Goal: Transaction & Acquisition: Book appointment/travel/reservation

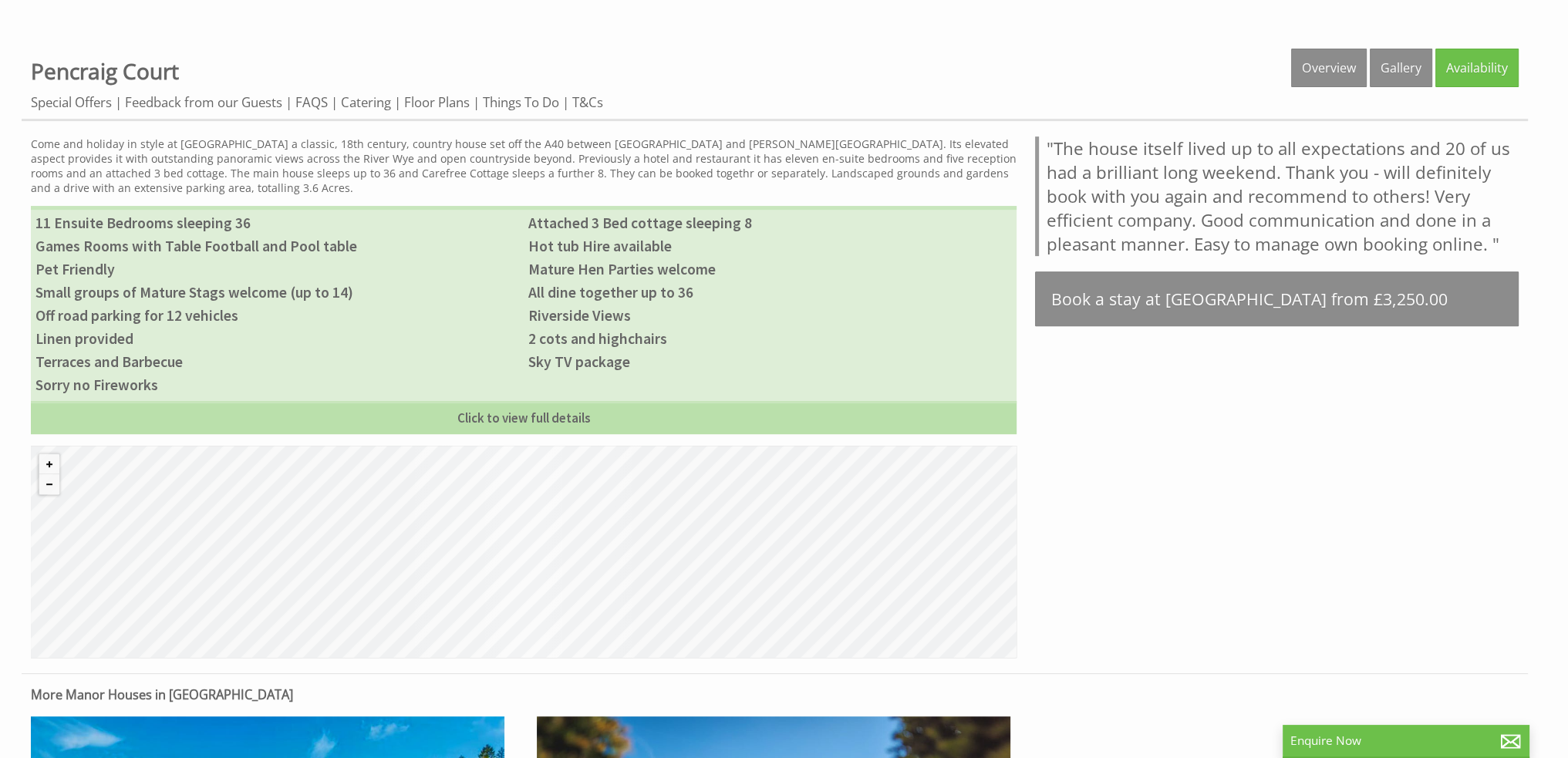
scroll to position [694, 0]
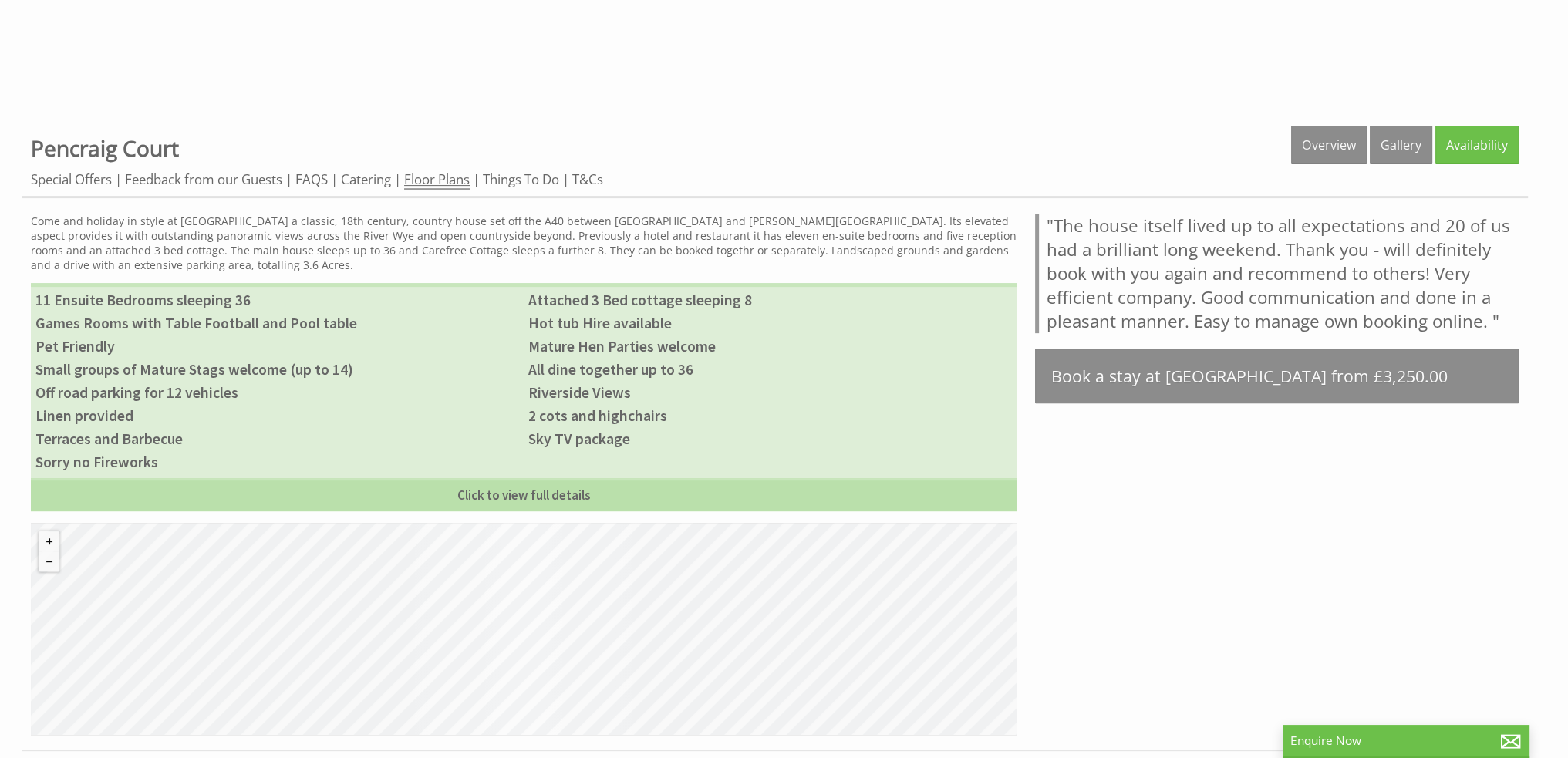
click at [444, 183] on link "Floor Plans" at bounding box center [436, 180] width 66 height 19
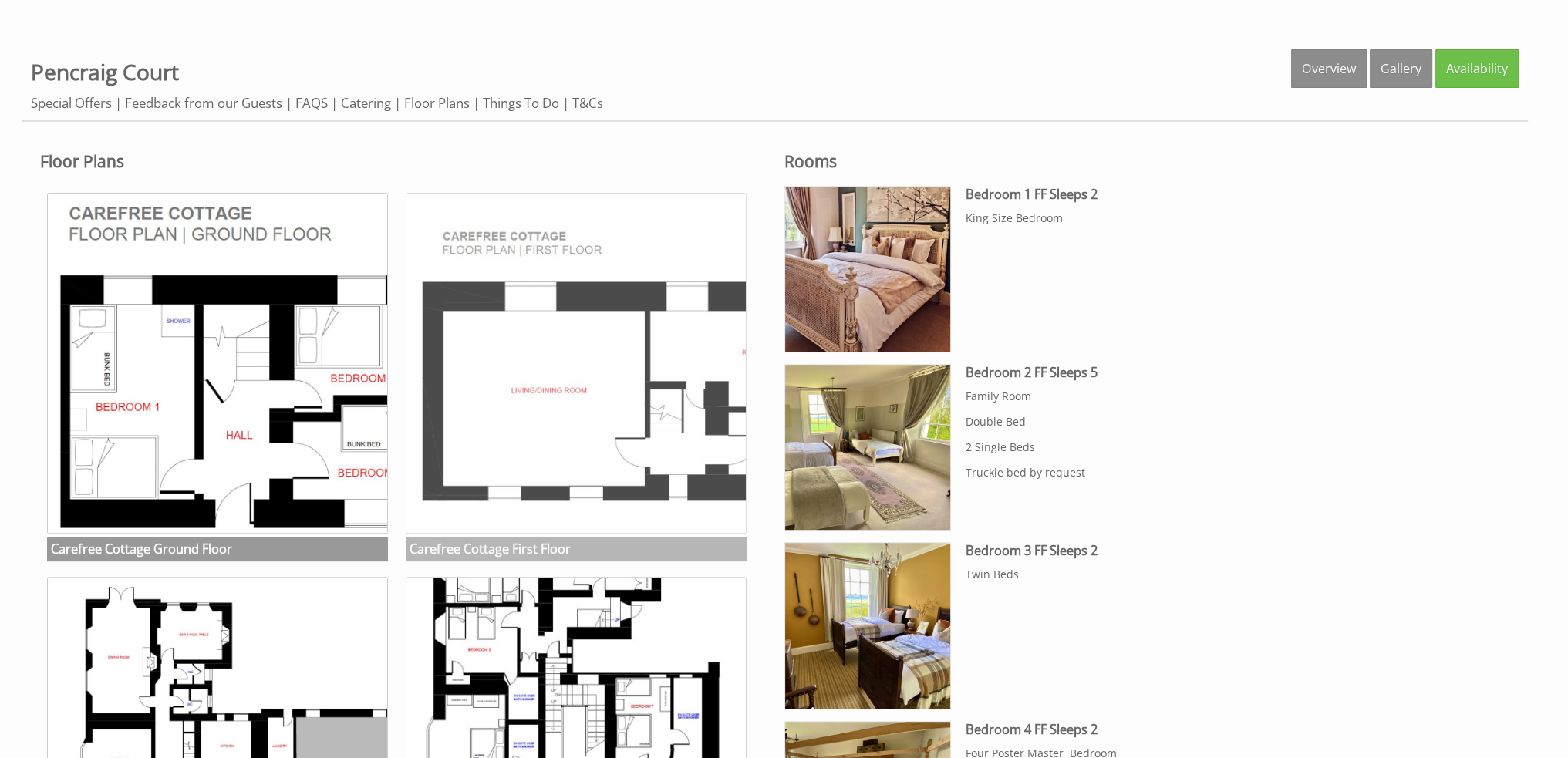
scroll to position [806, 0]
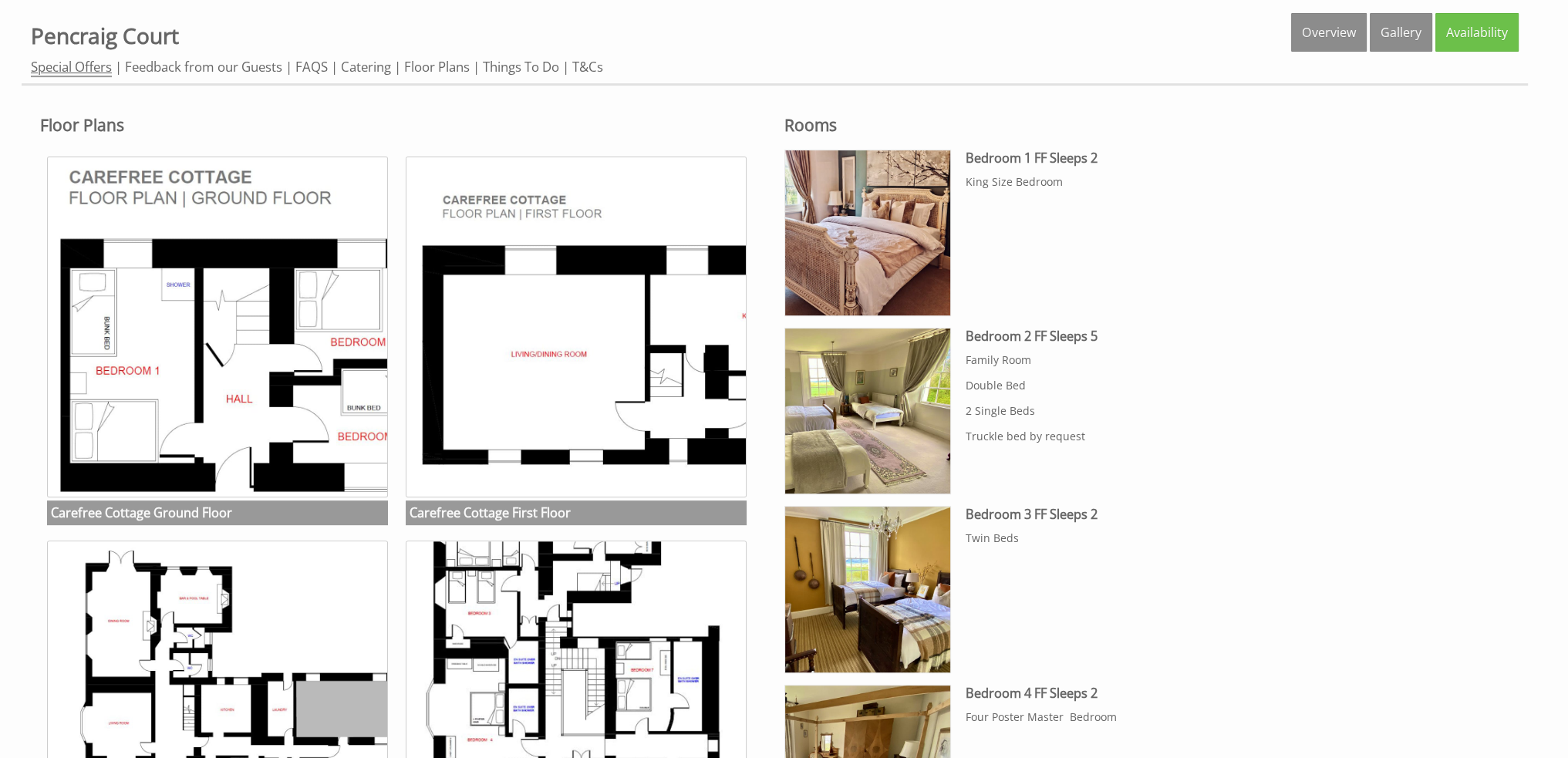
click at [92, 64] on link "Special Offers" at bounding box center [71, 67] width 81 height 19
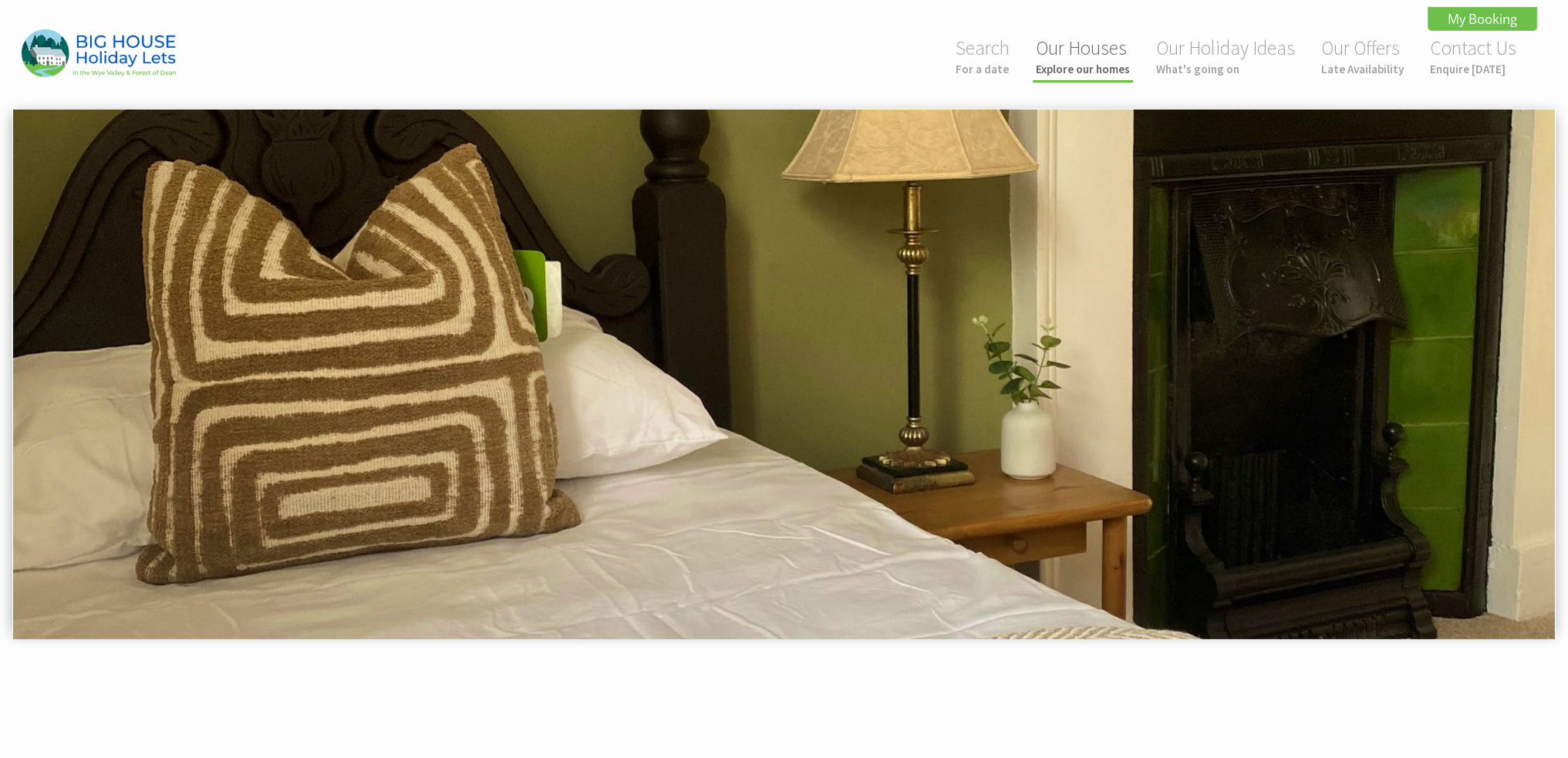
click at [1098, 52] on link "Our Houses Explore our homes" at bounding box center [1082, 56] width 94 height 41
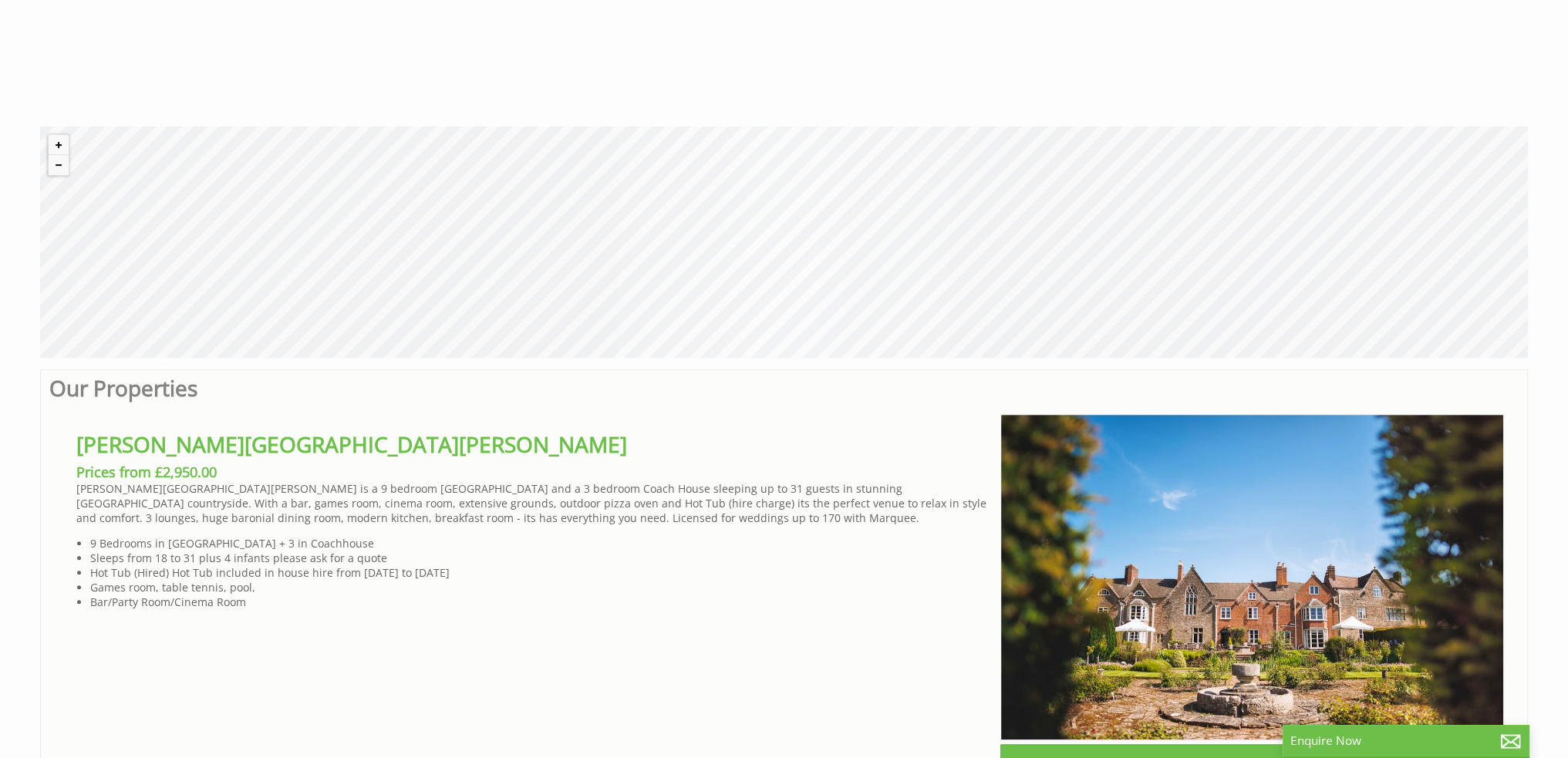
scroll to position [730, 0]
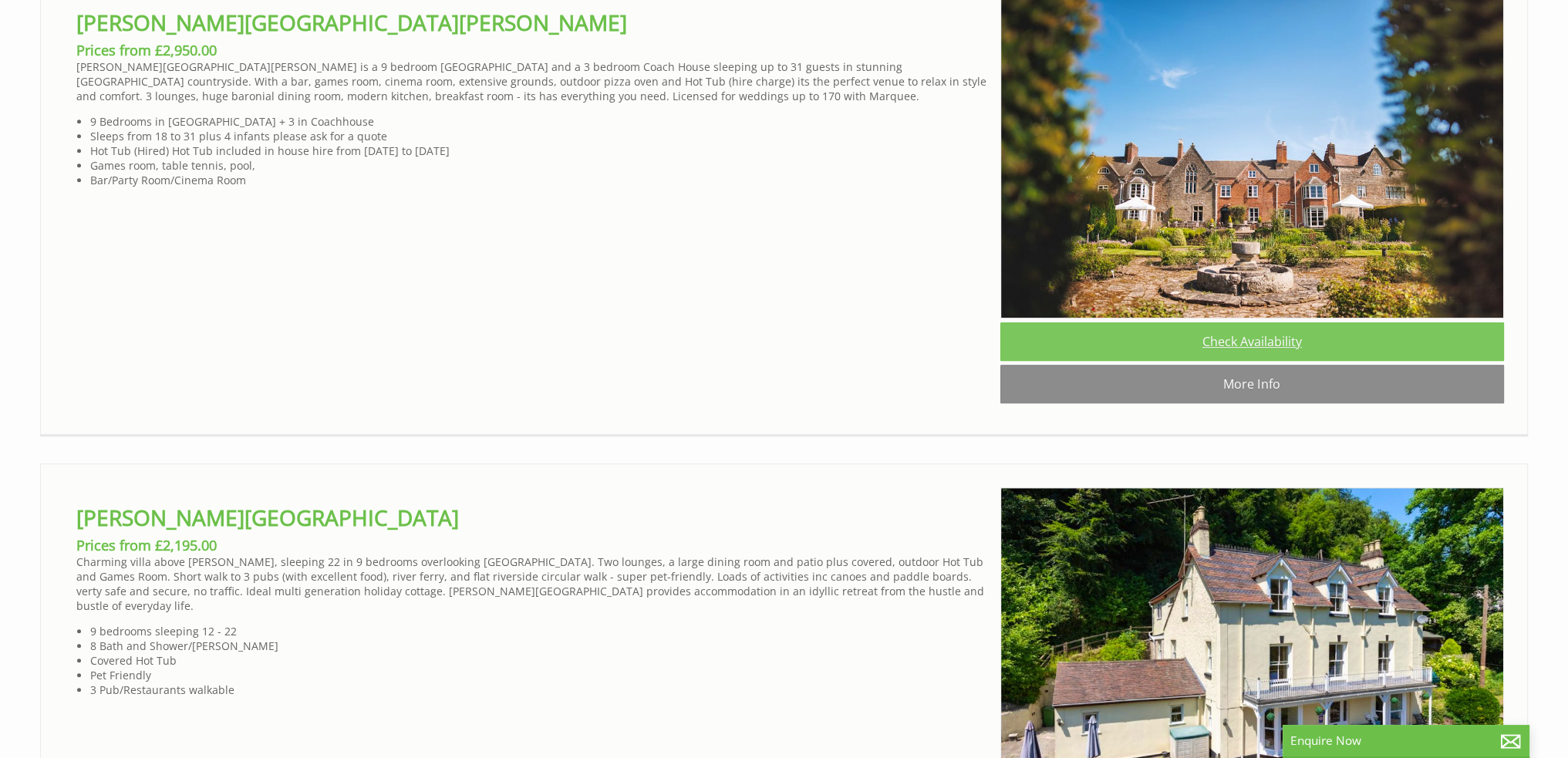
click at [1265, 357] on link "Check Availability" at bounding box center [1252, 342] width 504 height 38
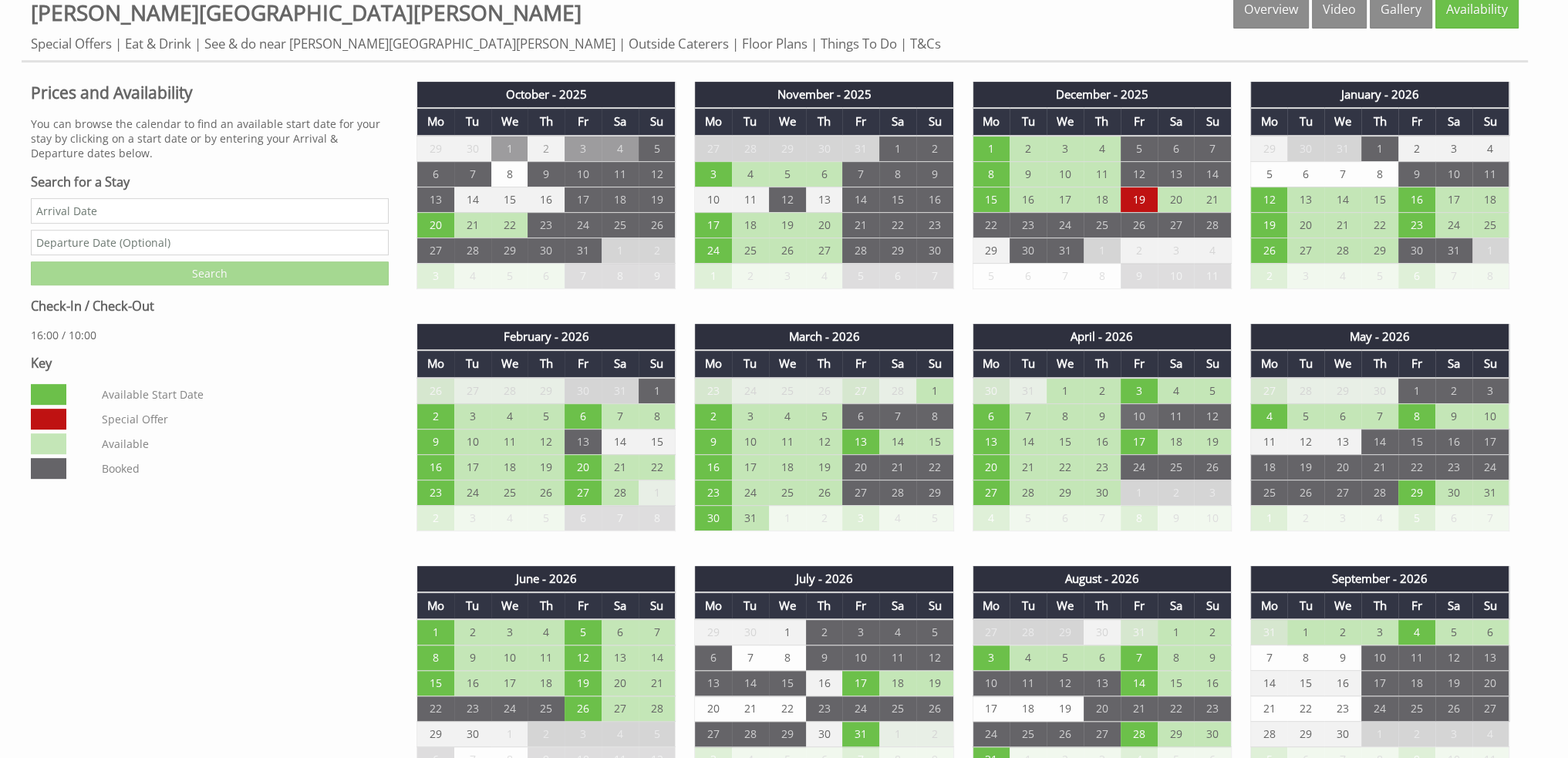
scroll to position [884, 0]
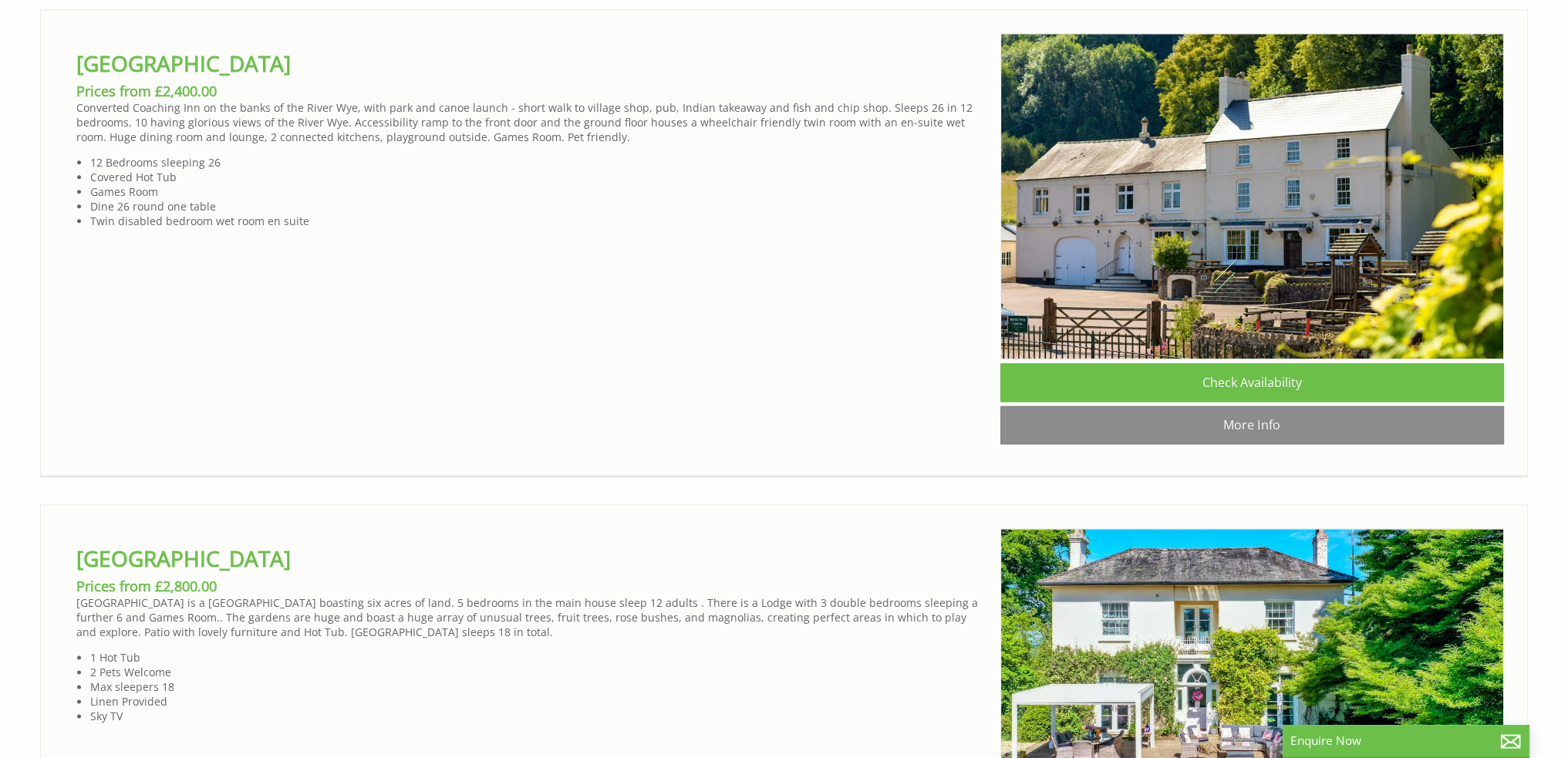
scroll to position [2618, 0]
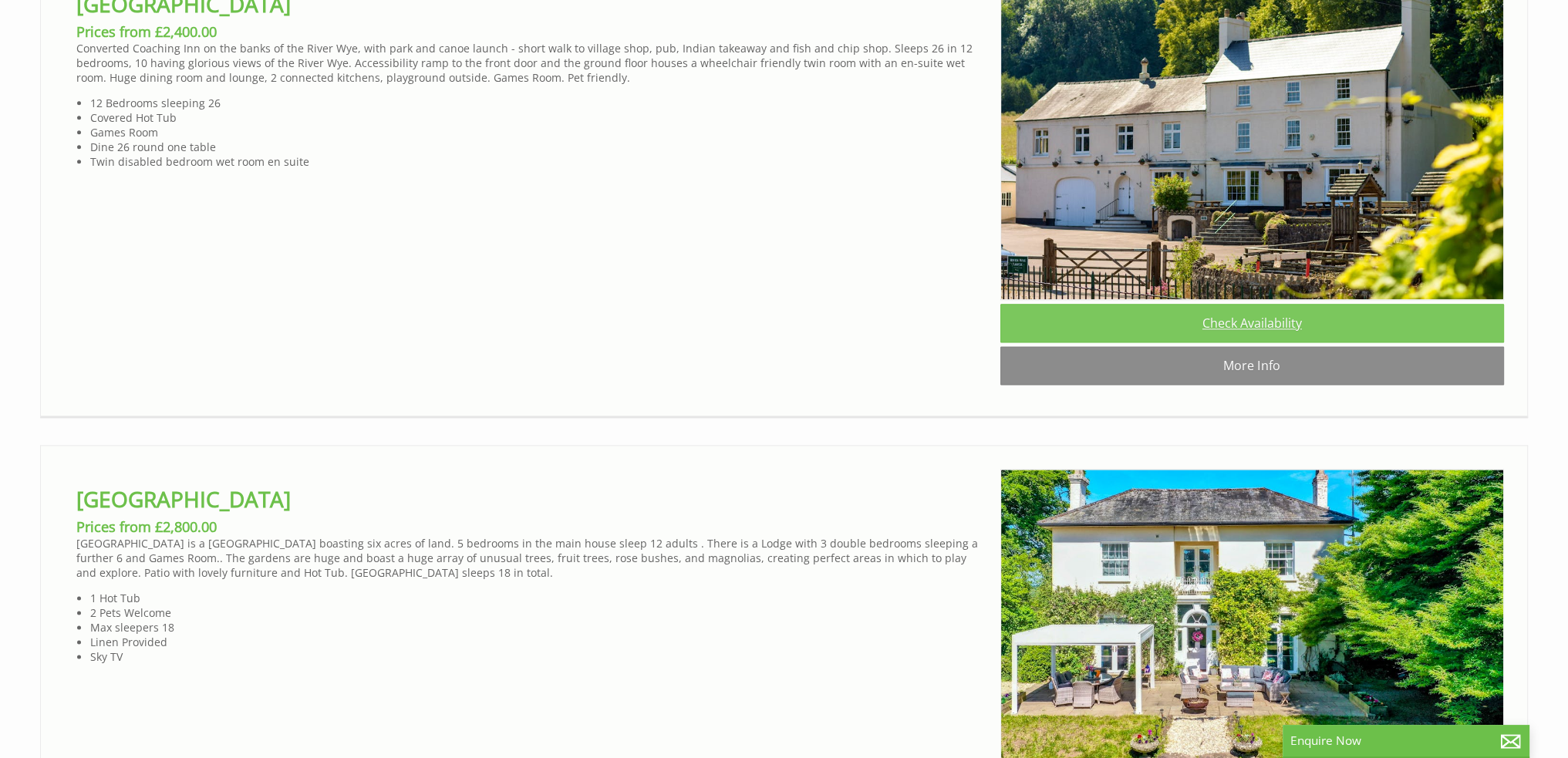
click at [1259, 342] on link "Check Availability" at bounding box center [1252, 323] width 504 height 38
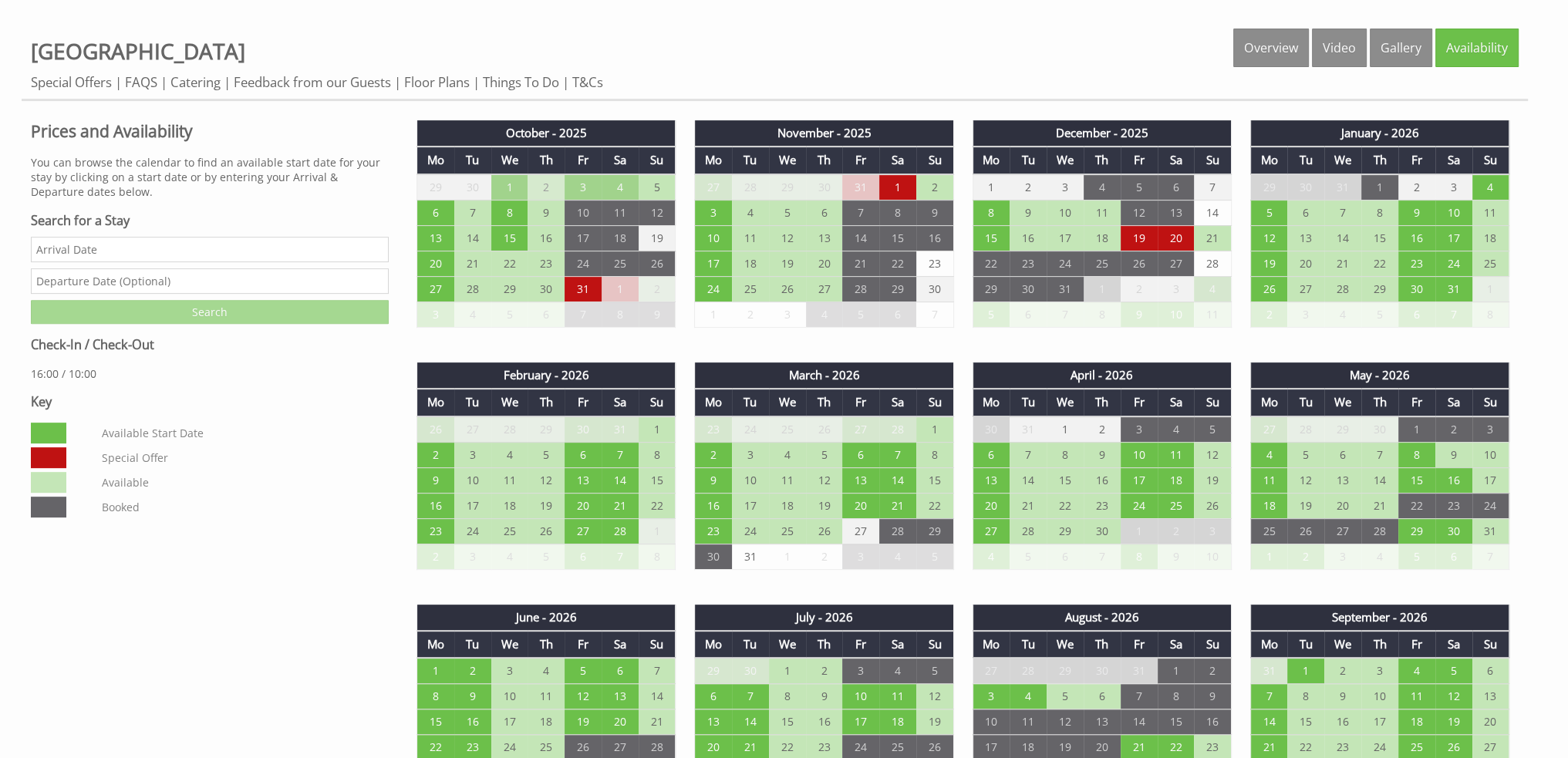
scroll to position [850, 0]
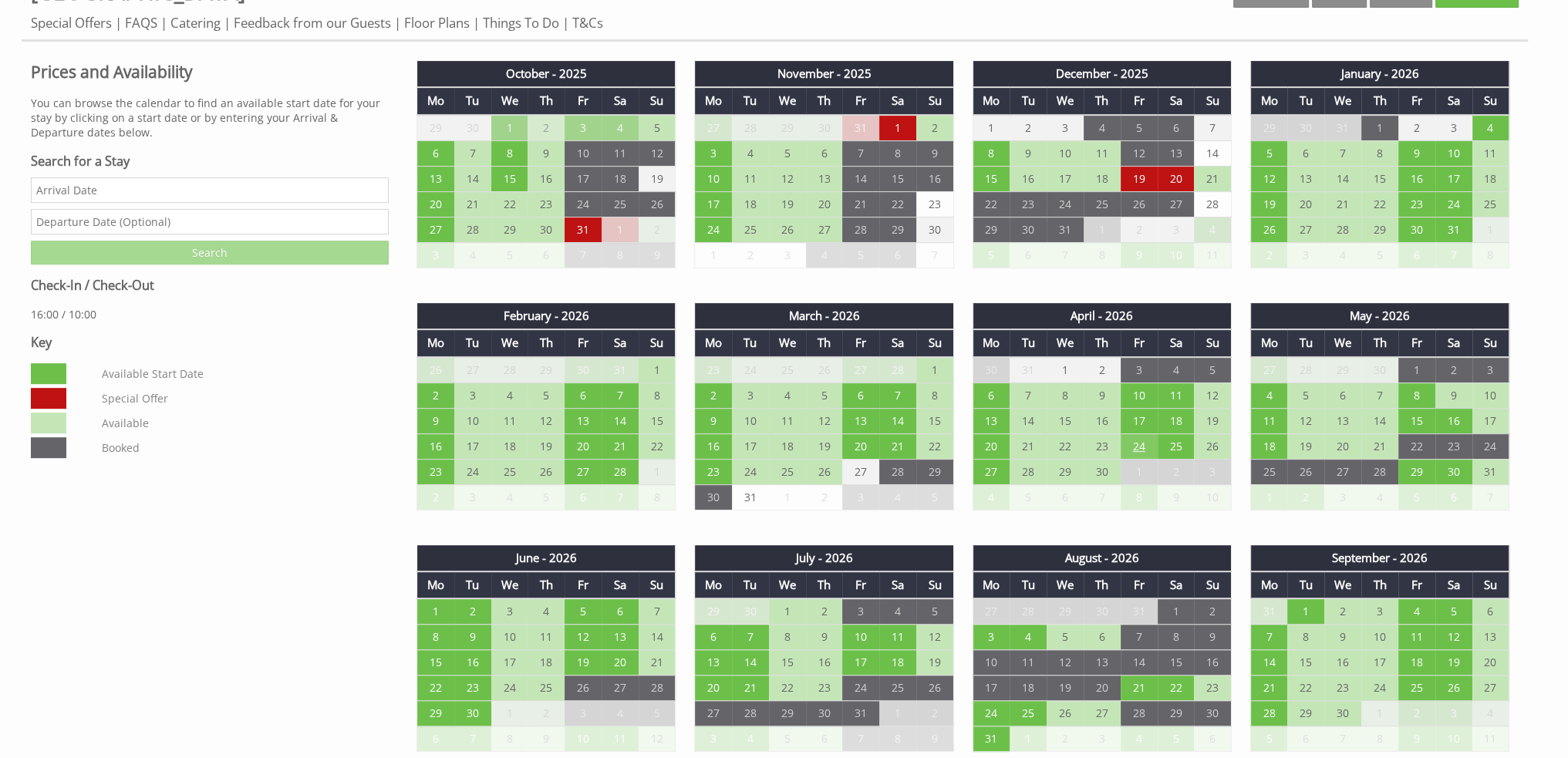
click at [1143, 433] on td "24" at bounding box center [1139, 445] width 37 height 26
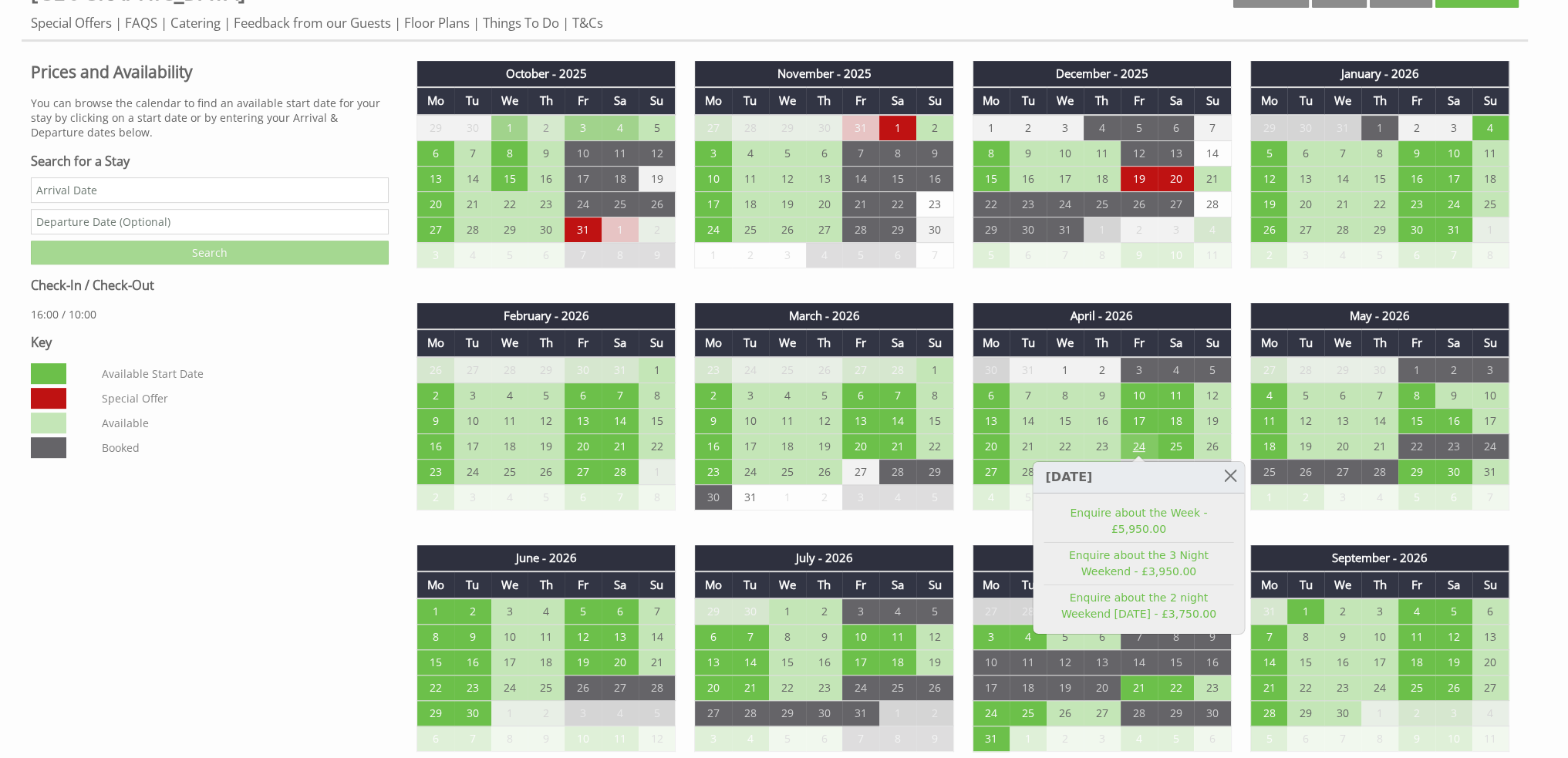
scroll to position [887, 0]
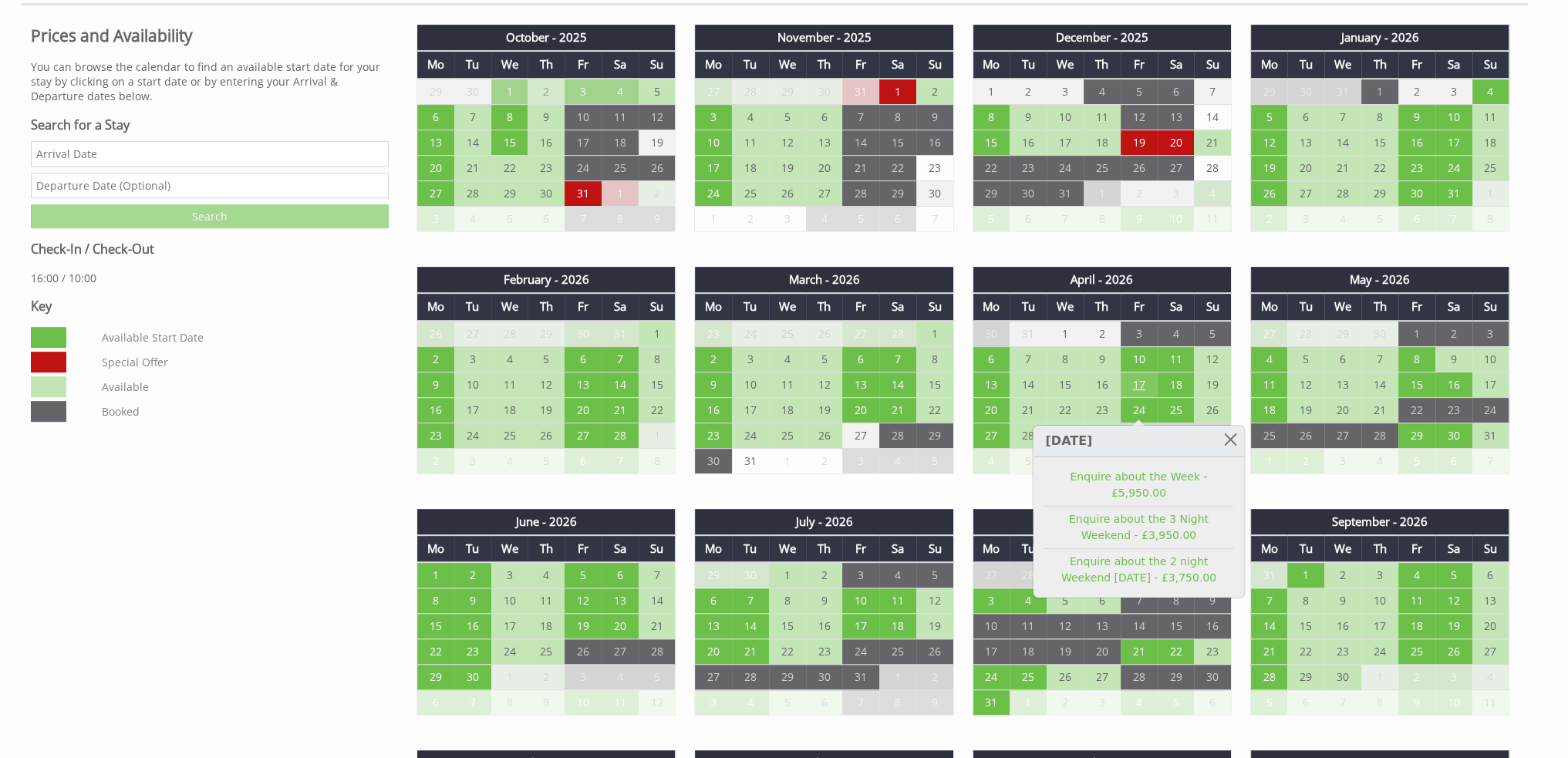
click at [1136, 380] on td "17" at bounding box center [1139, 384] width 37 height 26
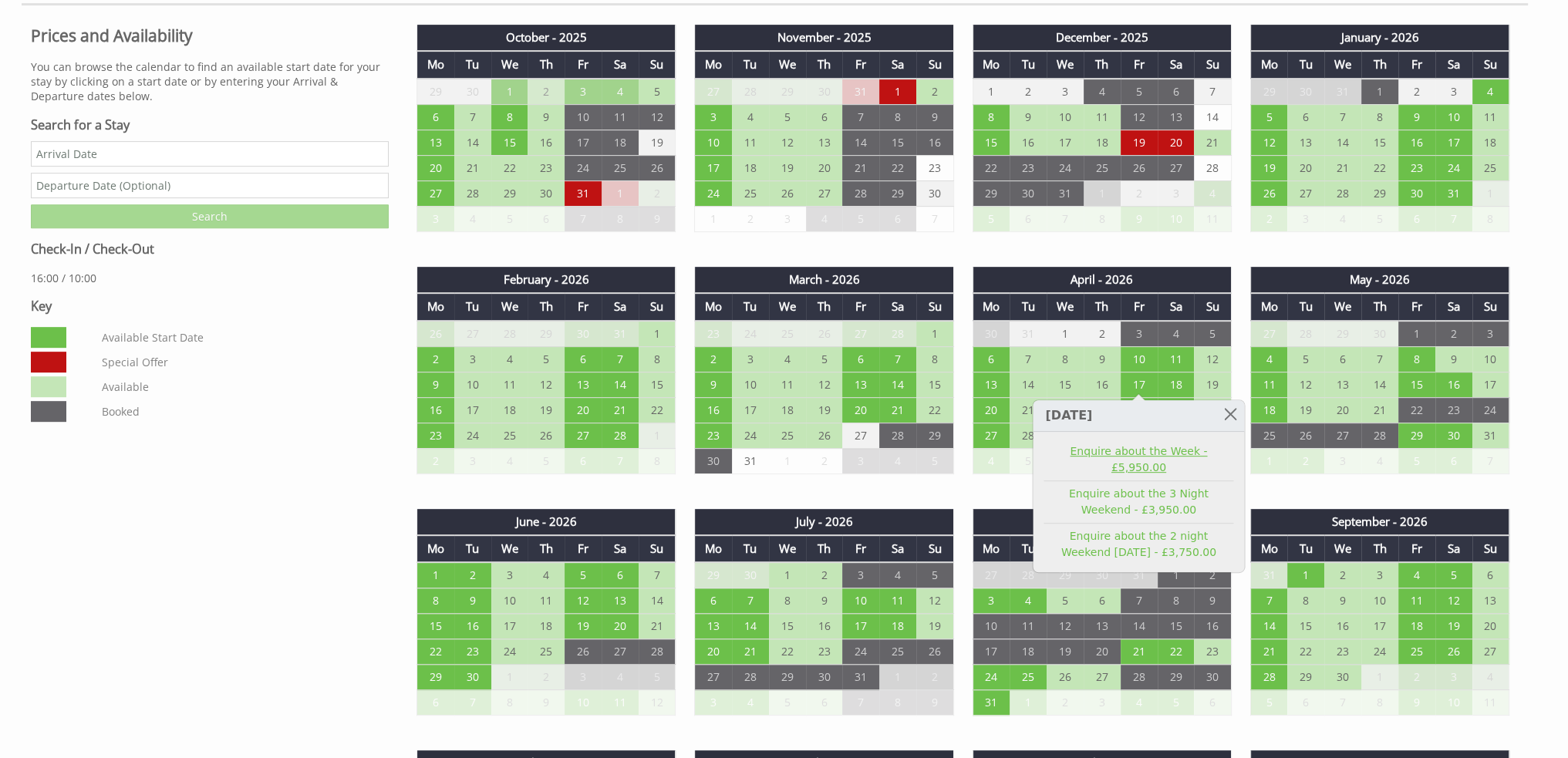
click at [1137, 452] on link "Enquire about the Week - £5,950.00" at bounding box center [1138, 459] width 190 height 32
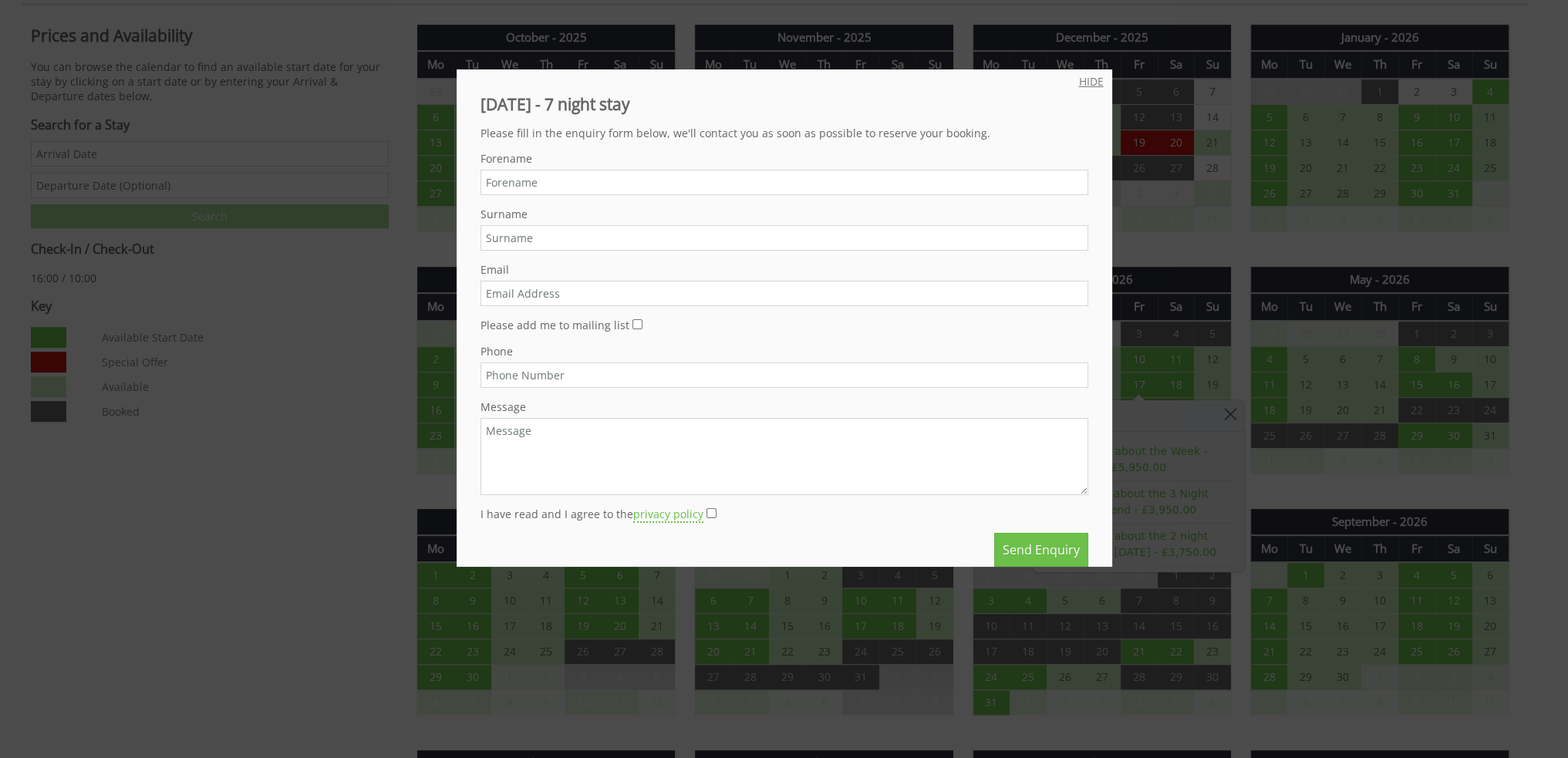
click at [1079, 81] on link "HIDE" at bounding box center [1092, 81] width 25 height 15
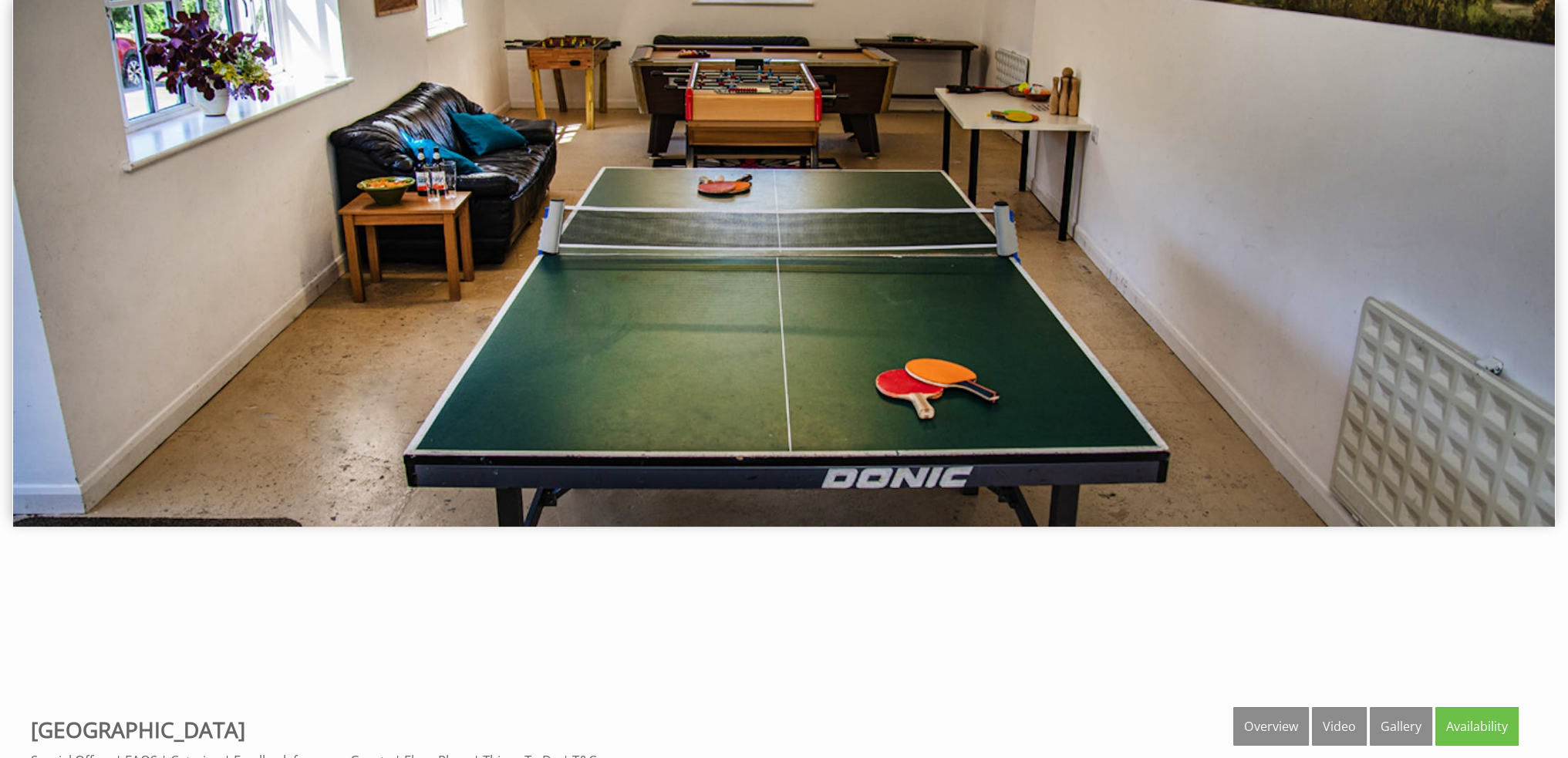
scroll to position [231, 0]
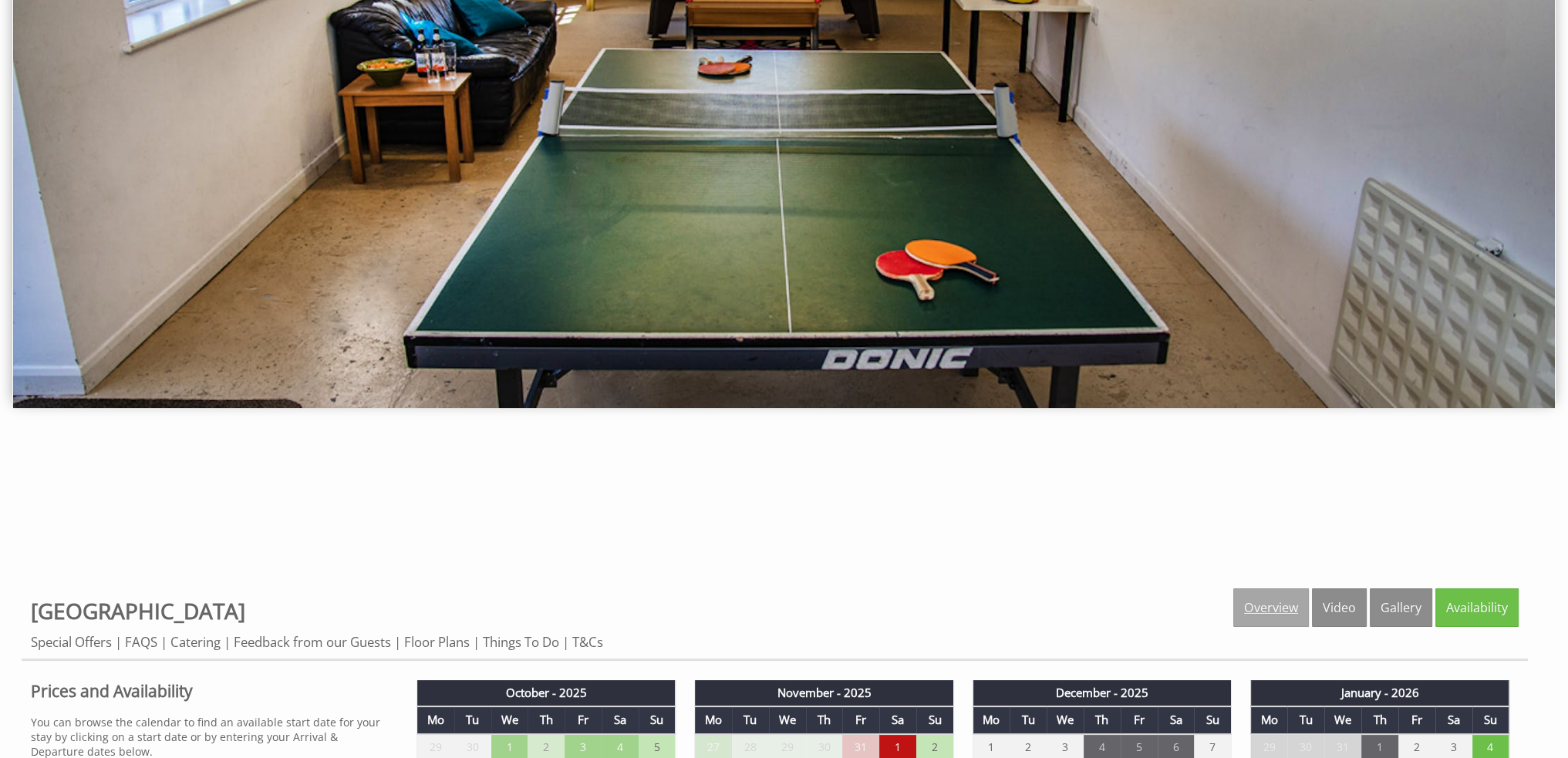
click at [1238, 607] on link "Overview" at bounding box center [1270, 608] width 76 height 38
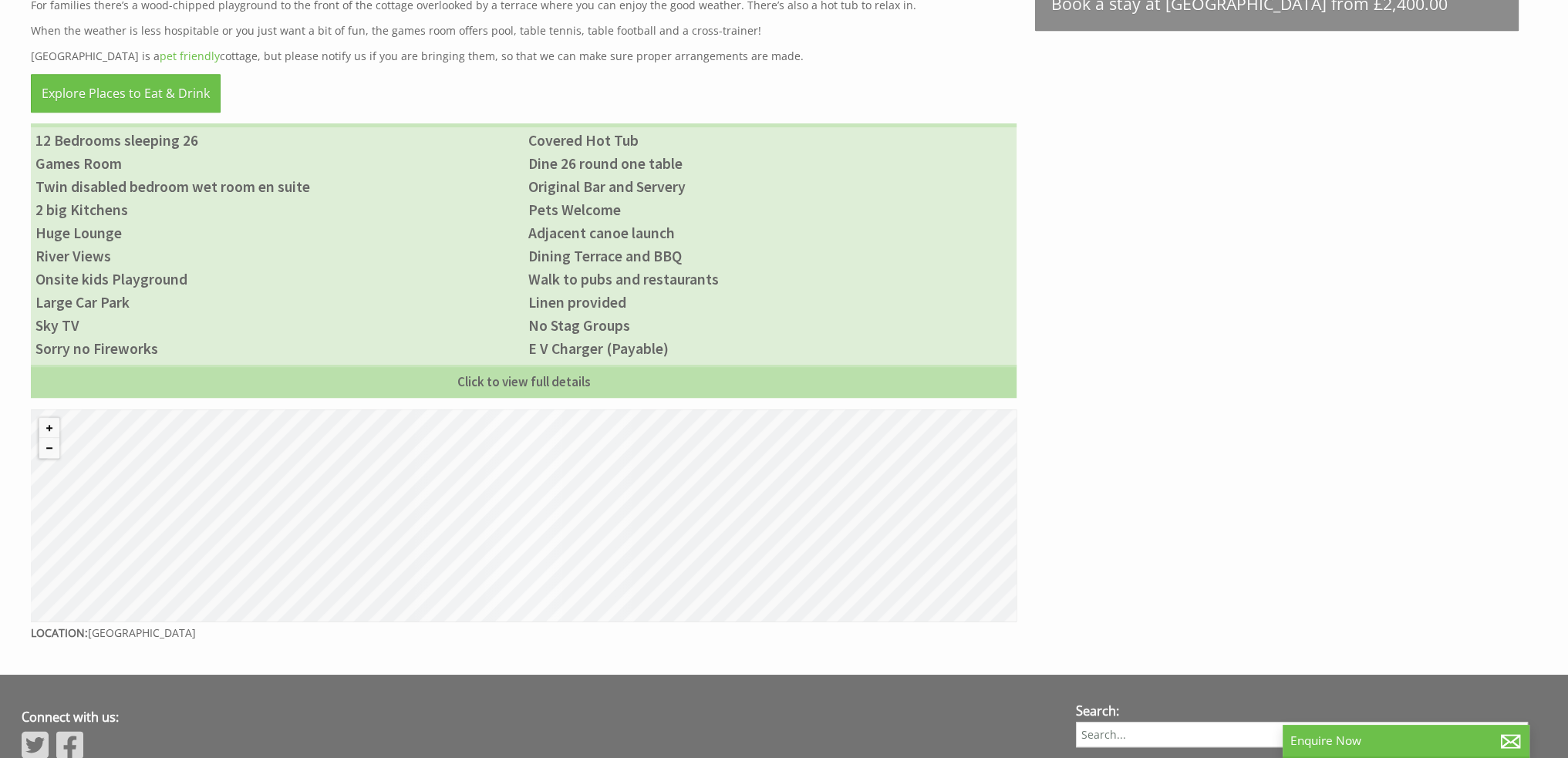
scroll to position [1196, 0]
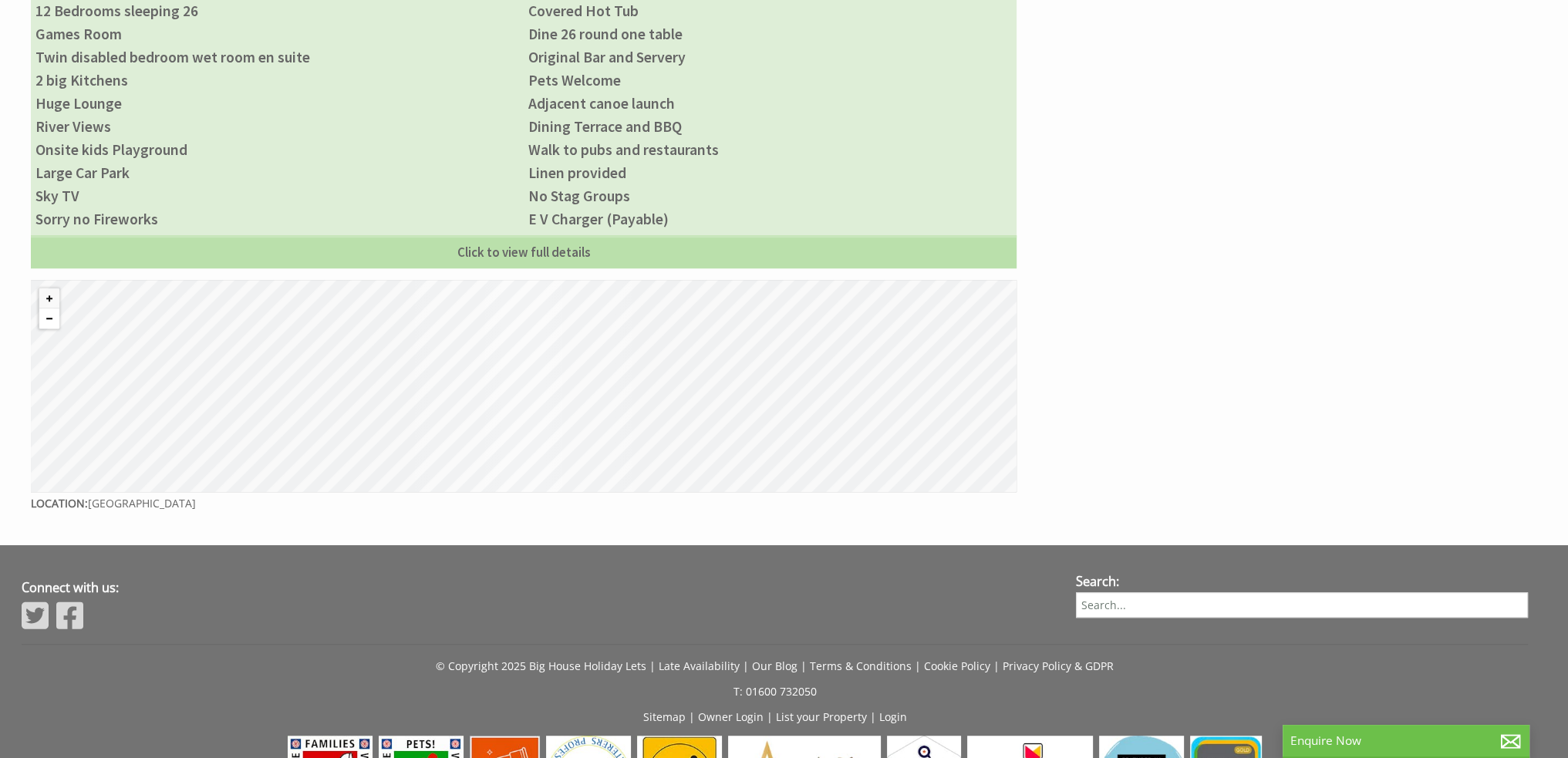
click at [49, 315] on button "Zoom out" at bounding box center [49, 318] width 20 height 20
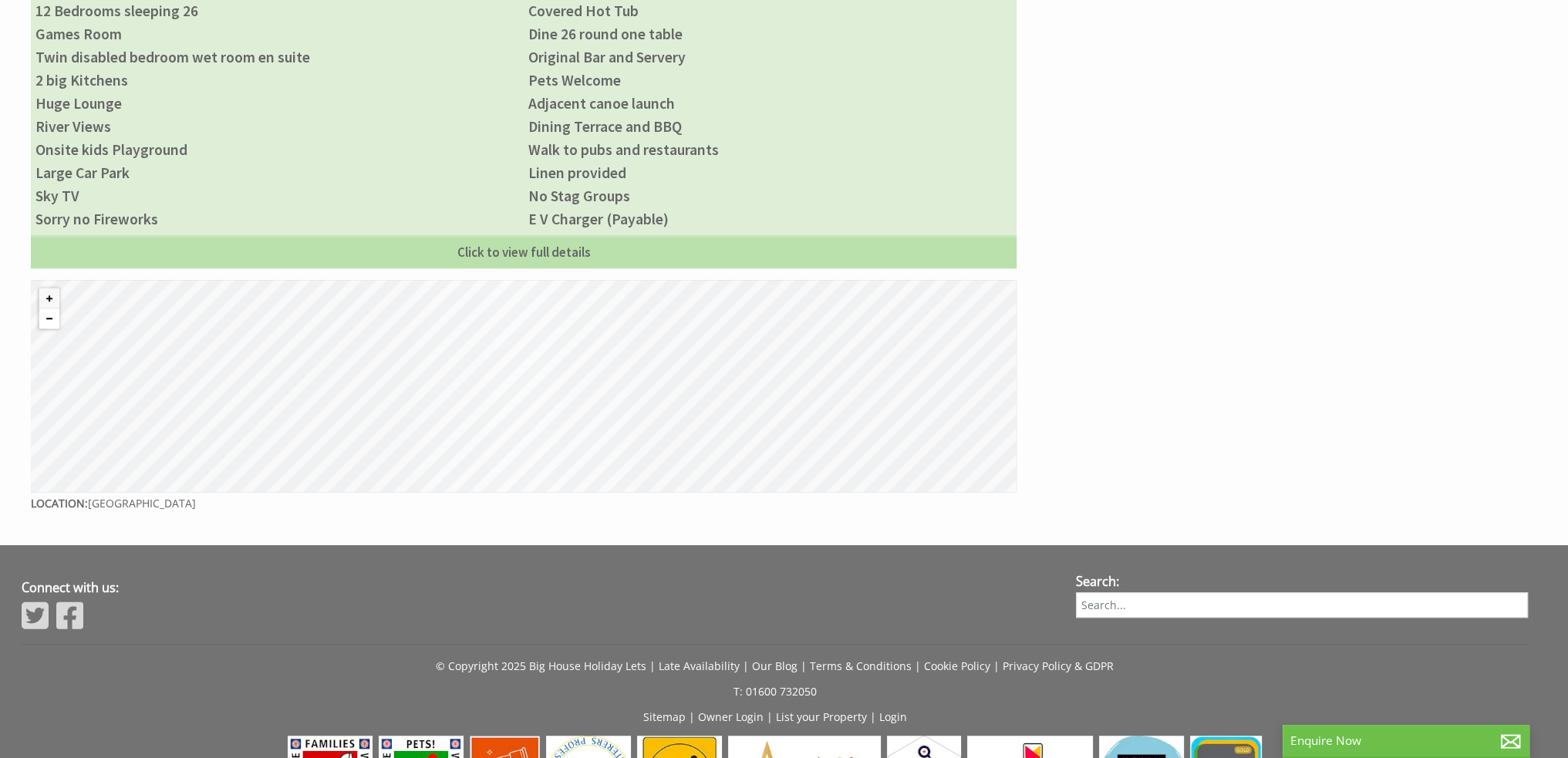
click at [49, 315] on button "Zoom out" at bounding box center [49, 318] width 20 height 20
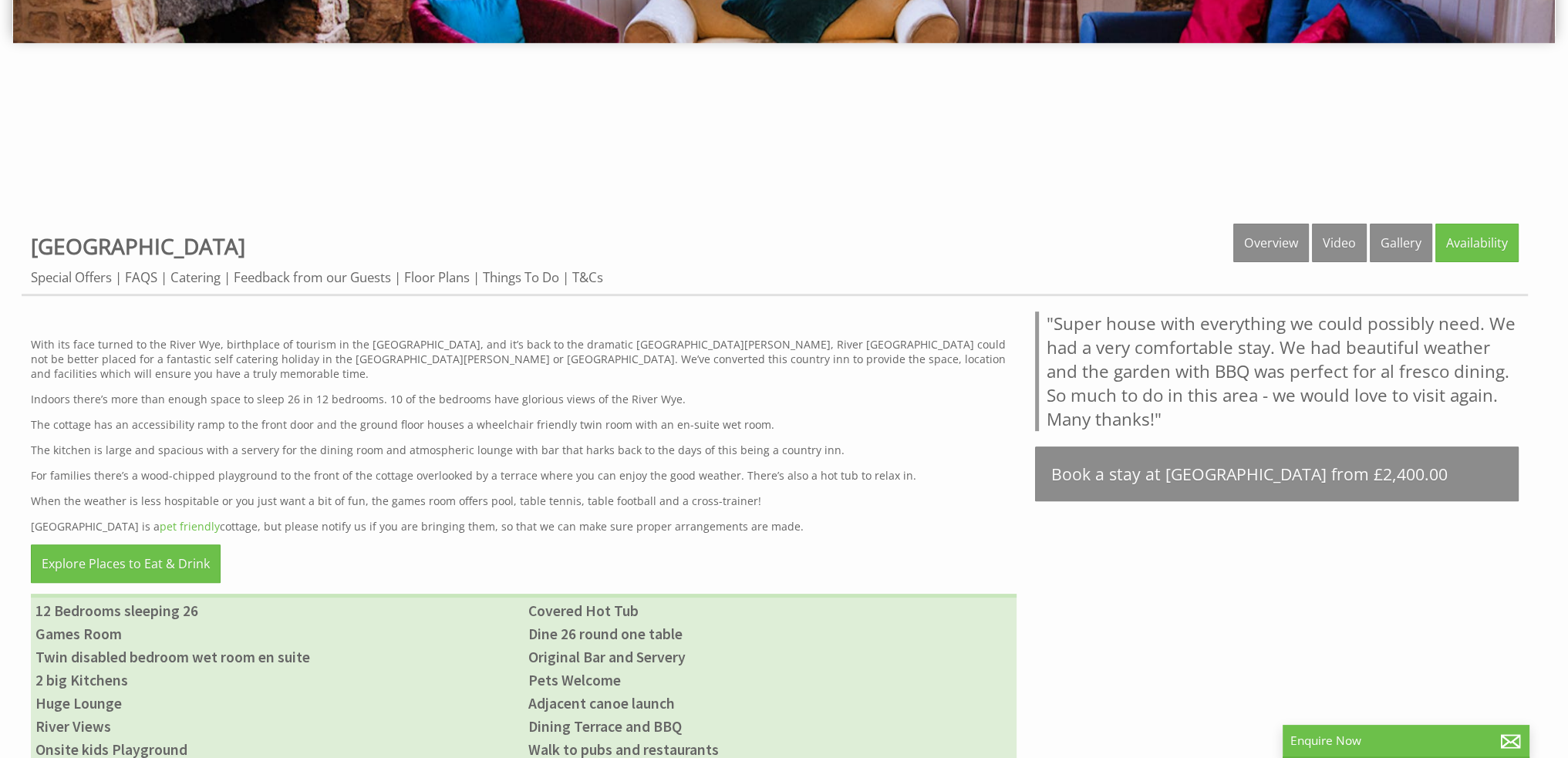
scroll to position [579, 0]
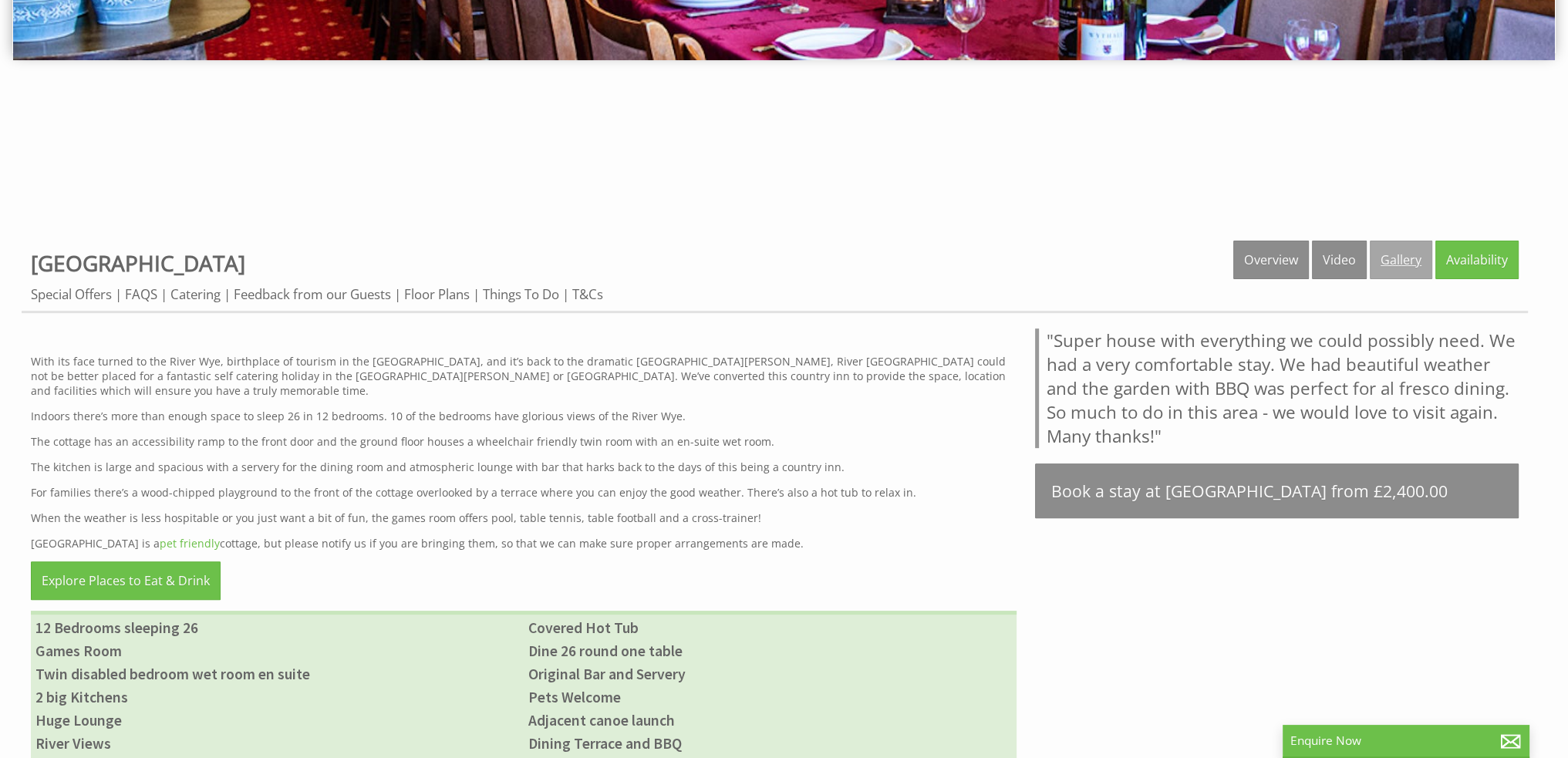
click at [1401, 264] on link "Gallery" at bounding box center [1401, 259] width 62 height 38
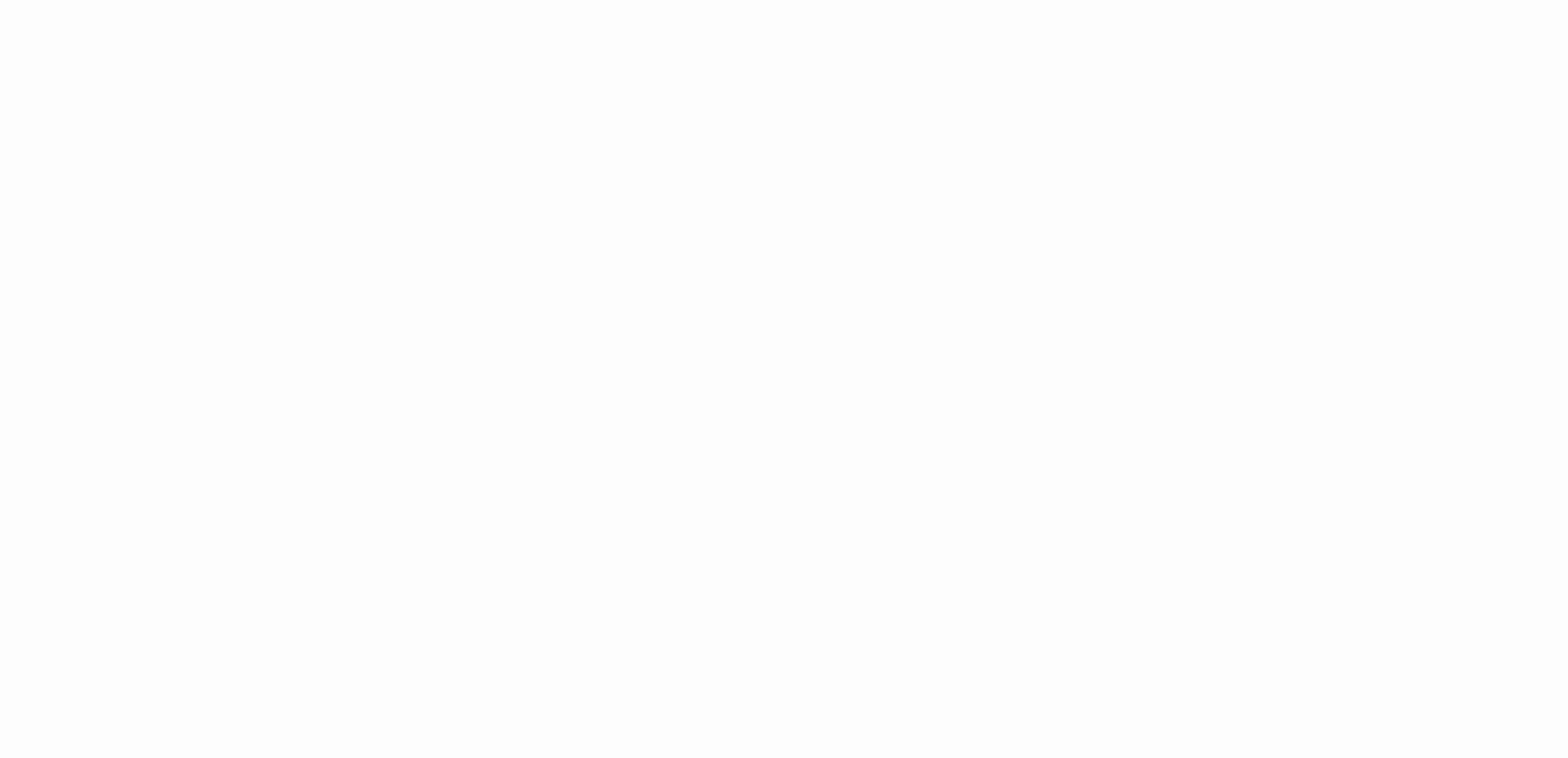
scroll to position [942, 0]
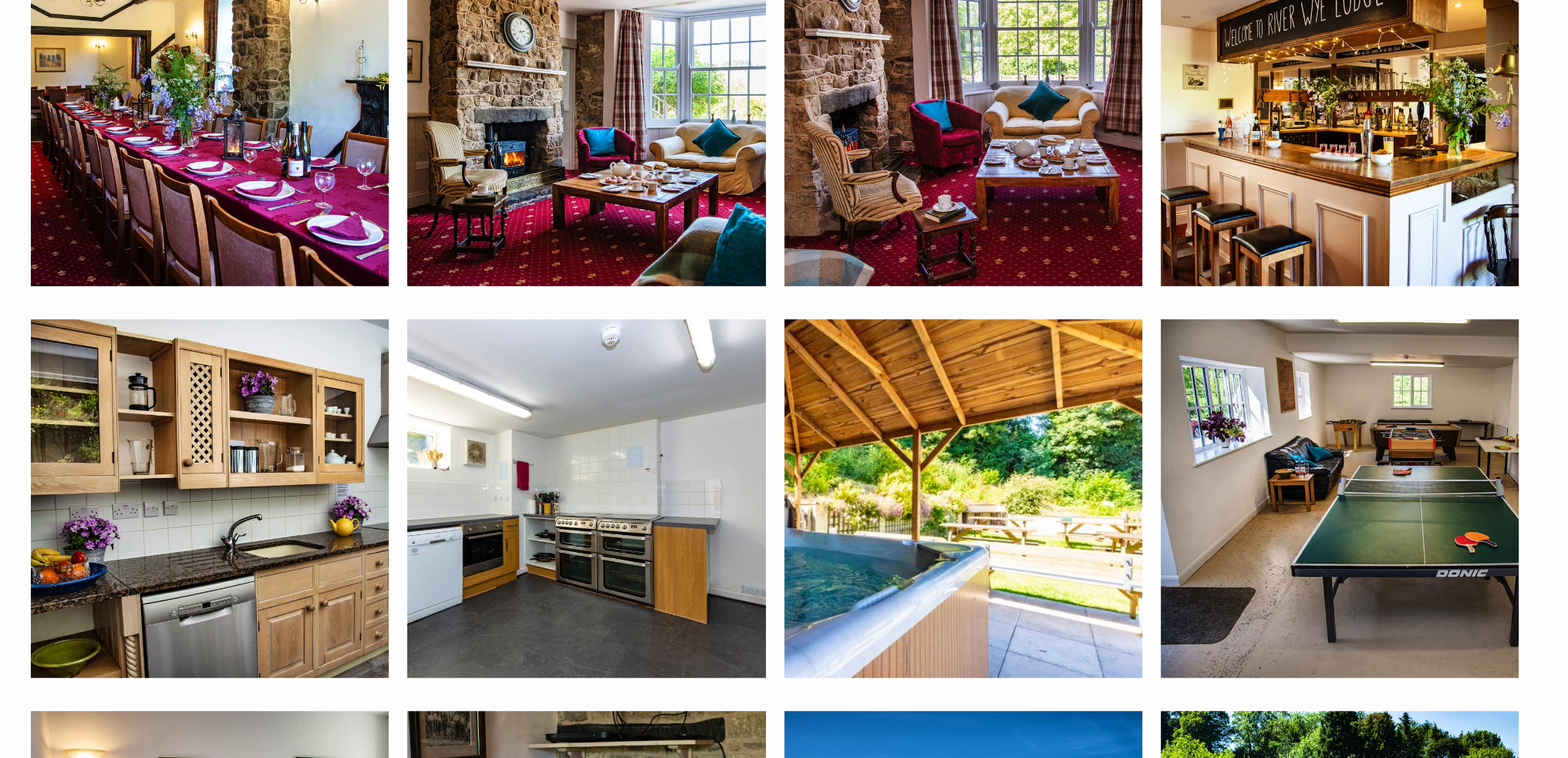
scroll to position [1039, 0]
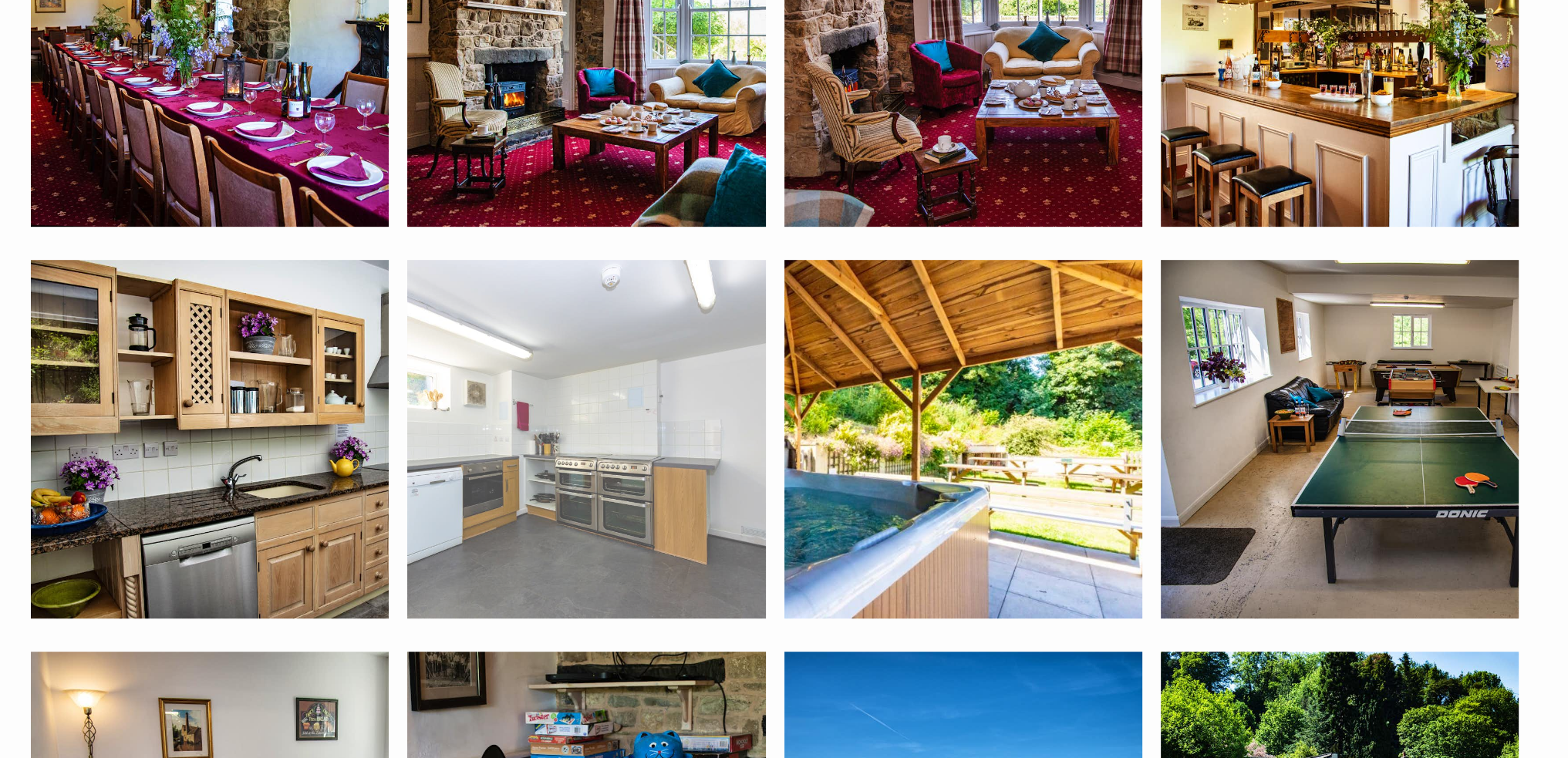
click at [552, 493] on img at bounding box center [586, 439] width 357 height 357
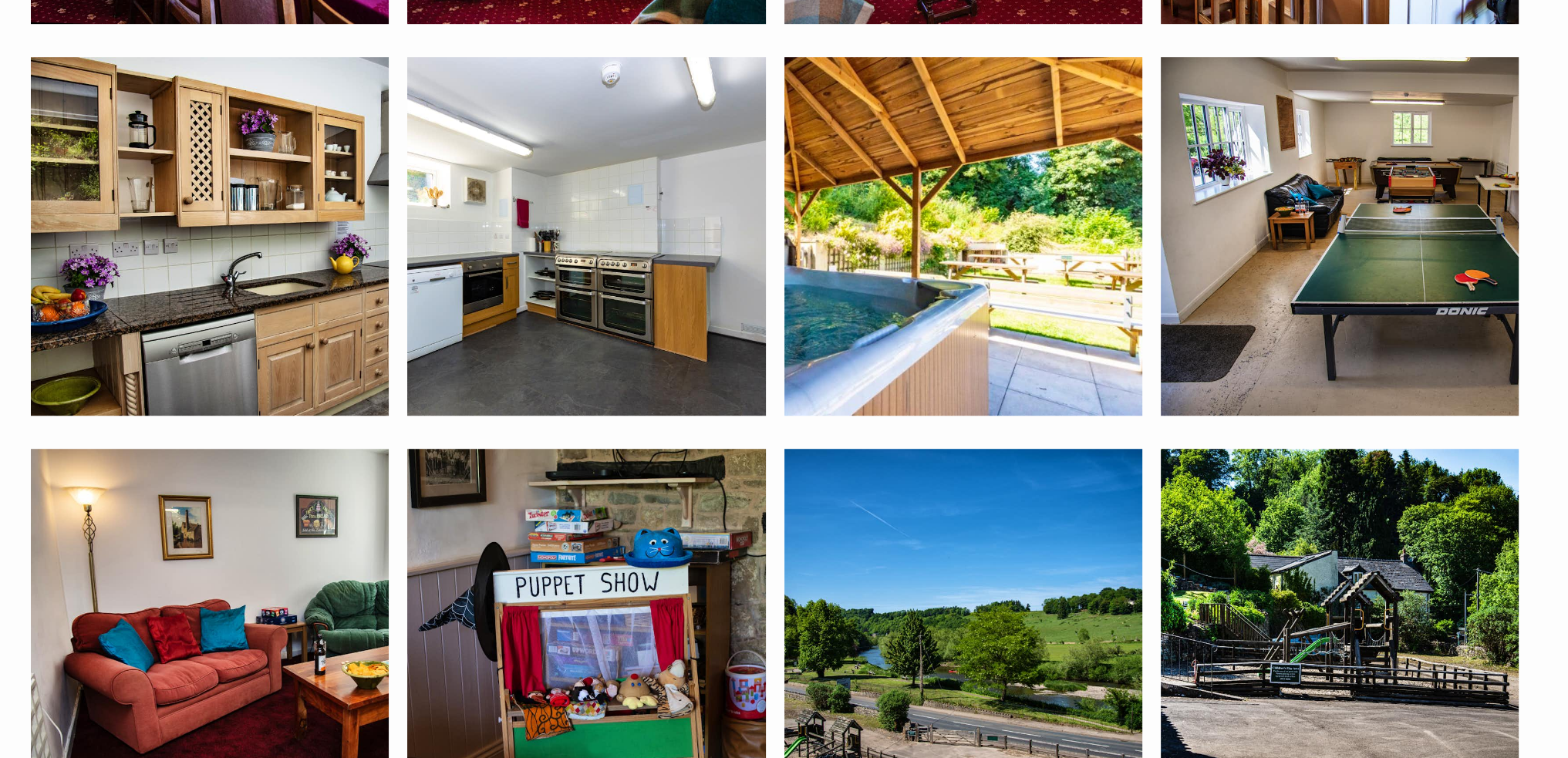
scroll to position [1193, 0]
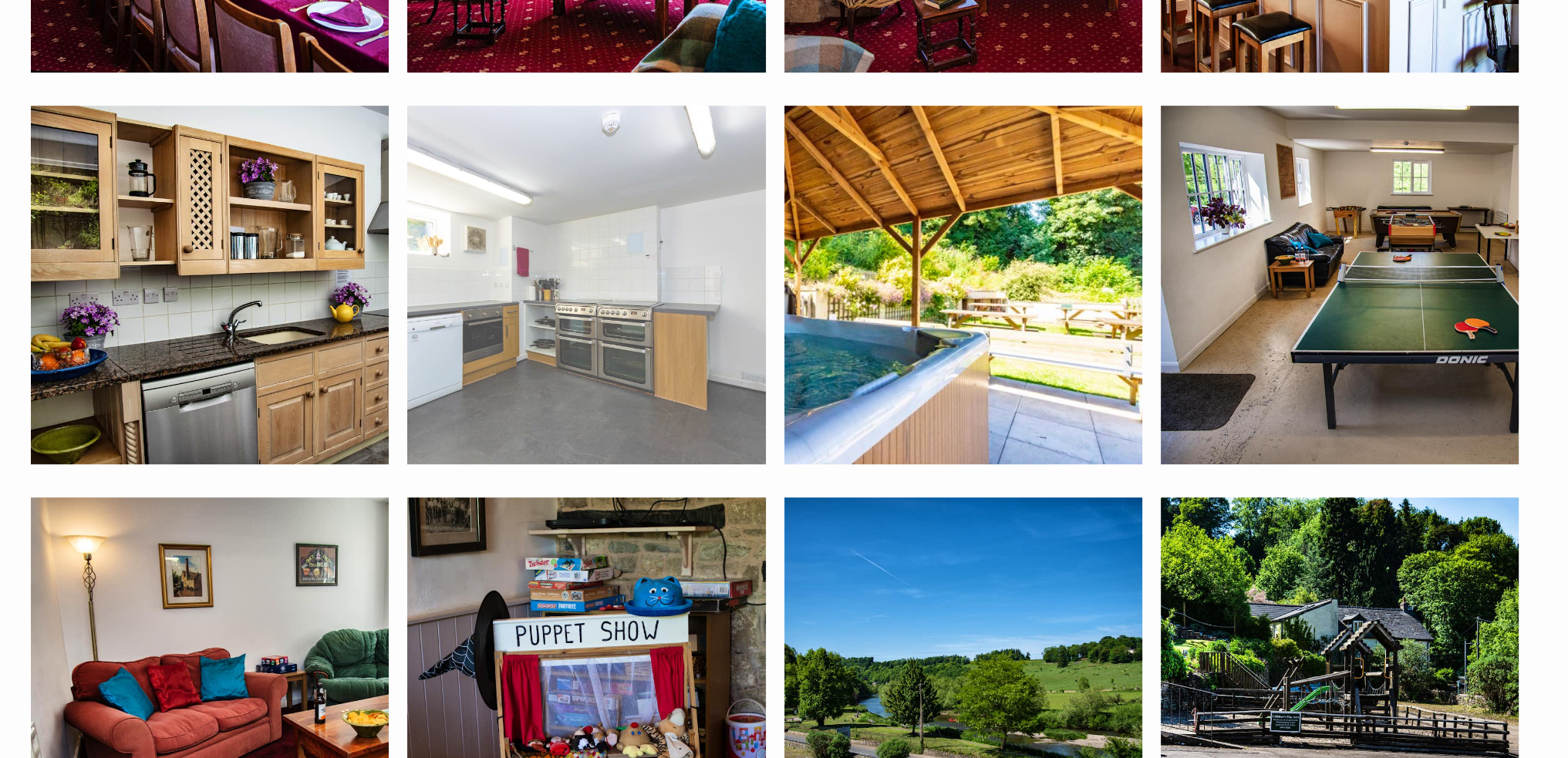
click at [616, 340] on img at bounding box center [586, 284] width 357 height 357
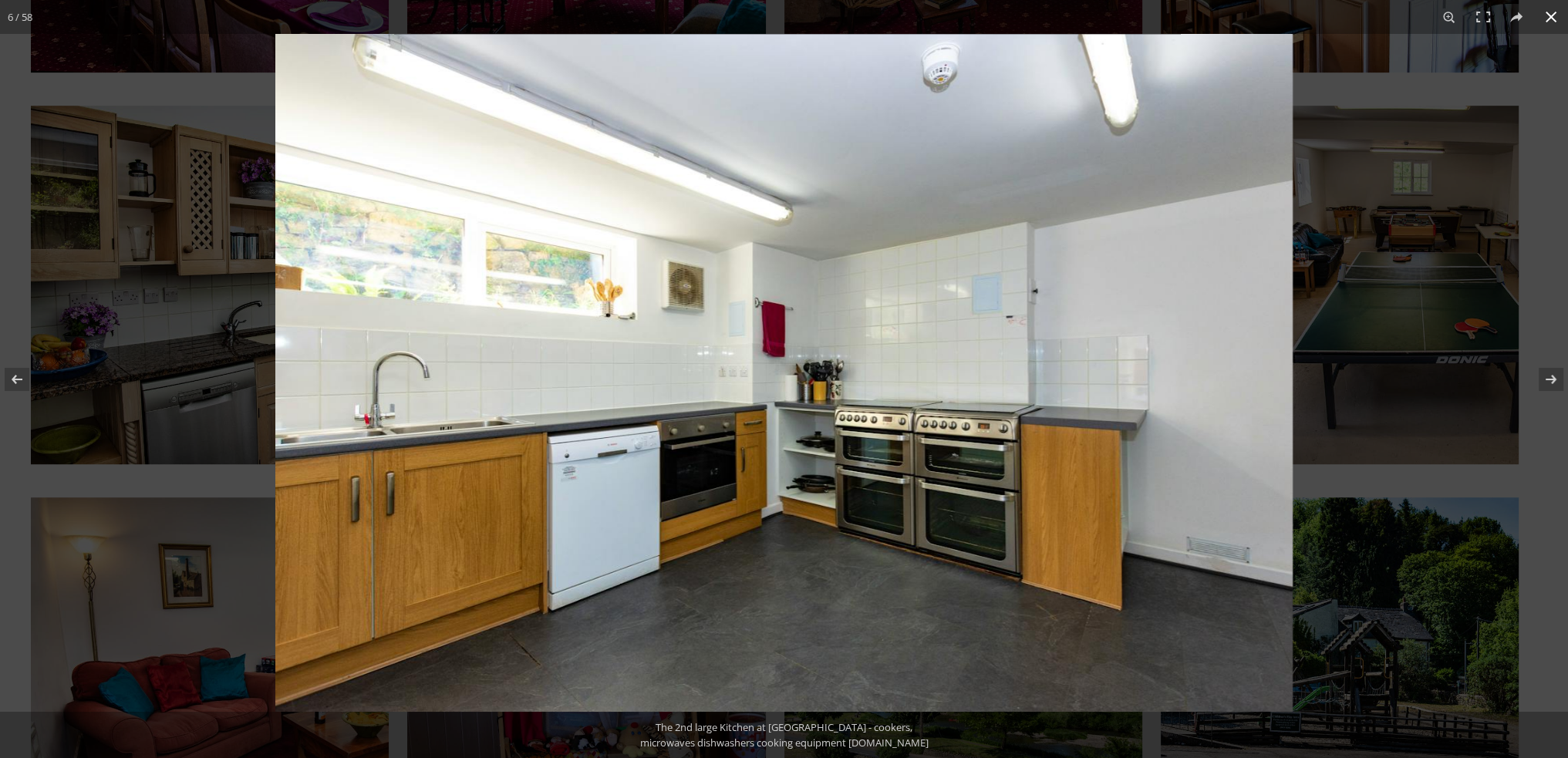
click at [1381, 61] on div at bounding box center [1059, 413] width 1568 height 758
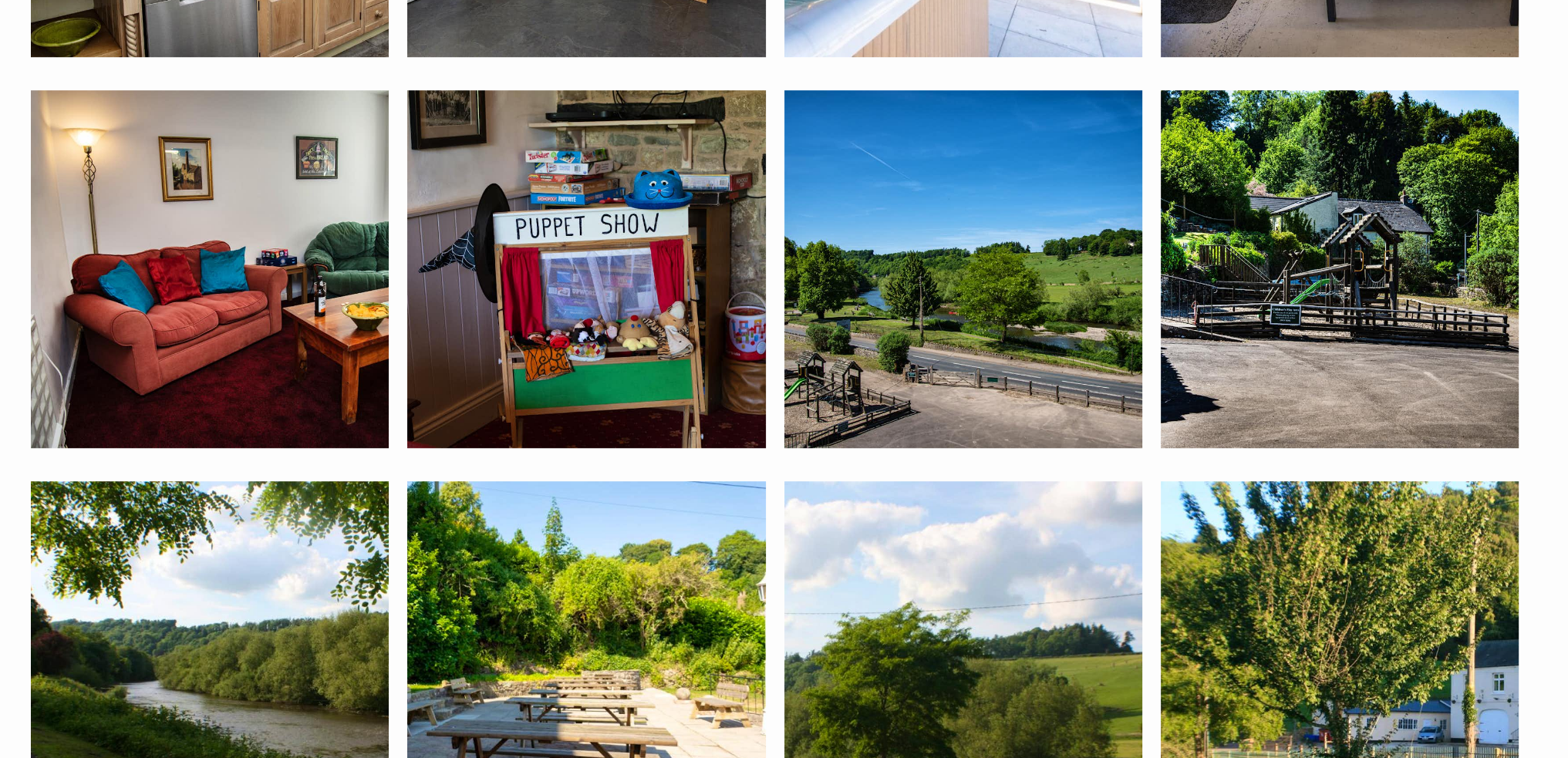
scroll to position [1656, 0]
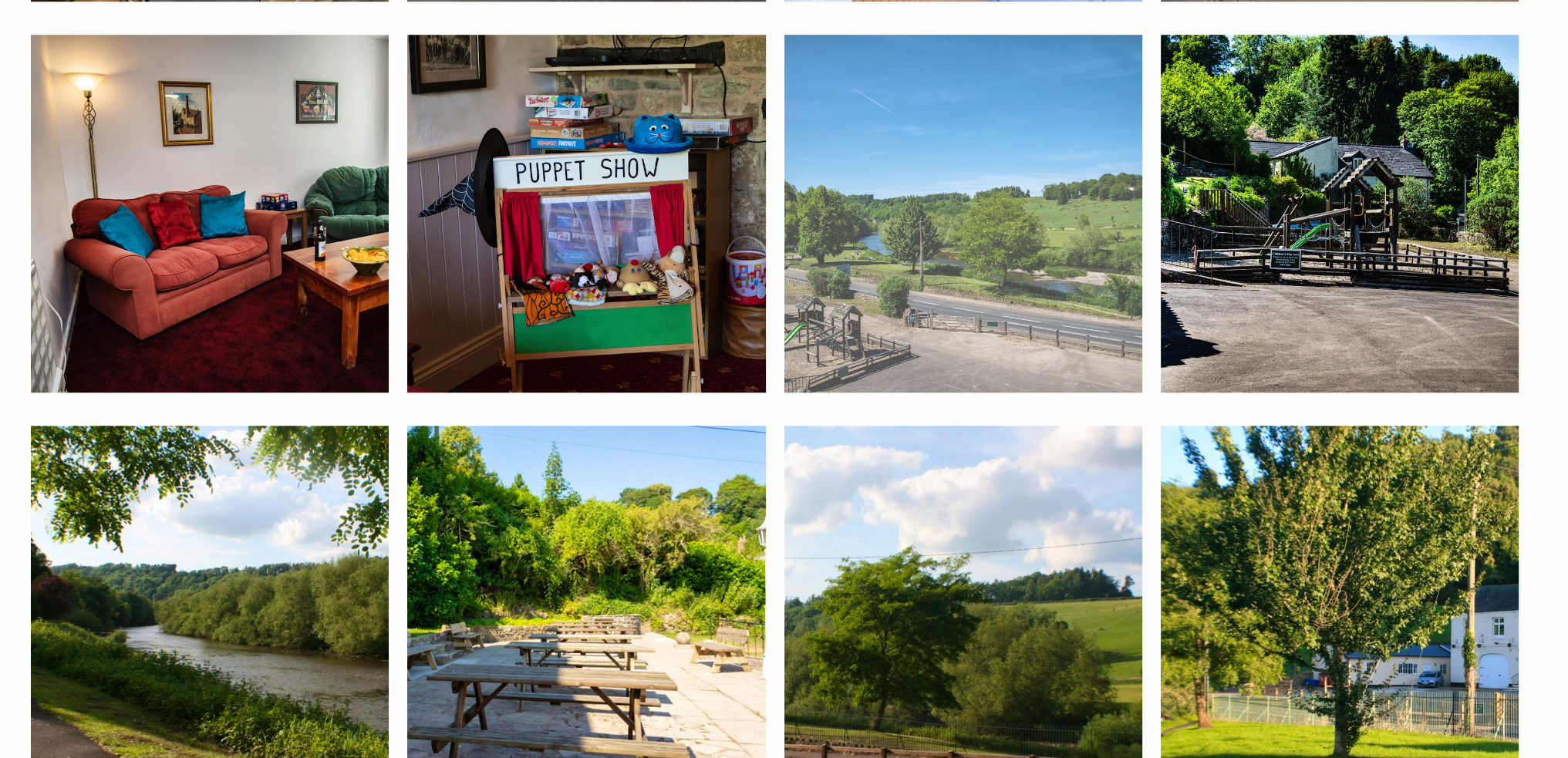
click at [1037, 293] on img at bounding box center [963, 214] width 357 height 357
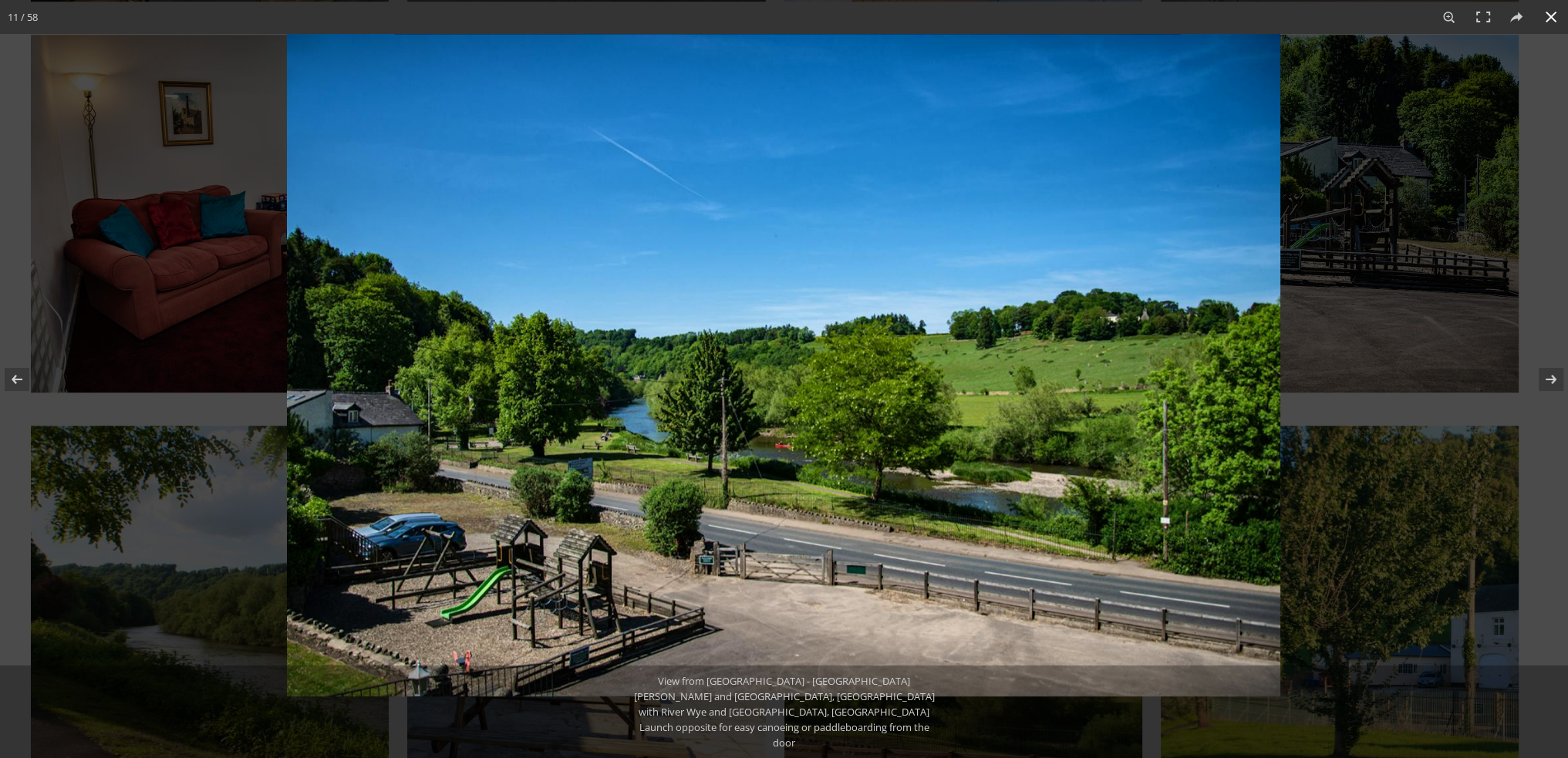
click at [1352, 71] on div at bounding box center [1071, 413] width 1568 height 758
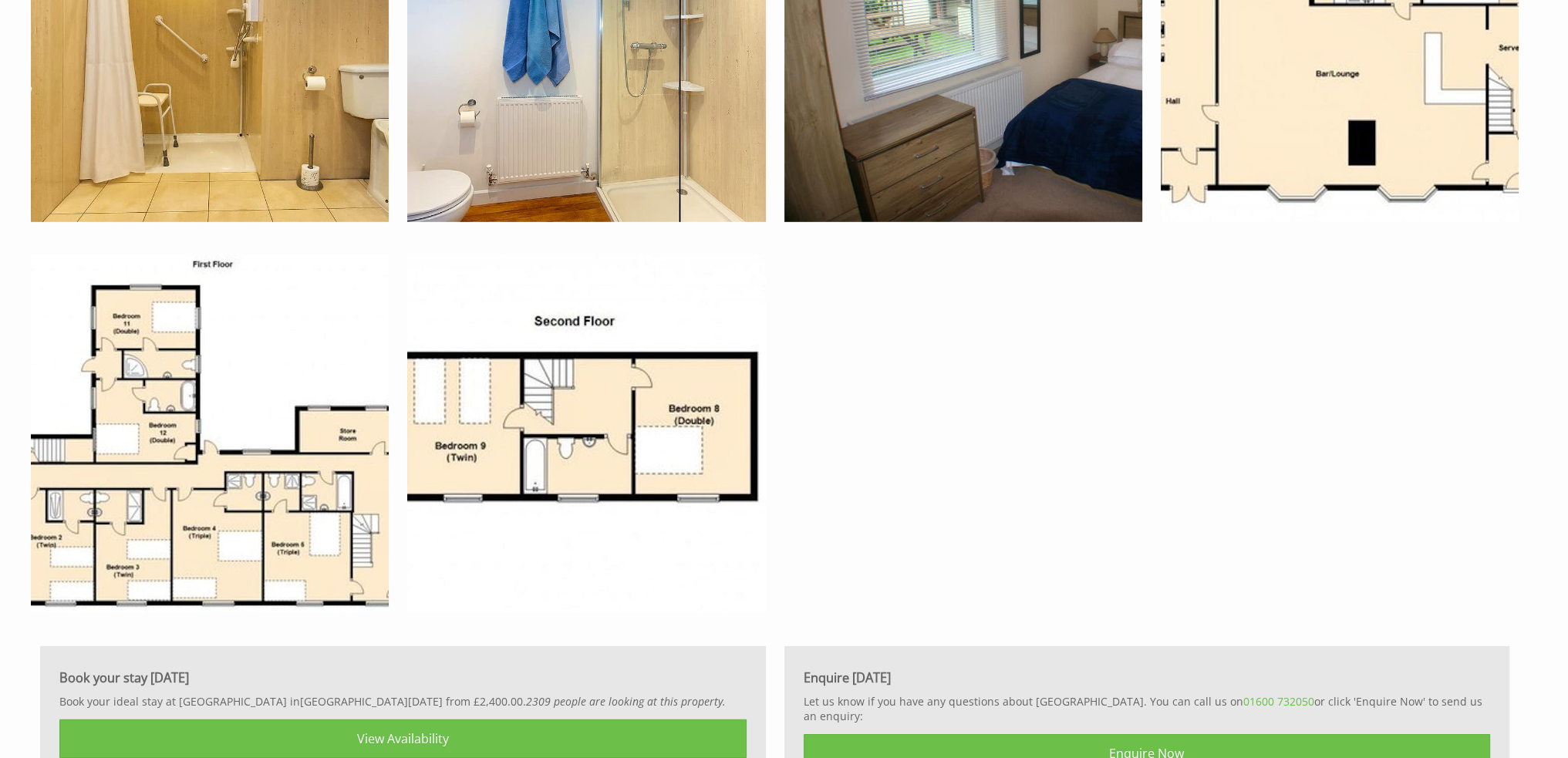
scroll to position [6128, 0]
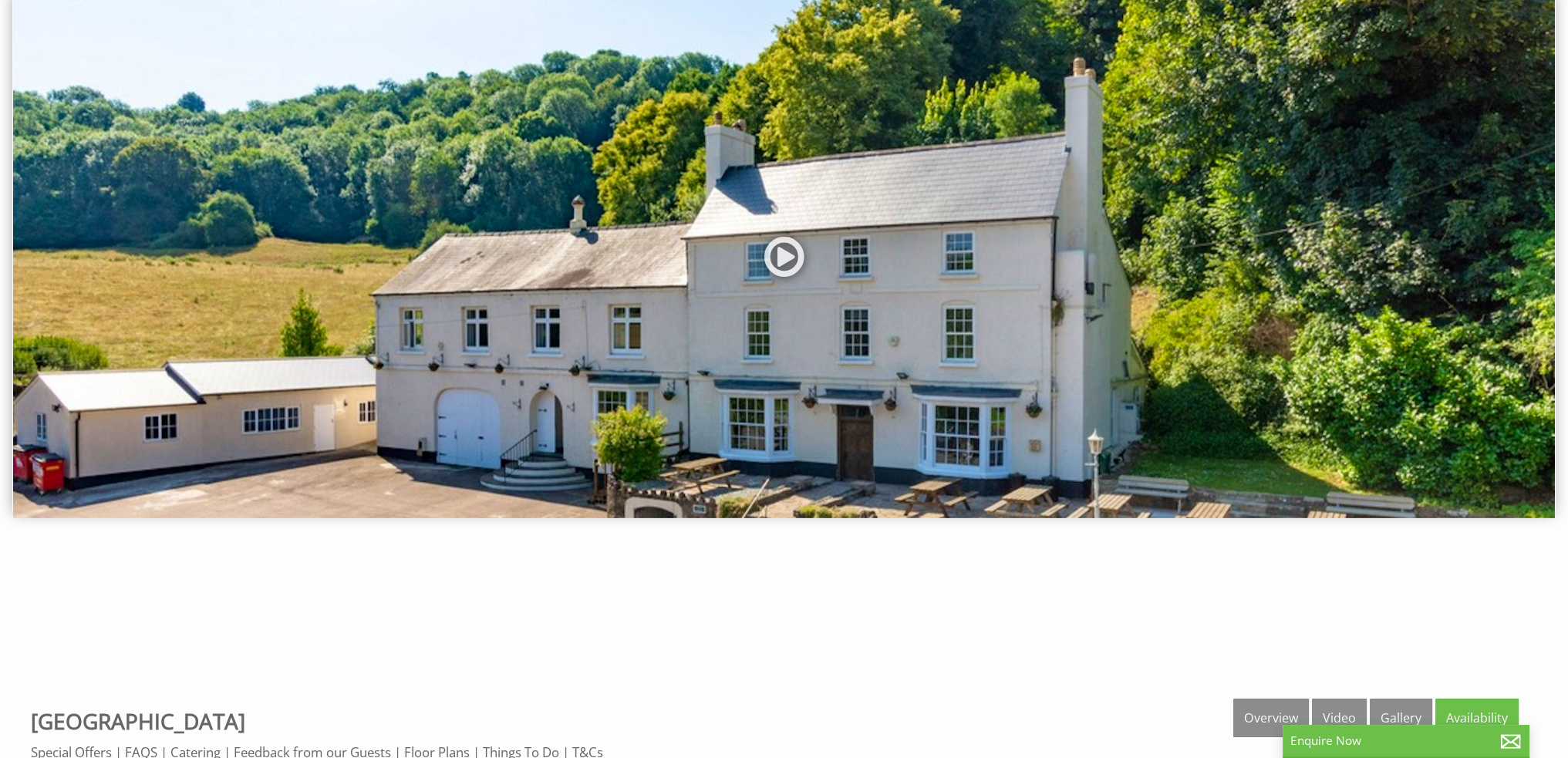
scroll to position [155, 0]
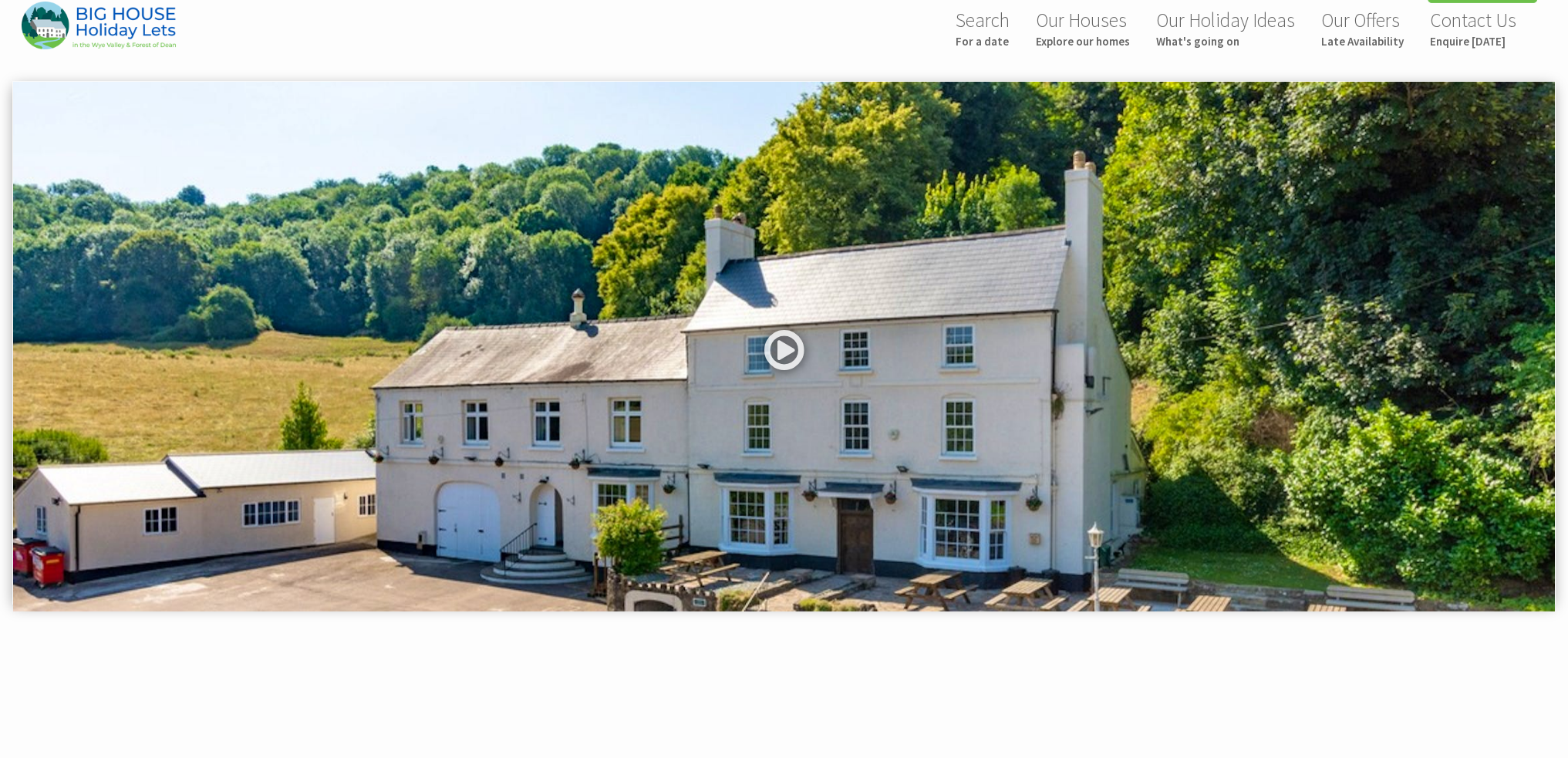
scroll to position [3, 0]
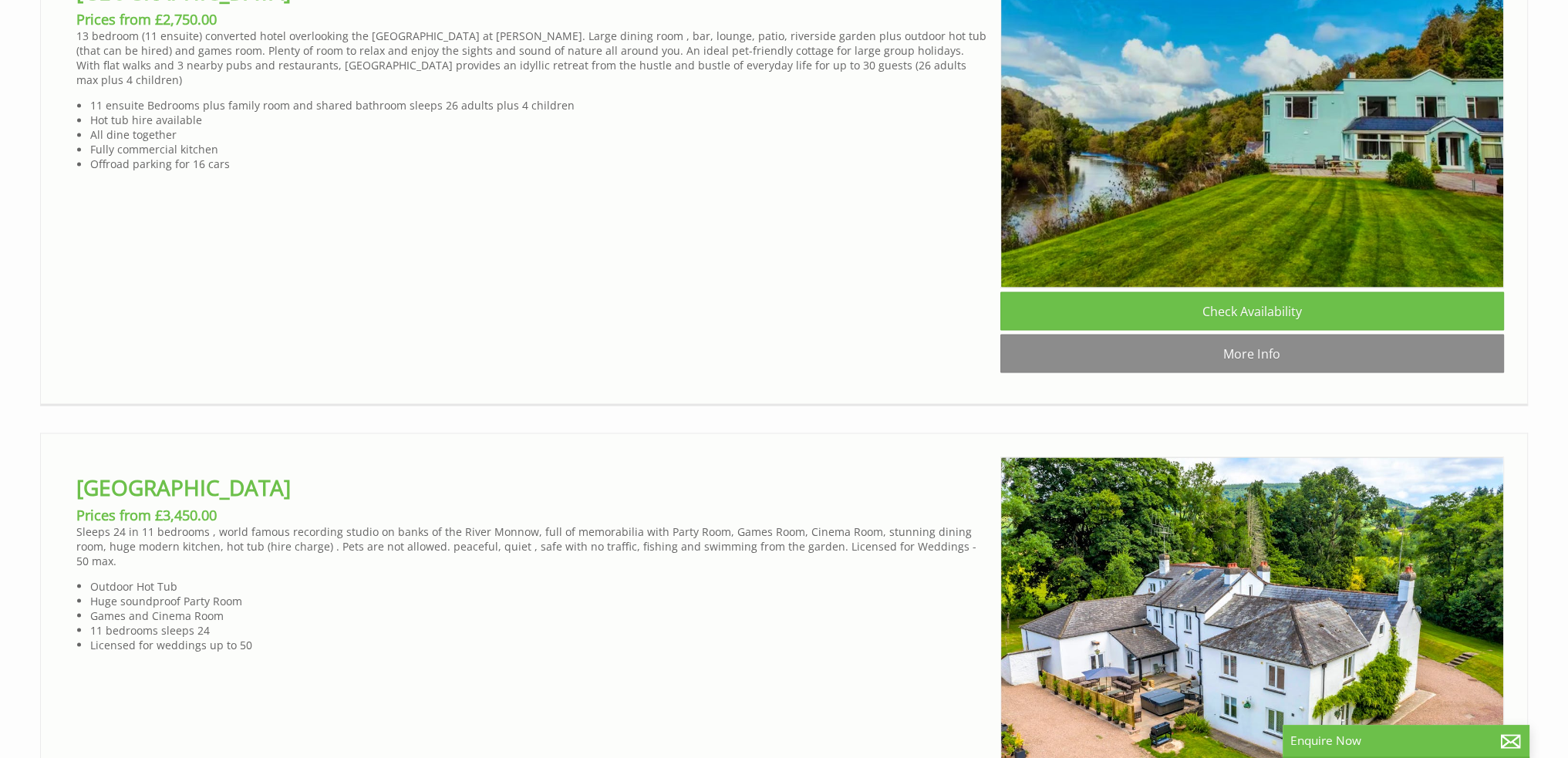
scroll to position [3576, 0]
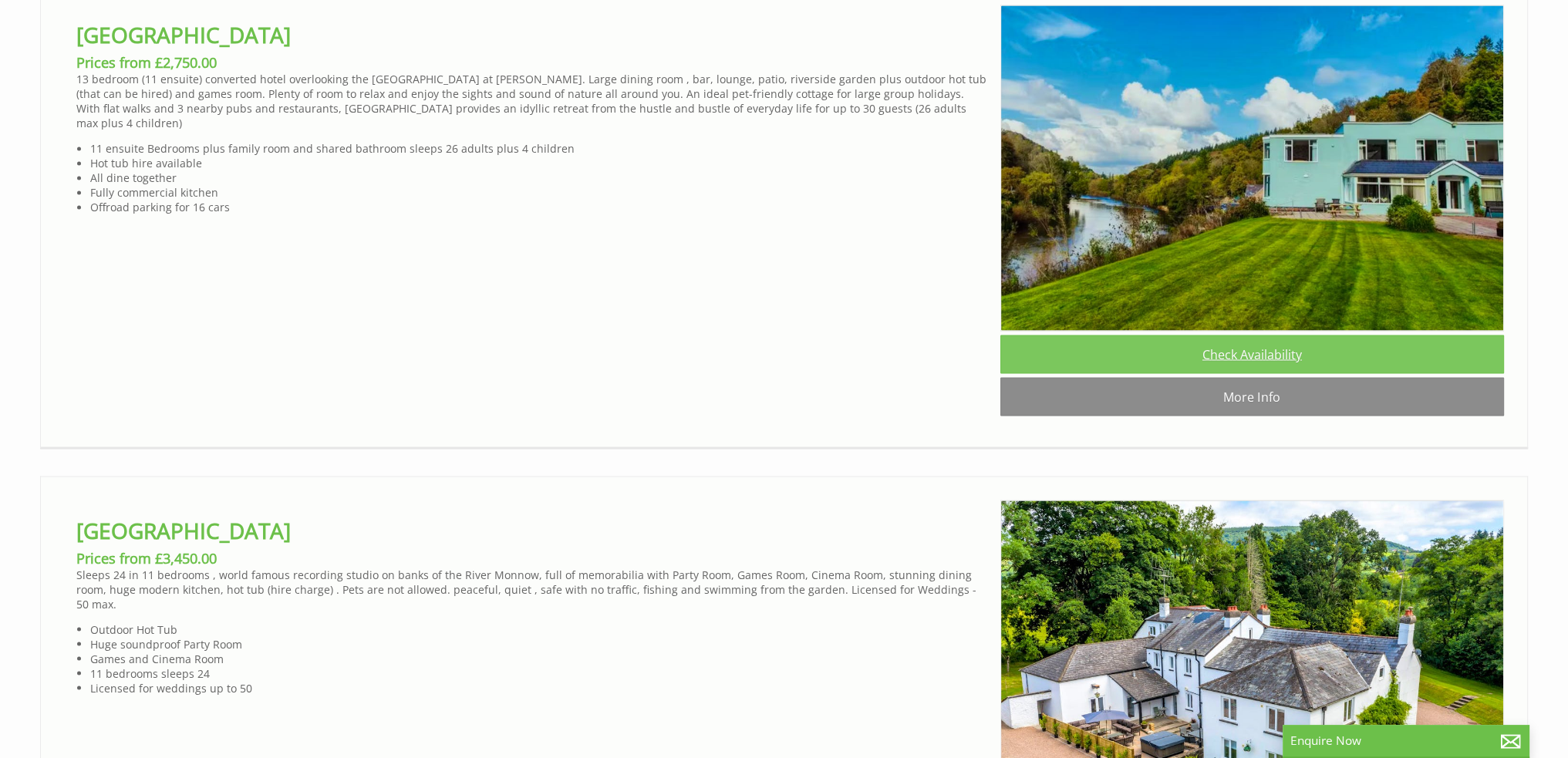
click at [1261, 373] on link "Check Availability" at bounding box center [1252, 354] width 504 height 38
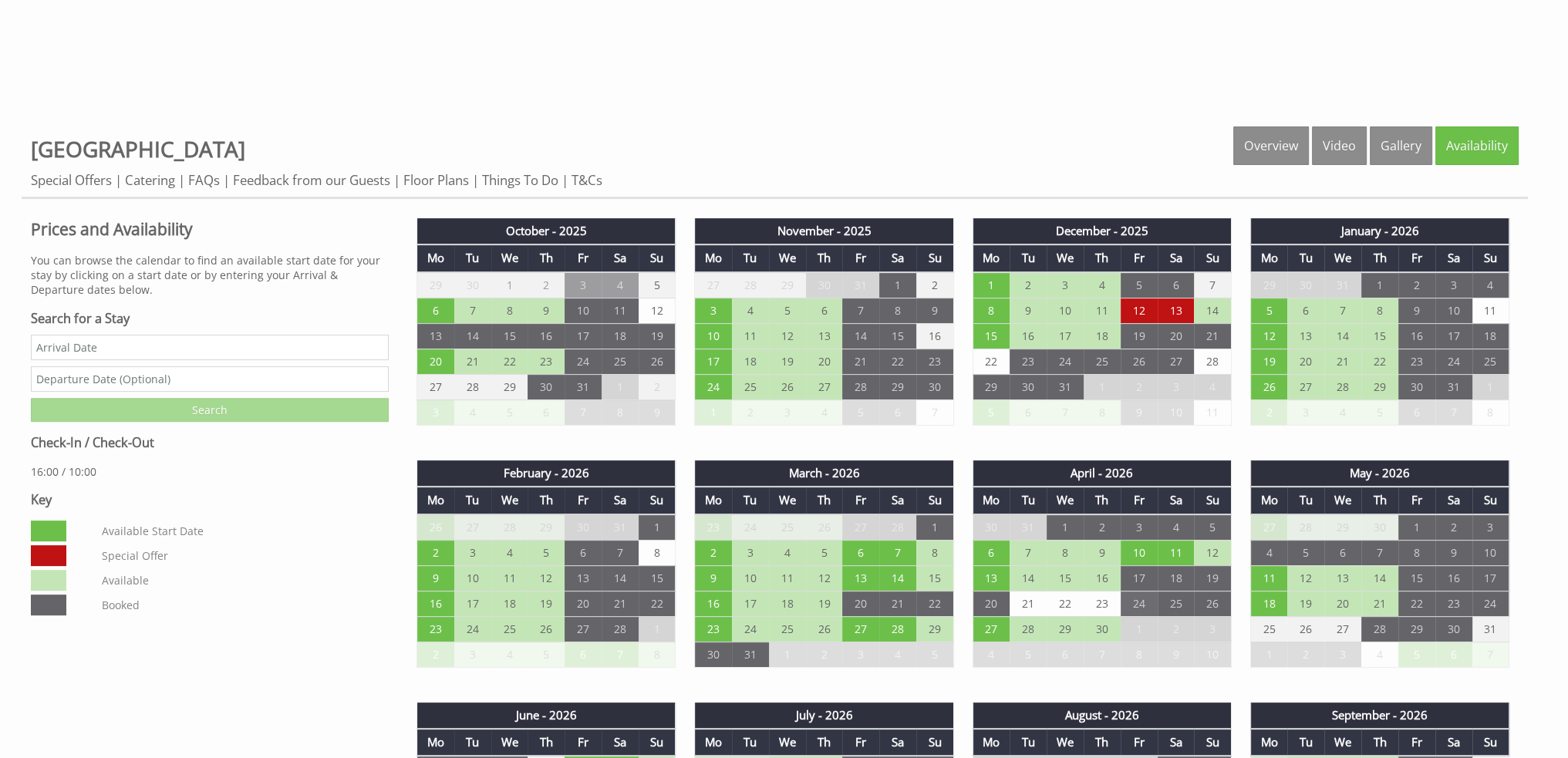
scroll to position [730, 0]
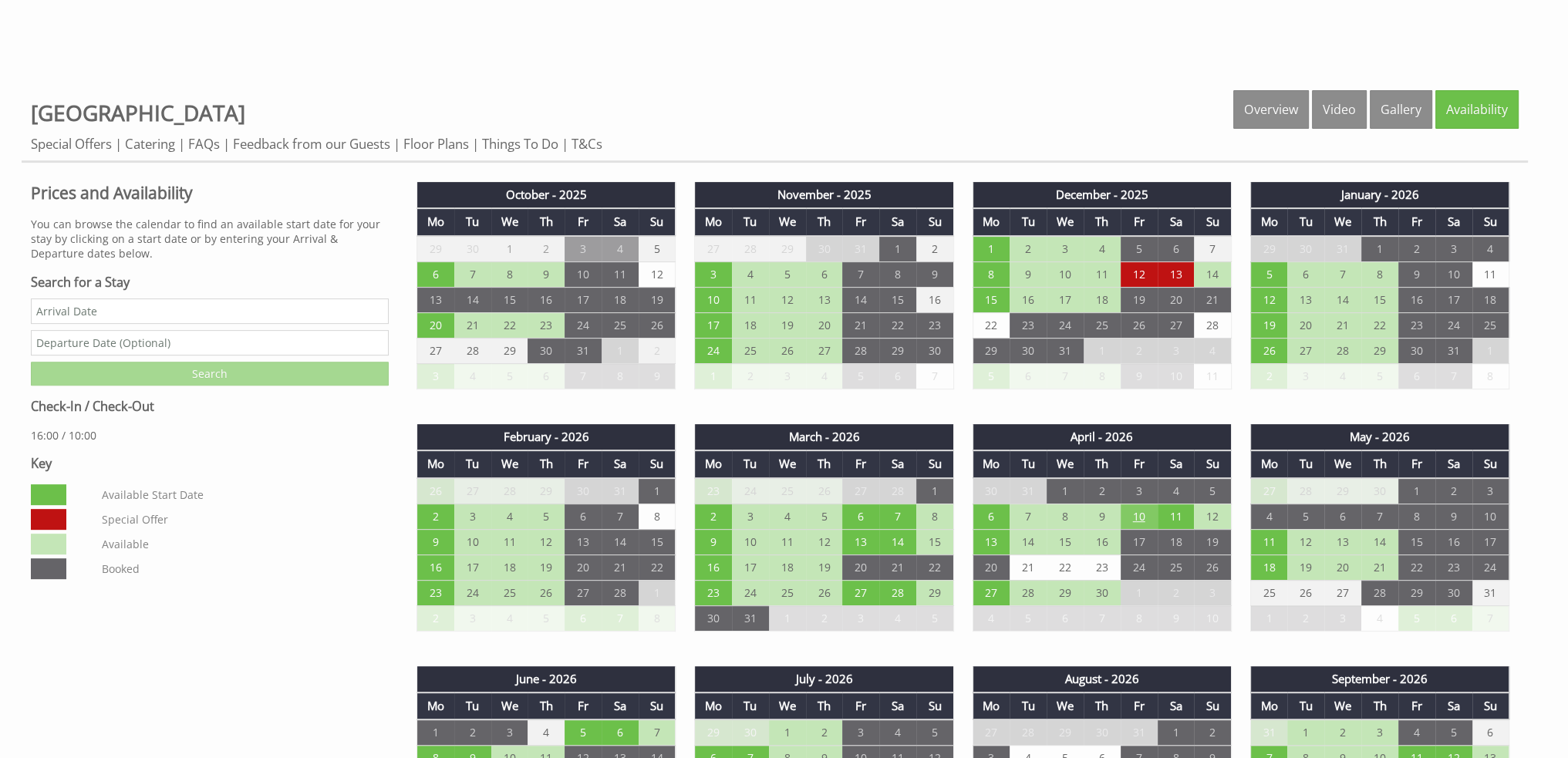
click at [1142, 514] on td "10" at bounding box center [1139, 516] width 37 height 26
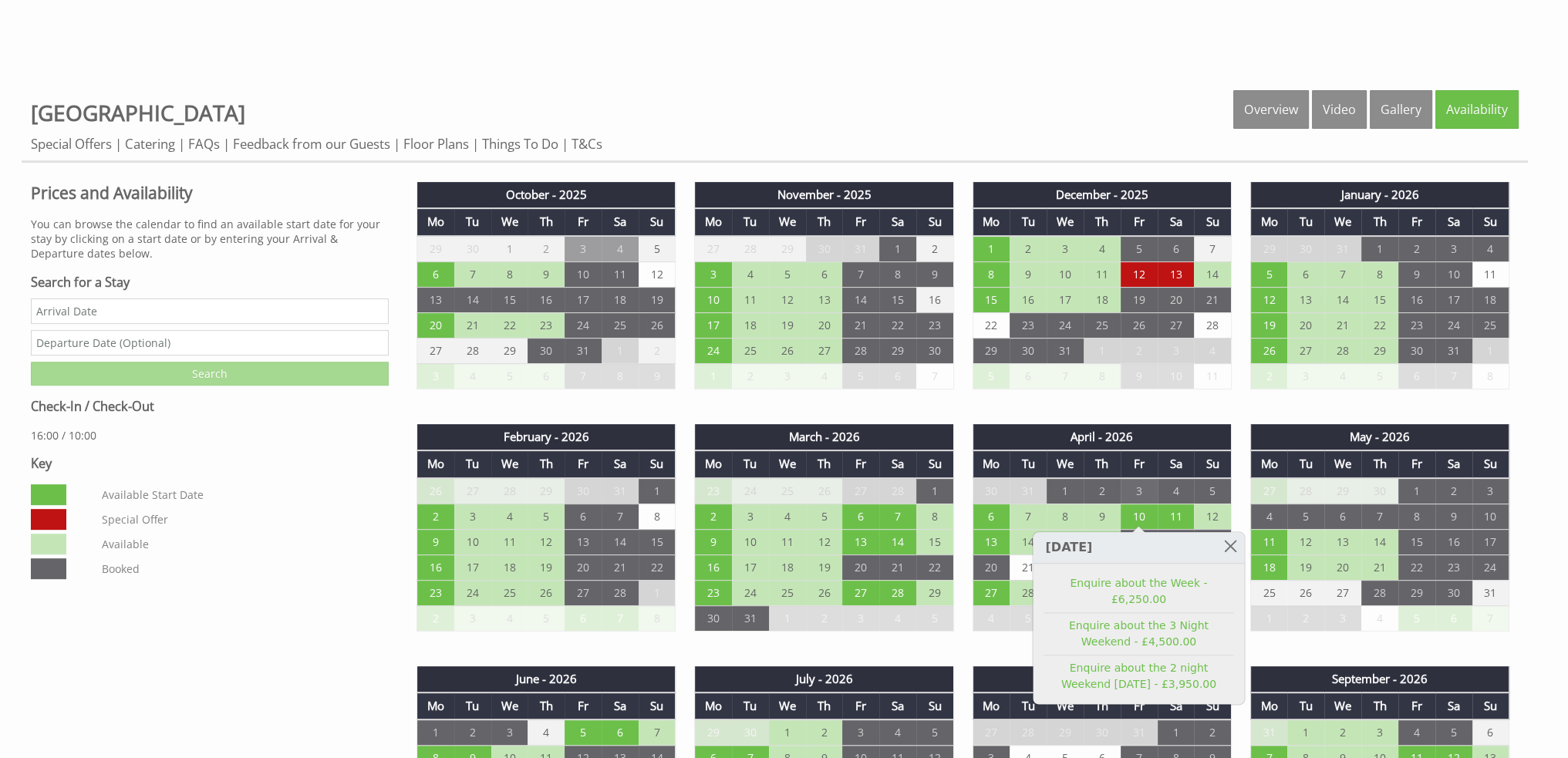
click at [1137, 488] on td "3" at bounding box center [1139, 491] width 37 height 27
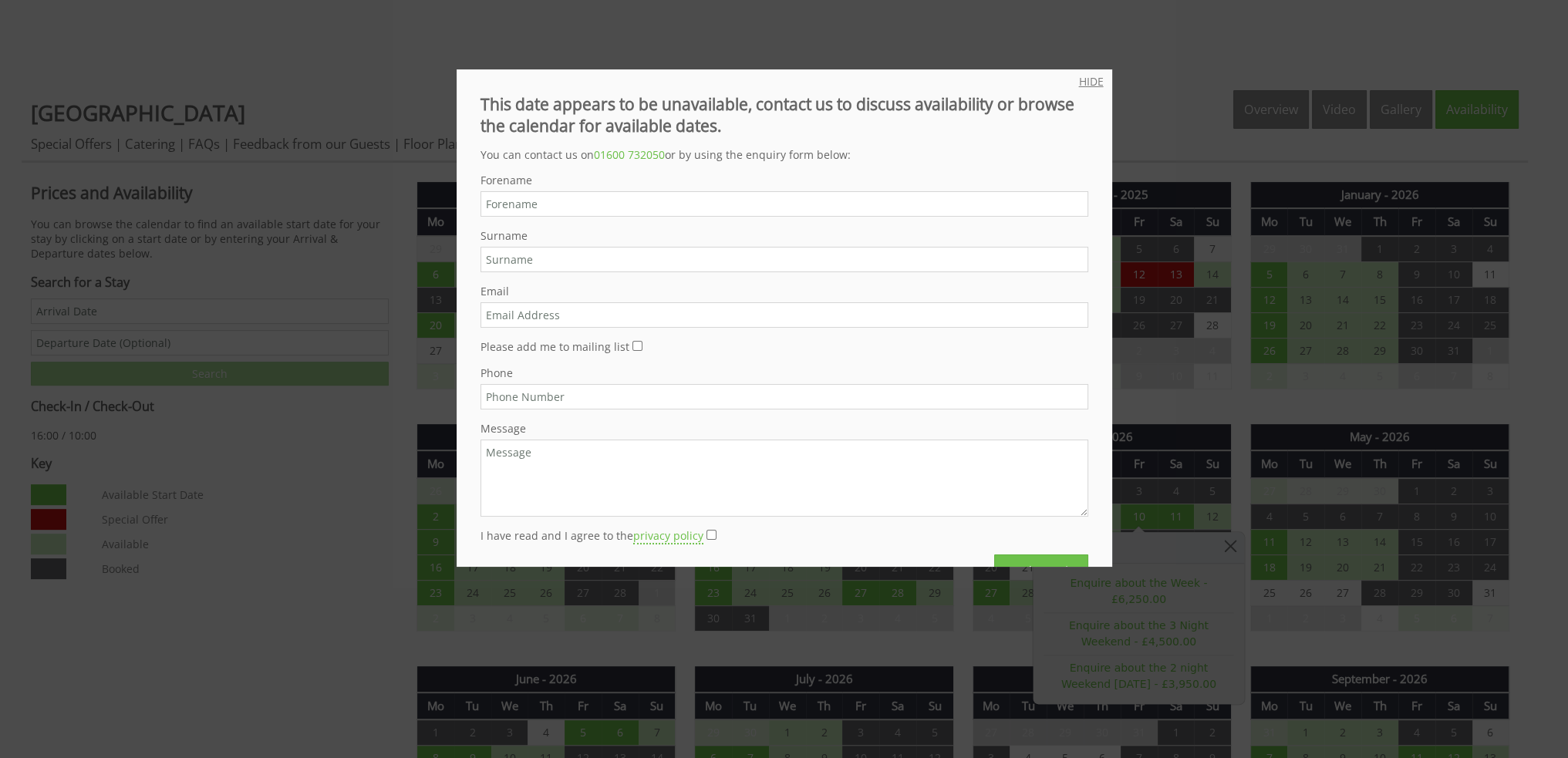
click at [1080, 80] on link "HIDE" at bounding box center [1092, 81] width 25 height 15
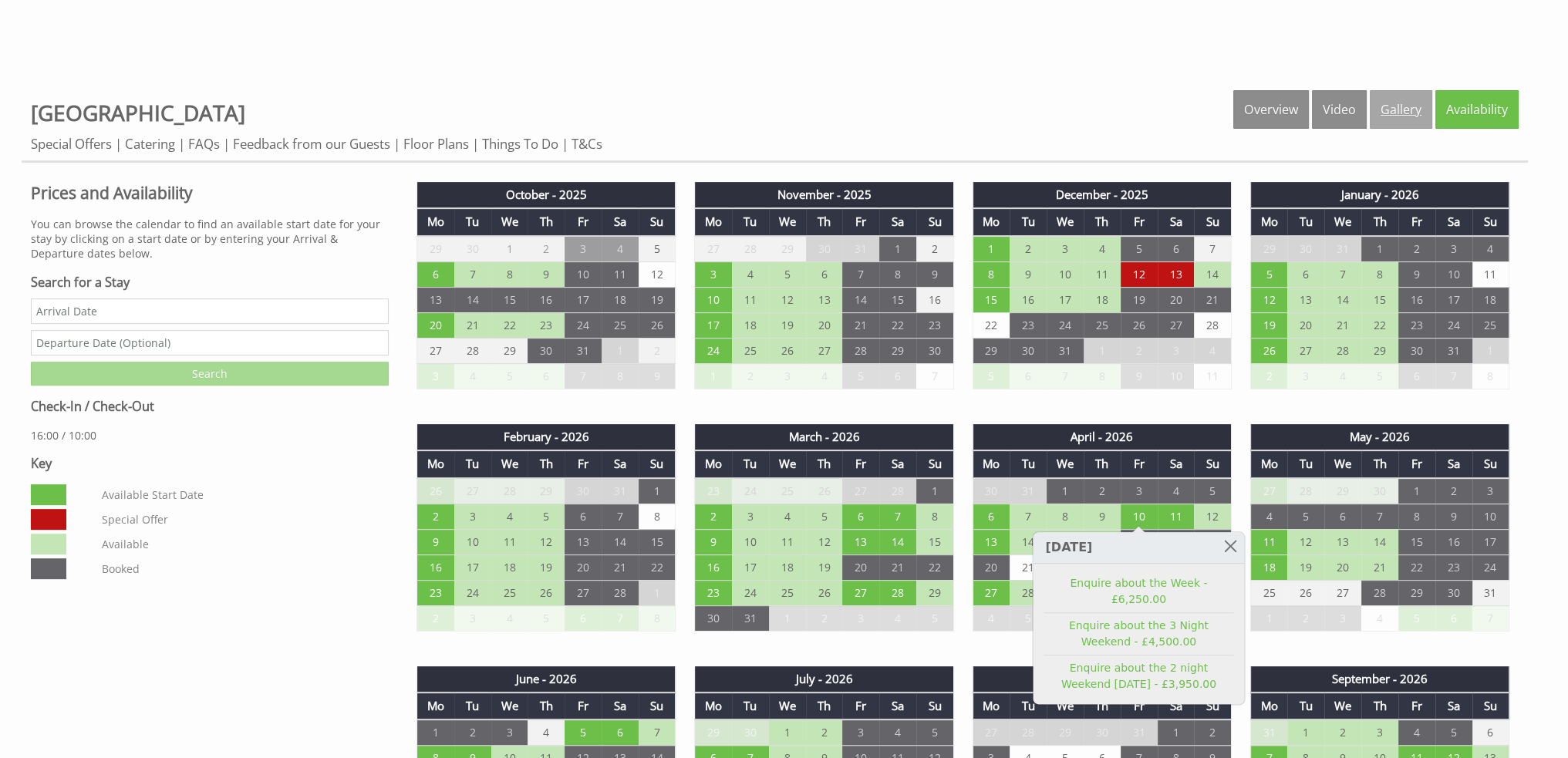
click at [1390, 107] on link "Gallery" at bounding box center [1401, 110] width 62 height 38
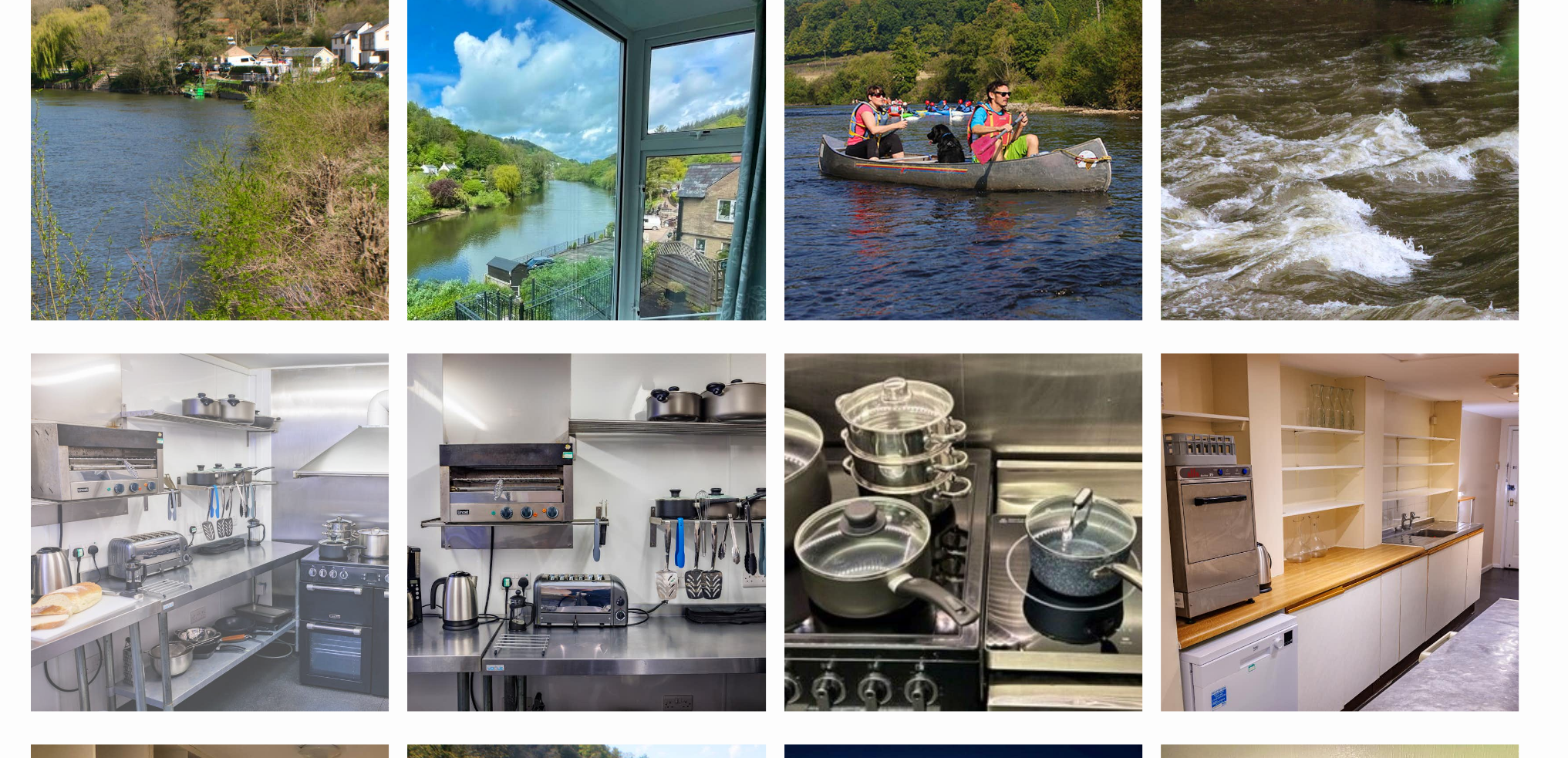
scroll to position [2889, 0]
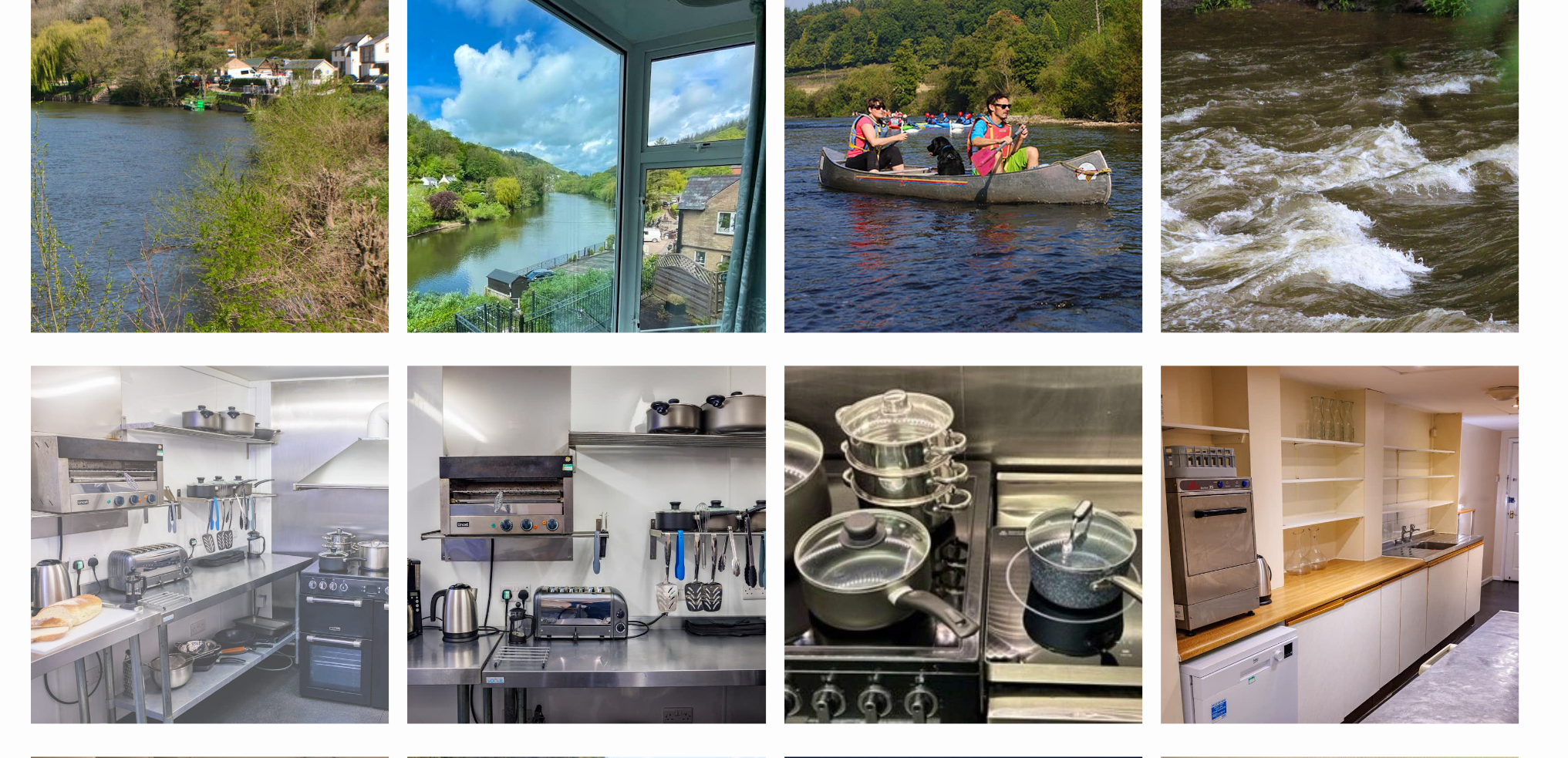
click at [265, 400] on img at bounding box center [210, 544] width 357 height 357
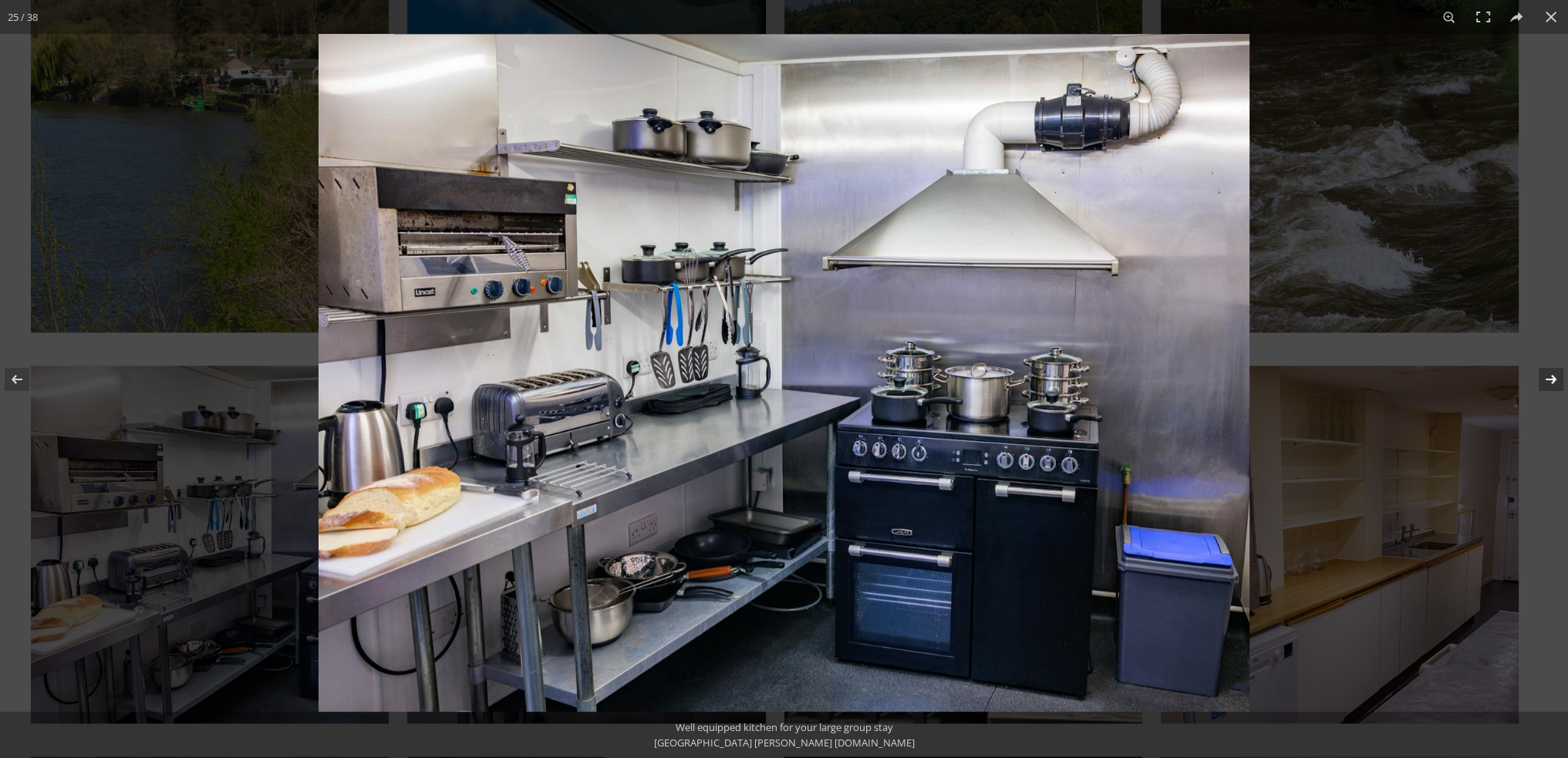
click at [1546, 381] on button at bounding box center [1541, 379] width 54 height 77
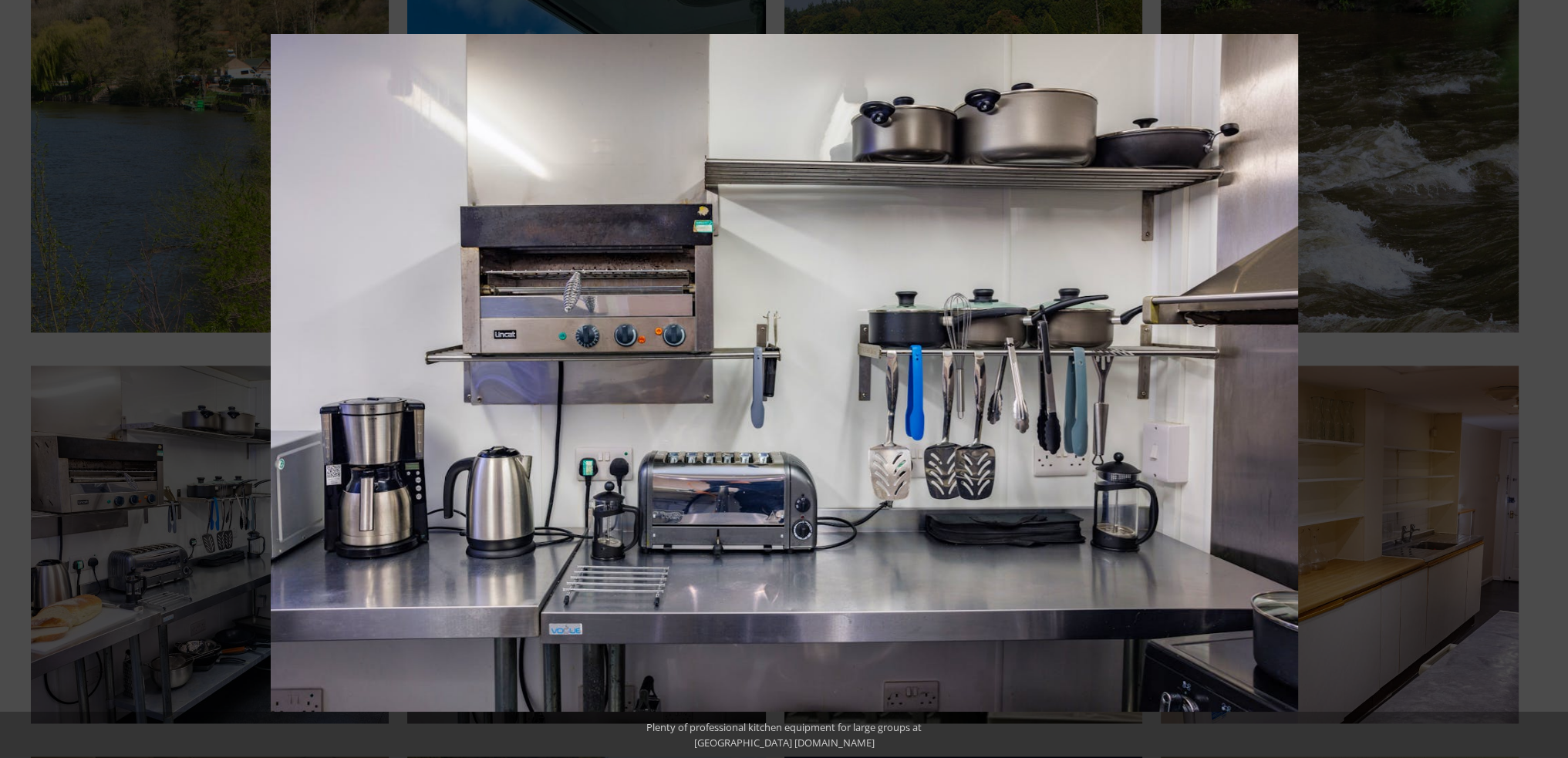
click at [1546, 381] on button at bounding box center [1541, 379] width 54 height 77
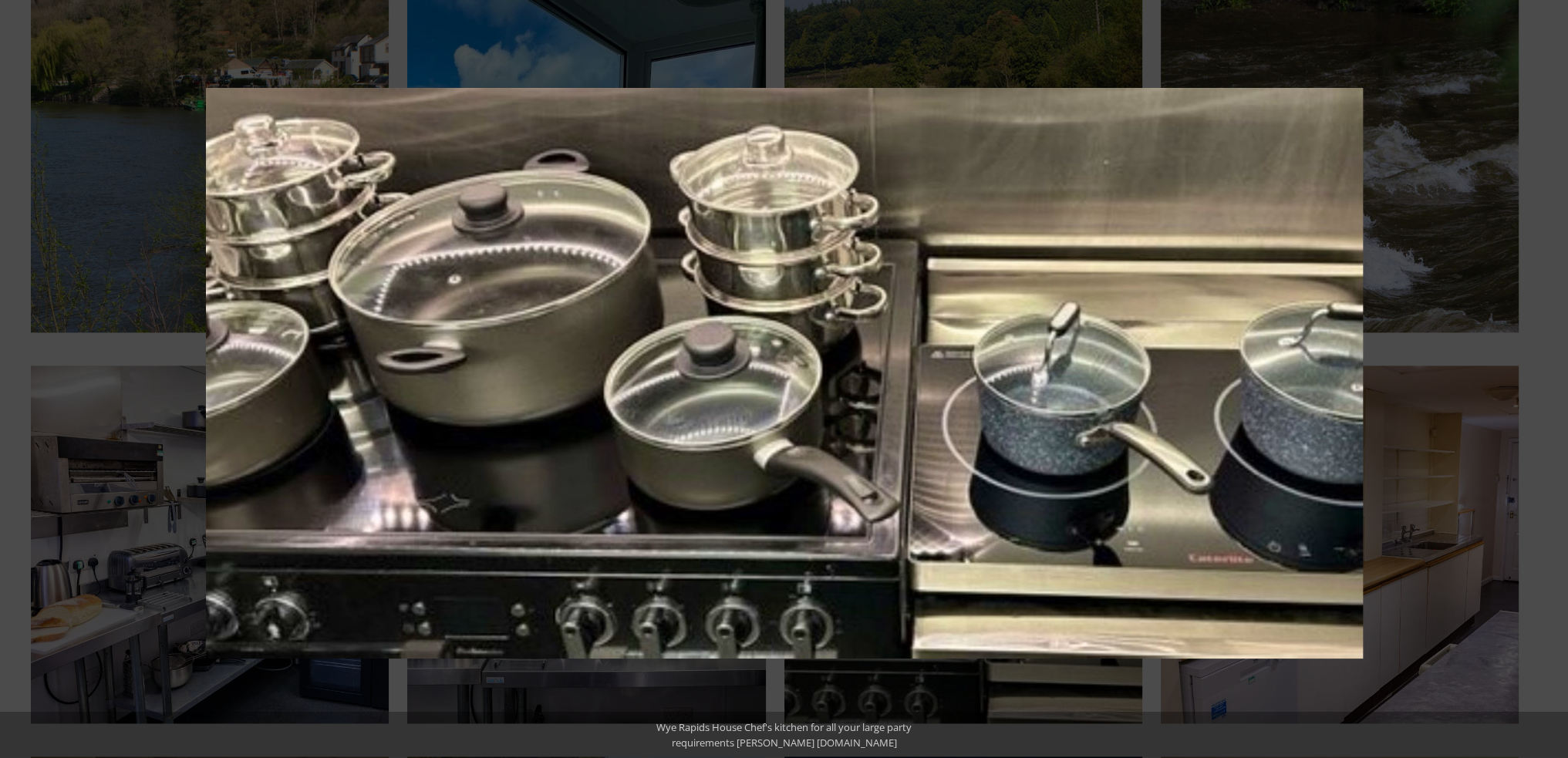
click at [1546, 381] on button at bounding box center [1541, 379] width 54 height 77
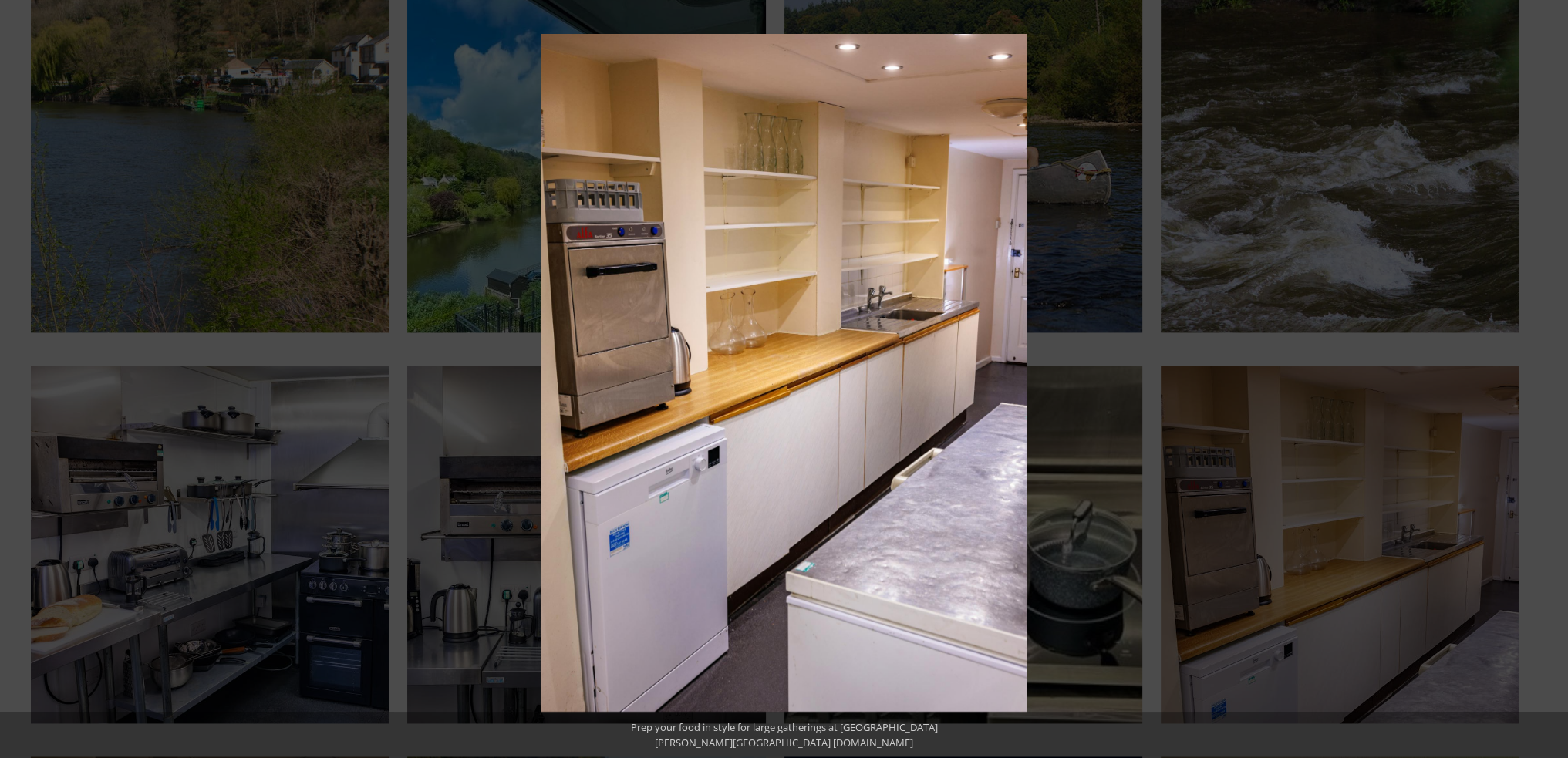
click at [1546, 381] on button at bounding box center [1541, 379] width 54 height 77
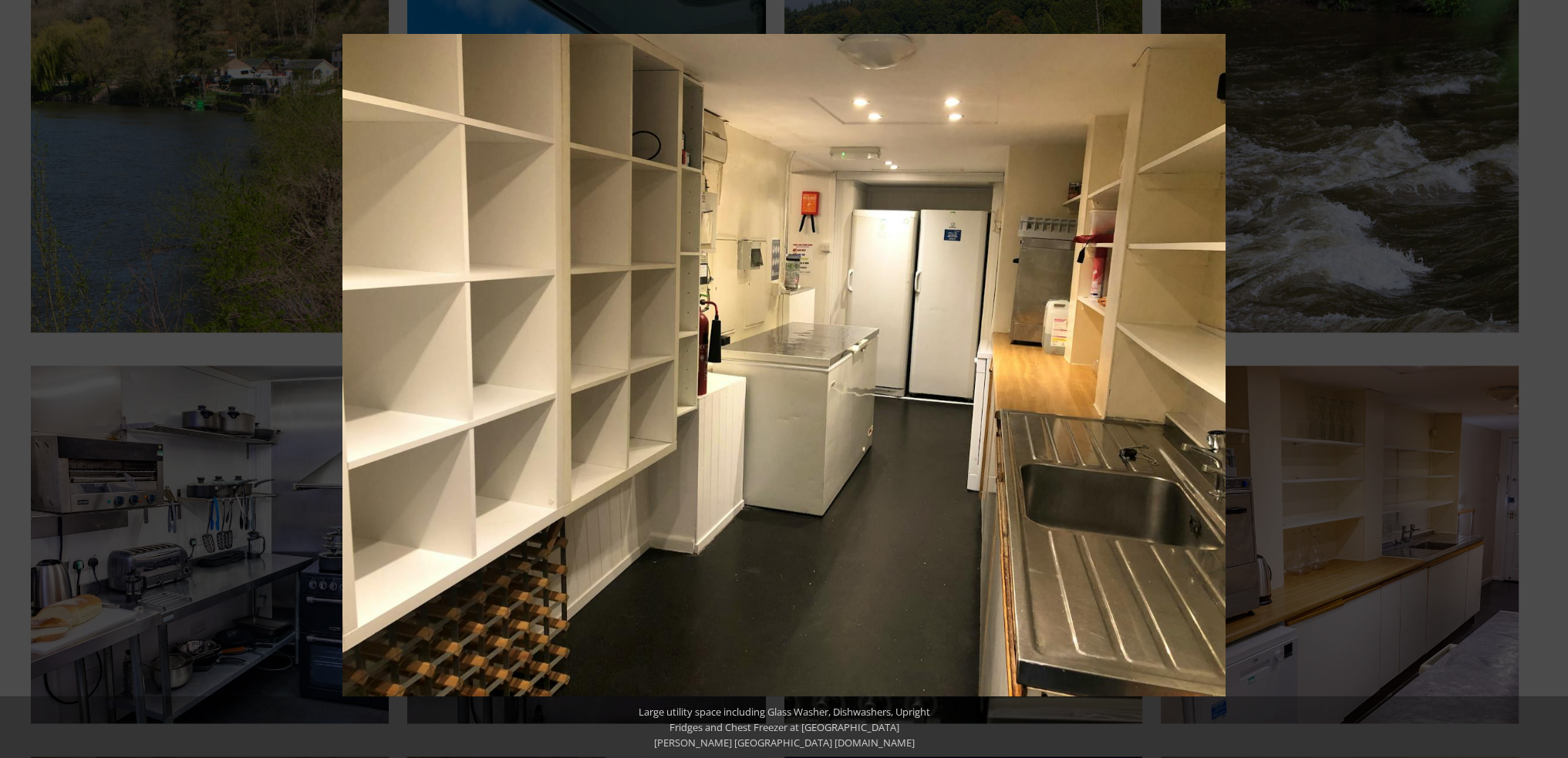
click at [1546, 381] on button at bounding box center [1541, 379] width 54 height 77
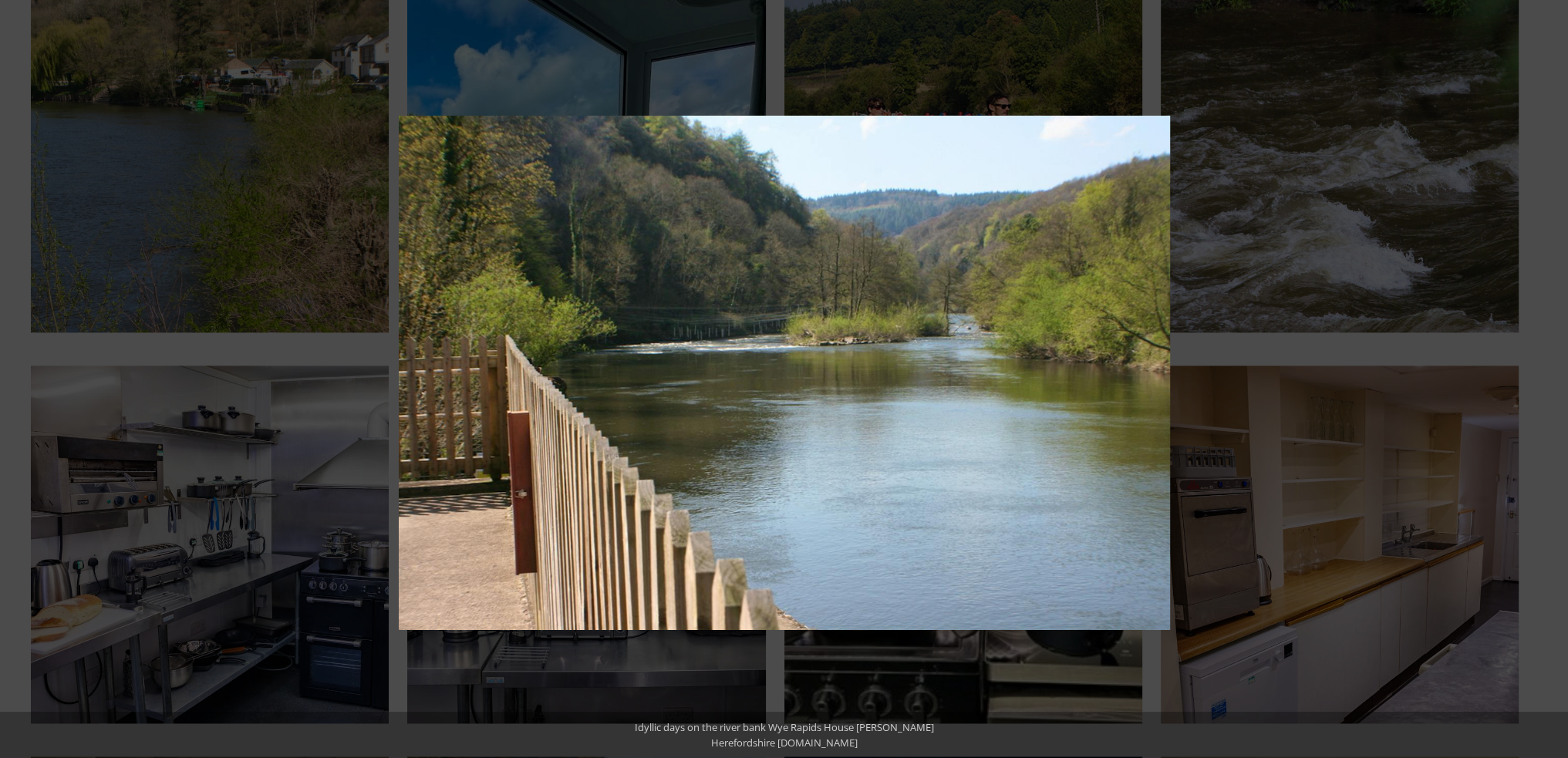
click at [1546, 381] on button at bounding box center [1541, 379] width 54 height 77
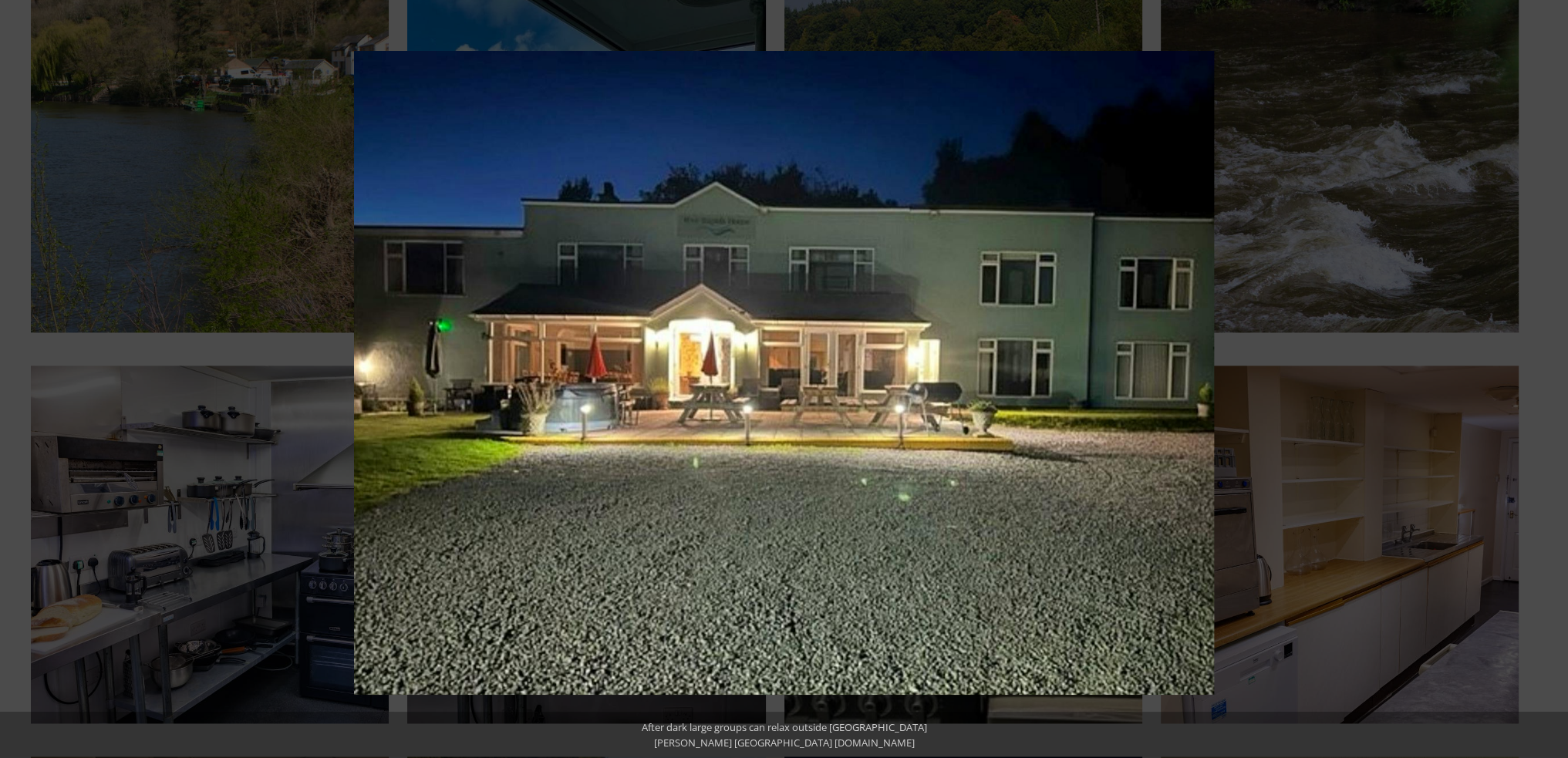
click at [1546, 381] on button at bounding box center [1541, 379] width 54 height 77
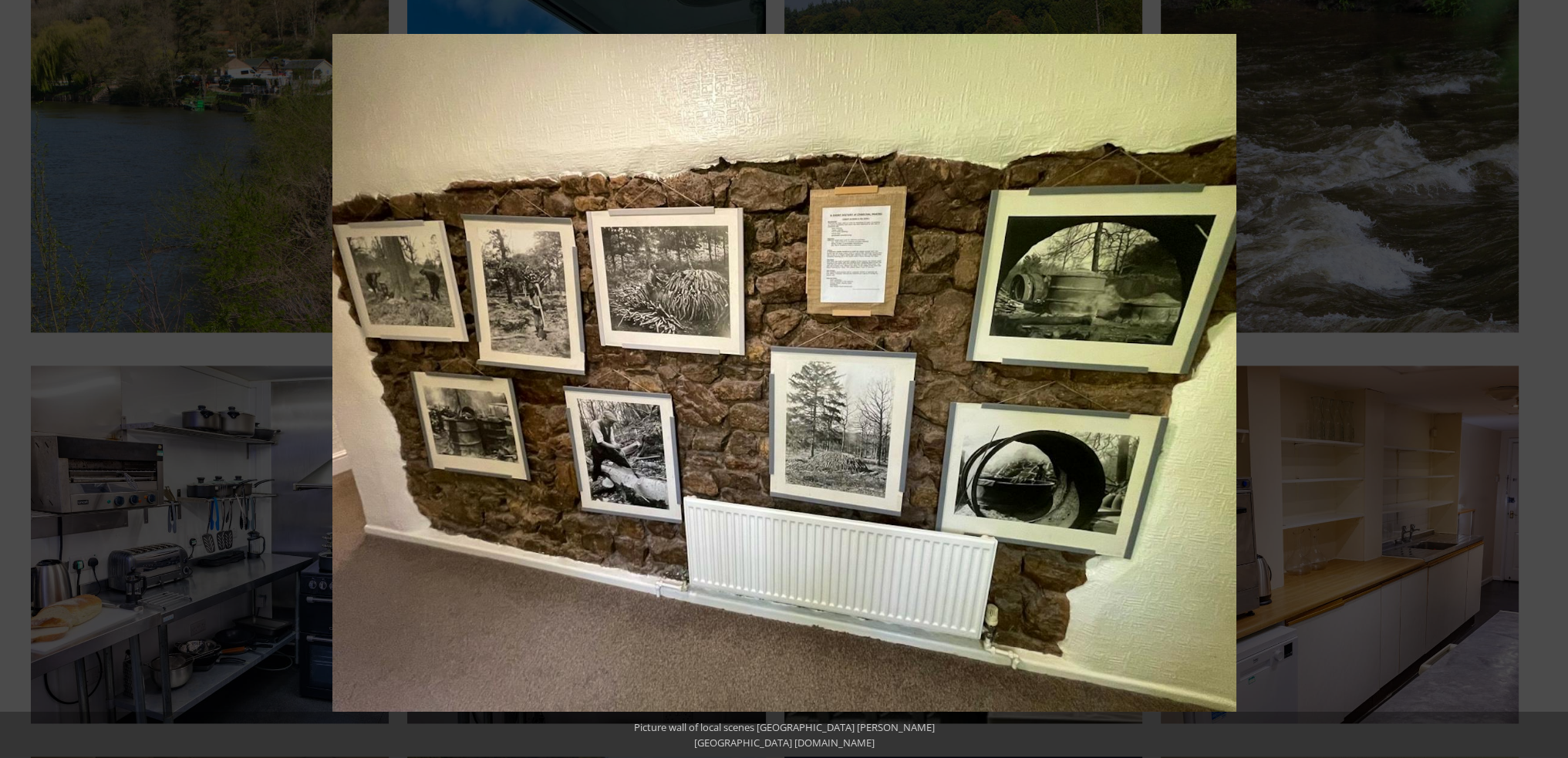
click at [1546, 381] on button at bounding box center [1541, 379] width 54 height 77
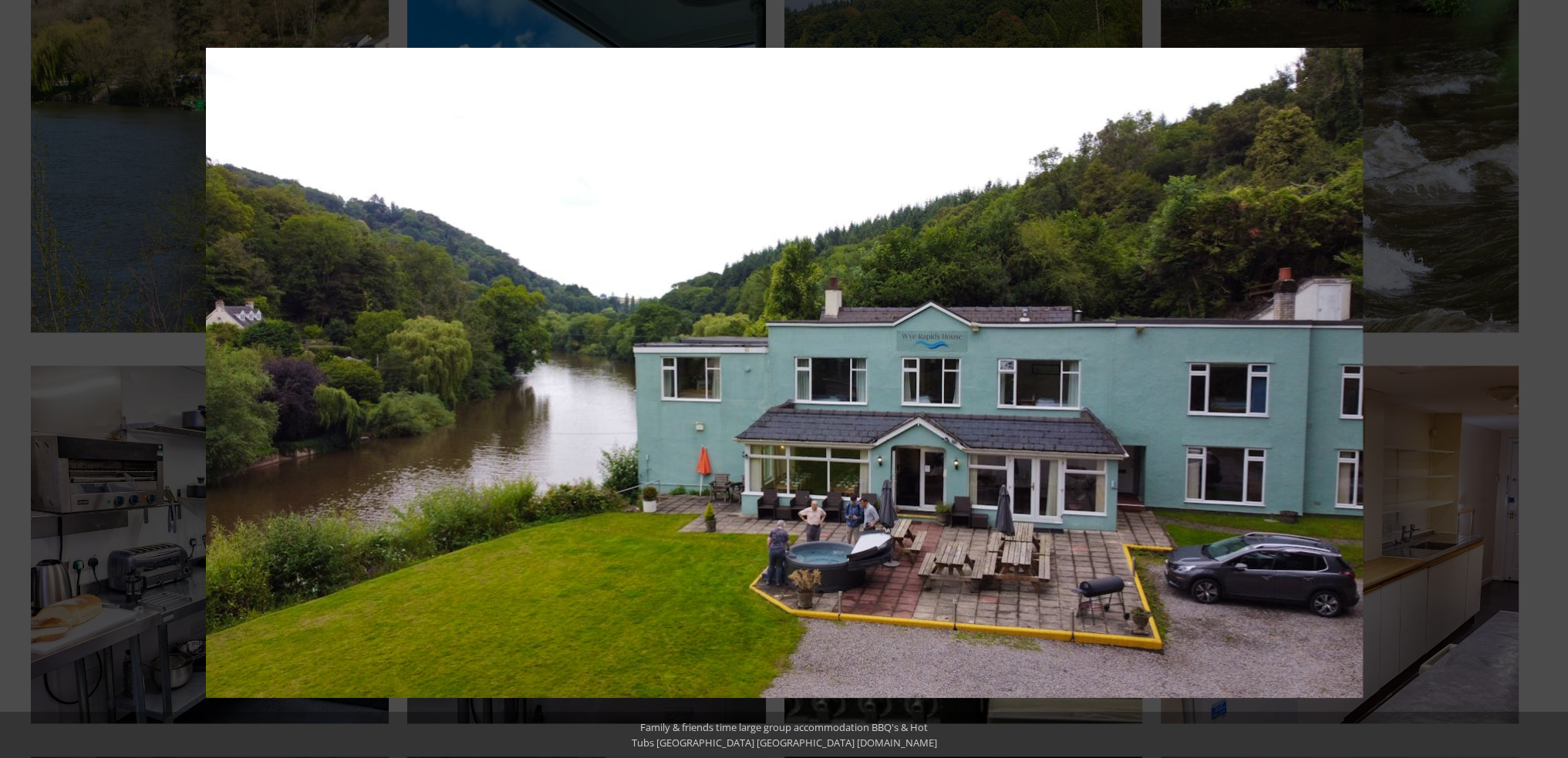
click at [1546, 381] on button at bounding box center [1541, 379] width 54 height 77
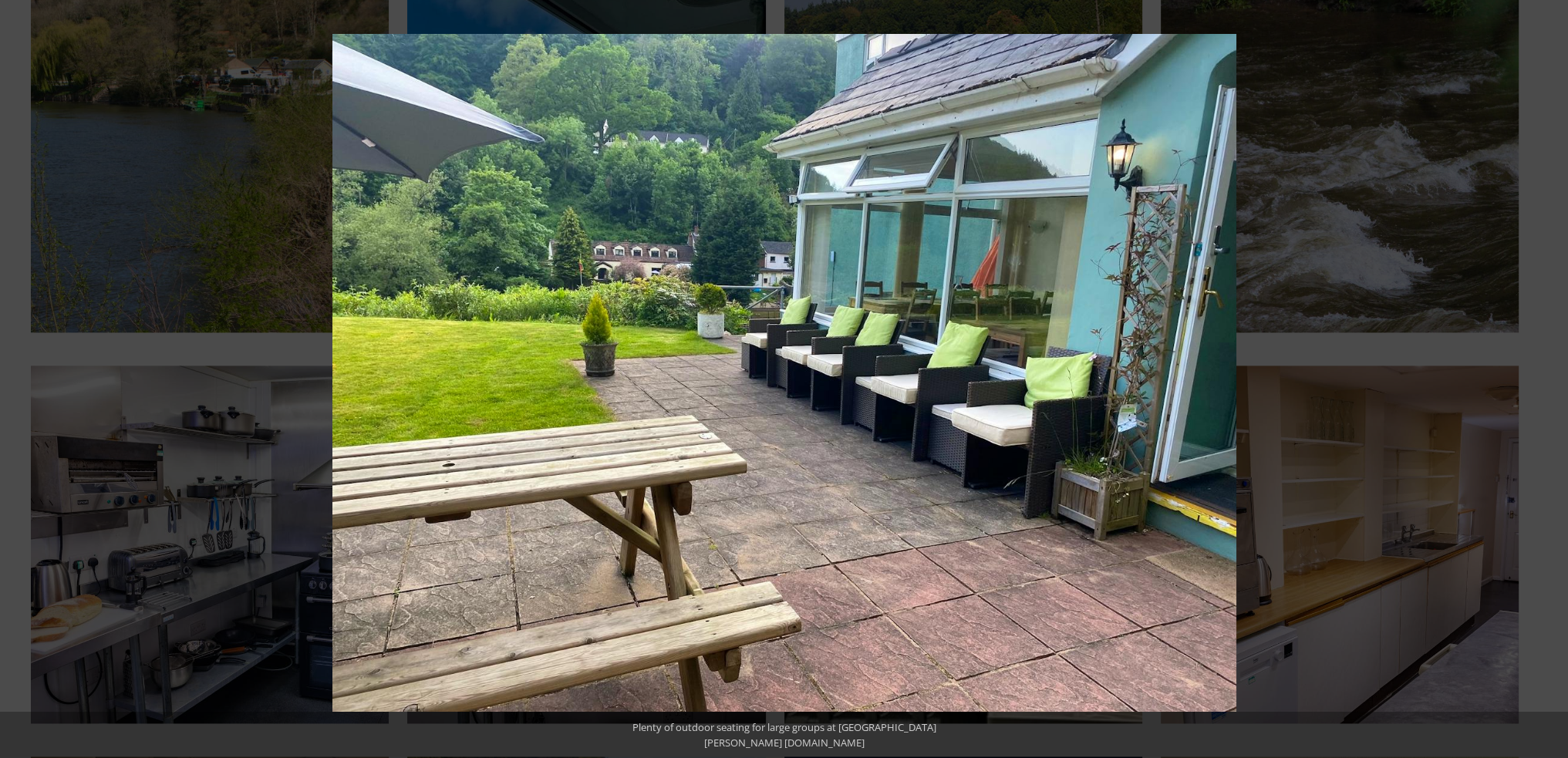
click at [1546, 381] on button at bounding box center [1541, 379] width 54 height 77
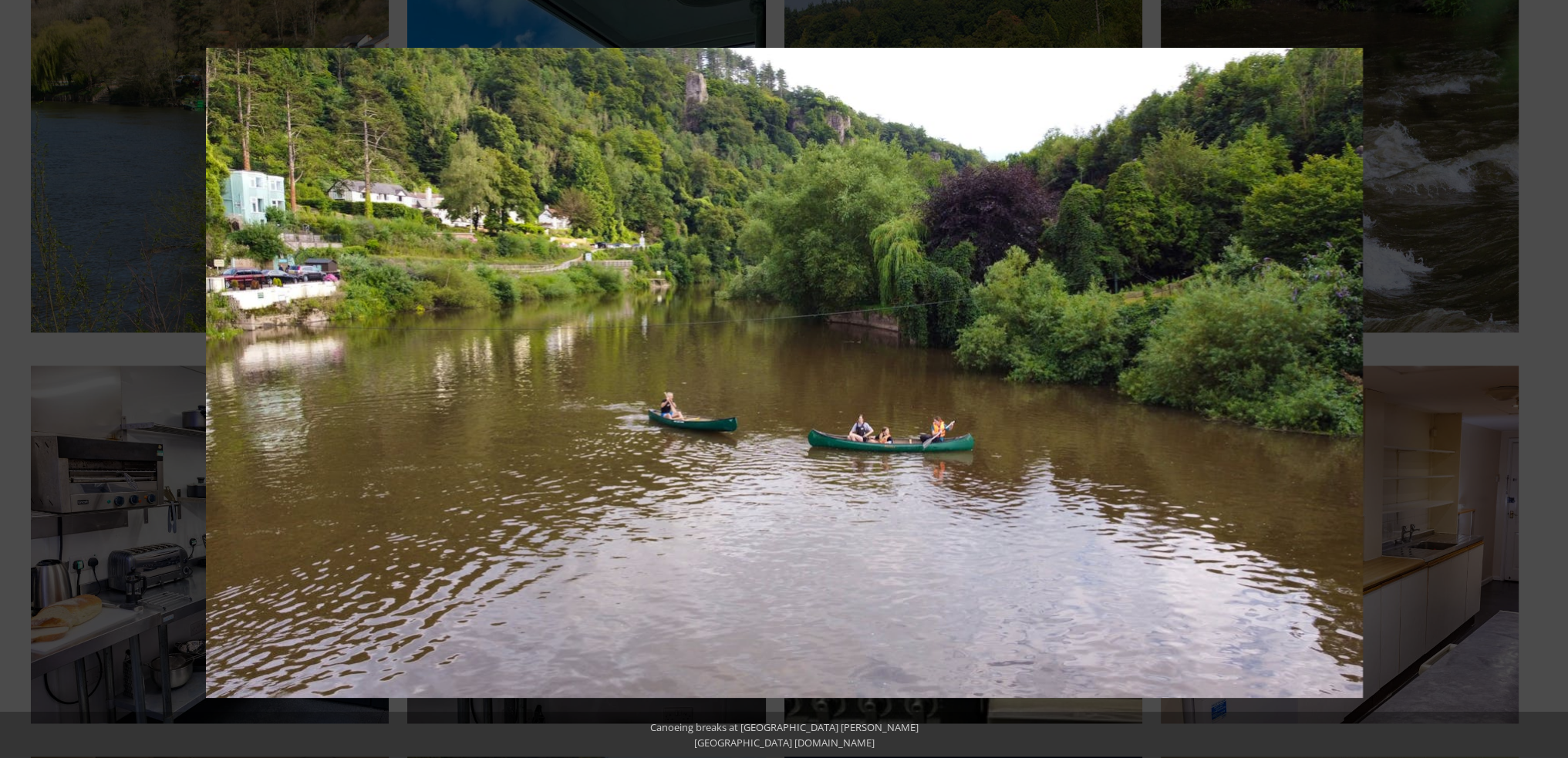
click at [1546, 381] on button at bounding box center [1541, 379] width 54 height 77
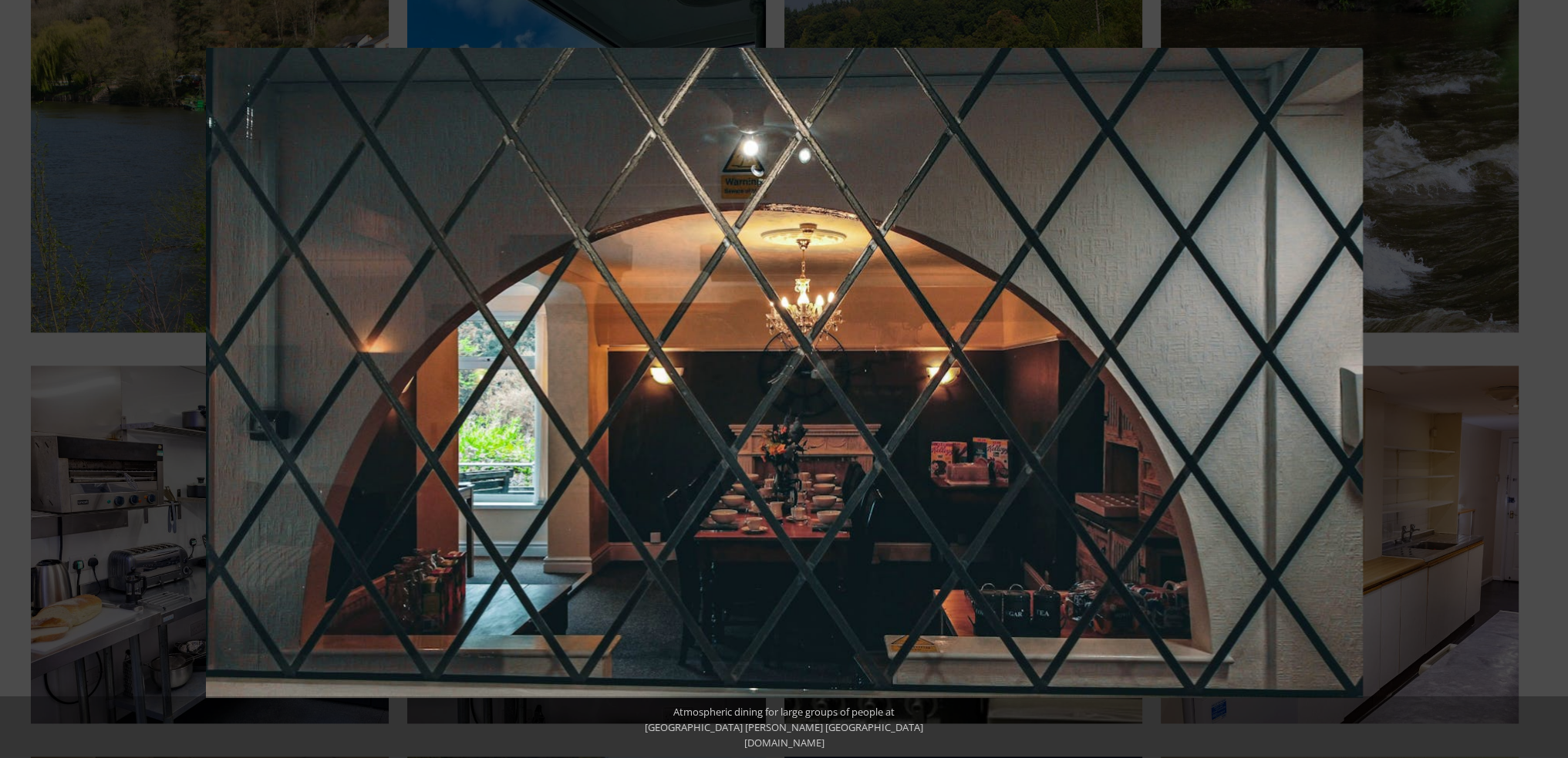
click at [1546, 381] on button at bounding box center [1541, 379] width 54 height 77
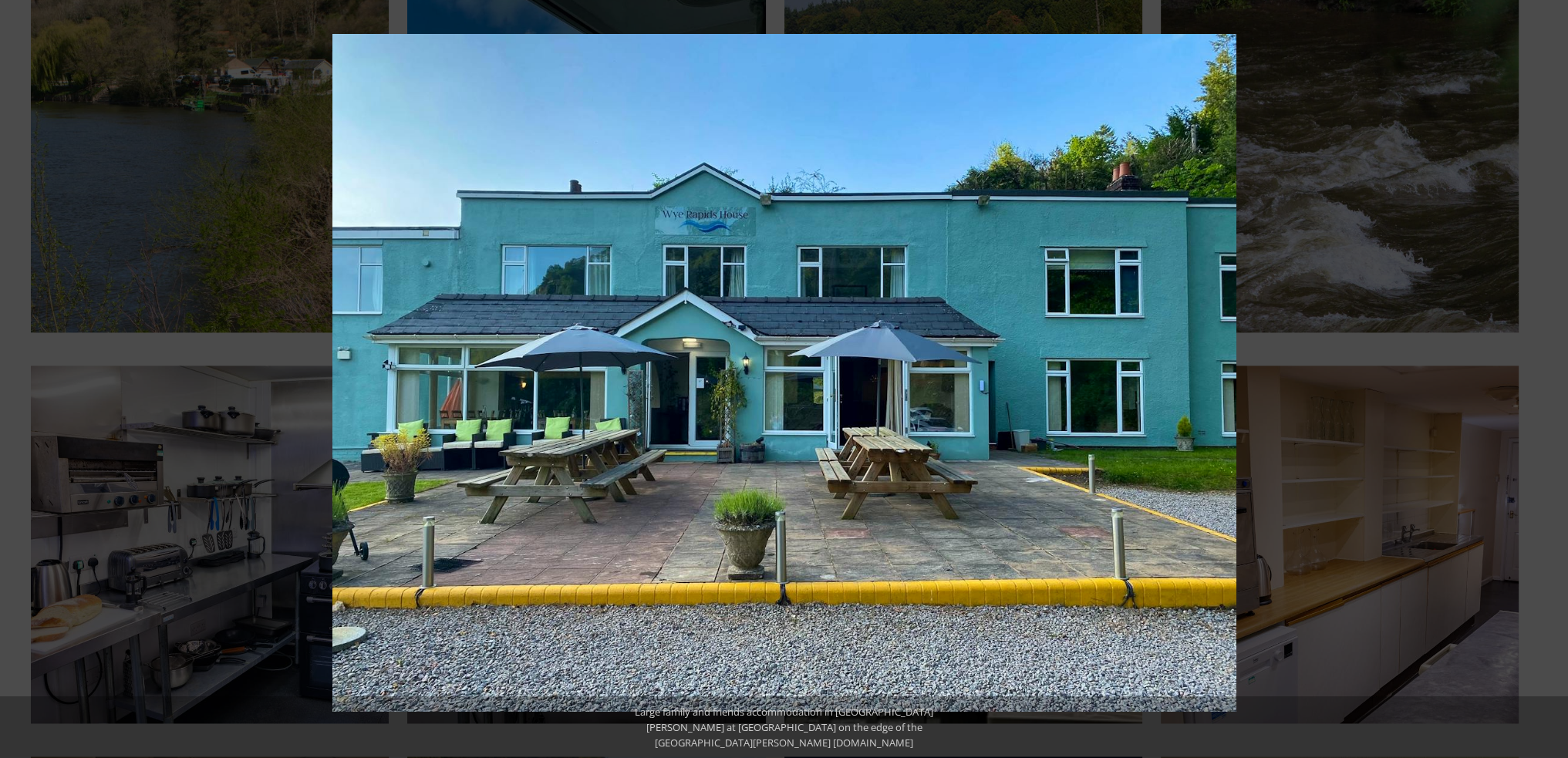
click at [1546, 381] on button at bounding box center [1541, 379] width 54 height 77
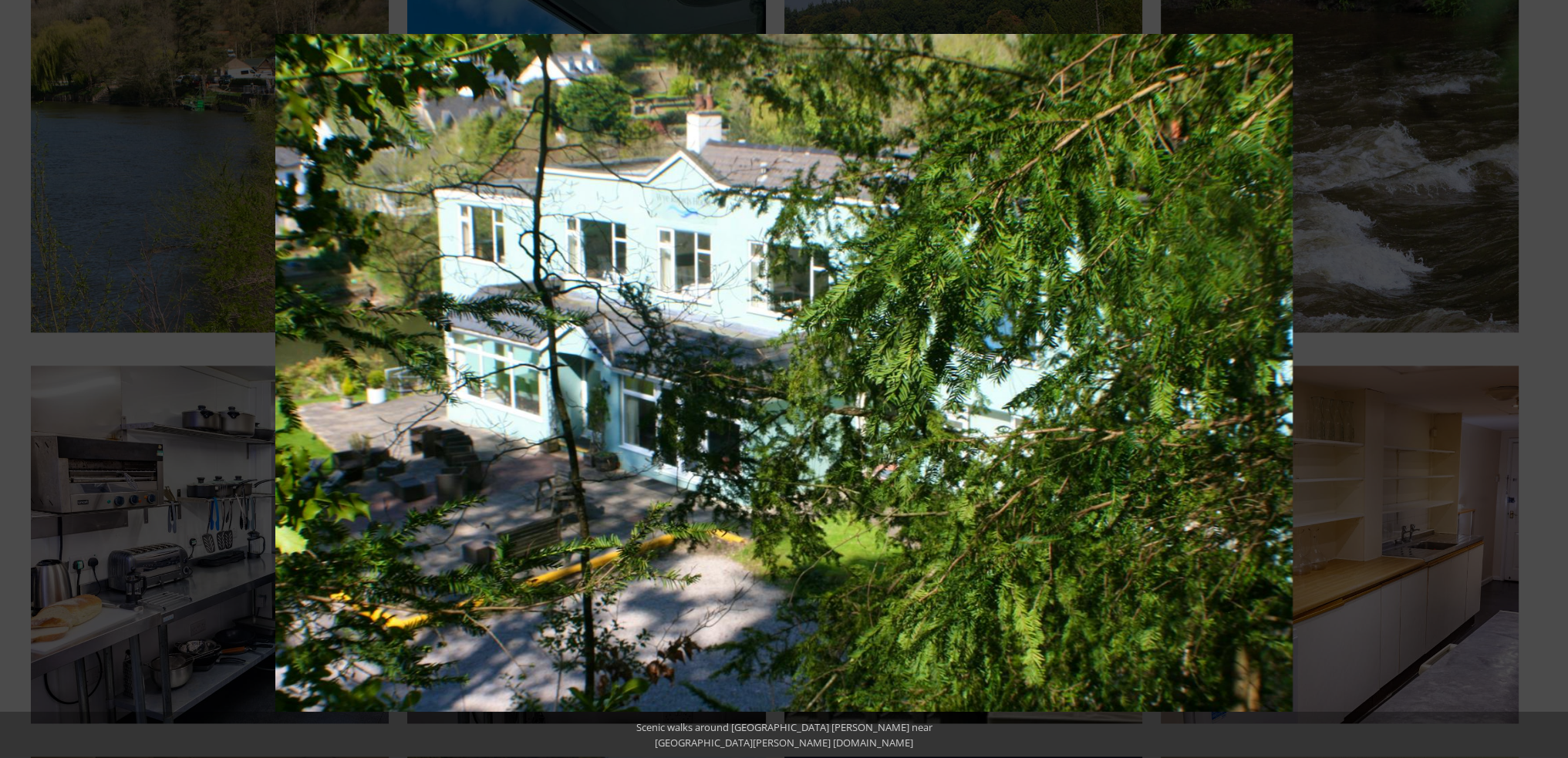
click at [1546, 381] on button at bounding box center [1541, 379] width 54 height 77
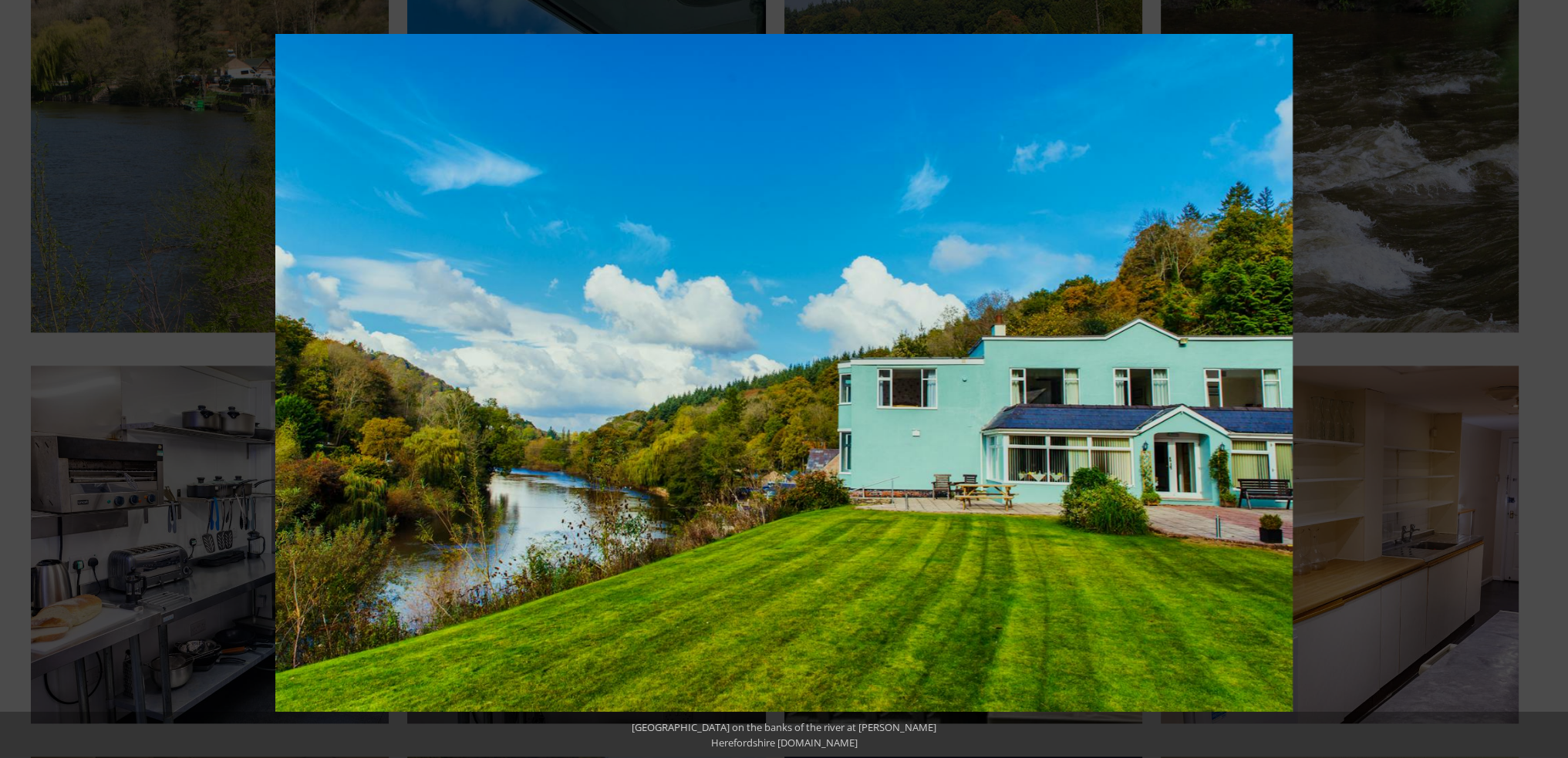
click at [1546, 381] on button at bounding box center [1541, 379] width 54 height 77
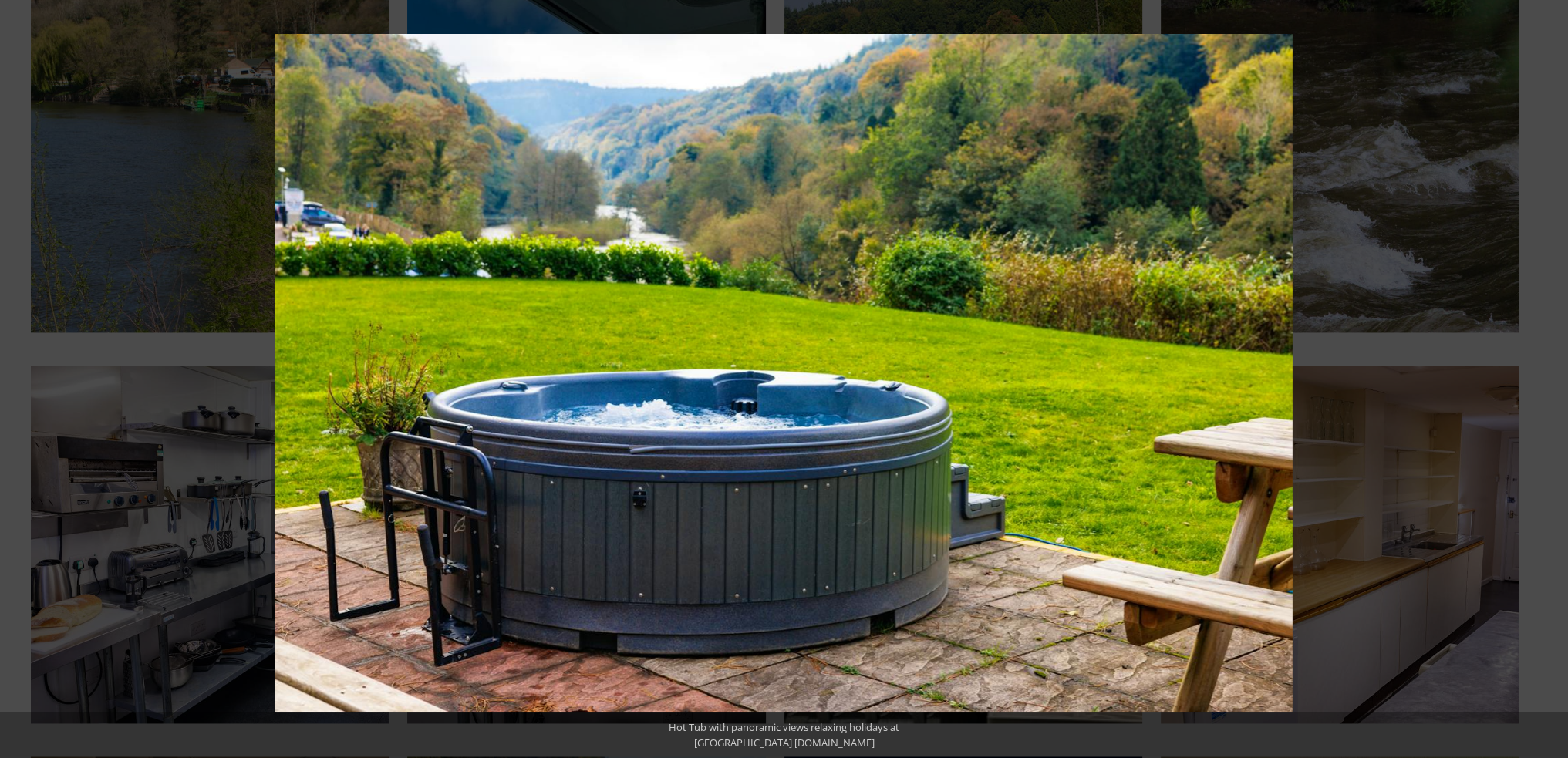
click at [1546, 381] on button at bounding box center [1541, 379] width 54 height 77
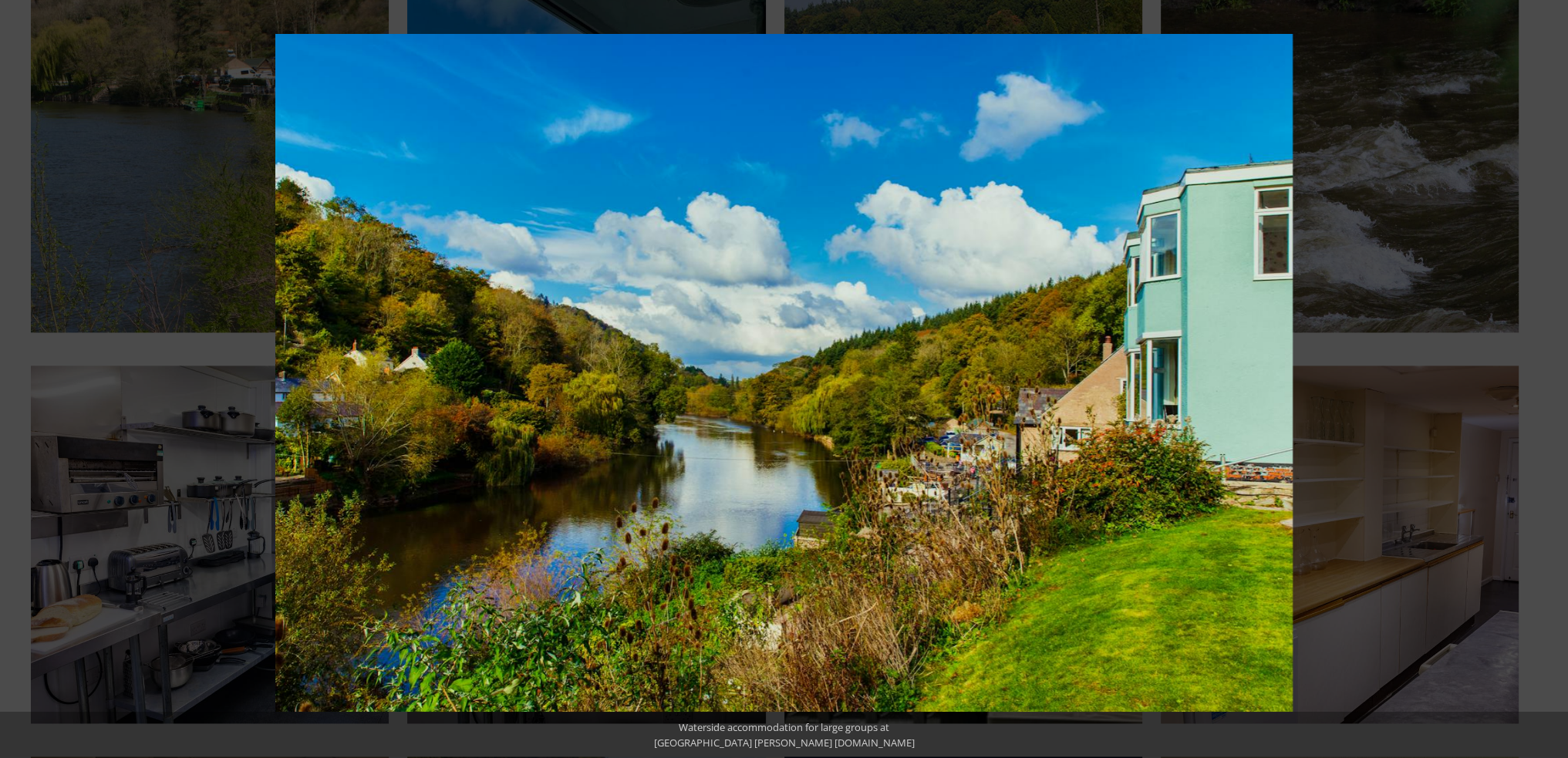
click at [1546, 381] on button at bounding box center [1541, 379] width 54 height 77
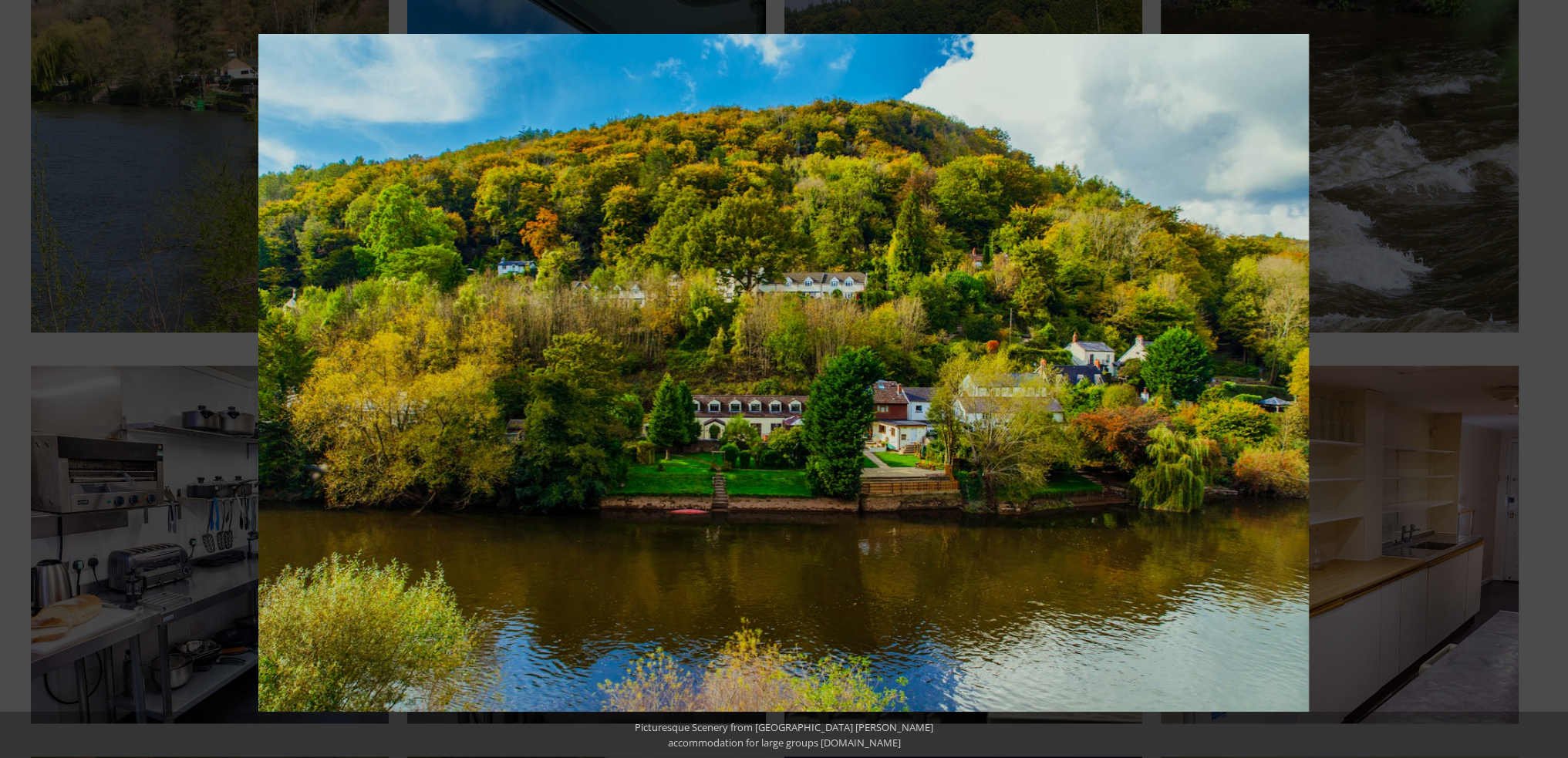
click at [1546, 381] on button at bounding box center [1541, 379] width 54 height 77
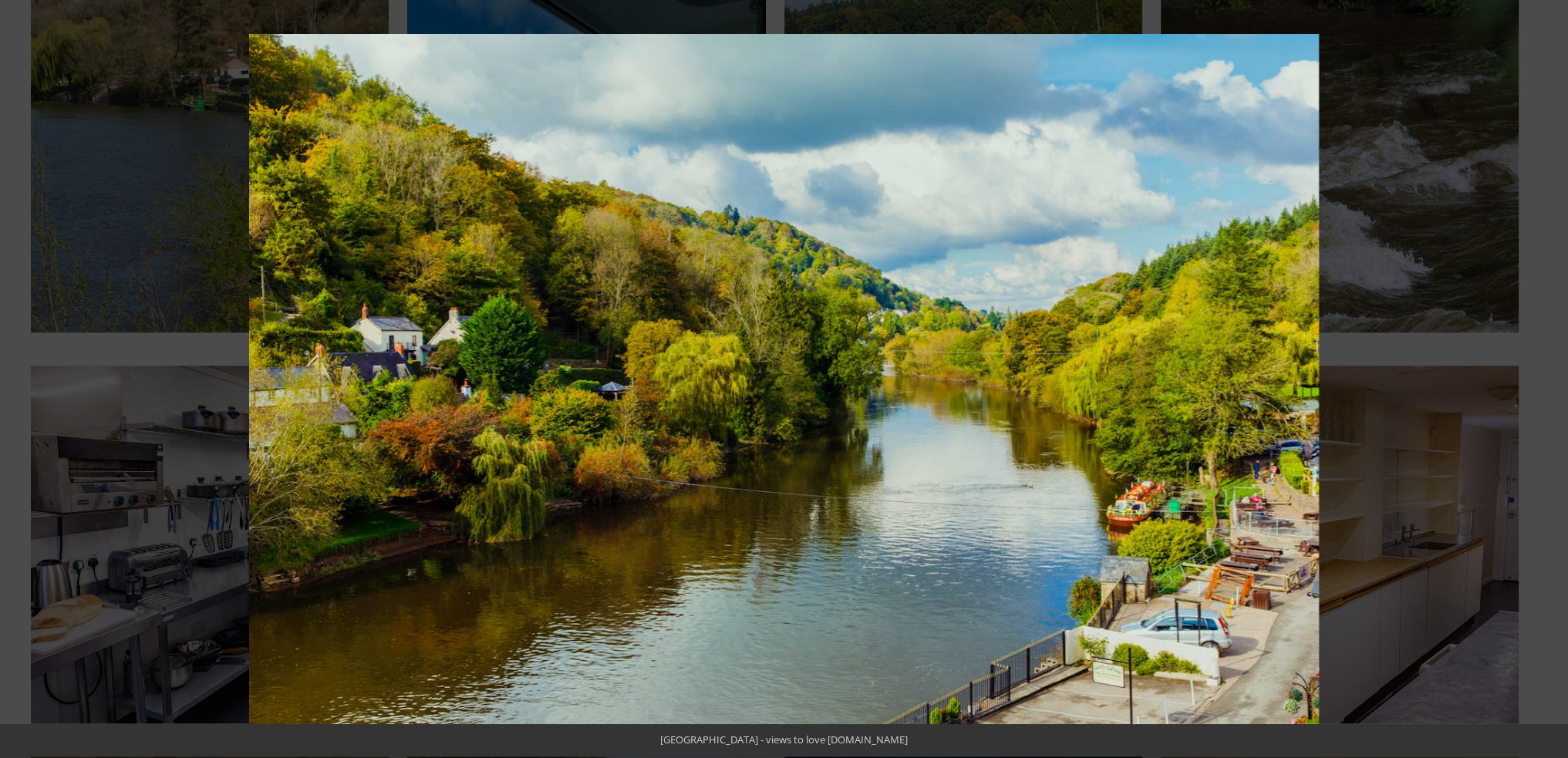
click at [1546, 381] on button at bounding box center [1541, 379] width 54 height 77
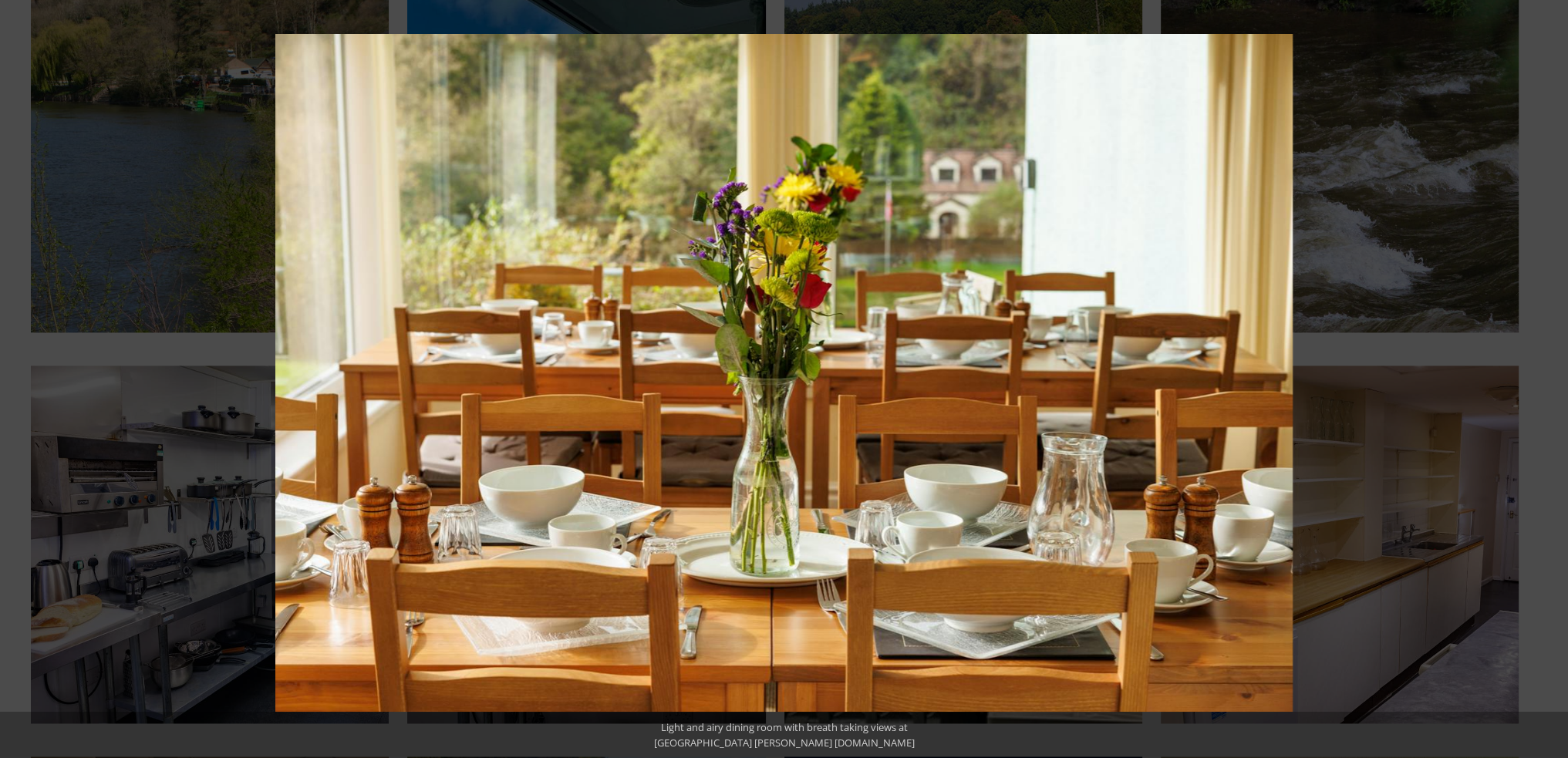
click at [1546, 381] on button at bounding box center [1541, 379] width 54 height 77
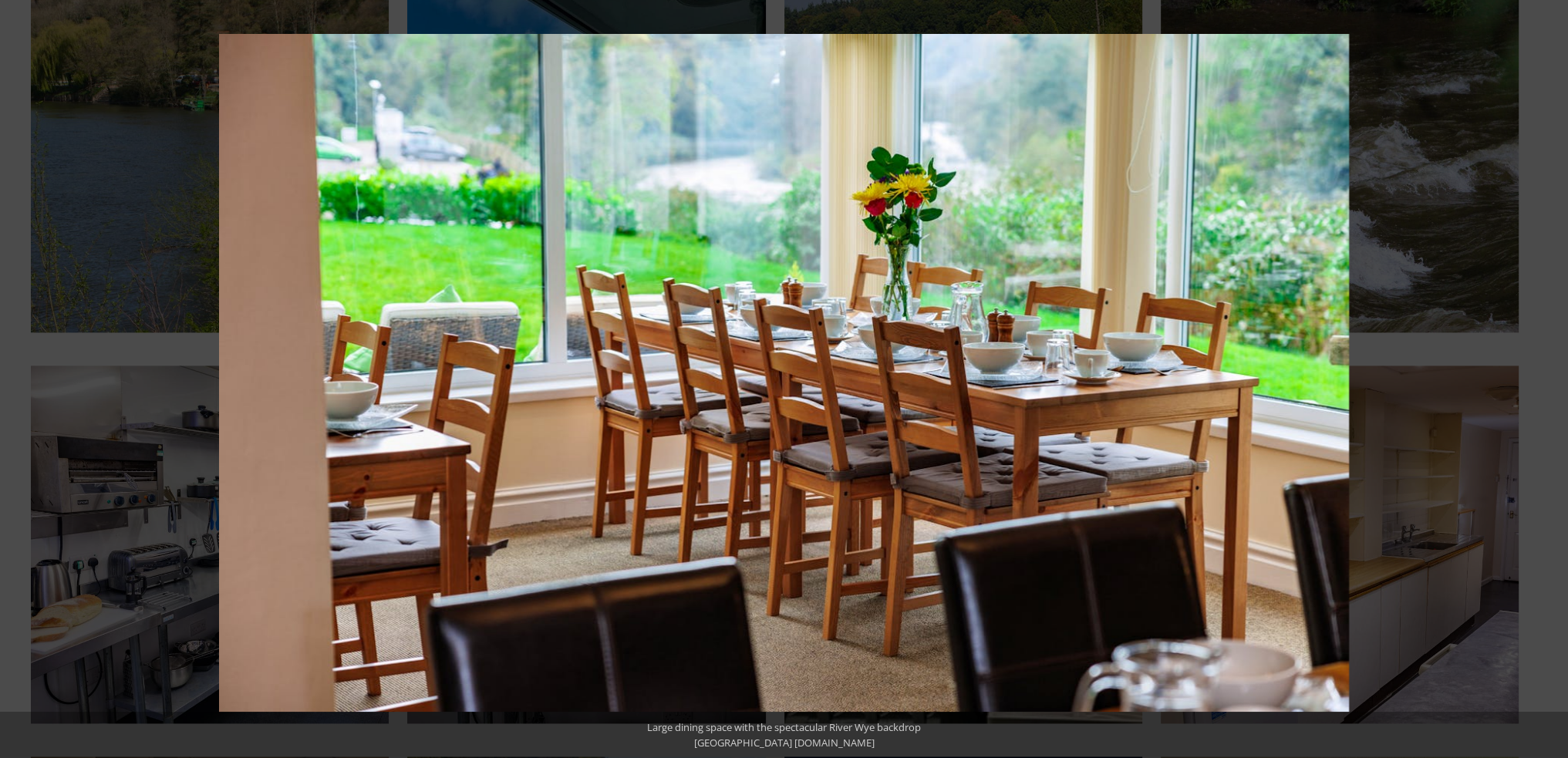
click at [1546, 381] on button at bounding box center [1541, 379] width 54 height 77
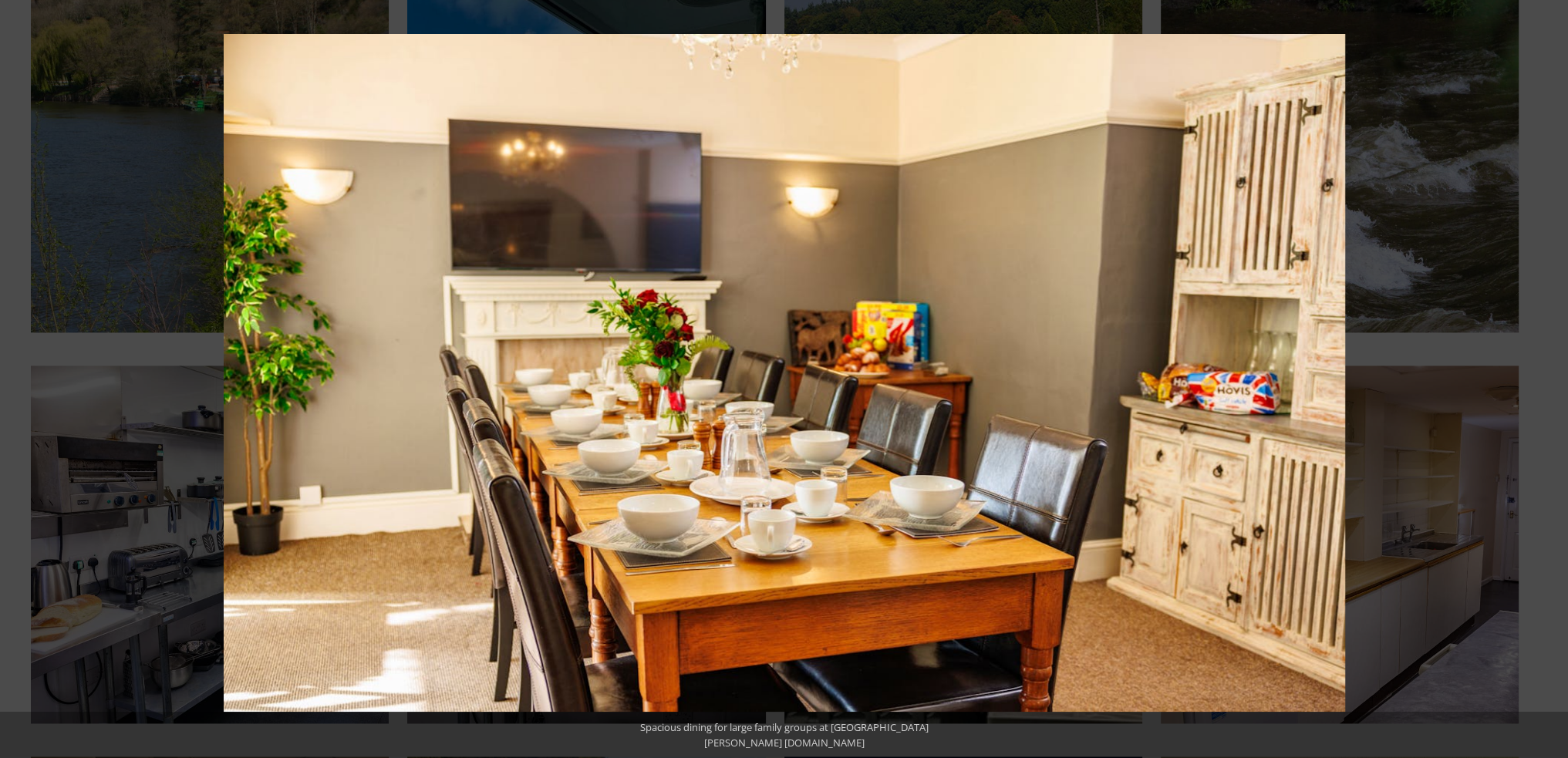
click at [1546, 381] on button at bounding box center [1541, 379] width 54 height 77
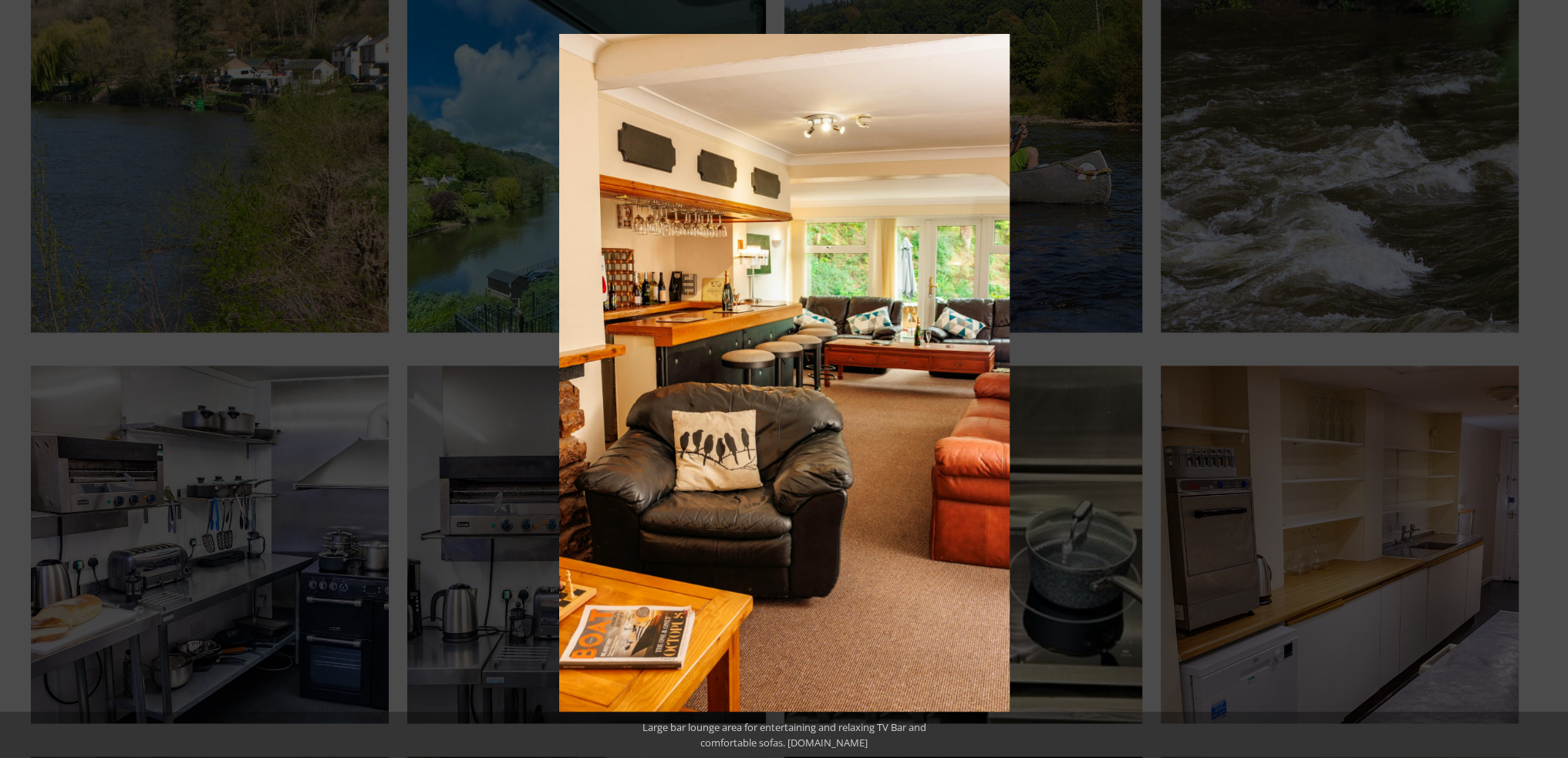
click at [1546, 381] on button at bounding box center [1541, 379] width 54 height 77
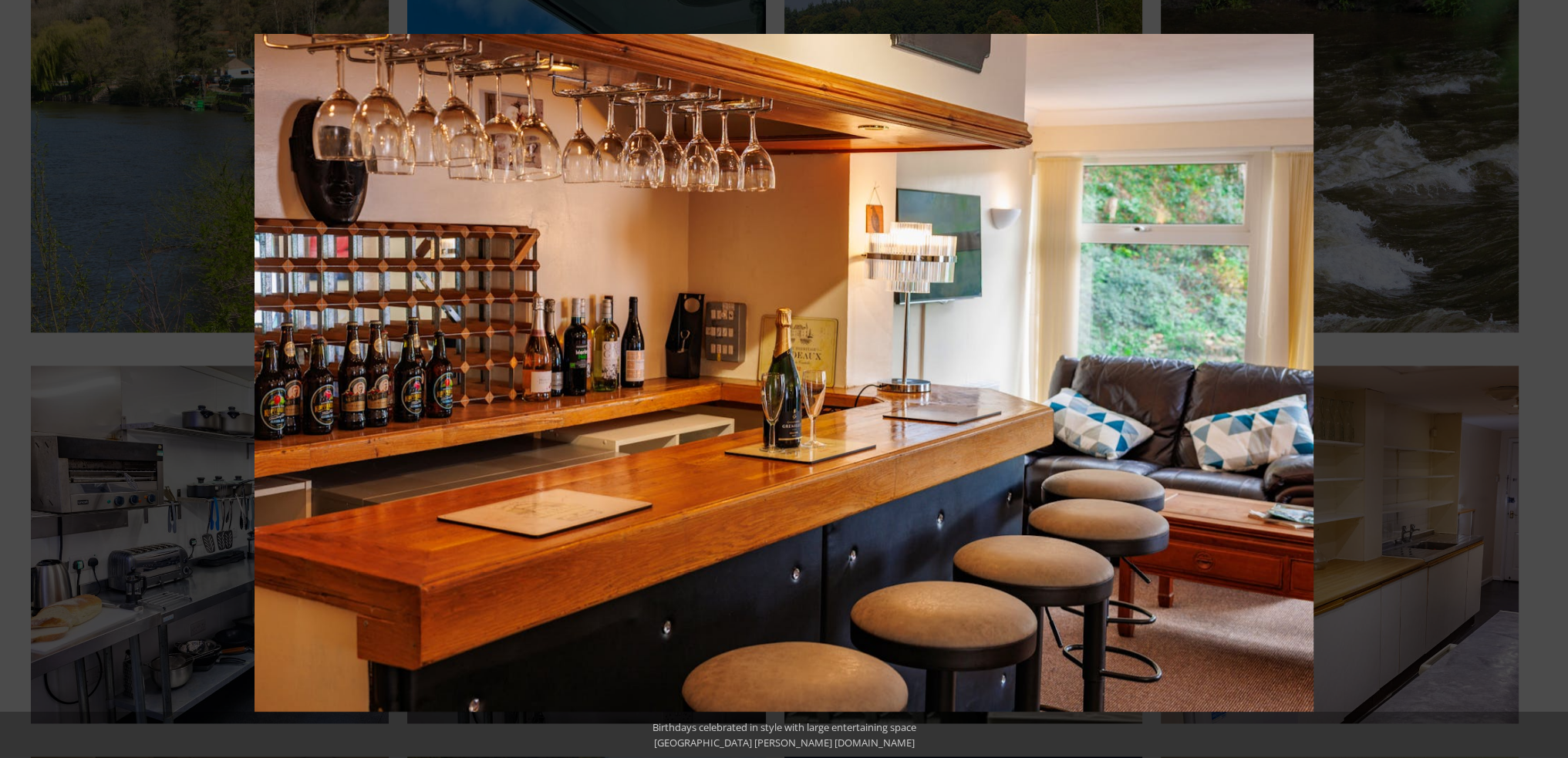
click at [1546, 381] on button at bounding box center [1541, 379] width 54 height 77
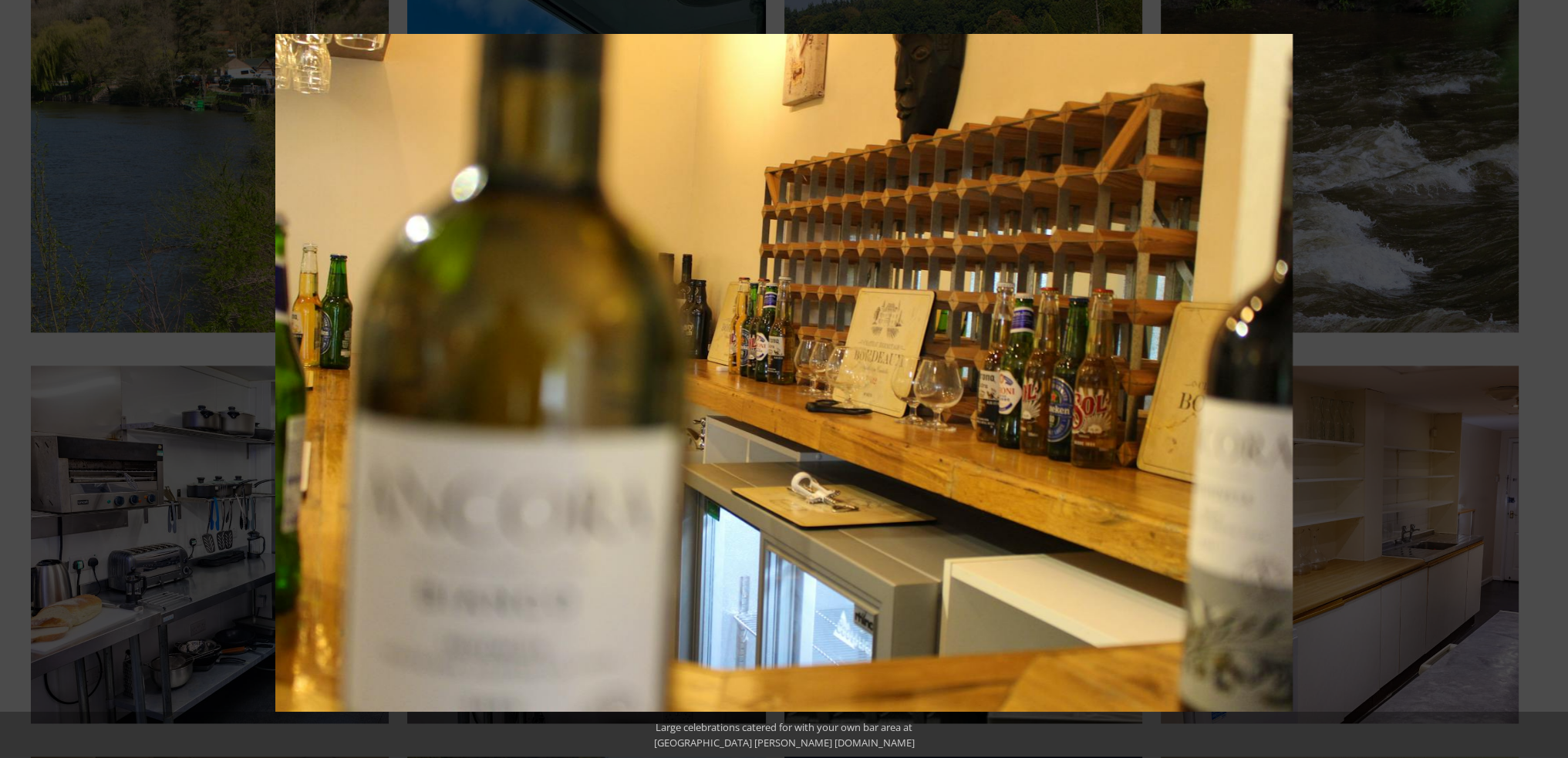
click at [1546, 381] on button at bounding box center [1541, 379] width 54 height 77
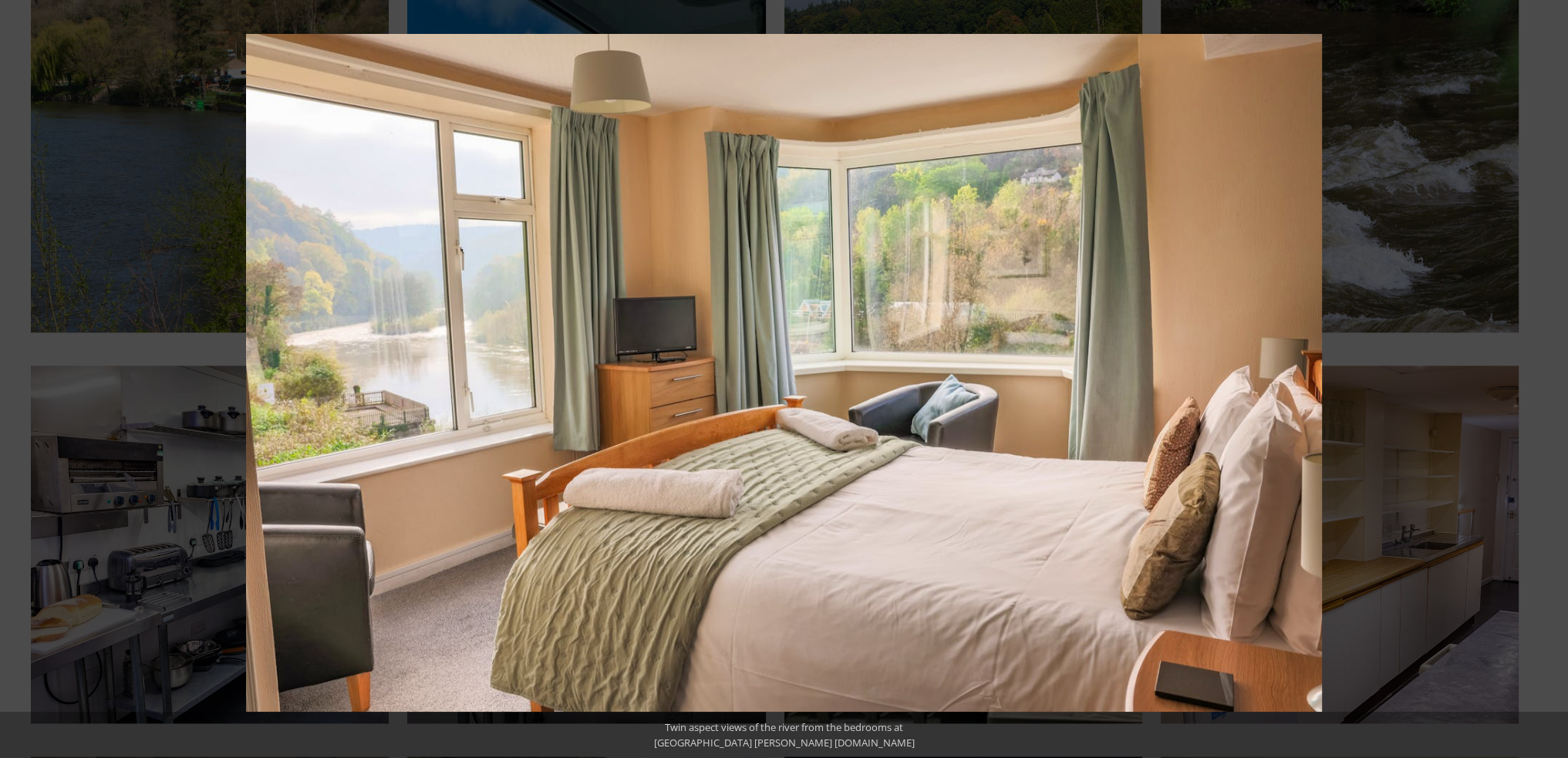
click at [1546, 381] on button at bounding box center [1541, 379] width 54 height 77
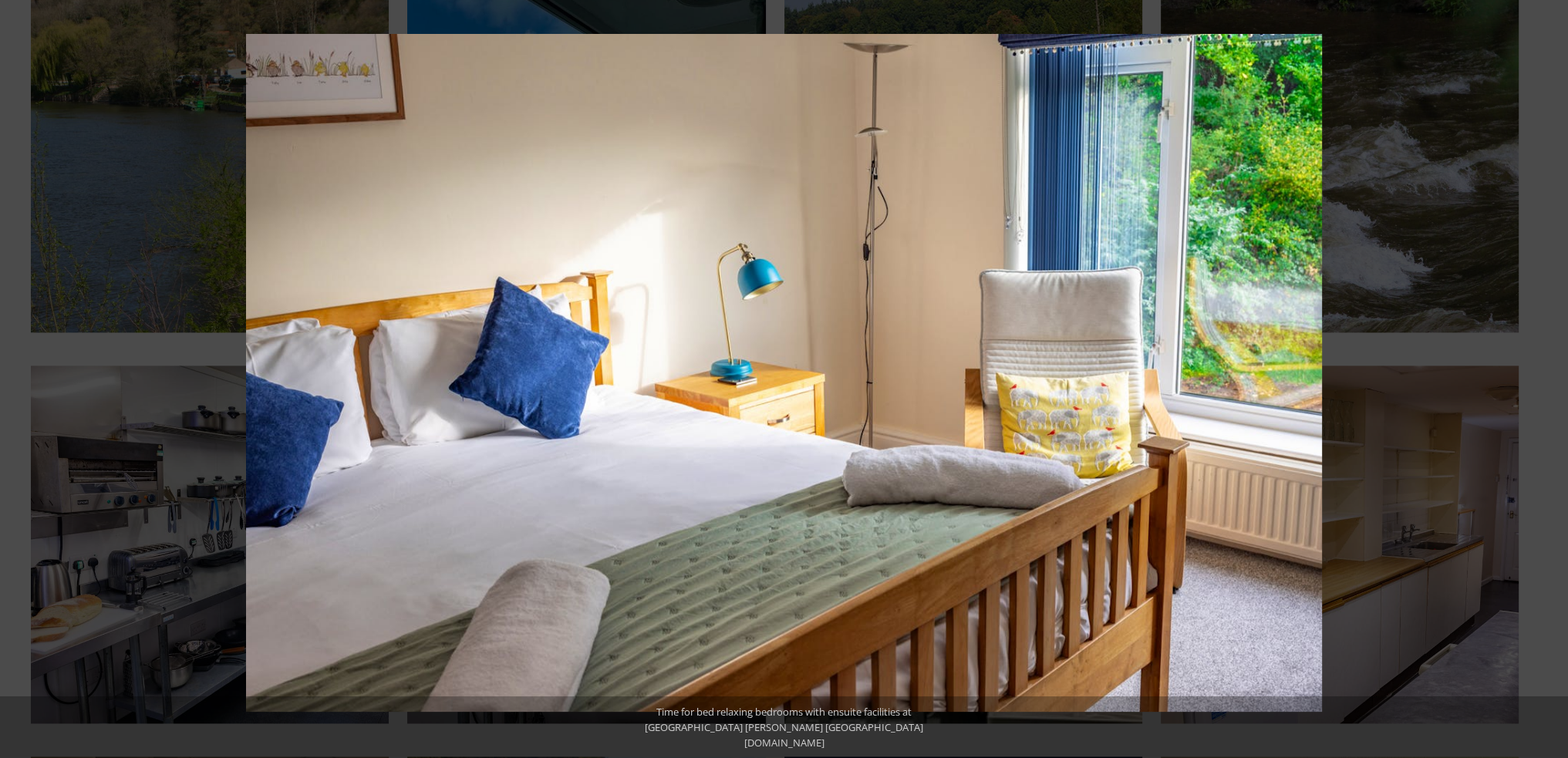
click at [1546, 381] on button at bounding box center [1541, 379] width 54 height 77
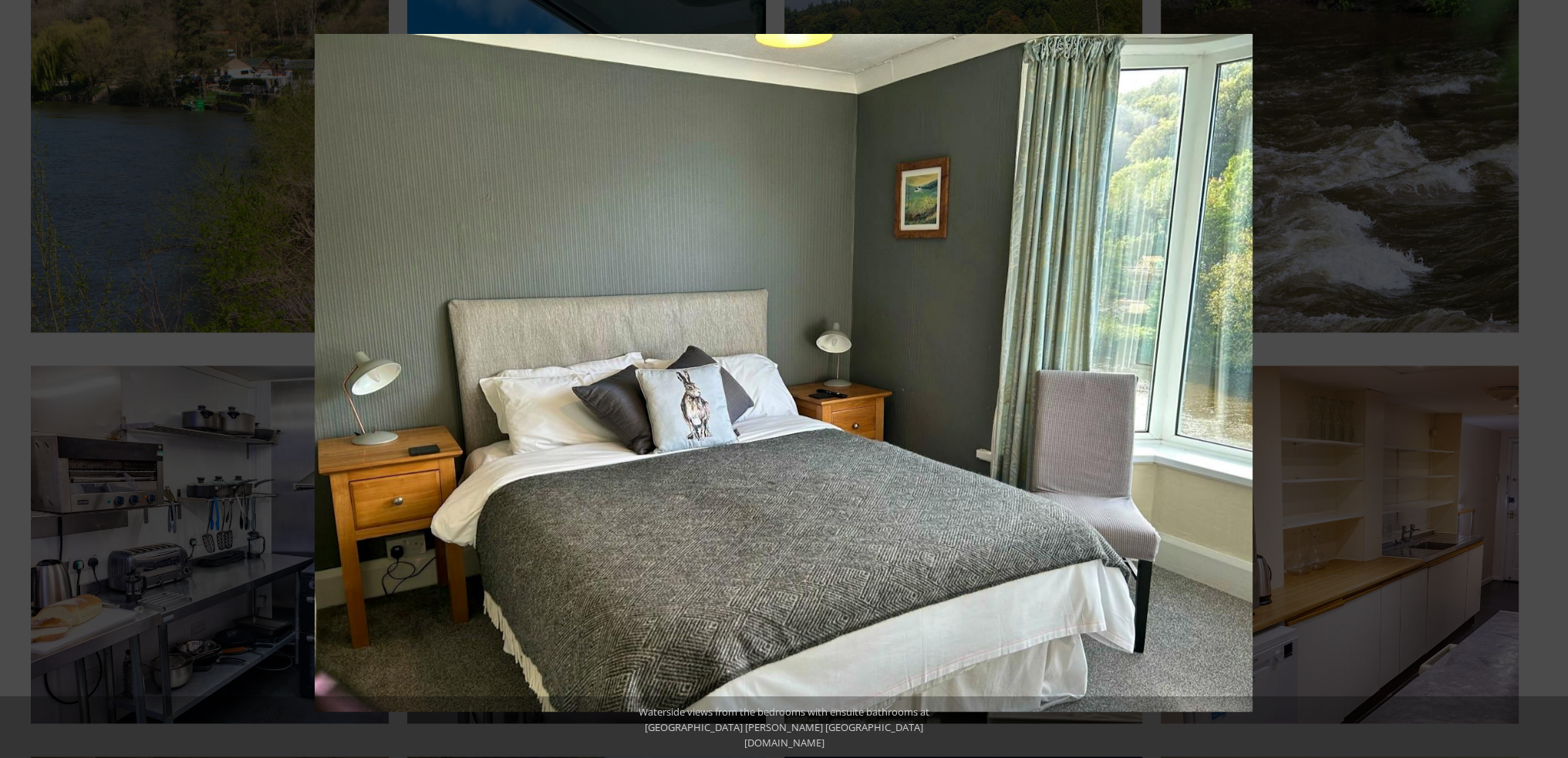
click at [1546, 381] on button at bounding box center [1541, 379] width 54 height 77
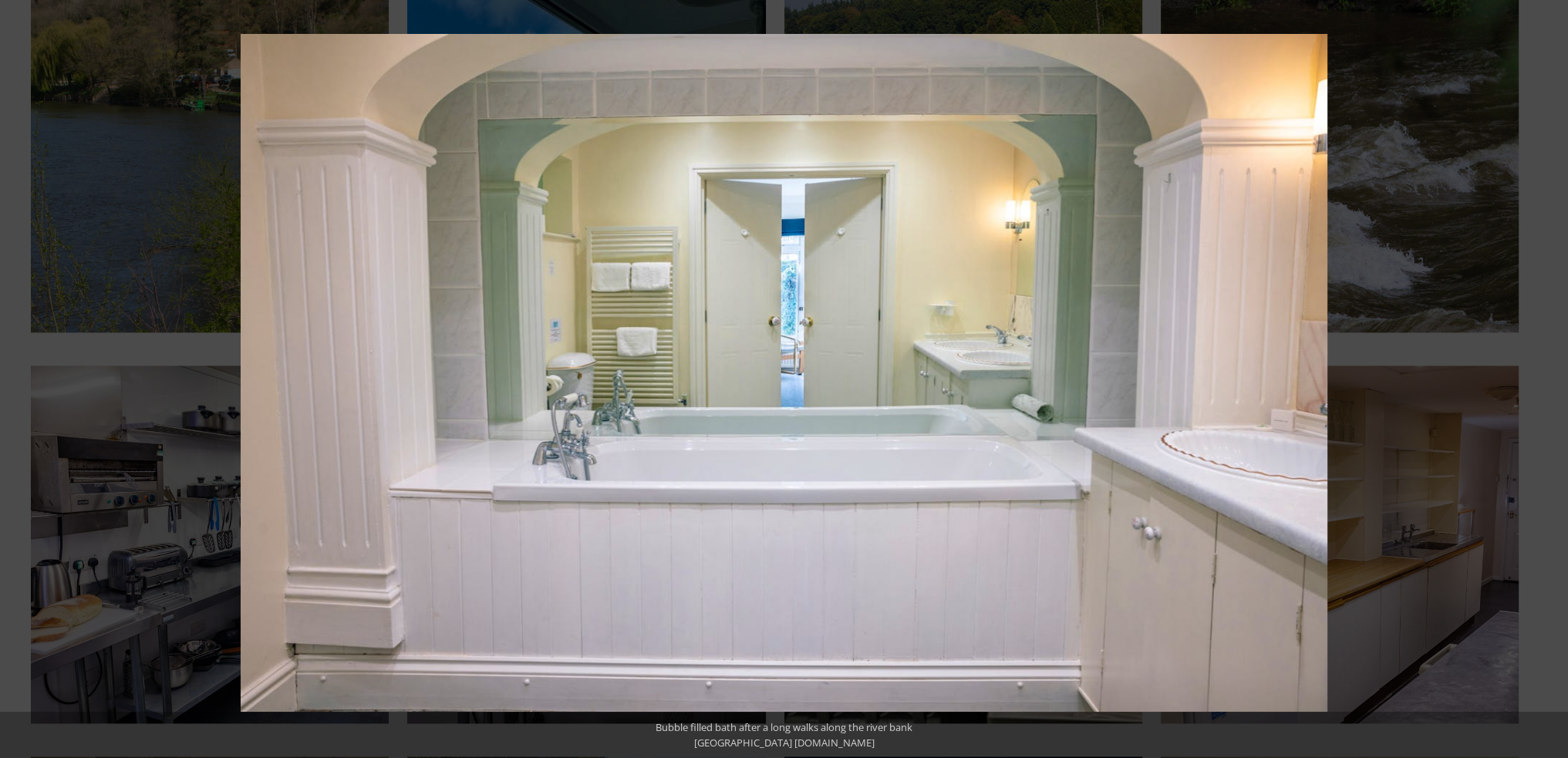
click at [1546, 381] on button at bounding box center [1541, 379] width 54 height 77
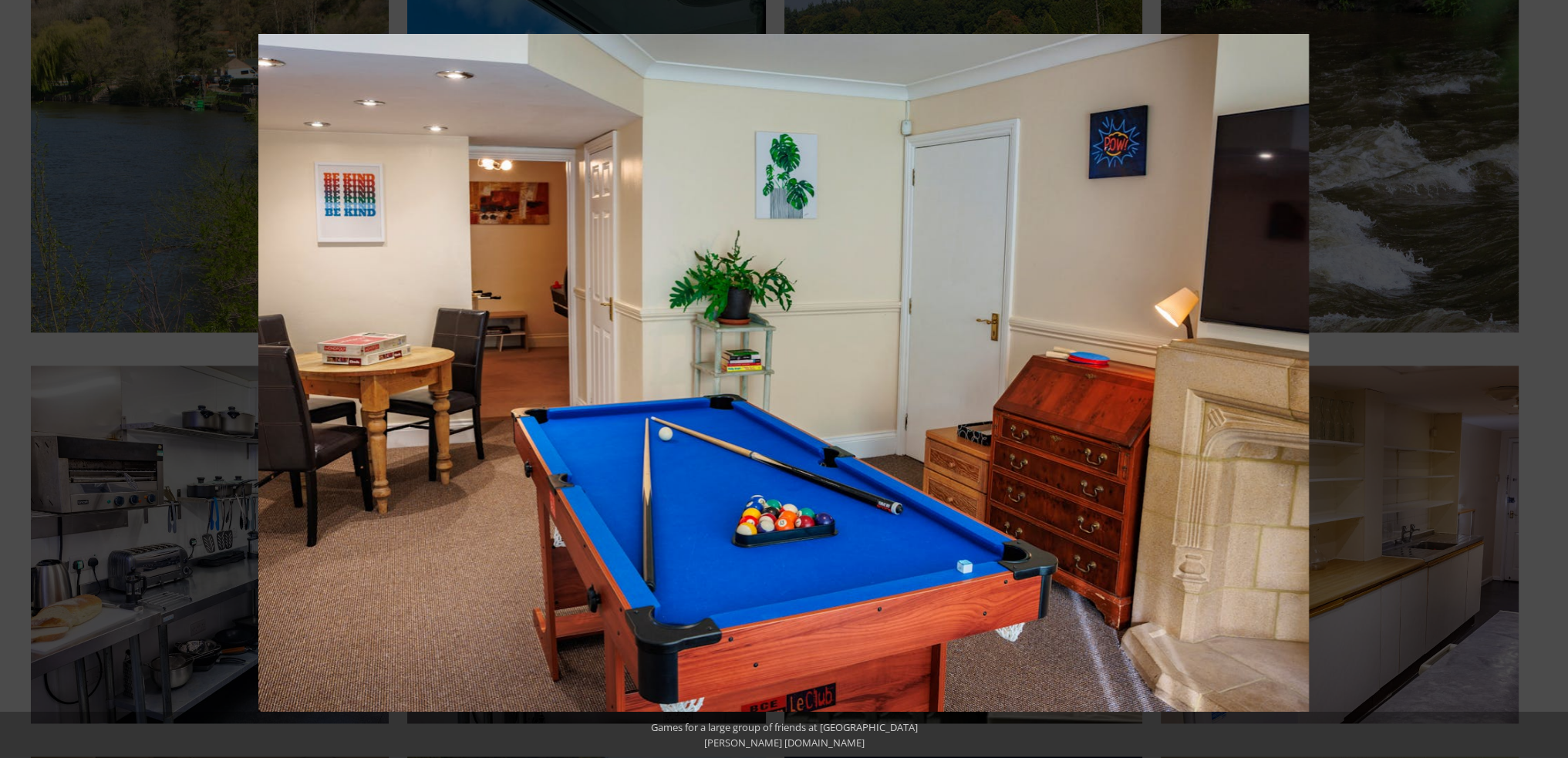
click at [1546, 381] on button at bounding box center [1541, 379] width 54 height 77
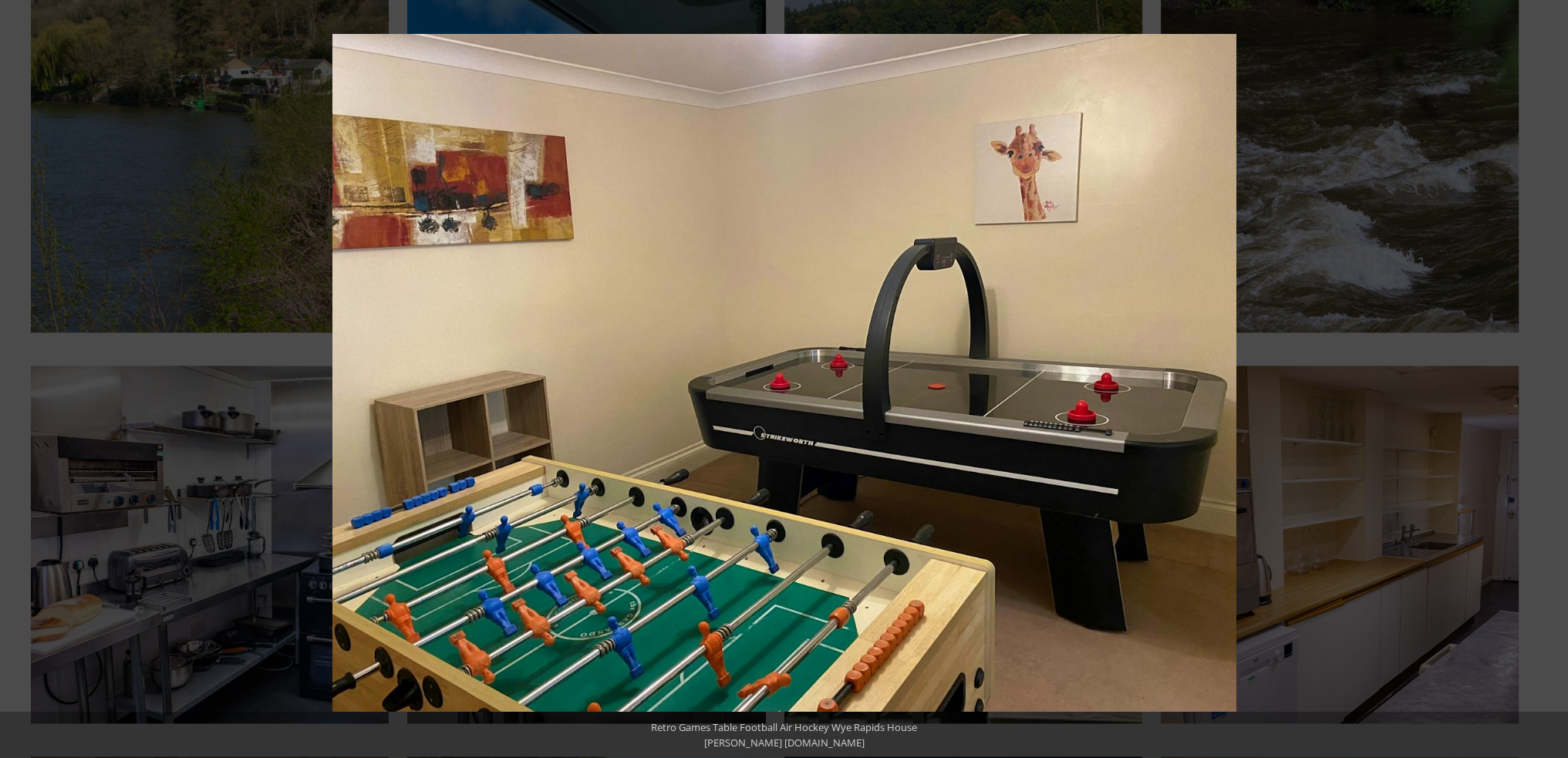
click at [1546, 381] on button at bounding box center [1541, 379] width 54 height 77
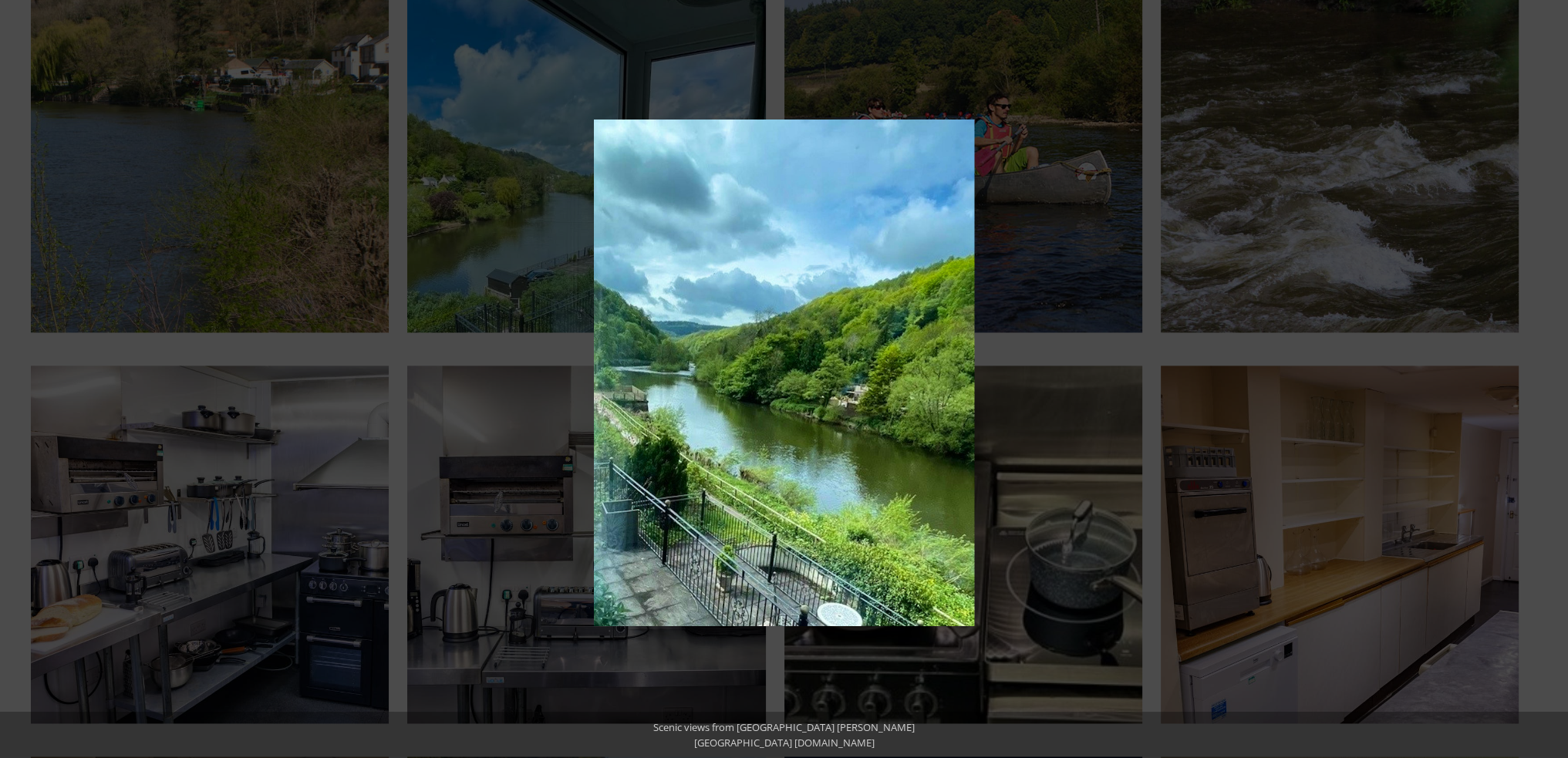
click at [1546, 381] on button at bounding box center [1541, 379] width 54 height 77
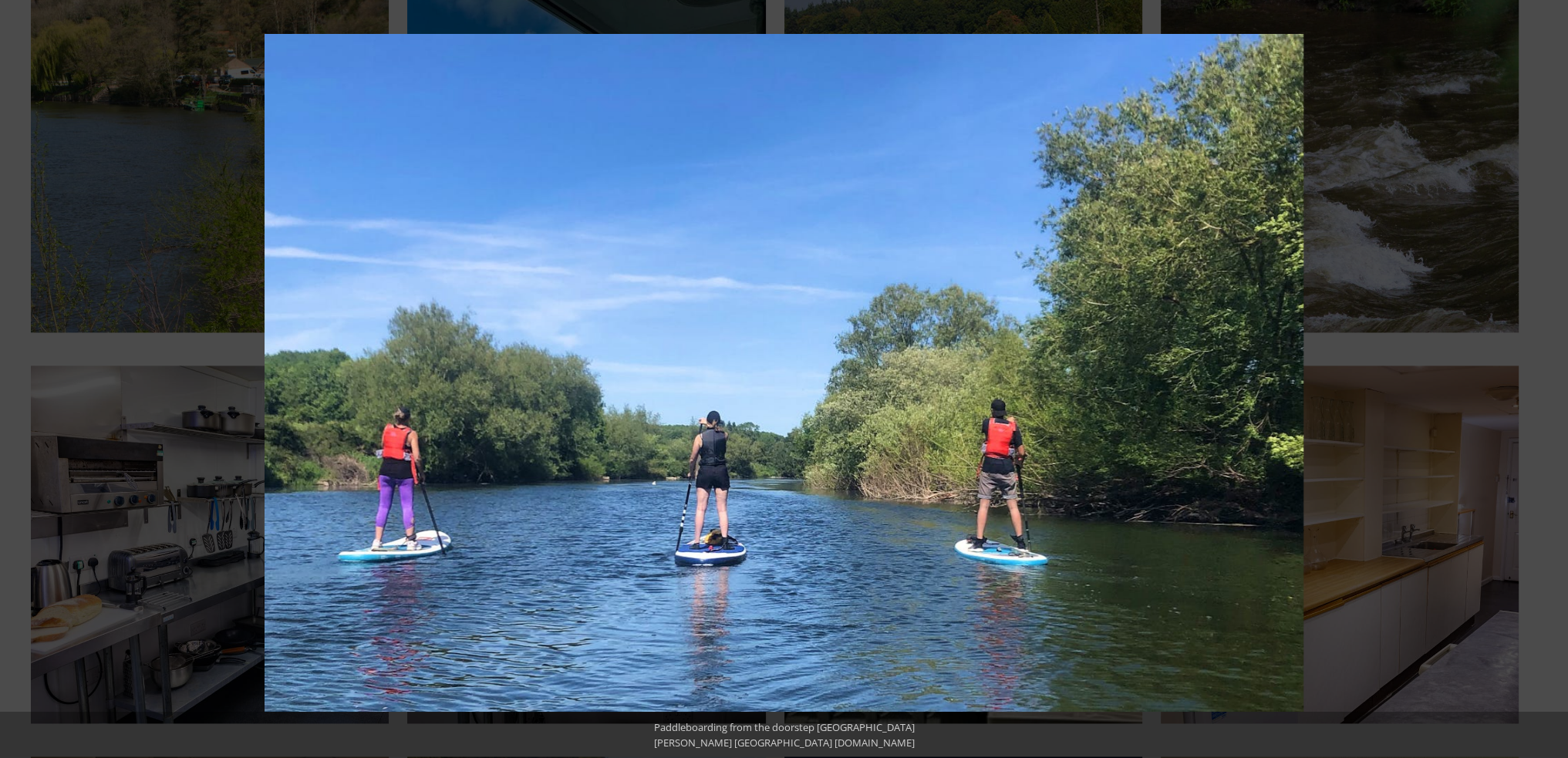
click at [1546, 381] on button at bounding box center [1541, 379] width 54 height 77
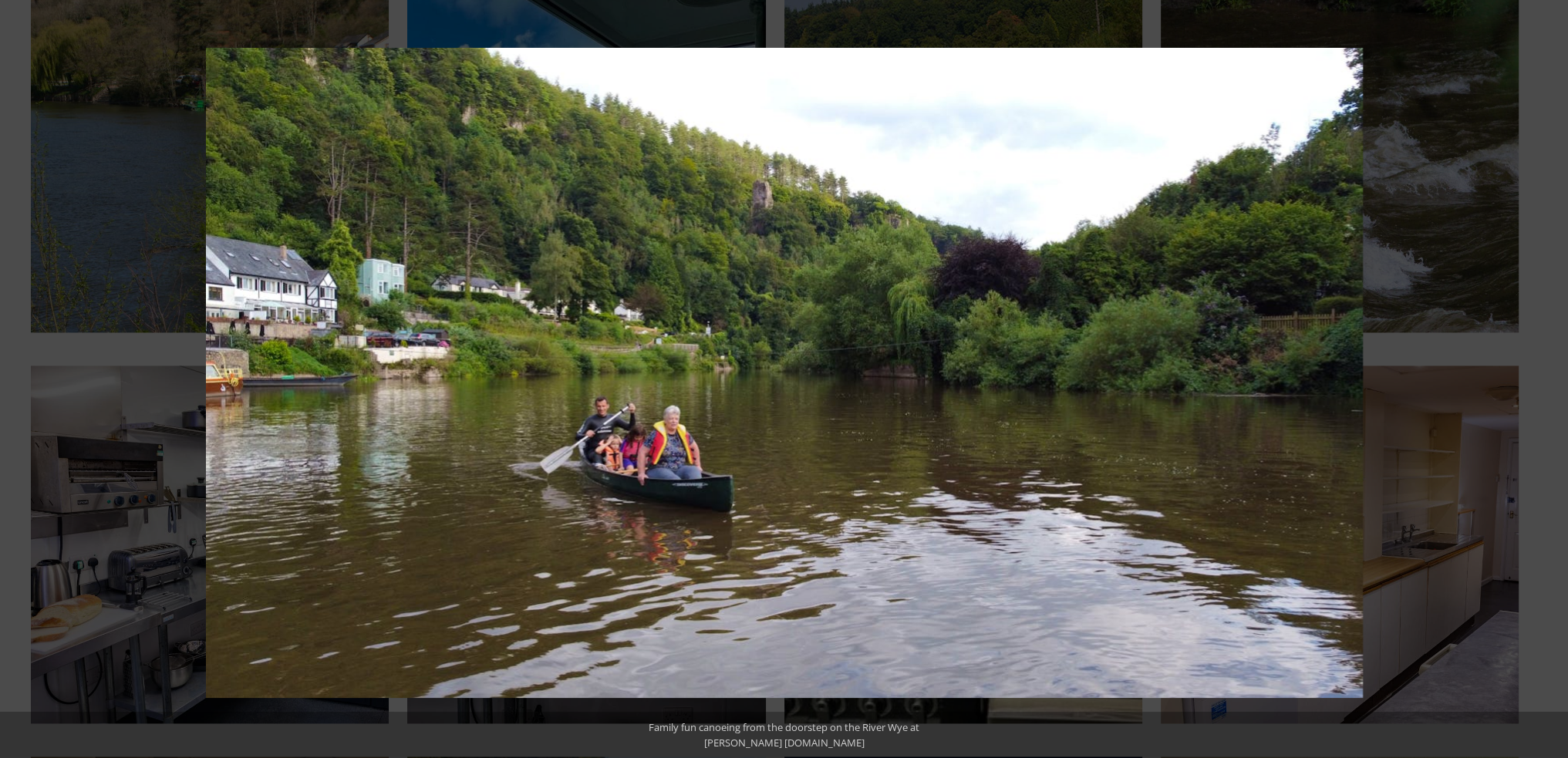
click at [1546, 381] on button at bounding box center [1541, 379] width 54 height 77
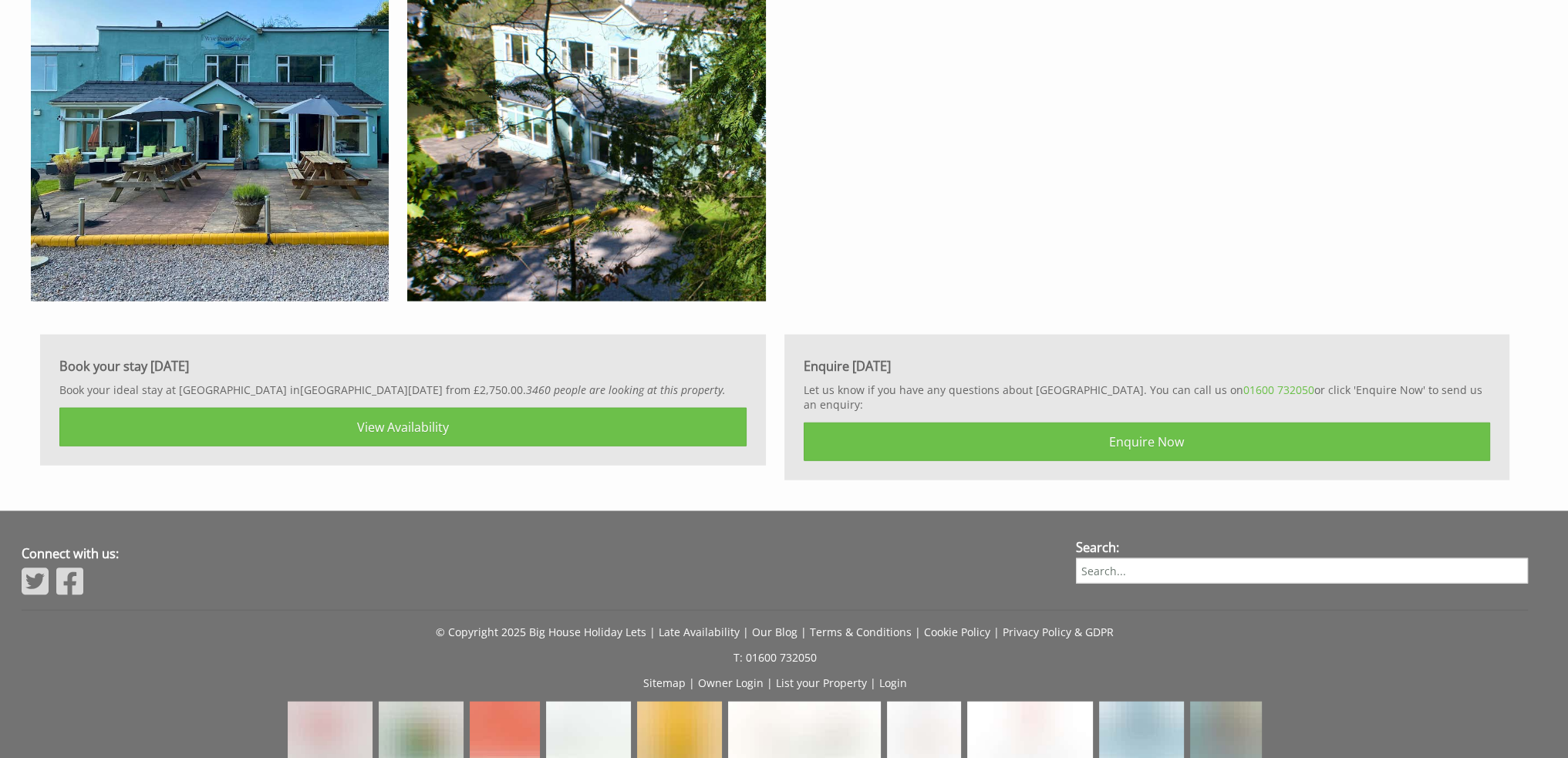
scroll to position [4508, 0]
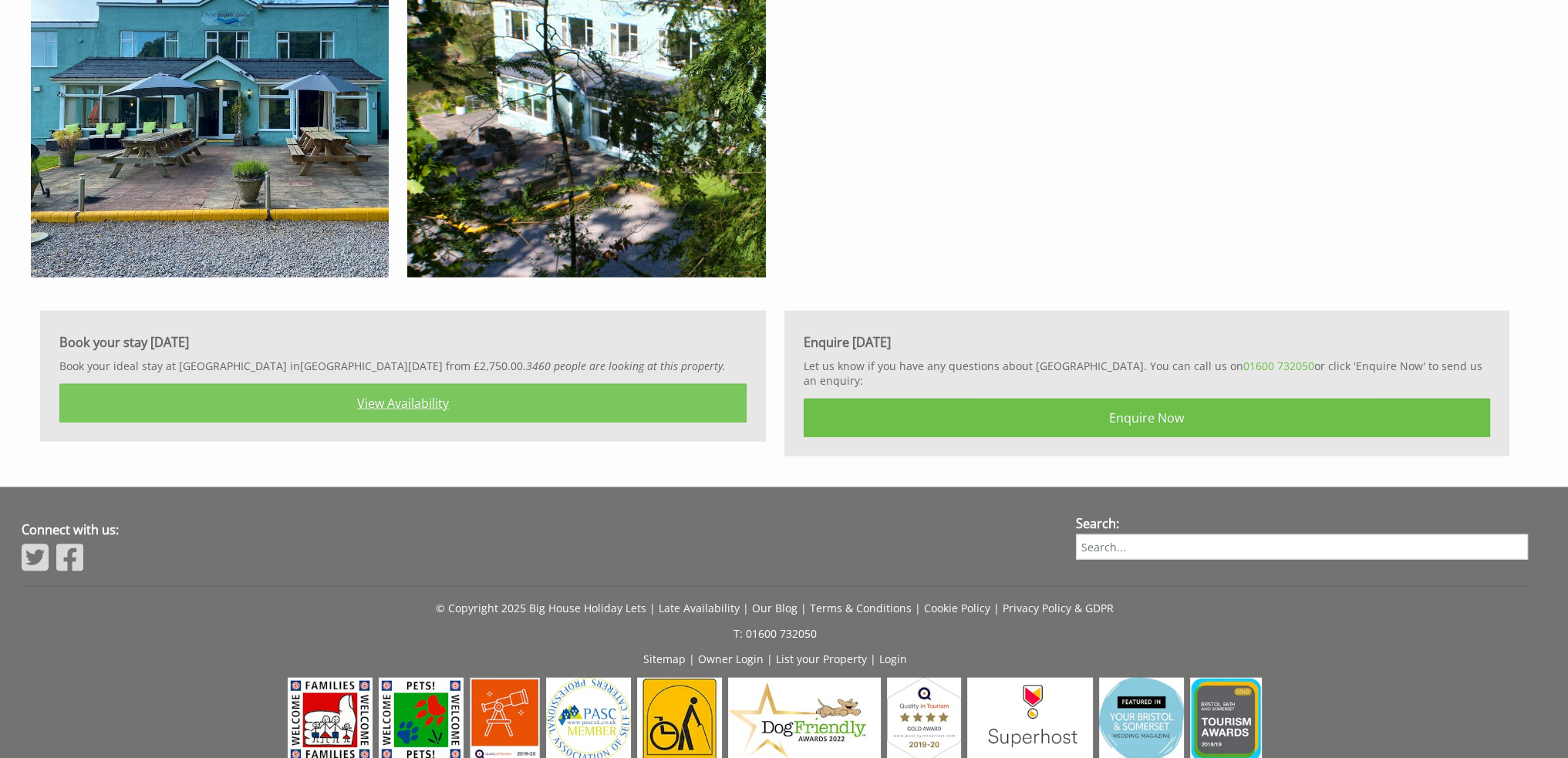
click at [467, 403] on link "View Availability" at bounding box center [402, 403] width 688 height 38
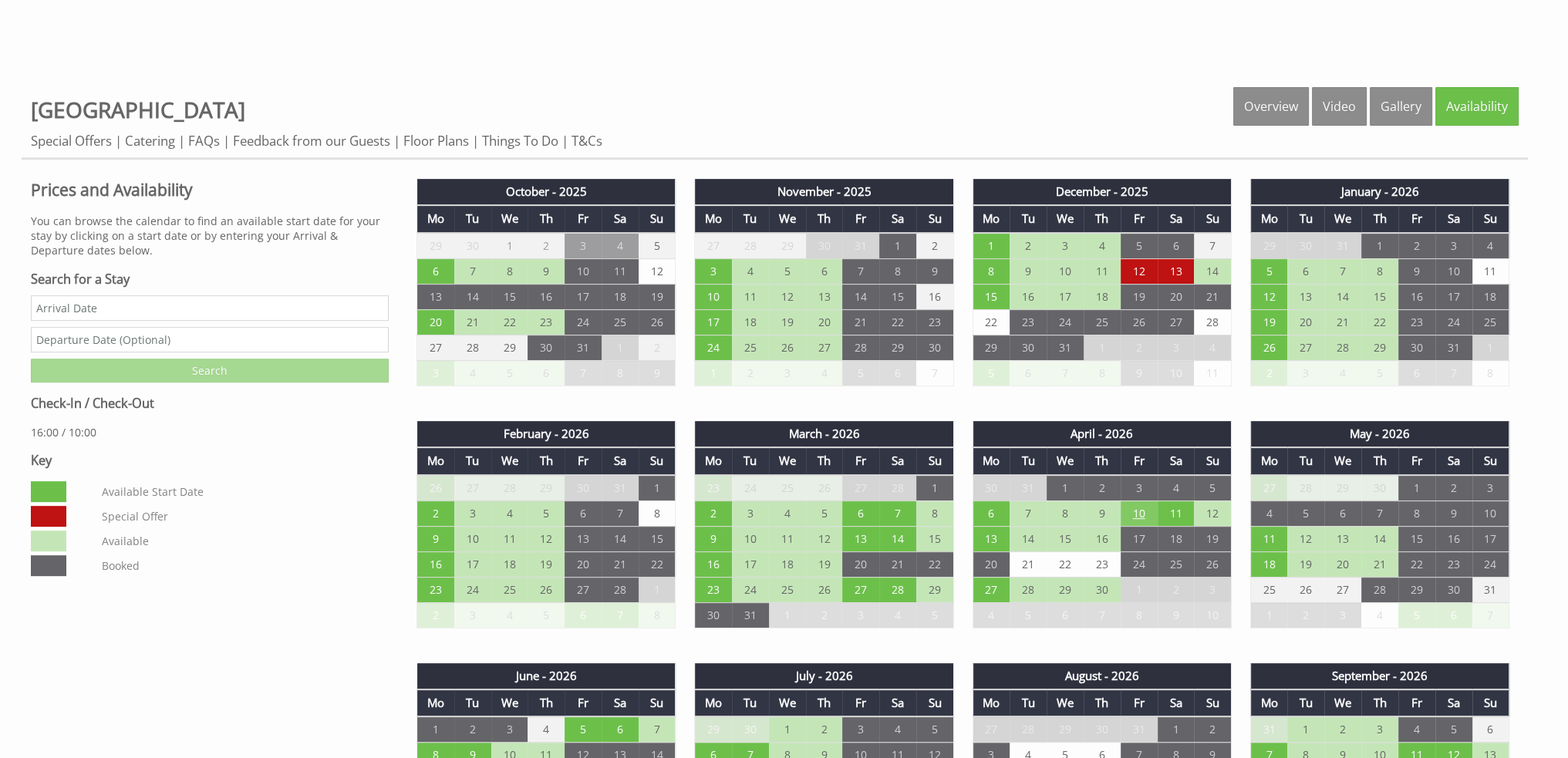
click at [1135, 508] on td "10" at bounding box center [1139, 513] width 37 height 26
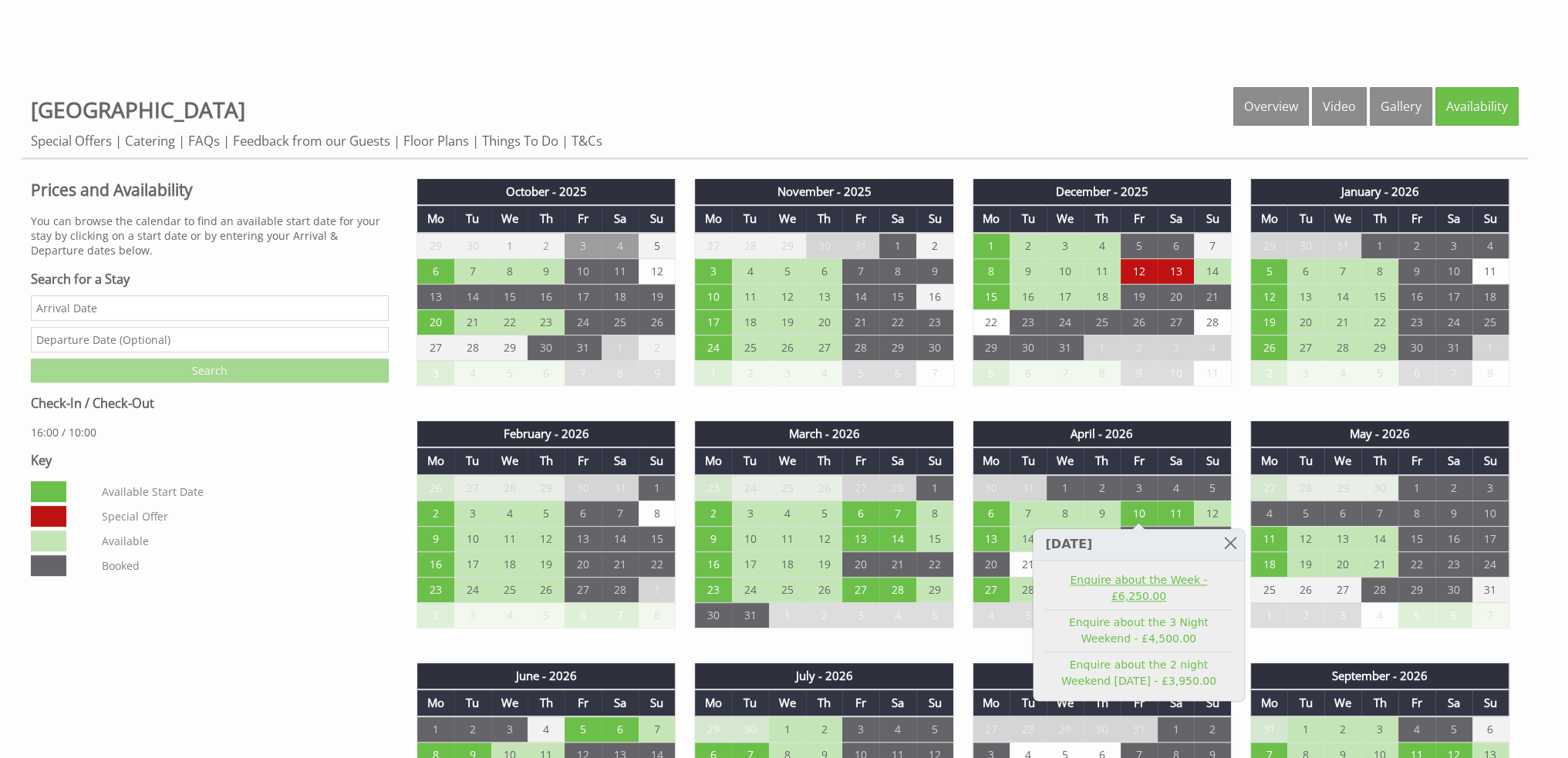
click at [1122, 582] on link "Enquire about the Week - £6,250.00" at bounding box center [1138, 588] width 190 height 32
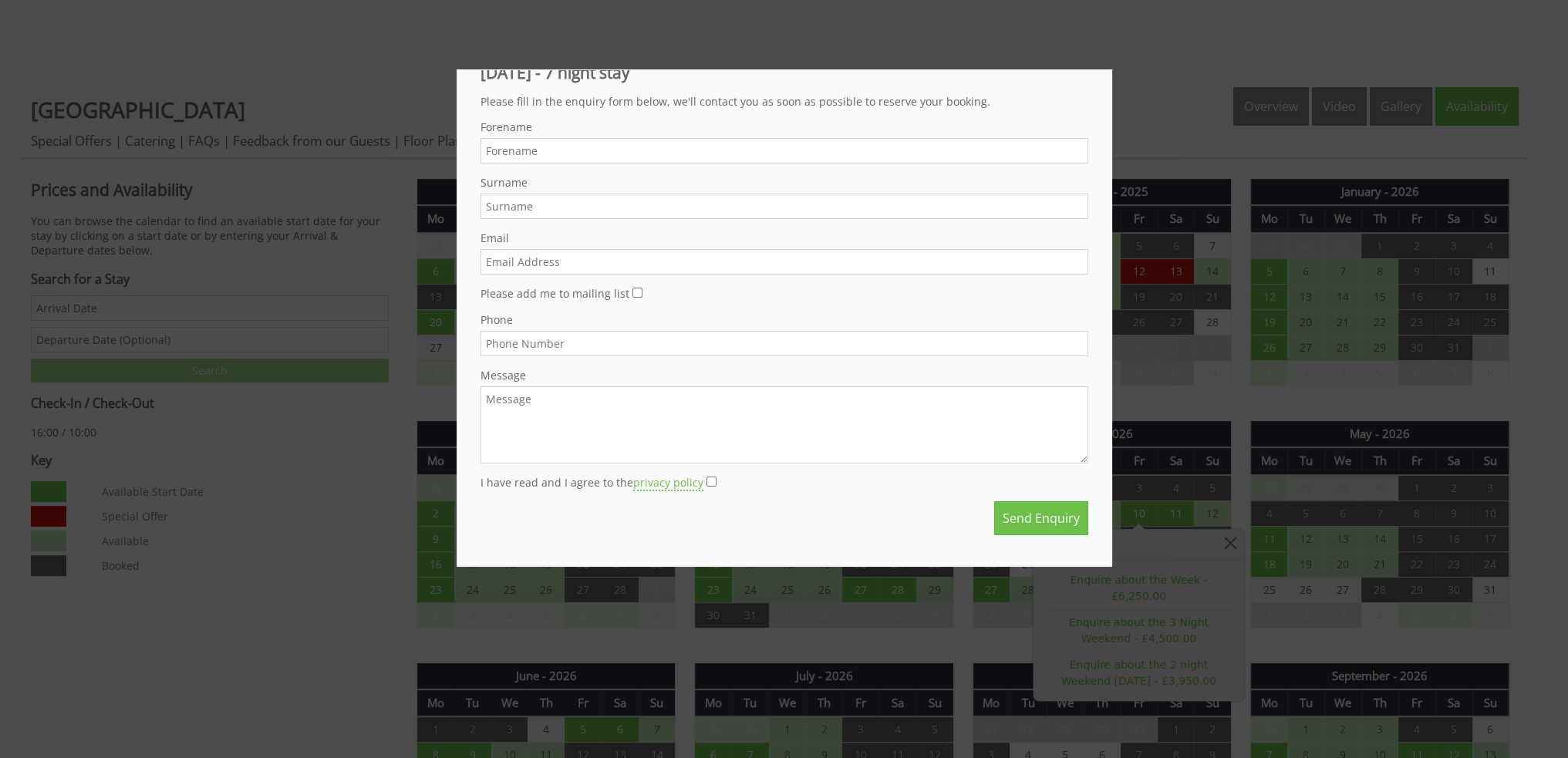
scroll to position [0, 0]
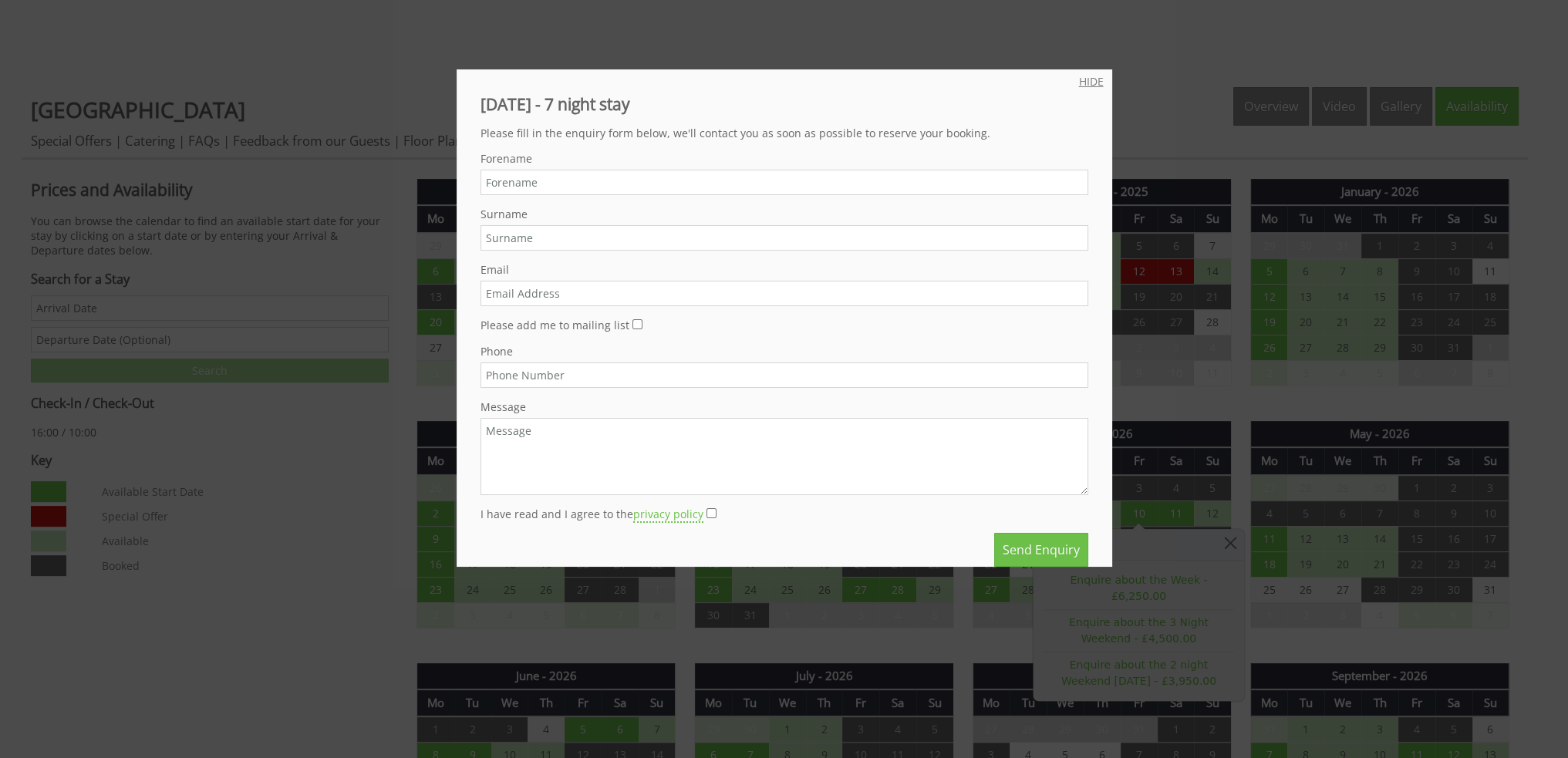
click at [1086, 81] on link "HIDE" at bounding box center [1092, 81] width 25 height 15
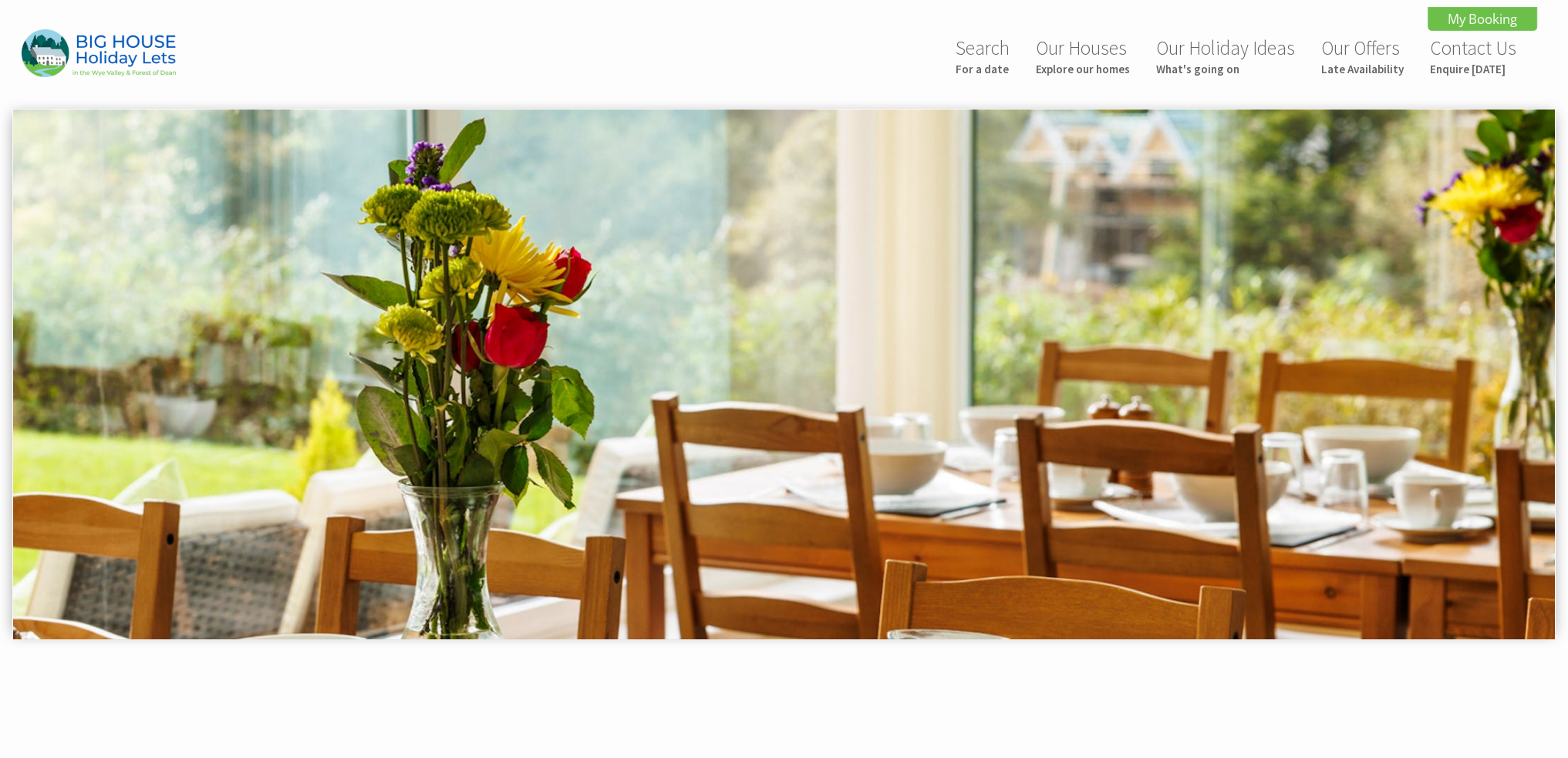
click at [256, 53] on div "Search For a date Our Houses Explore our homes Our Holiday Ideas What's going o…" at bounding box center [775, 57] width 1525 height 57
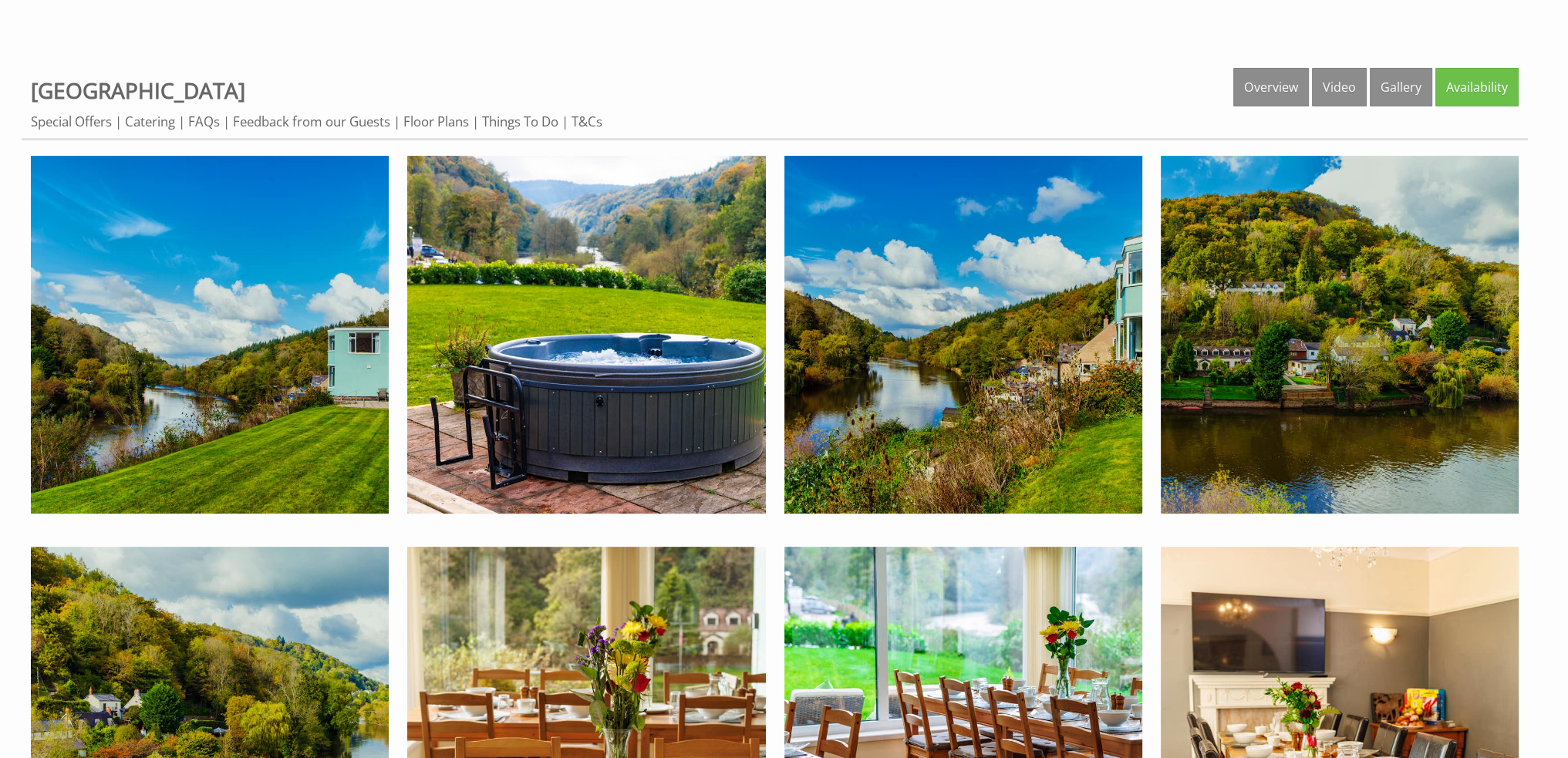
scroll to position [771, 0]
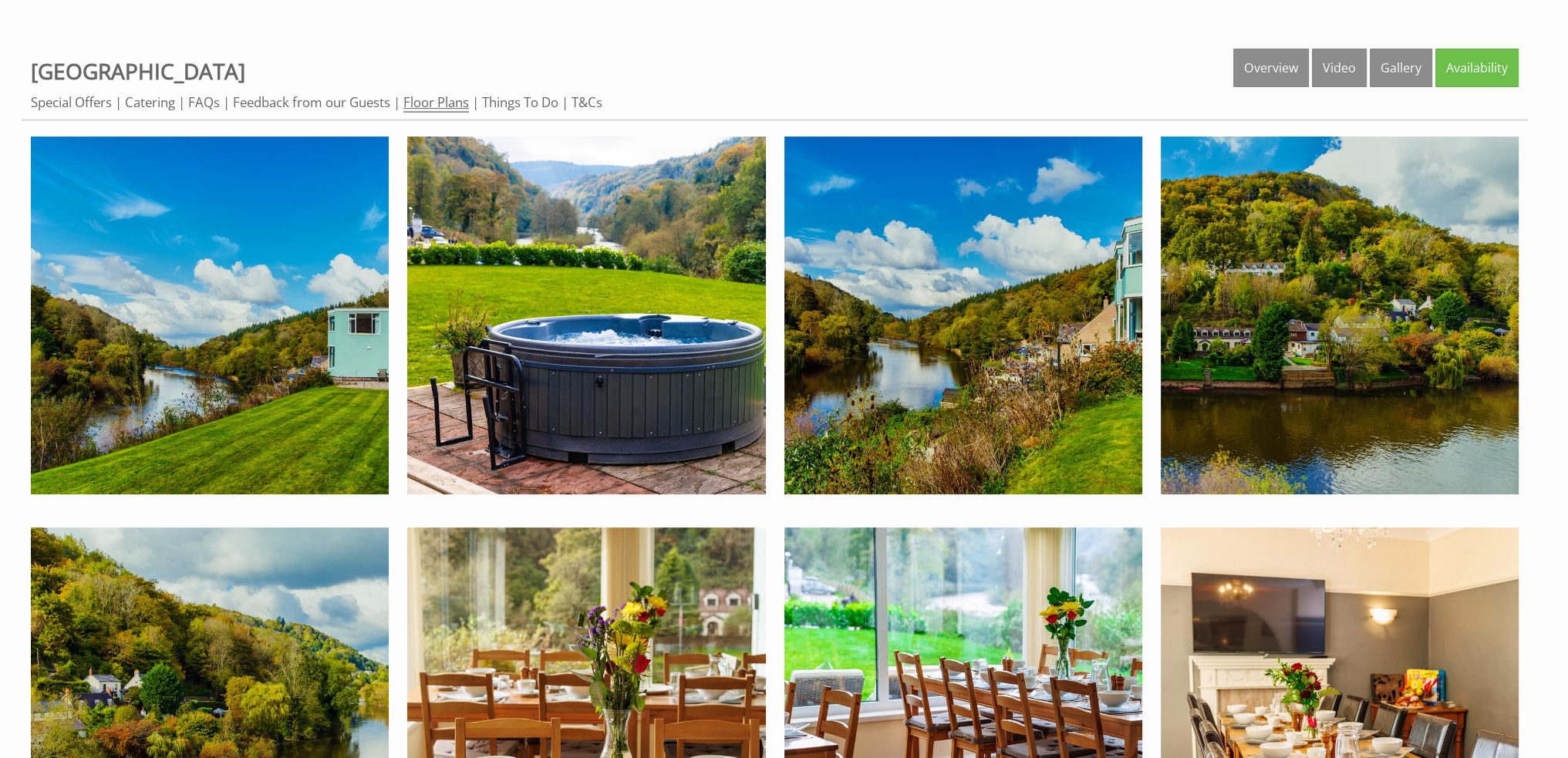
click at [438, 101] on link "Floor Plans" at bounding box center [436, 102] width 66 height 19
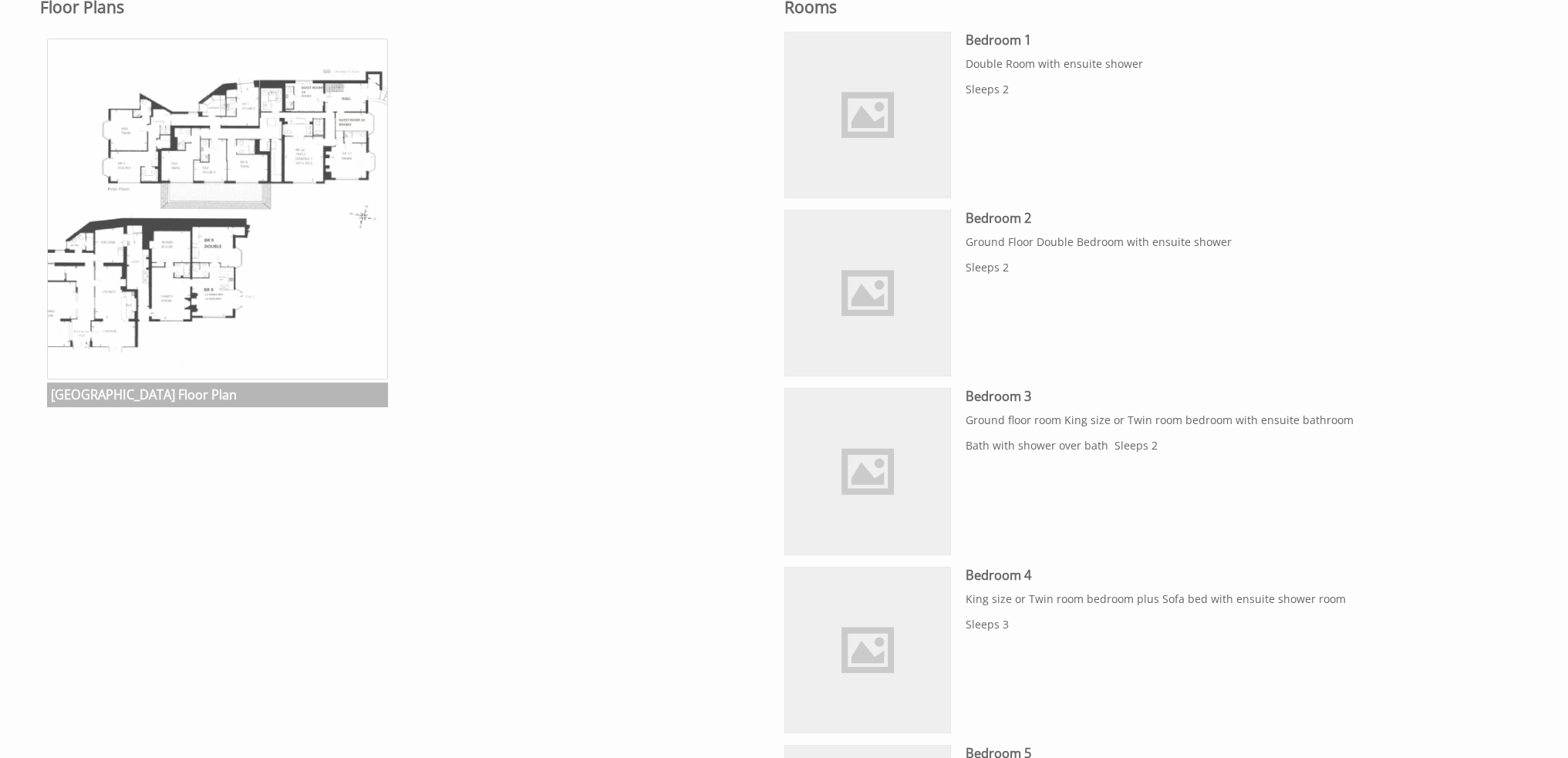
scroll to position [961, 0]
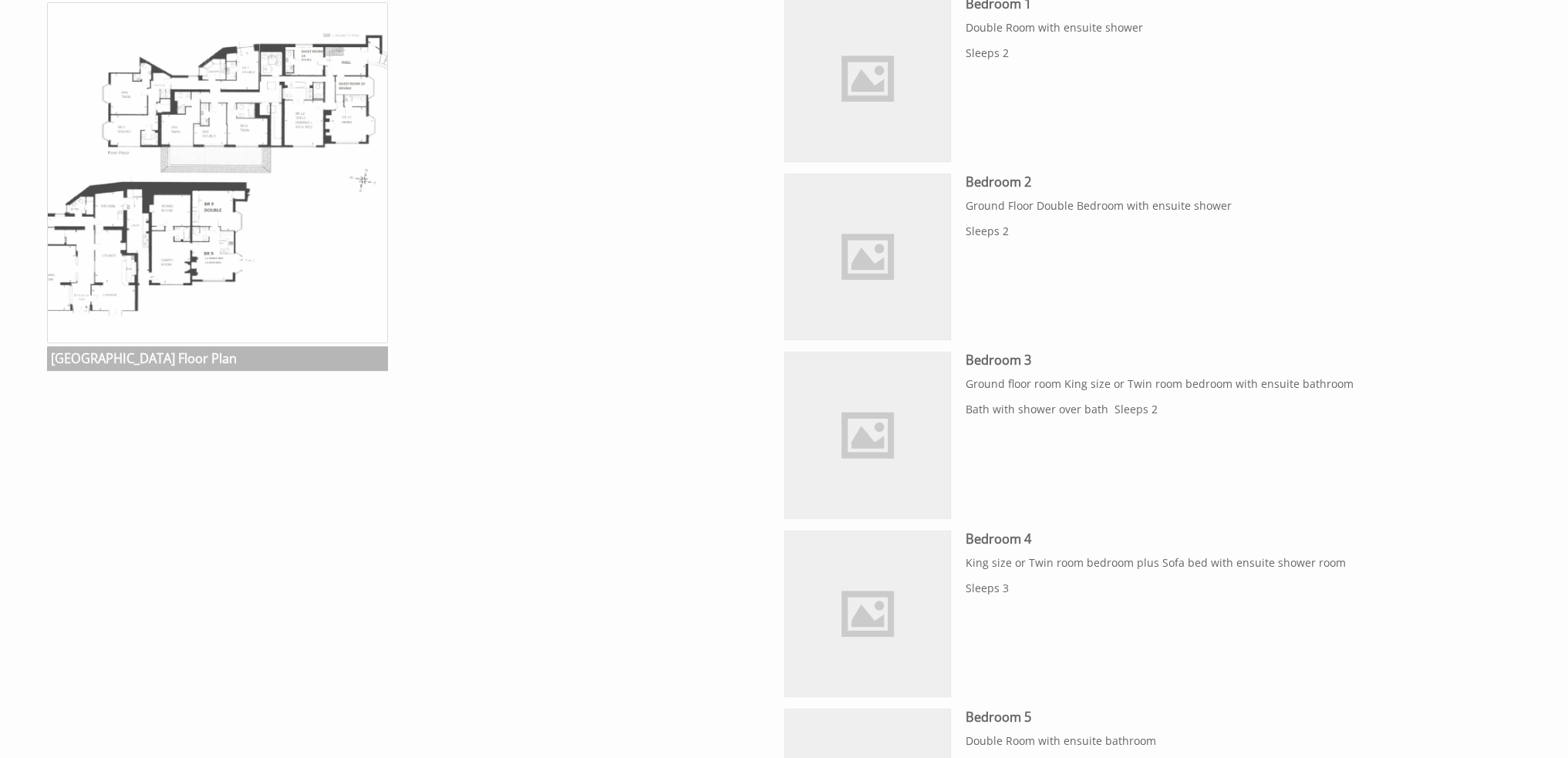
click at [208, 235] on img at bounding box center [218, 173] width 341 height 341
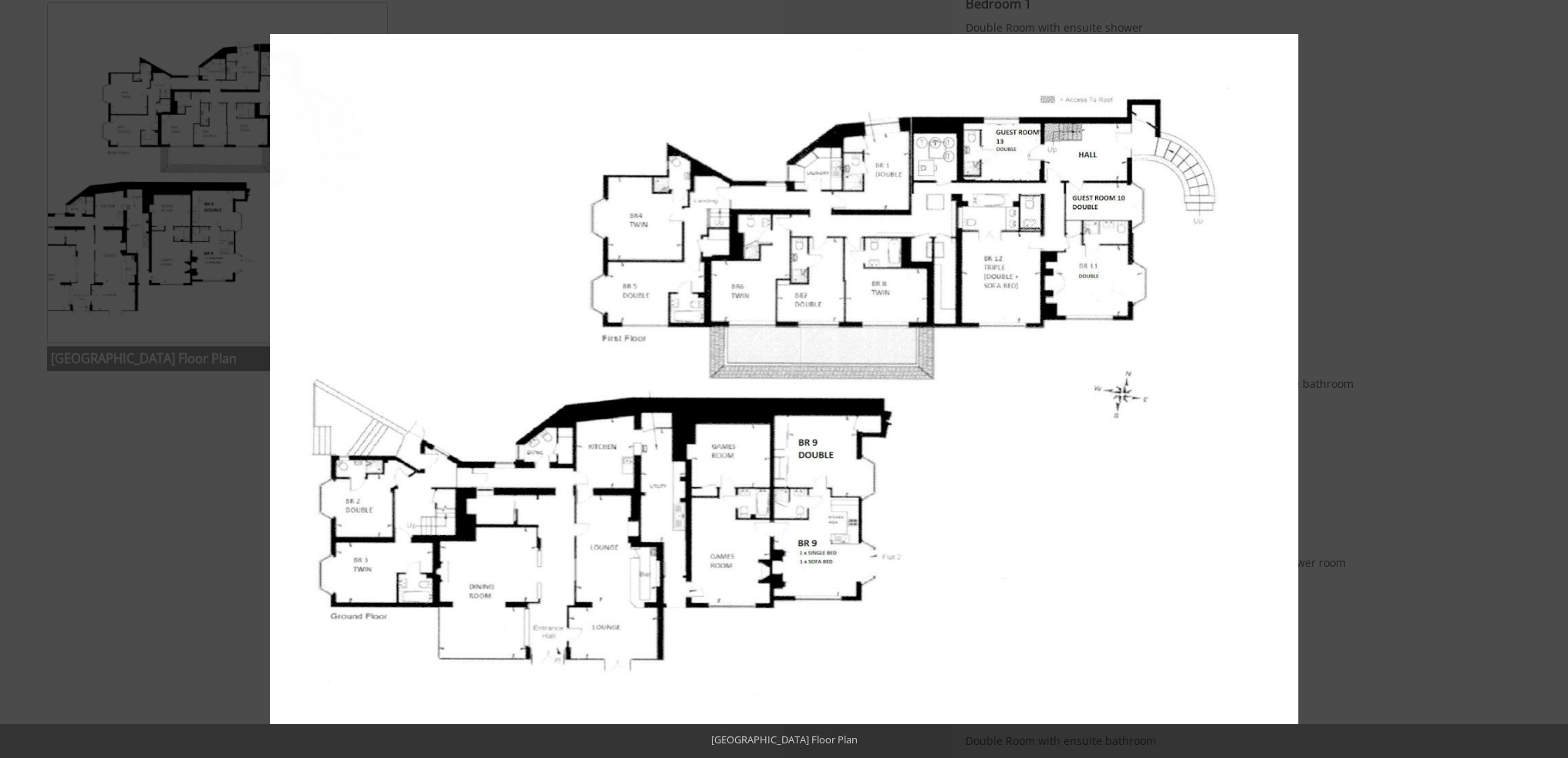
click at [1543, 16] on button at bounding box center [1551, 17] width 34 height 34
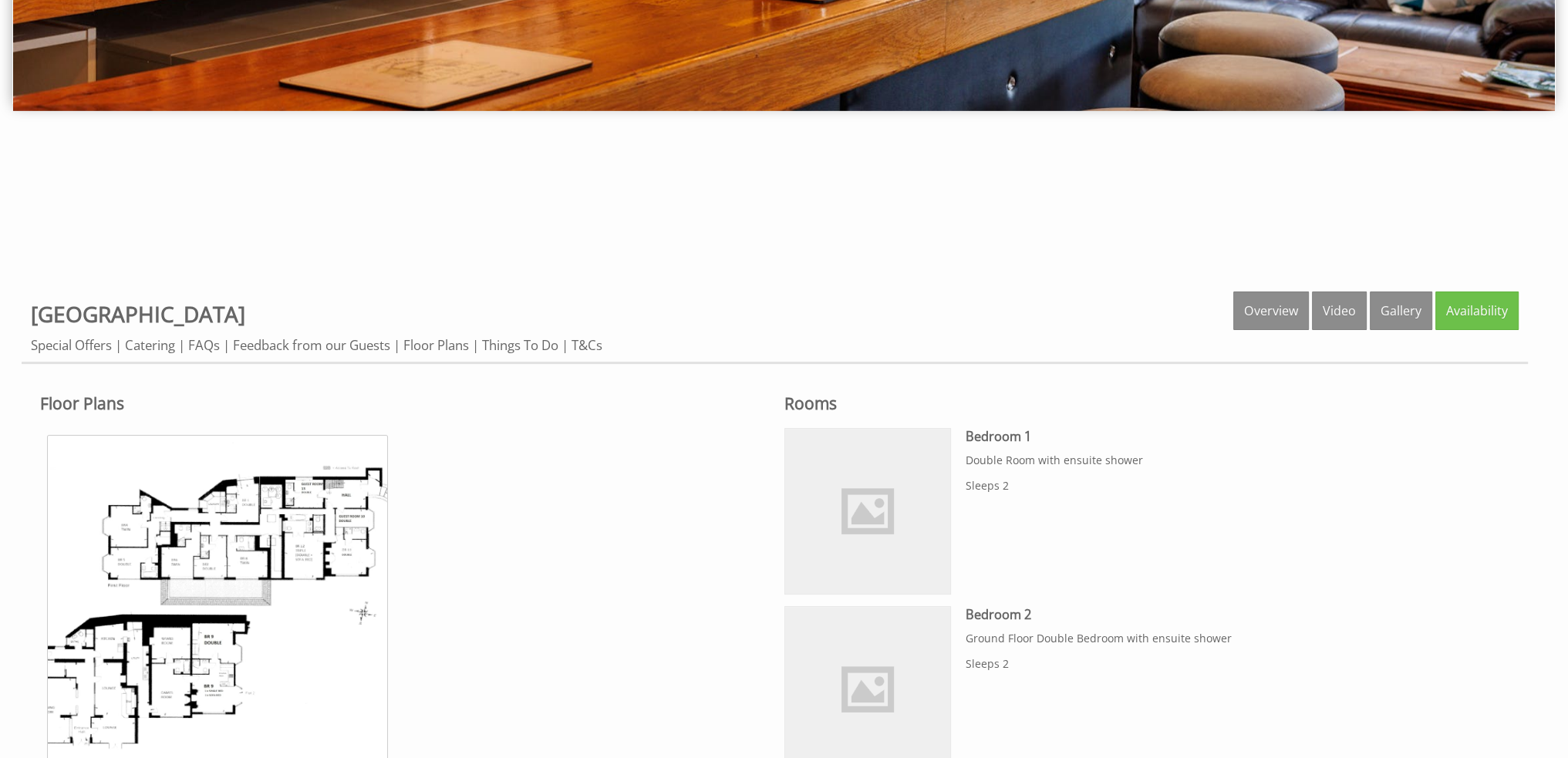
scroll to position [694, 0]
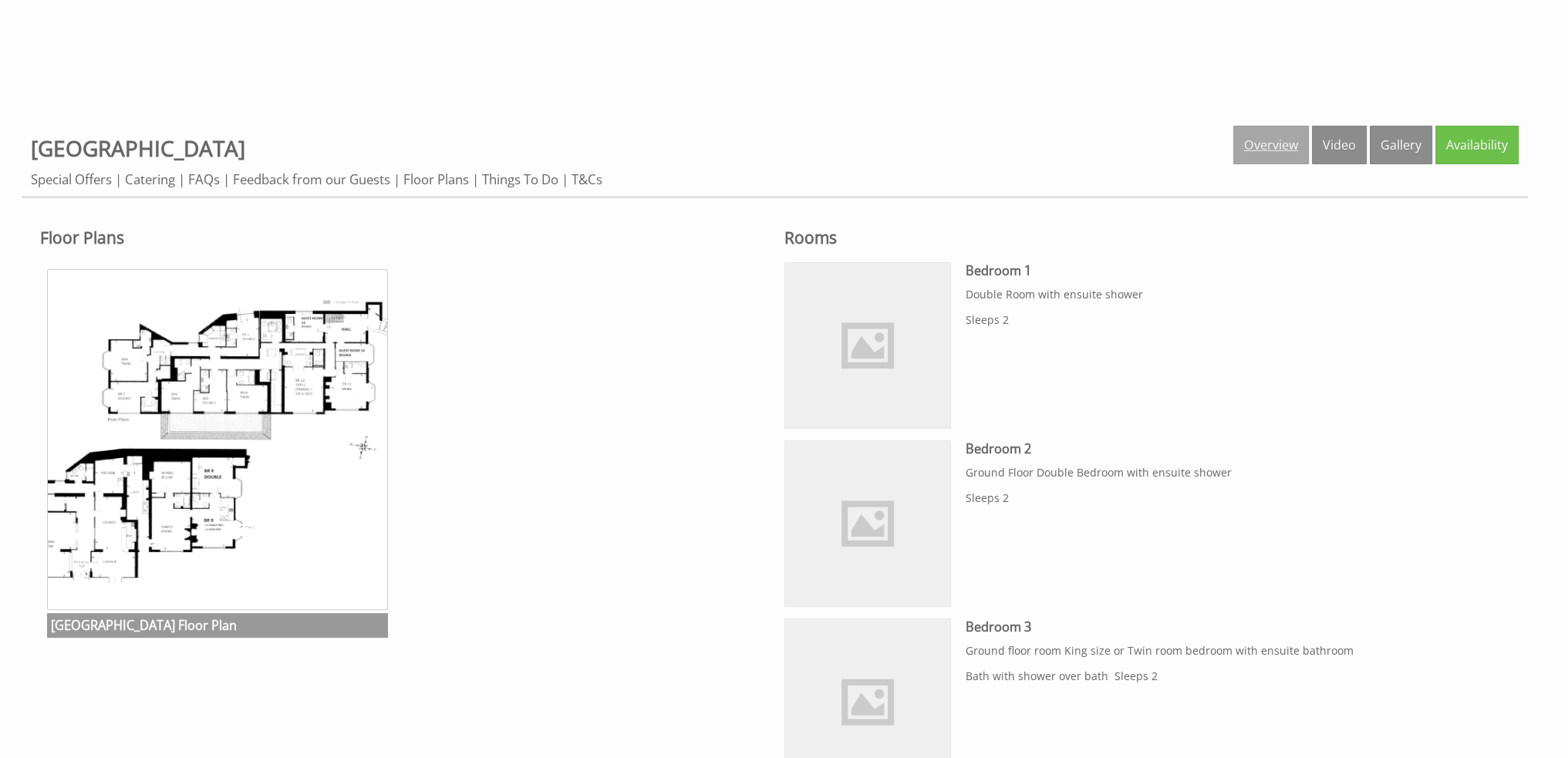
click at [1291, 147] on link "Overview" at bounding box center [1270, 145] width 76 height 38
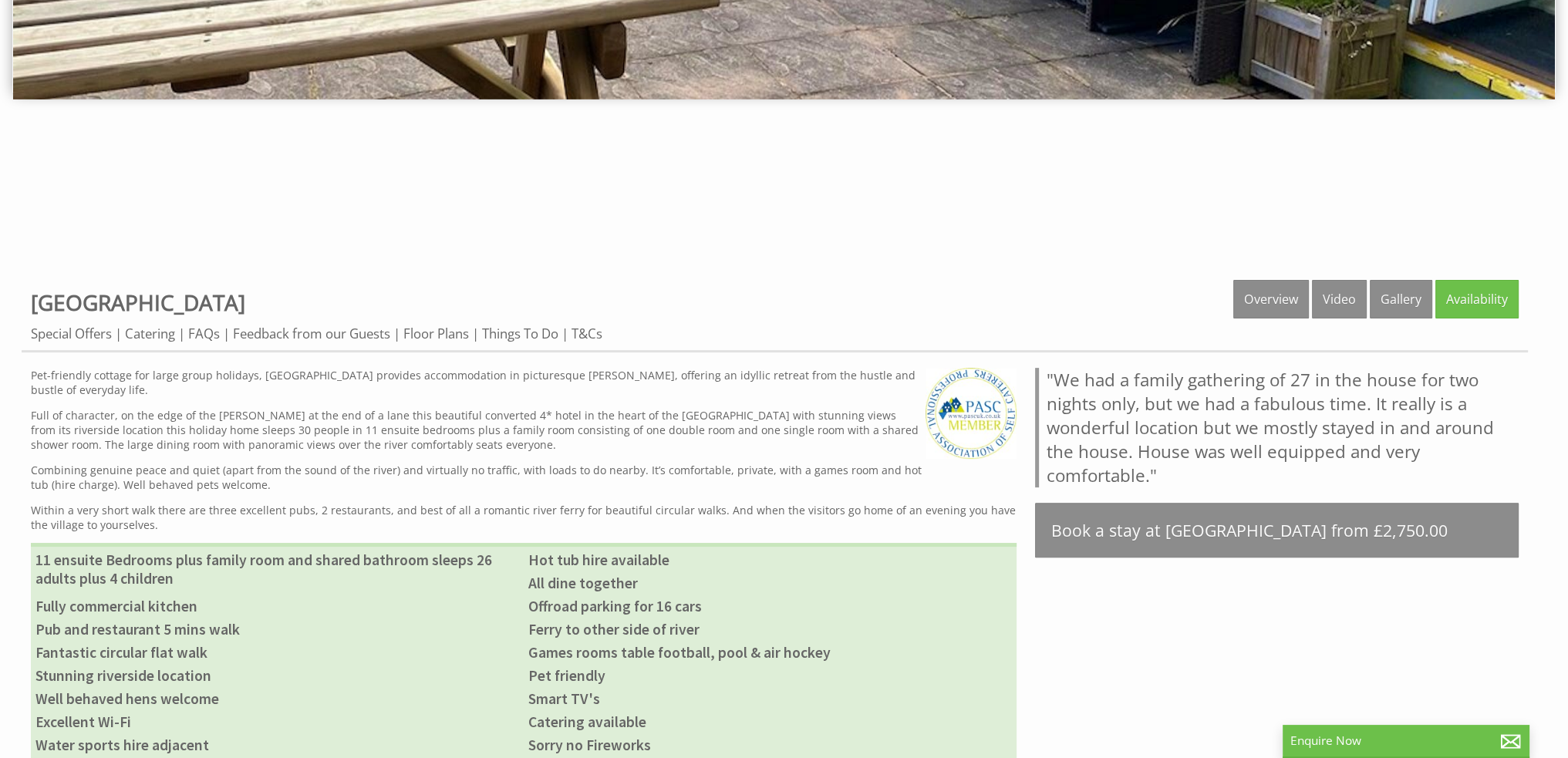
scroll to position [884, 0]
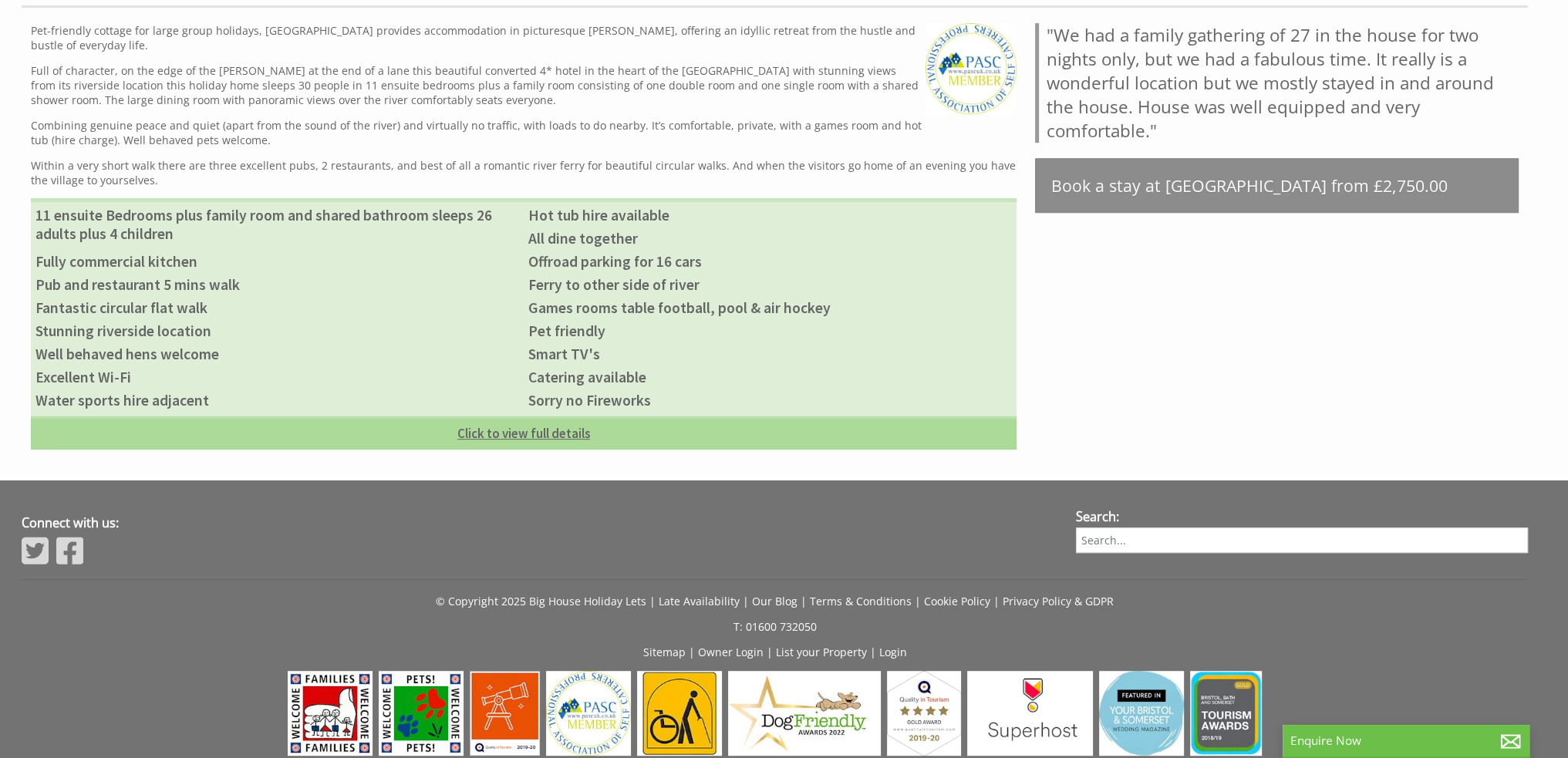
click at [547, 436] on link "Click to view full details" at bounding box center [524, 433] width 986 height 33
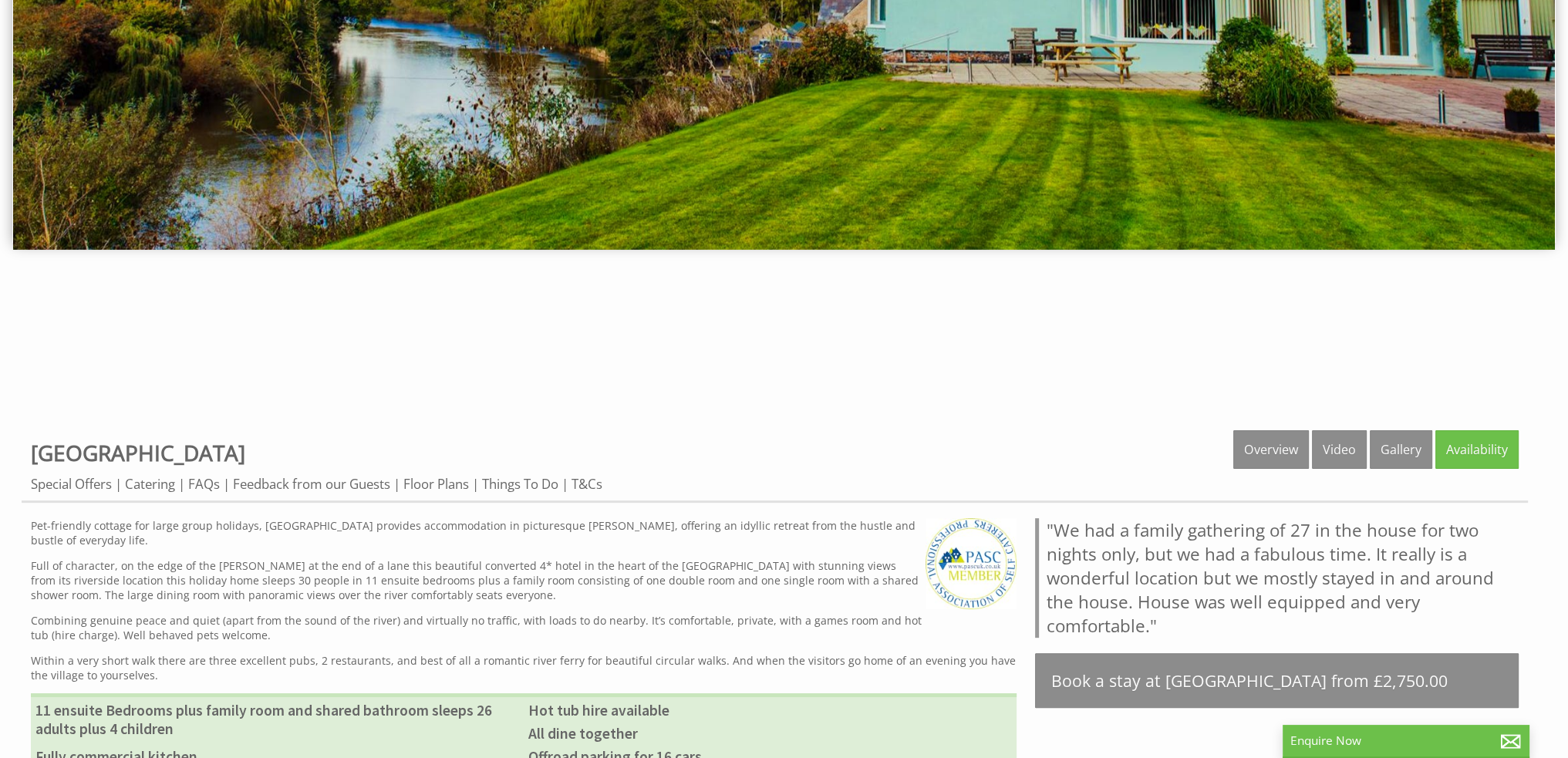
scroll to position [345, 0]
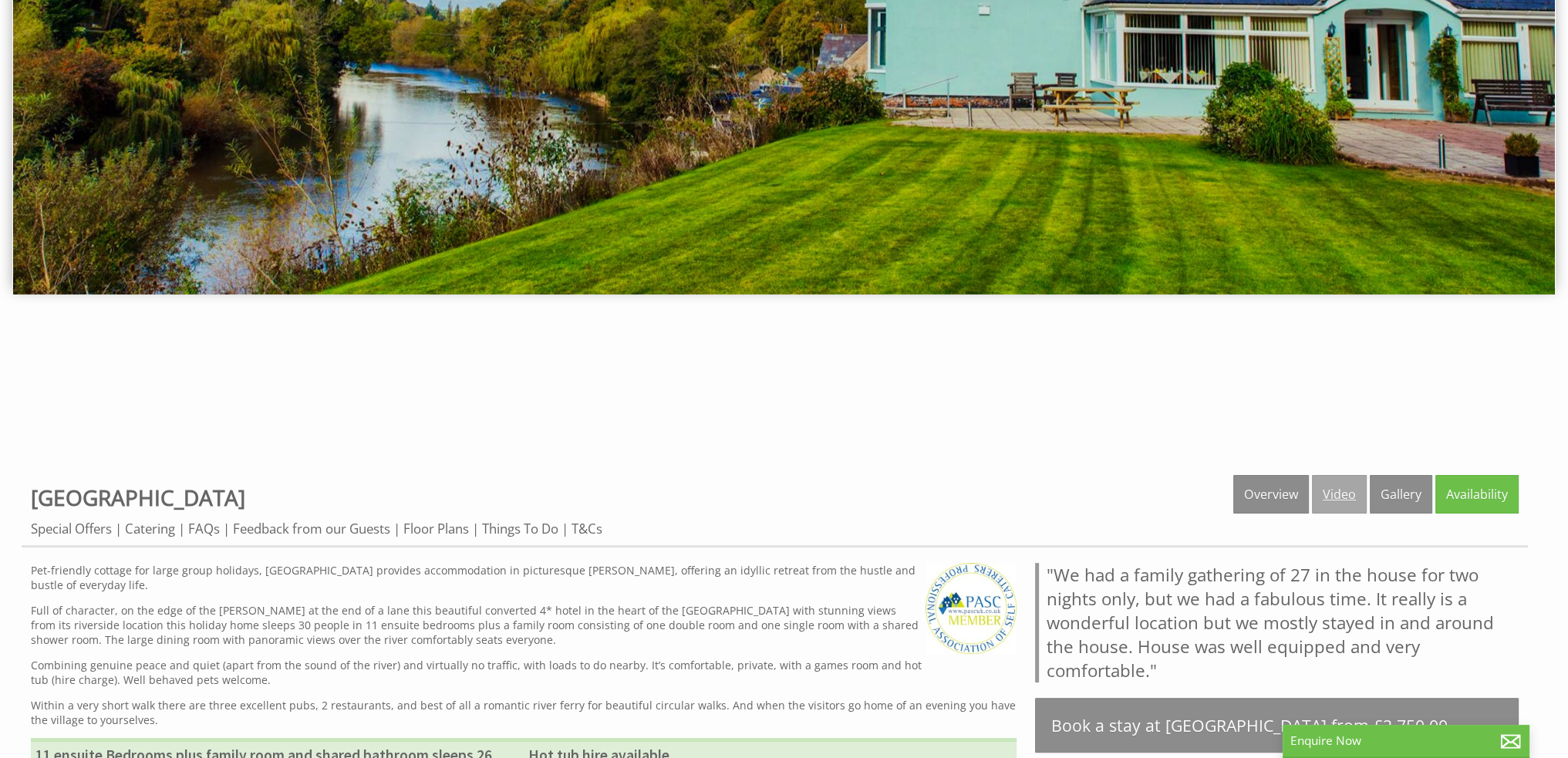
click at [1344, 492] on link "Video" at bounding box center [1339, 494] width 55 height 38
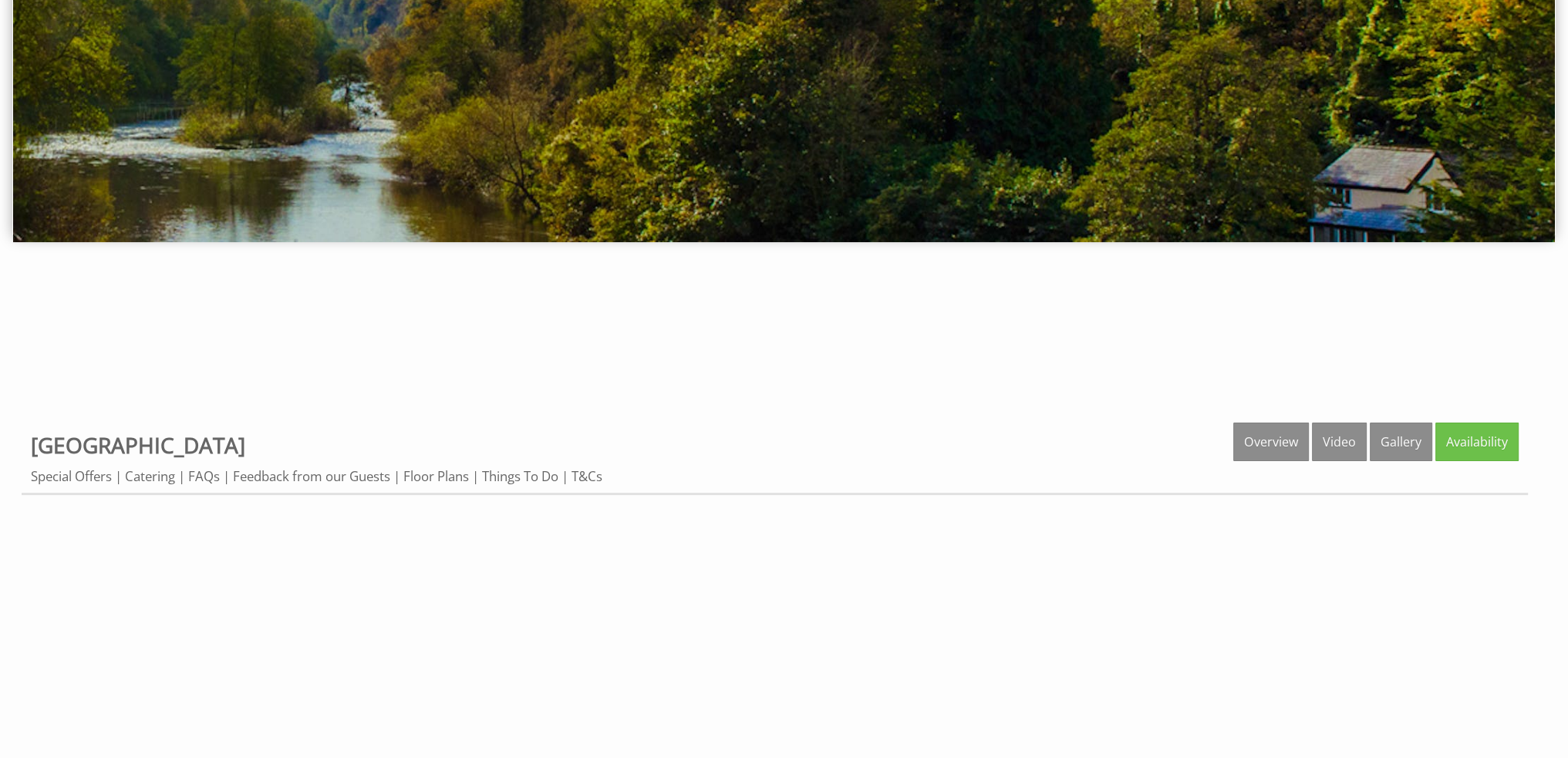
scroll to position [463, 0]
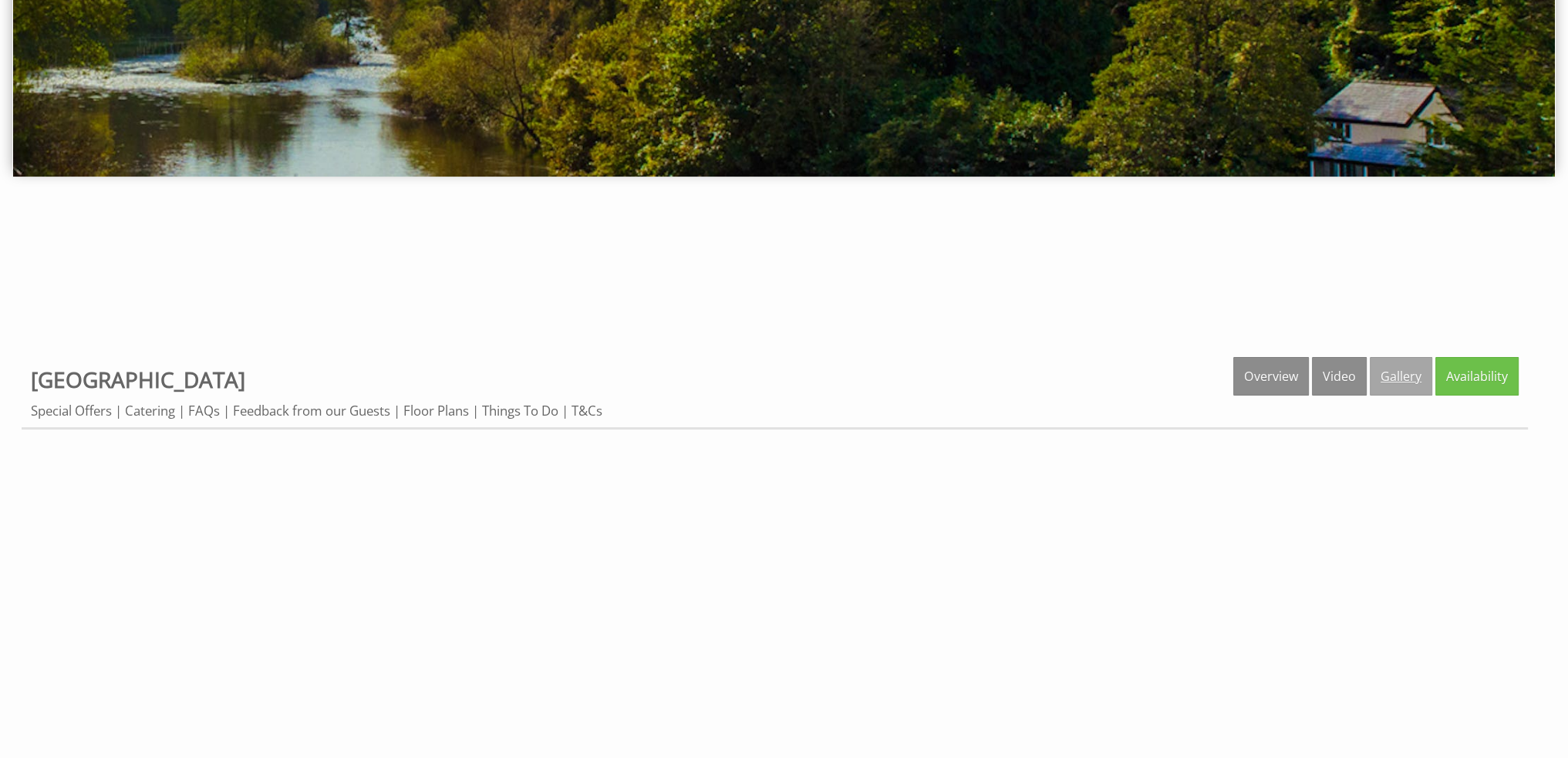
click at [1397, 372] on link "Gallery" at bounding box center [1401, 377] width 62 height 38
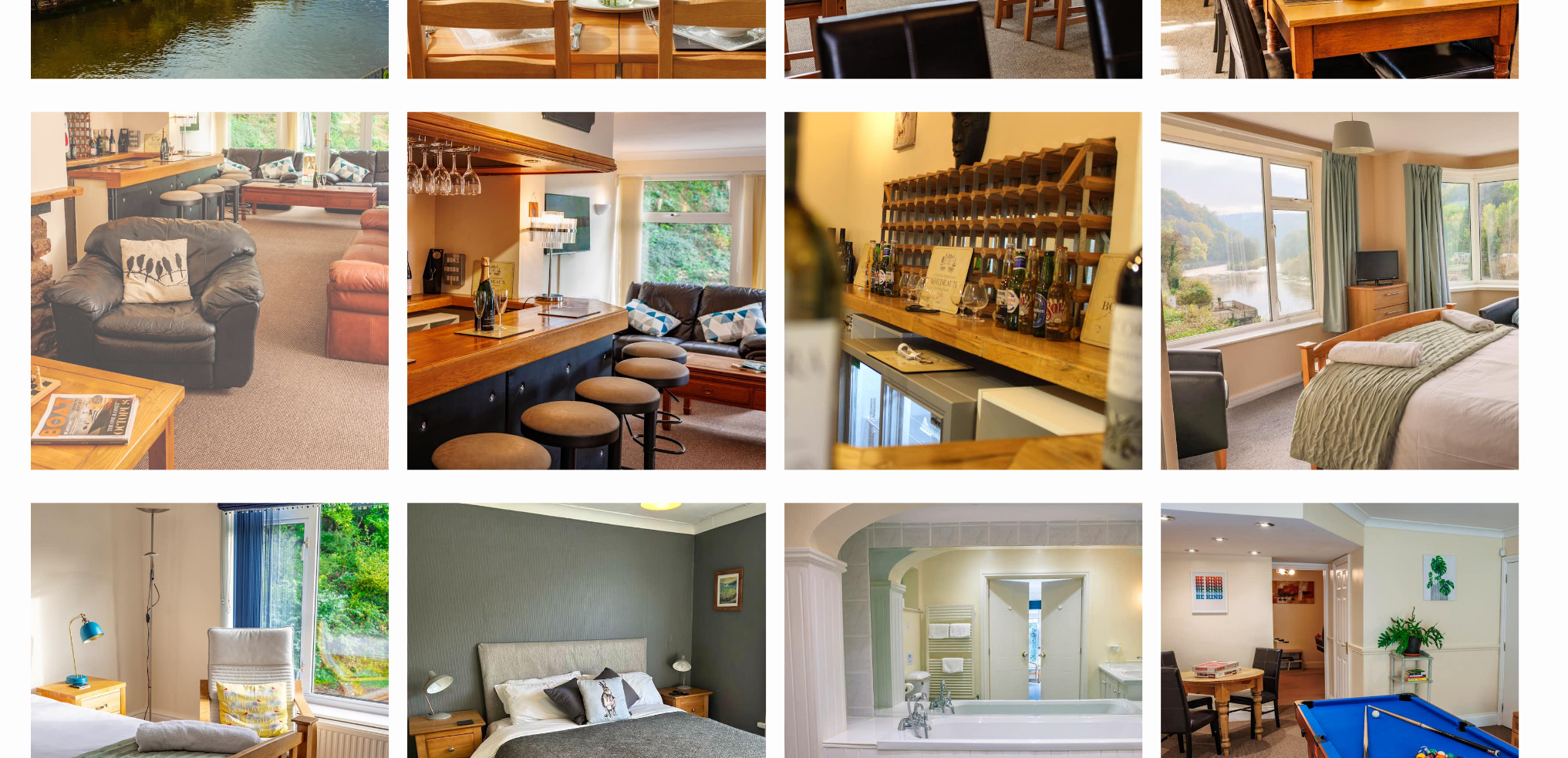
scroll to position [1574, 0]
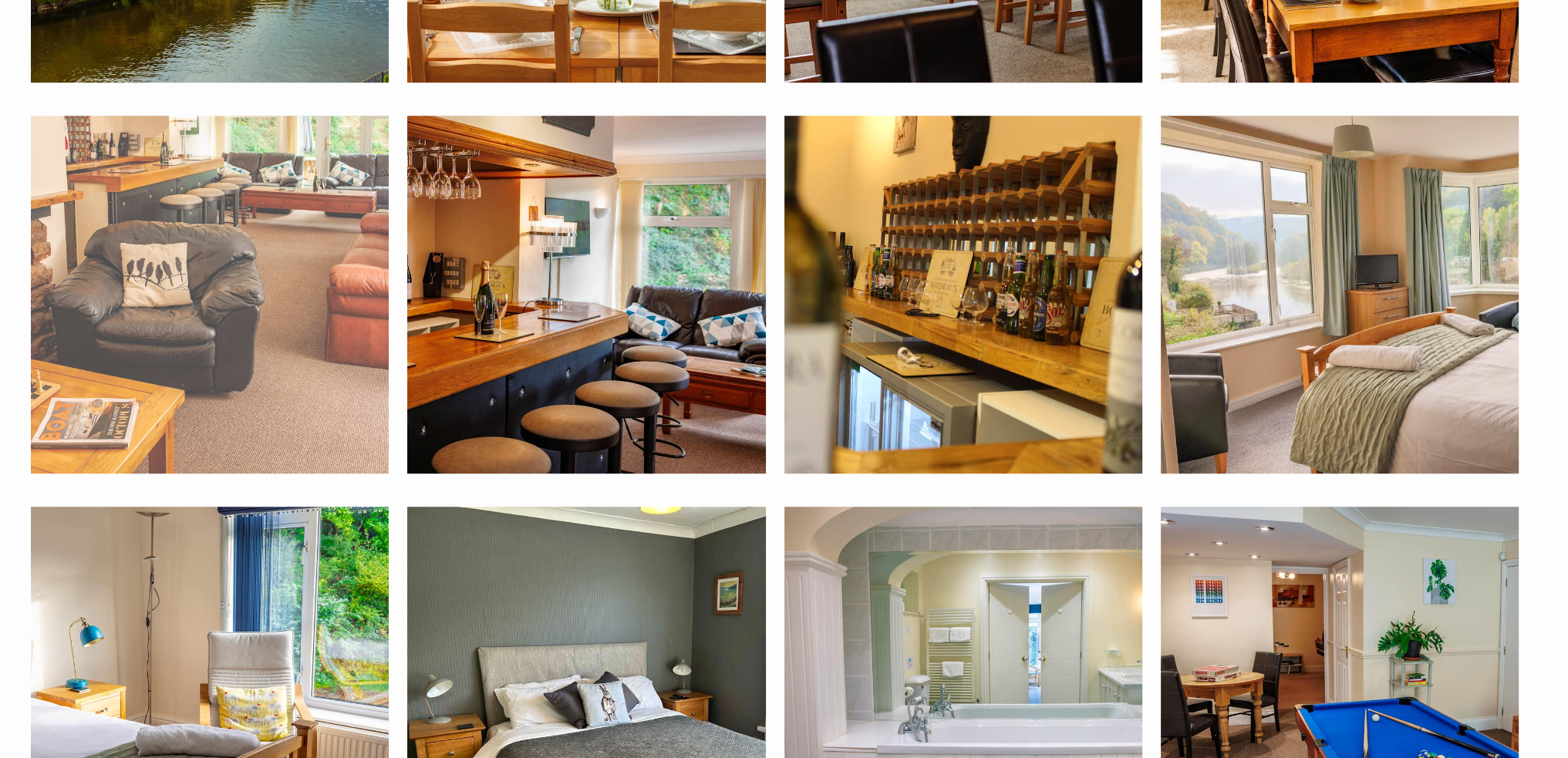
click at [313, 293] on img at bounding box center [210, 294] width 357 height 357
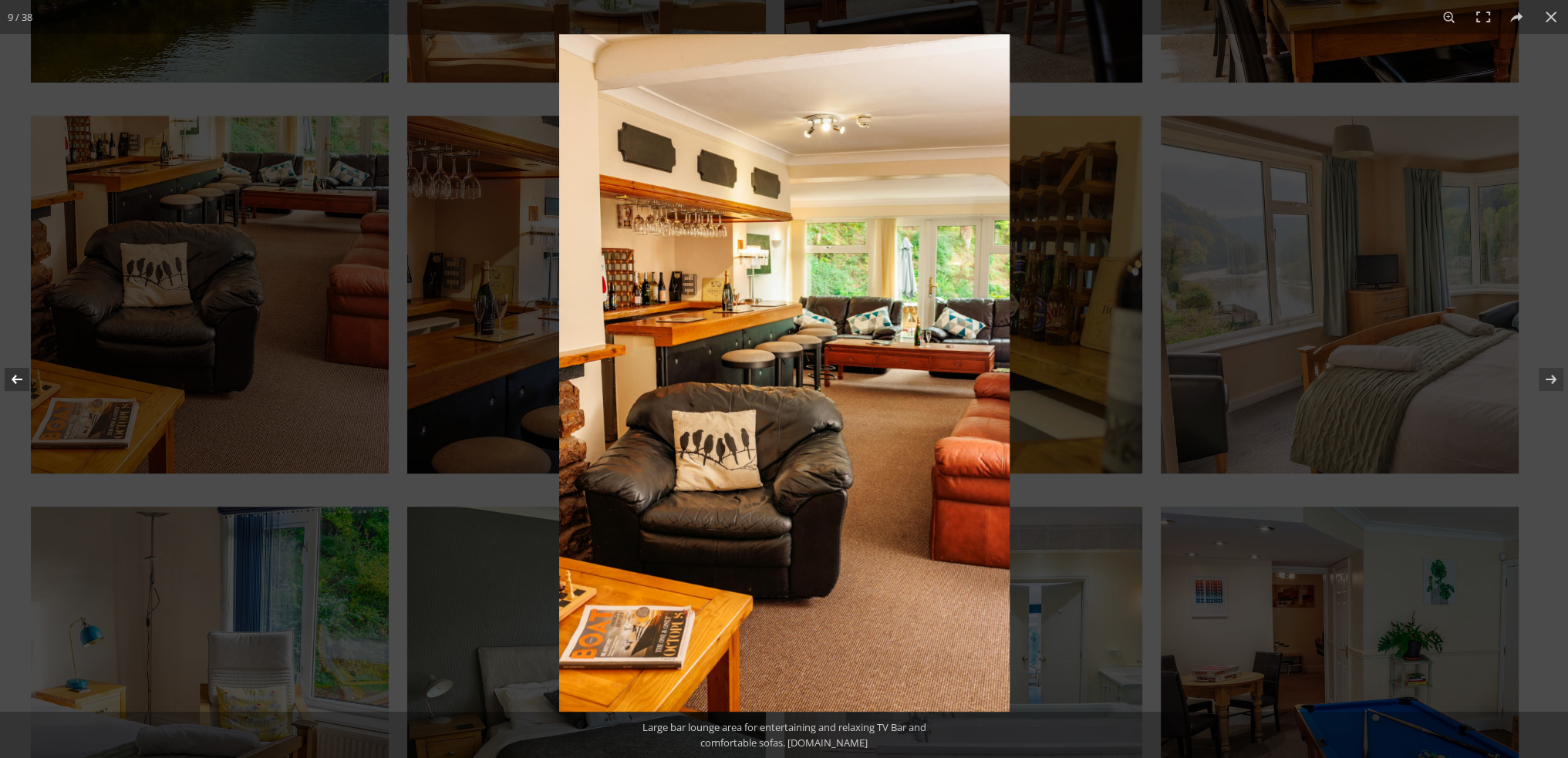
click at [22, 377] on button at bounding box center [27, 379] width 54 height 77
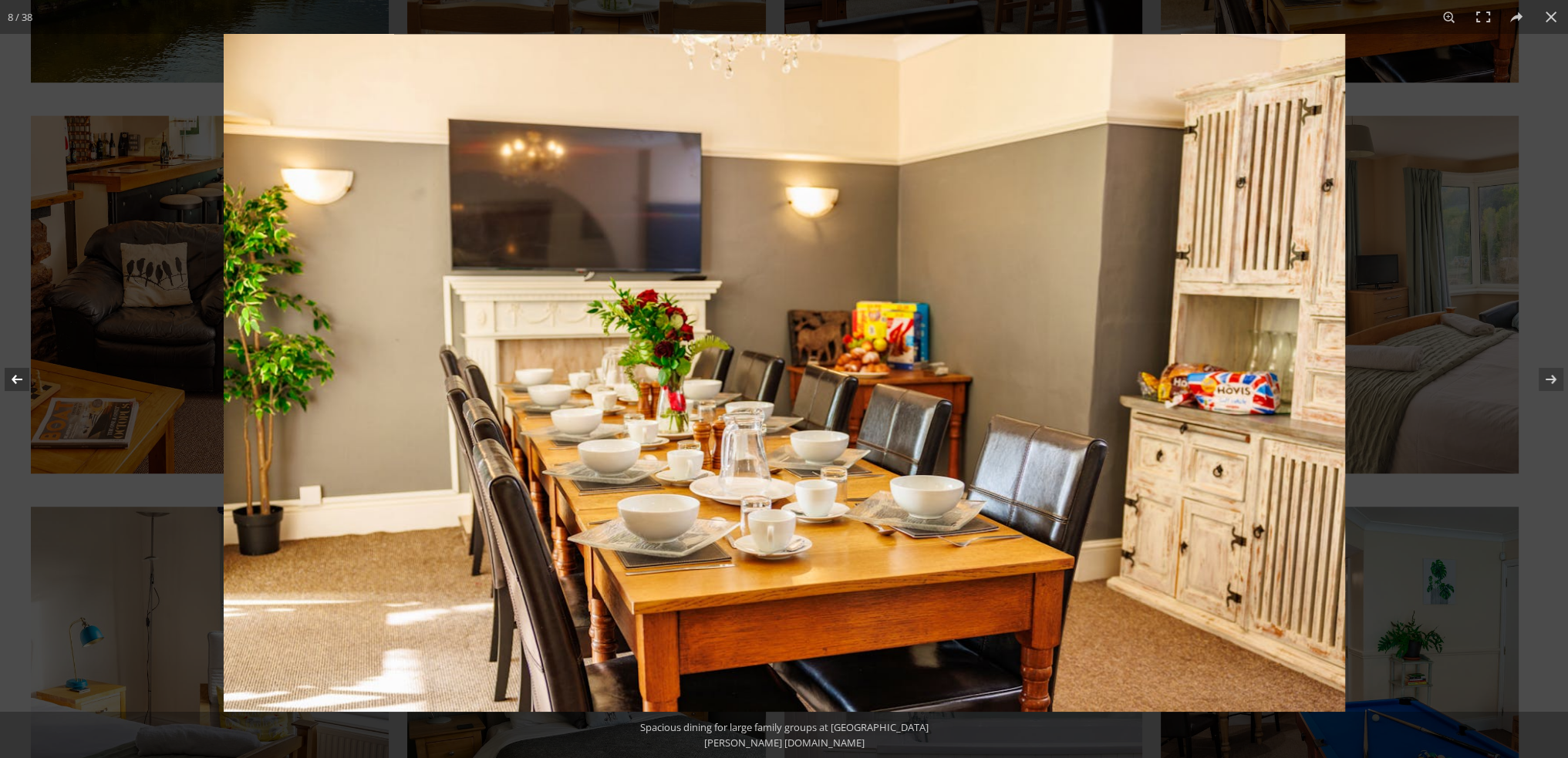
click at [22, 377] on button at bounding box center [27, 379] width 54 height 77
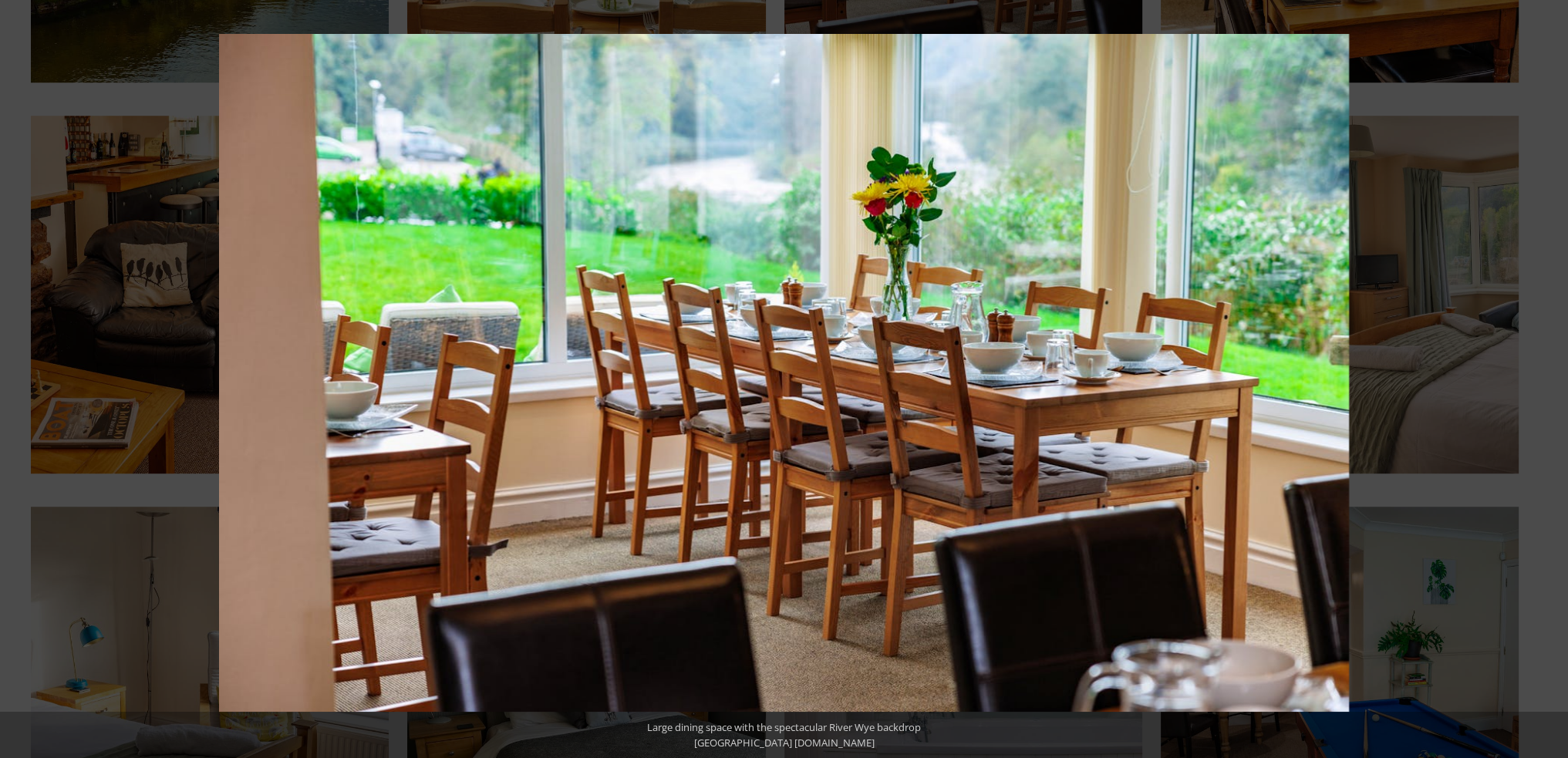
click at [22, 377] on button at bounding box center [27, 379] width 54 height 77
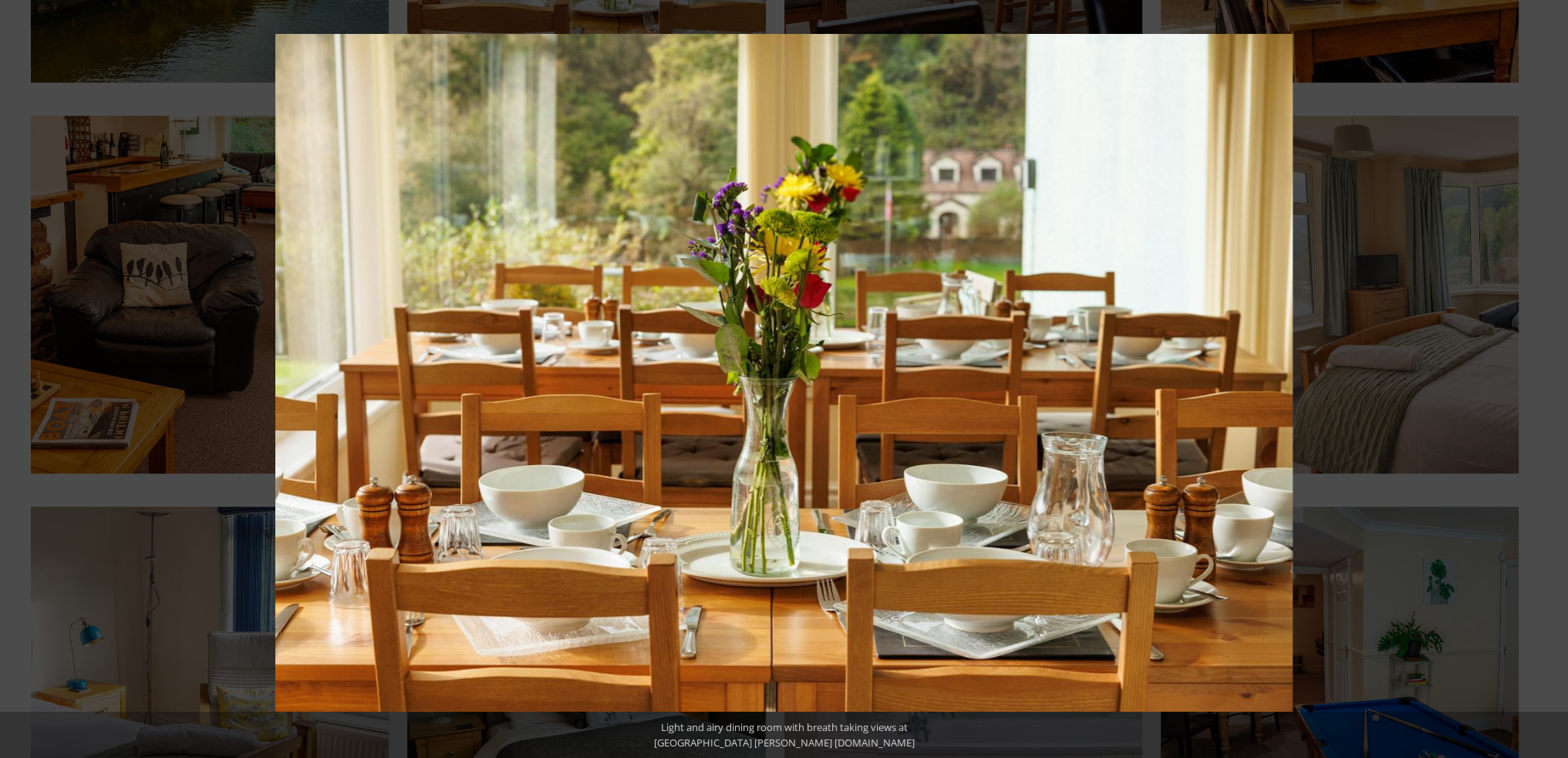
click at [22, 377] on button at bounding box center [27, 379] width 54 height 77
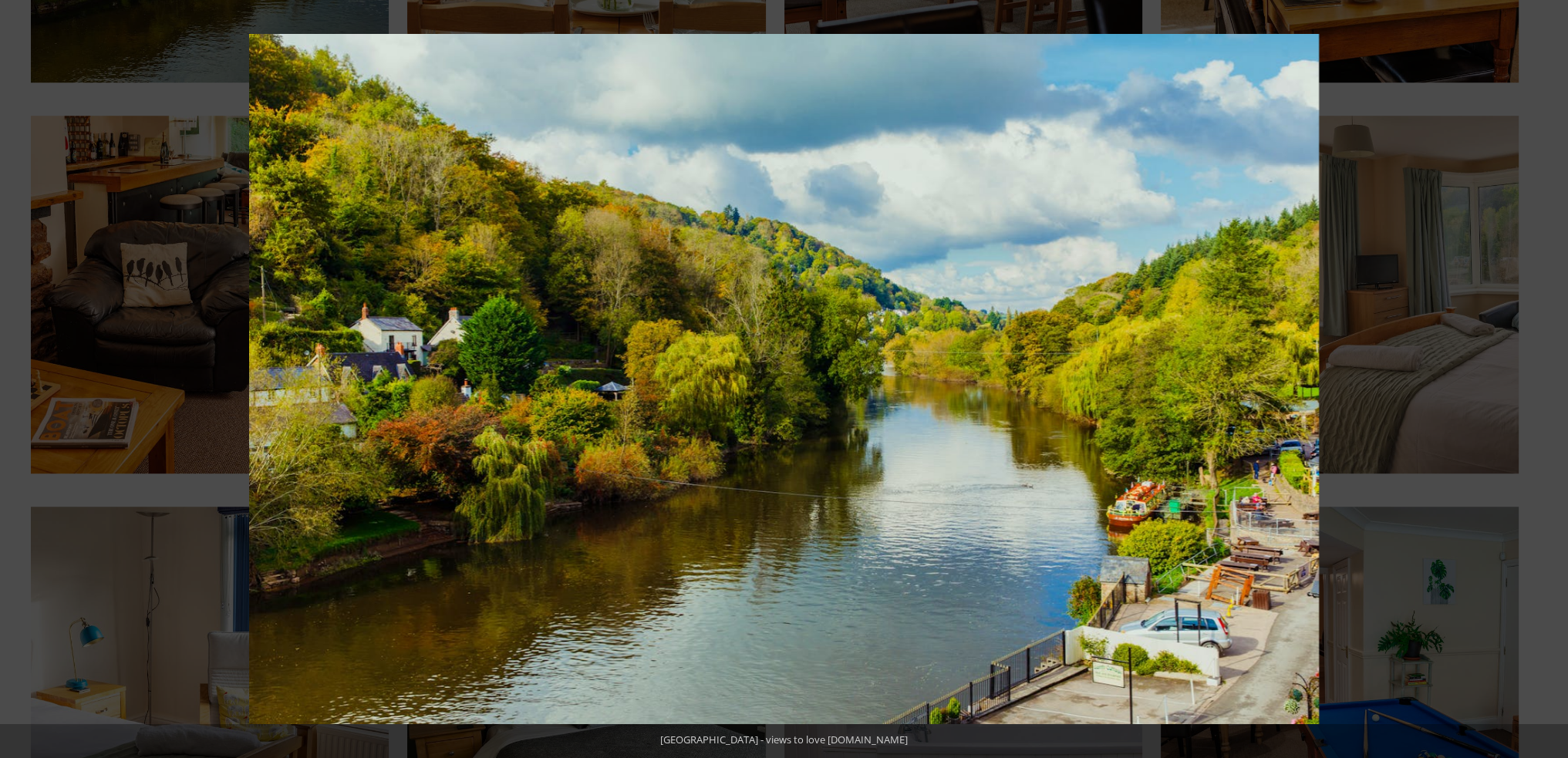
click at [22, 377] on button at bounding box center [27, 379] width 54 height 77
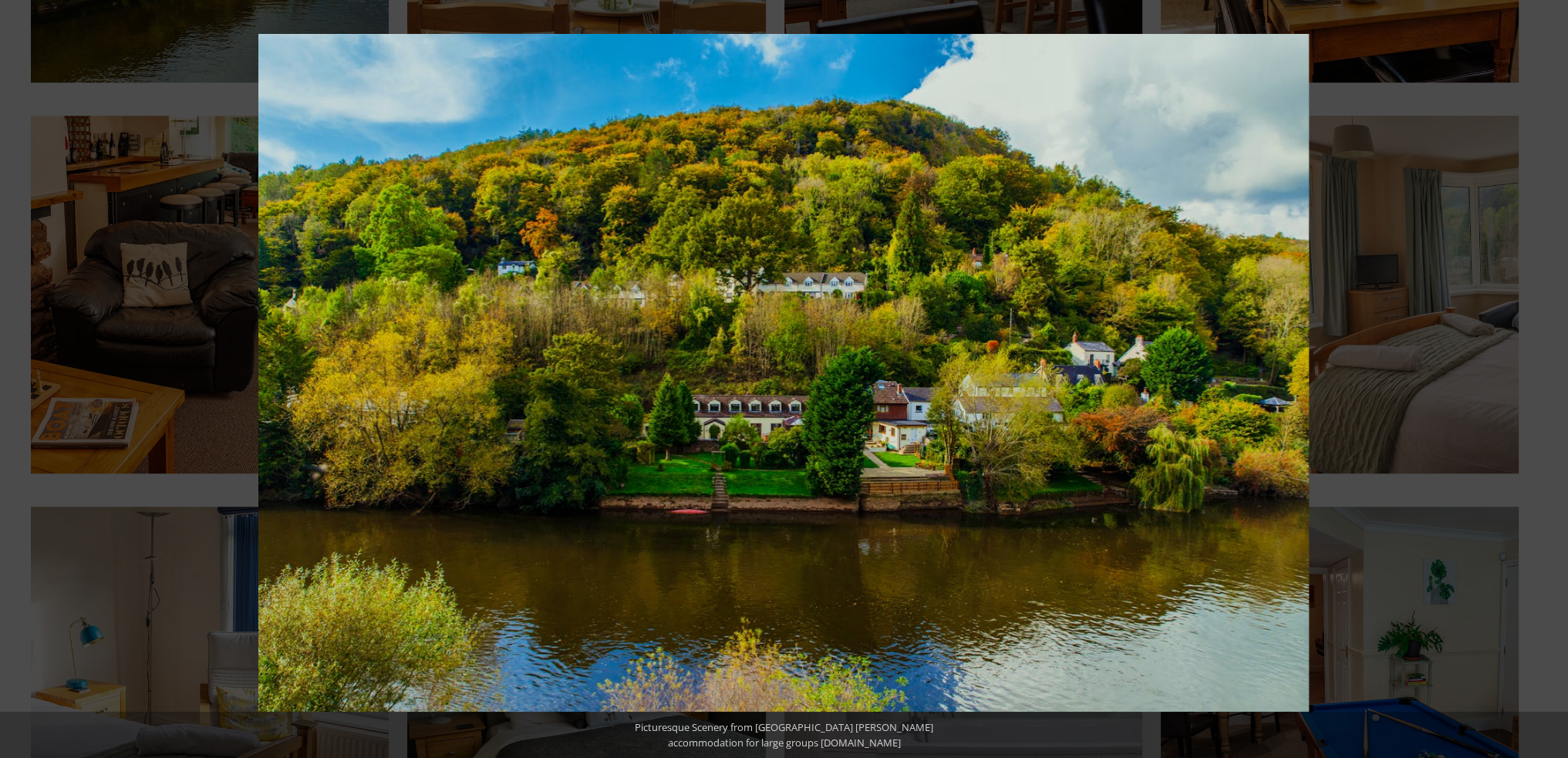
click at [22, 377] on button at bounding box center [27, 379] width 54 height 77
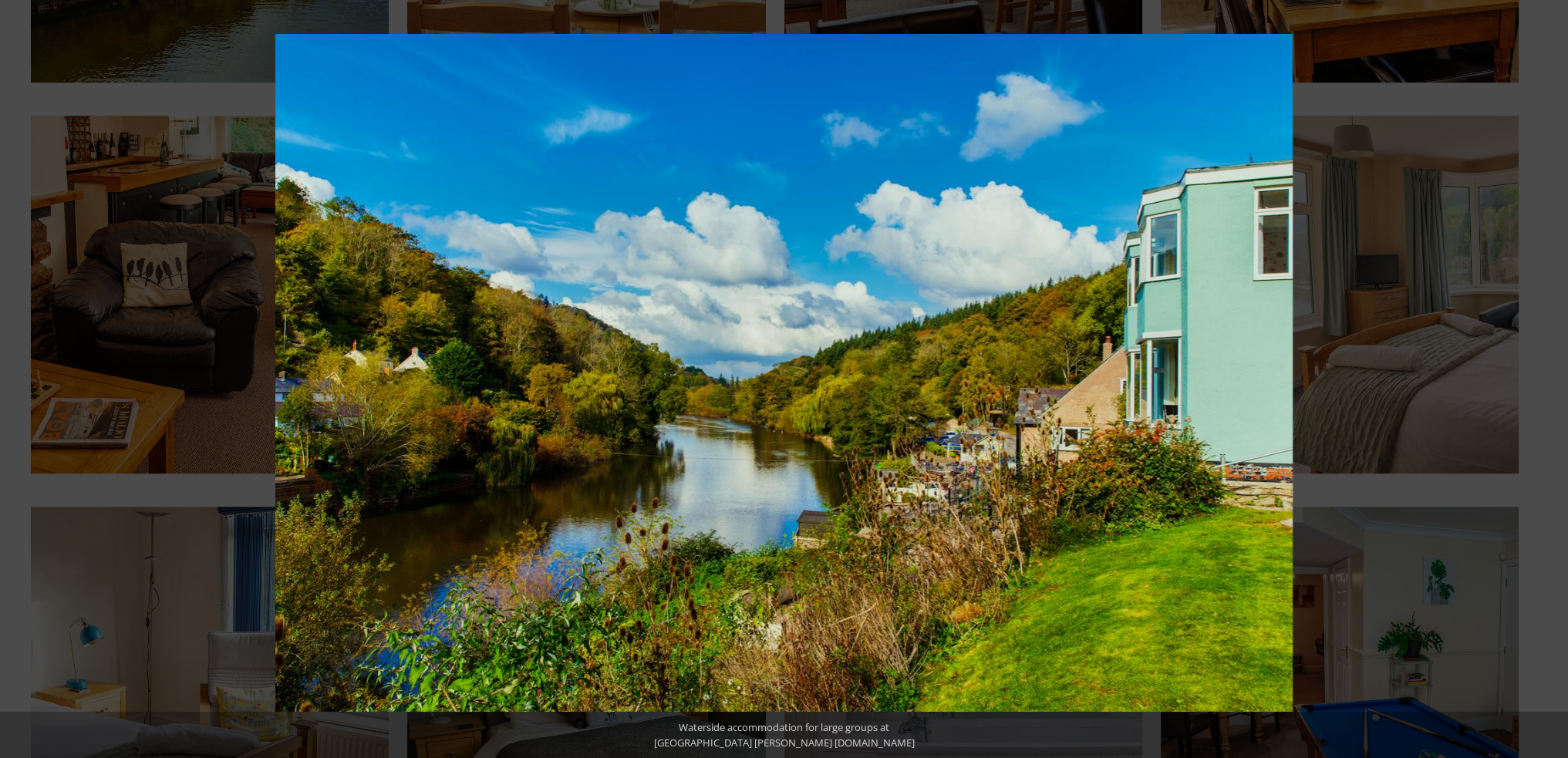
click at [22, 377] on button at bounding box center [27, 379] width 54 height 77
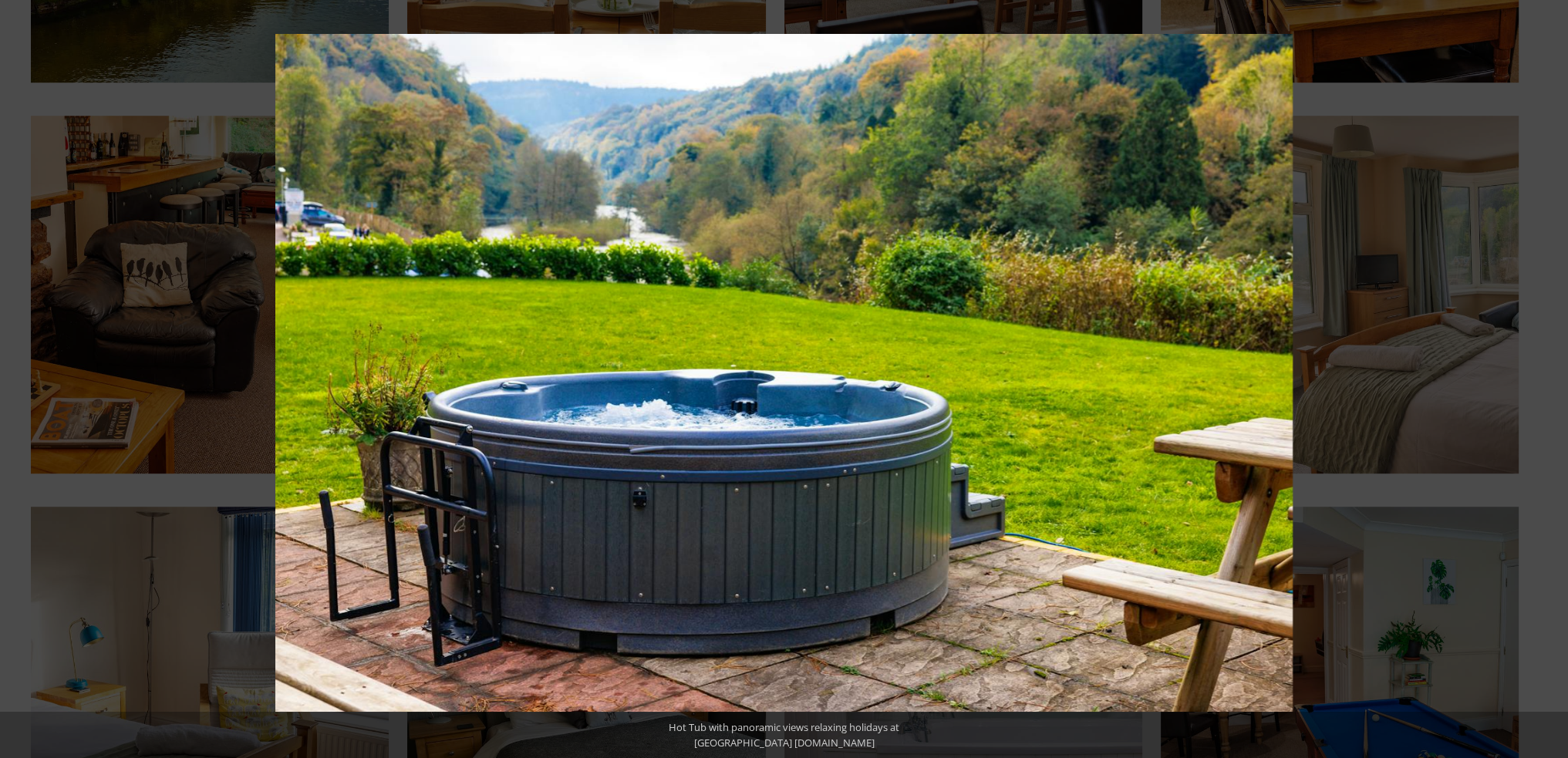
click at [22, 377] on button at bounding box center [27, 379] width 54 height 77
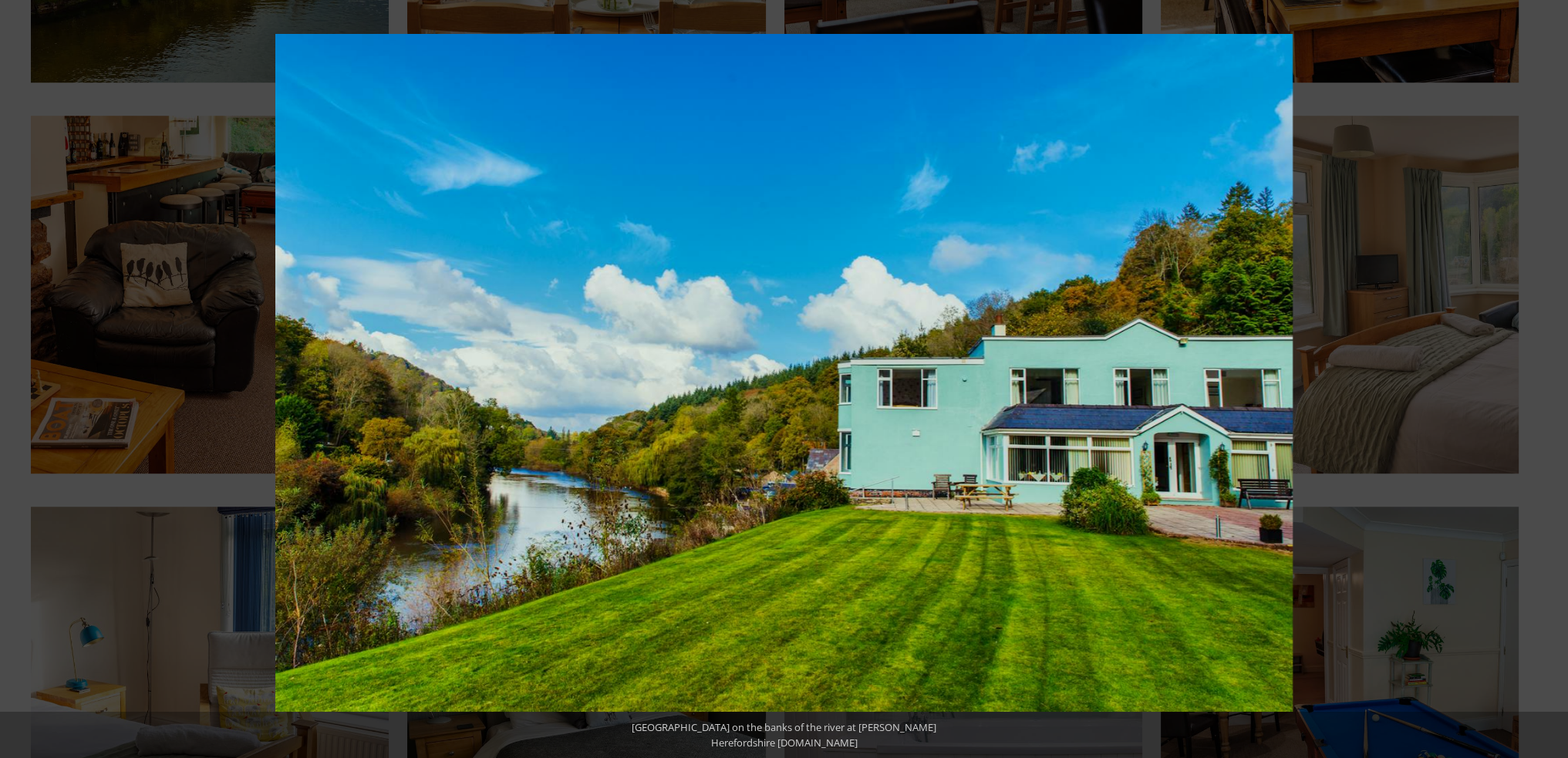
click at [22, 377] on button at bounding box center [27, 379] width 54 height 77
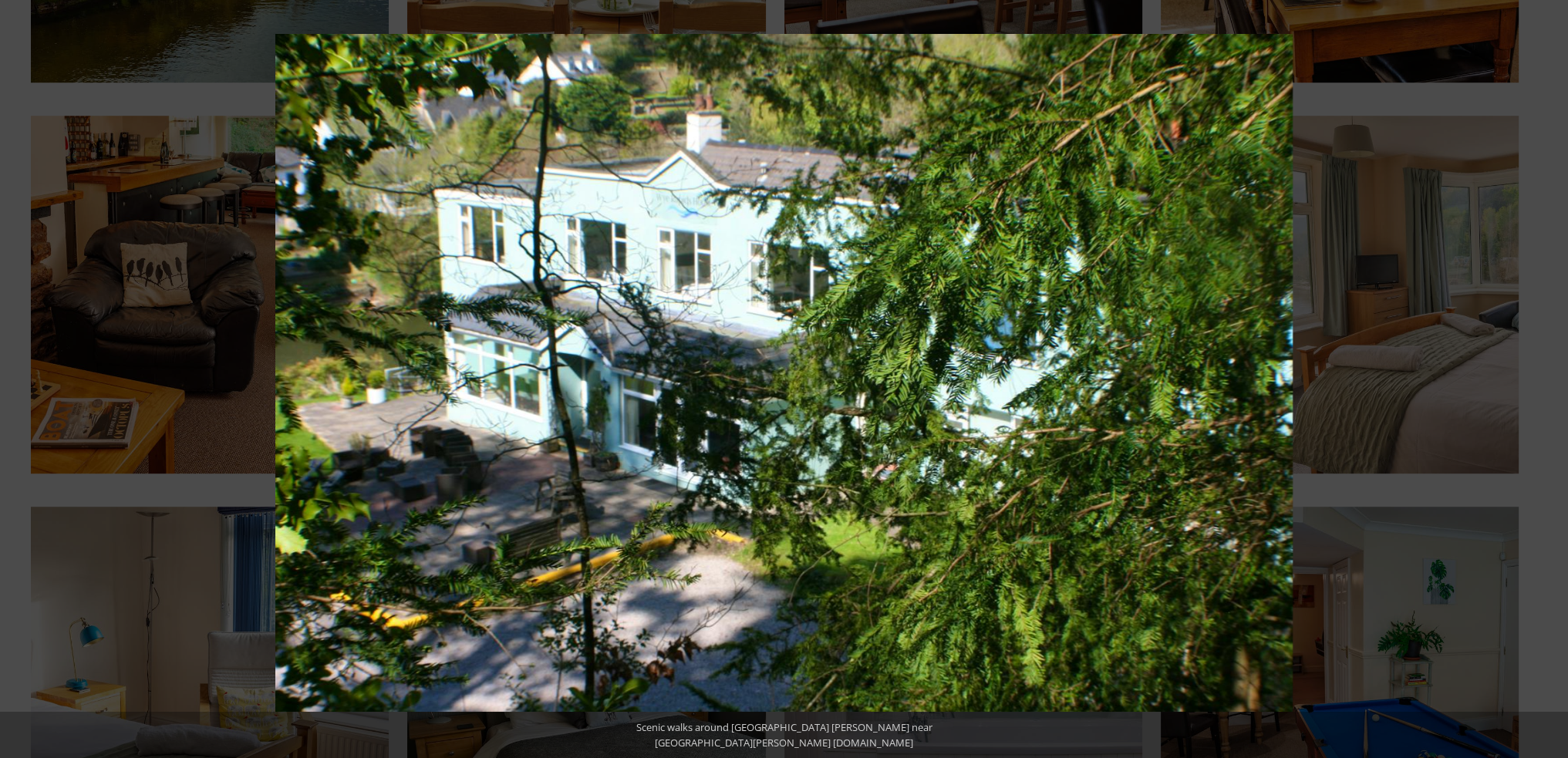
click at [22, 377] on button at bounding box center [27, 379] width 54 height 77
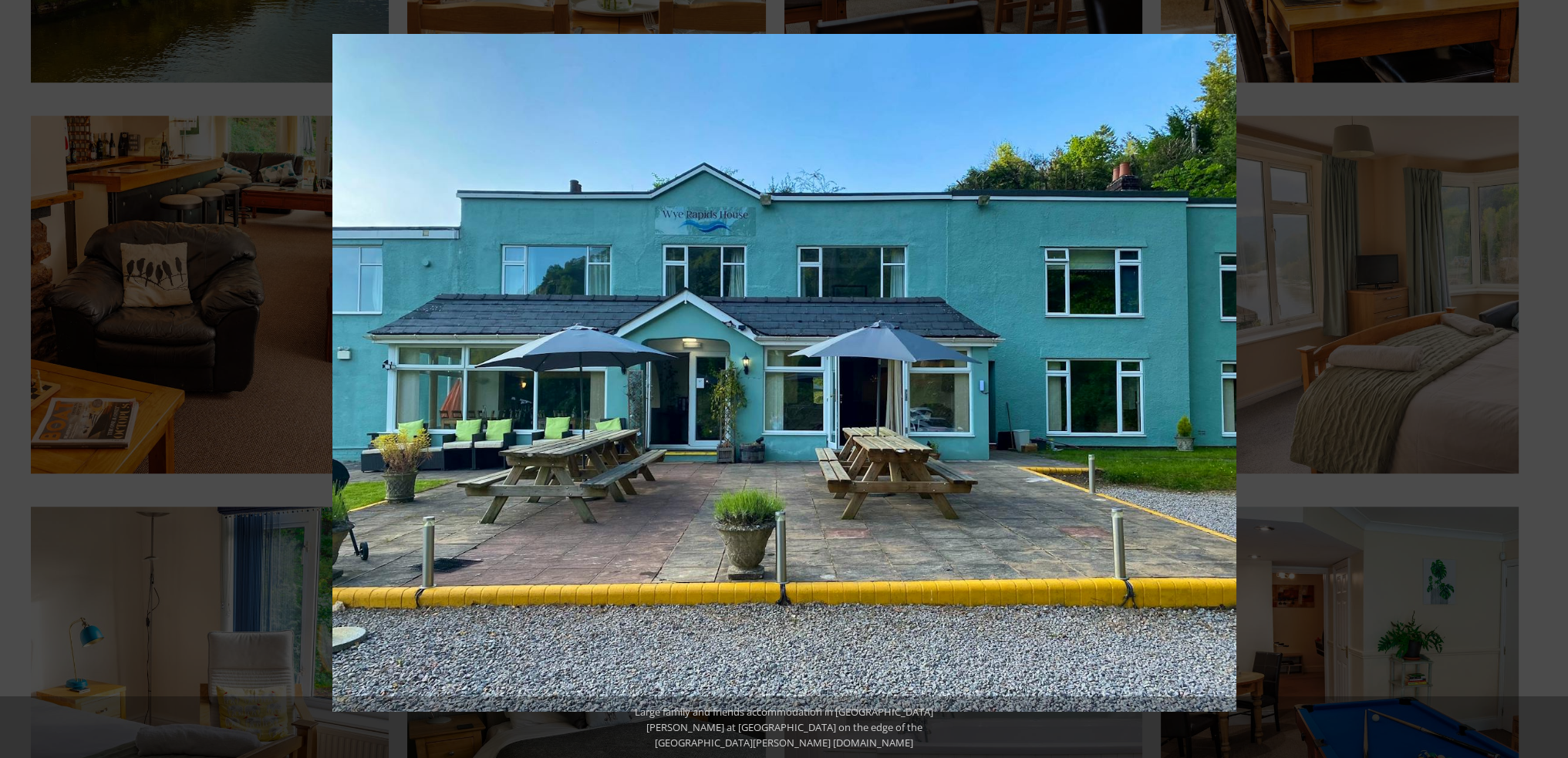
click at [22, 377] on button at bounding box center [27, 379] width 54 height 77
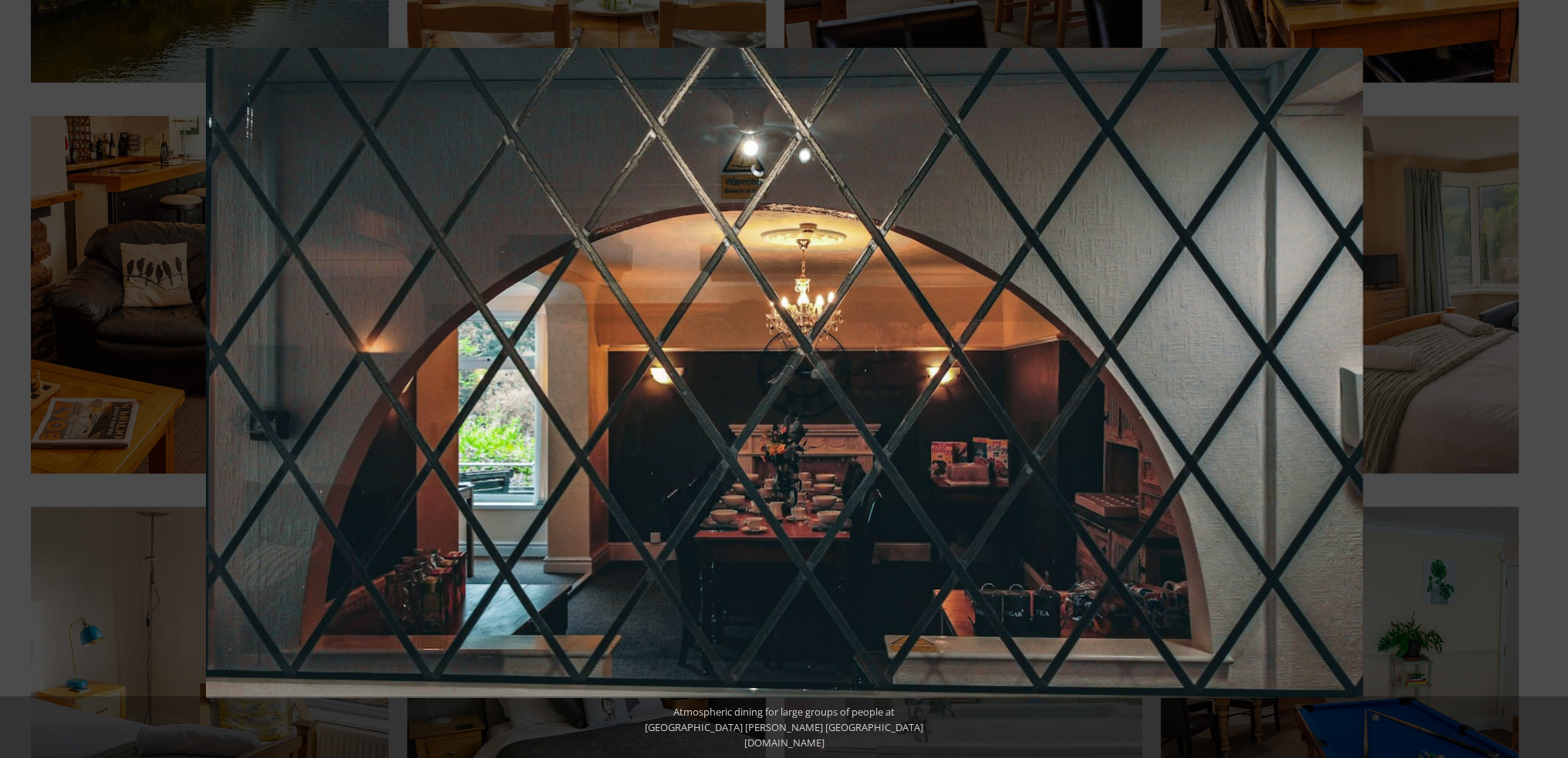
click at [22, 377] on button at bounding box center [27, 379] width 54 height 77
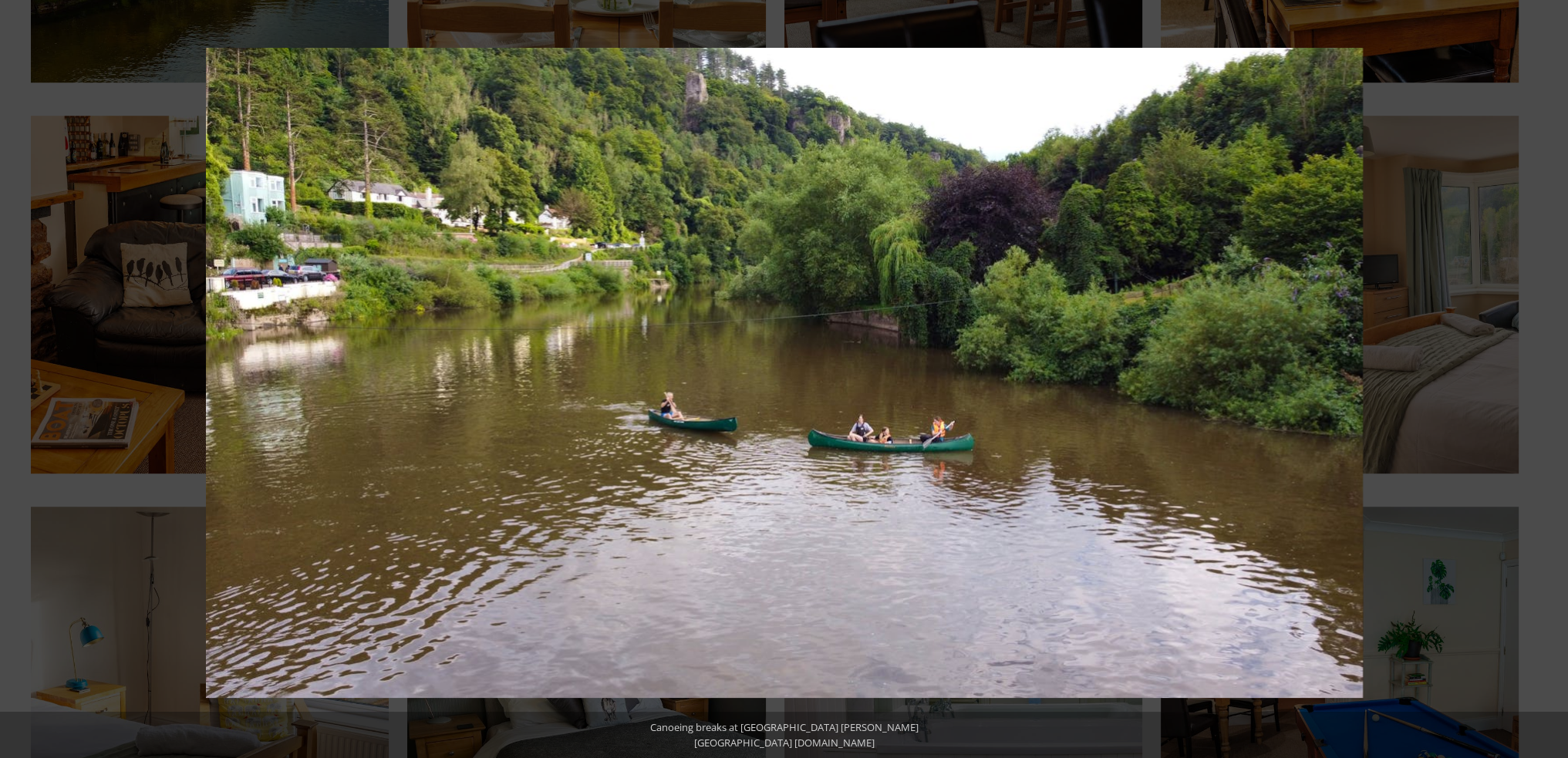
click at [22, 377] on button at bounding box center [27, 379] width 54 height 77
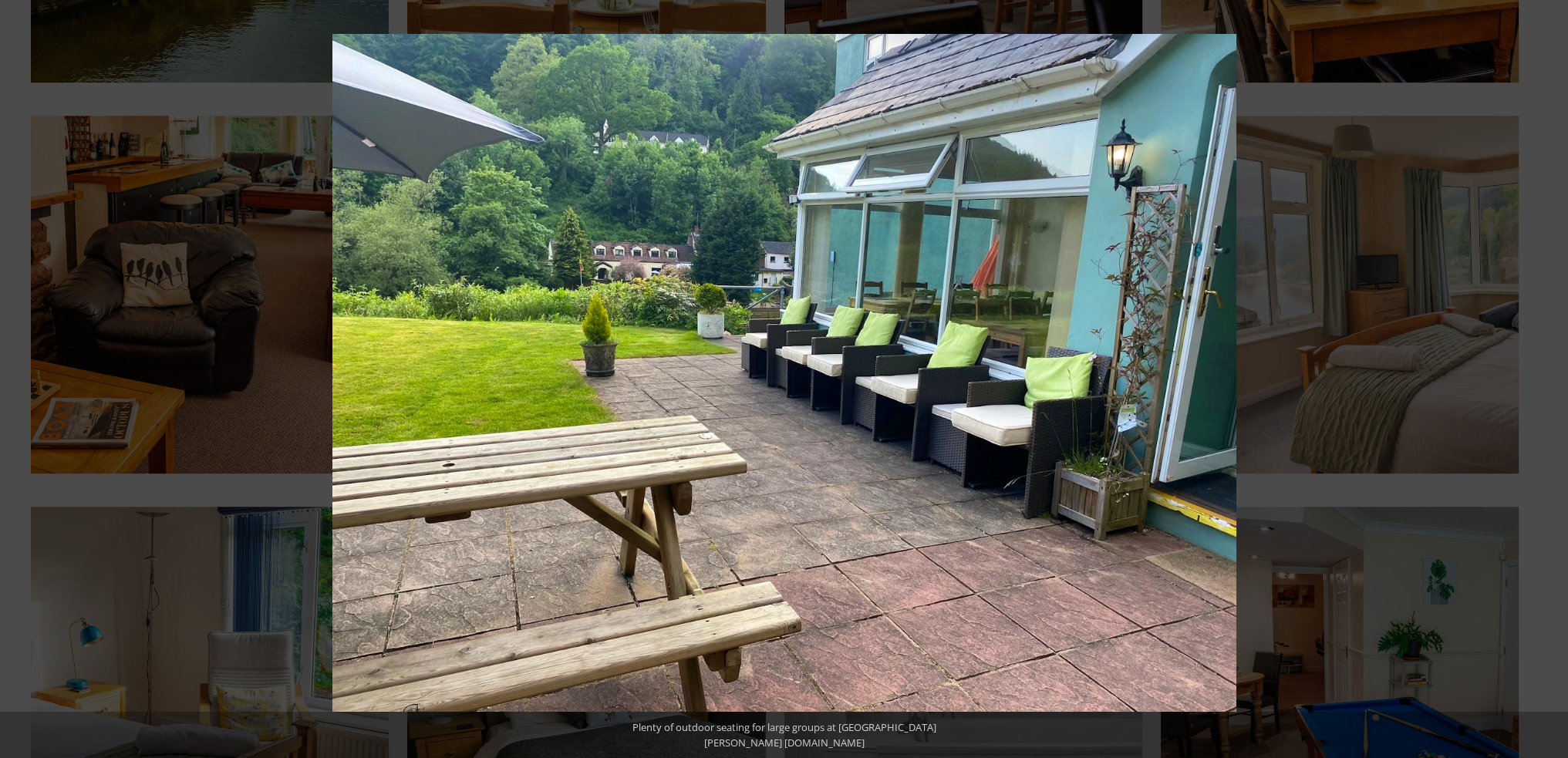
click at [22, 377] on button at bounding box center [27, 379] width 54 height 77
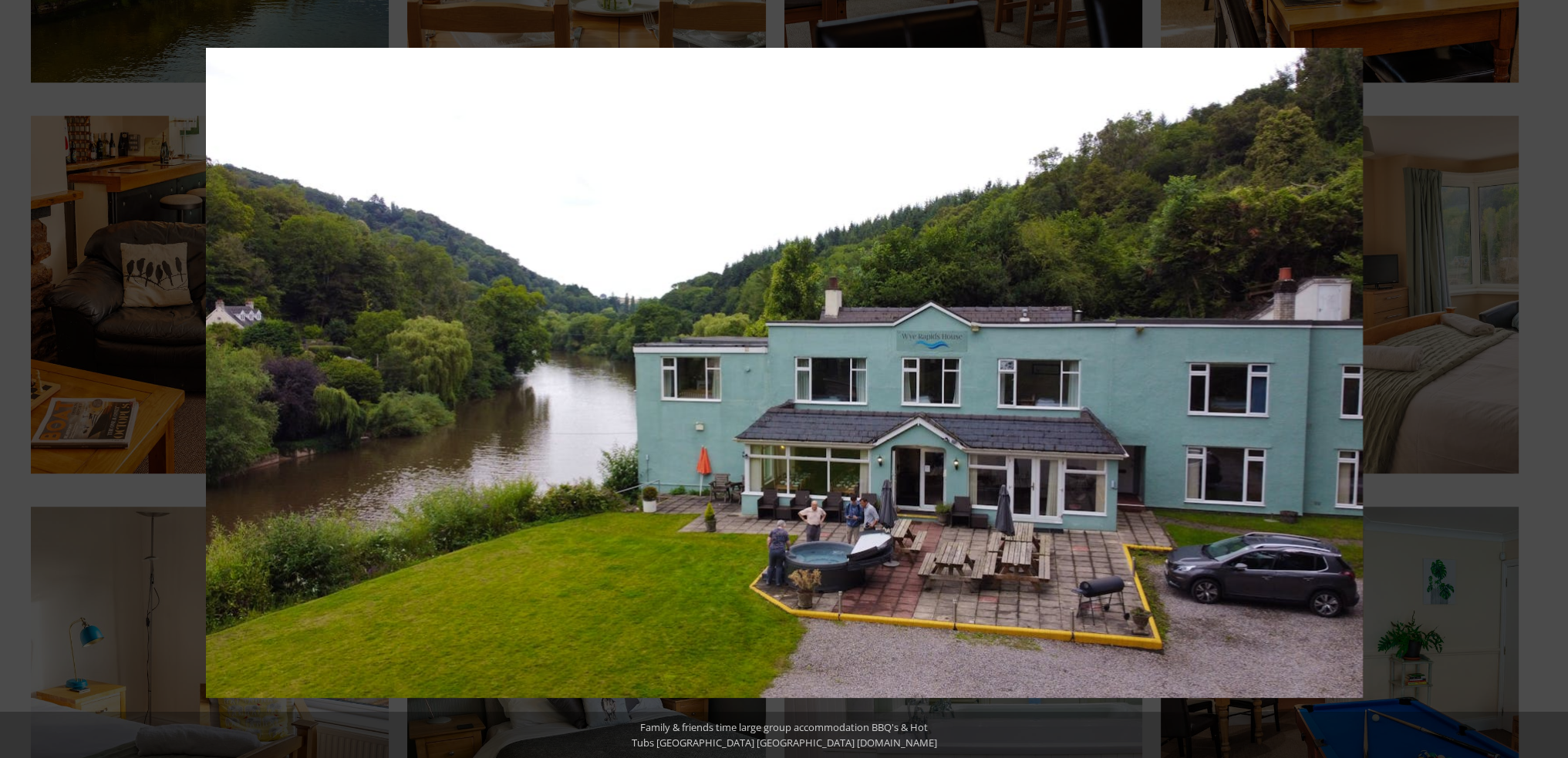
click at [22, 377] on button at bounding box center [27, 379] width 54 height 77
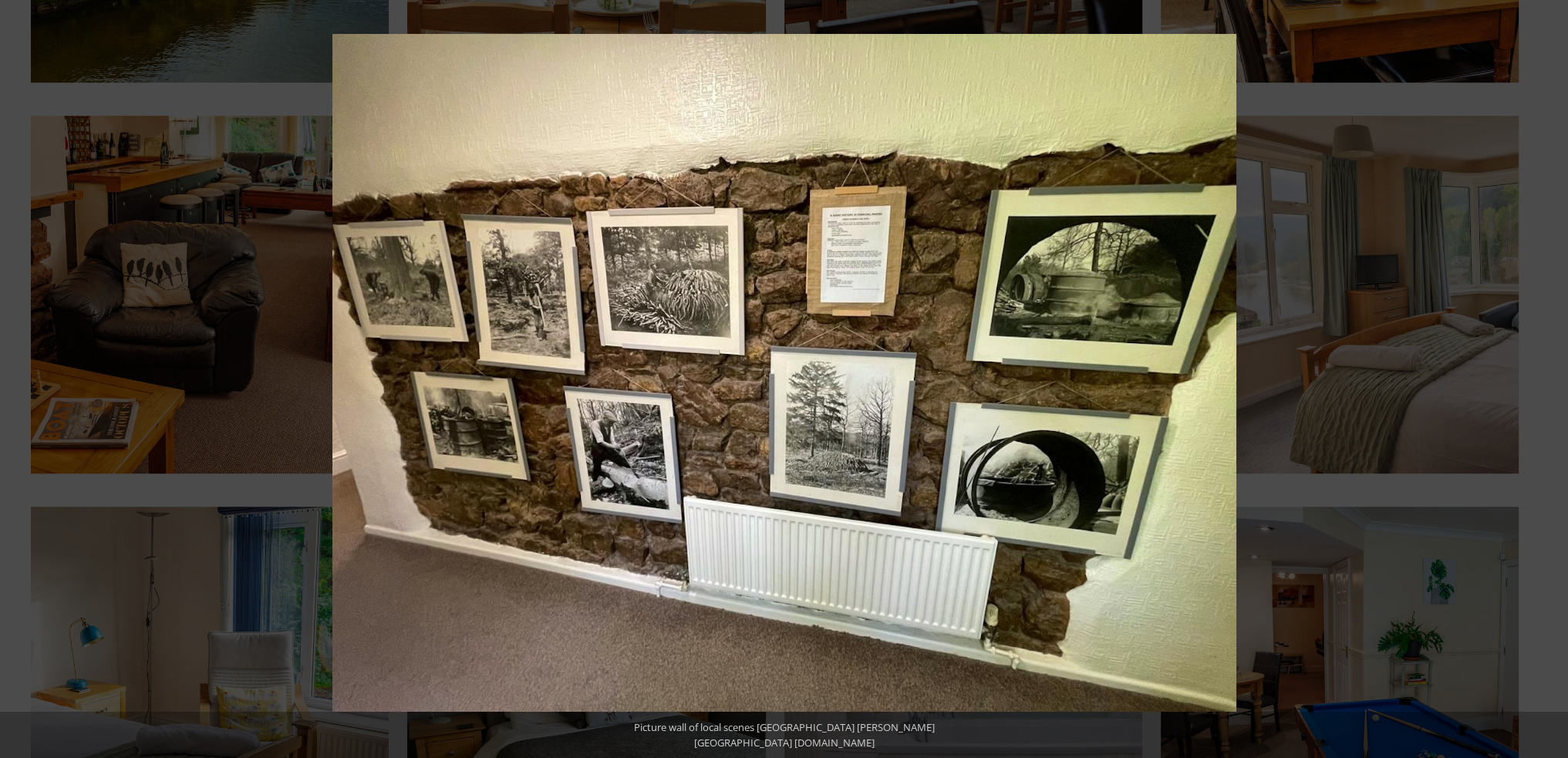
click at [22, 377] on button at bounding box center [27, 379] width 54 height 77
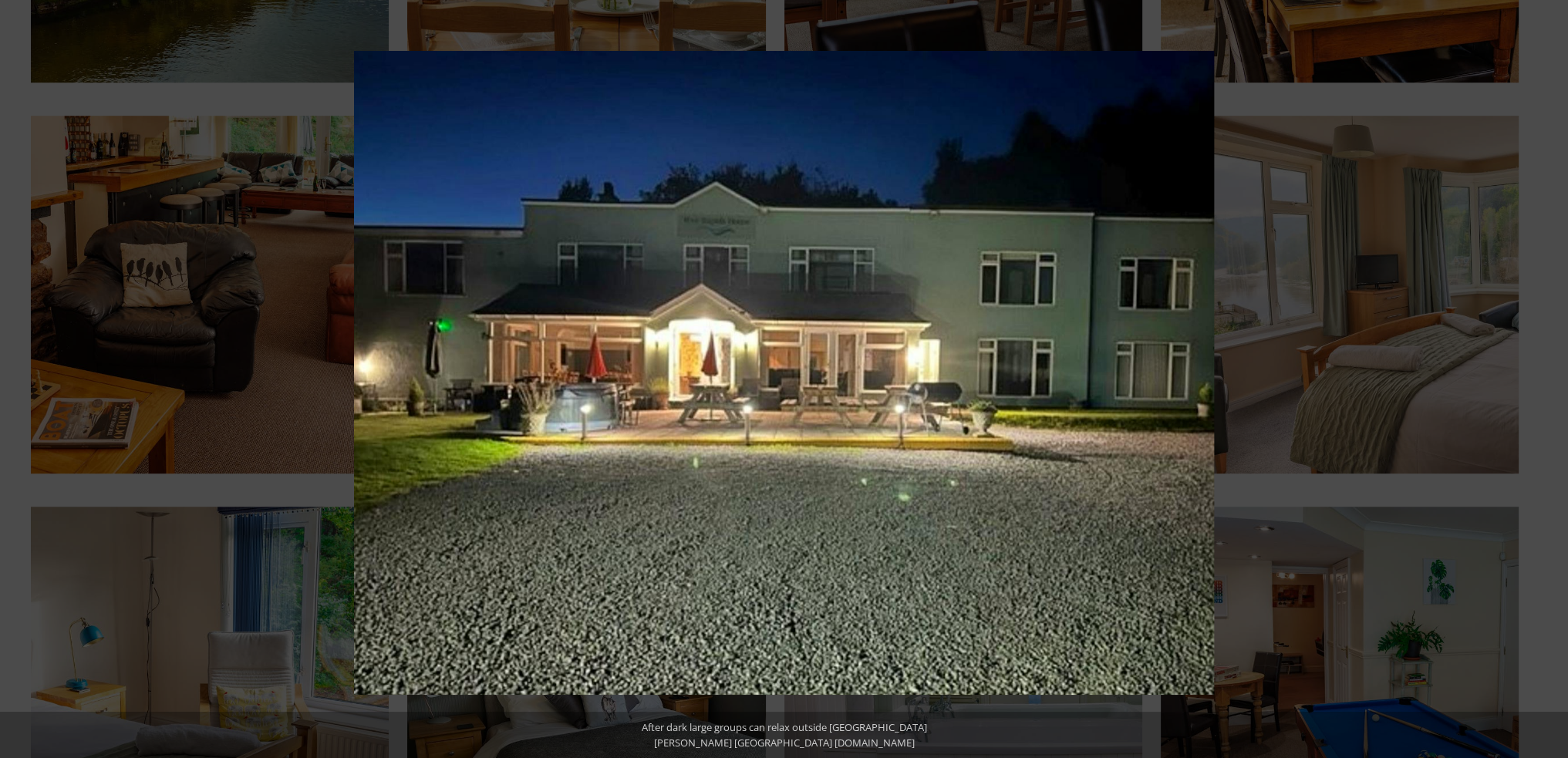
click at [22, 377] on button at bounding box center [27, 379] width 54 height 77
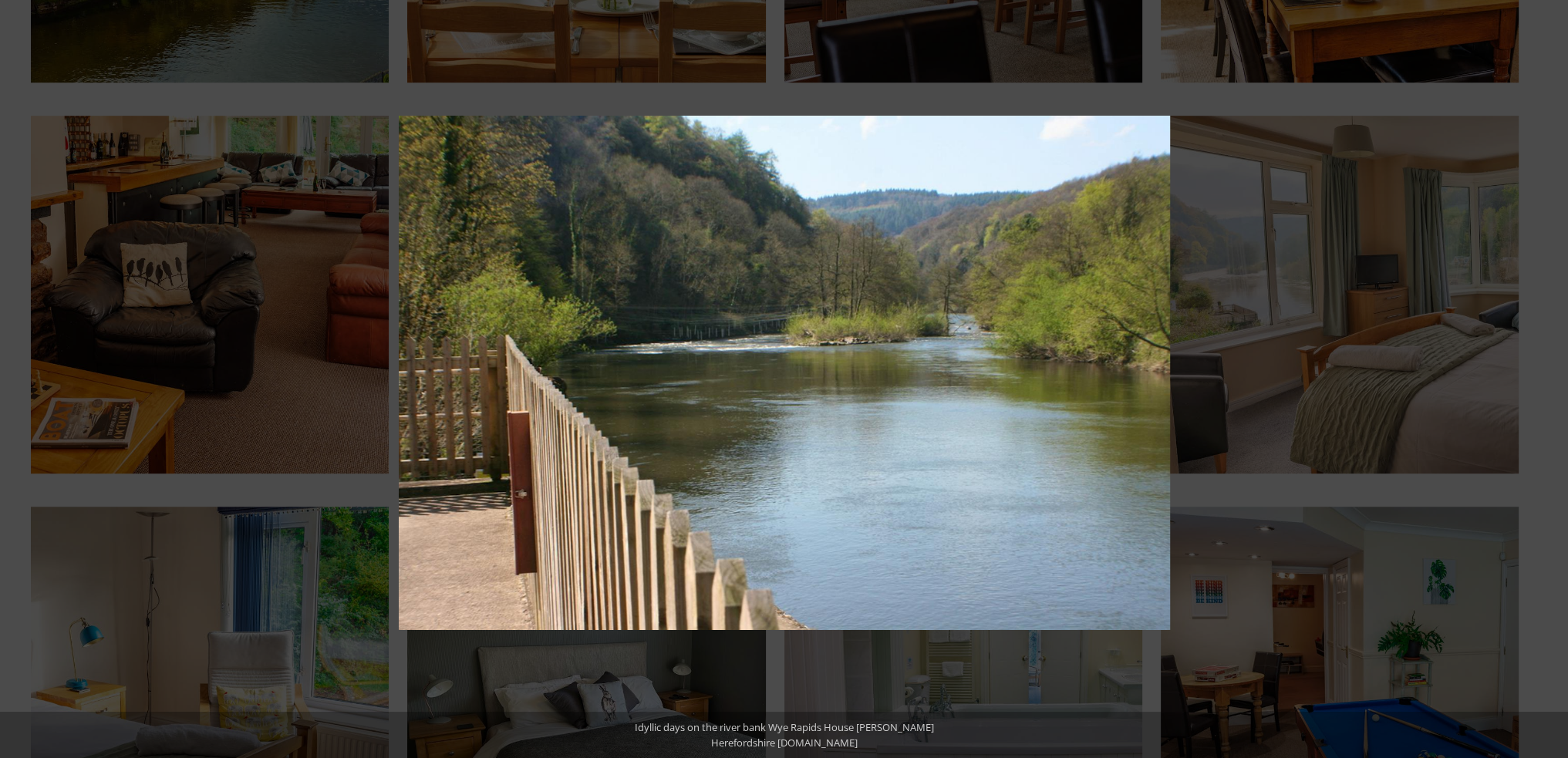
click at [22, 377] on button at bounding box center [27, 379] width 54 height 77
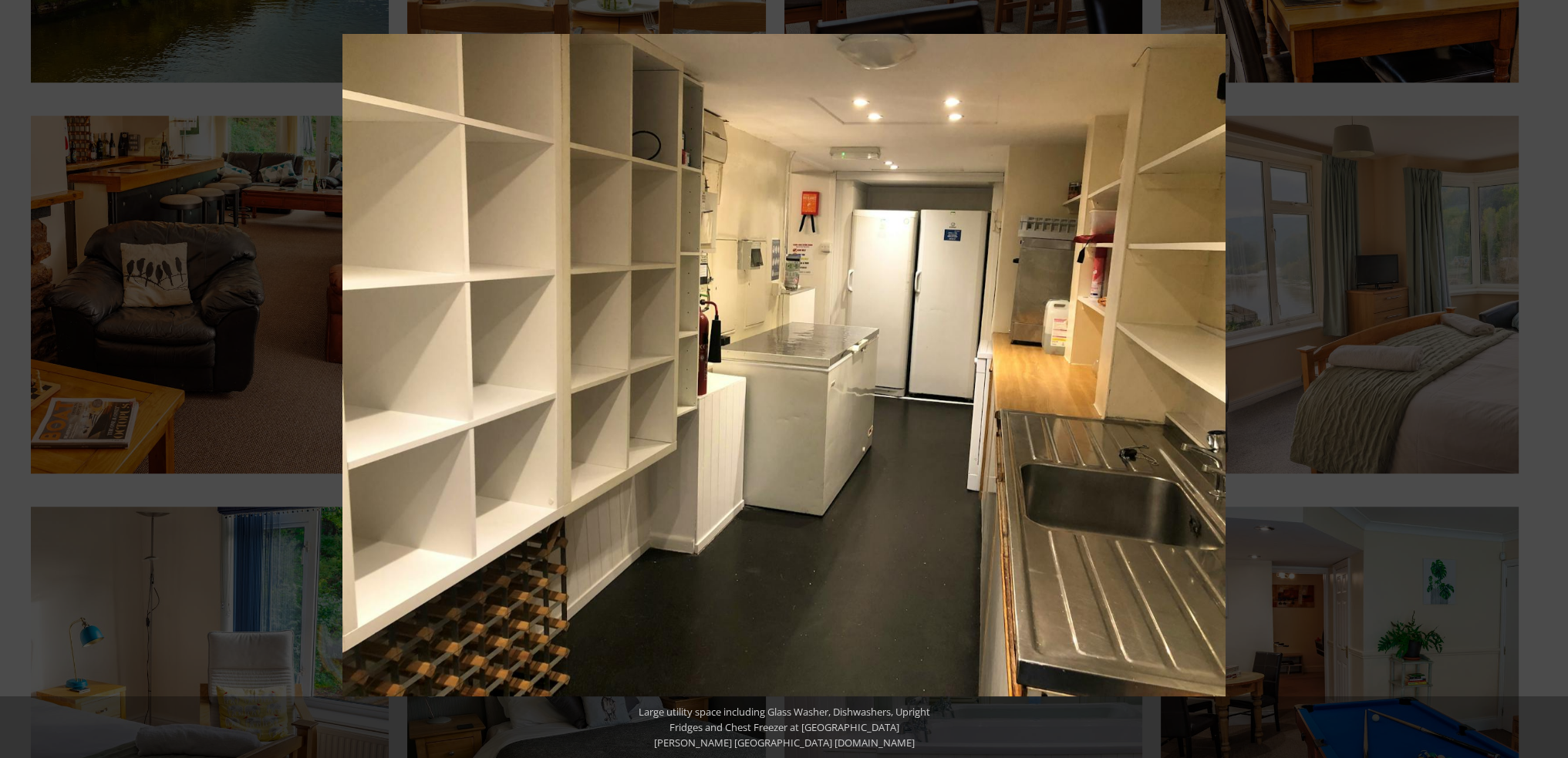
click at [22, 377] on button at bounding box center [27, 379] width 54 height 77
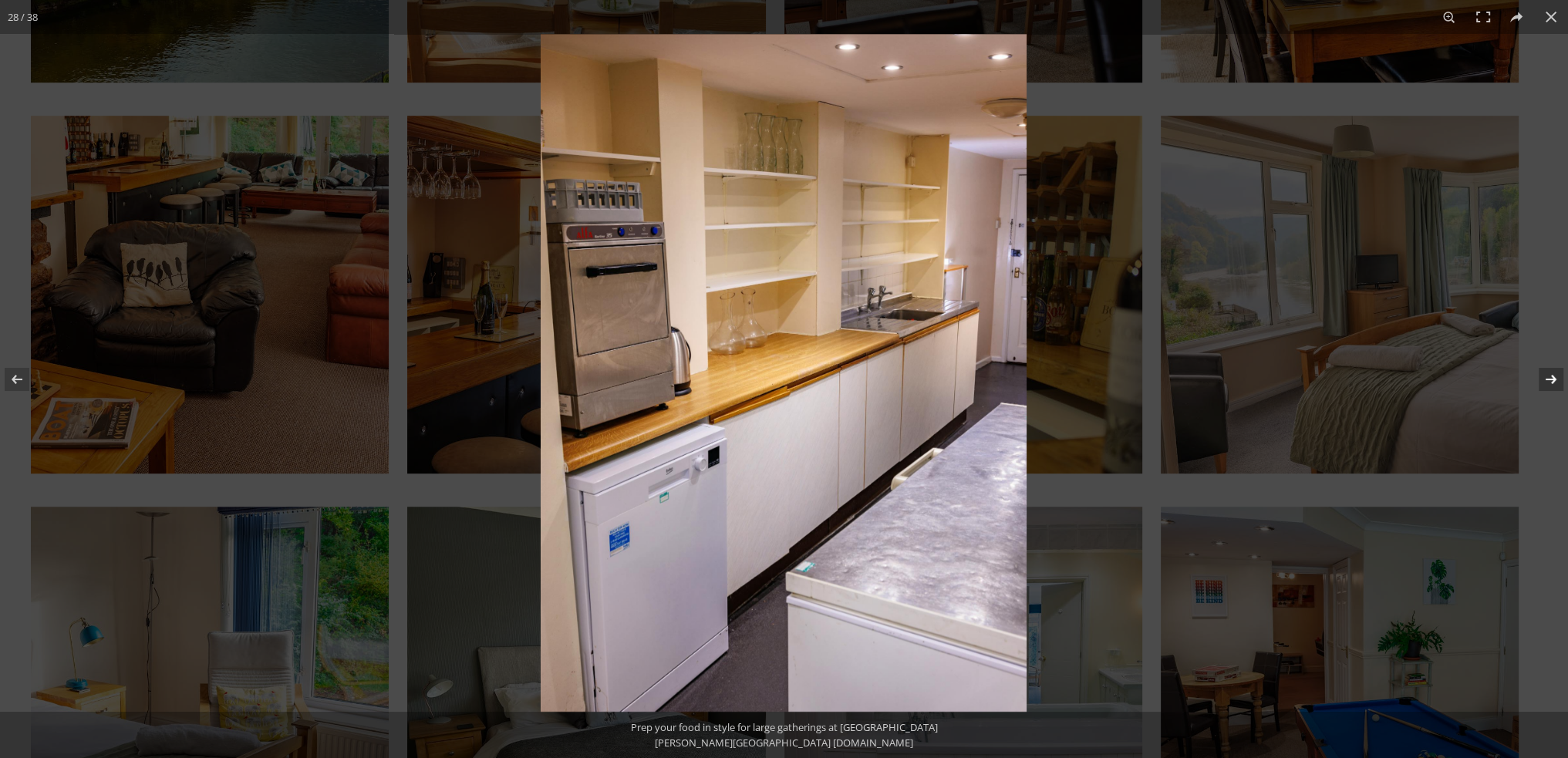
click at [1551, 373] on button at bounding box center [1541, 379] width 54 height 77
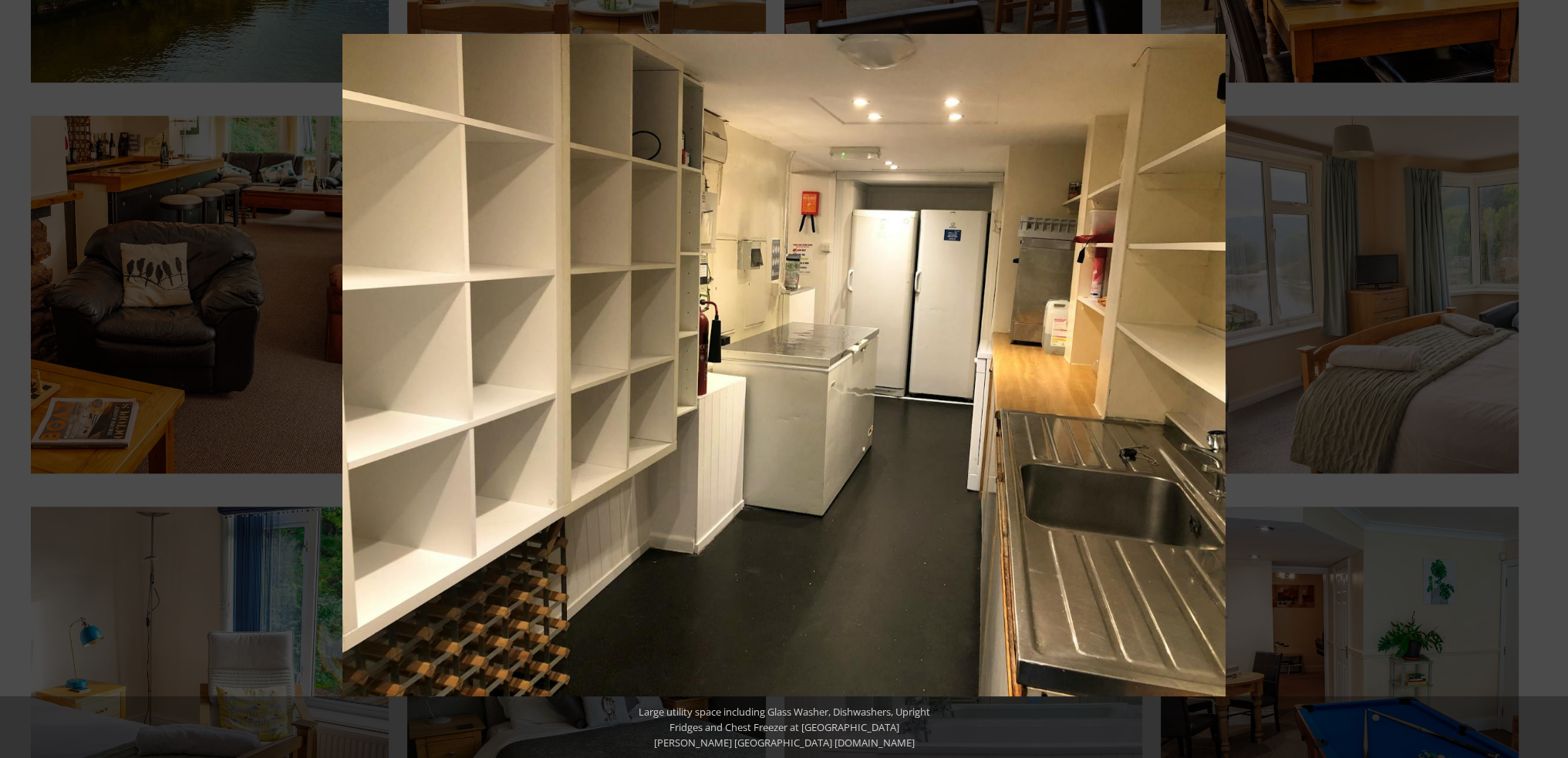
click at [26, 378] on button at bounding box center [27, 379] width 54 height 77
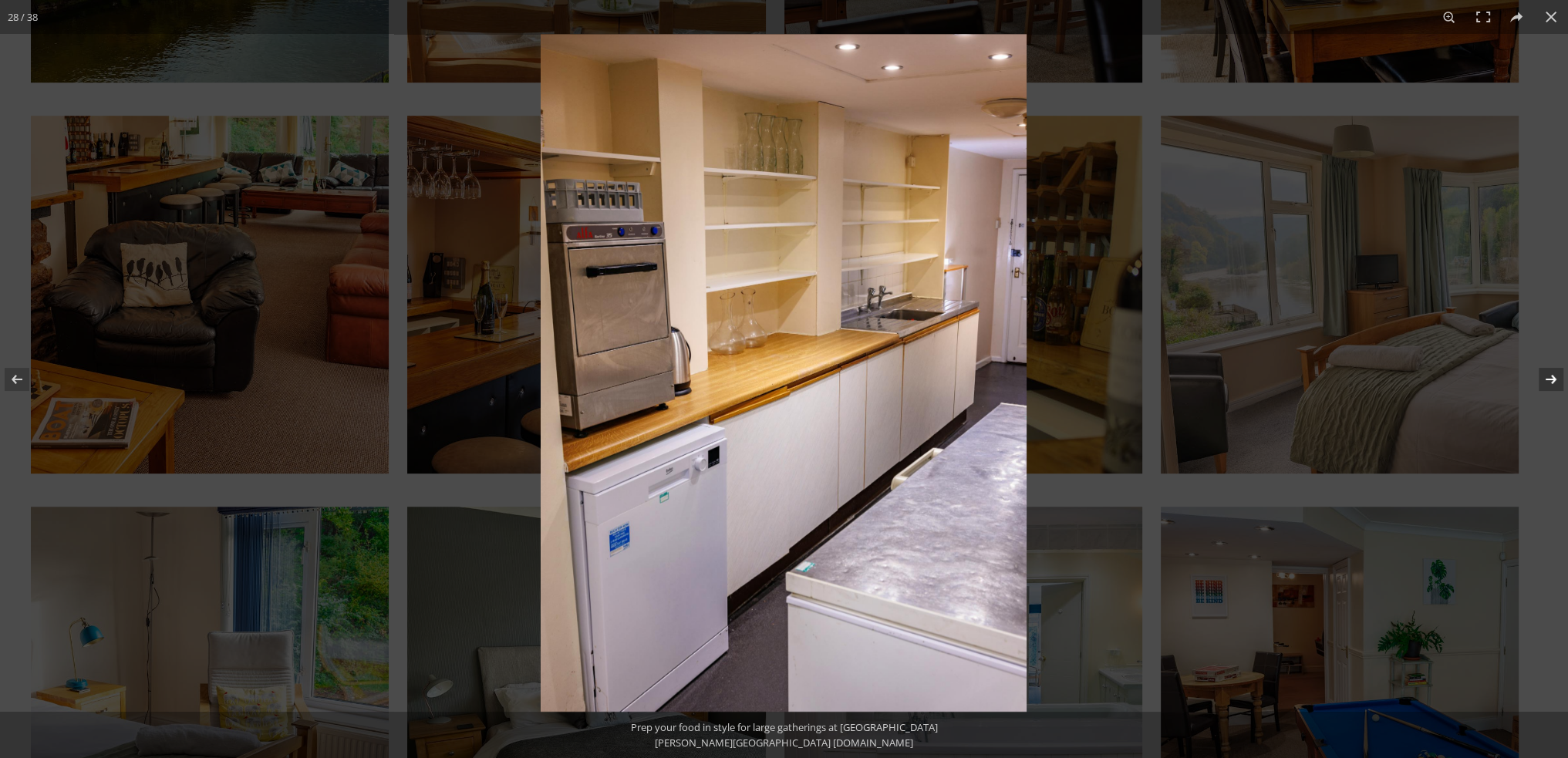
click at [1557, 379] on button at bounding box center [1541, 379] width 54 height 77
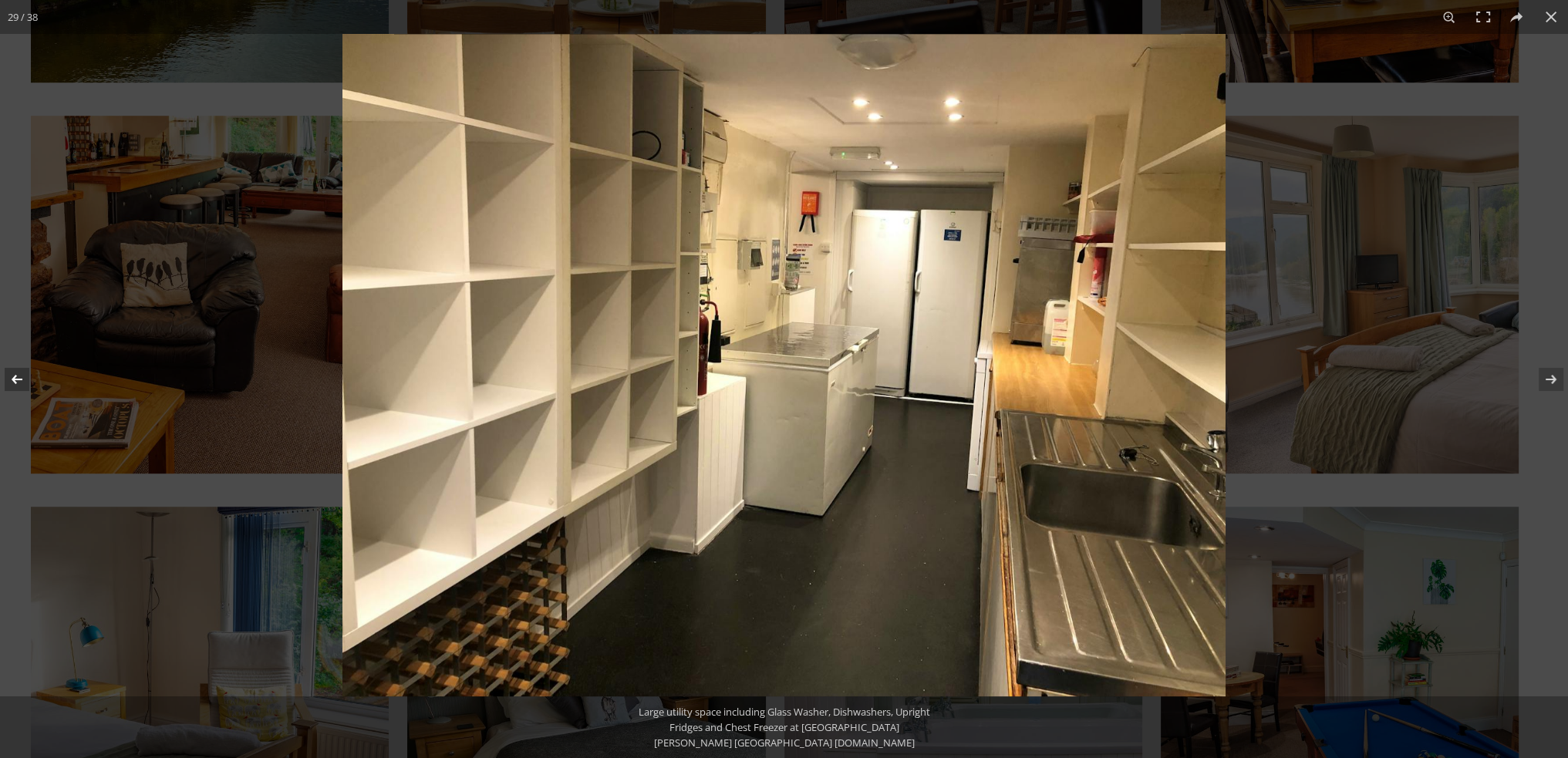
click at [23, 377] on button at bounding box center [27, 379] width 54 height 77
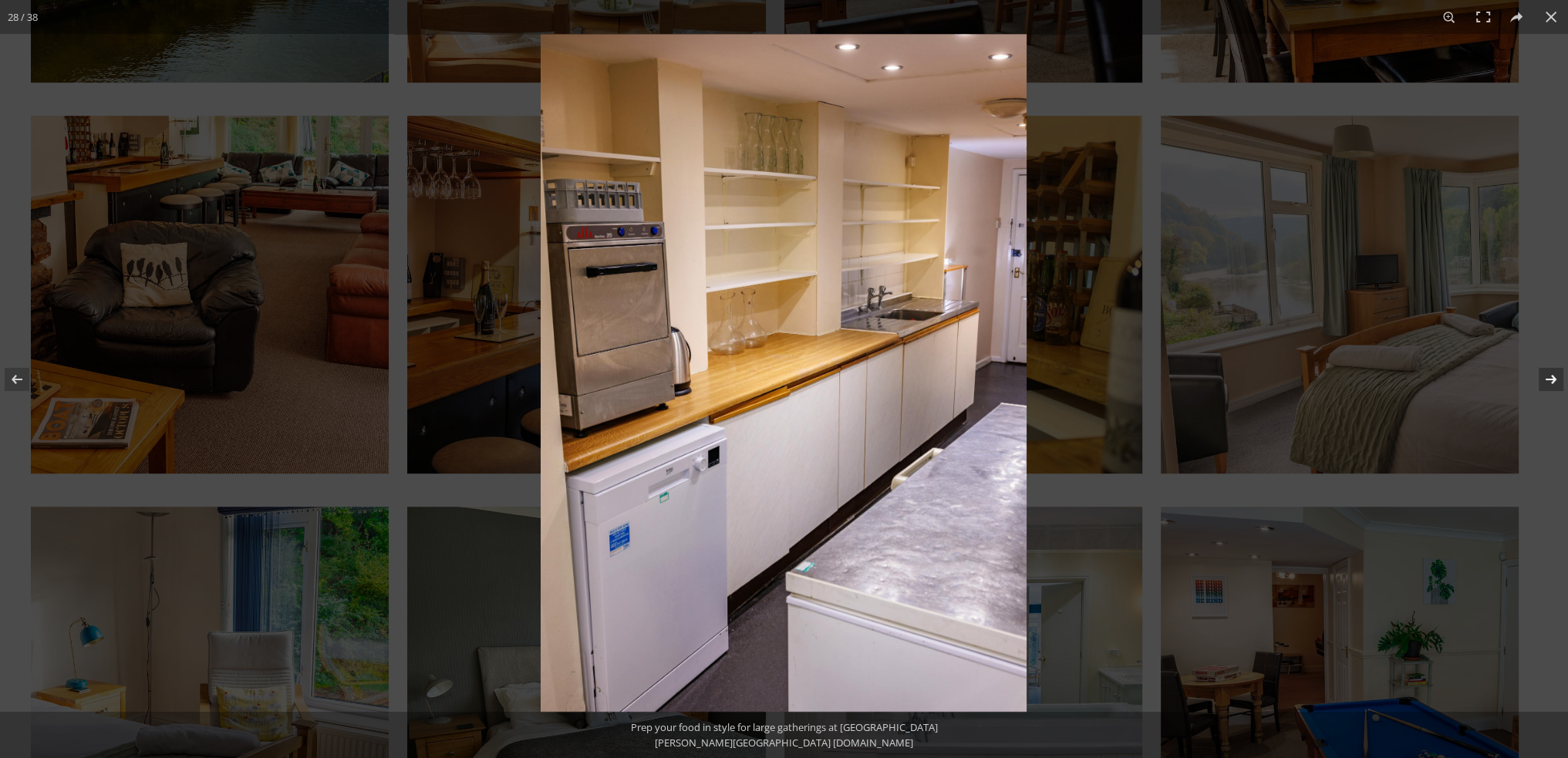
click at [1549, 376] on button at bounding box center [1541, 379] width 54 height 77
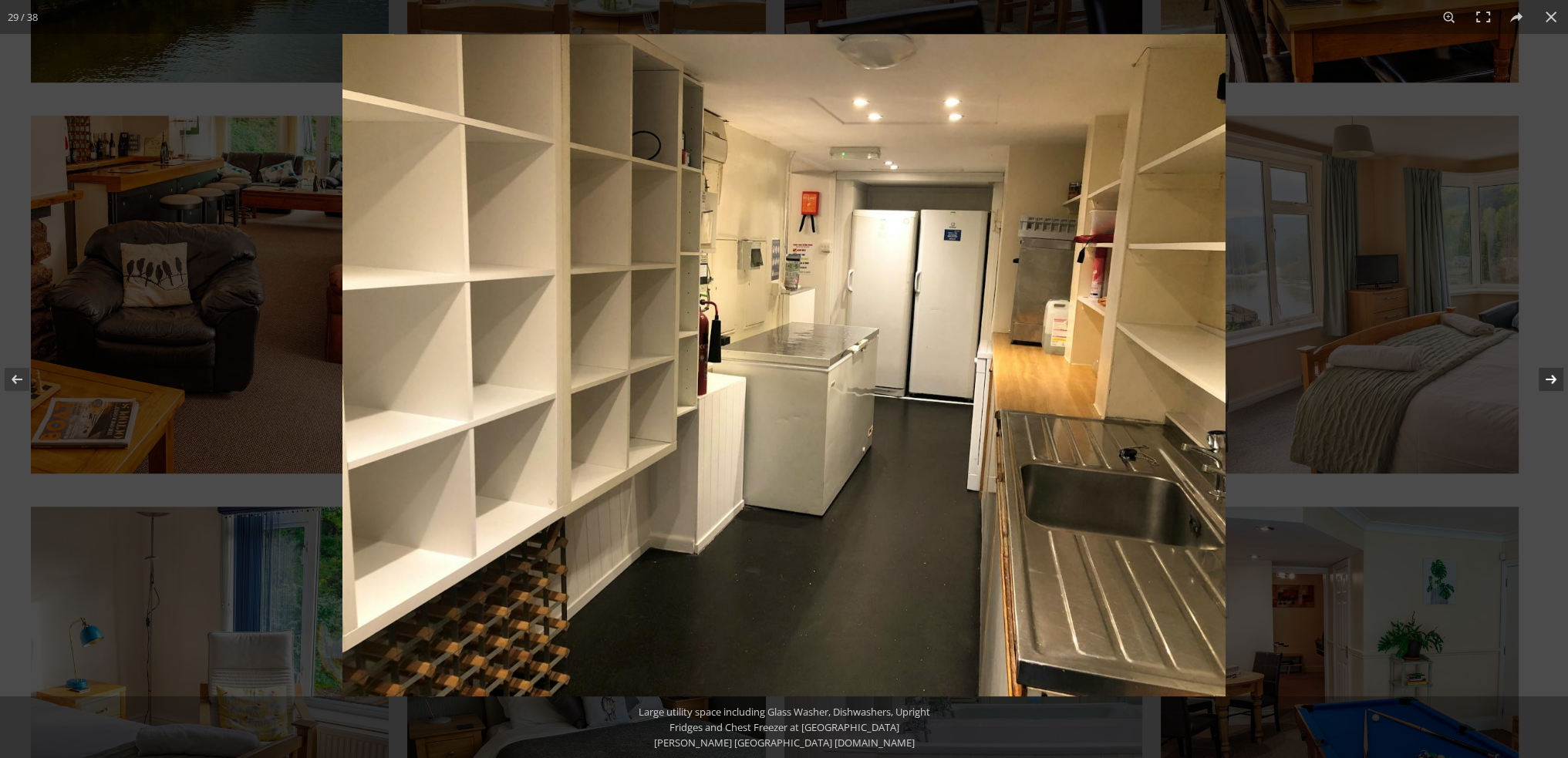
click at [1549, 376] on button at bounding box center [1541, 379] width 54 height 77
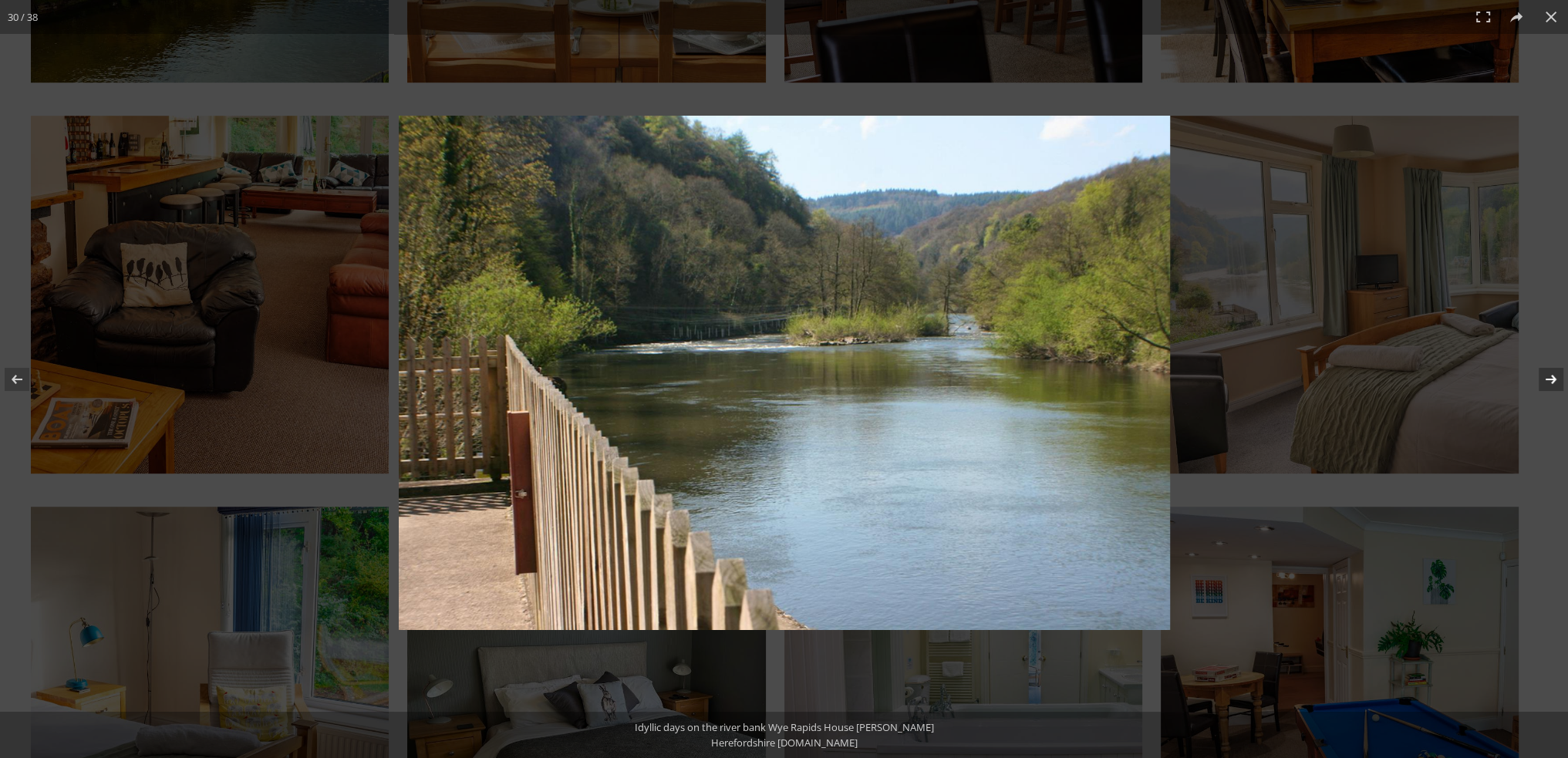
click at [1549, 376] on button at bounding box center [1541, 379] width 54 height 77
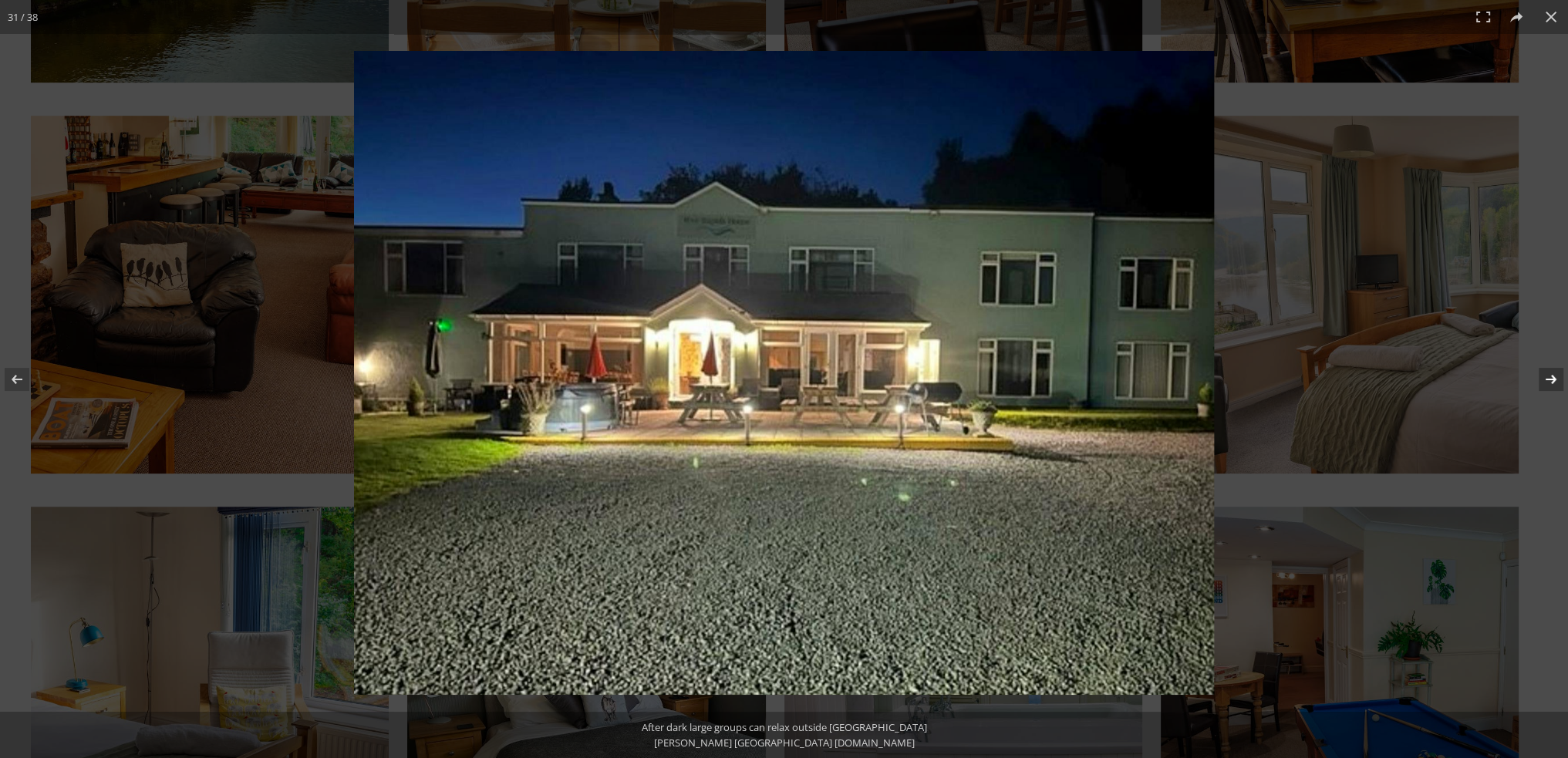
click at [1549, 376] on button at bounding box center [1541, 379] width 54 height 77
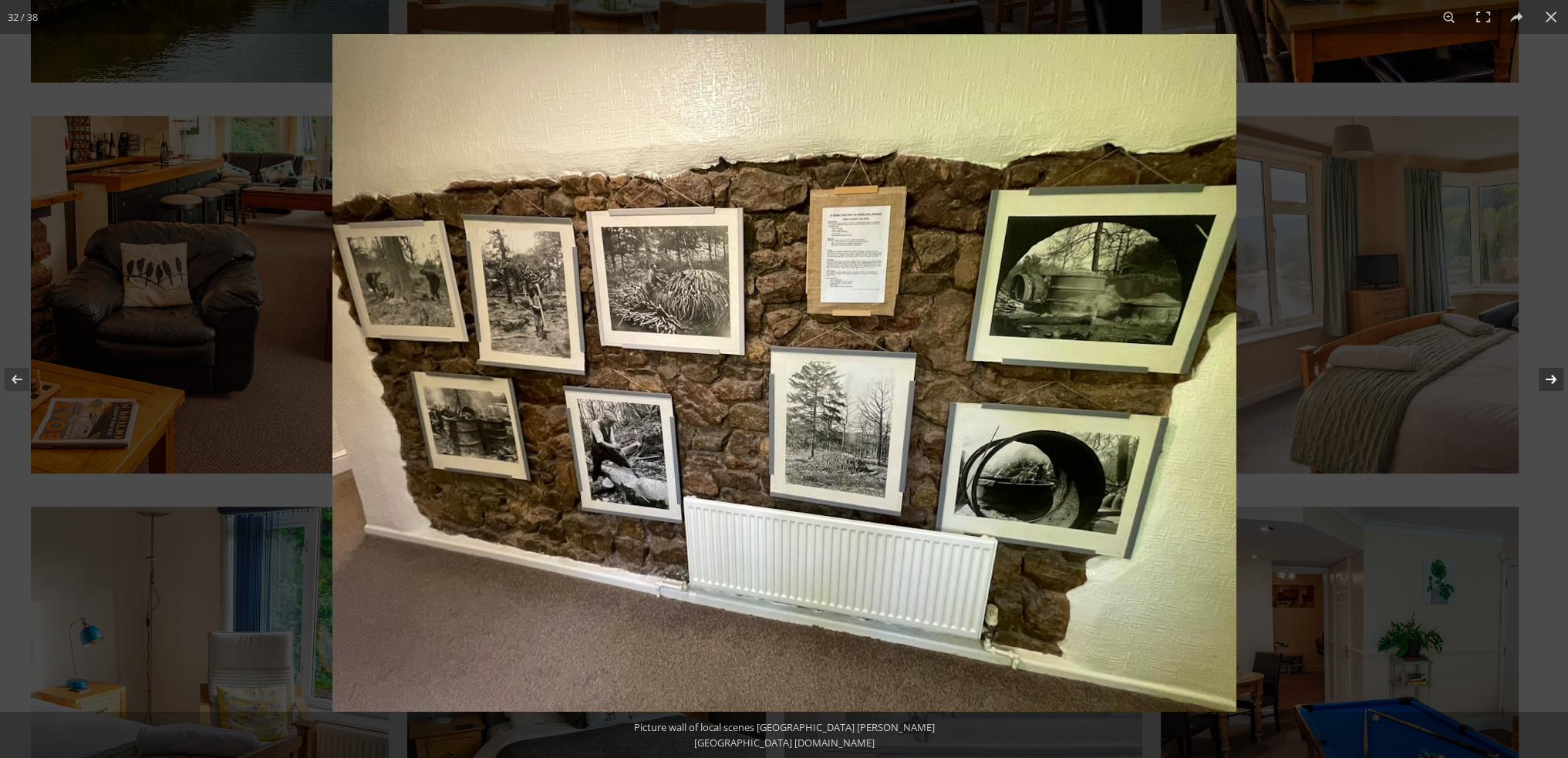
click at [1549, 376] on button at bounding box center [1541, 379] width 54 height 77
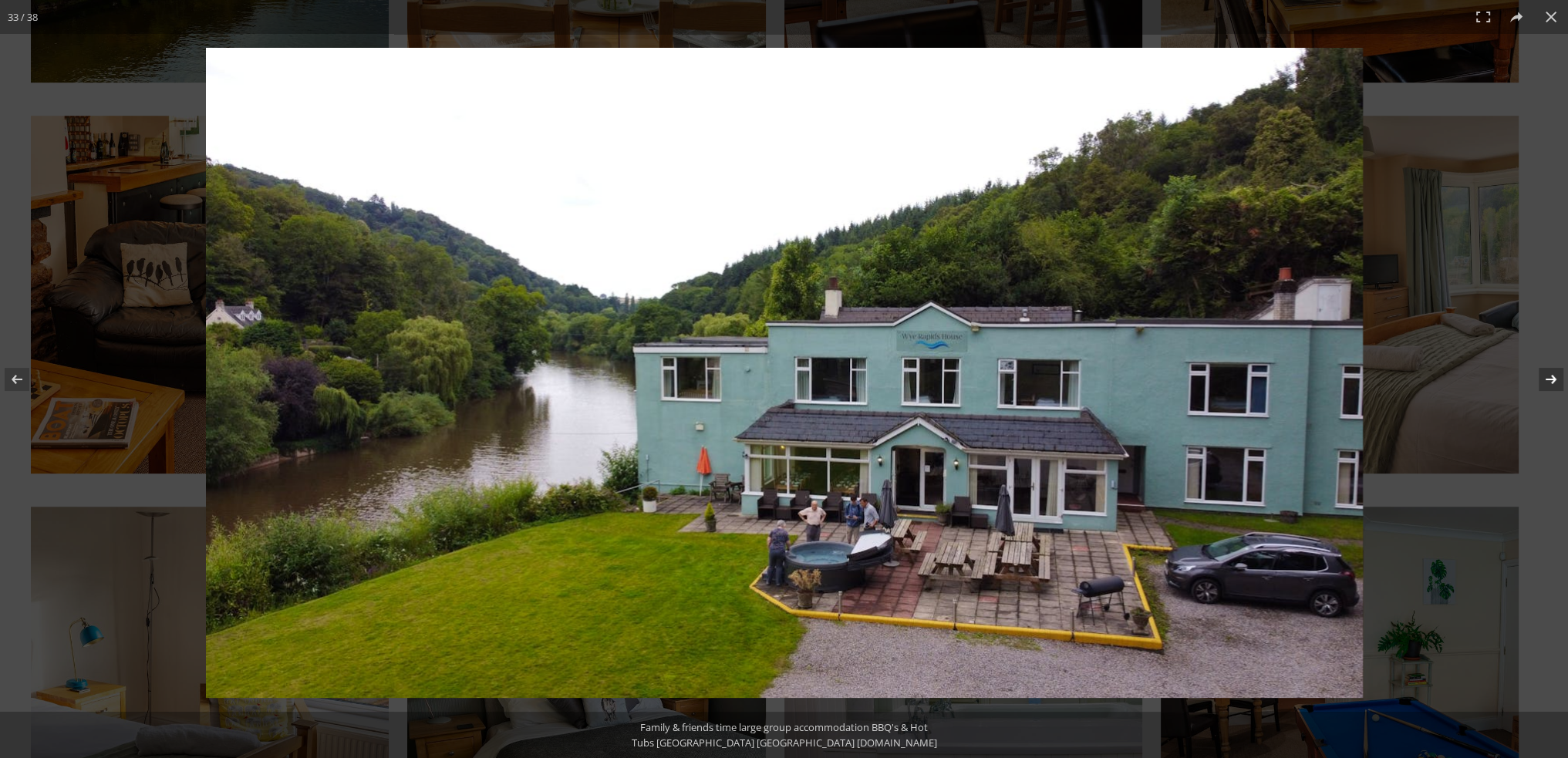
click at [1549, 376] on button at bounding box center [1541, 379] width 54 height 77
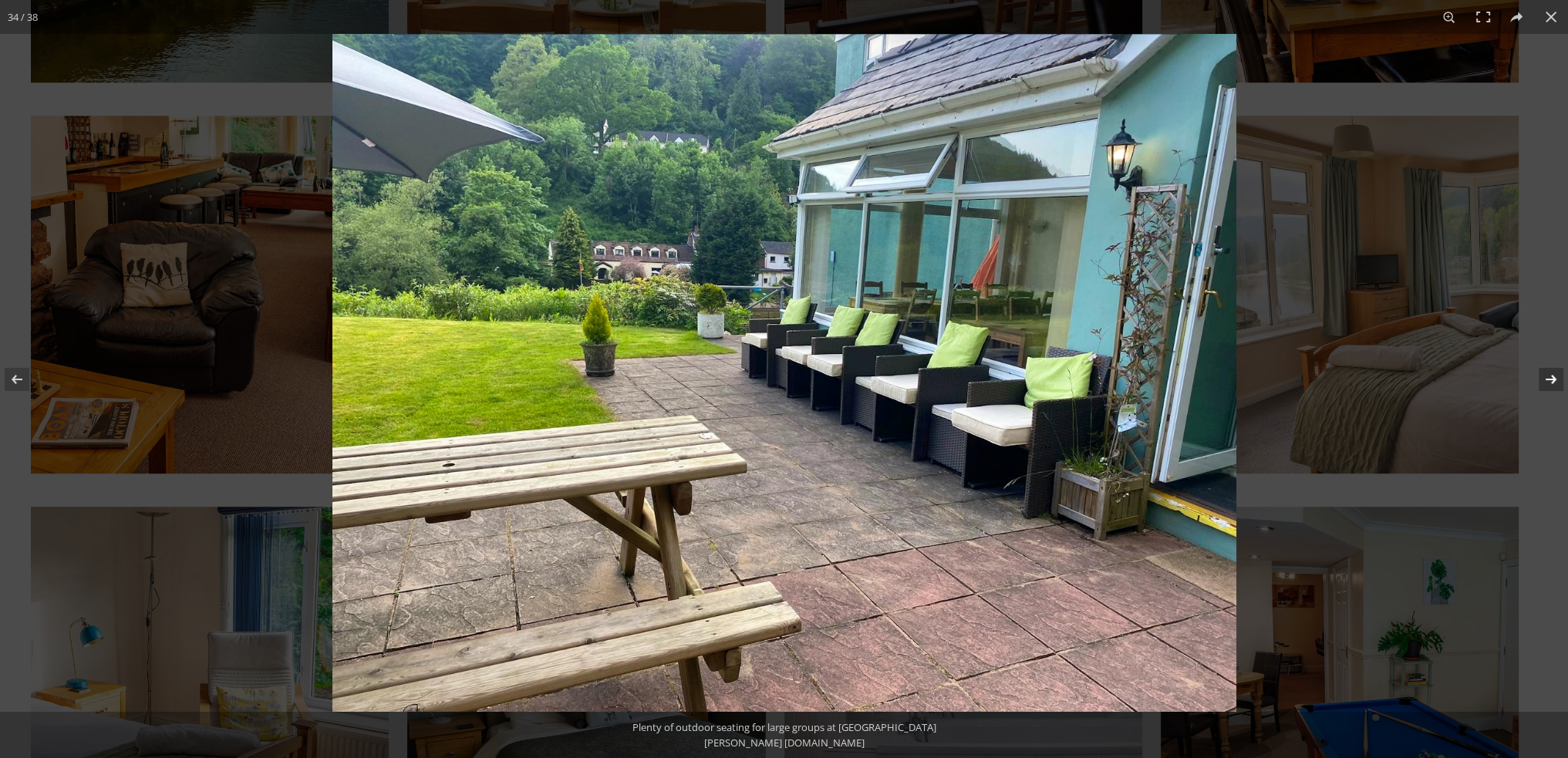
click at [1549, 376] on button at bounding box center [1541, 379] width 54 height 77
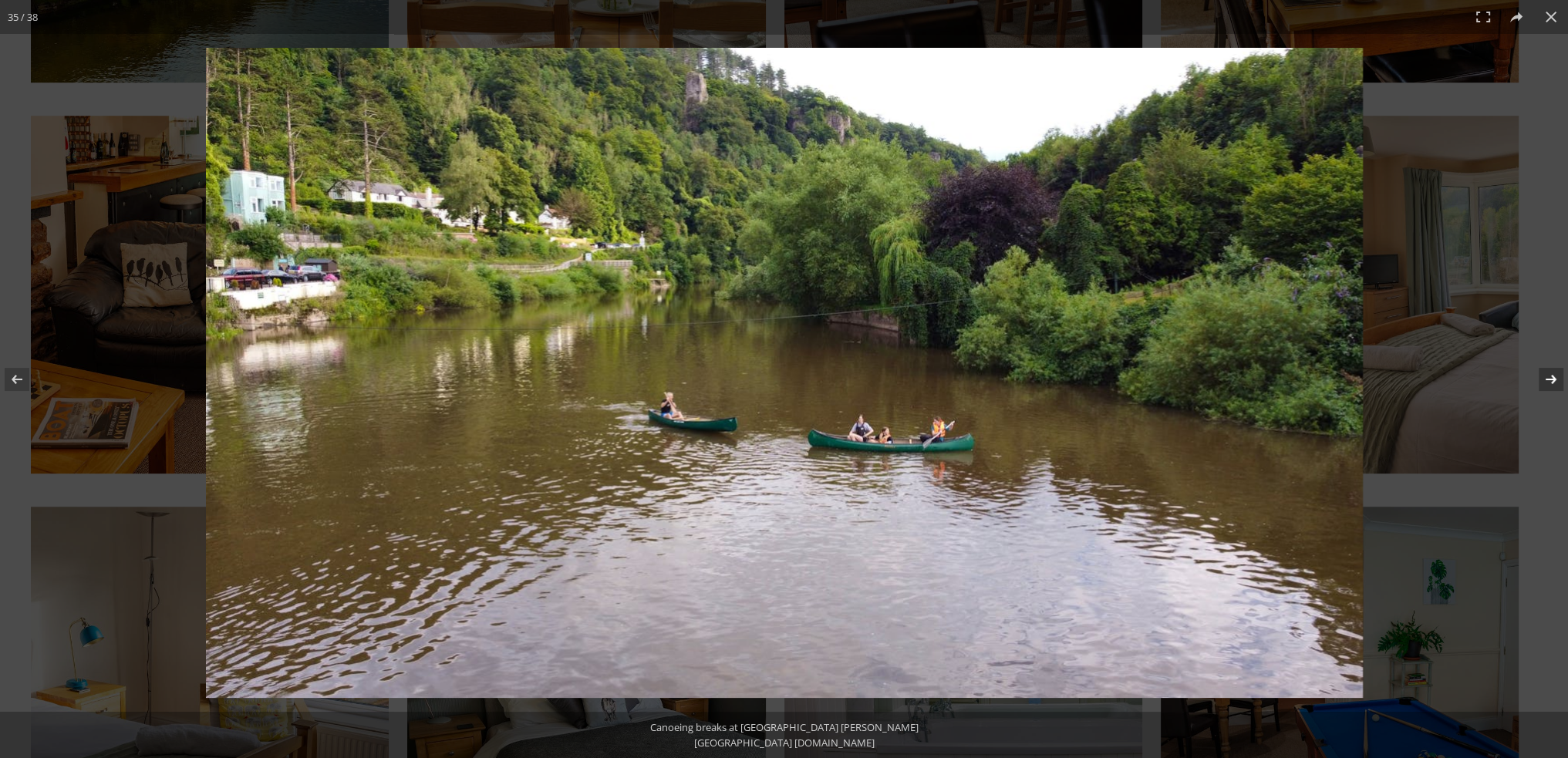
click at [1549, 376] on button at bounding box center [1541, 379] width 54 height 77
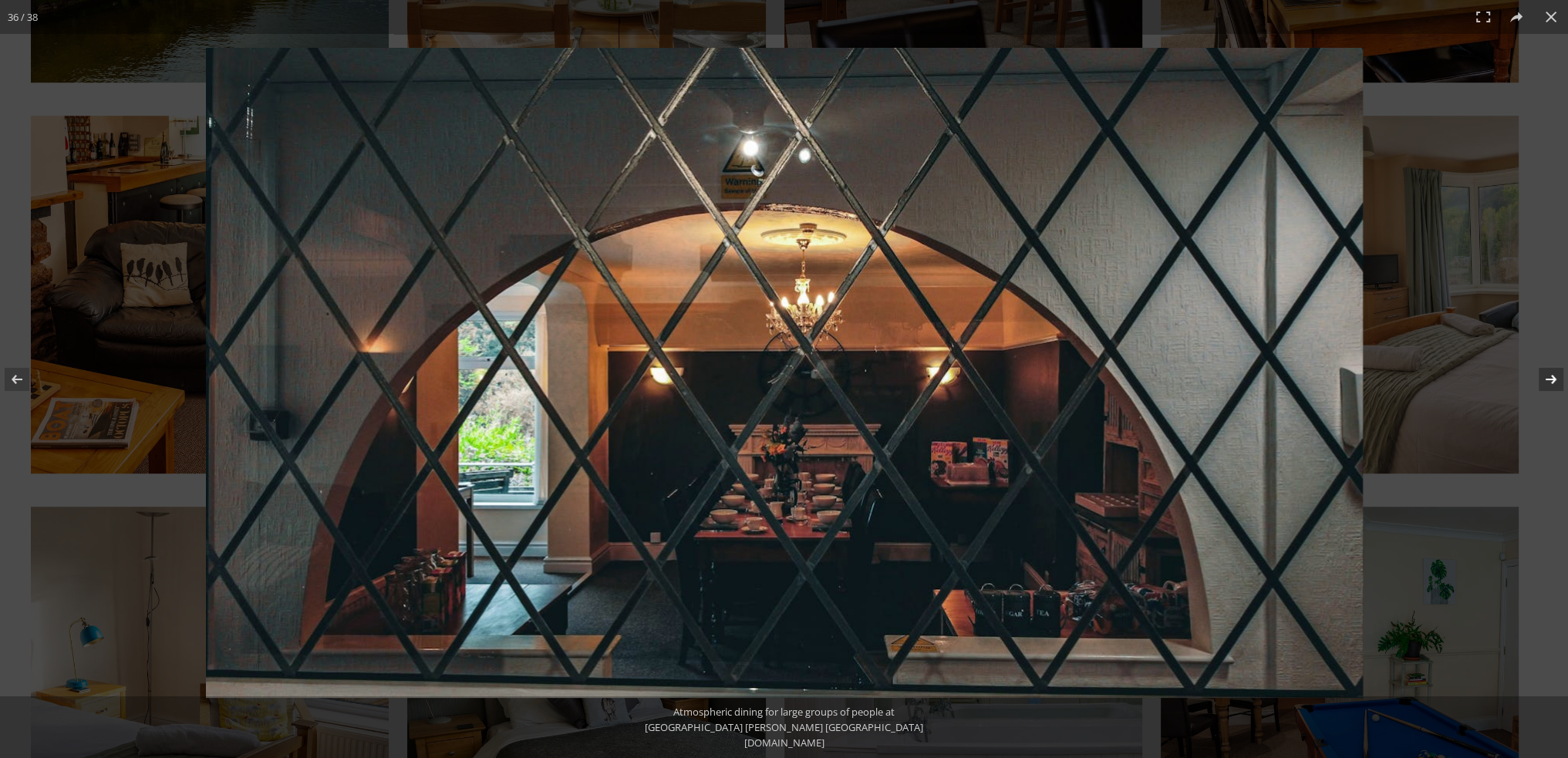
click at [1549, 376] on button at bounding box center [1541, 379] width 54 height 77
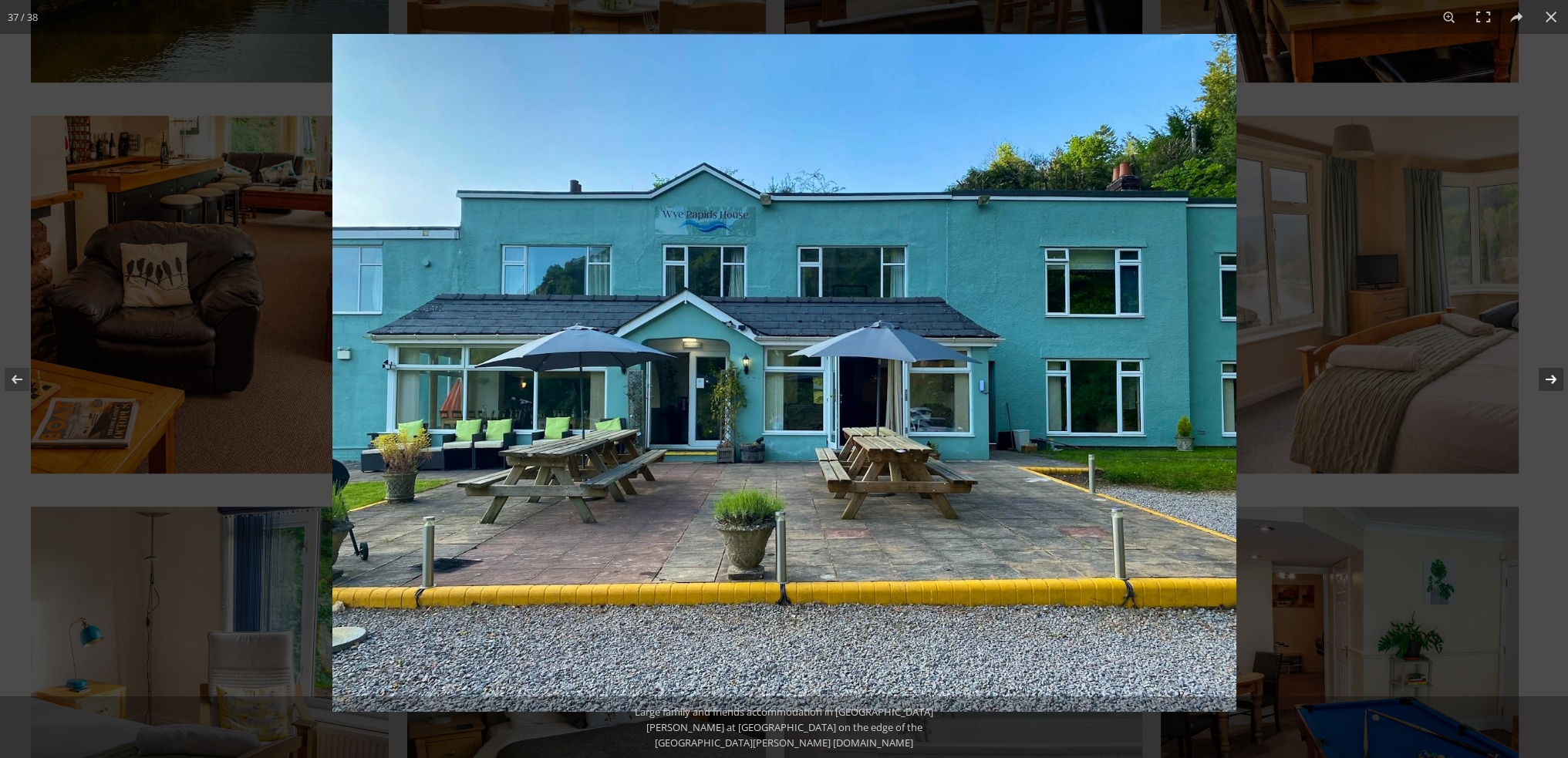
click at [1549, 376] on button at bounding box center [1541, 379] width 54 height 77
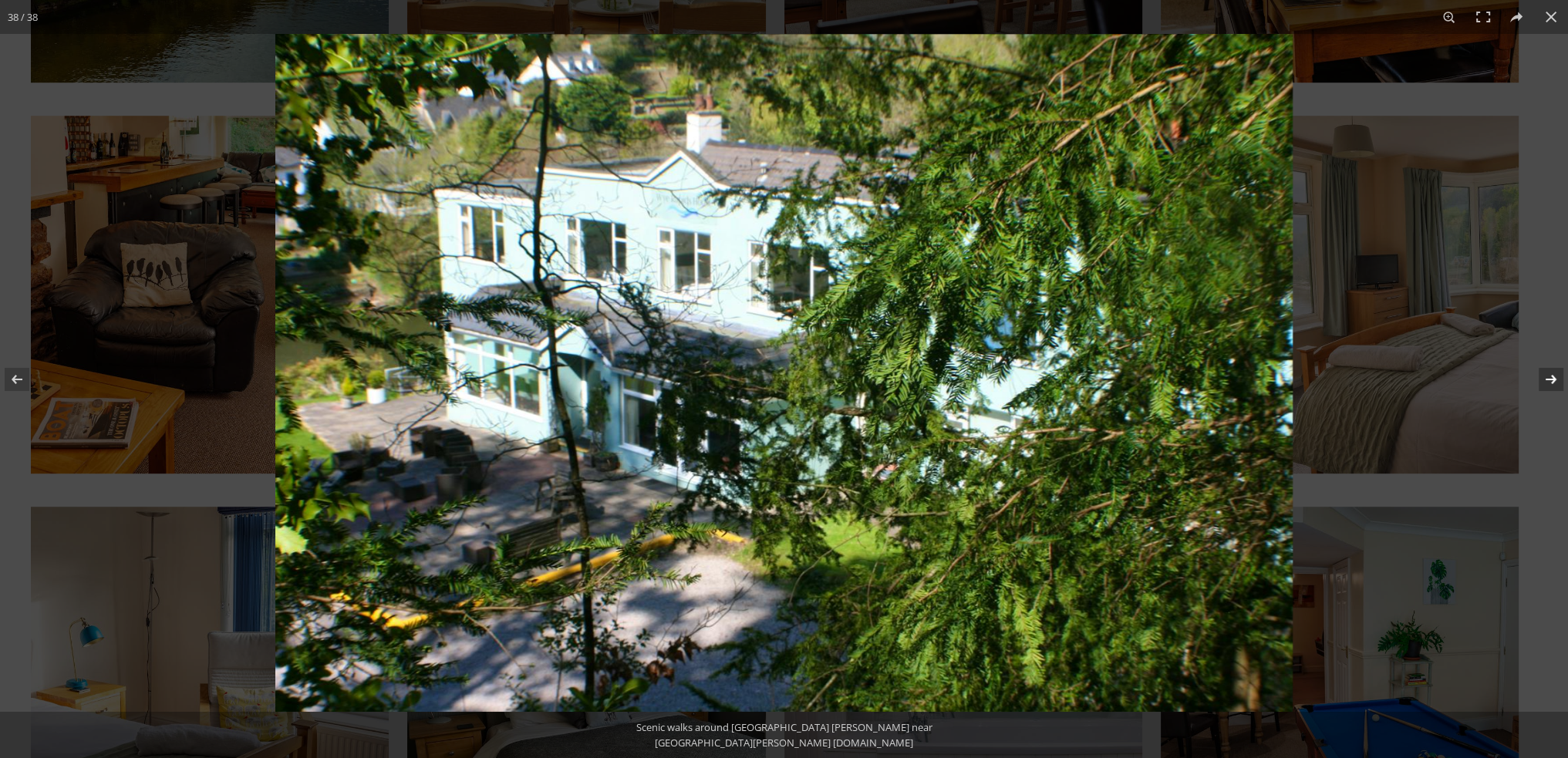
click at [1549, 376] on button at bounding box center [1541, 379] width 54 height 77
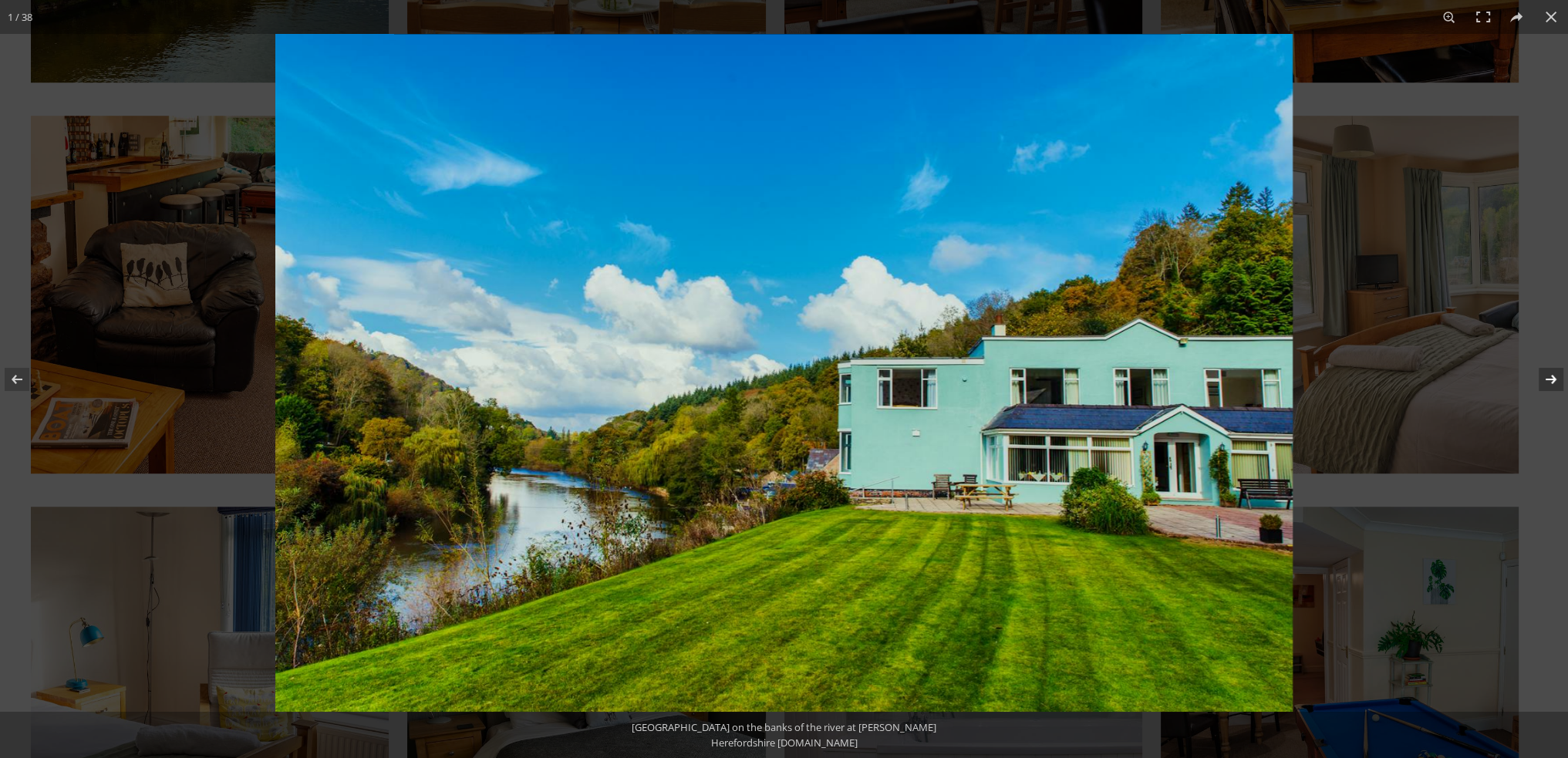
click at [1549, 376] on button at bounding box center [1541, 379] width 54 height 77
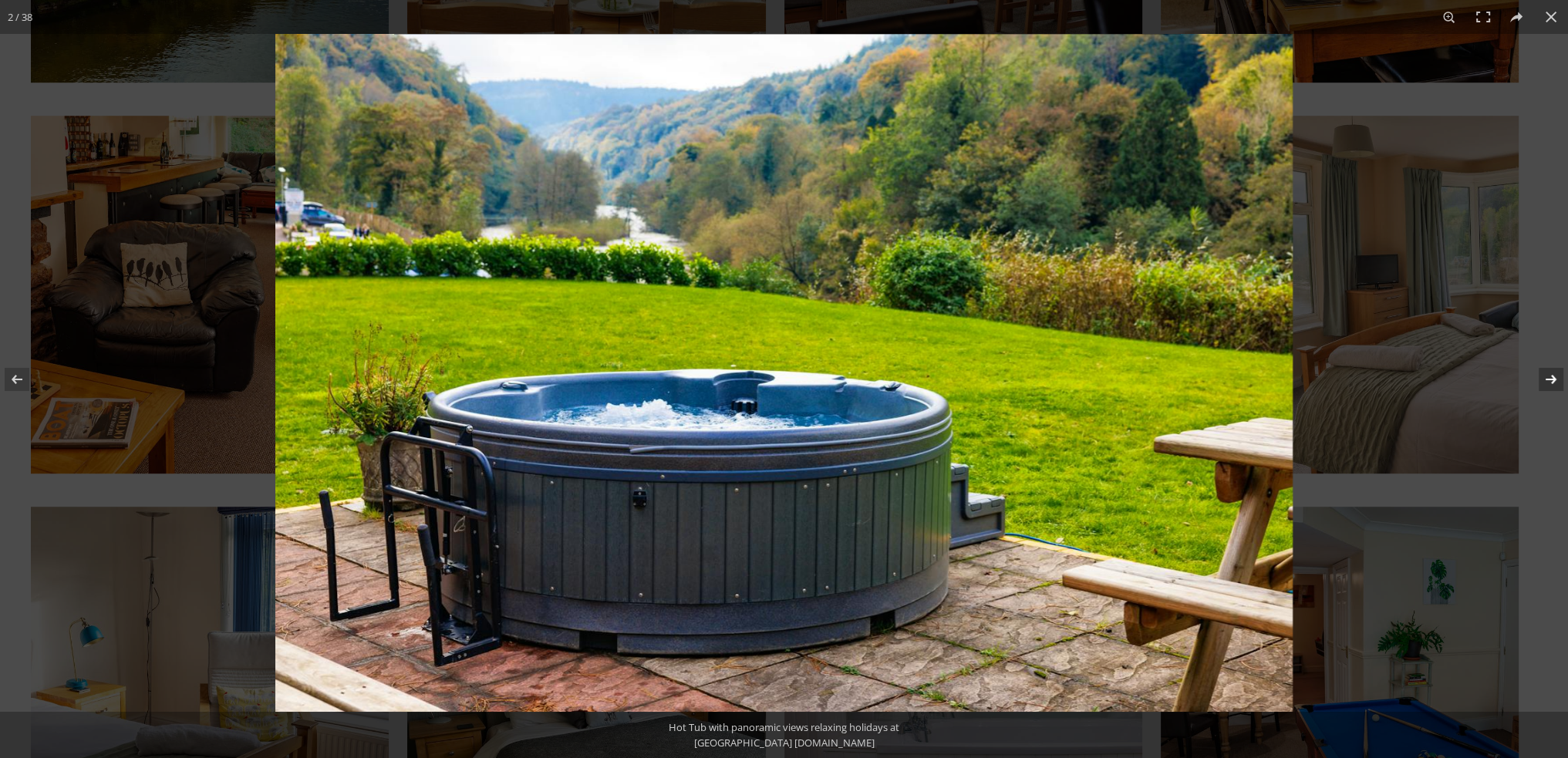
click at [1549, 376] on button at bounding box center [1541, 379] width 54 height 77
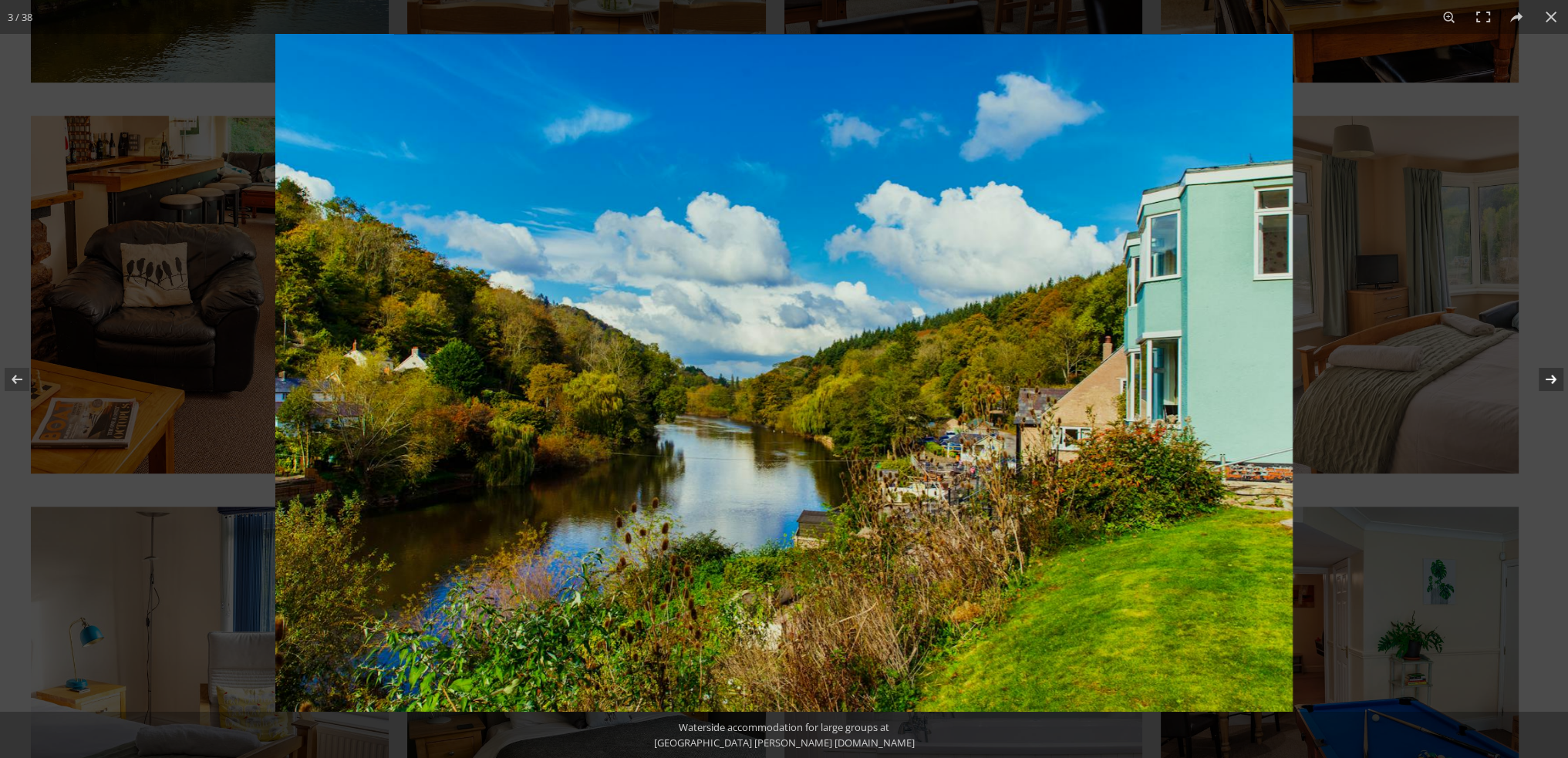
click at [1549, 376] on button at bounding box center [1541, 379] width 54 height 77
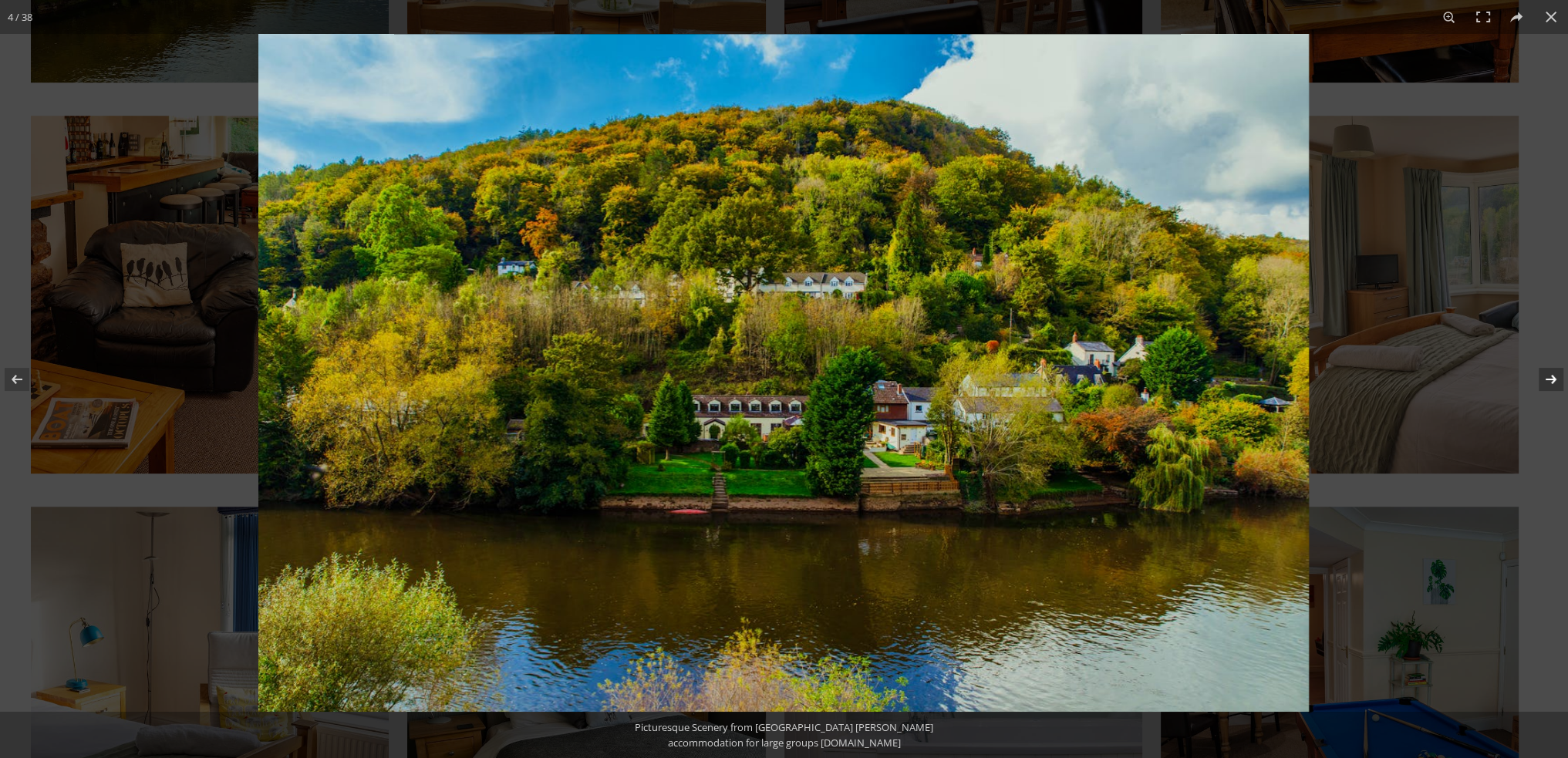
click at [1549, 376] on button at bounding box center [1541, 379] width 54 height 77
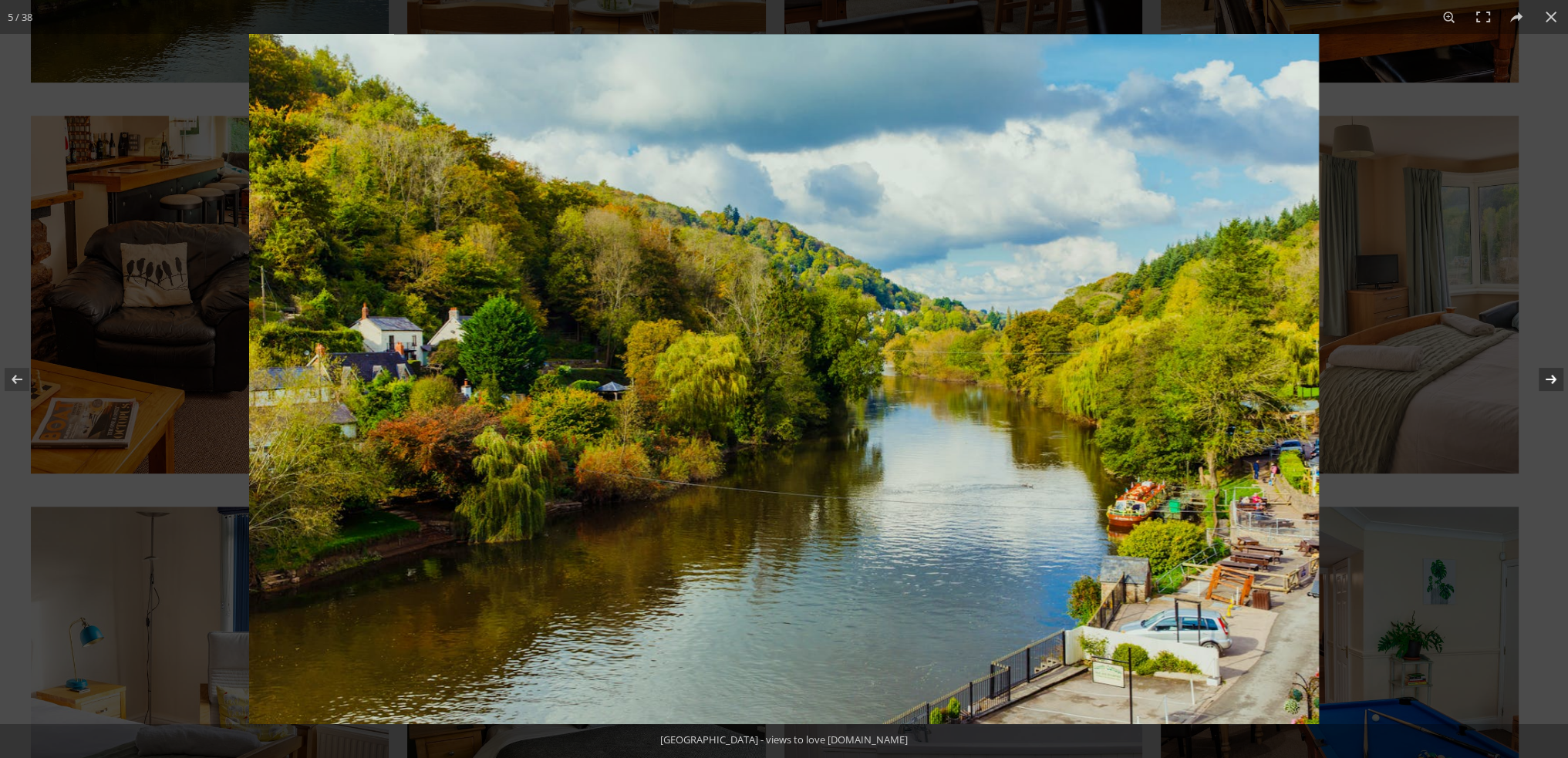
click at [1549, 376] on button at bounding box center [1541, 379] width 54 height 77
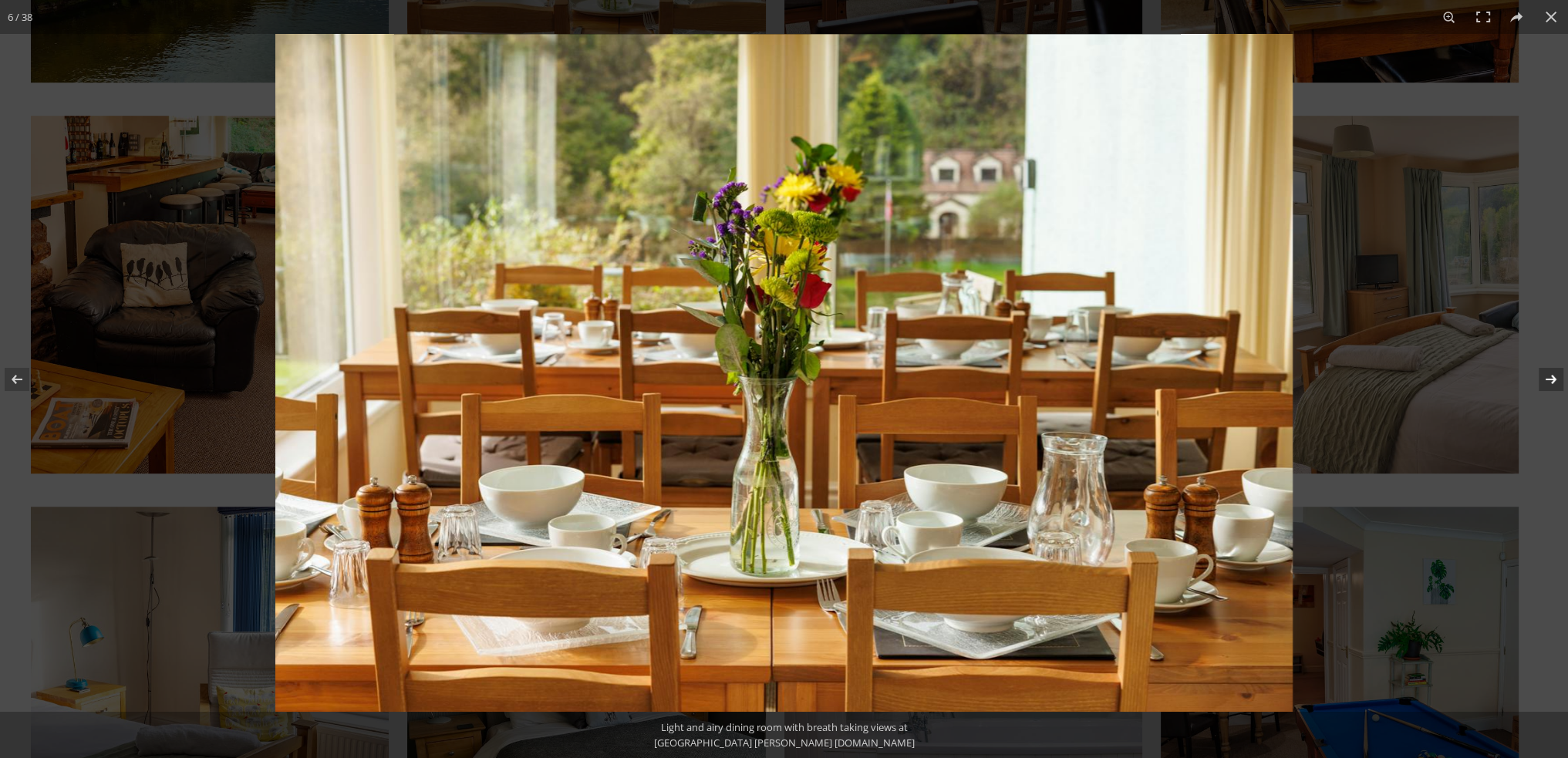
click at [1549, 376] on button at bounding box center [1541, 379] width 54 height 77
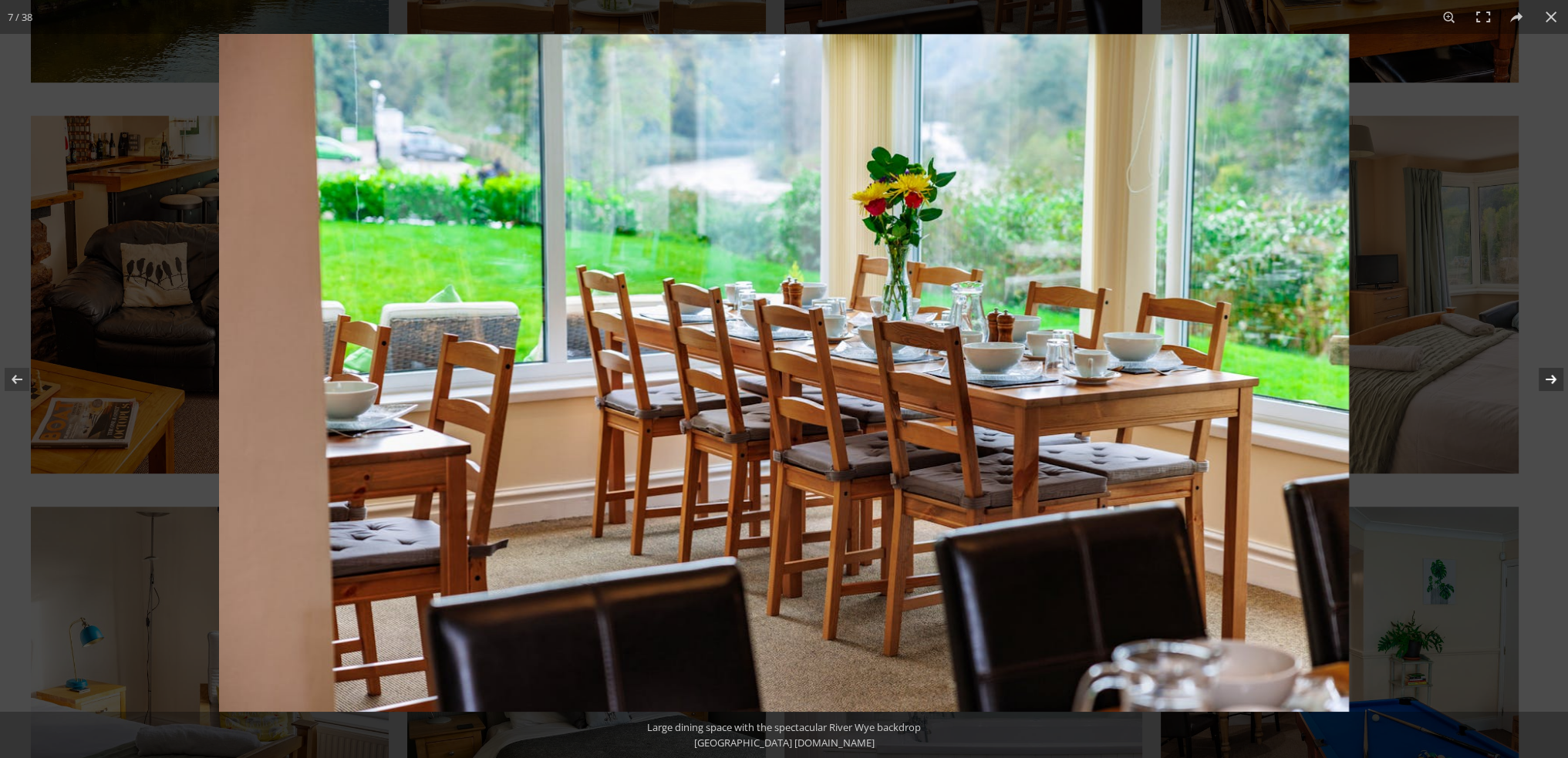
click at [1549, 376] on button at bounding box center [1541, 379] width 54 height 77
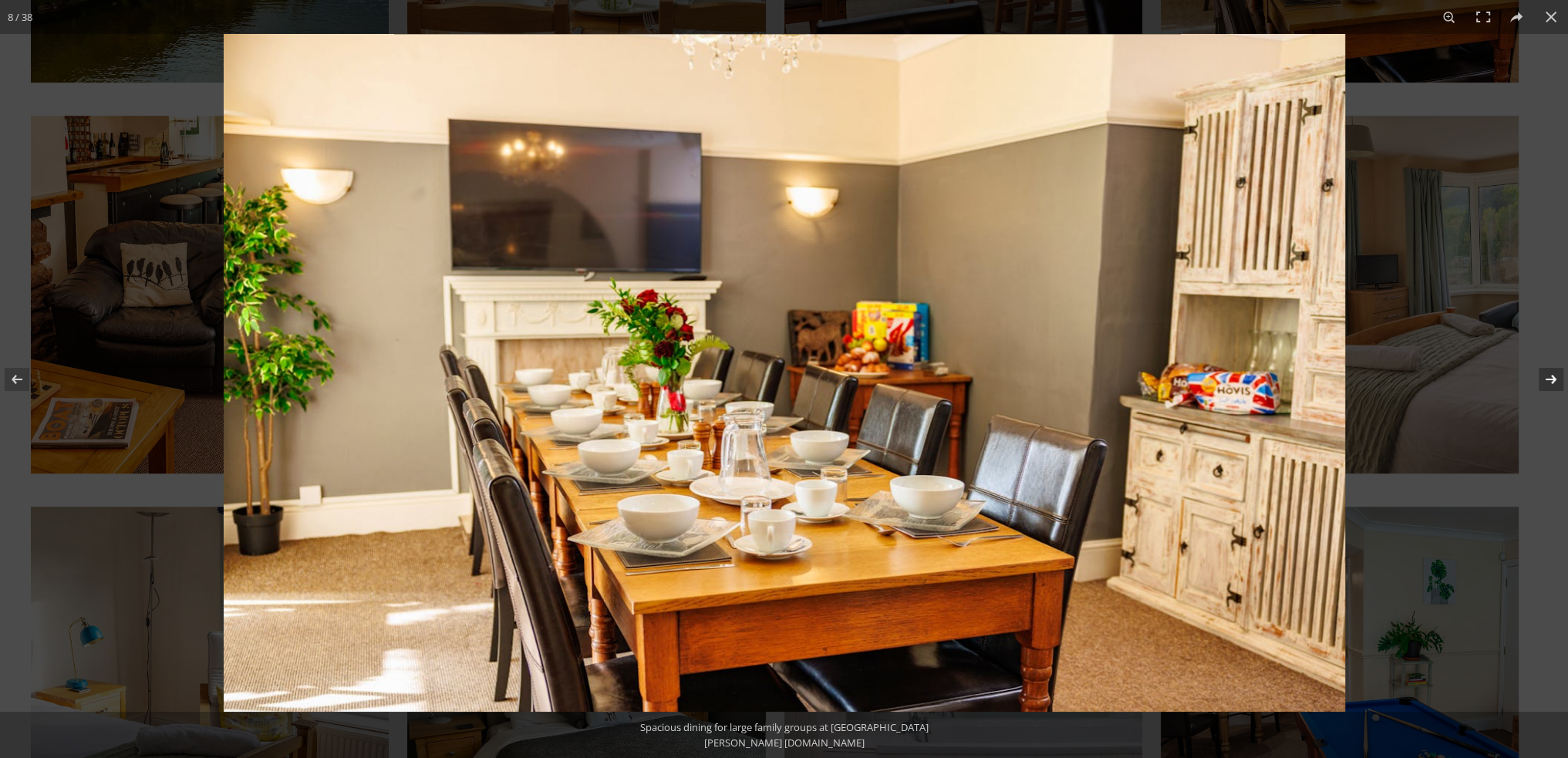
click at [1549, 376] on button at bounding box center [1541, 379] width 54 height 77
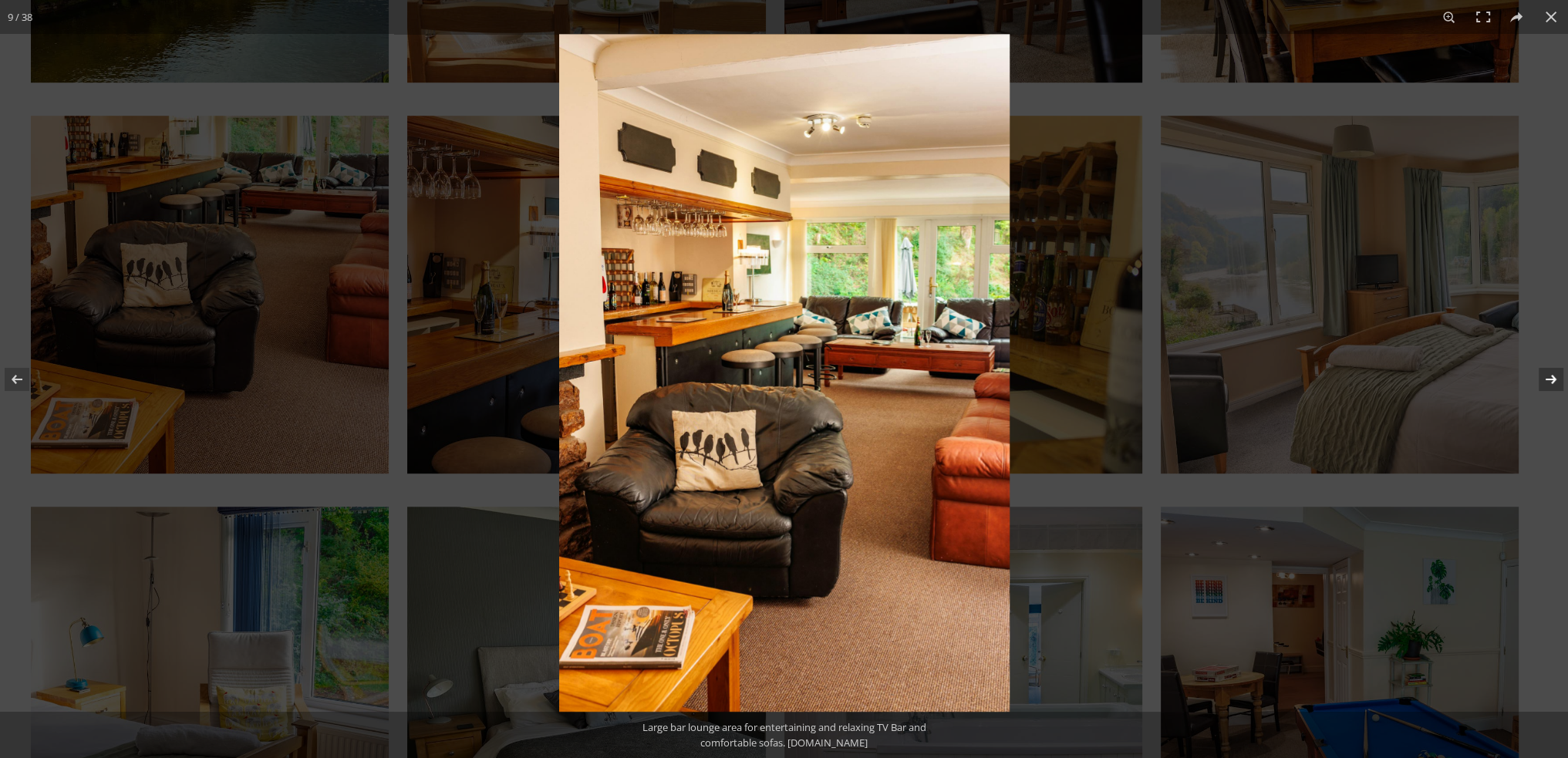
click at [1549, 376] on button at bounding box center [1541, 379] width 54 height 77
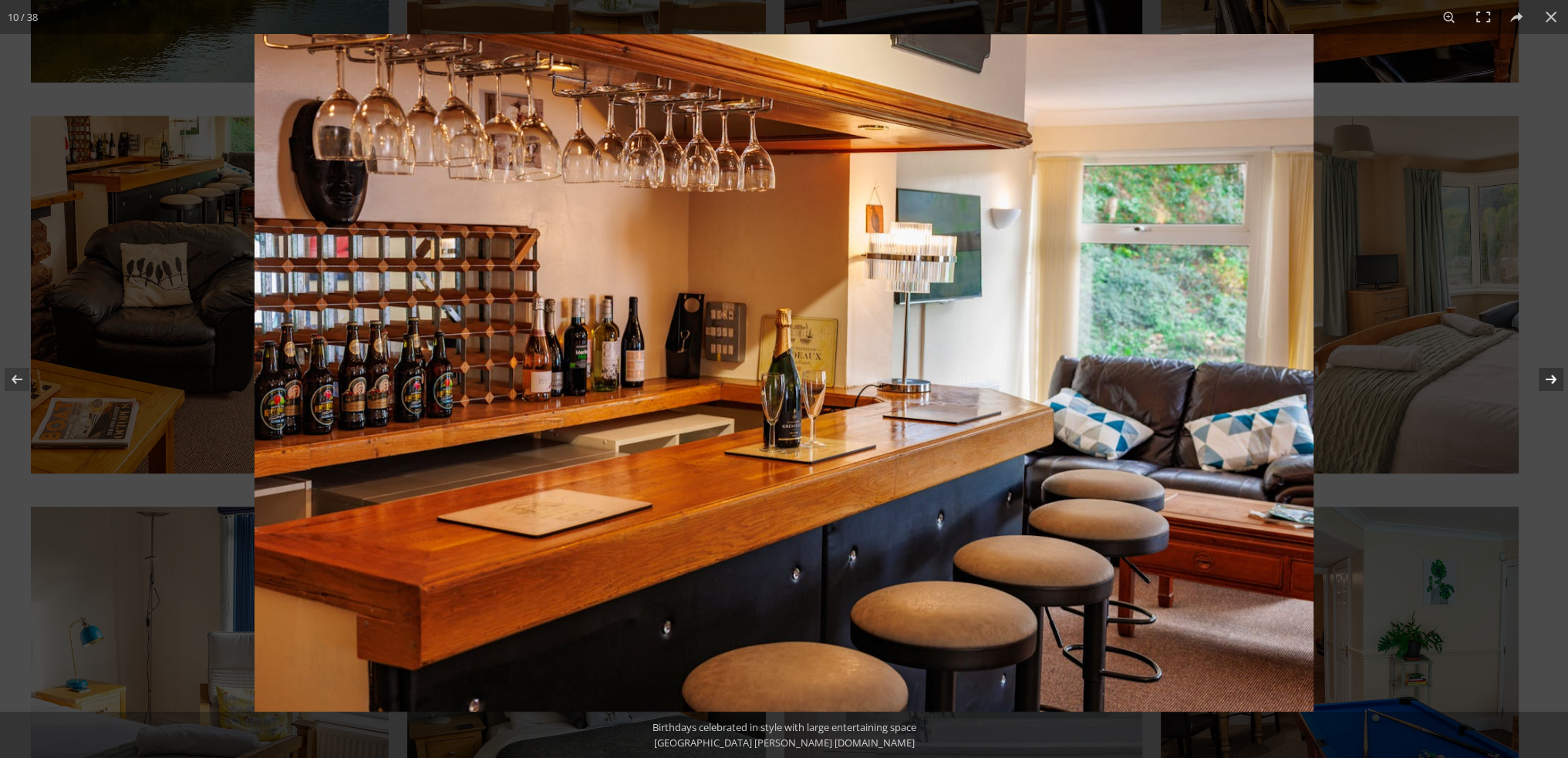
click at [1549, 376] on button at bounding box center [1541, 379] width 54 height 77
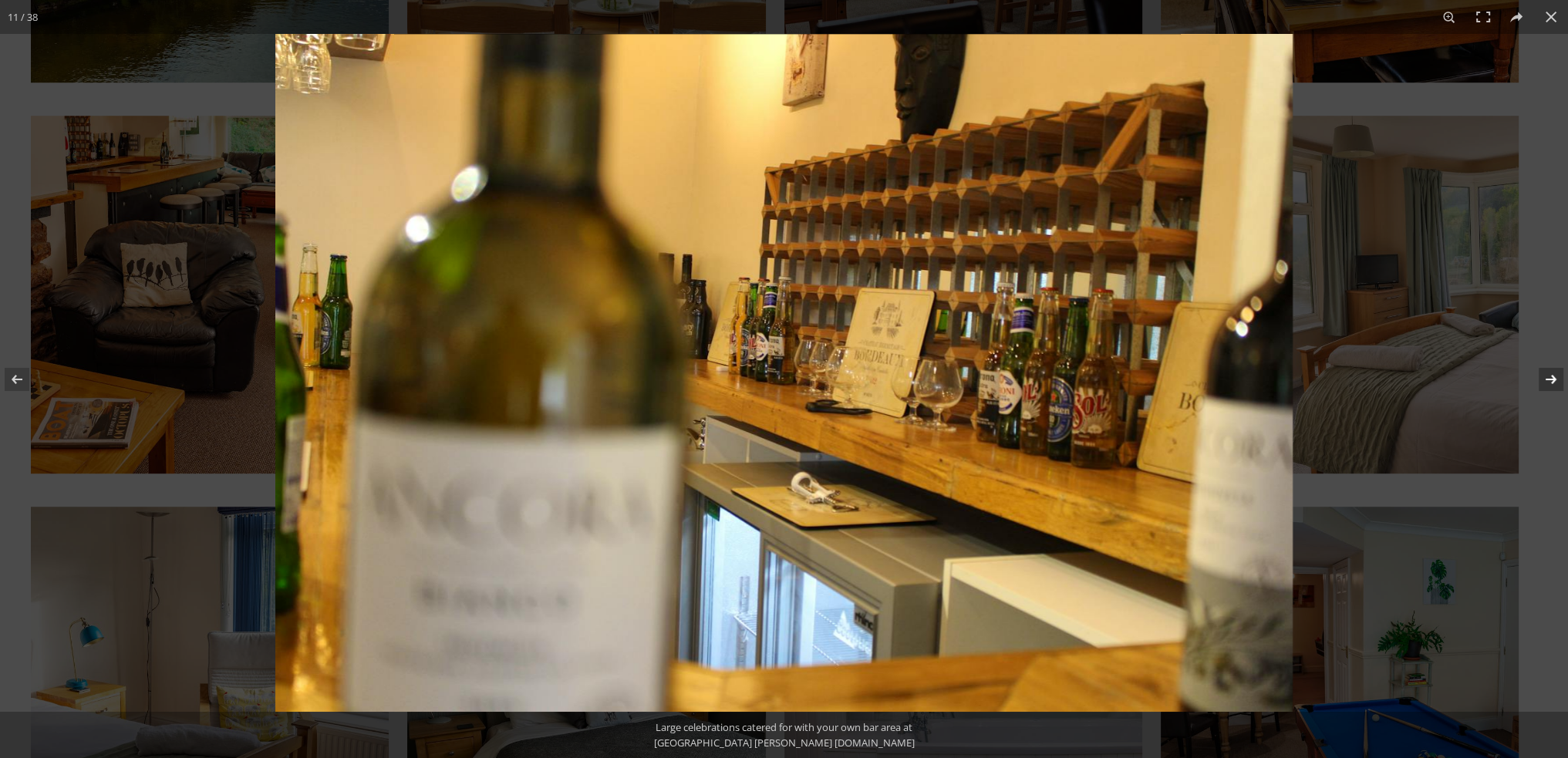
click at [1549, 376] on button at bounding box center [1541, 379] width 54 height 77
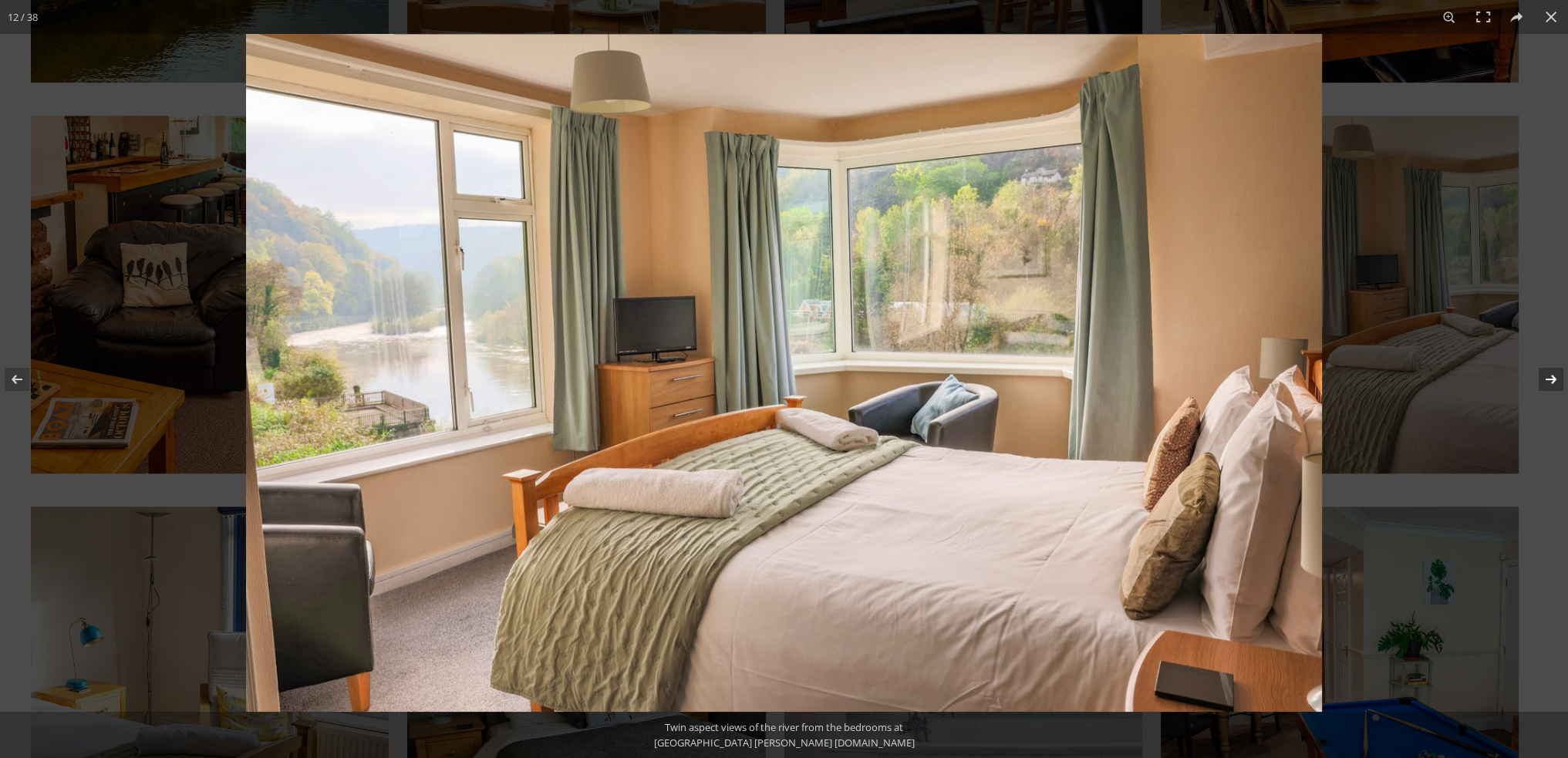
click at [1549, 376] on button at bounding box center [1541, 379] width 54 height 77
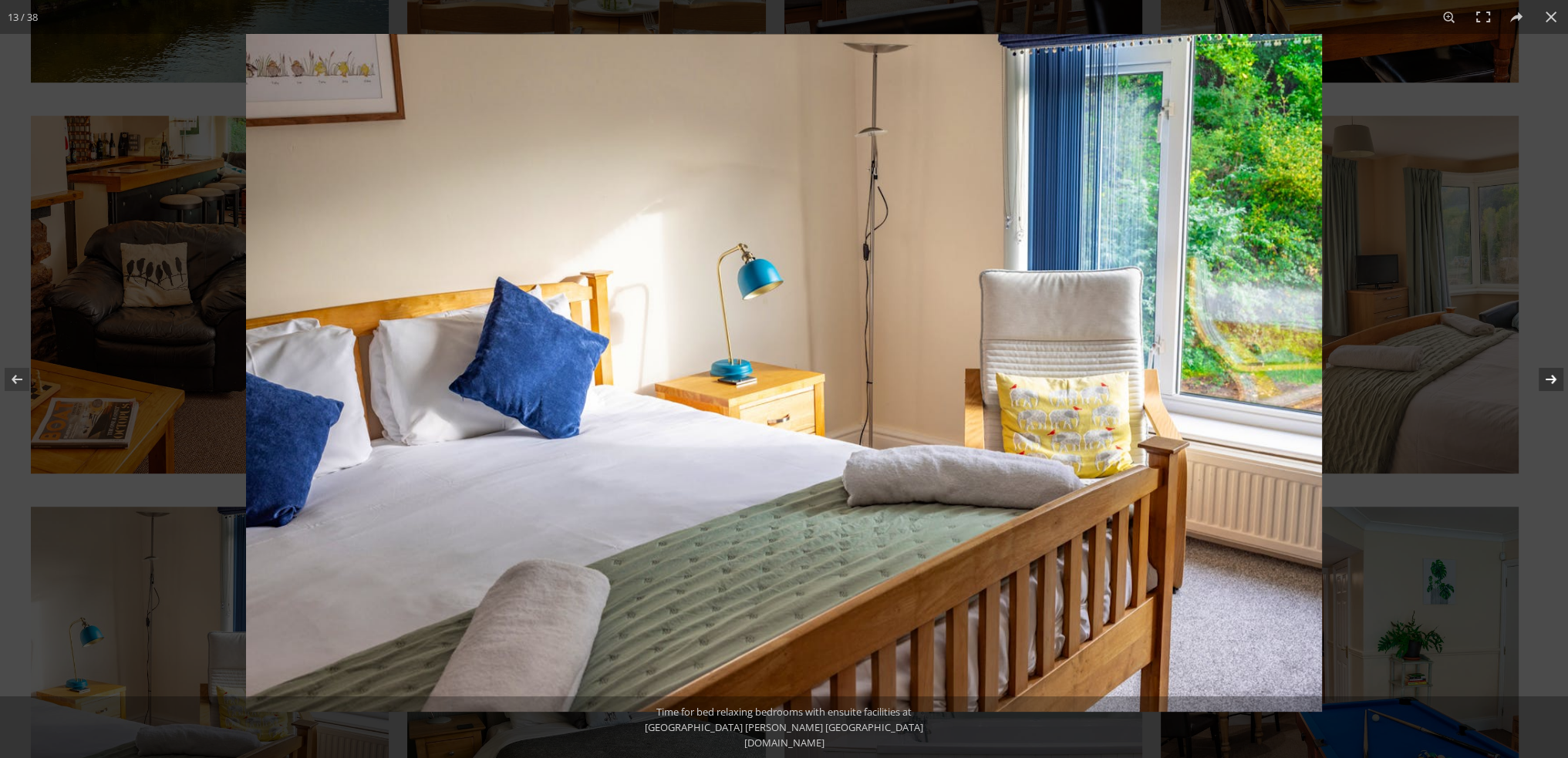
click at [1549, 376] on button at bounding box center [1541, 379] width 54 height 77
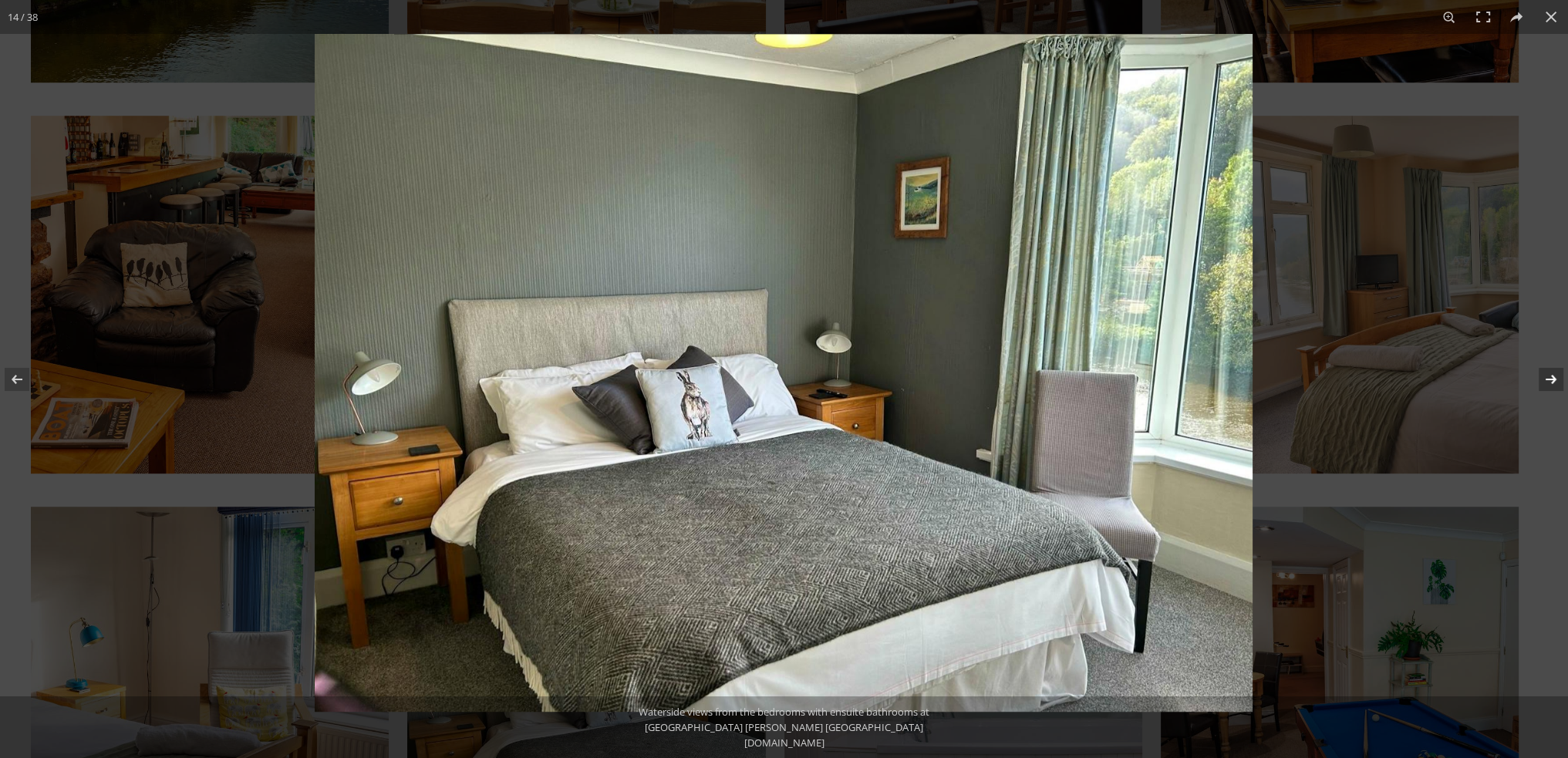
click at [1549, 376] on button at bounding box center [1541, 379] width 54 height 77
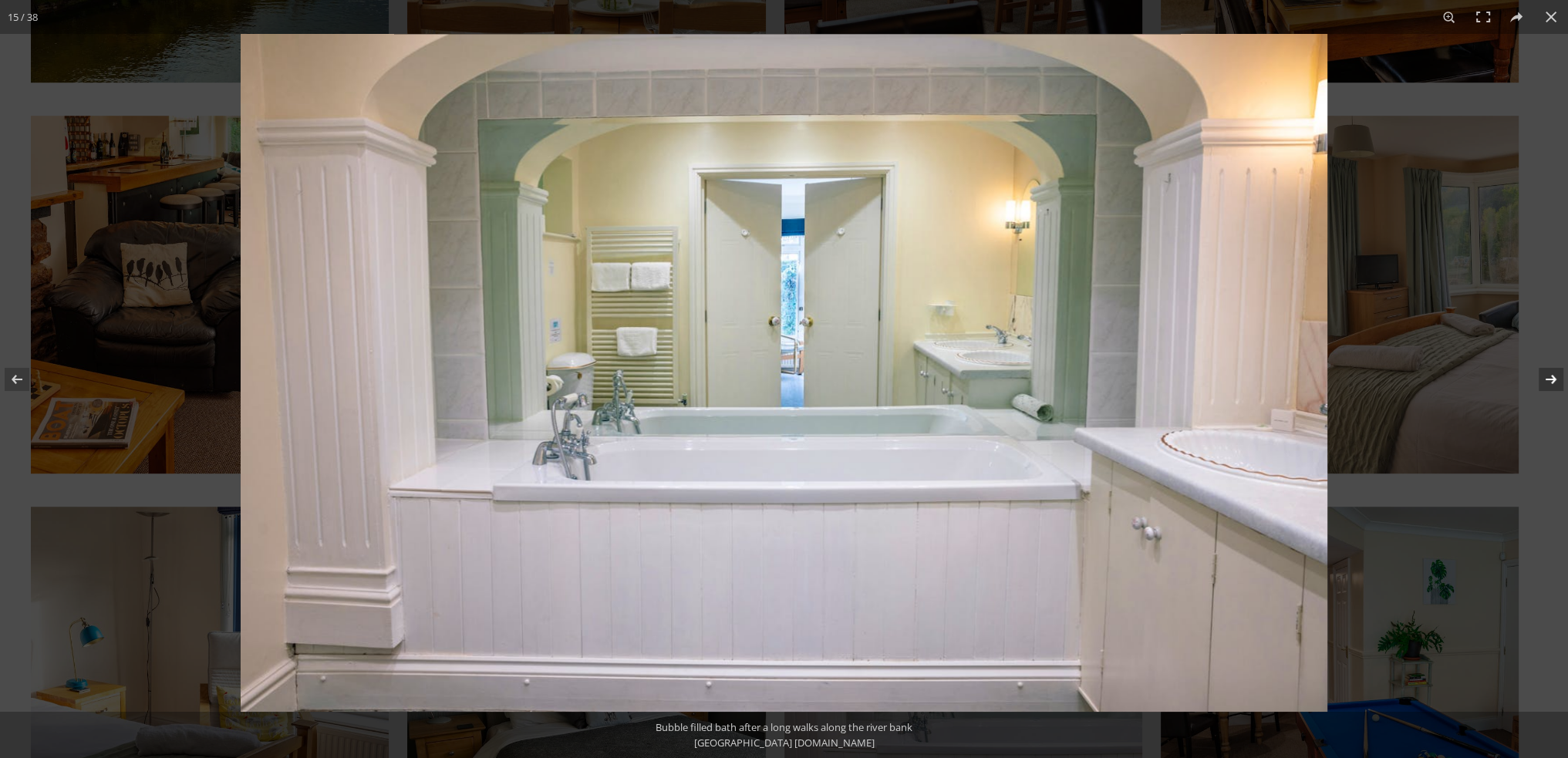
click at [1549, 376] on button at bounding box center [1541, 379] width 54 height 77
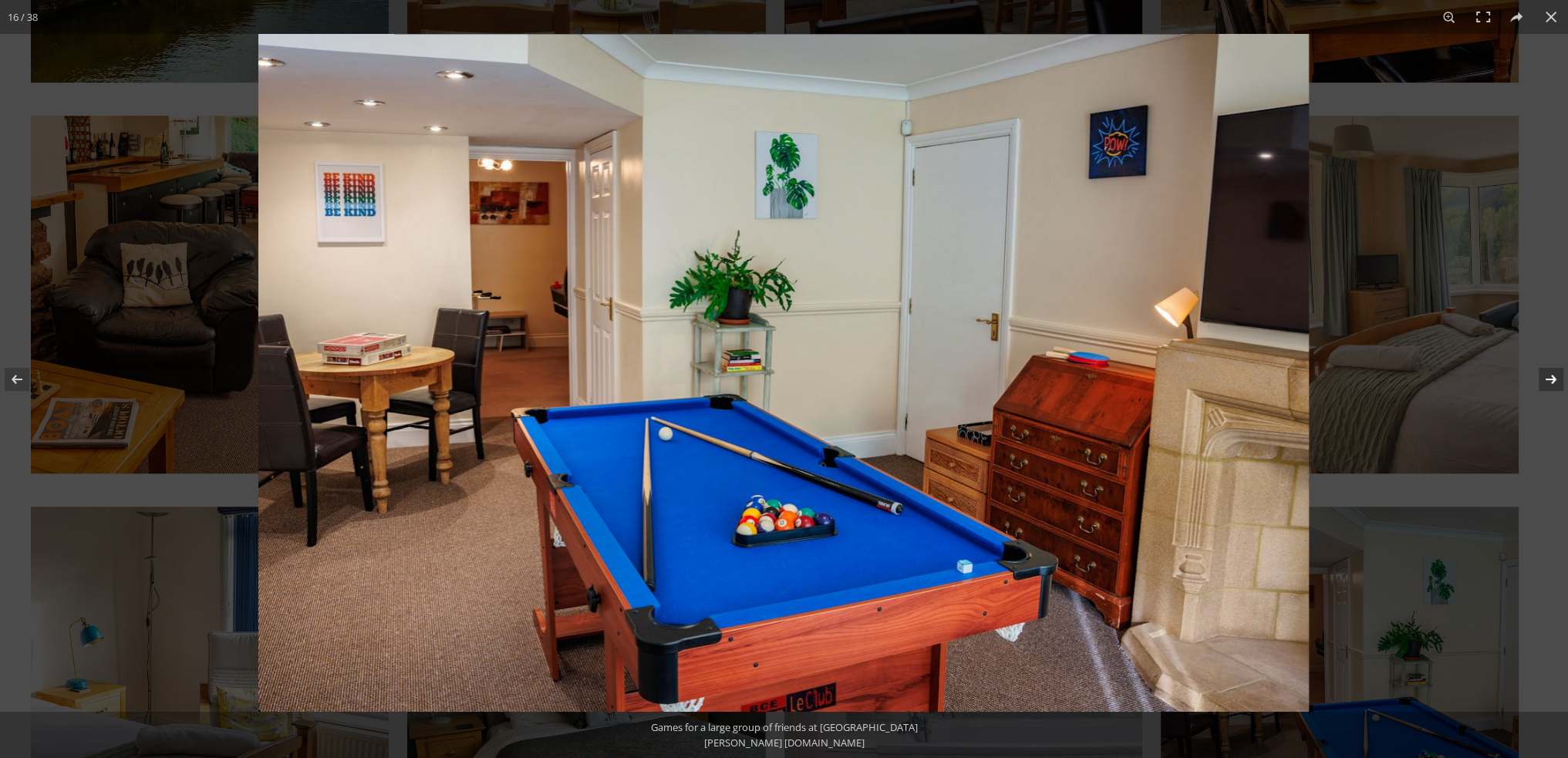
click at [1549, 376] on button at bounding box center [1541, 379] width 54 height 77
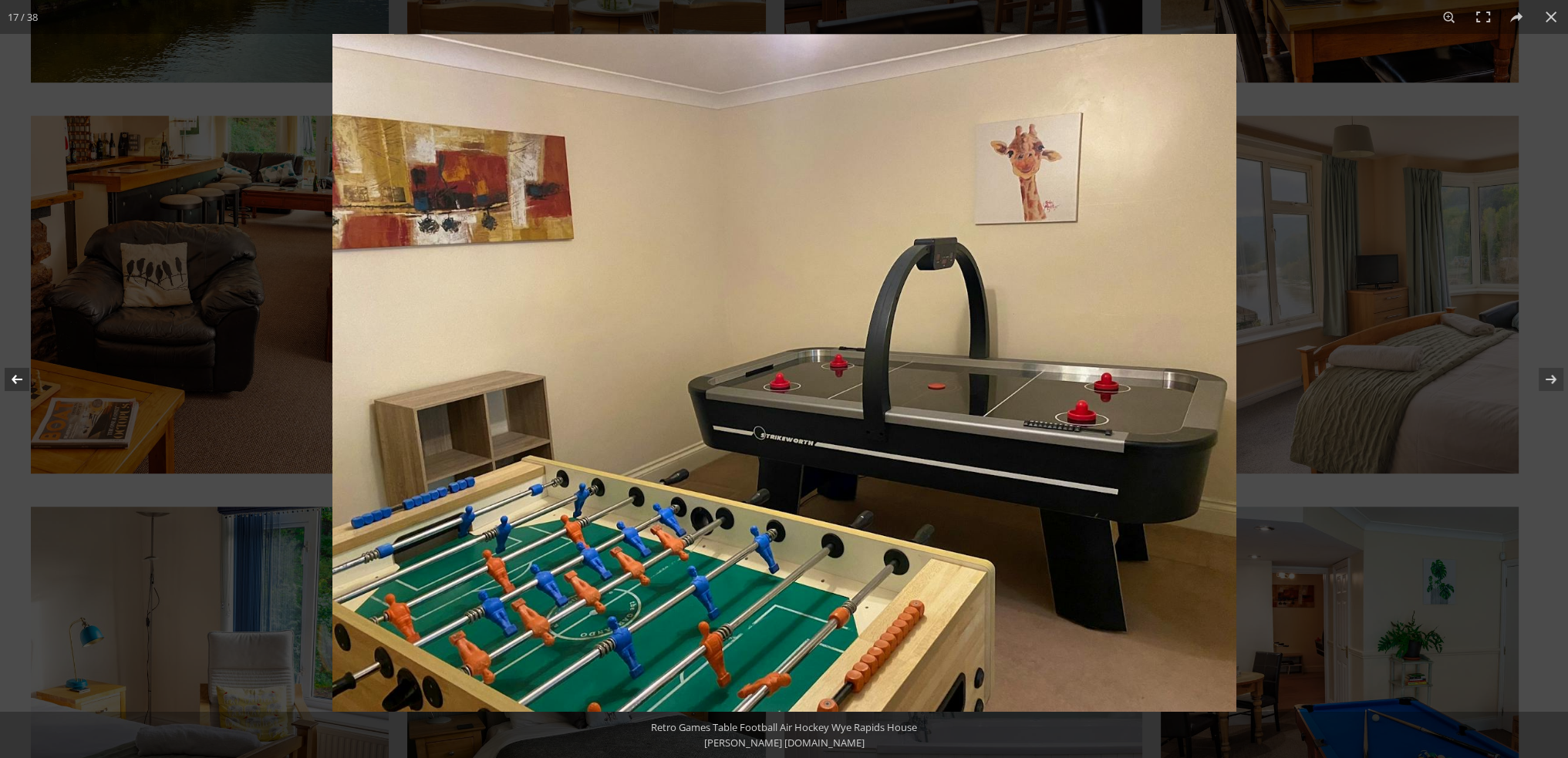
click at [23, 382] on button at bounding box center [27, 379] width 54 height 77
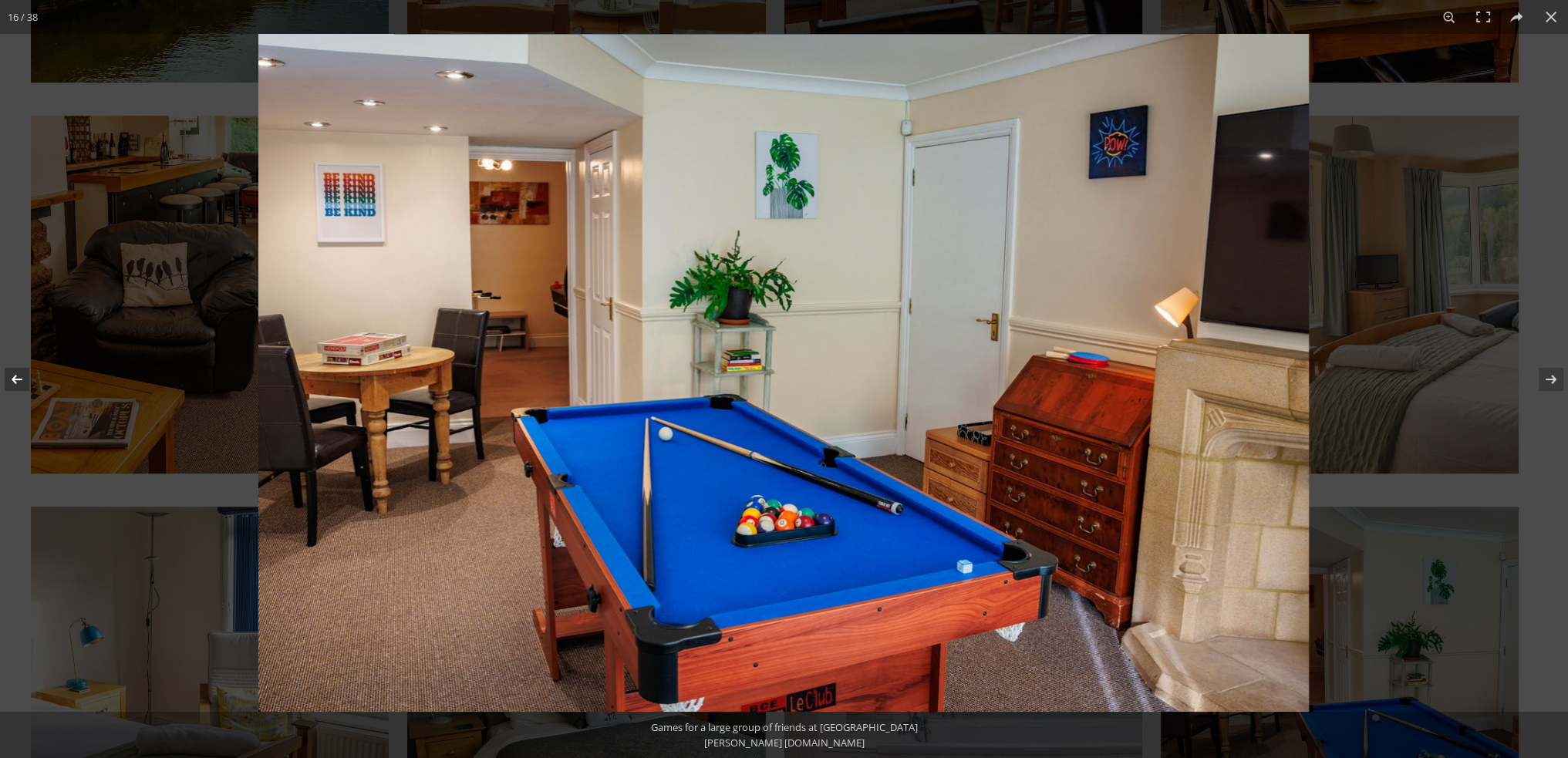
click at [23, 382] on button at bounding box center [27, 379] width 54 height 77
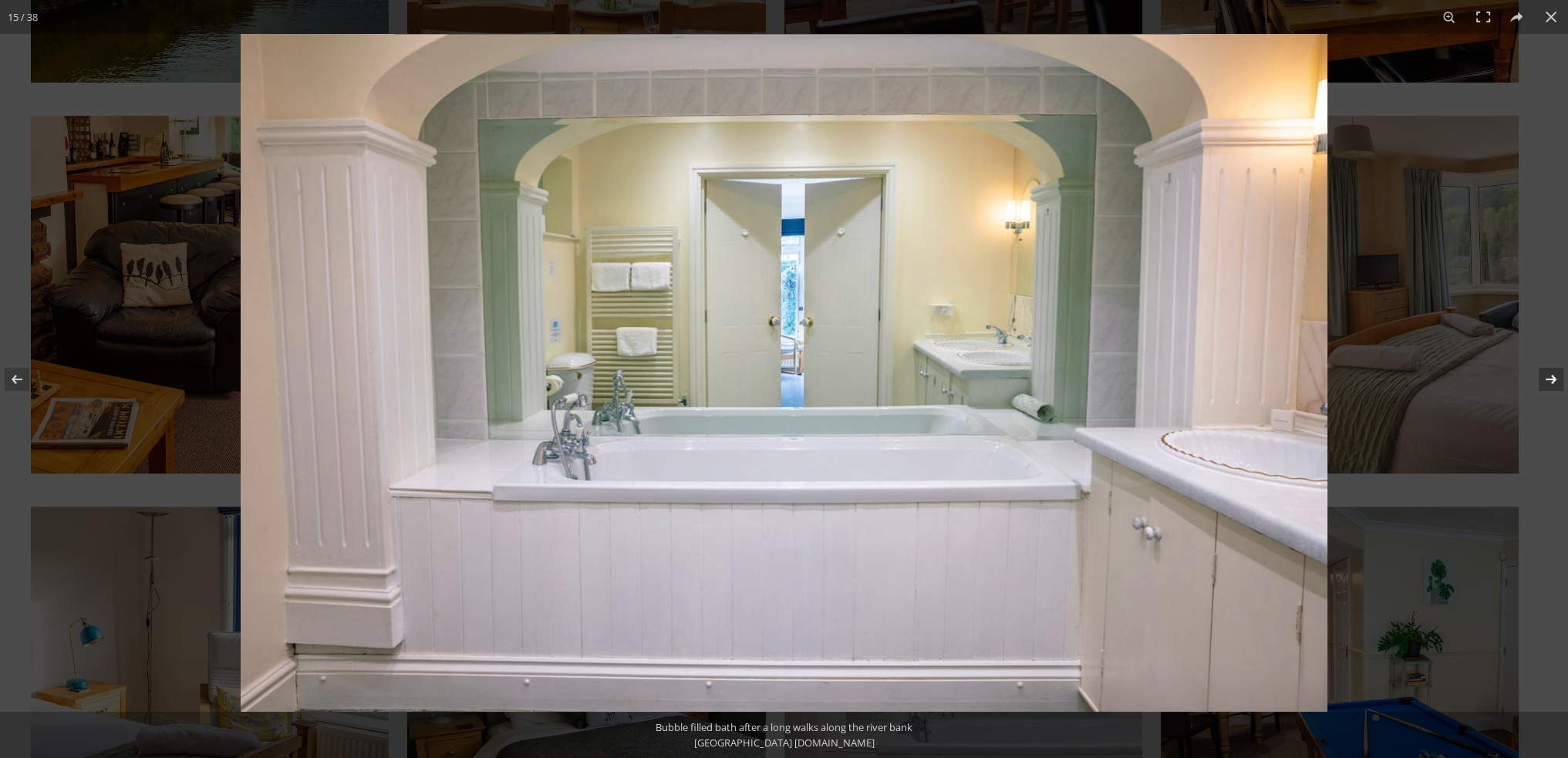
click at [1546, 379] on button at bounding box center [1541, 379] width 54 height 77
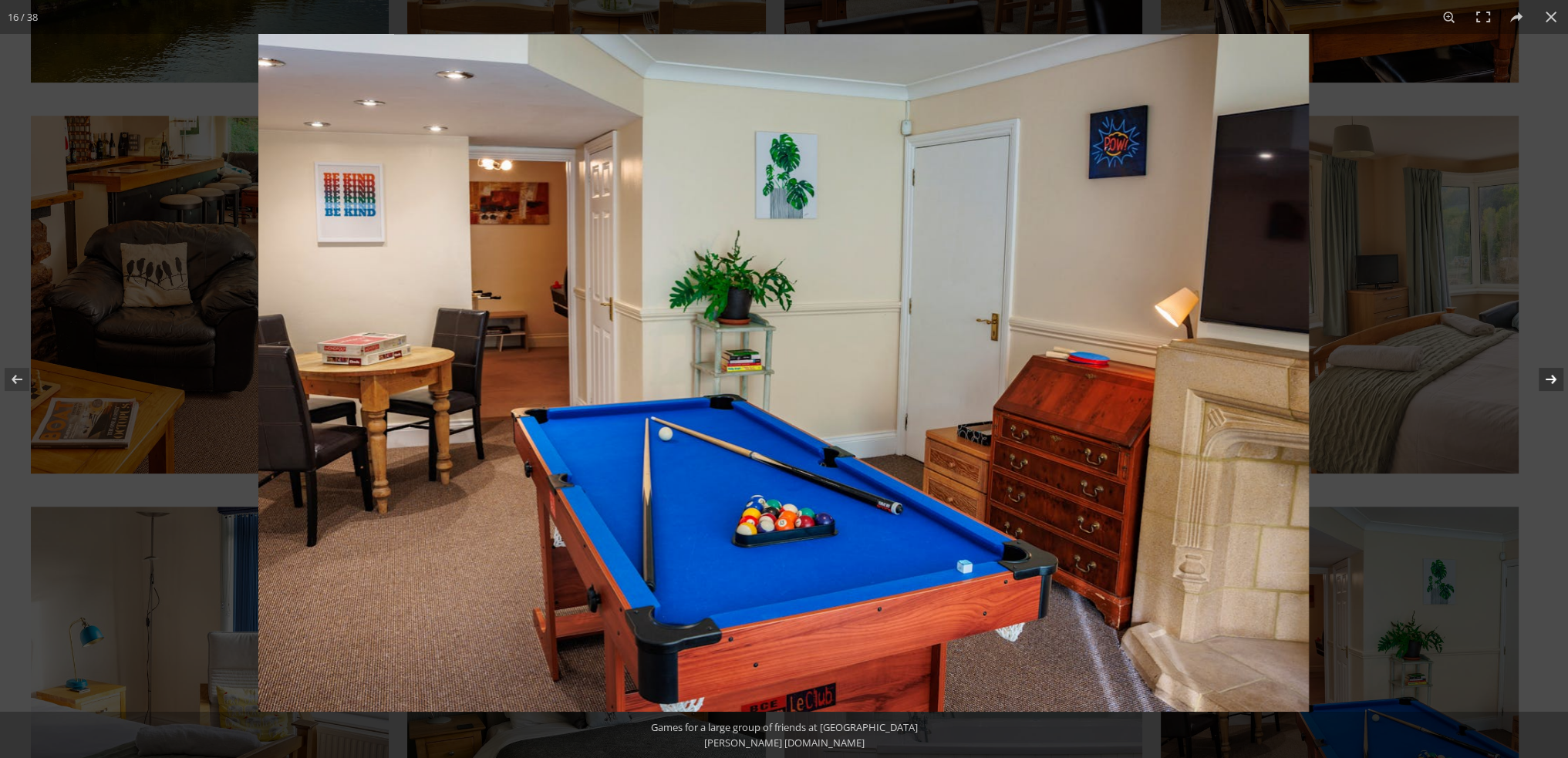
click at [1546, 379] on button at bounding box center [1541, 379] width 54 height 77
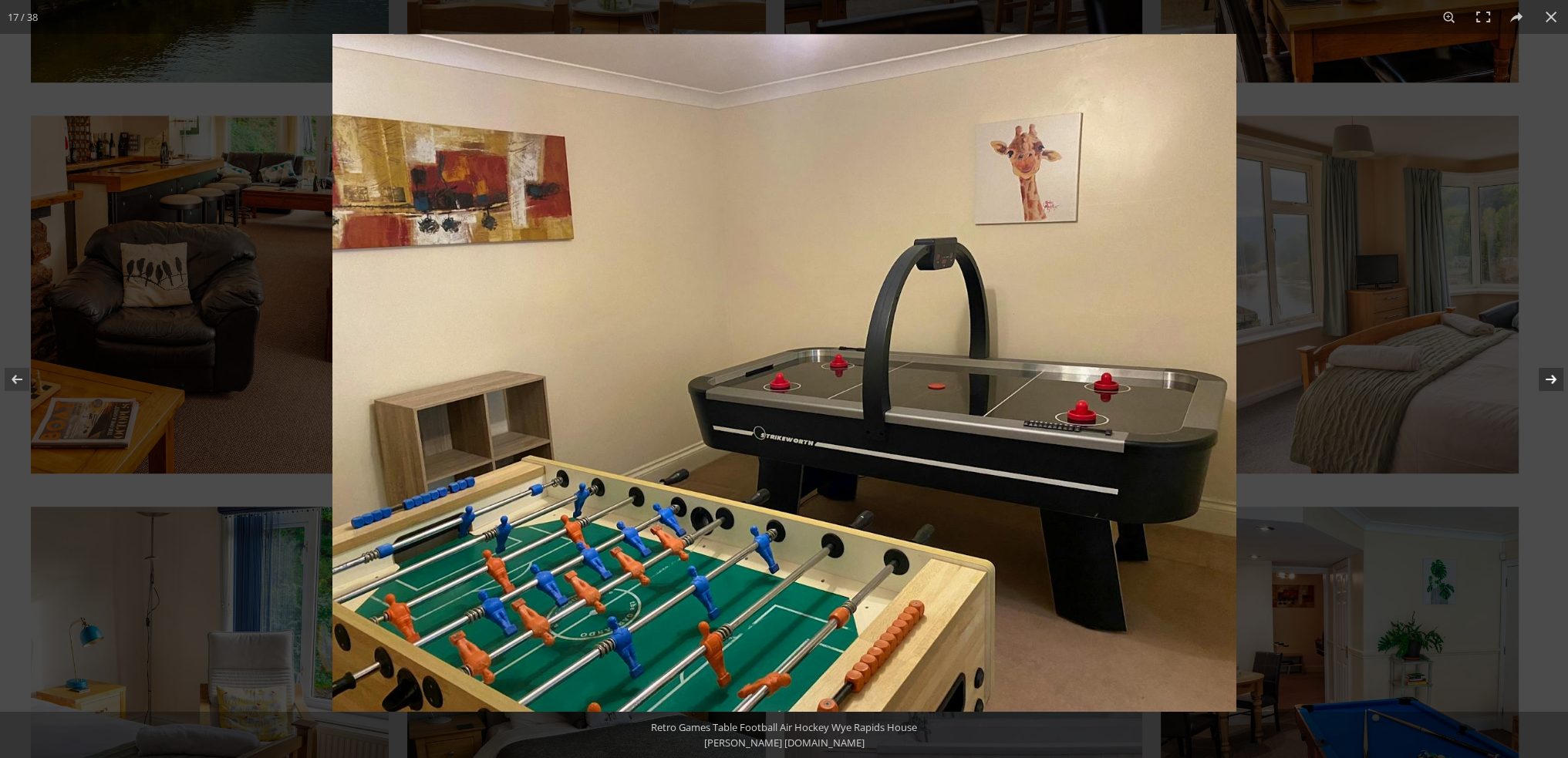
click at [1546, 379] on button at bounding box center [1541, 379] width 54 height 77
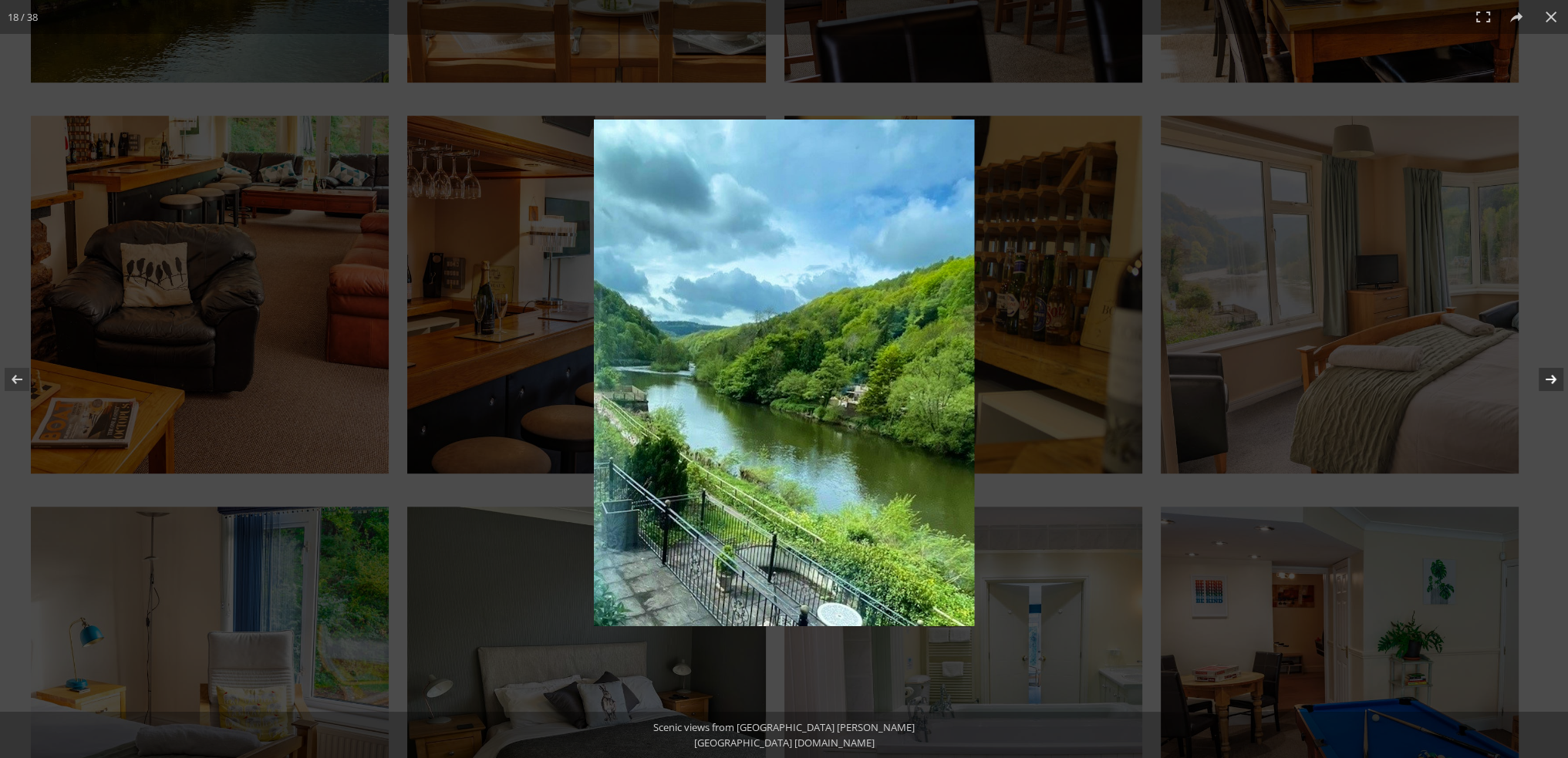
click at [1546, 379] on button at bounding box center [1541, 379] width 54 height 77
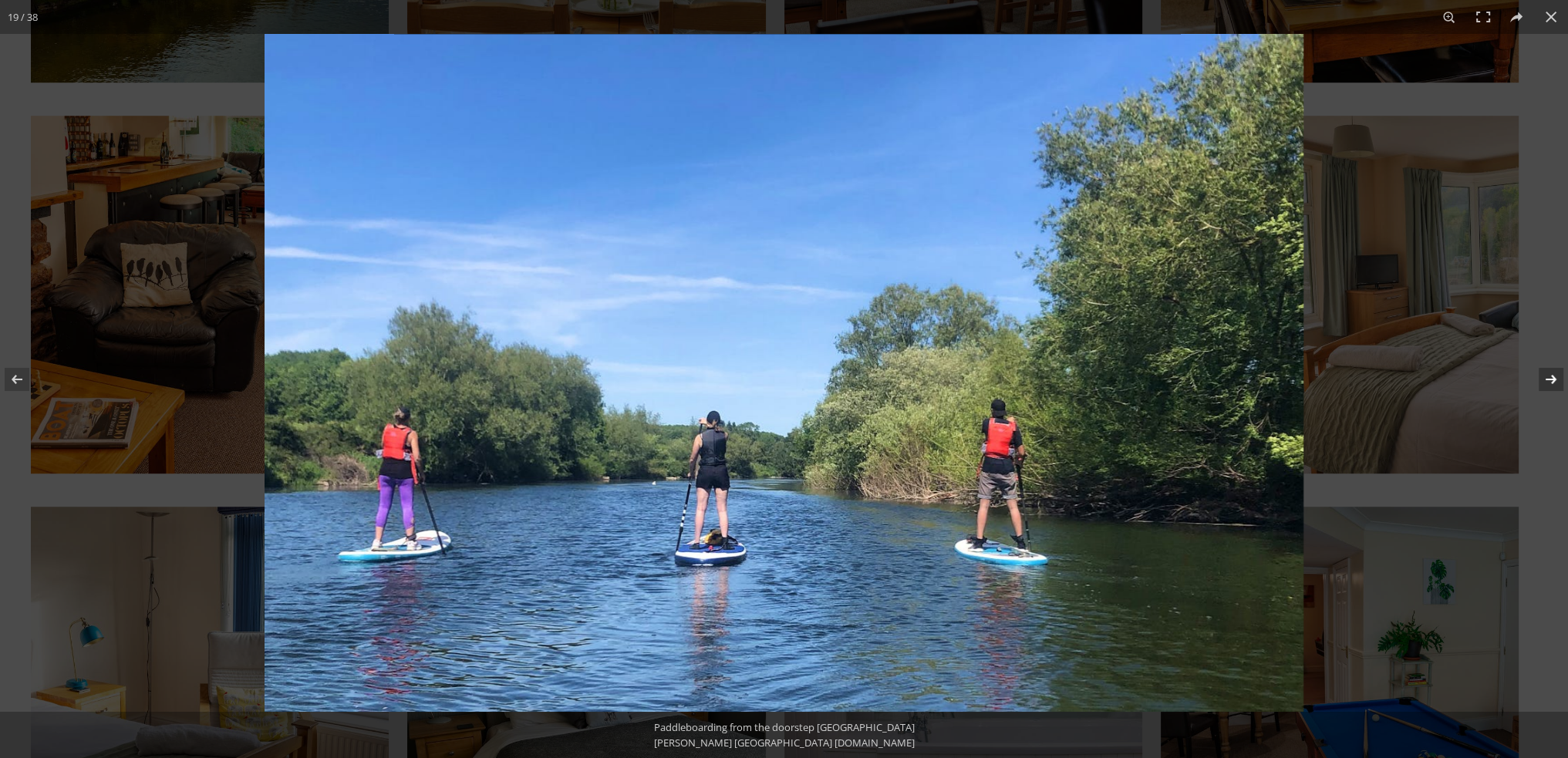
click at [1546, 379] on button at bounding box center [1541, 379] width 54 height 77
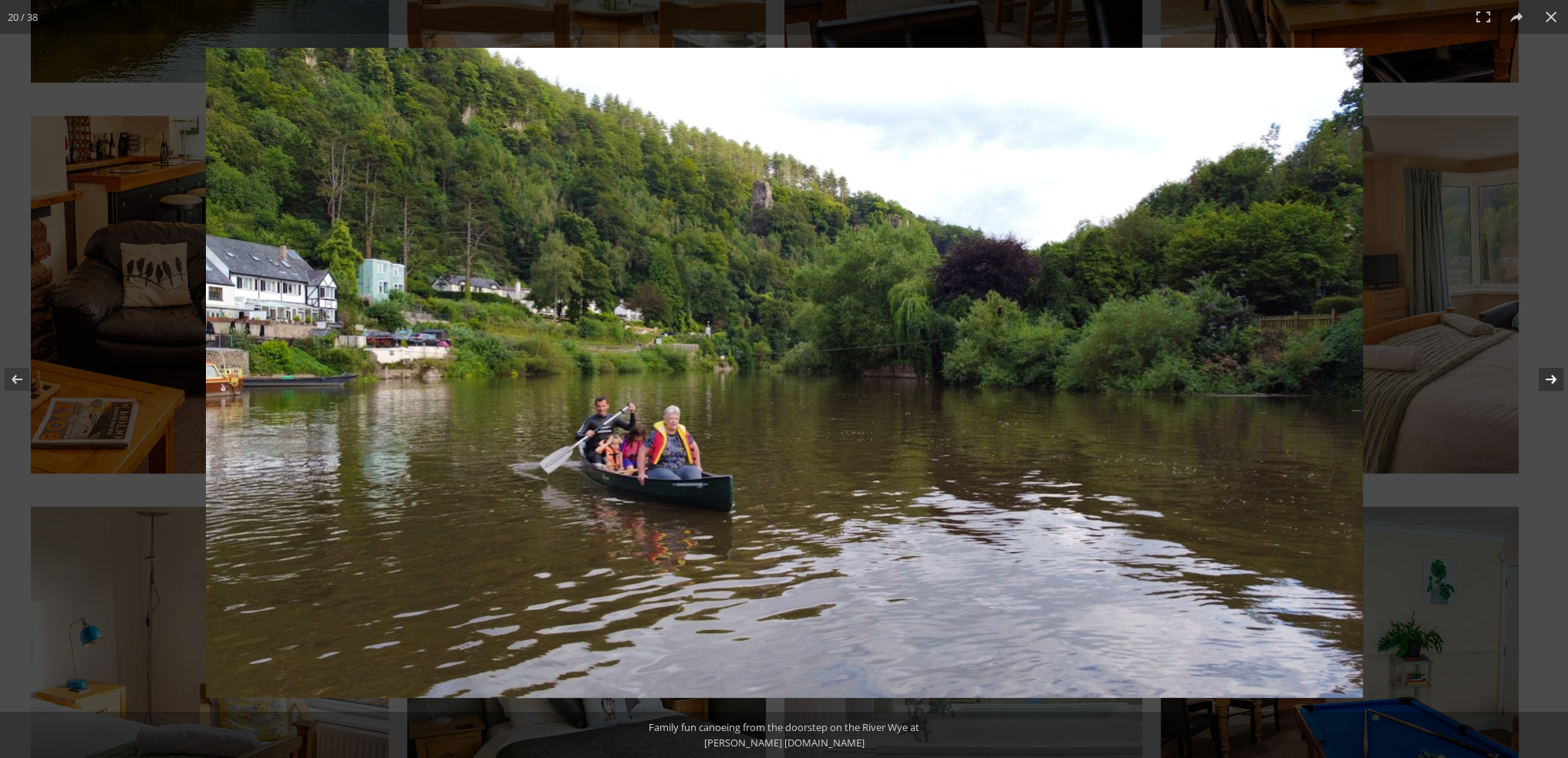
click at [1546, 379] on button at bounding box center [1541, 379] width 54 height 77
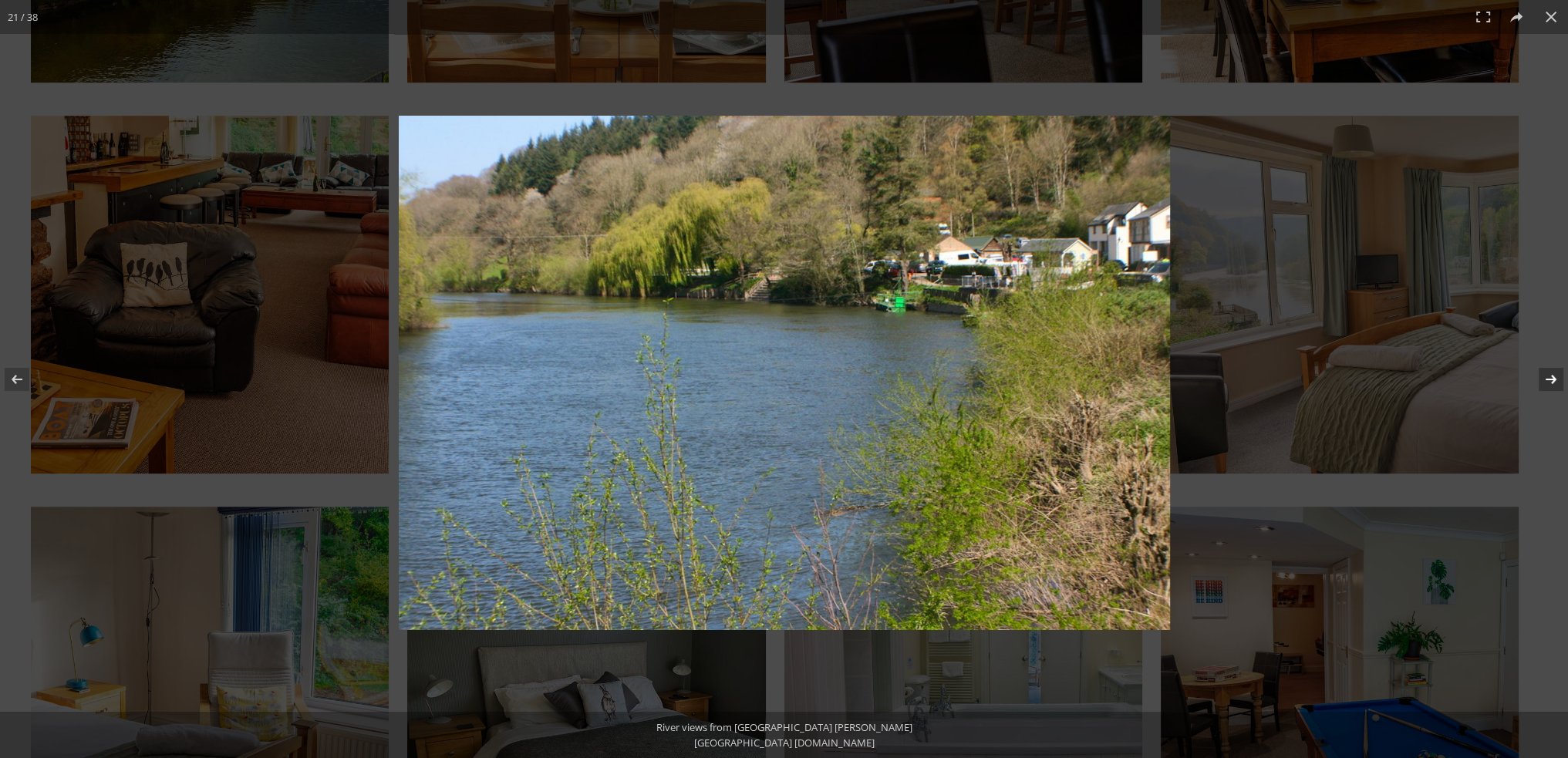
click at [1546, 379] on button at bounding box center [1541, 379] width 54 height 77
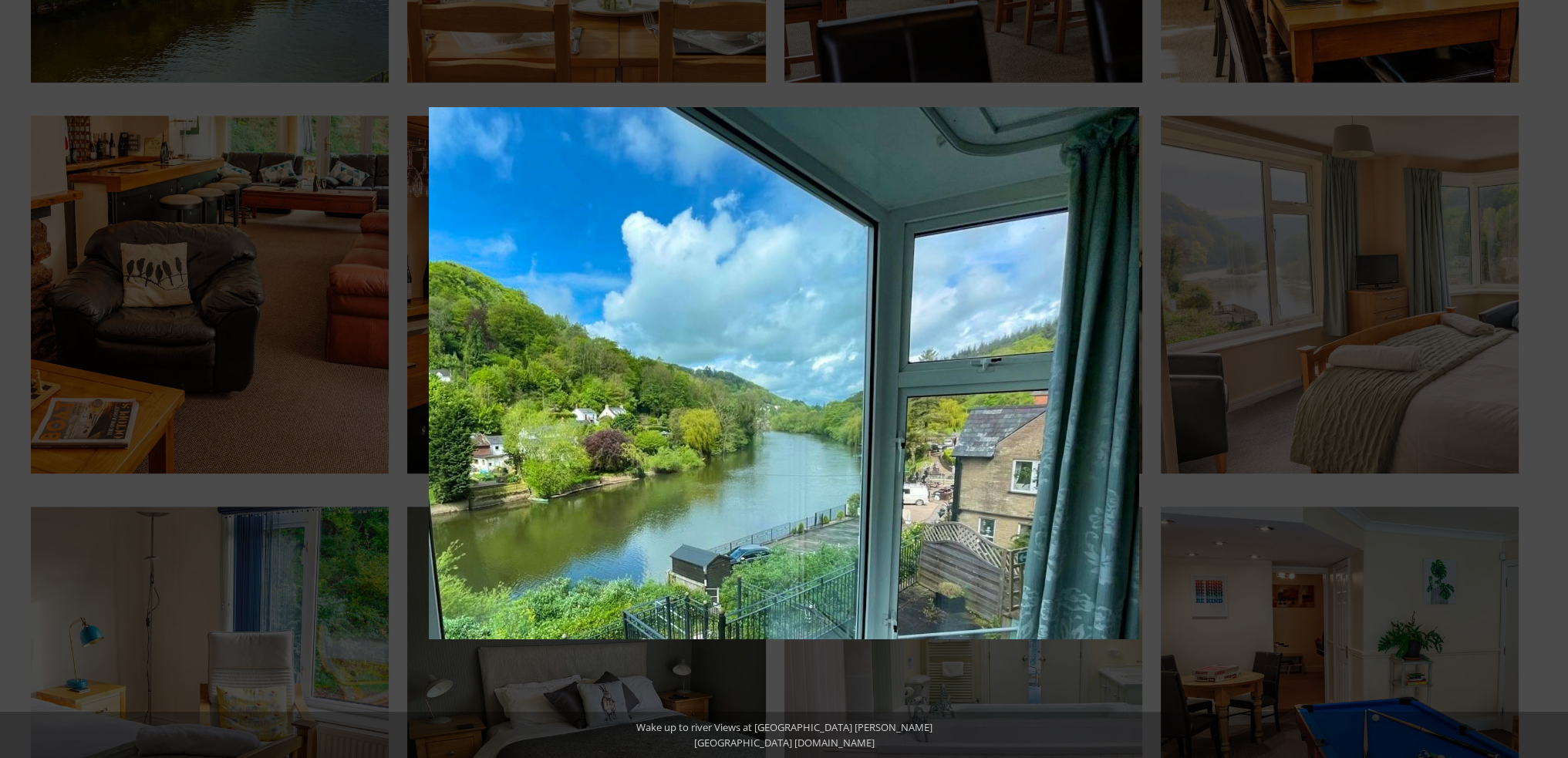
click at [1546, 379] on button at bounding box center [1541, 379] width 54 height 77
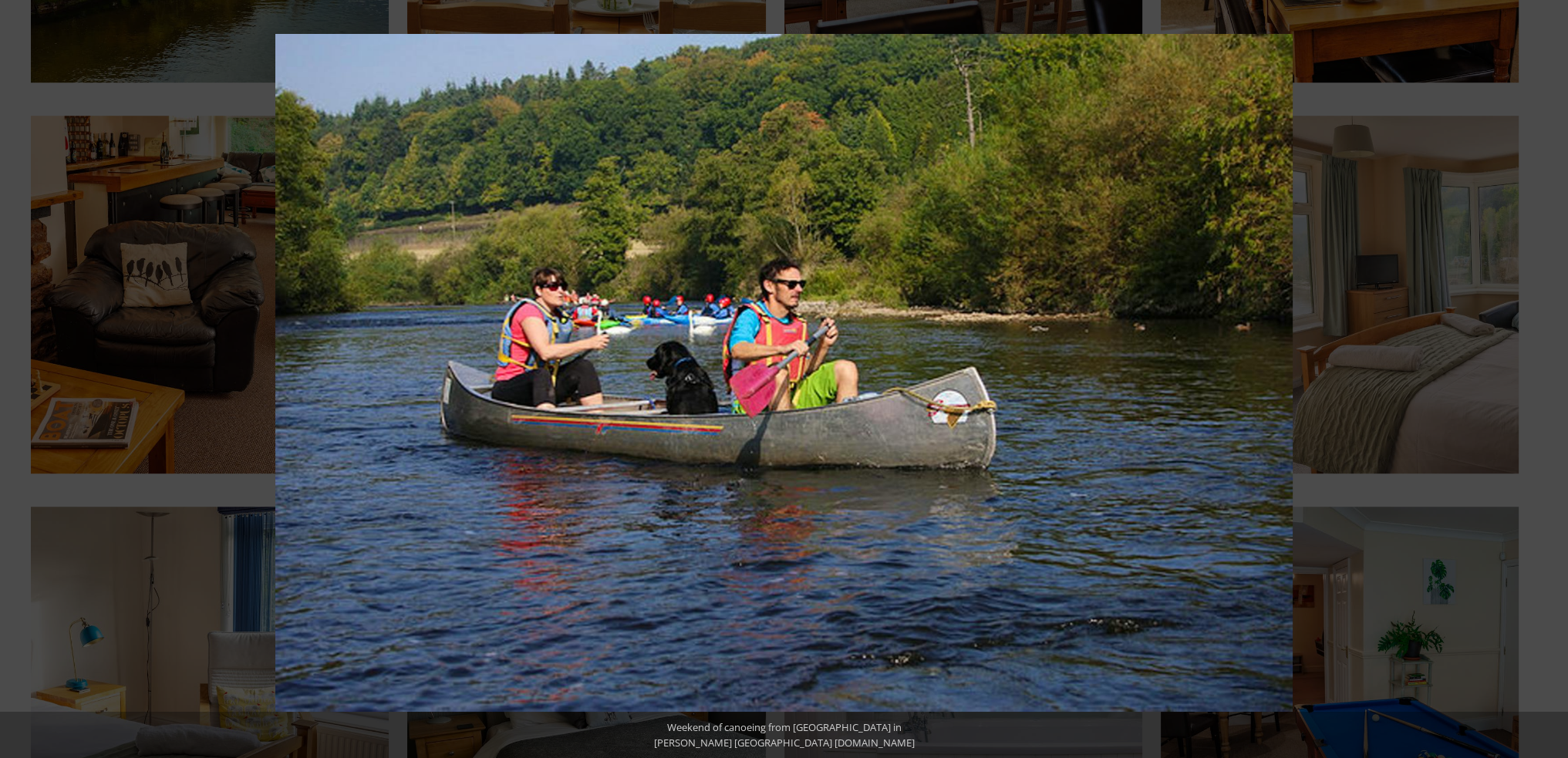
click at [1546, 379] on button at bounding box center [1541, 379] width 54 height 77
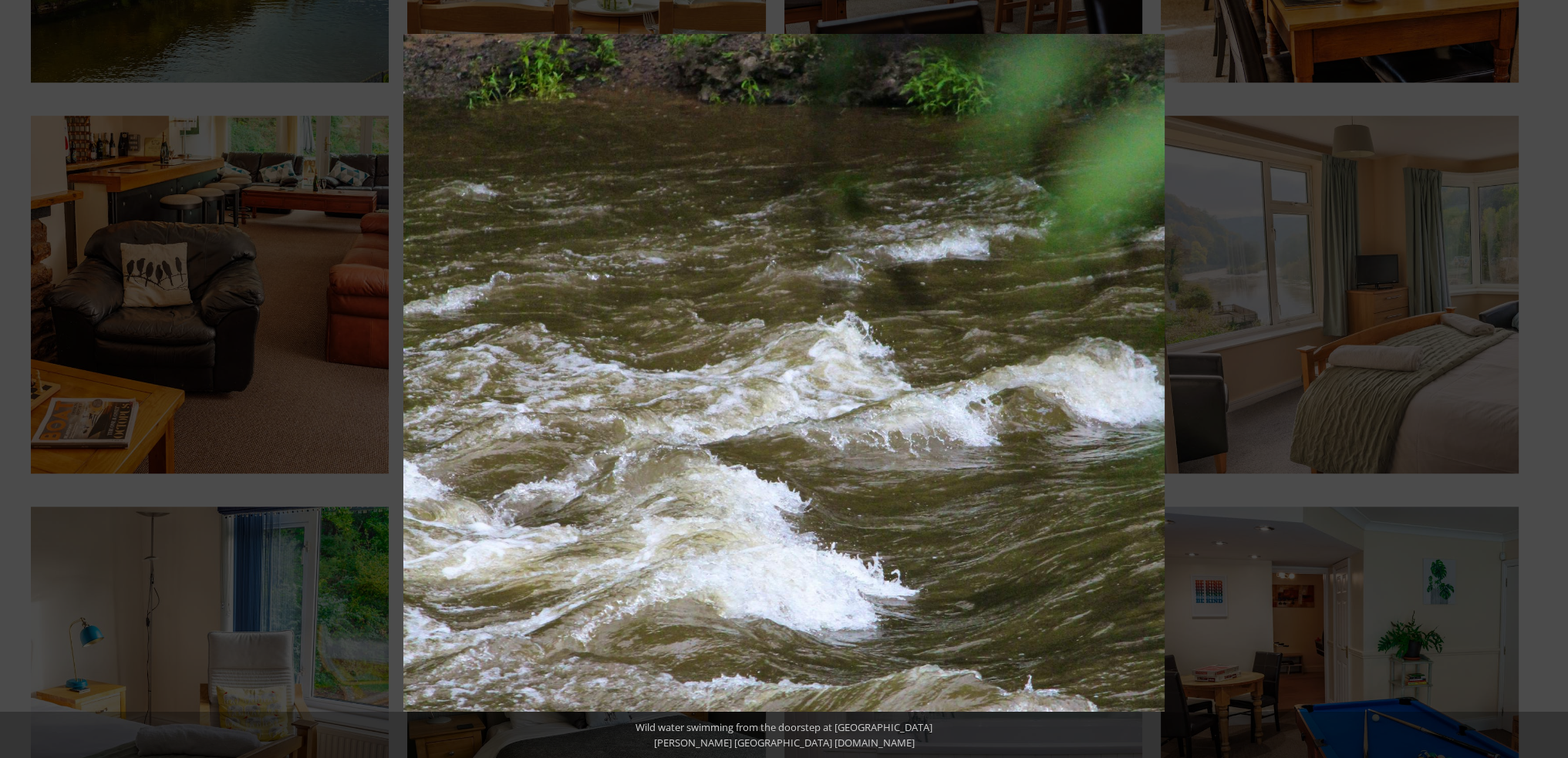
click at [1546, 379] on button at bounding box center [1541, 379] width 54 height 77
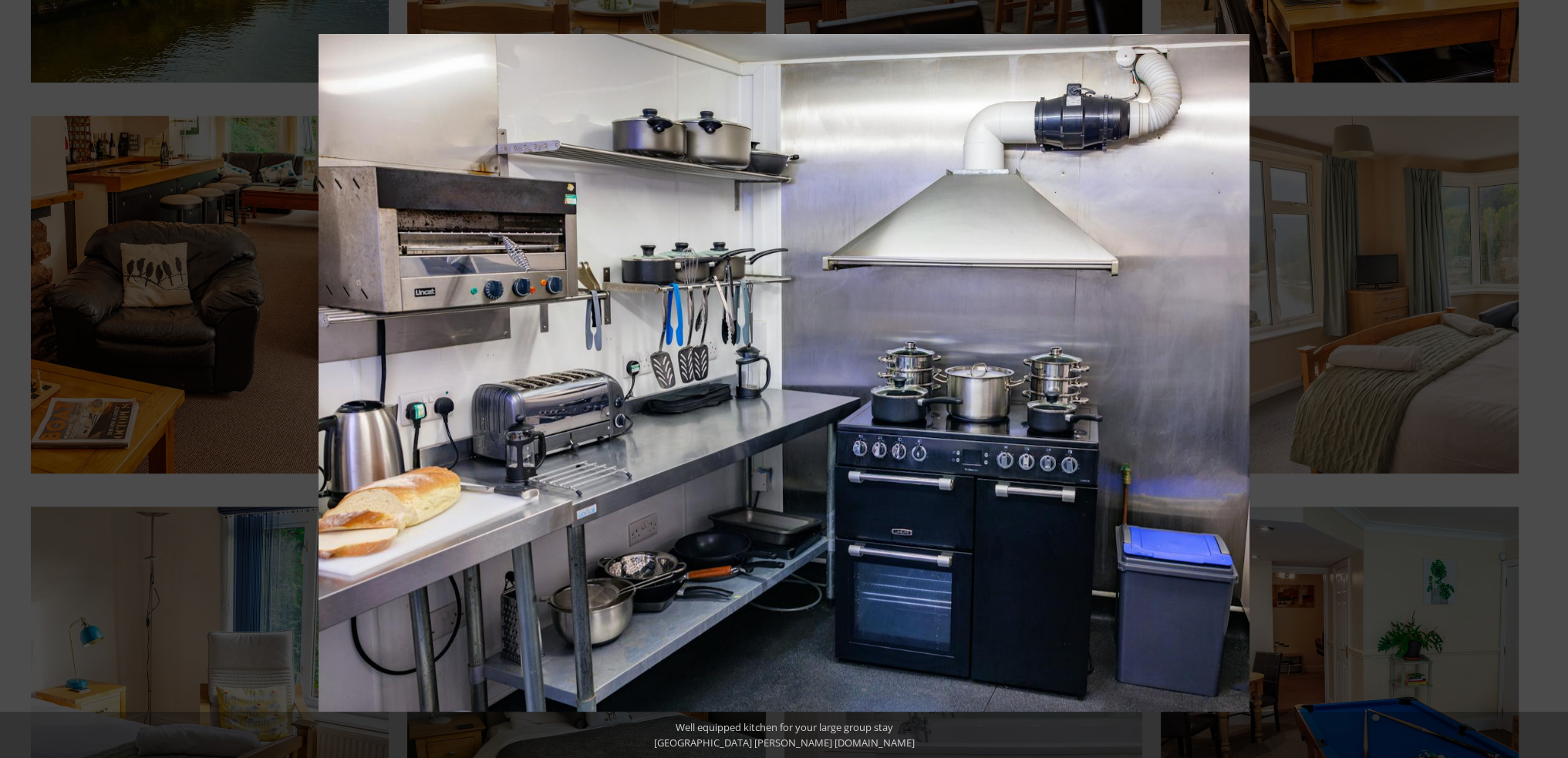
click at [1546, 379] on button at bounding box center [1541, 379] width 54 height 77
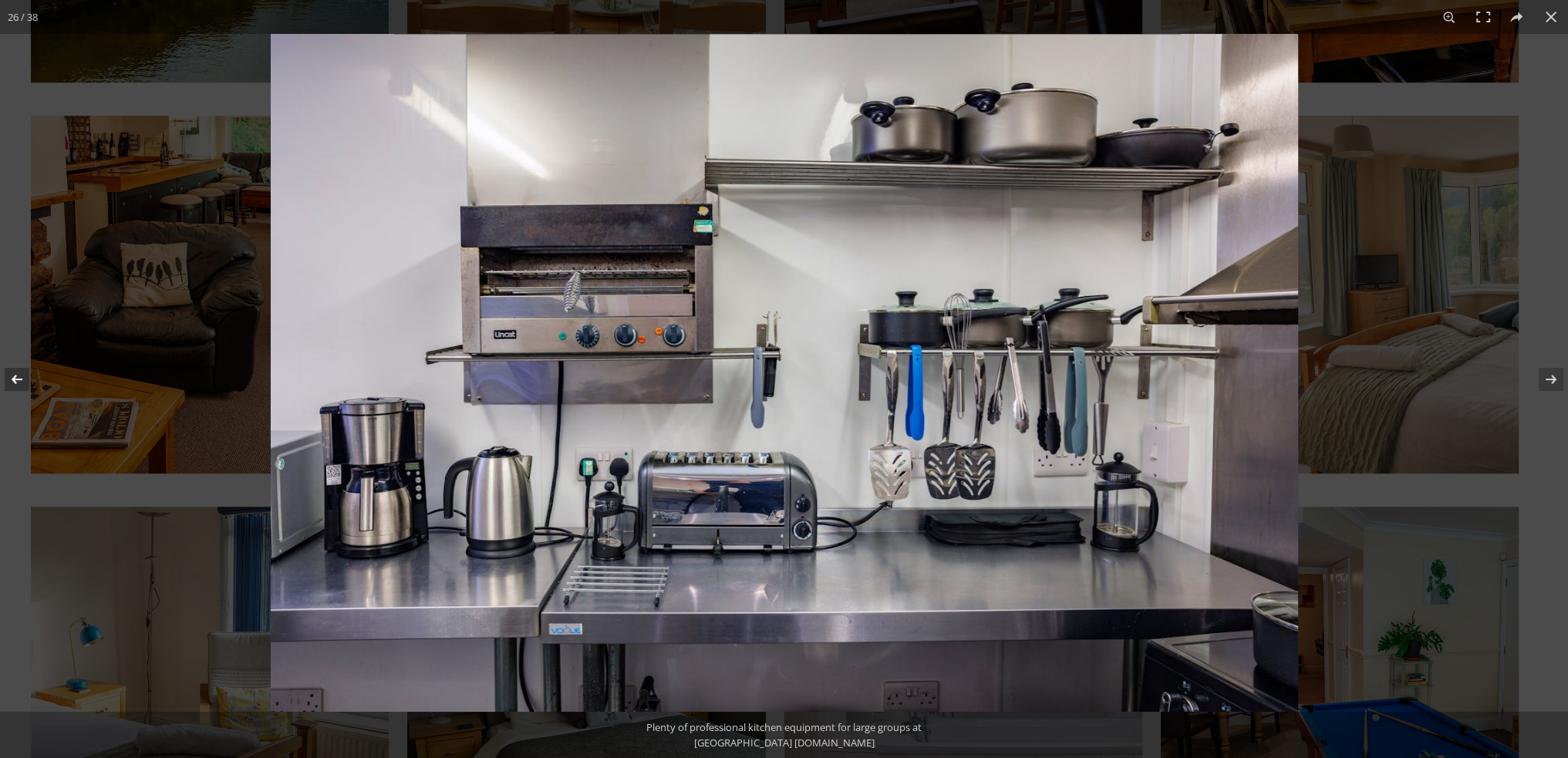
click at [14, 381] on button at bounding box center [27, 379] width 54 height 77
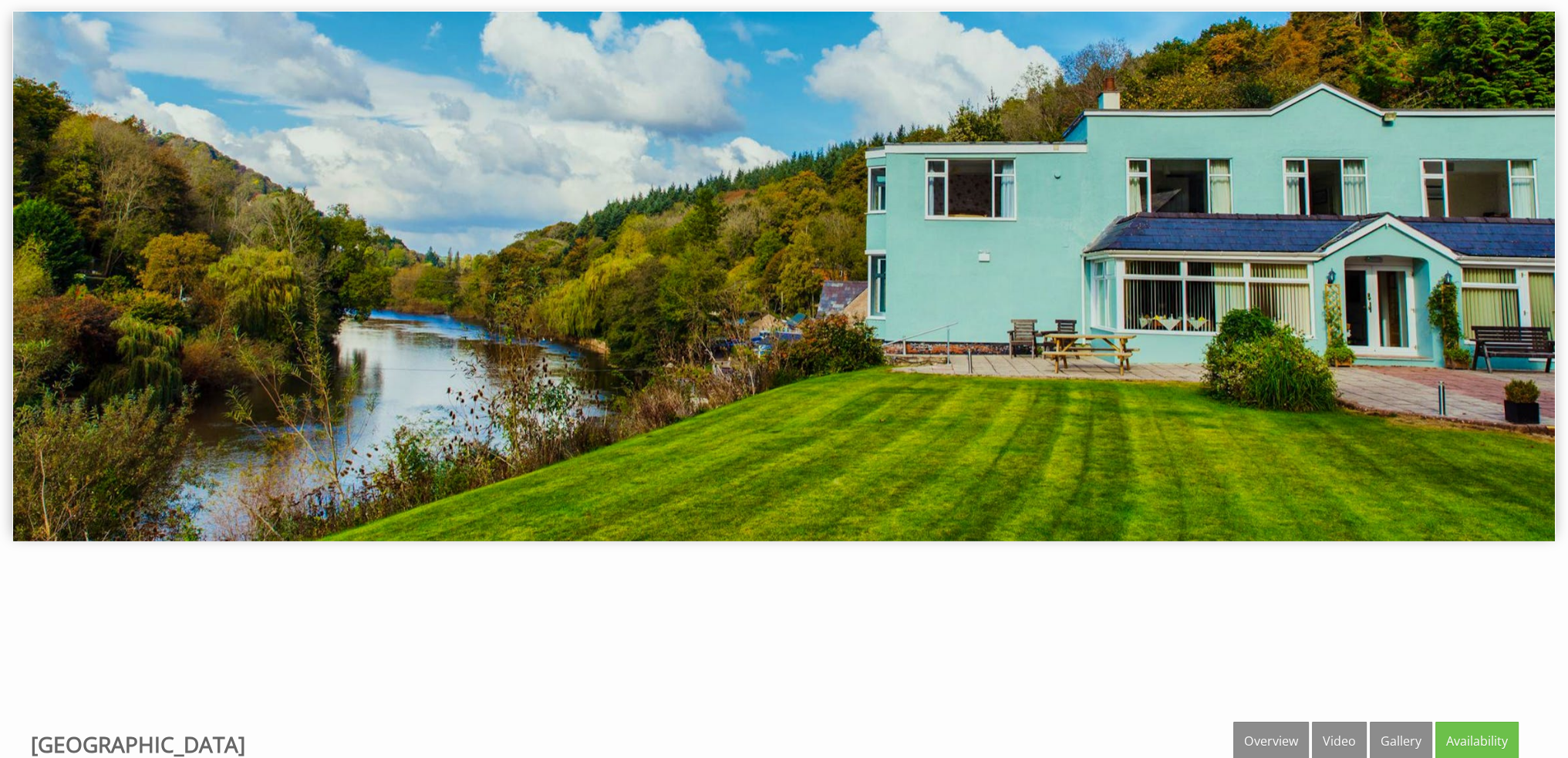
scroll to position [0, 0]
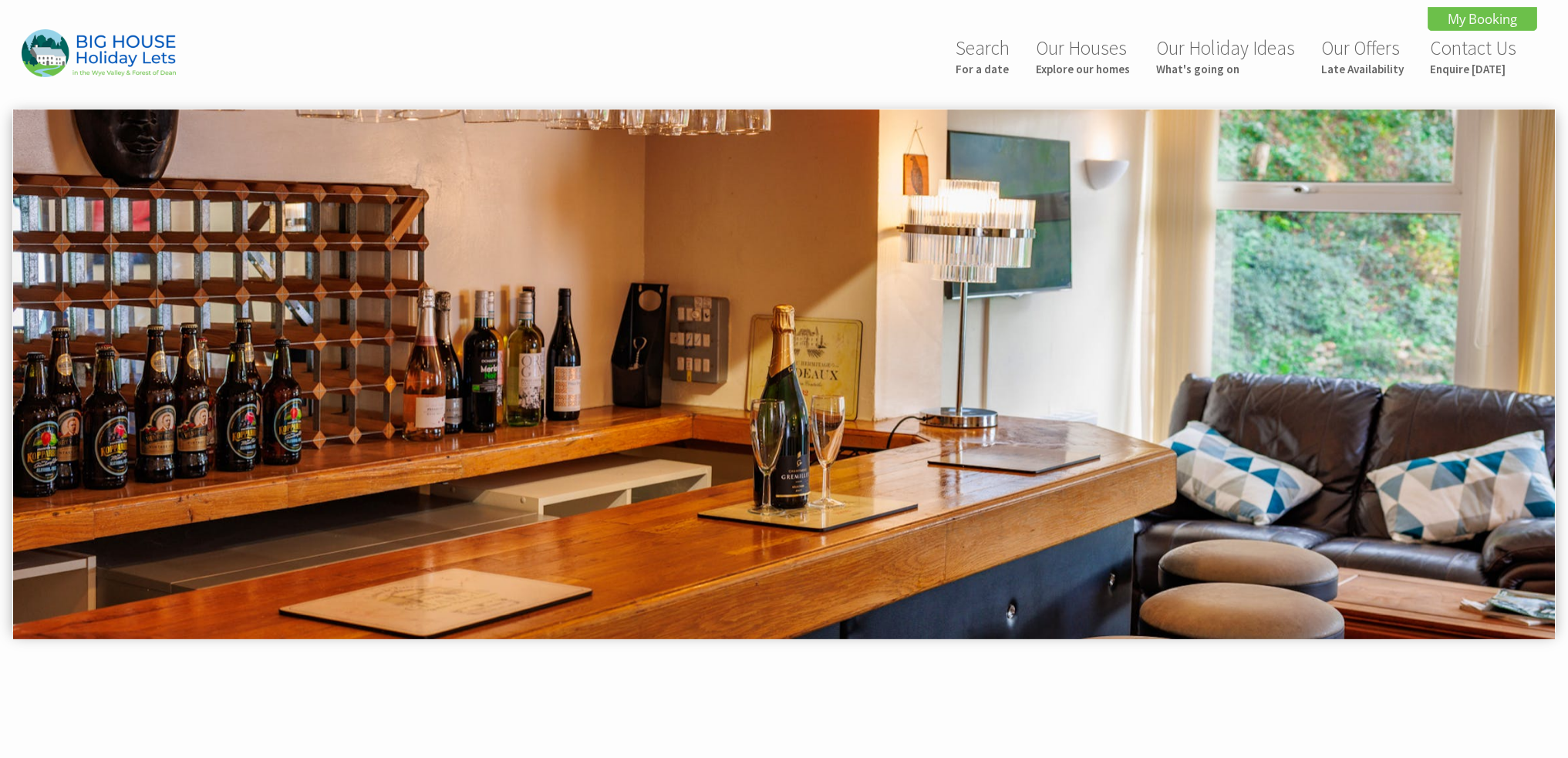
scroll to position [463, 0]
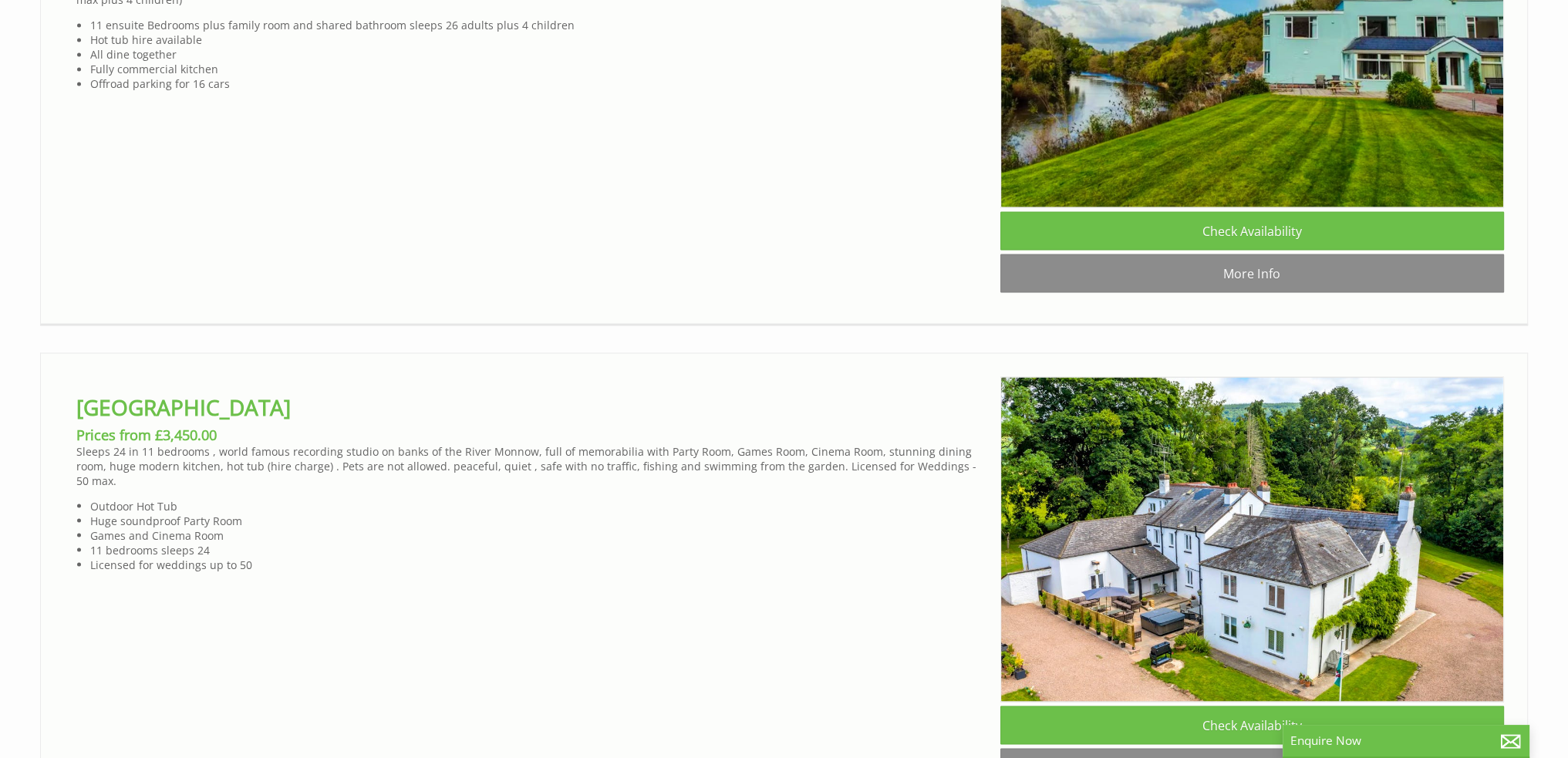
scroll to position [3674, 0]
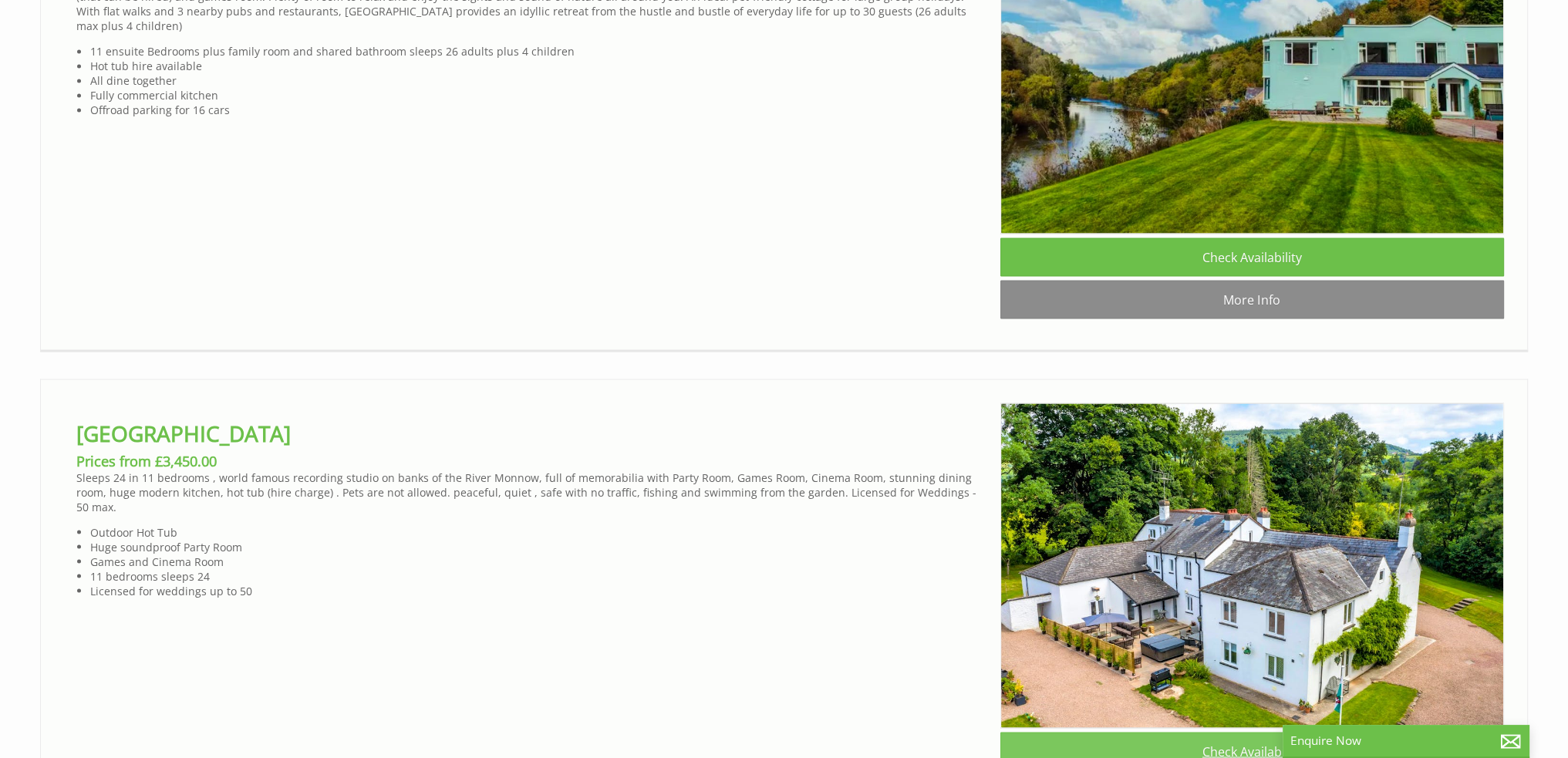
click at [1264, 731] on link "Check Availability" at bounding box center [1252, 751] width 504 height 38
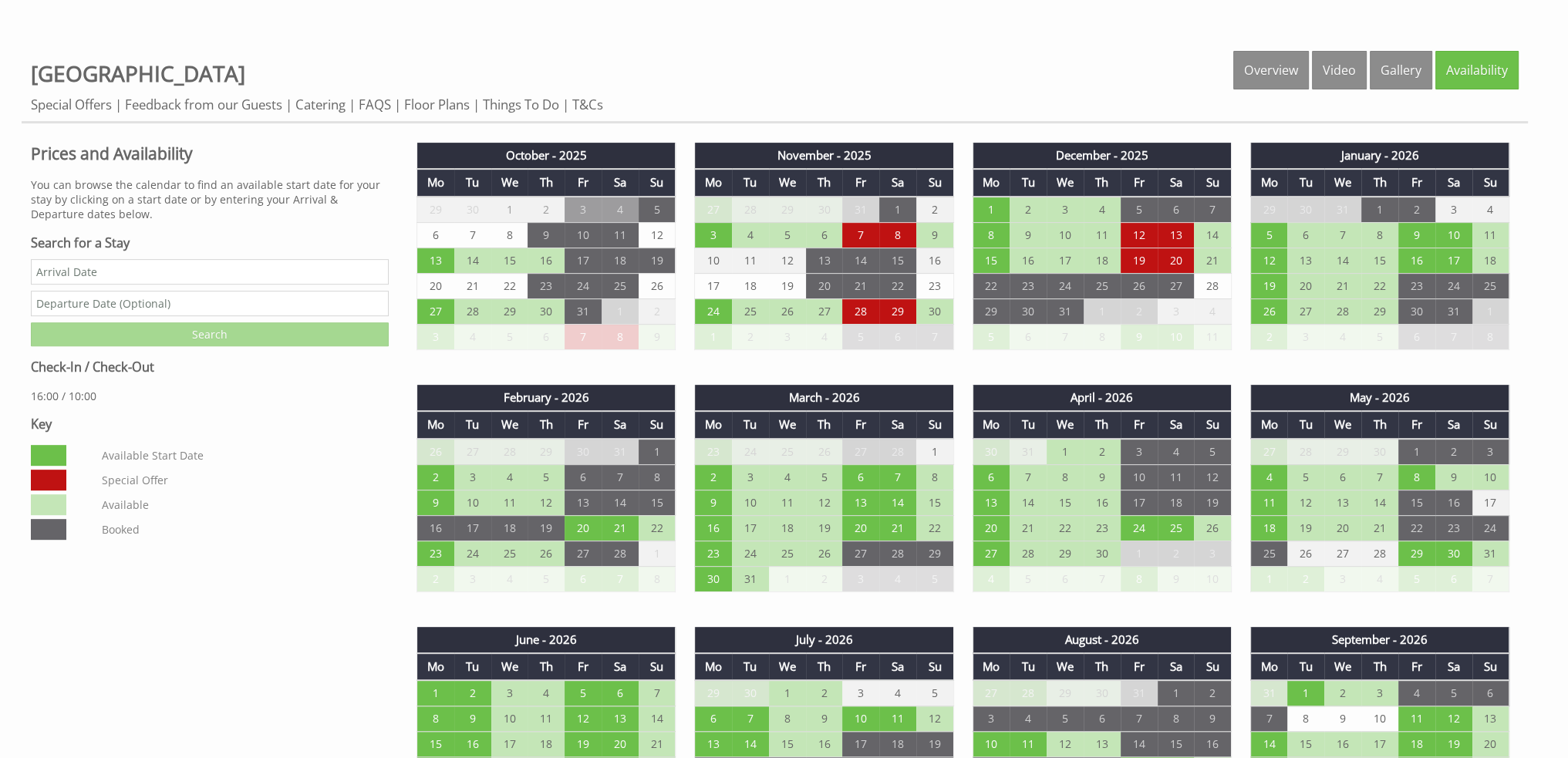
scroll to position [805, 0]
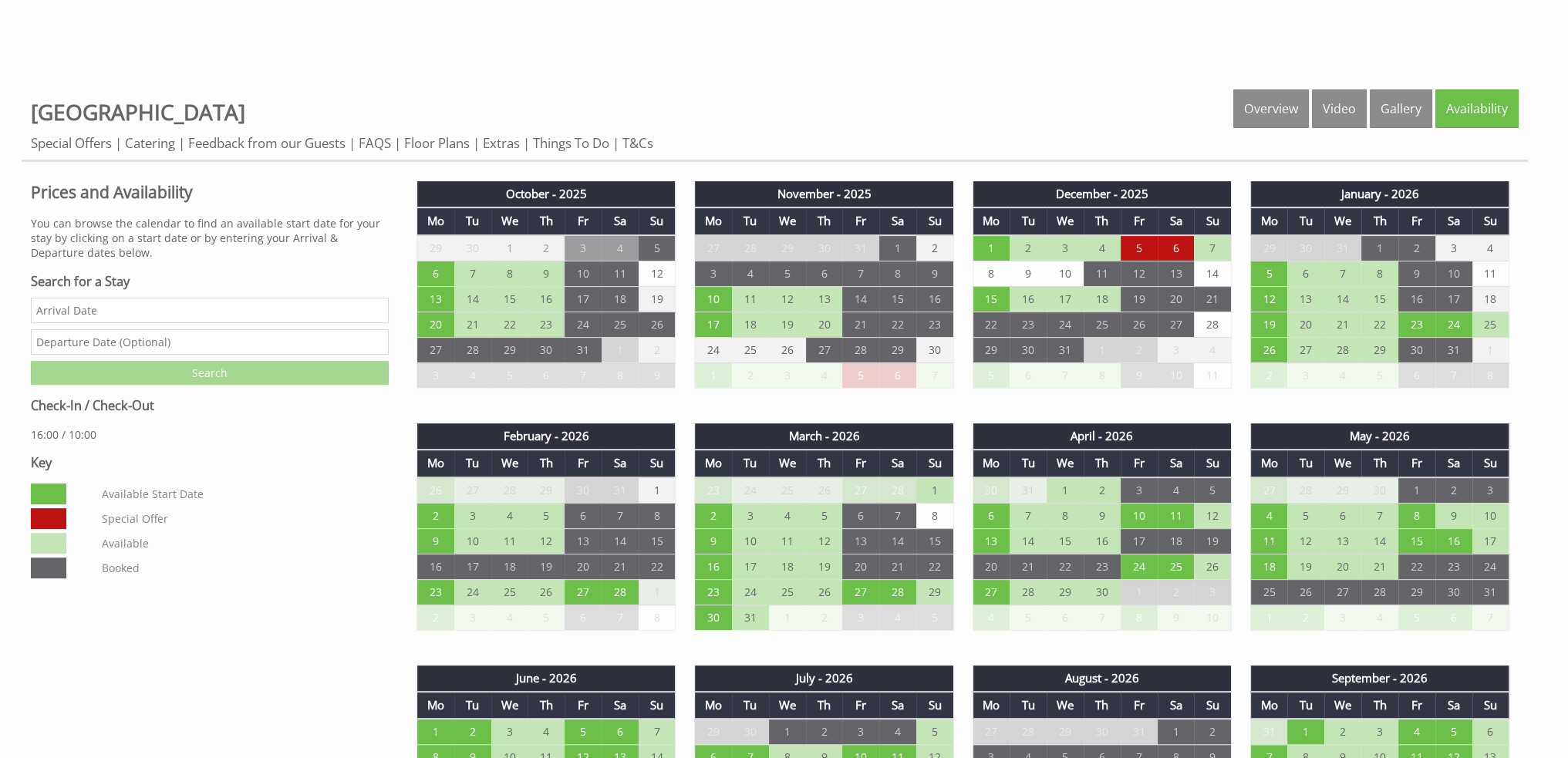
scroll to position [731, 0]
click at [1146, 510] on td "10" at bounding box center [1139, 515] width 37 height 26
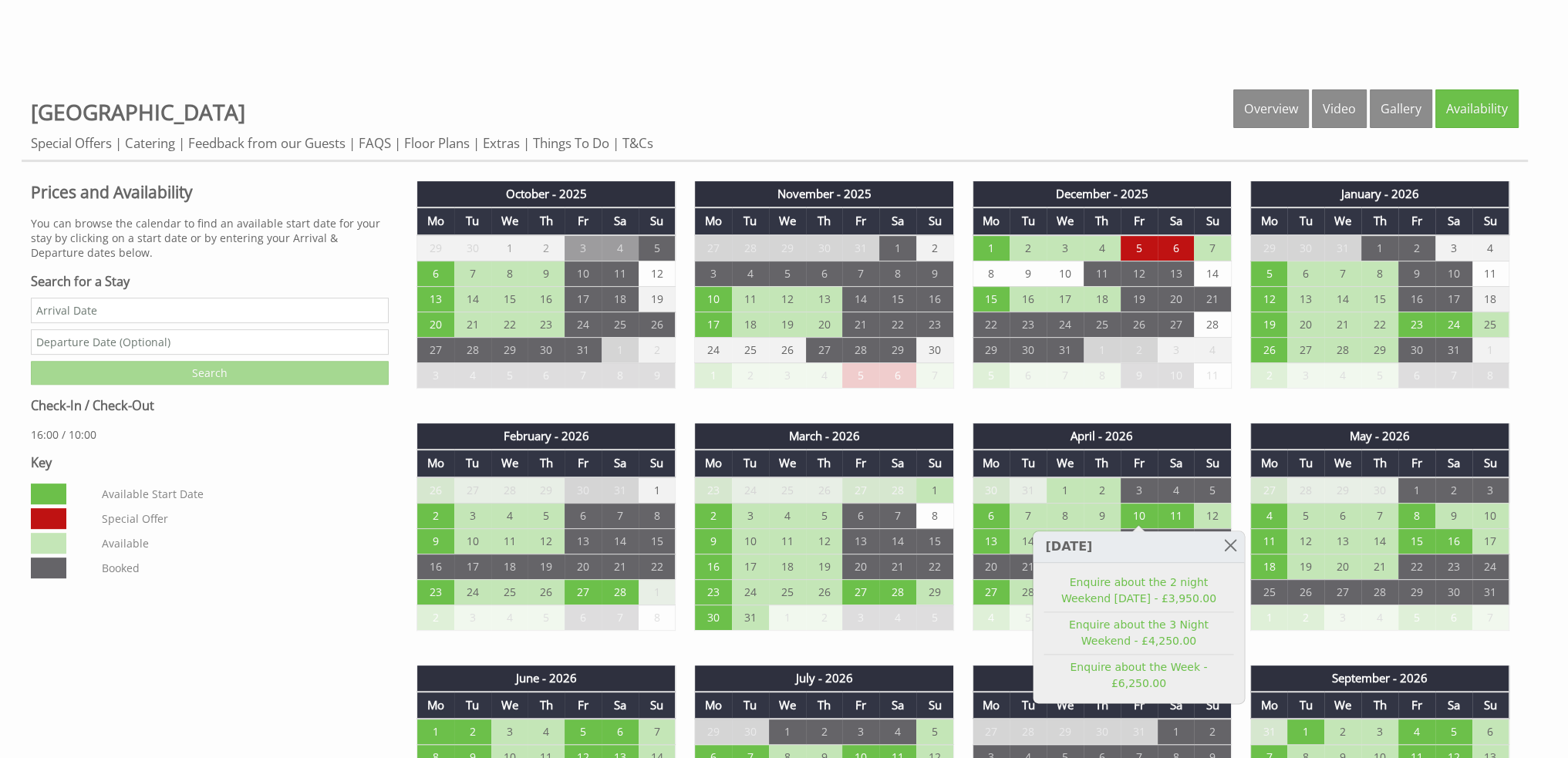
click at [725, 112] on div "Properties Forest House Overview Video Gallery Availability Special Offers Cate…" at bounding box center [775, 126] width 1506 height 72
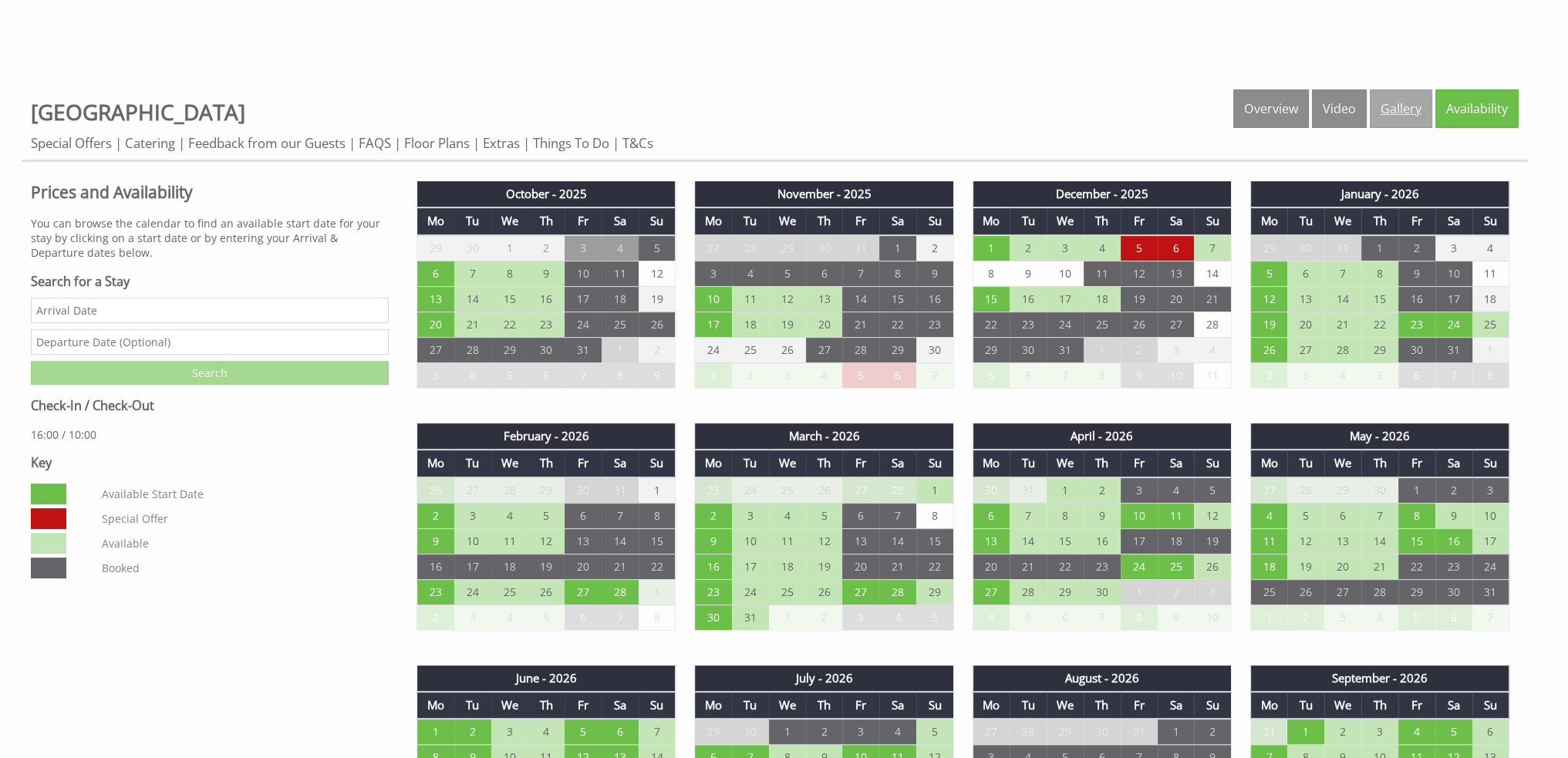
click at [1401, 106] on link "Gallery" at bounding box center [1401, 109] width 62 height 38
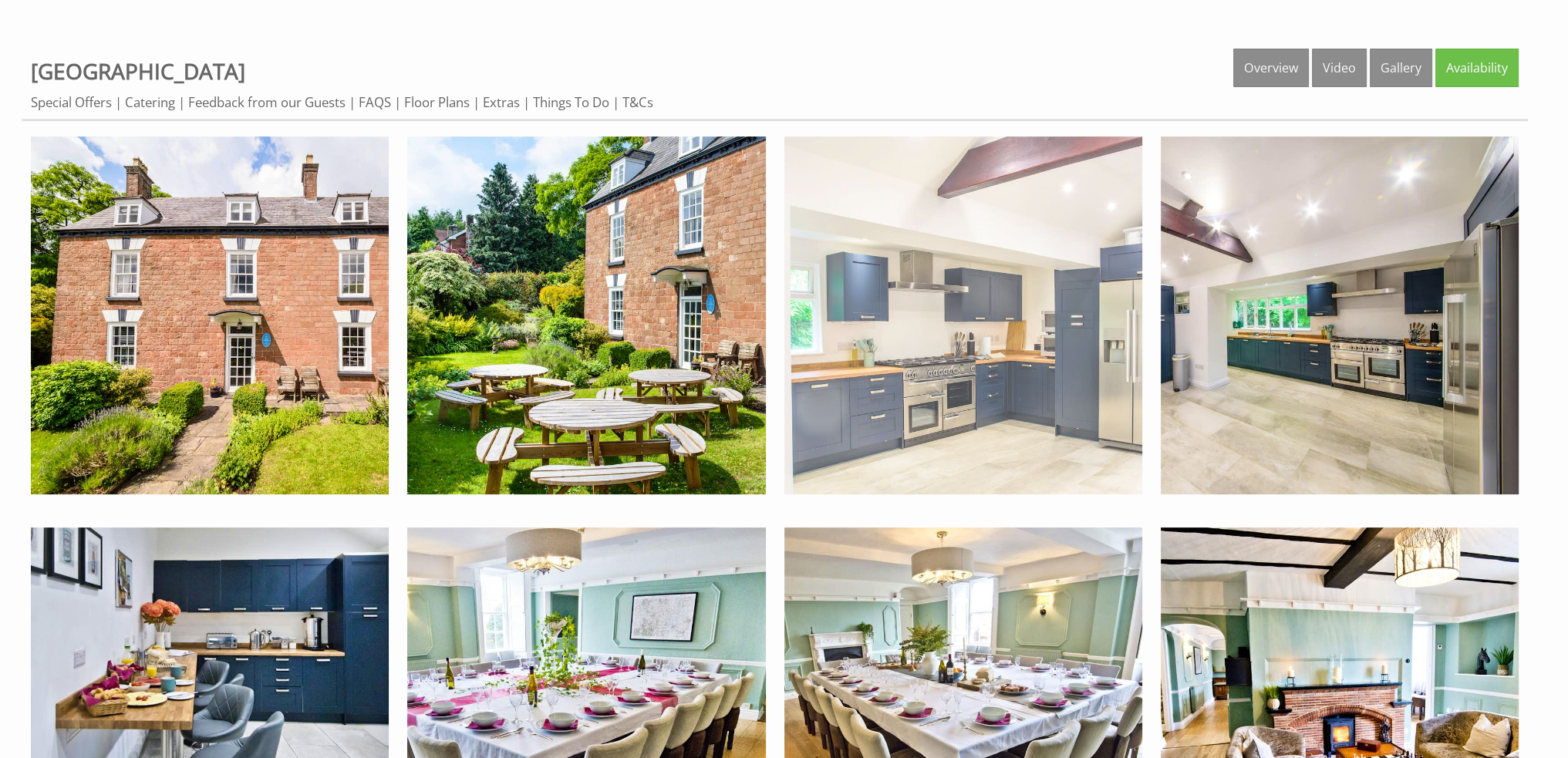
scroll to position [771, 0]
click at [968, 372] on img at bounding box center [963, 315] width 357 height 357
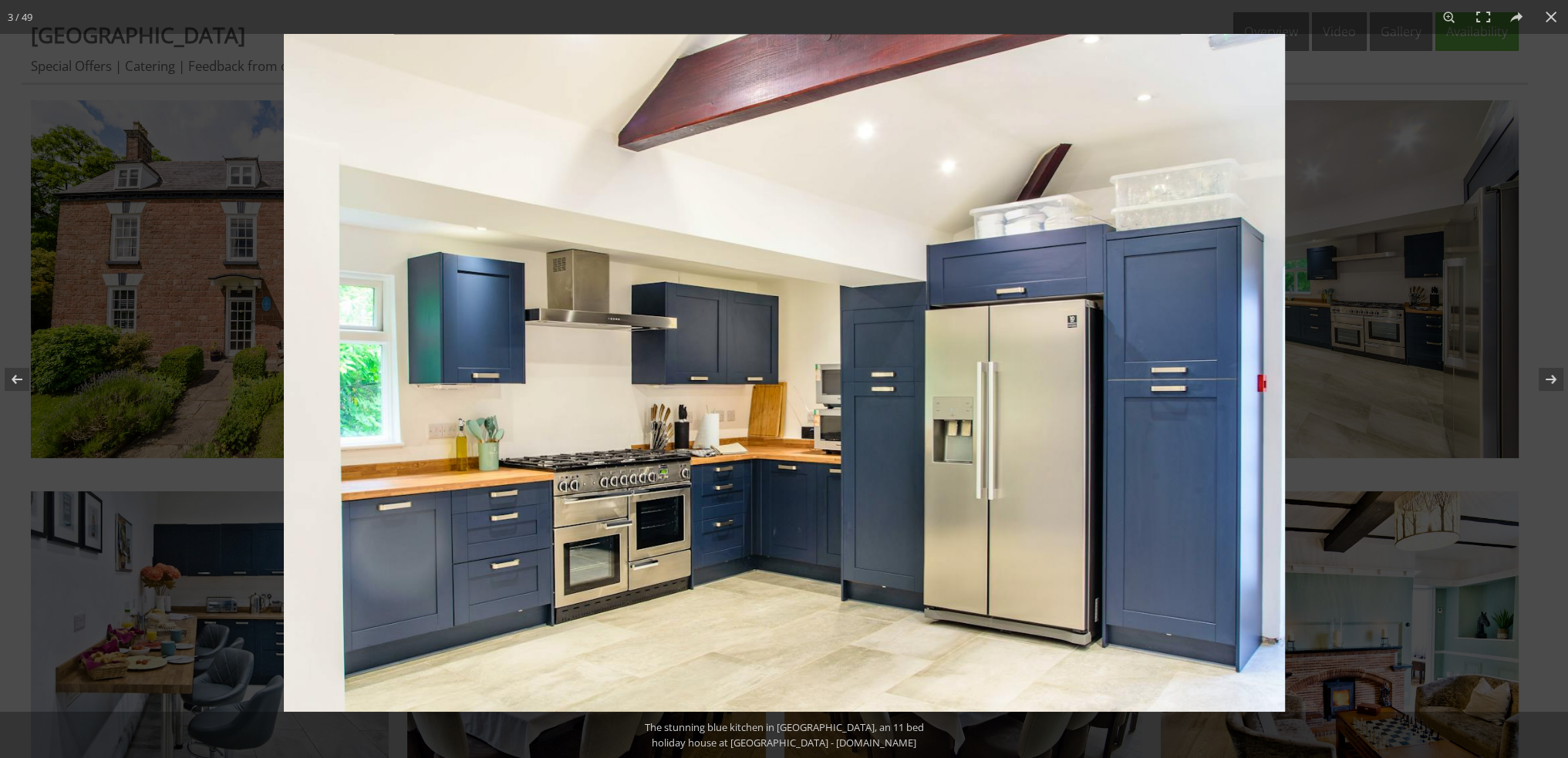
scroll to position [806, 0]
click at [1546, 17] on button at bounding box center [1551, 17] width 34 height 34
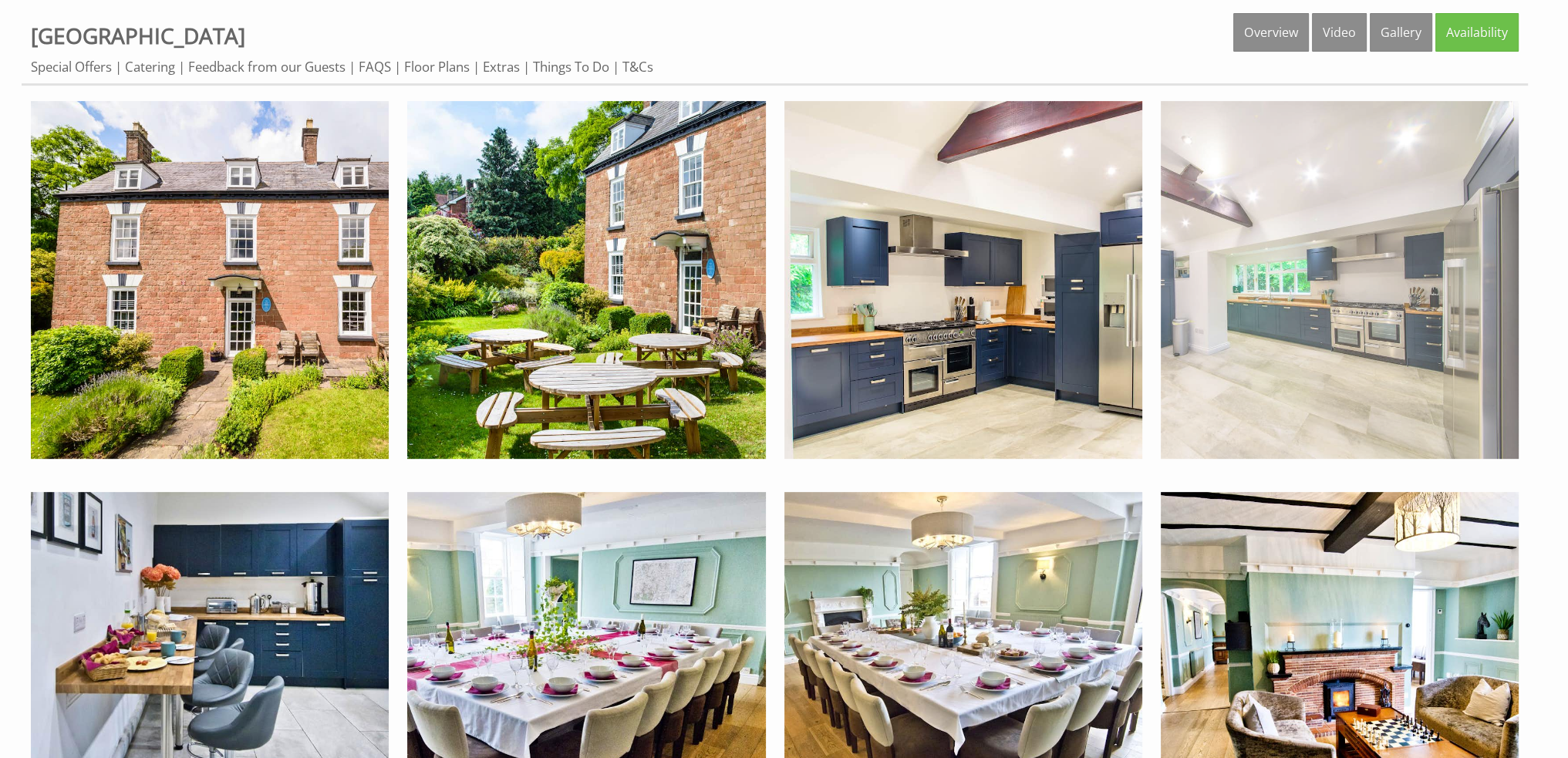
click at [1261, 347] on img at bounding box center [1339, 280] width 357 height 357
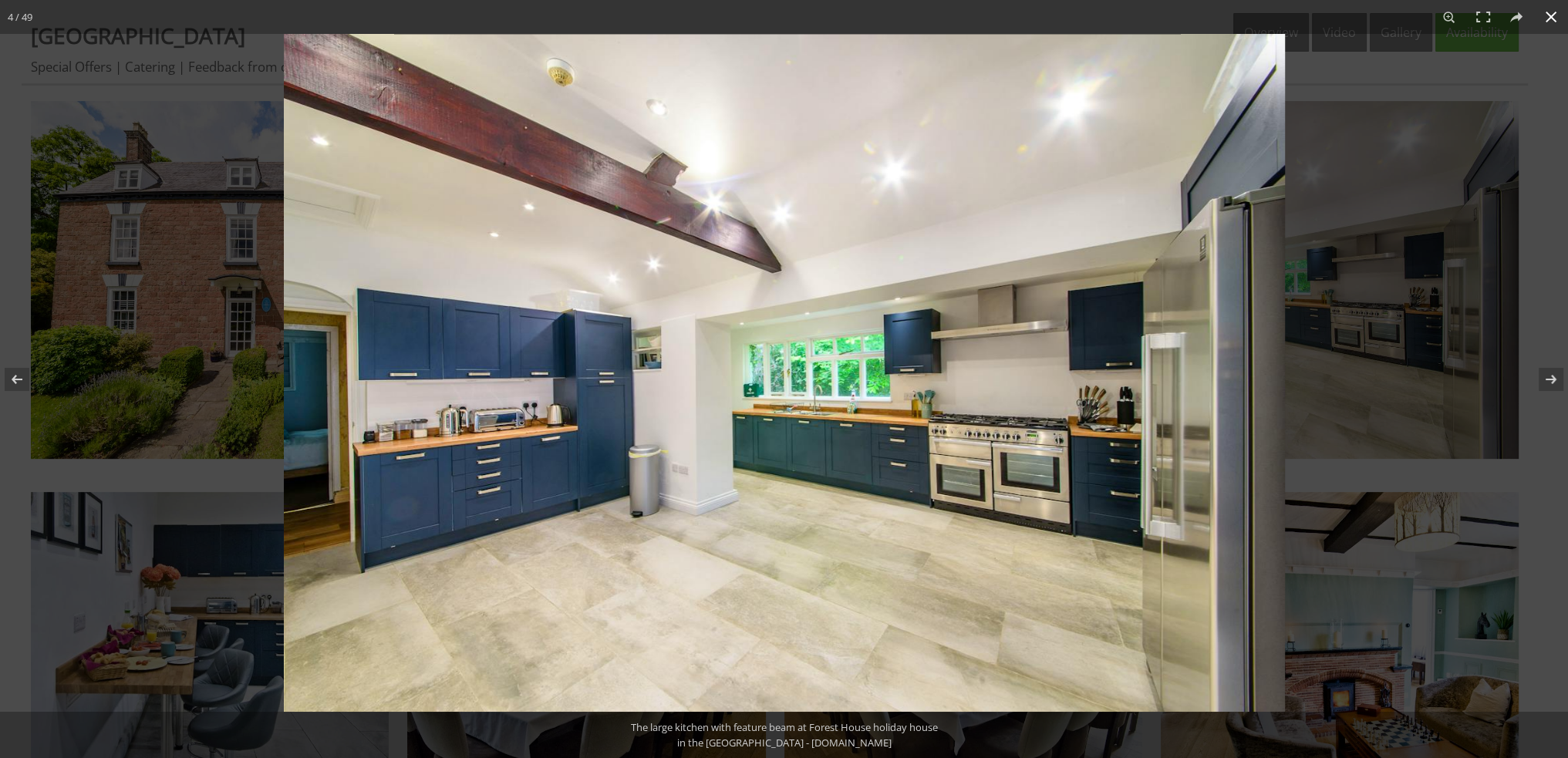
click at [1544, 18] on button at bounding box center [1551, 17] width 34 height 34
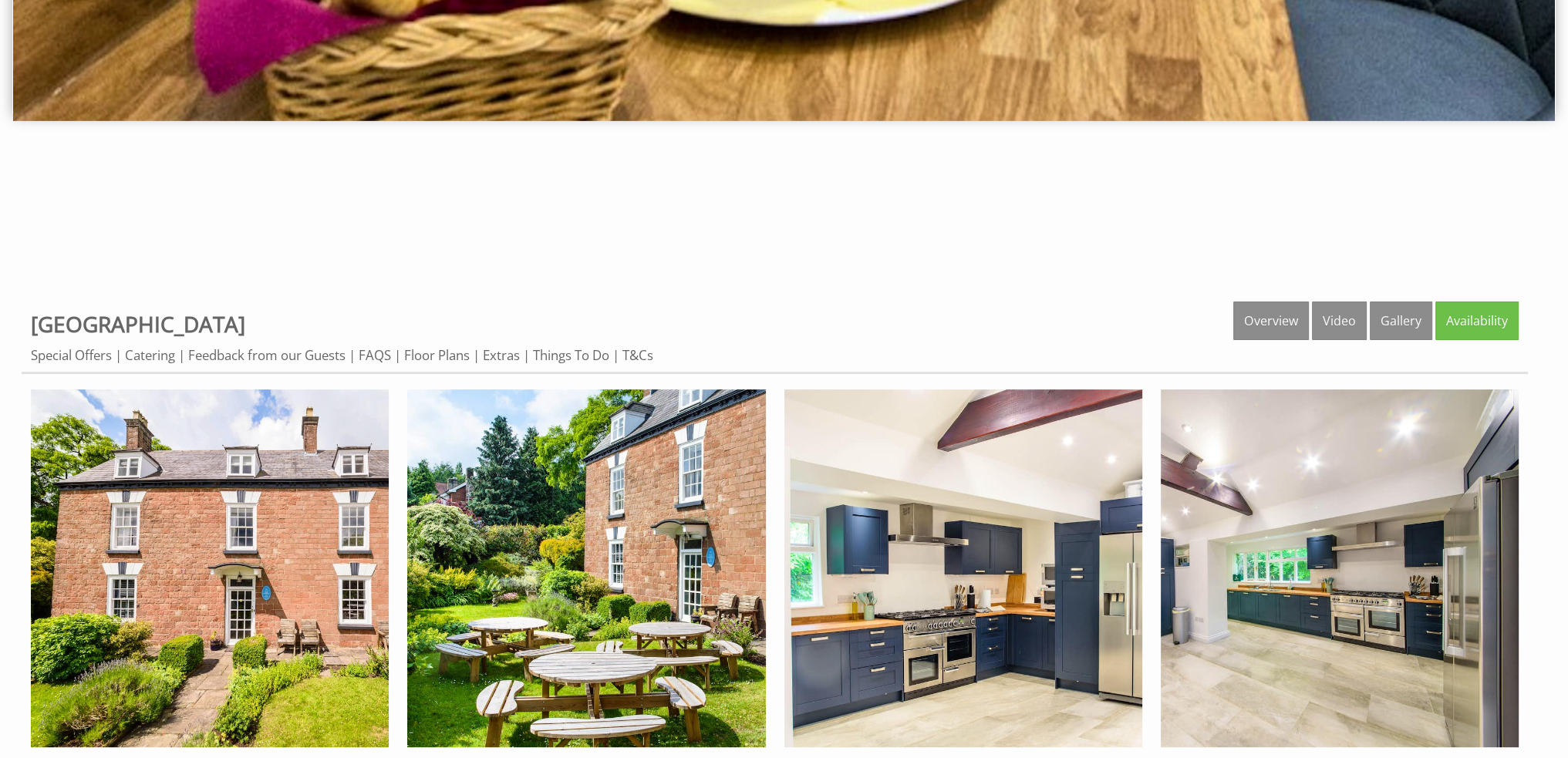
scroll to position [539, 0]
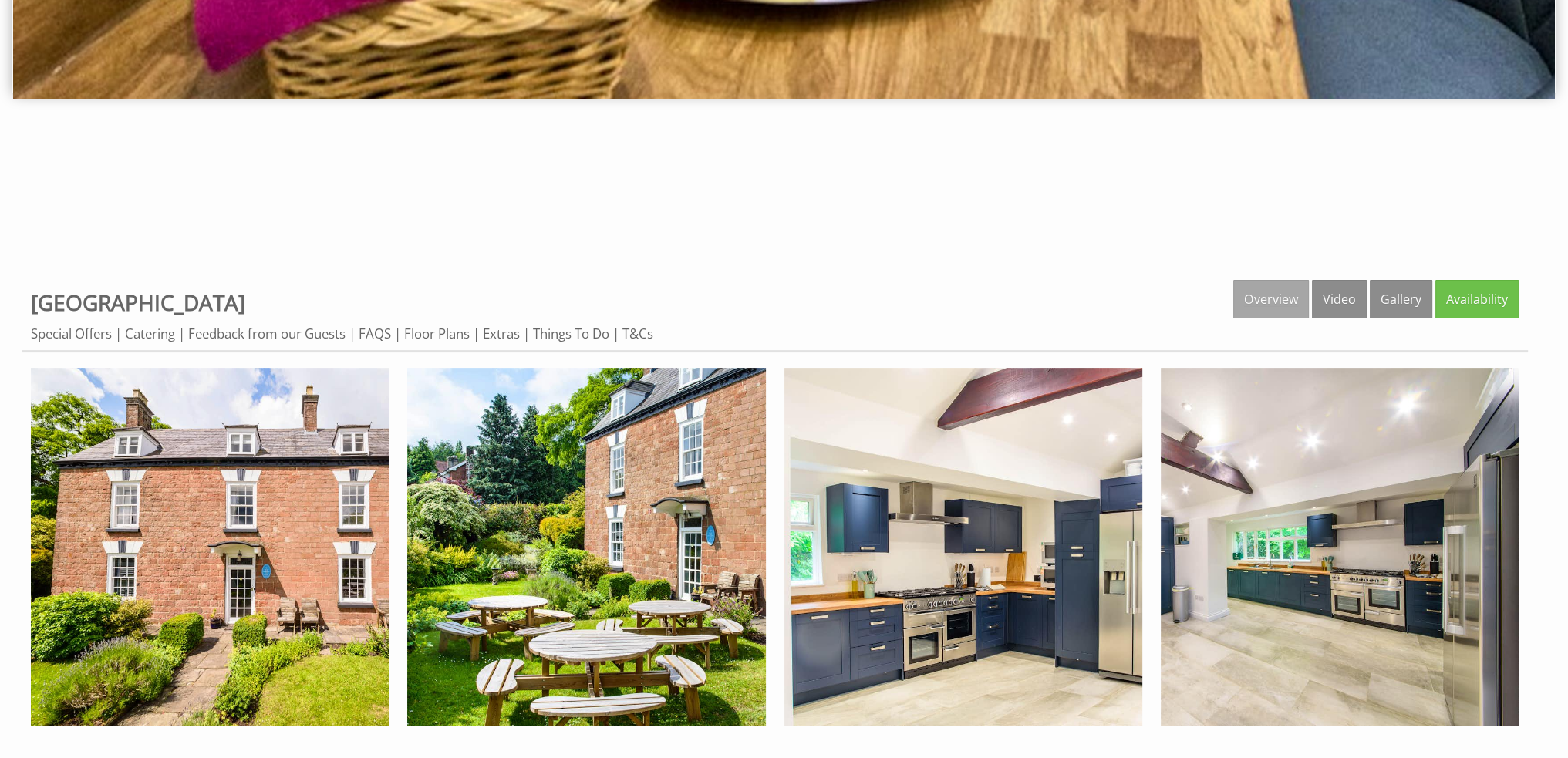
click at [1247, 301] on link "Overview" at bounding box center [1270, 299] width 76 height 38
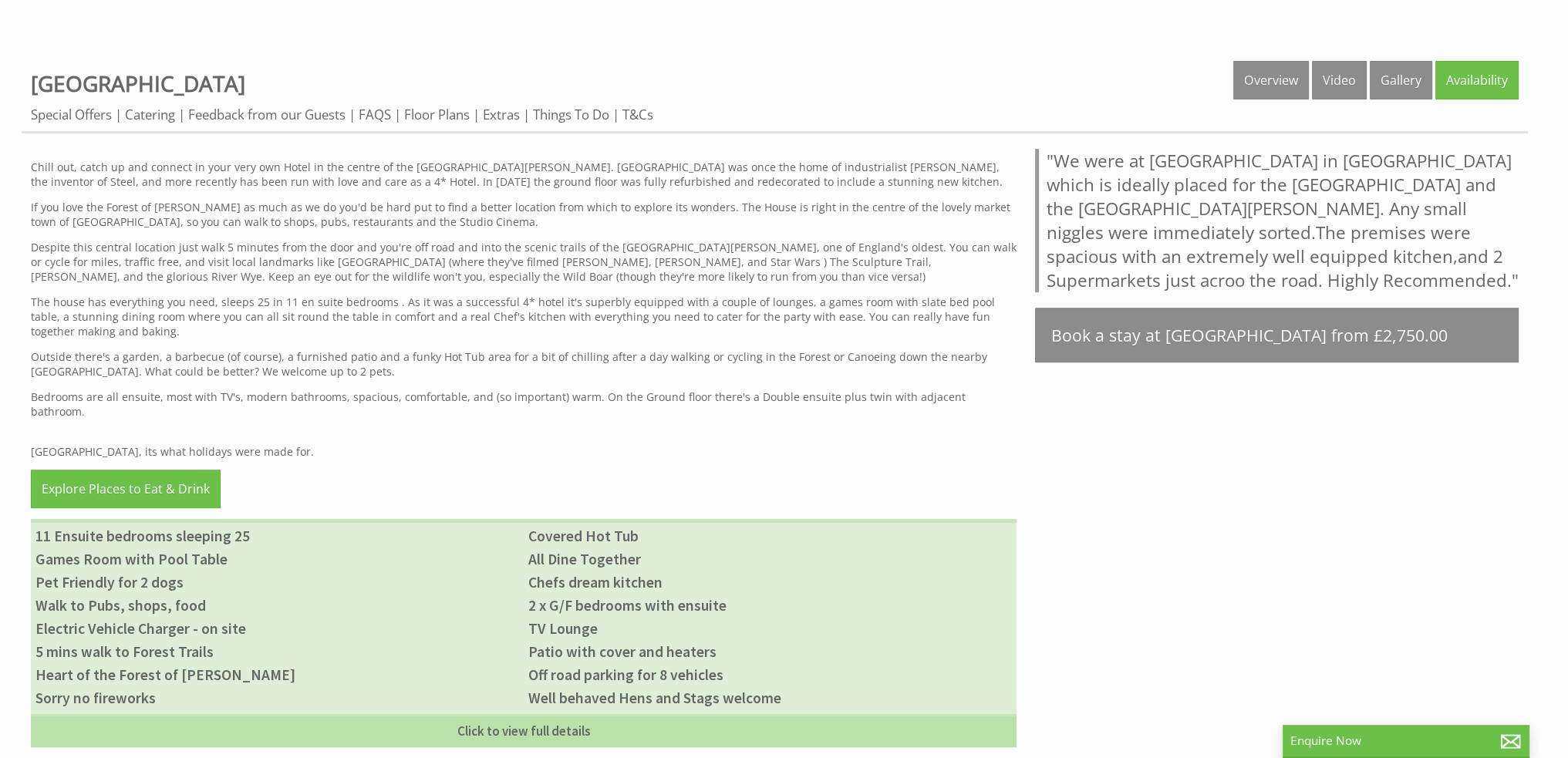
scroll to position [656, 0]
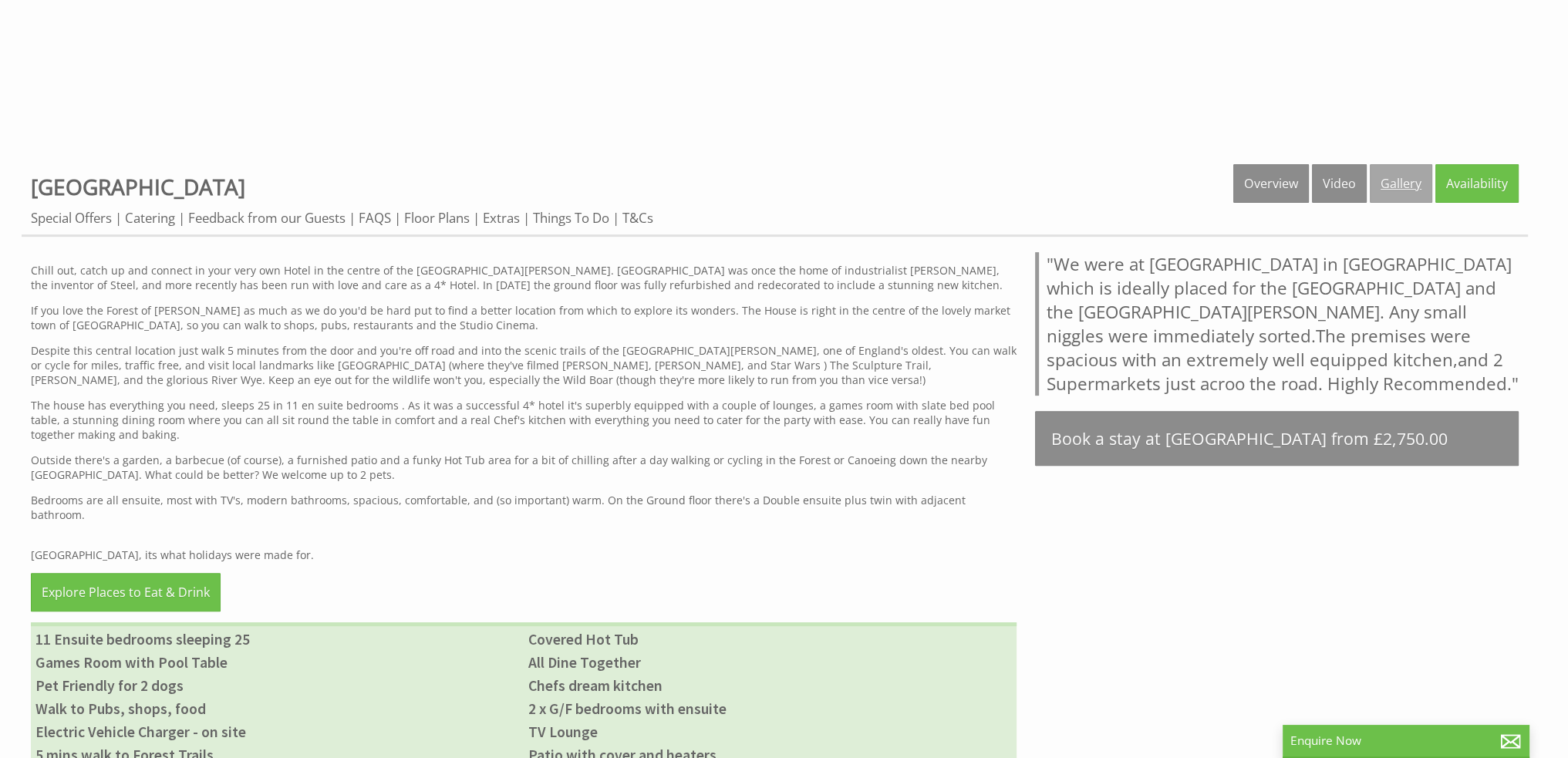
click at [1403, 194] on link "Gallery" at bounding box center [1401, 184] width 62 height 38
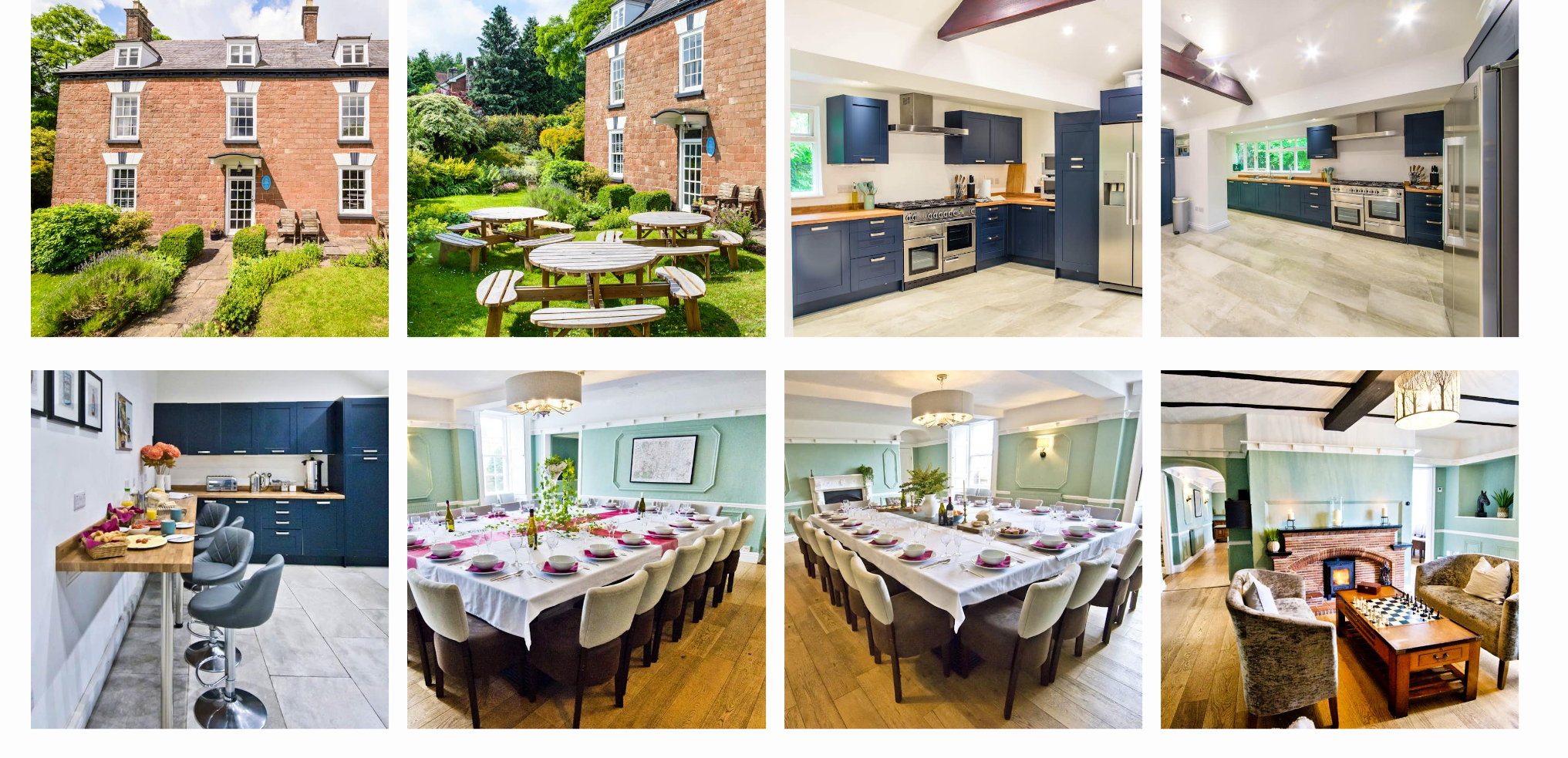
scroll to position [1083, 0]
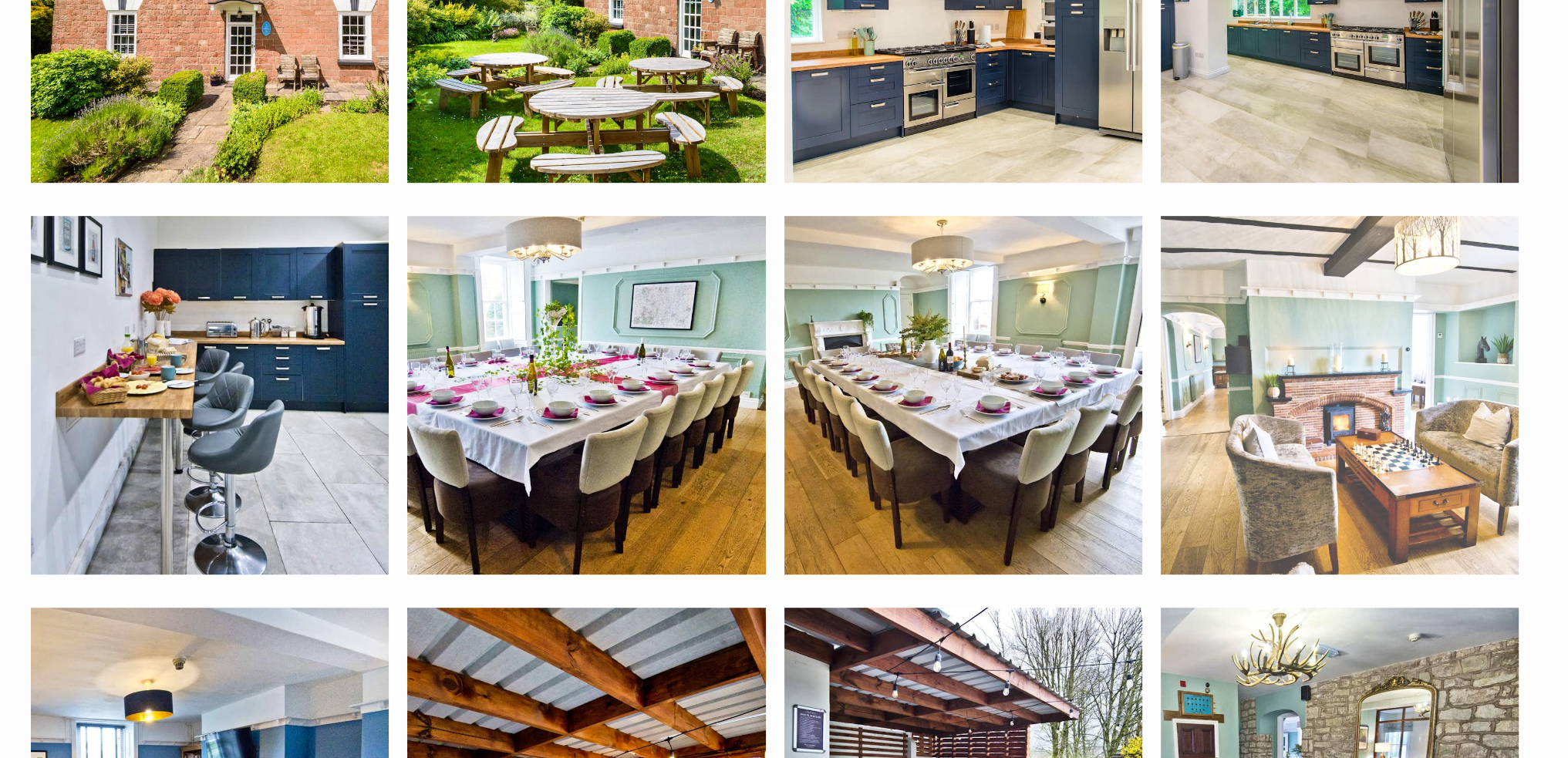
click at [1267, 427] on img at bounding box center [1339, 395] width 357 height 357
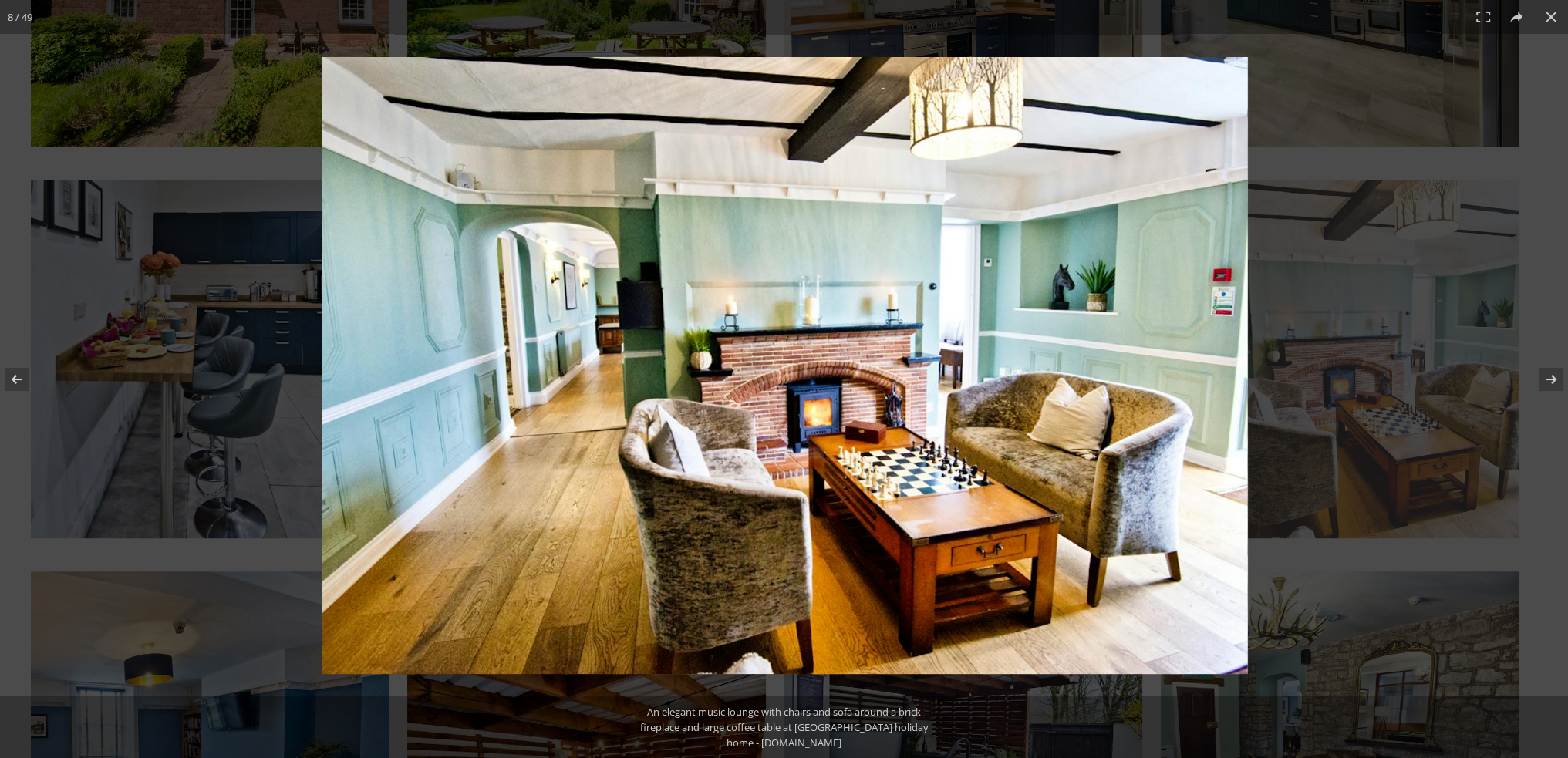
scroll to position [1118, 0]
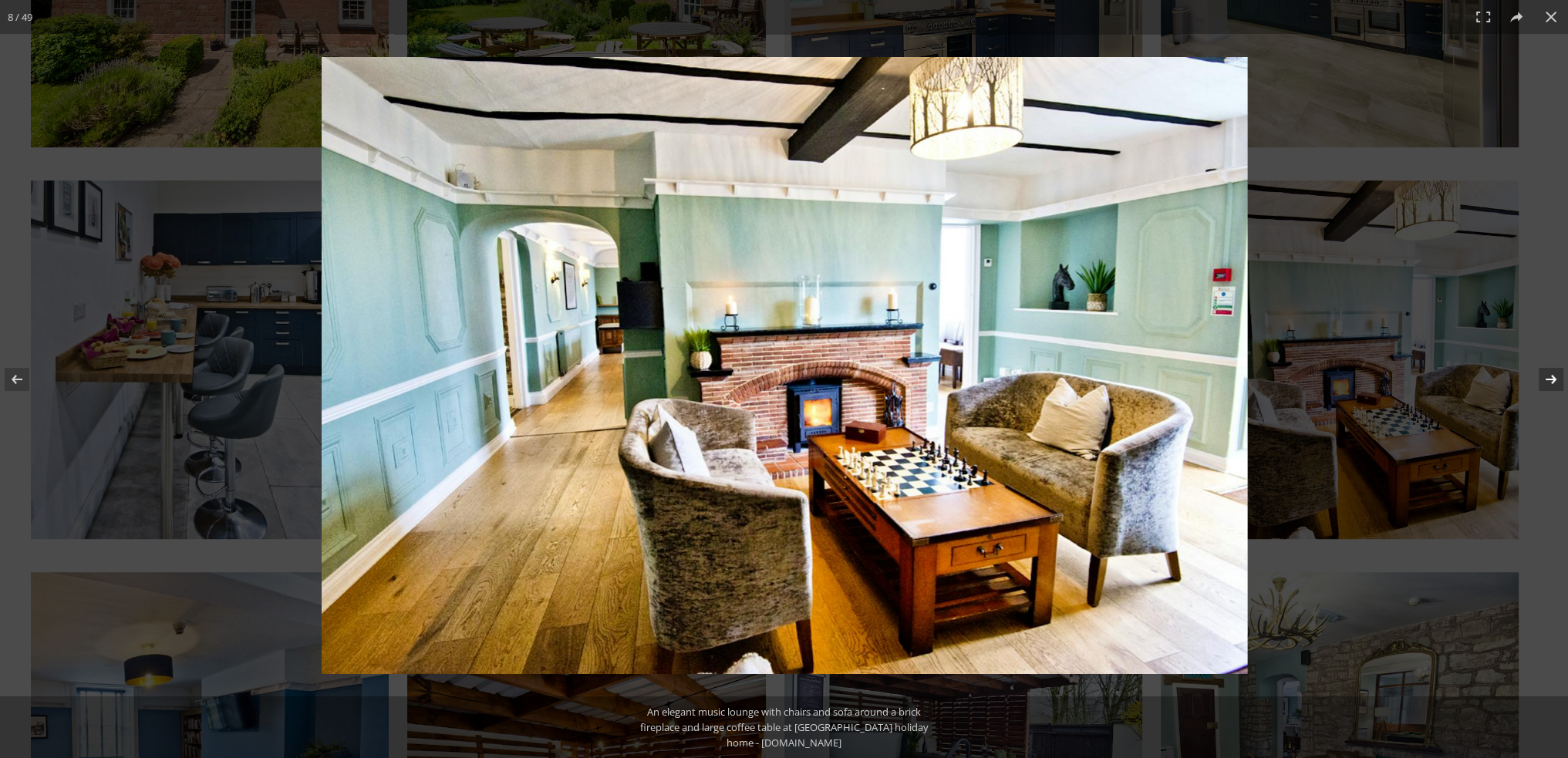
click at [1555, 378] on button at bounding box center [1541, 379] width 54 height 77
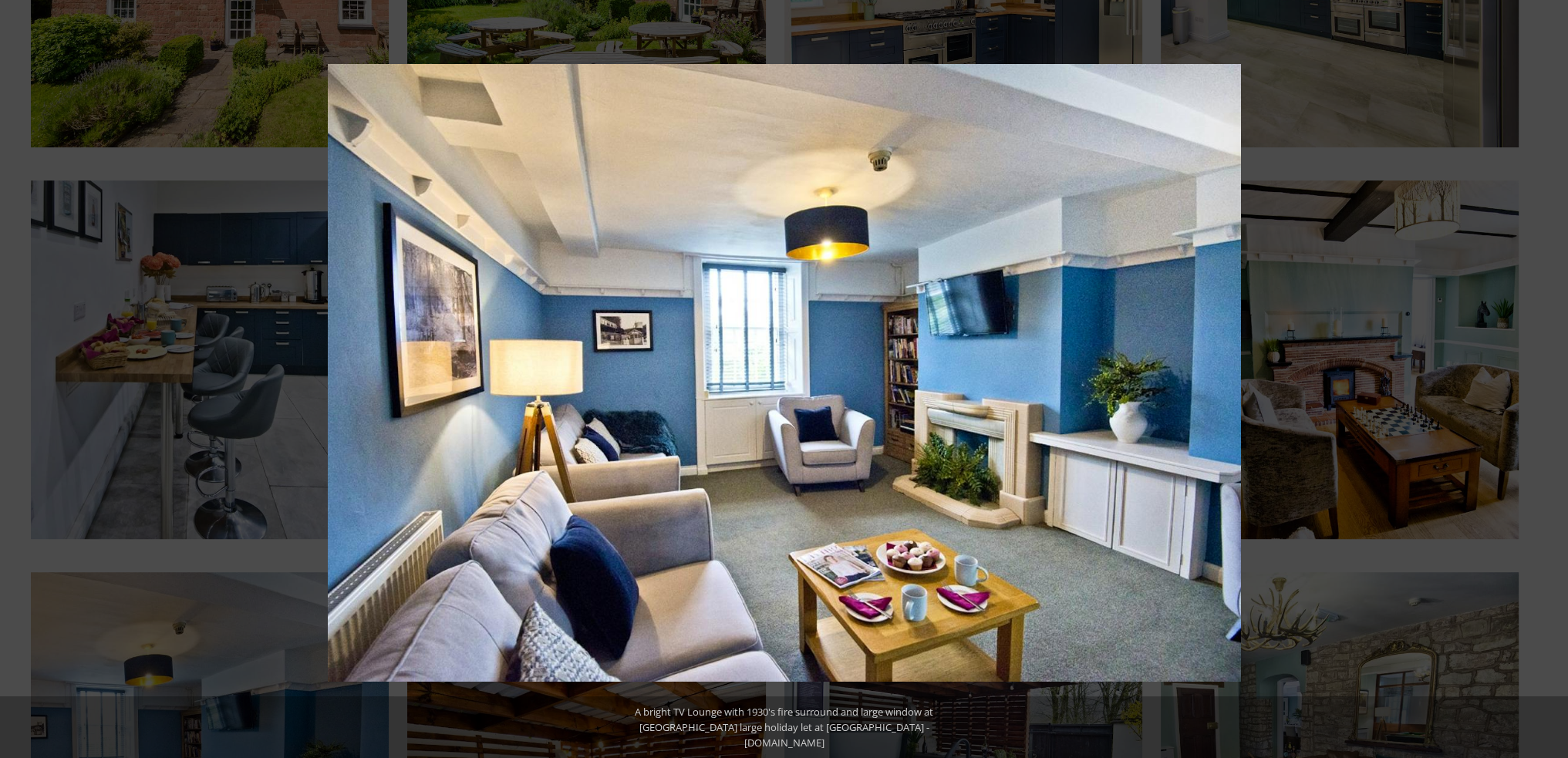
click at [1555, 378] on button at bounding box center [1541, 379] width 54 height 77
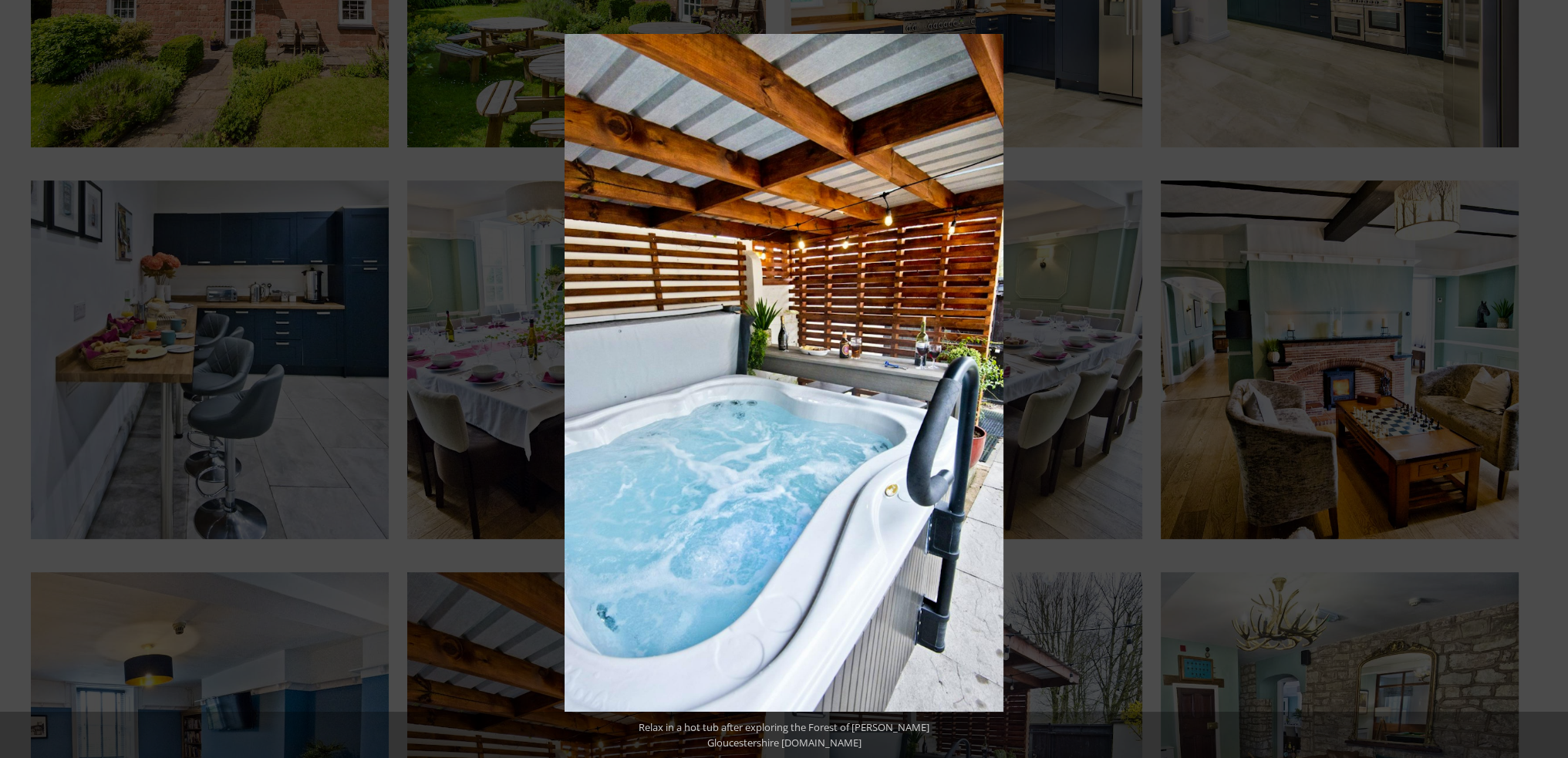
click at [1555, 378] on button at bounding box center [1541, 379] width 54 height 77
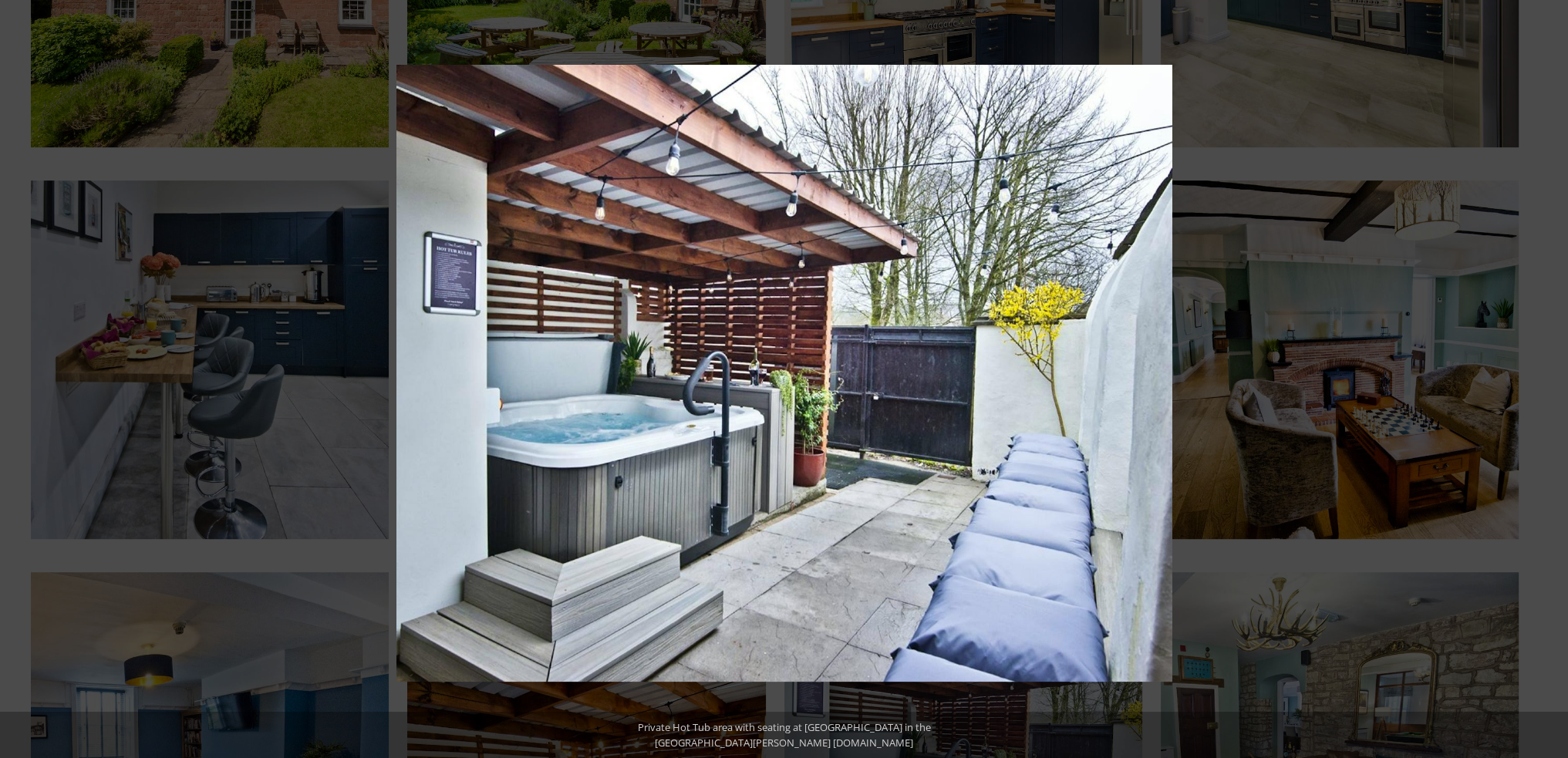
click at [1555, 378] on button at bounding box center [1541, 379] width 54 height 77
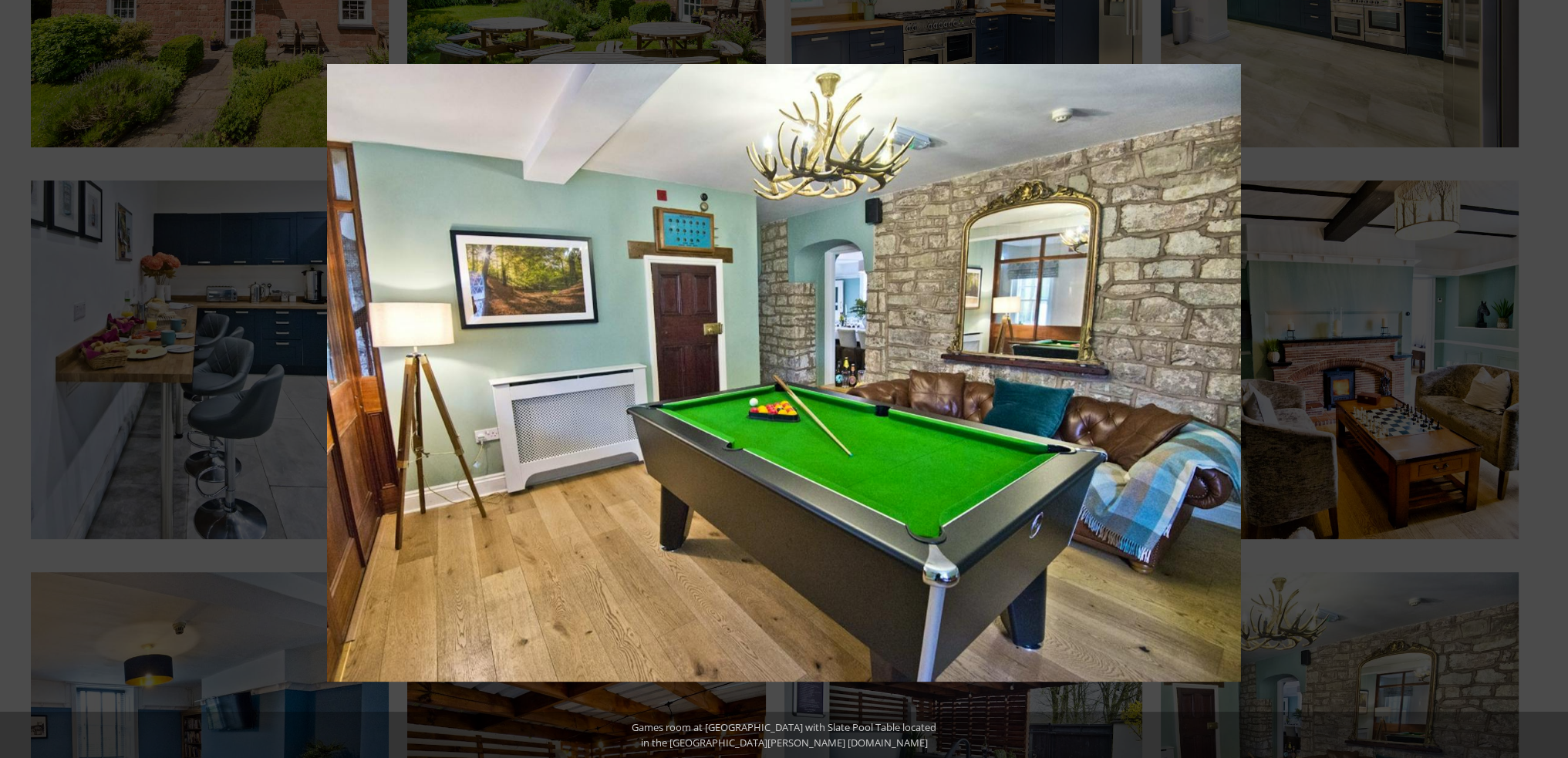
click at [1555, 378] on button at bounding box center [1541, 379] width 54 height 77
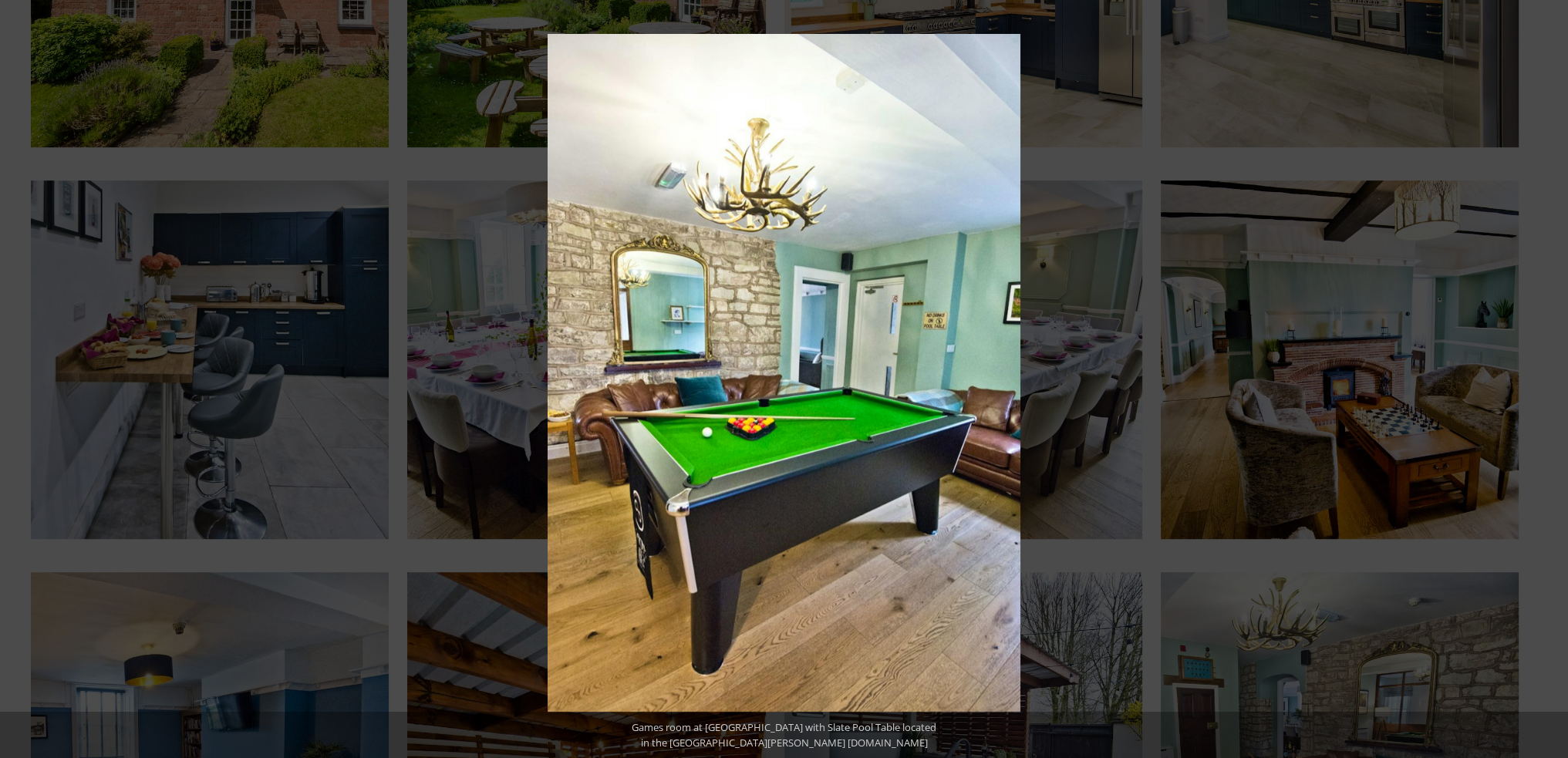
click at [1555, 378] on button at bounding box center [1541, 379] width 54 height 77
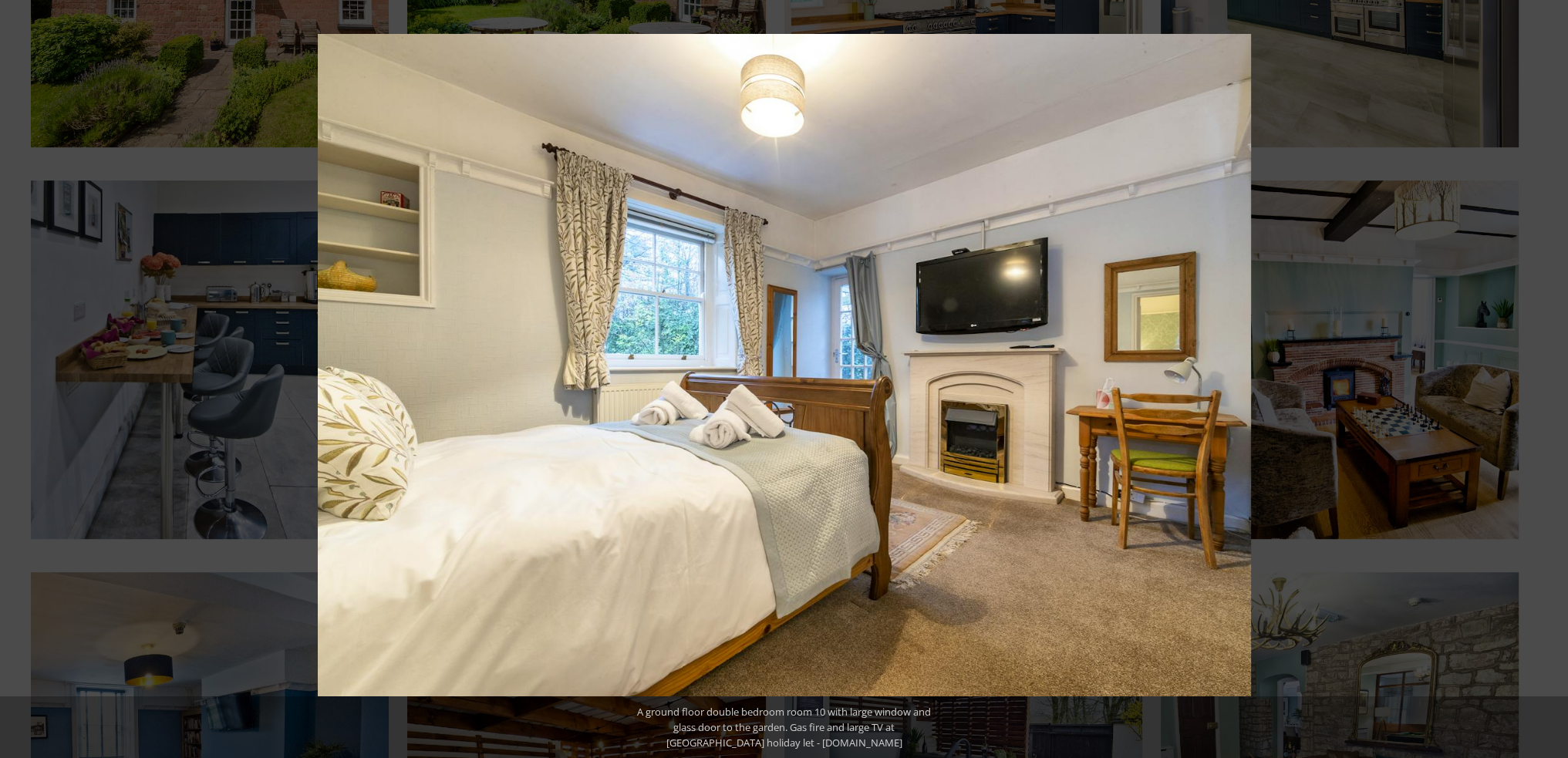
click at [1555, 378] on button at bounding box center [1541, 379] width 54 height 77
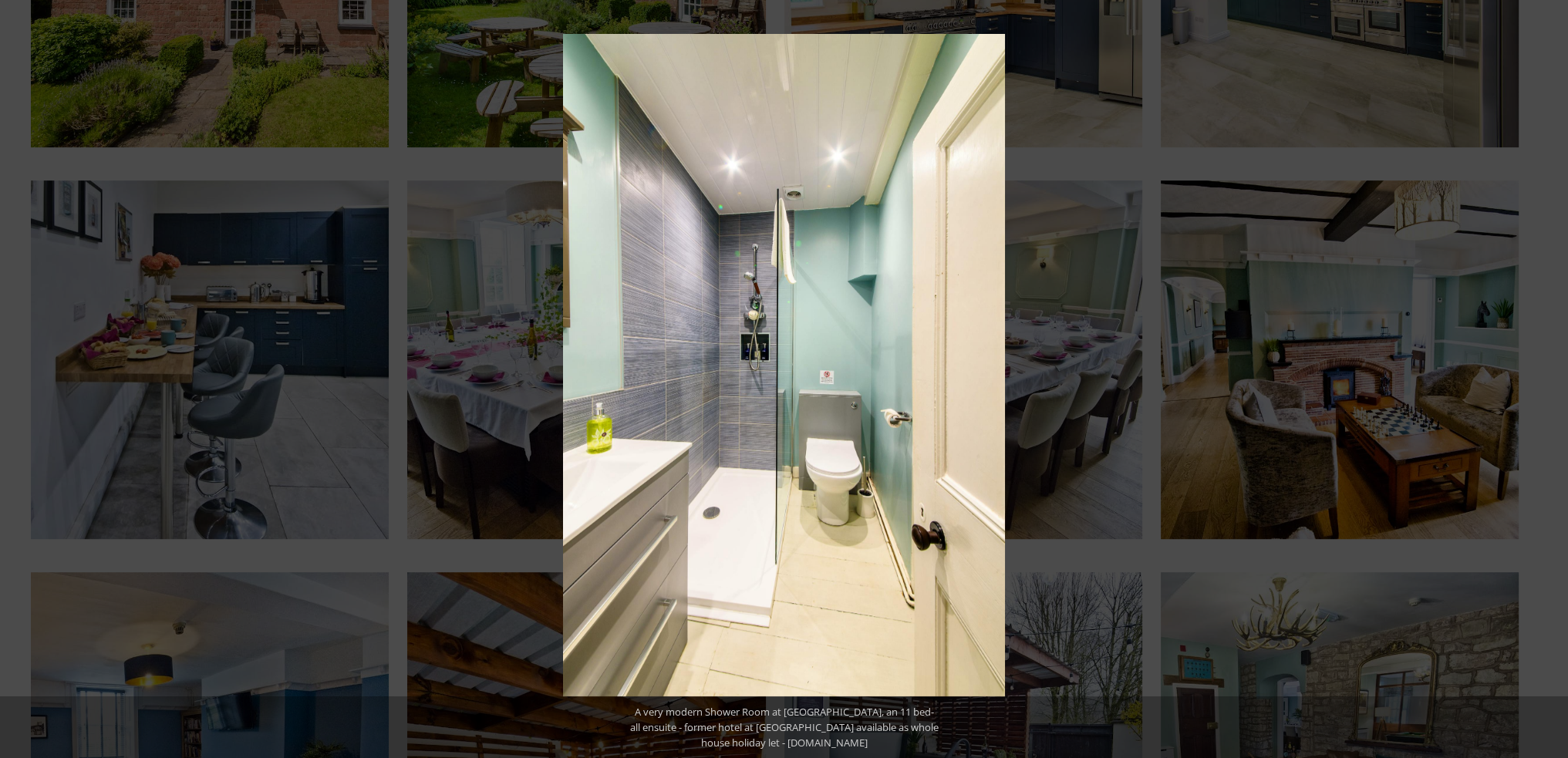
click at [1555, 378] on button at bounding box center [1541, 379] width 54 height 77
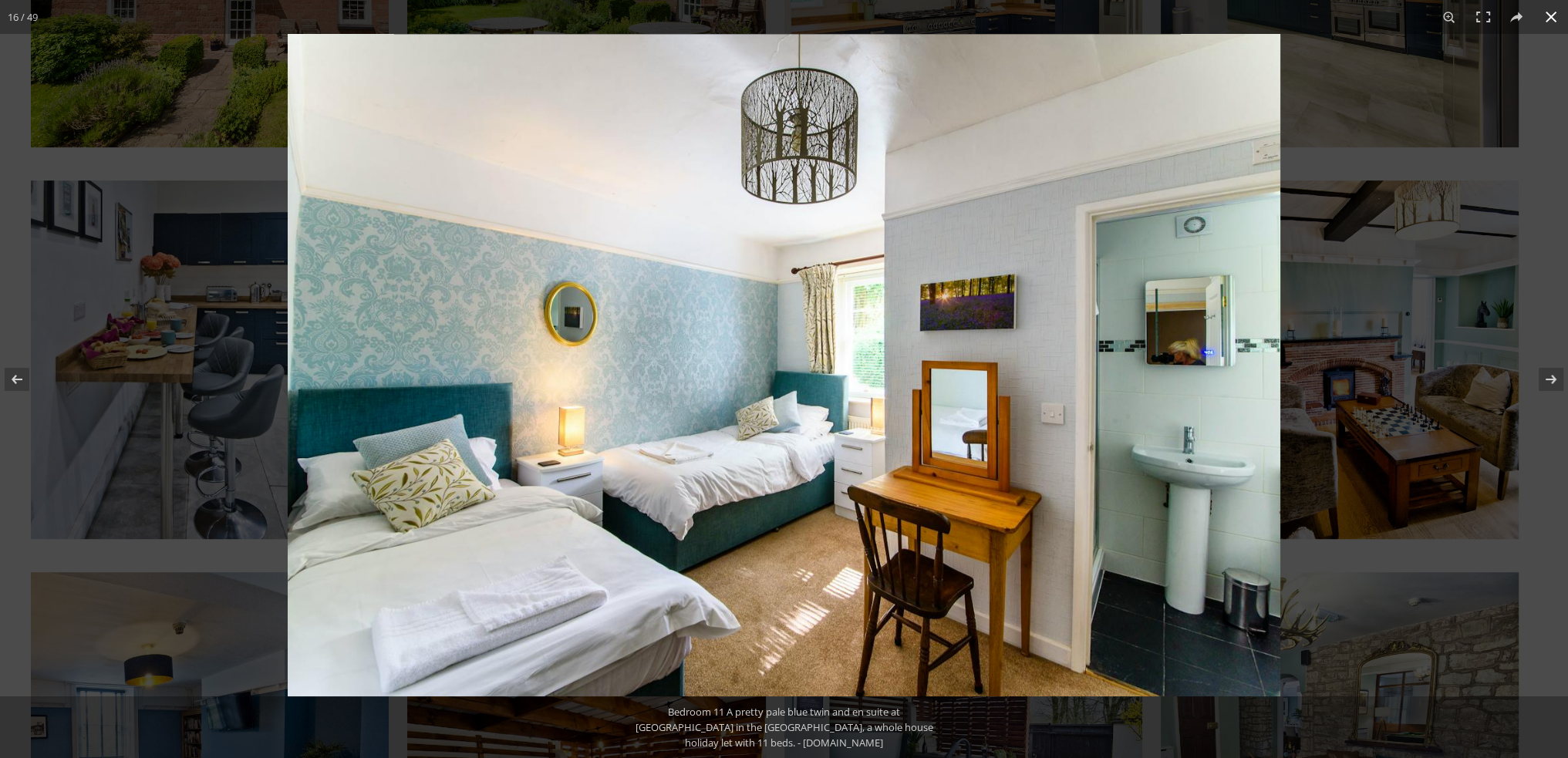
click at [1546, 17] on button at bounding box center [1551, 17] width 34 height 34
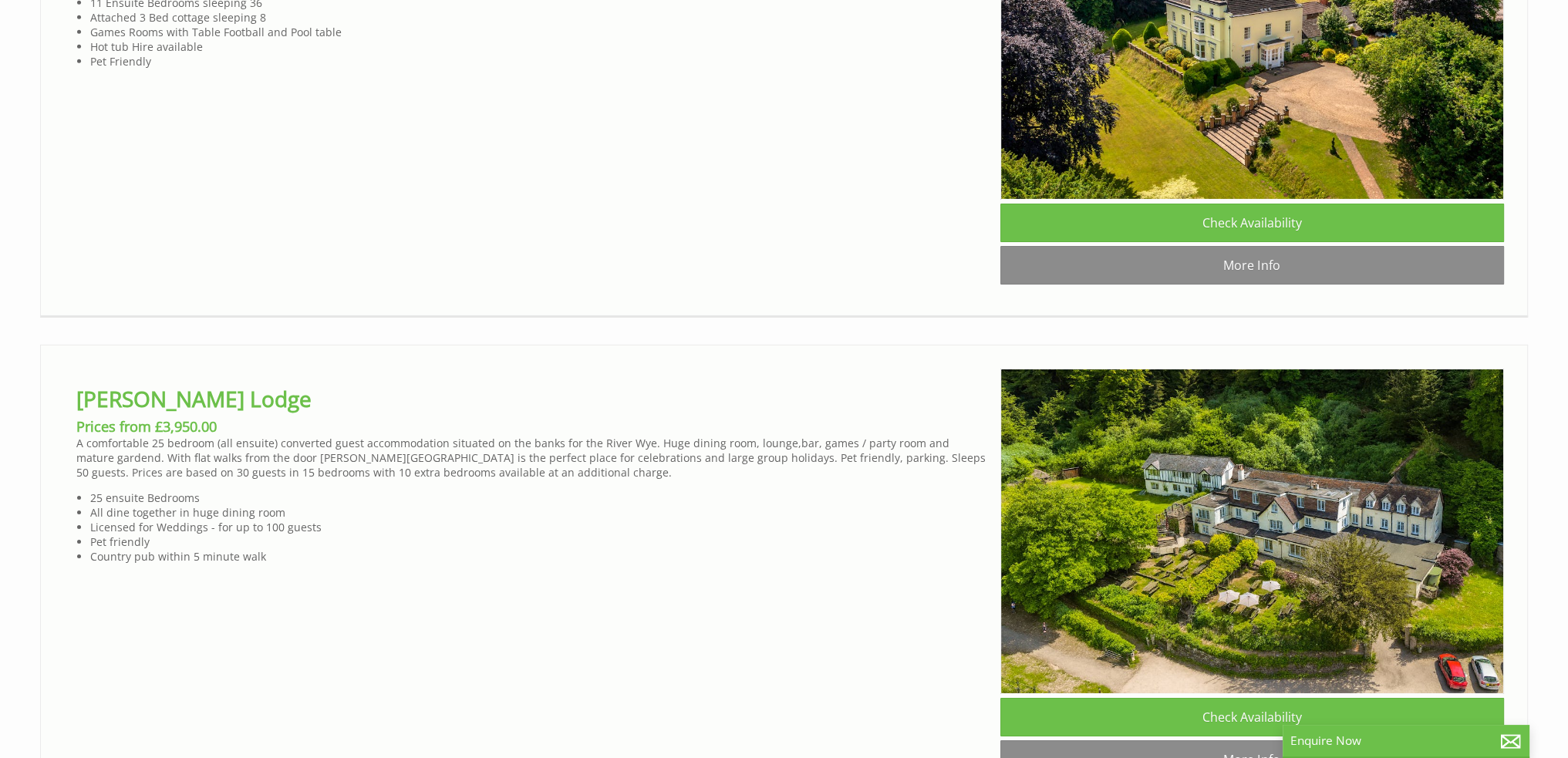
scroll to position [6677, 0]
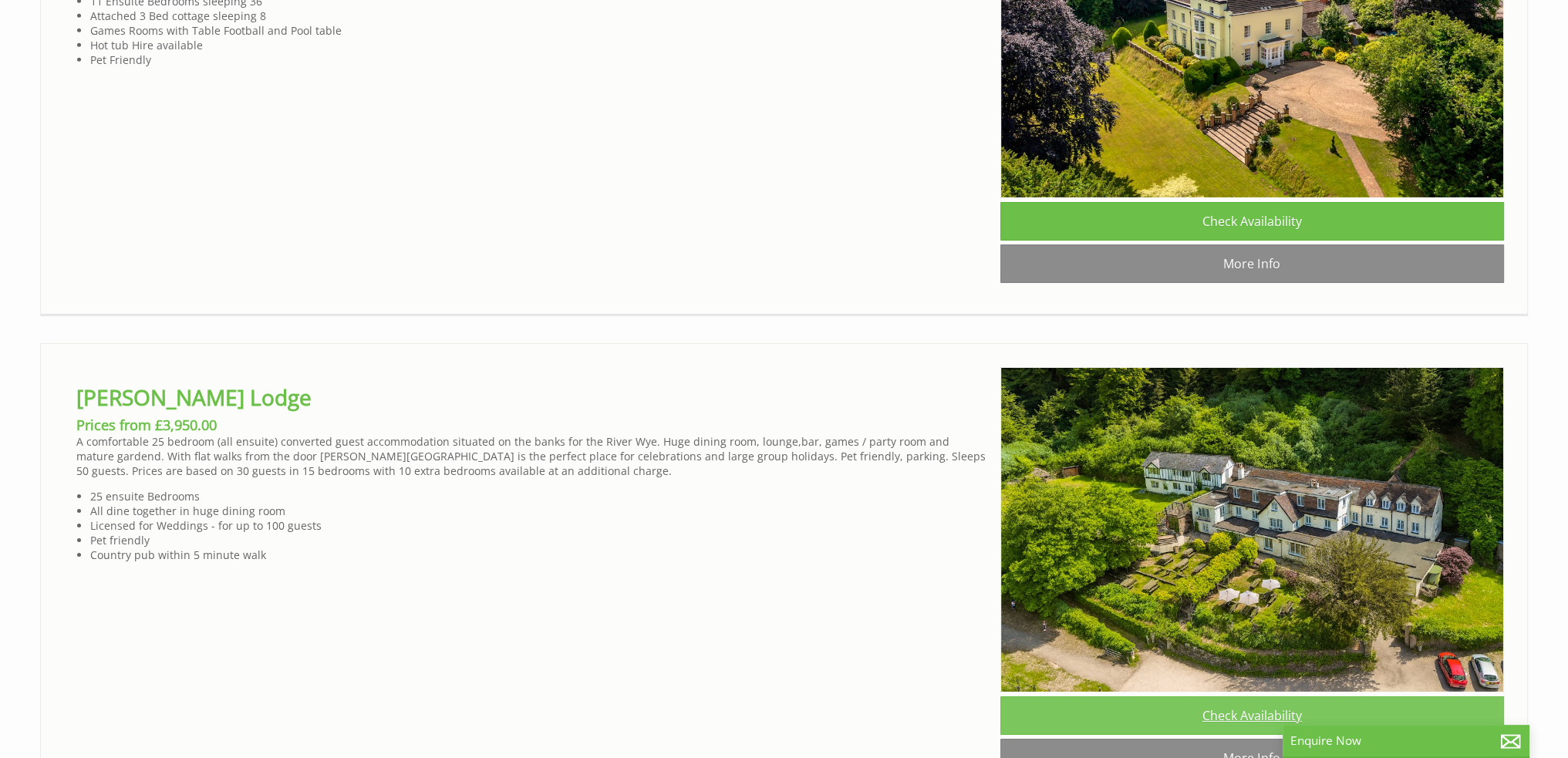
click at [1271, 696] on link "Check Availability" at bounding box center [1252, 716] width 504 height 38
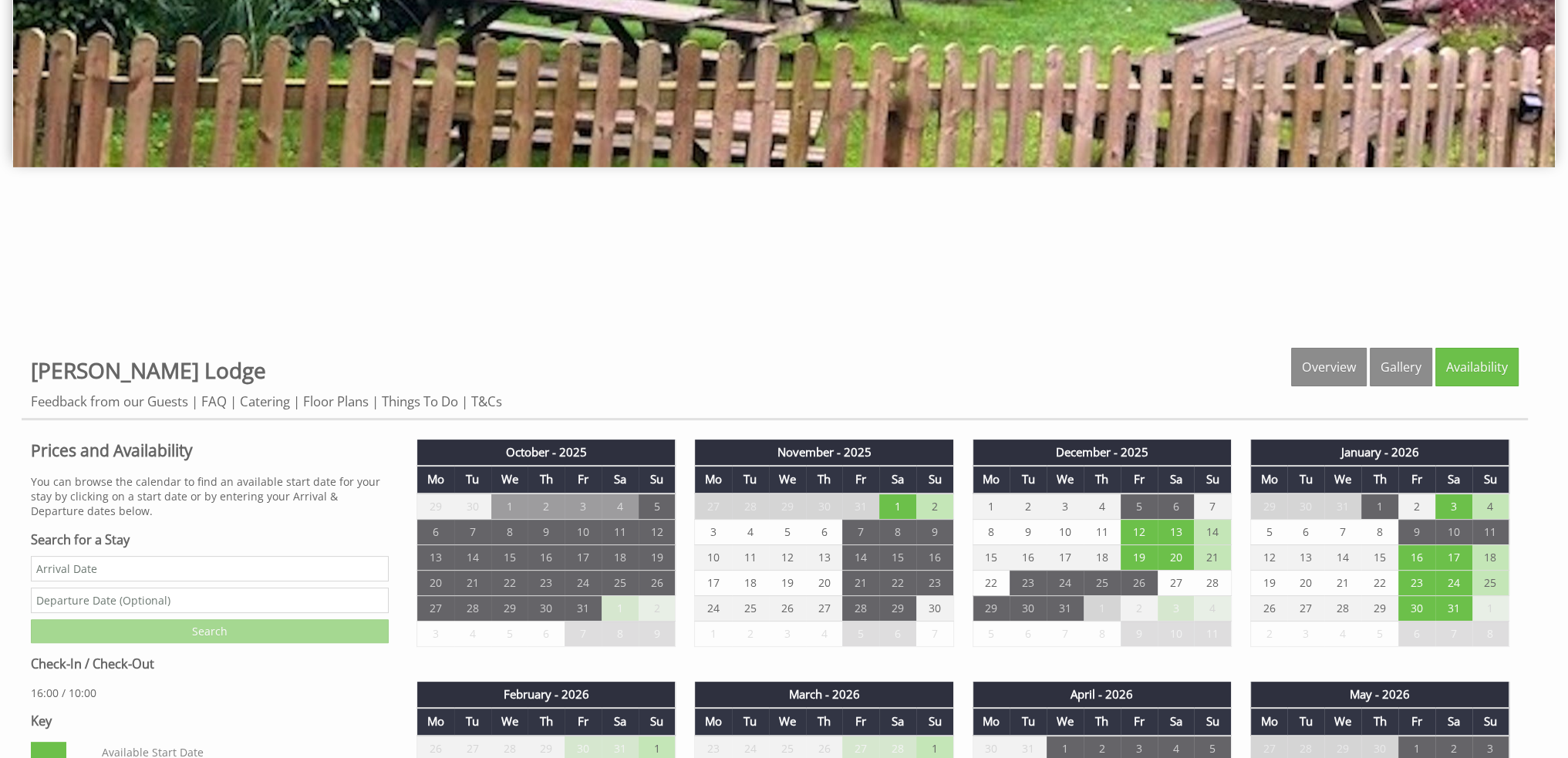
scroll to position [113, 0]
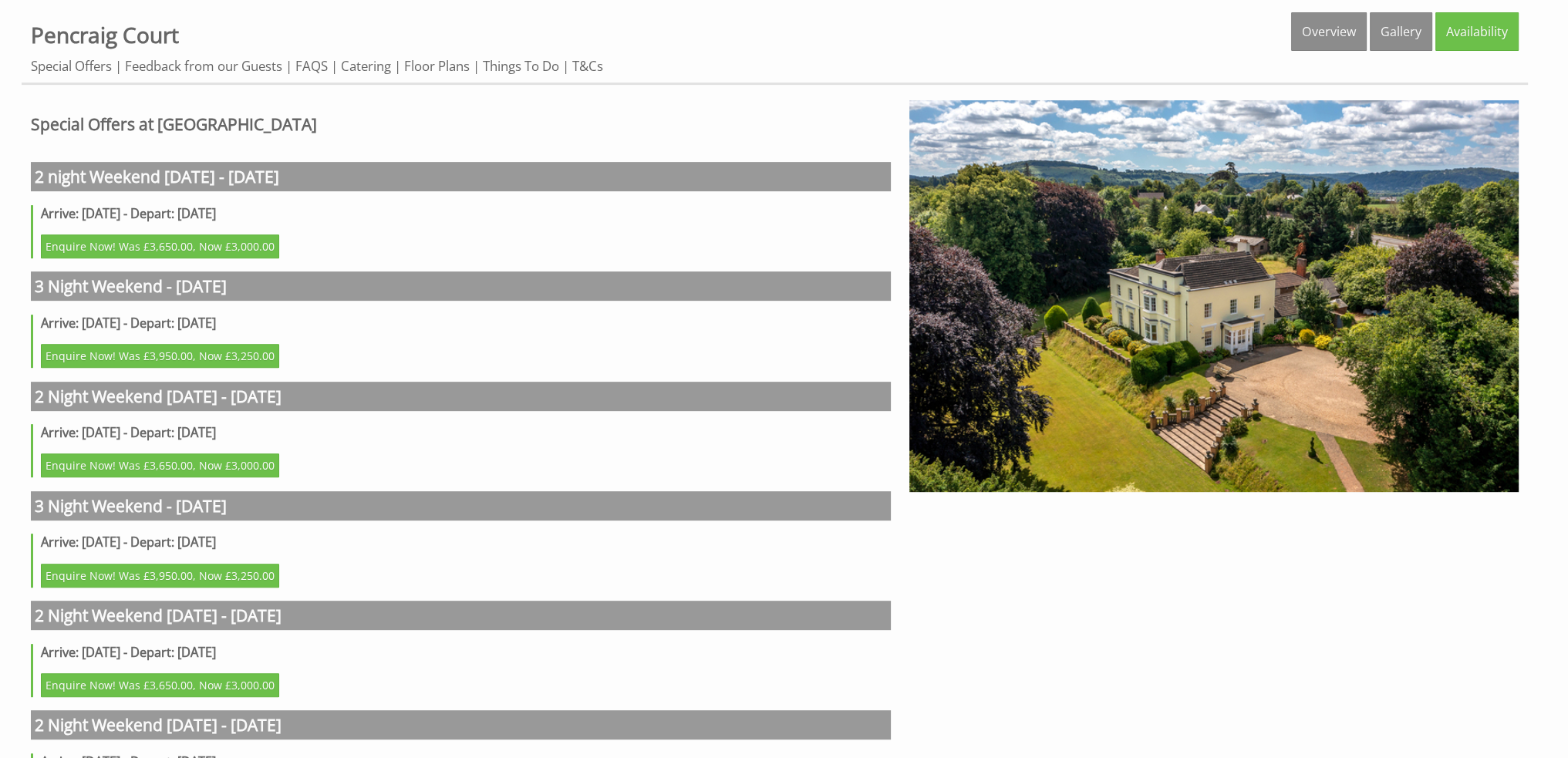
scroll to position [37, 0]
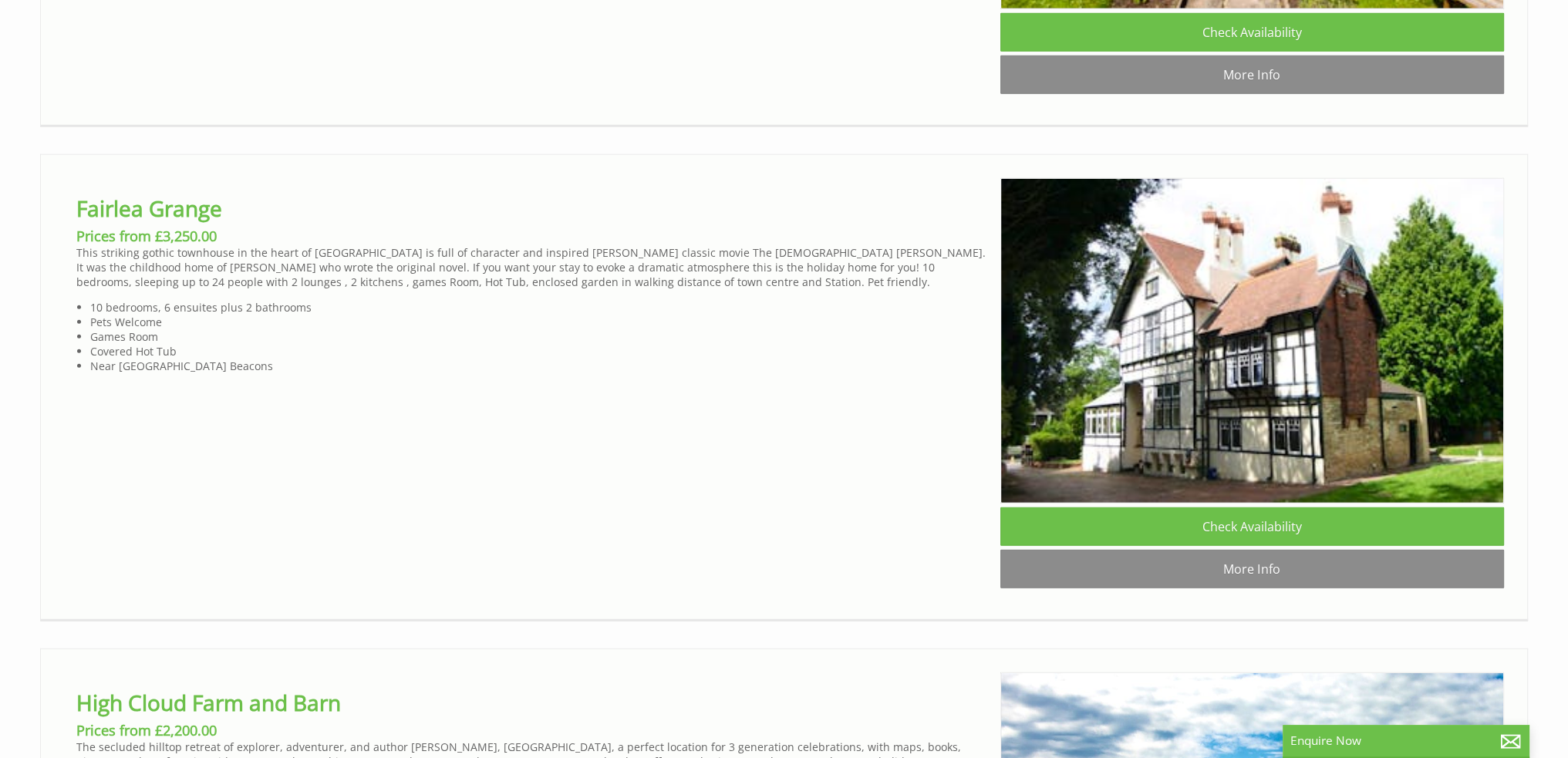
scroll to position [5381, 0]
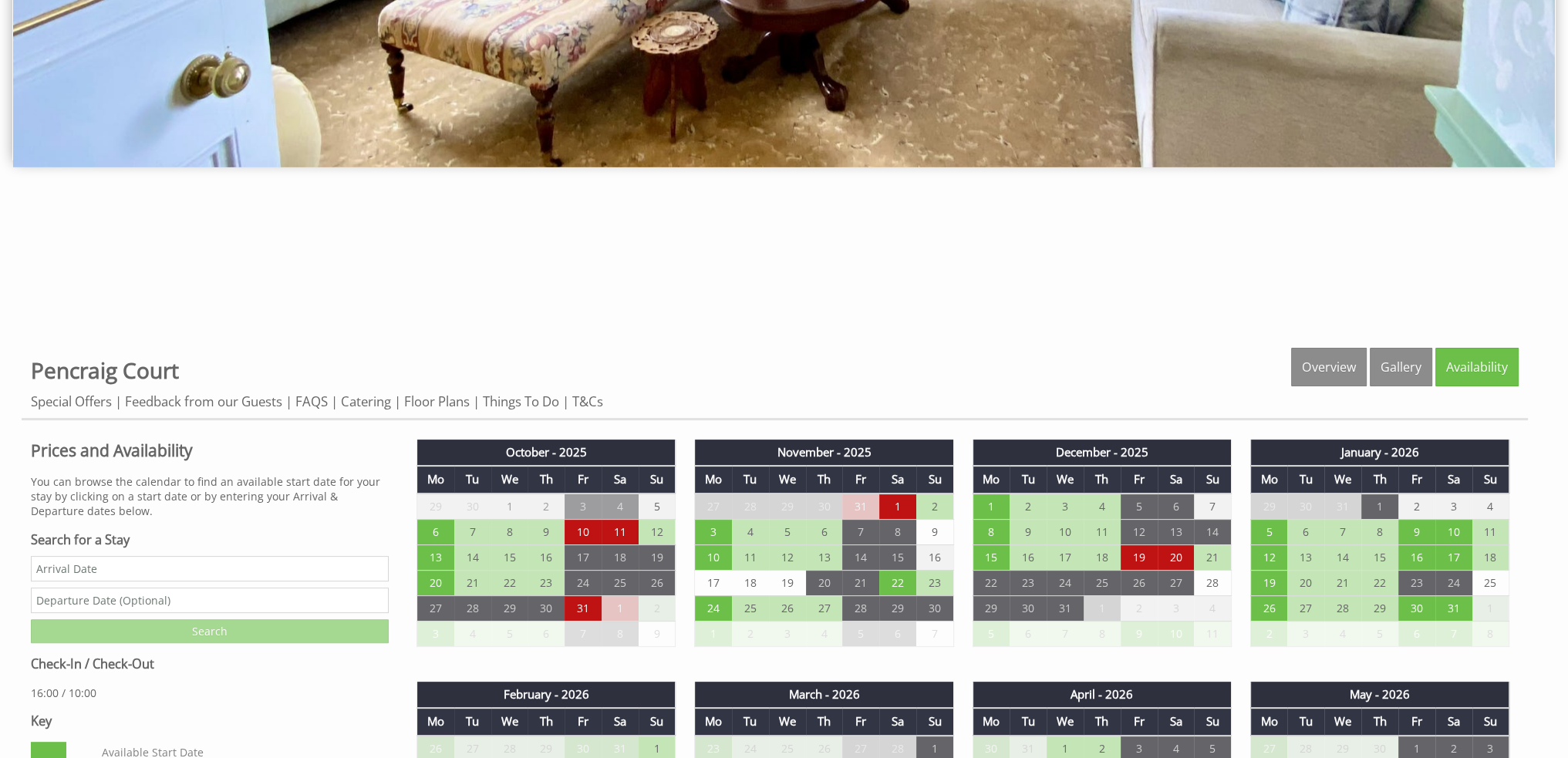
scroll to position [462, 0]
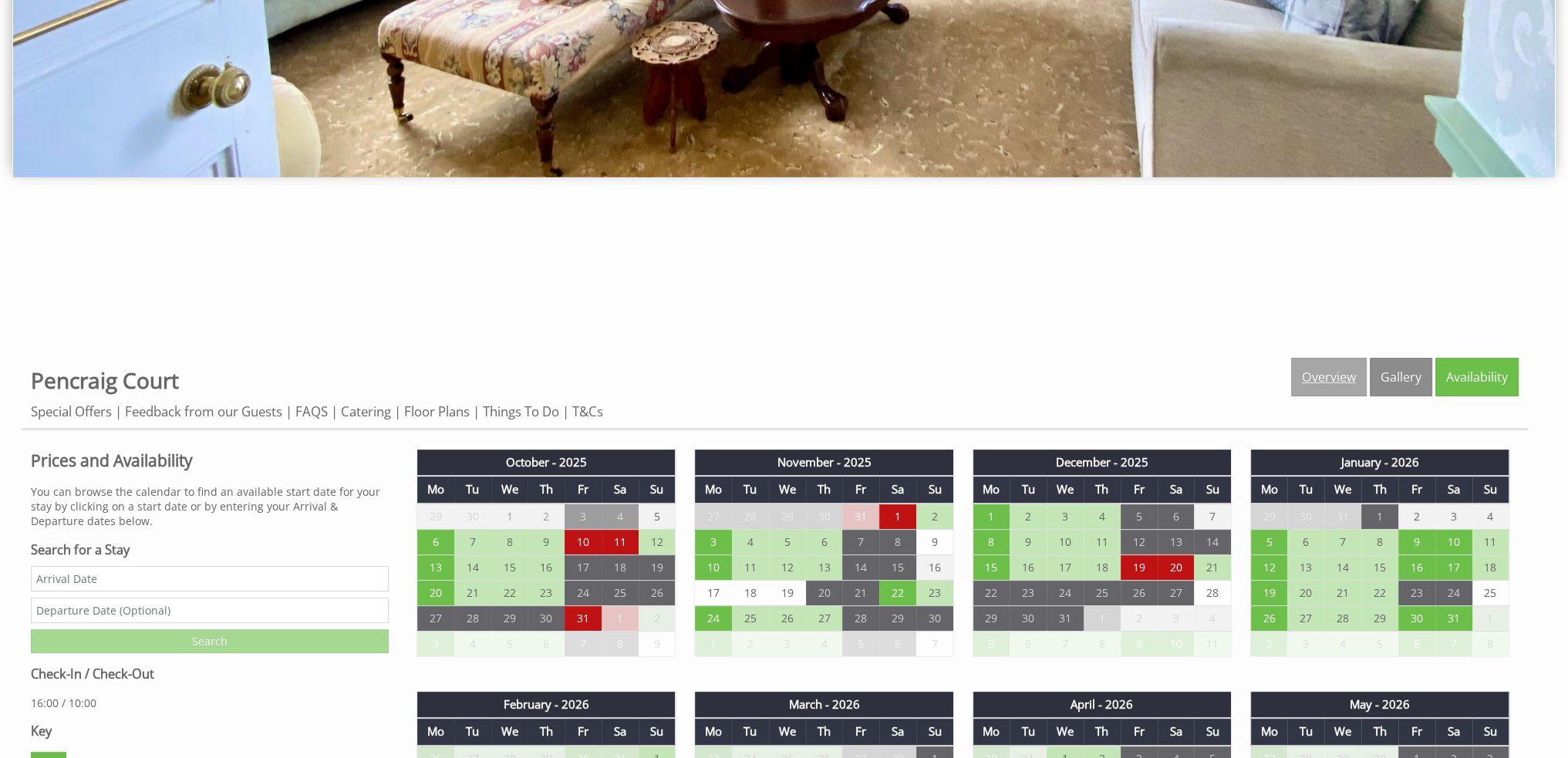
click at [1329, 379] on link "Overview" at bounding box center [1329, 377] width 76 height 38
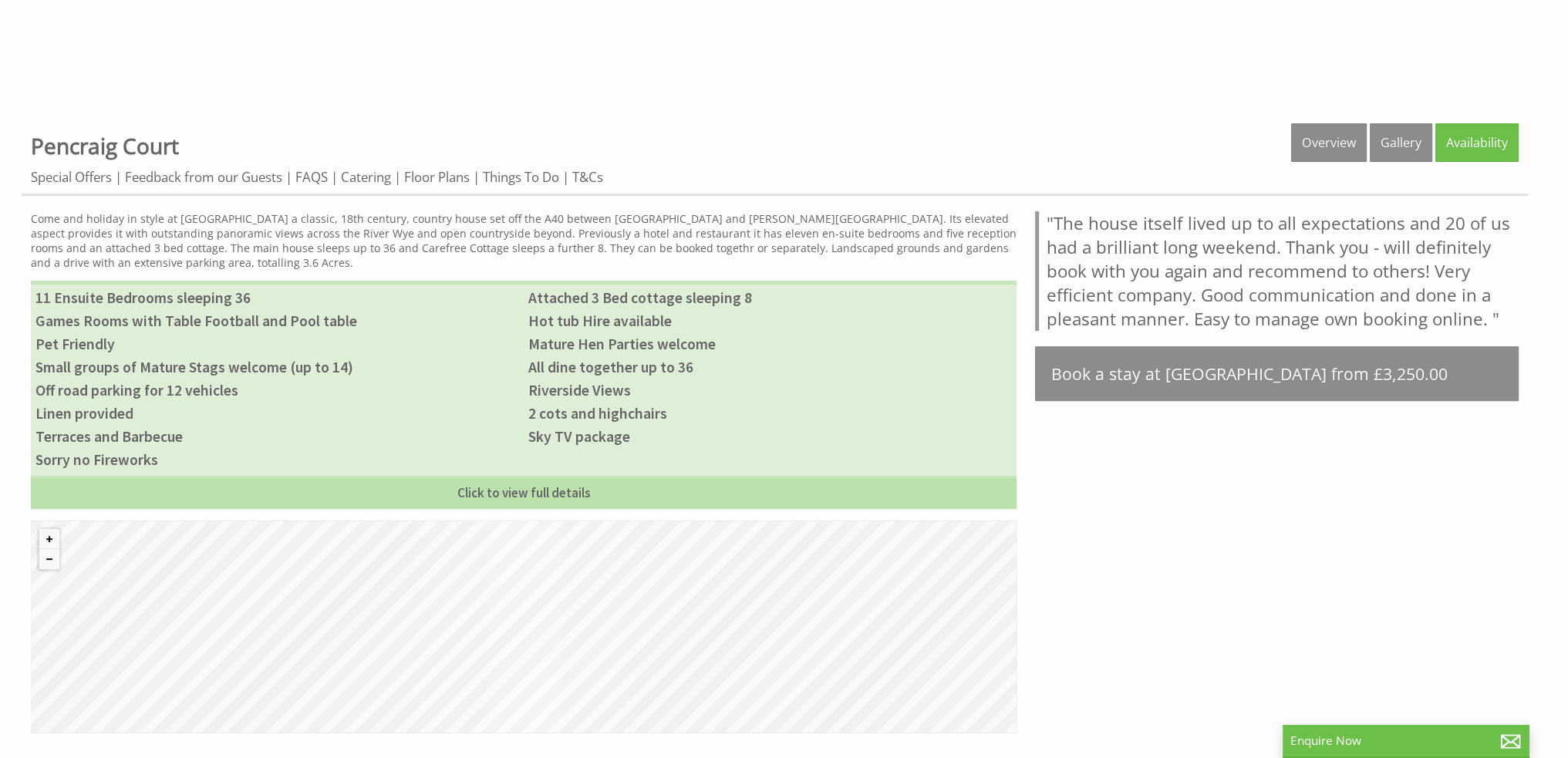
scroll to position [732, 0]
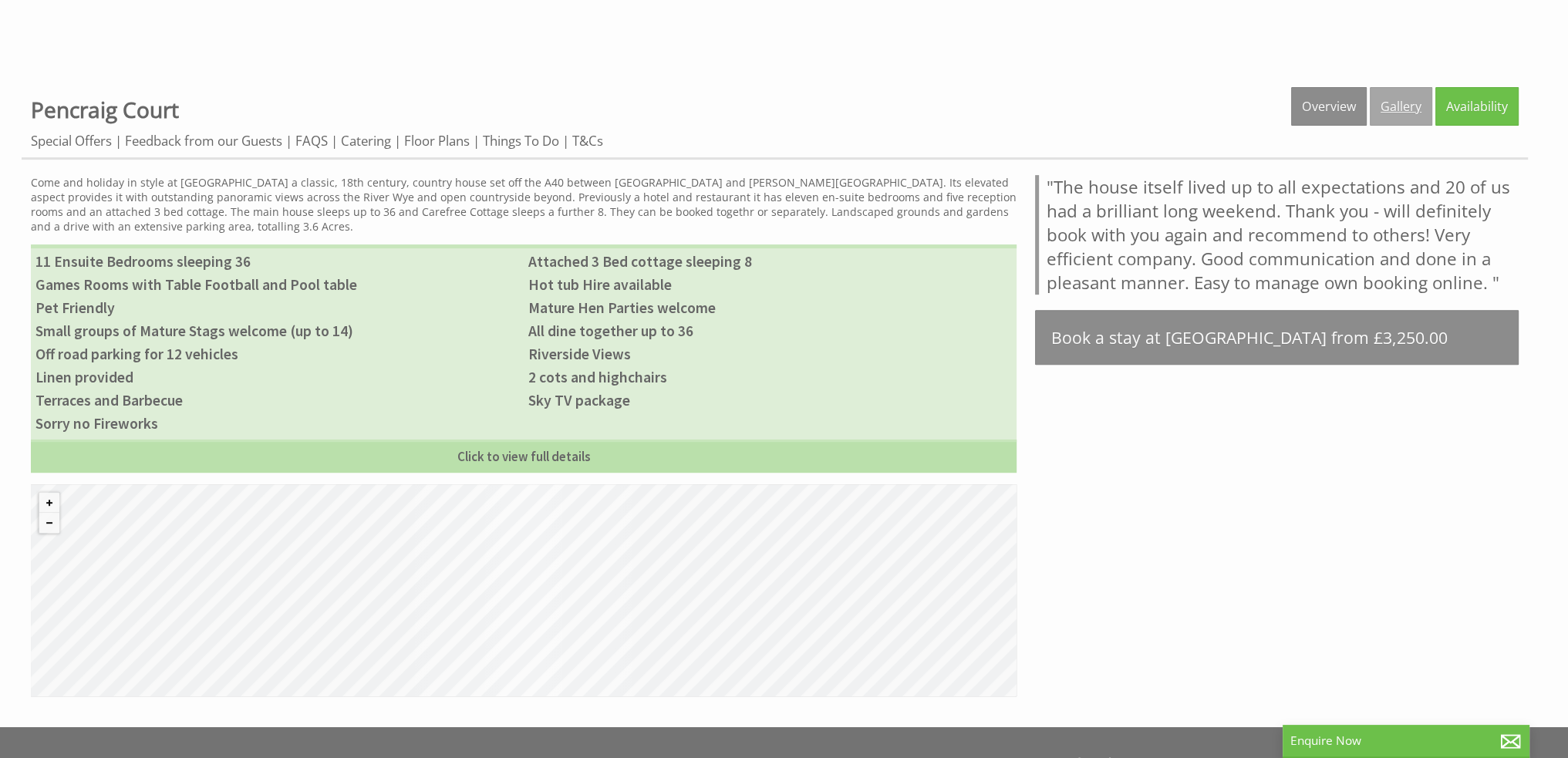
click at [1400, 109] on link "Gallery" at bounding box center [1401, 106] width 62 height 38
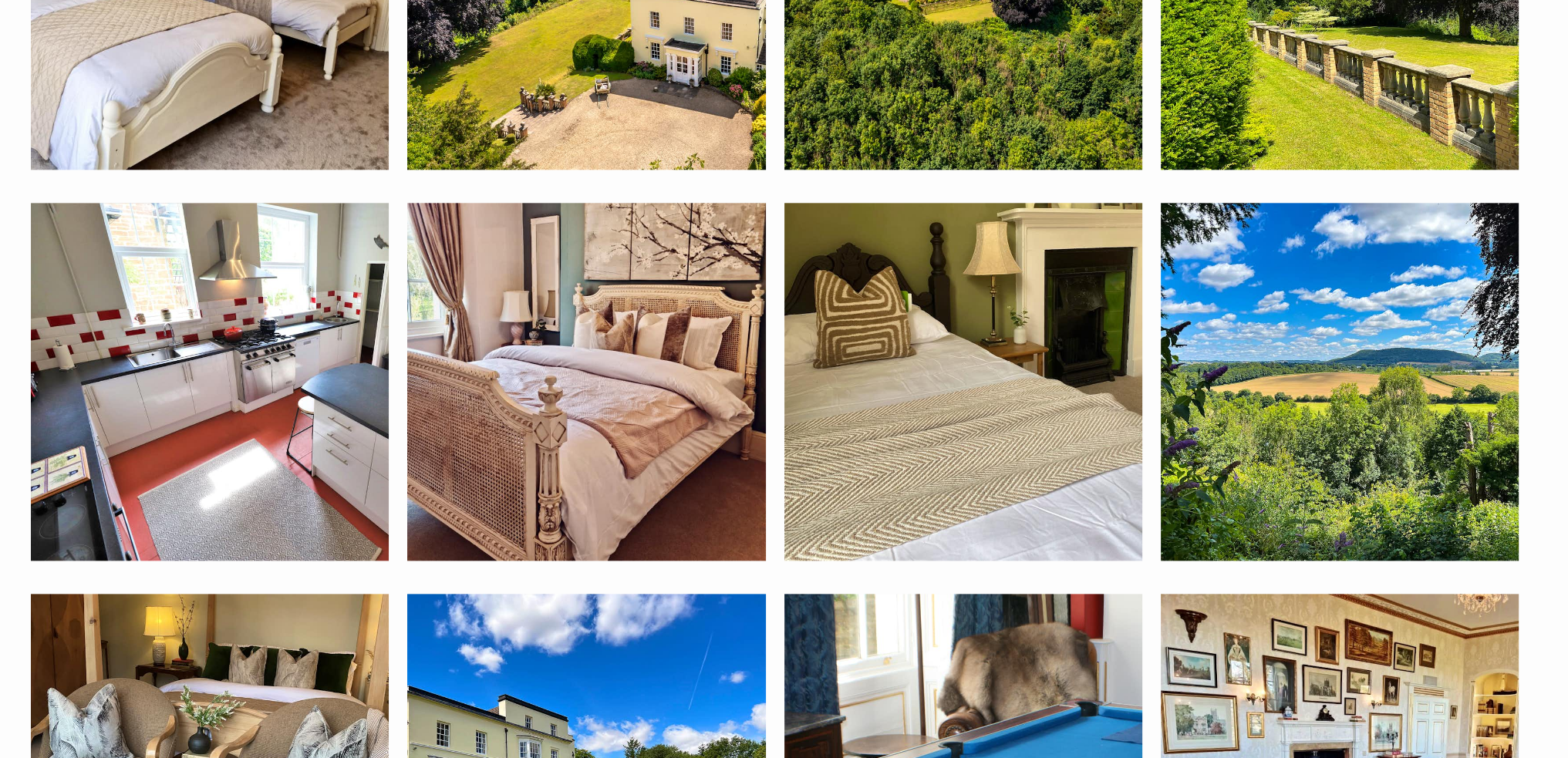
scroll to position [2272, 0]
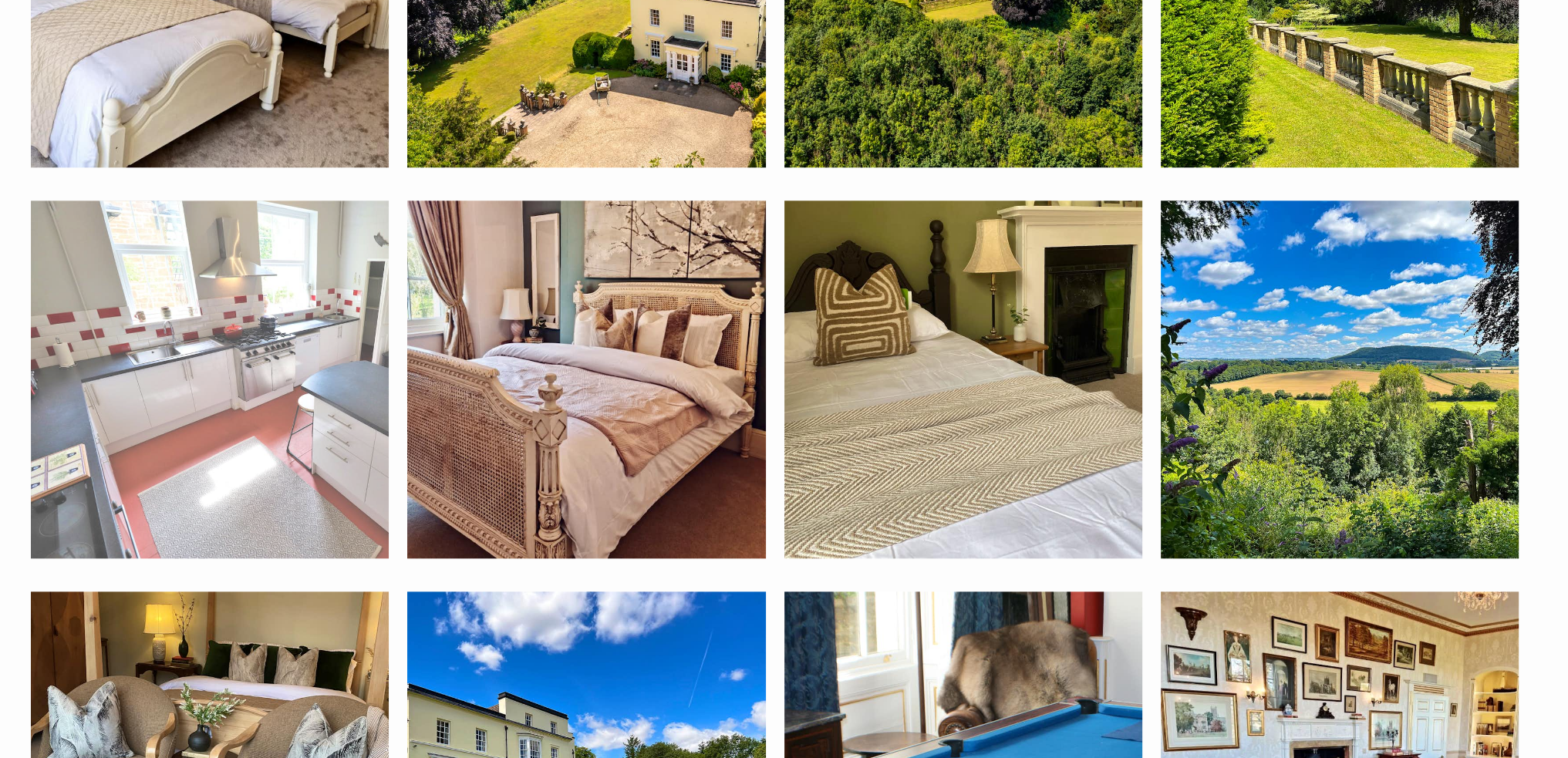
click at [303, 434] on img at bounding box center [210, 379] width 357 height 357
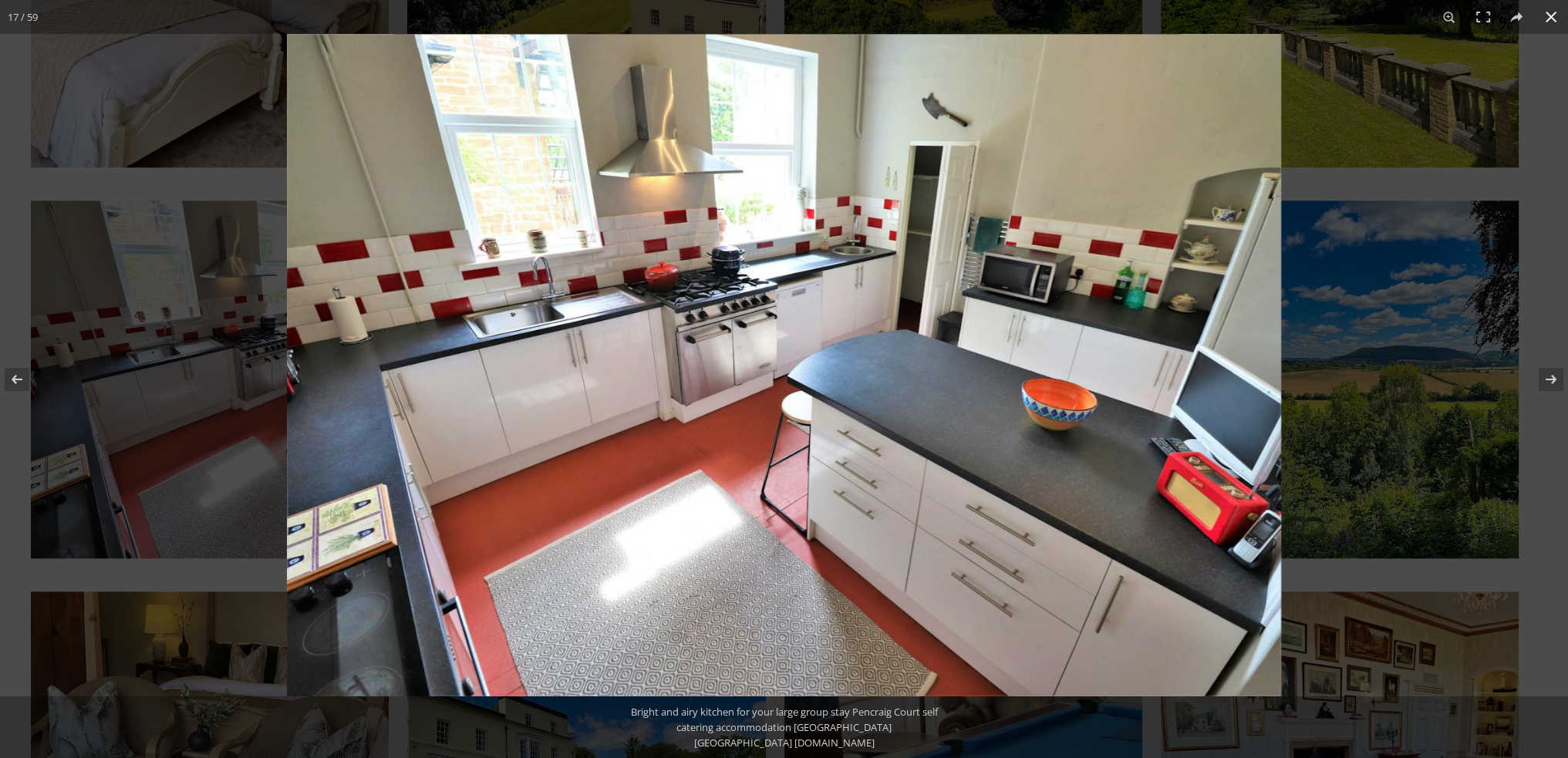
click at [1552, 17] on button at bounding box center [1551, 17] width 34 height 34
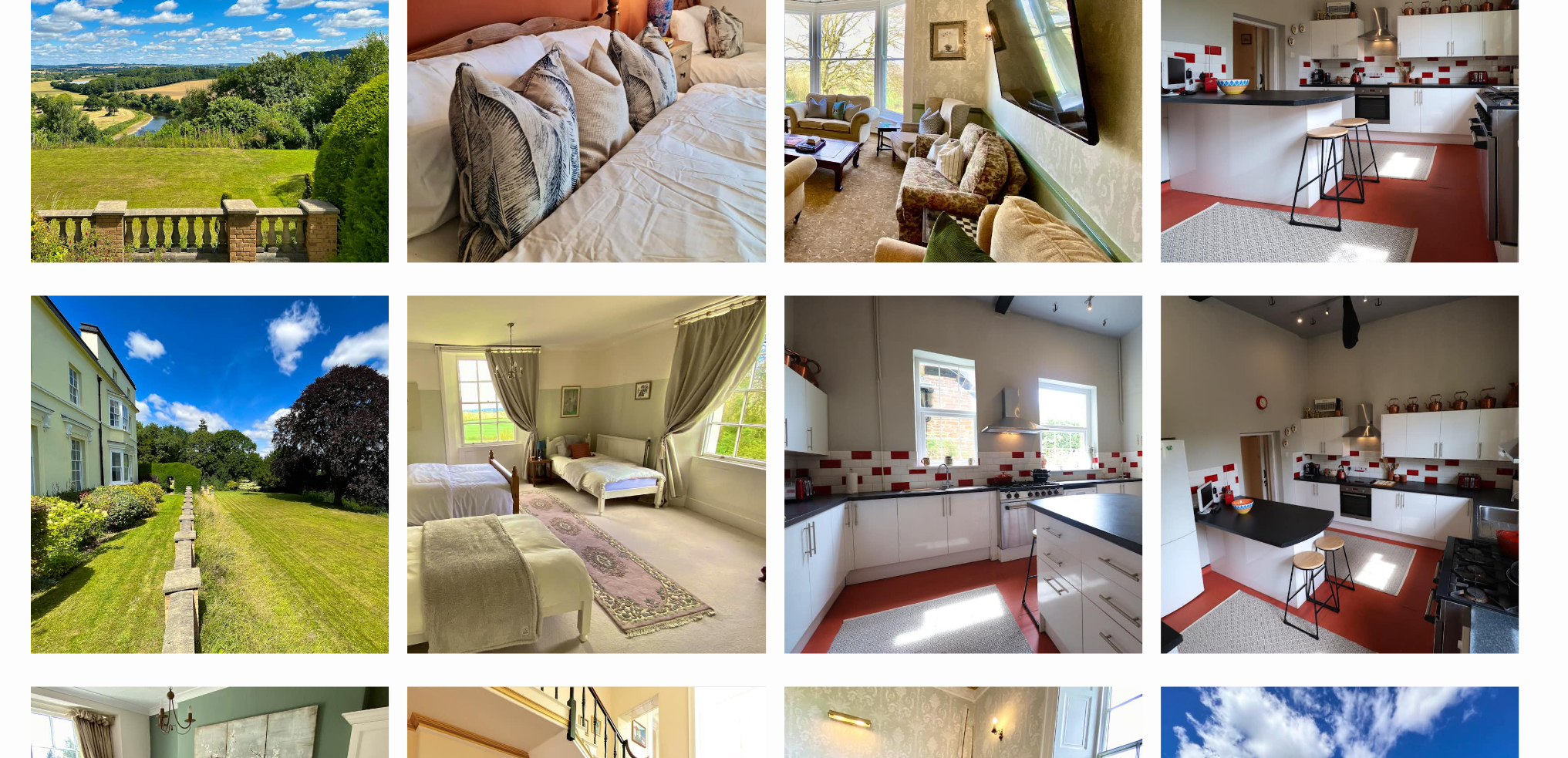
scroll to position [3351, 0]
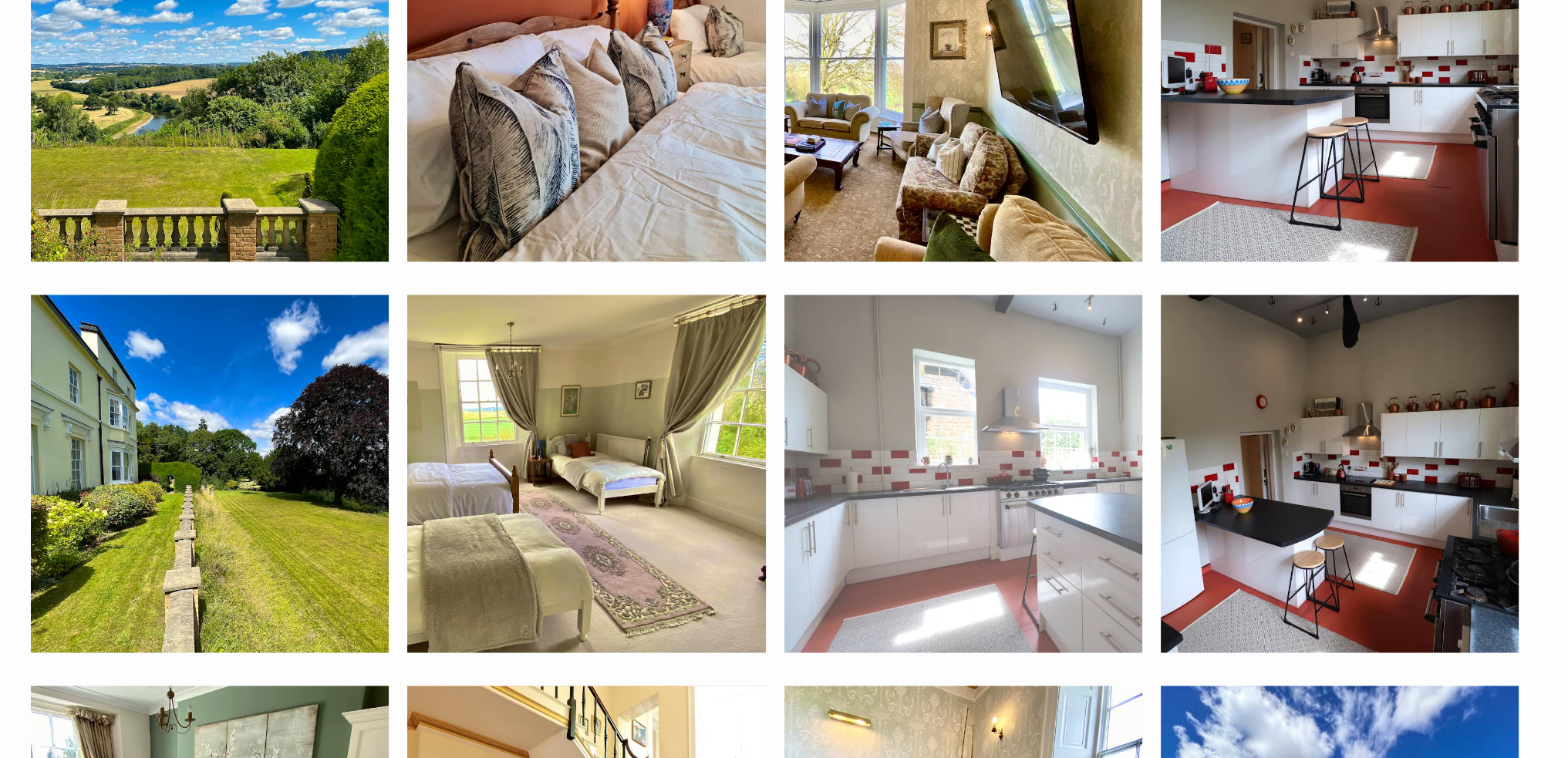
click at [916, 519] on img at bounding box center [963, 473] width 357 height 357
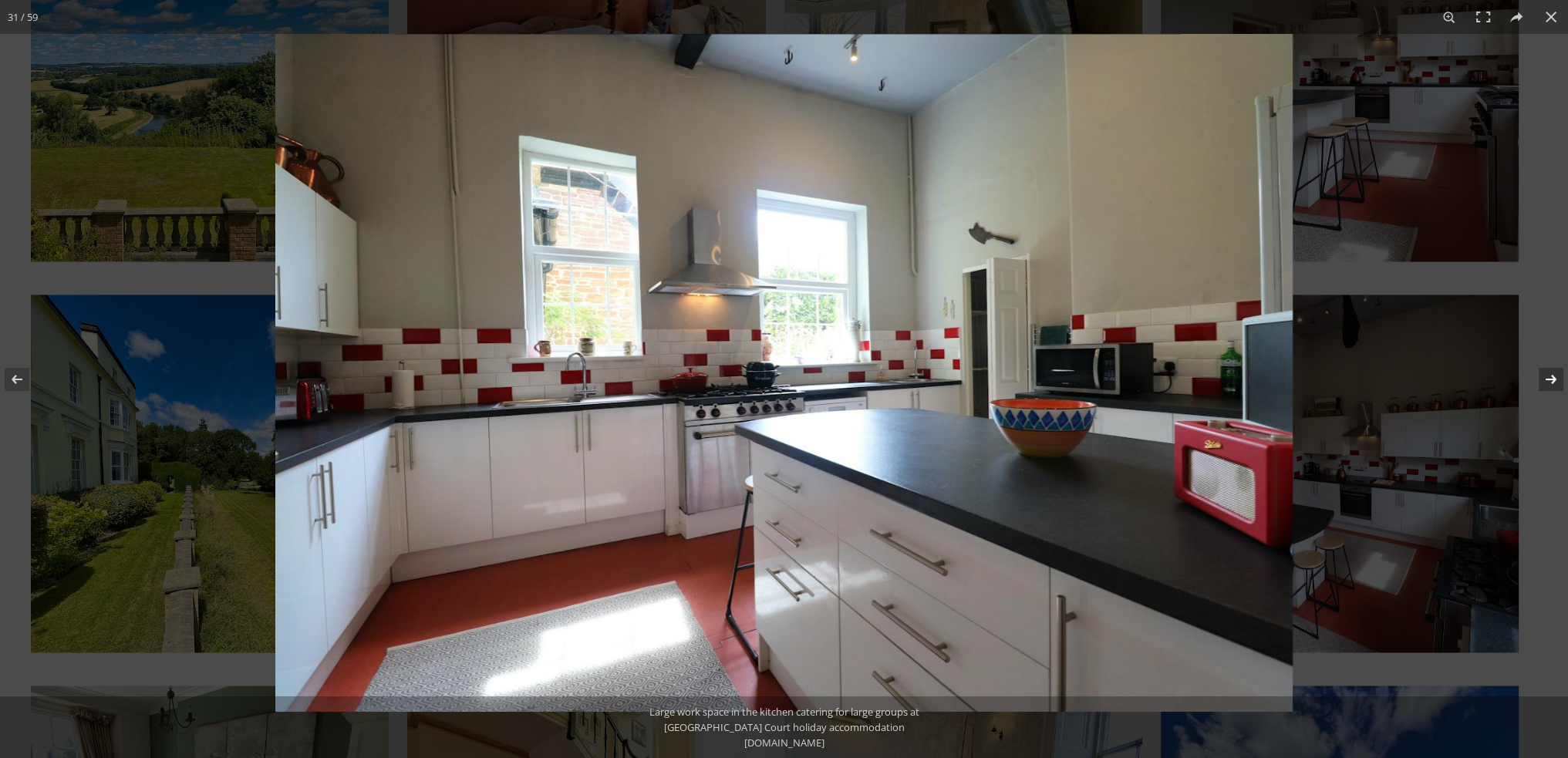
click at [1555, 376] on button at bounding box center [1541, 379] width 54 height 77
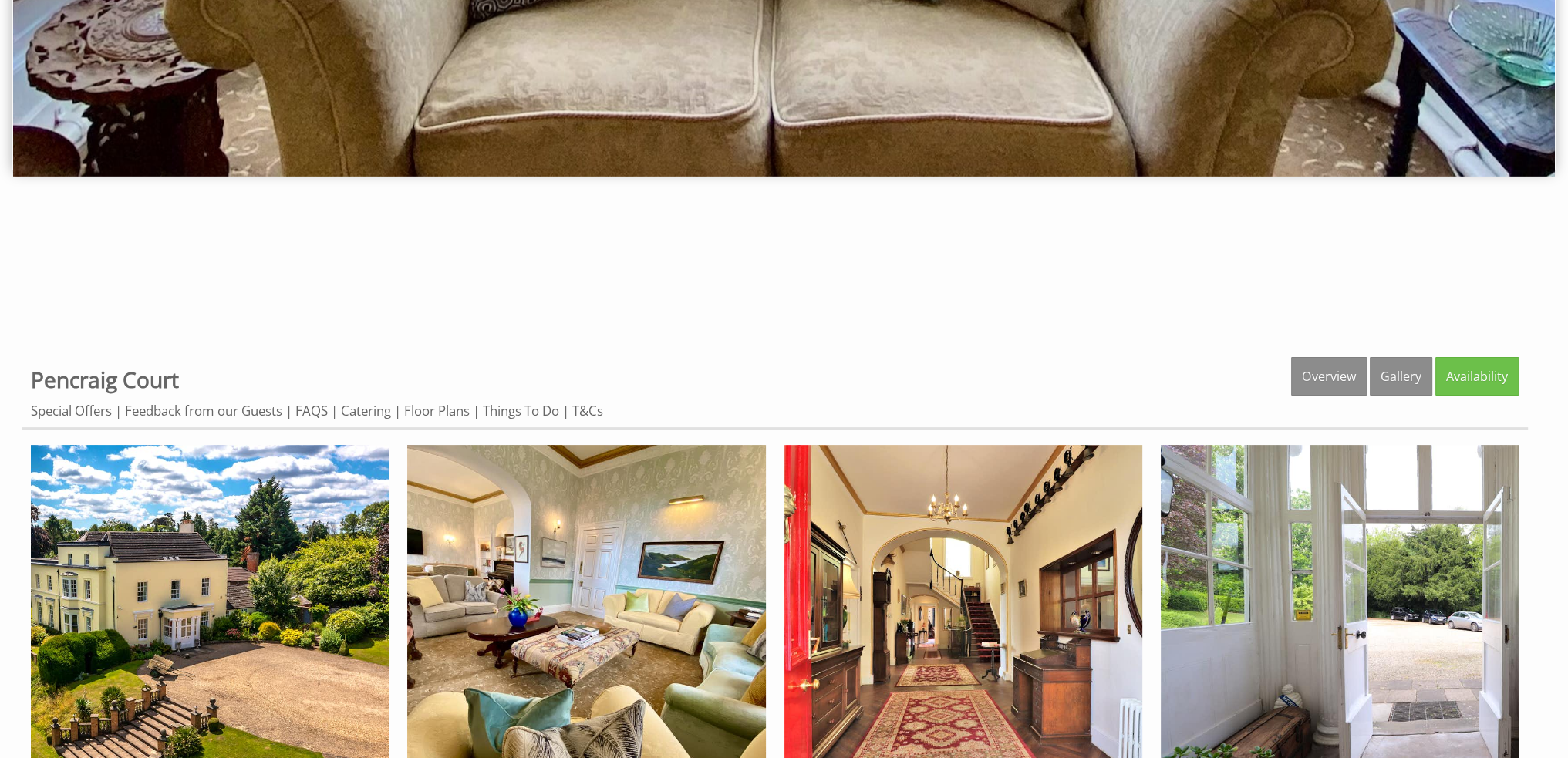
scroll to position [694, 0]
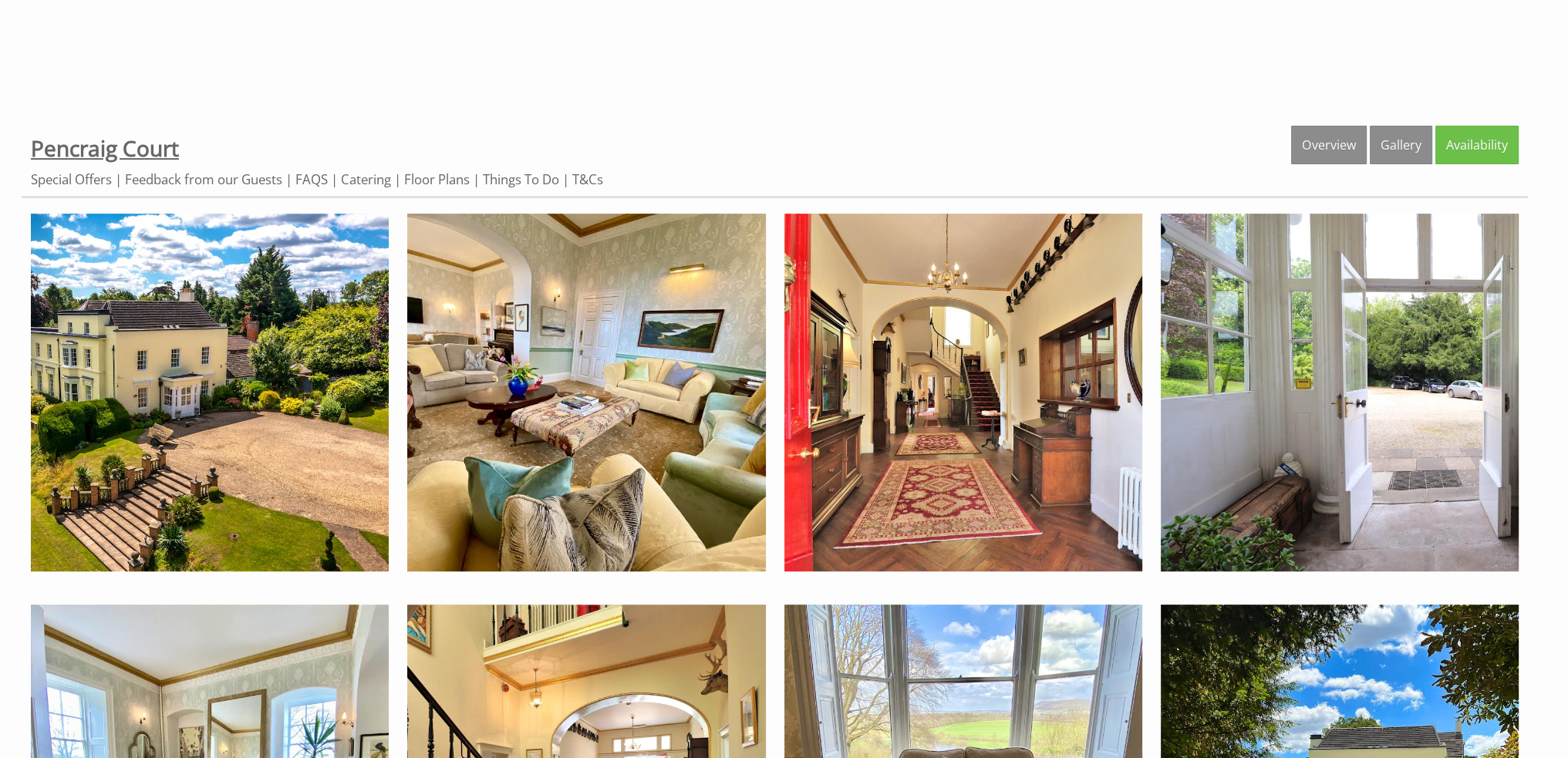
click at [37, 147] on span "Pencraig Court" at bounding box center [105, 147] width 148 height 29
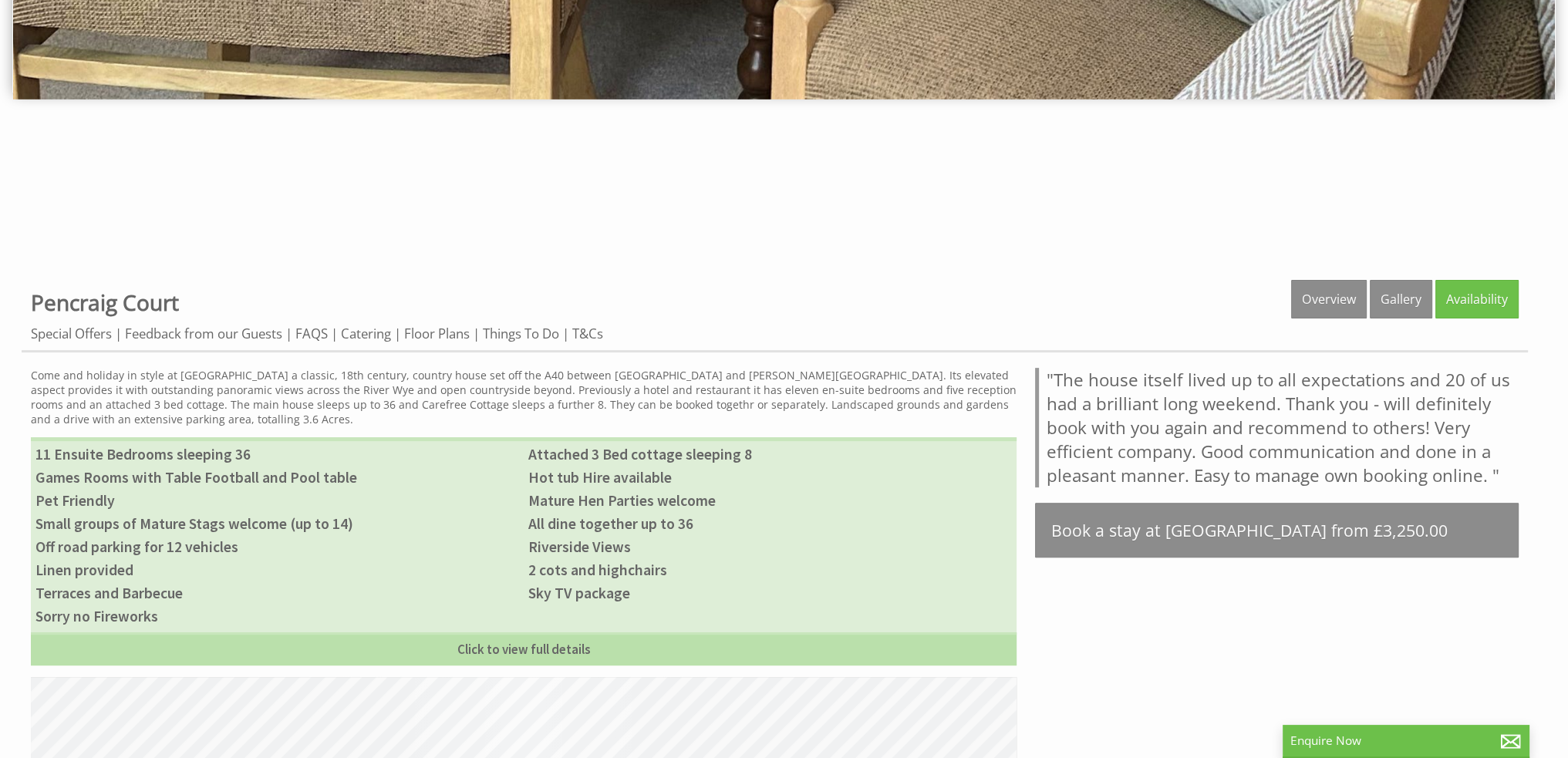
scroll to position [539, 0]
click at [446, 335] on link "Floor Plans" at bounding box center [436, 334] width 66 height 19
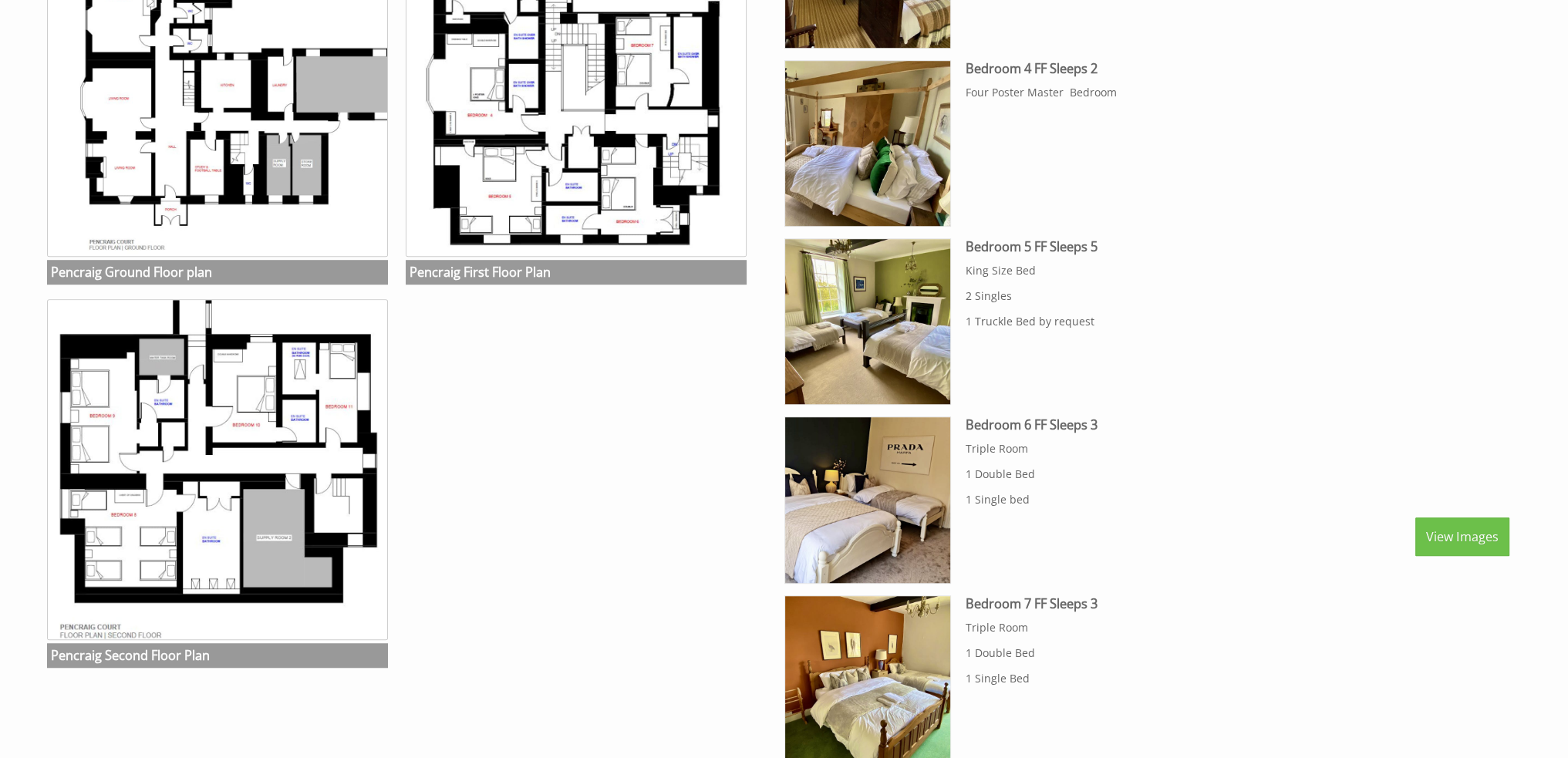
scroll to position [1460, 0]
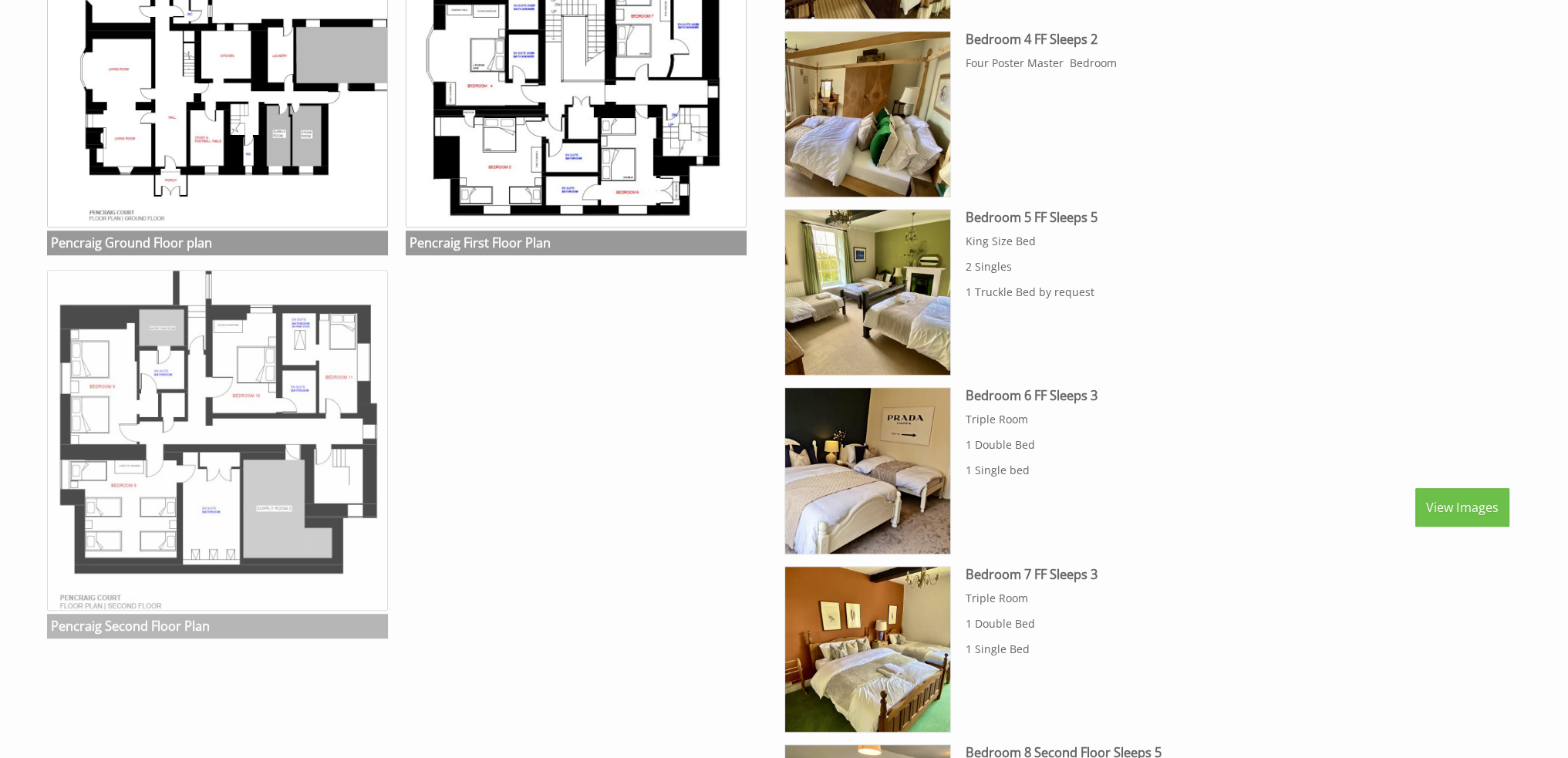
click at [243, 392] on img at bounding box center [218, 441] width 341 height 341
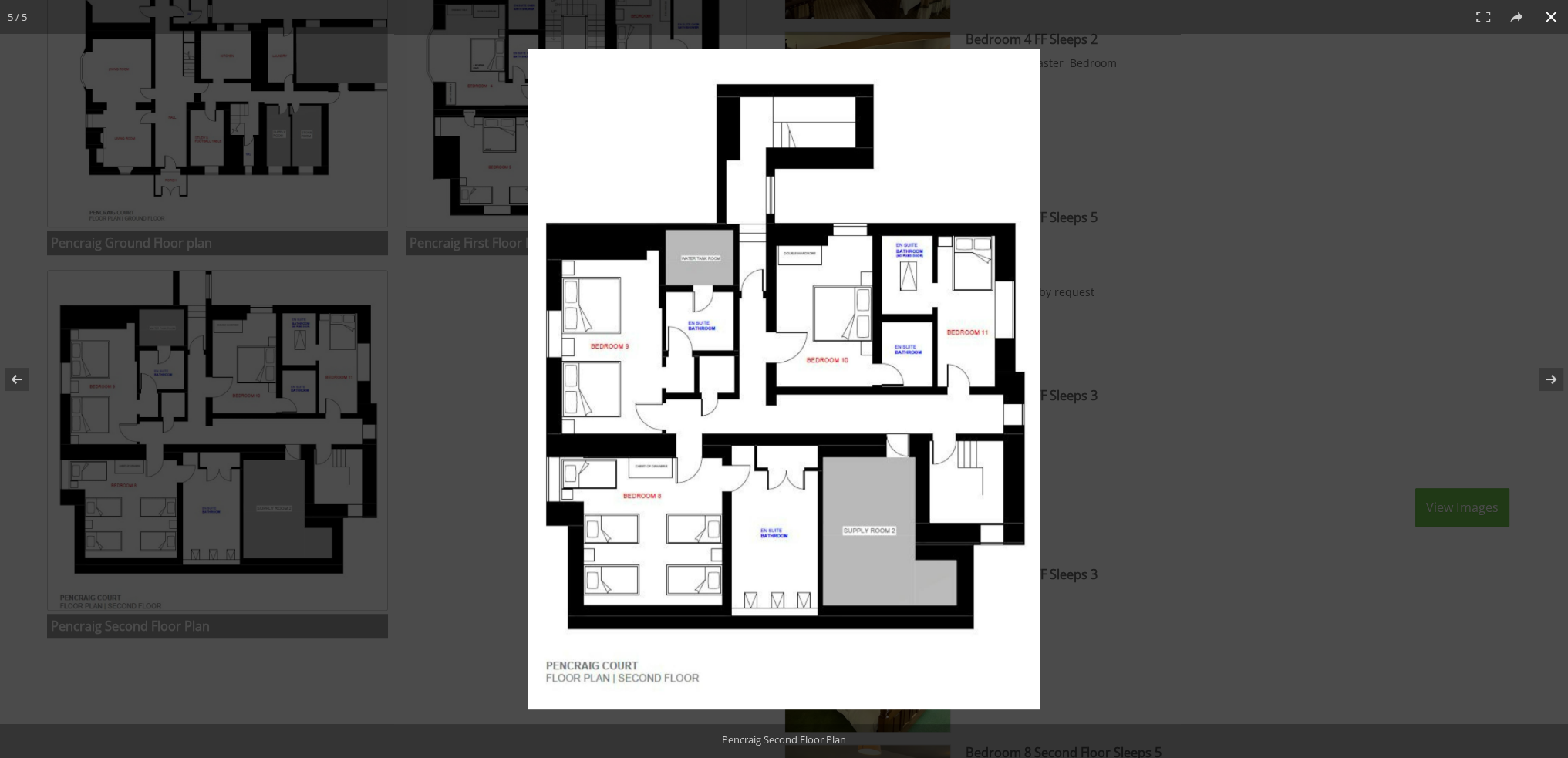
click at [1555, 21] on button at bounding box center [1551, 17] width 34 height 34
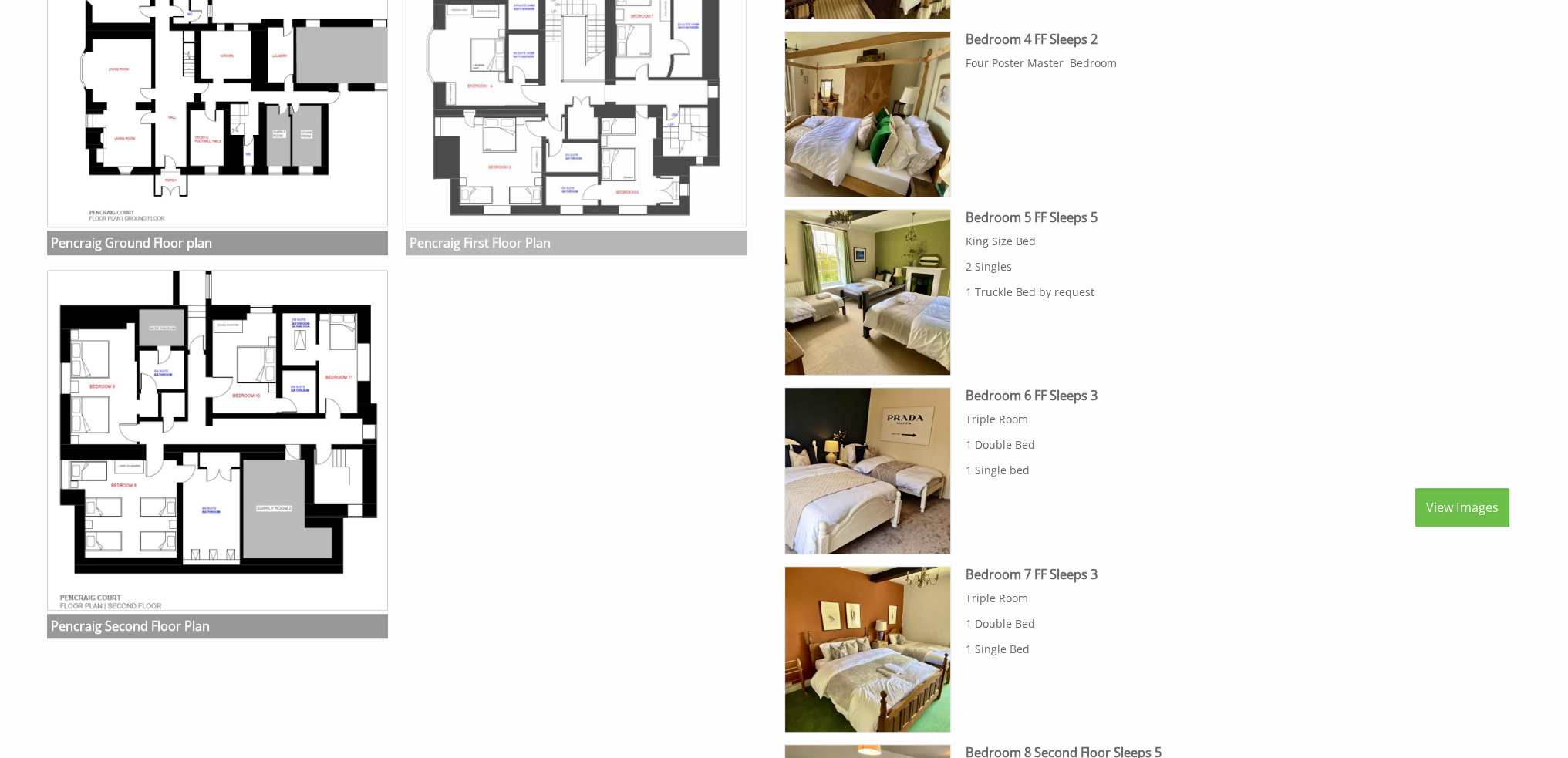
click at [586, 155] on img at bounding box center [576, 57] width 341 height 341
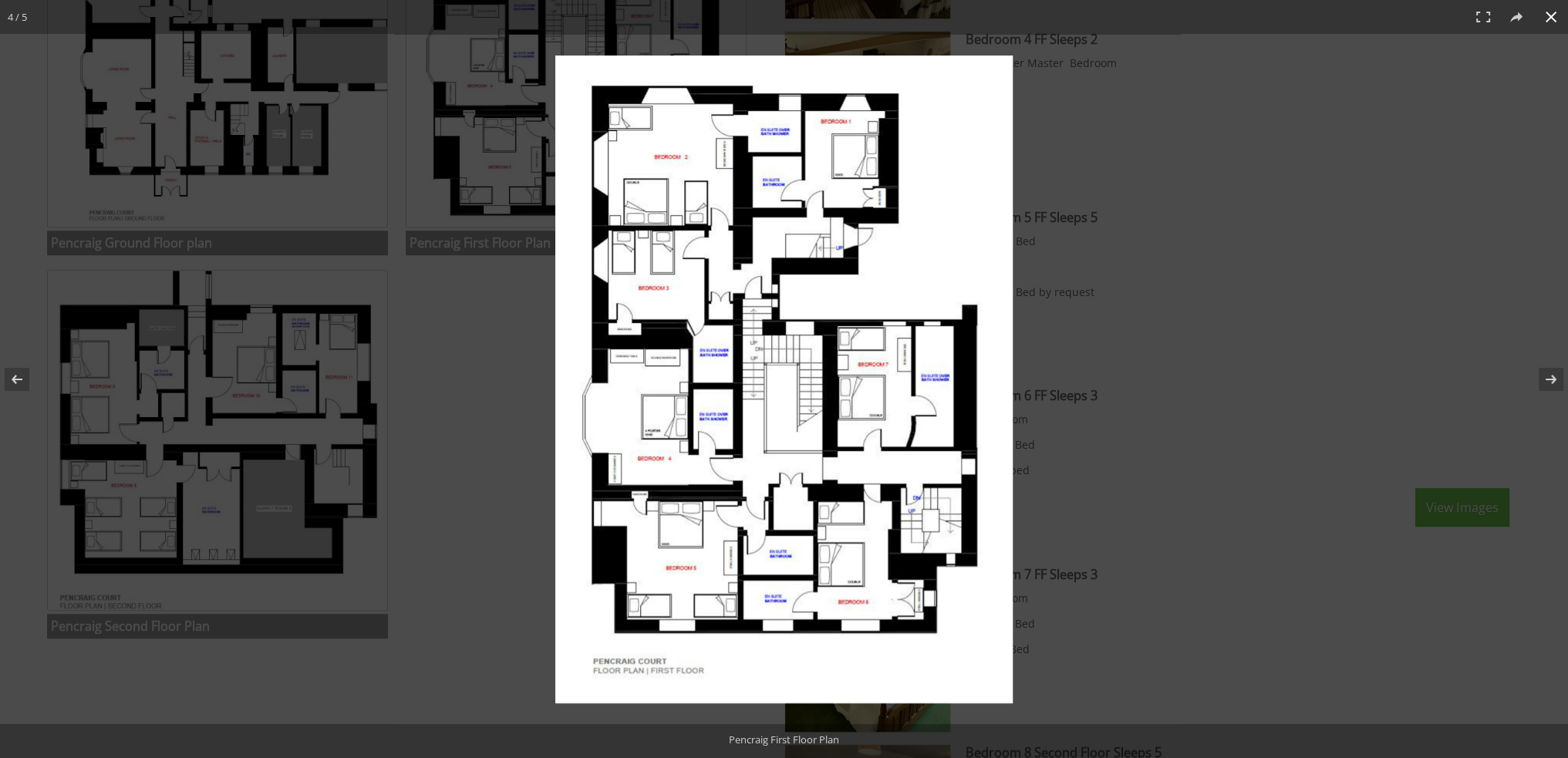
click at [1549, 17] on button at bounding box center [1551, 17] width 34 height 34
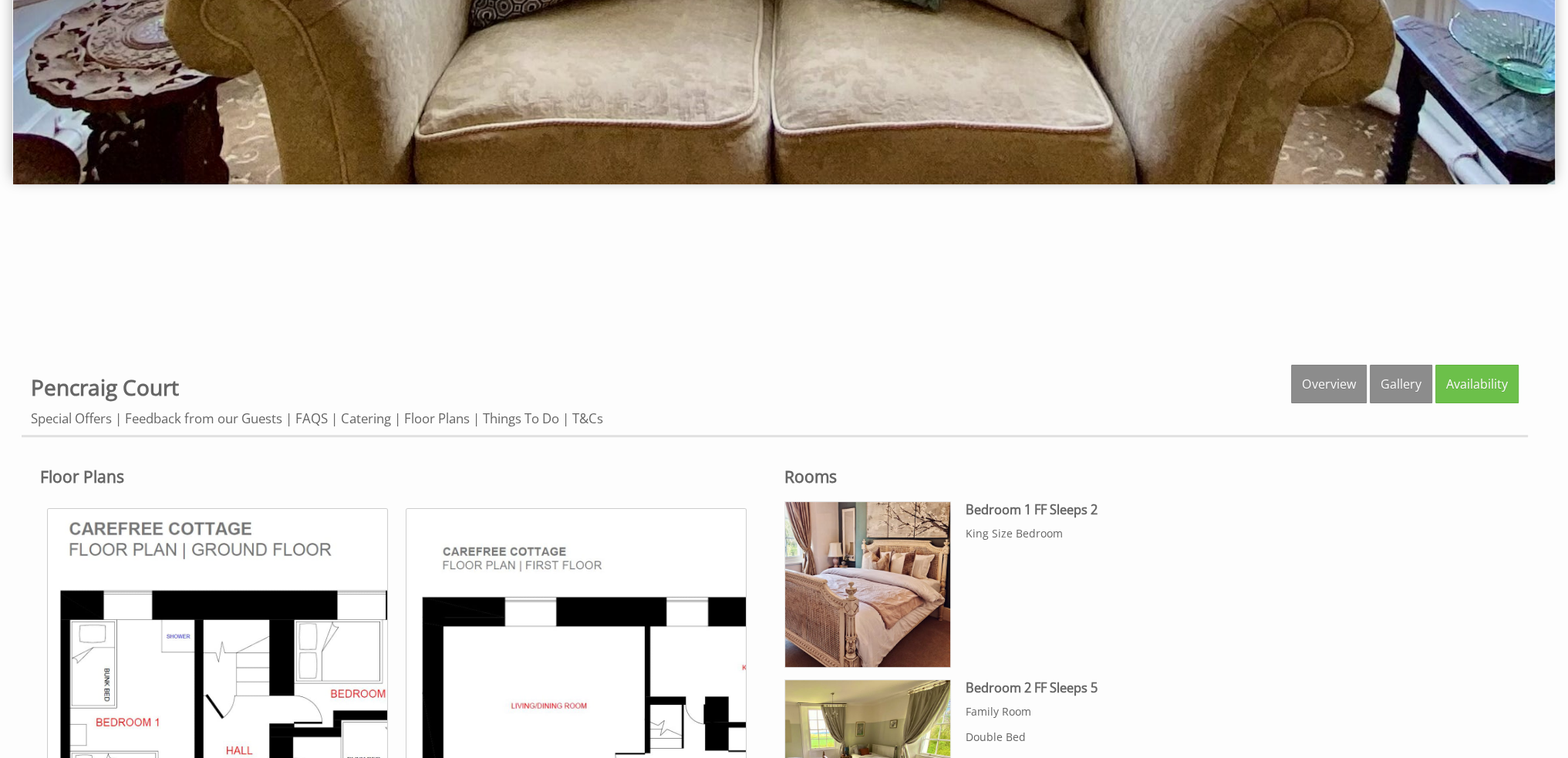
scroll to position [463, 0]
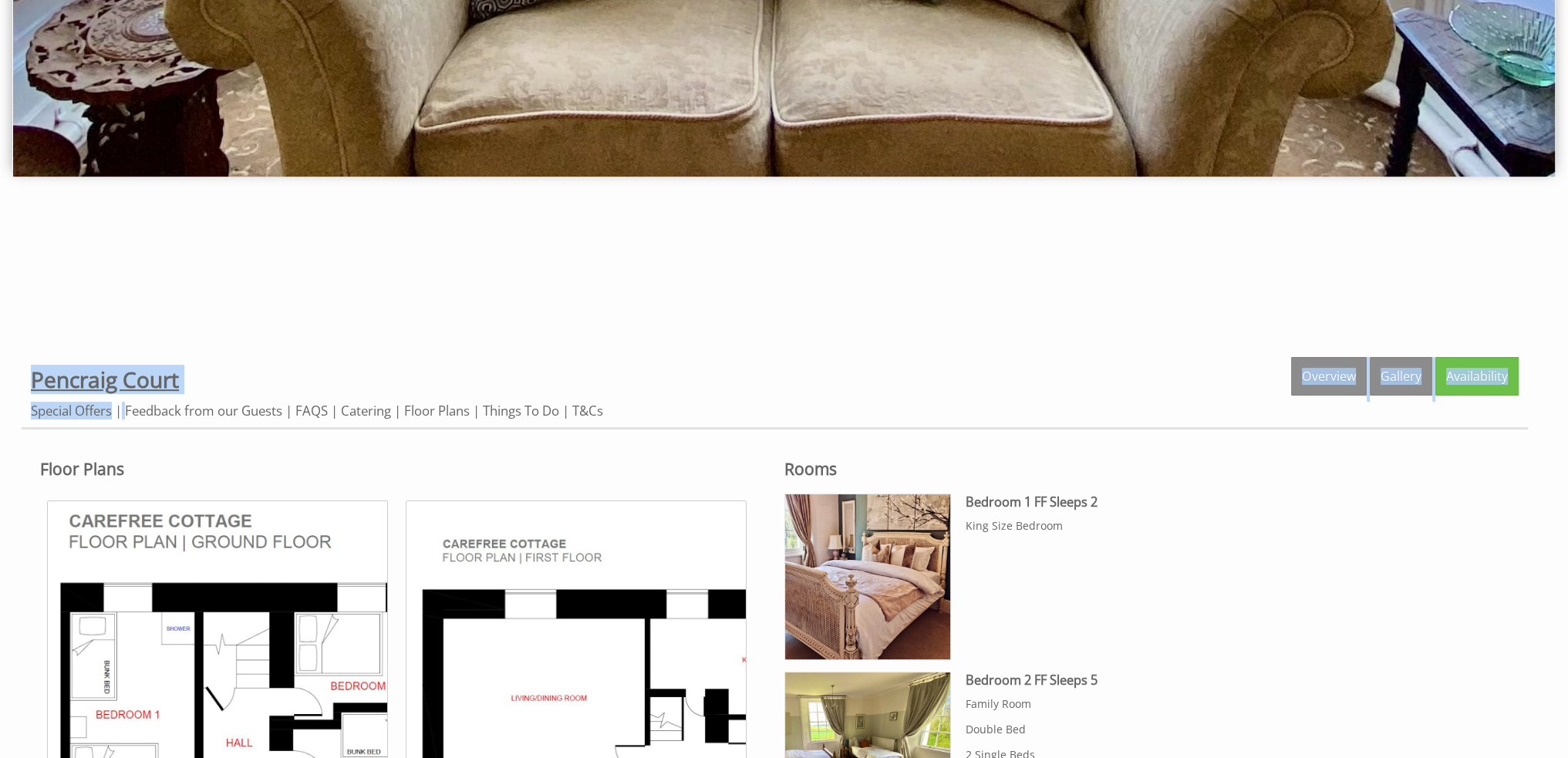
drag, startPoint x: 202, startPoint y: 381, endPoint x: 31, endPoint y: 389, distance: 171.2
click at [31, 389] on div "Properties Pencraig Court Overview Gallery Availability Special Offers Feedback…" at bounding box center [775, 393] width 1506 height 72
drag, startPoint x: 265, startPoint y: 373, endPoint x: 249, endPoint y: 375, distance: 16.1
click at [263, 374] on div "Properties Pencraig Court Overview Gallery Availability Special Offers Feedback…" at bounding box center [775, 393] width 1506 height 72
drag, startPoint x: 180, startPoint y: 376, endPoint x: 41, endPoint y: 381, distance: 139.1
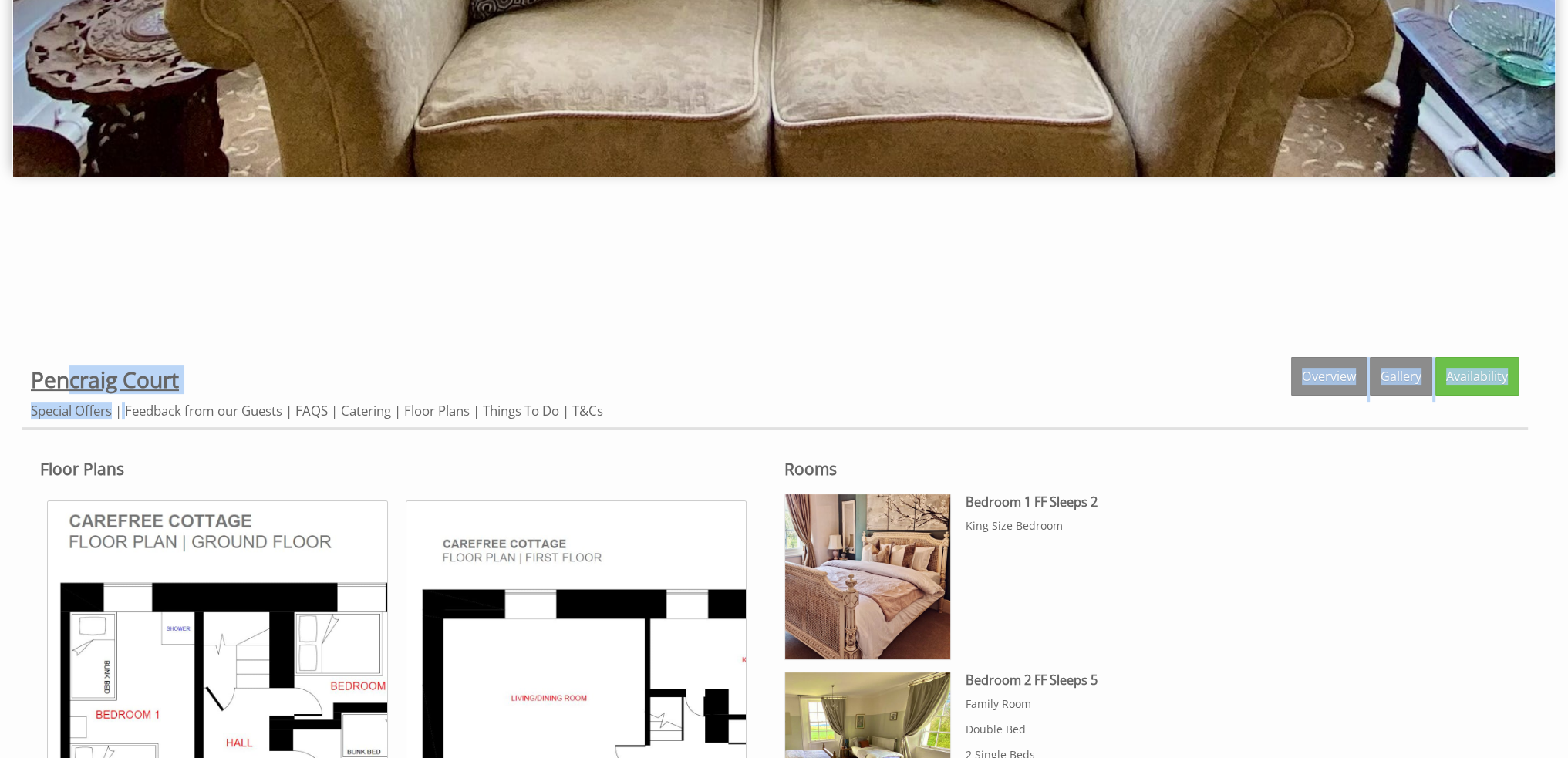
click at [65, 381] on div "Properties Pencraig Court Overview Gallery Availability Special Offers Feedback…" at bounding box center [775, 393] width 1506 height 72
click at [23, 381] on div "Properties Pencraig Court Overview Gallery Availability Special Offers Feedback…" at bounding box center [775, 393] width 1506 height 72
drag, startPoint x: 25, startPoint y: 378, endPoint x: 101, endPoint y: 378, distance: 76.0
click at [101, 378] on div "Properties Pencraig Court Overview Gallery Availability Special Offers Feedback…" at bounding box center [775, 393] width 1506 height 72
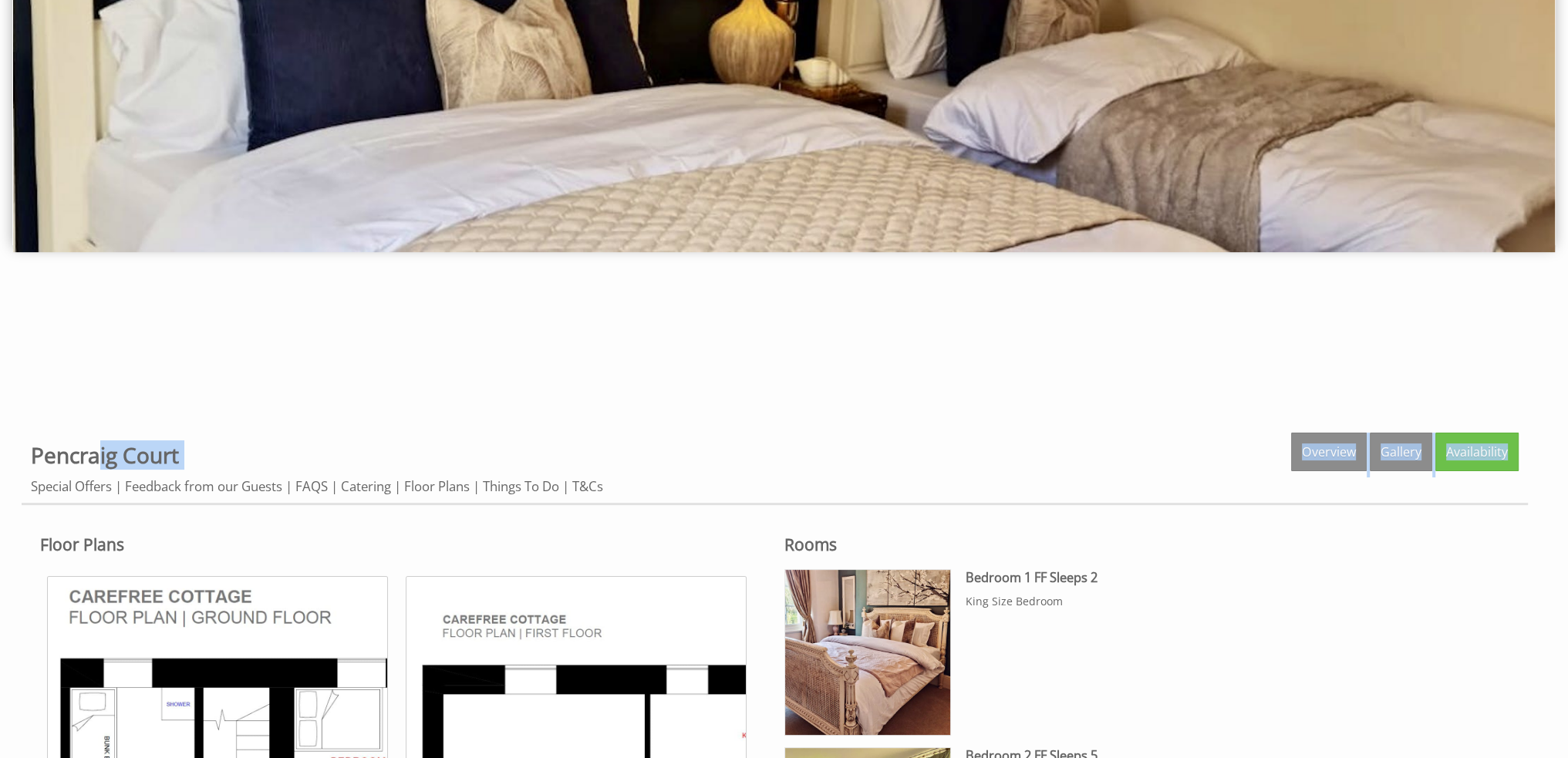
scroll to position [386, 0]
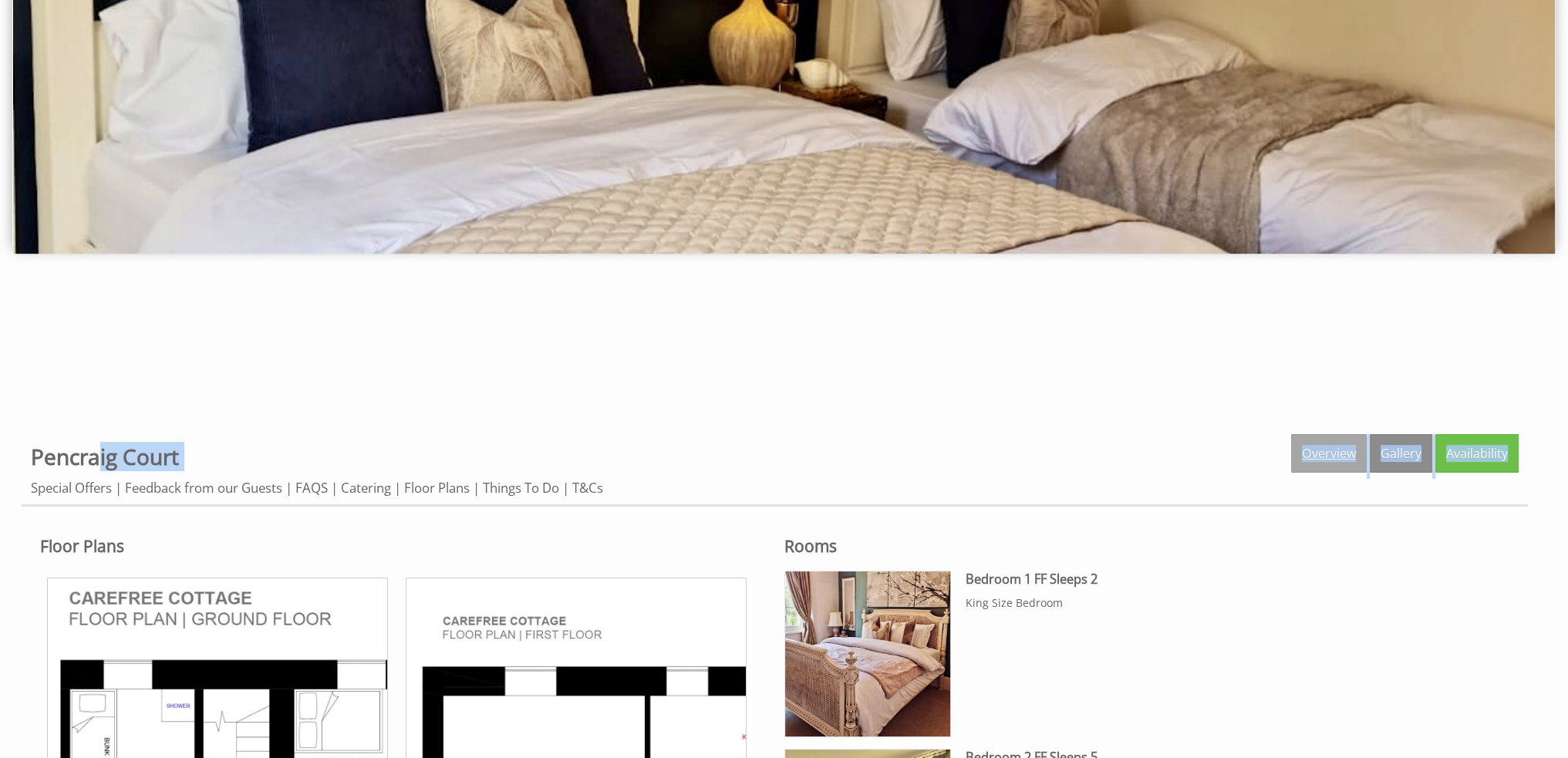
click at [1348, 453] on link "Overview" at bounding box center [1329, 453] width 76 height 38
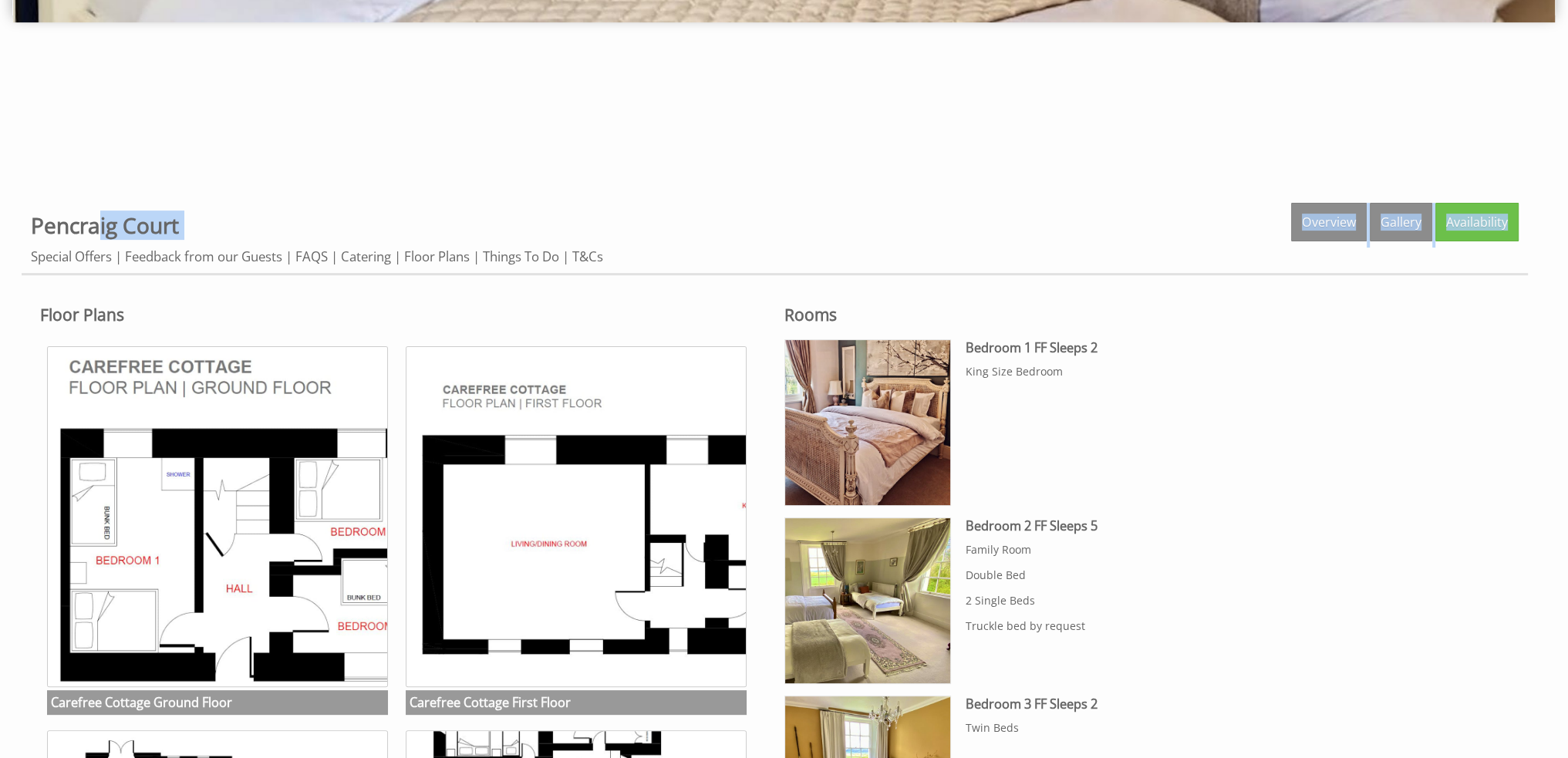
scroll to position [692, 0]
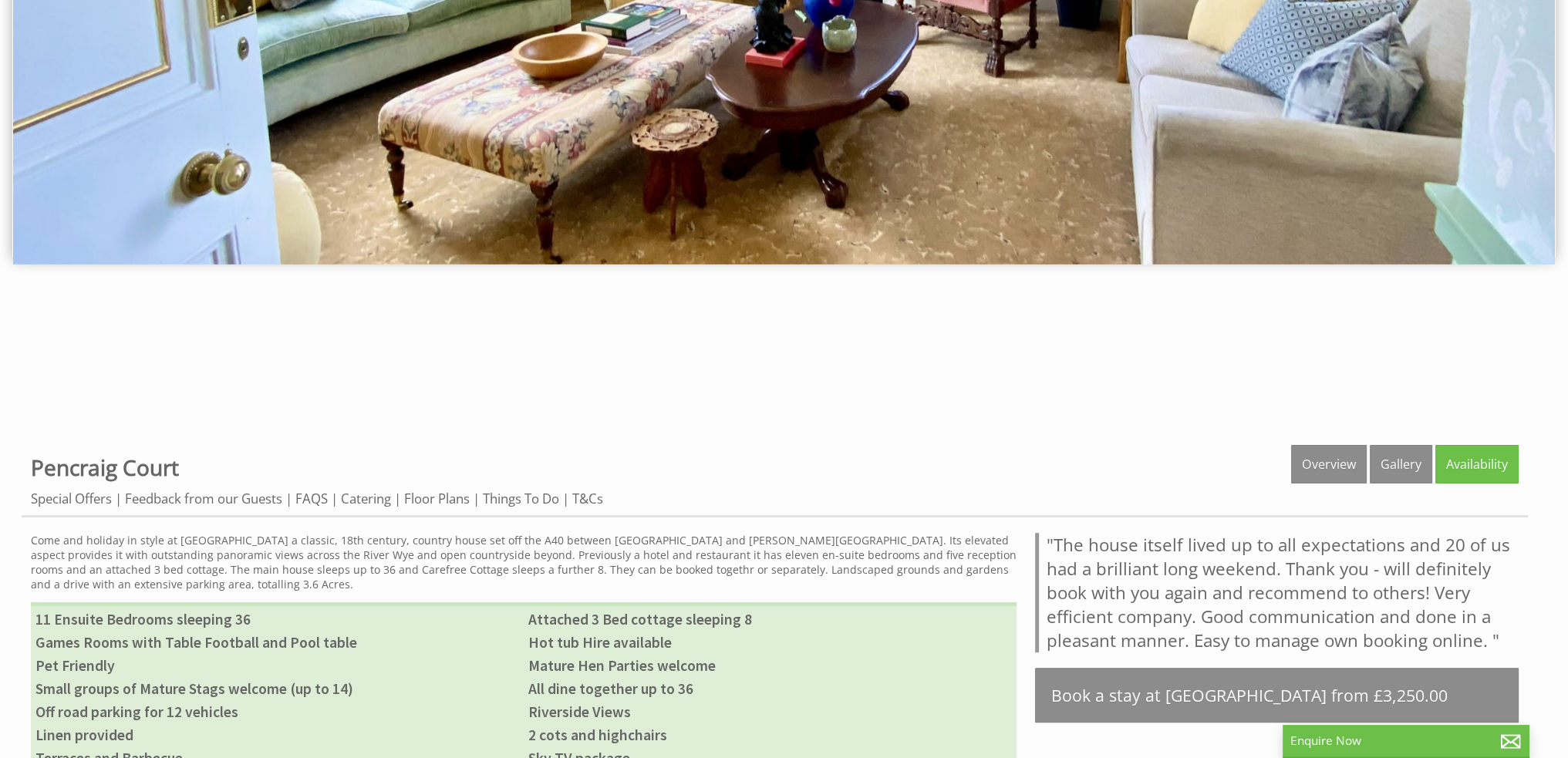
scroll to position [502, 0]
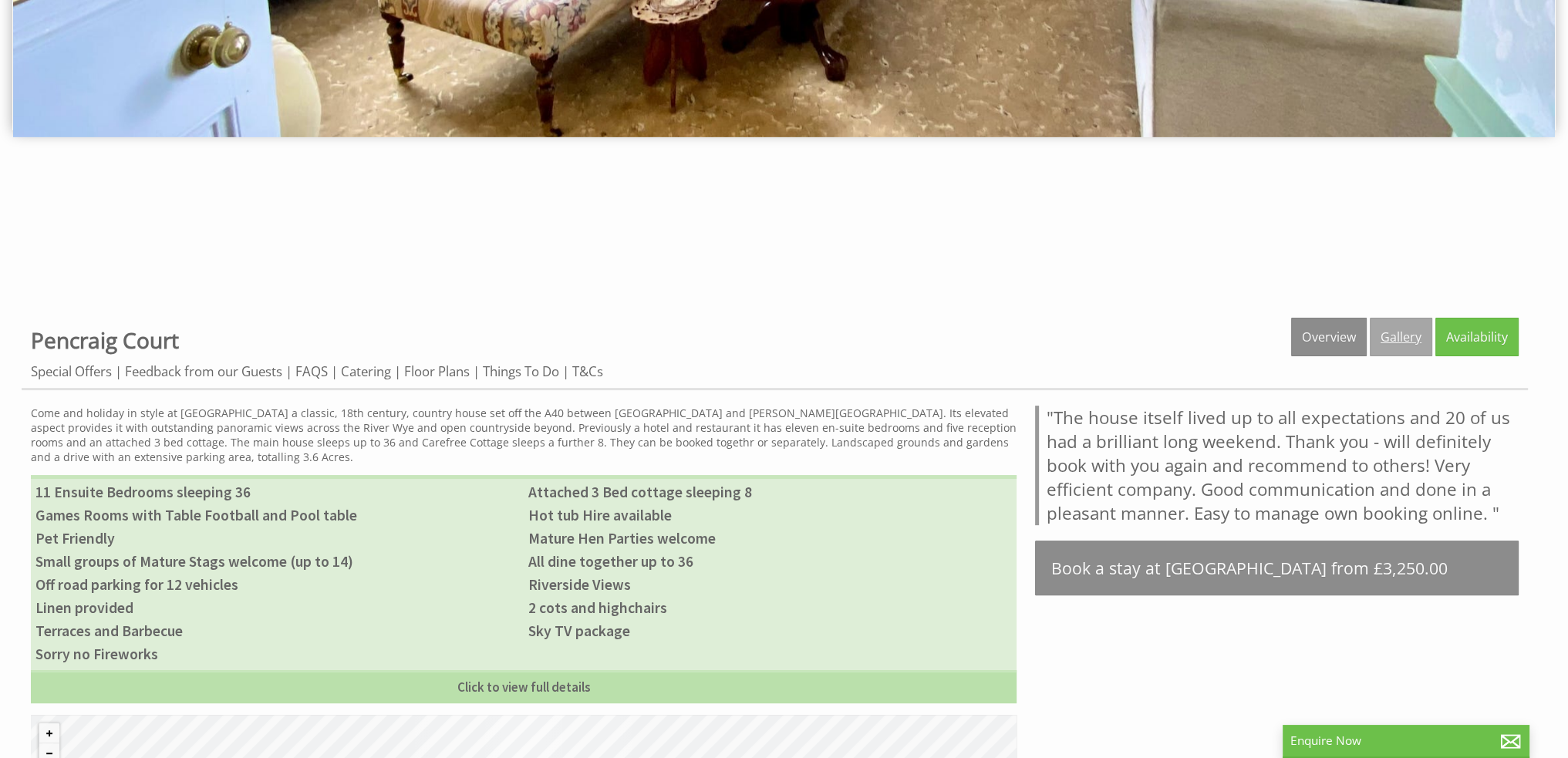
click at [1399, 344] on link "Gallery" at bounding box center [1401, 337] width 62 height 38
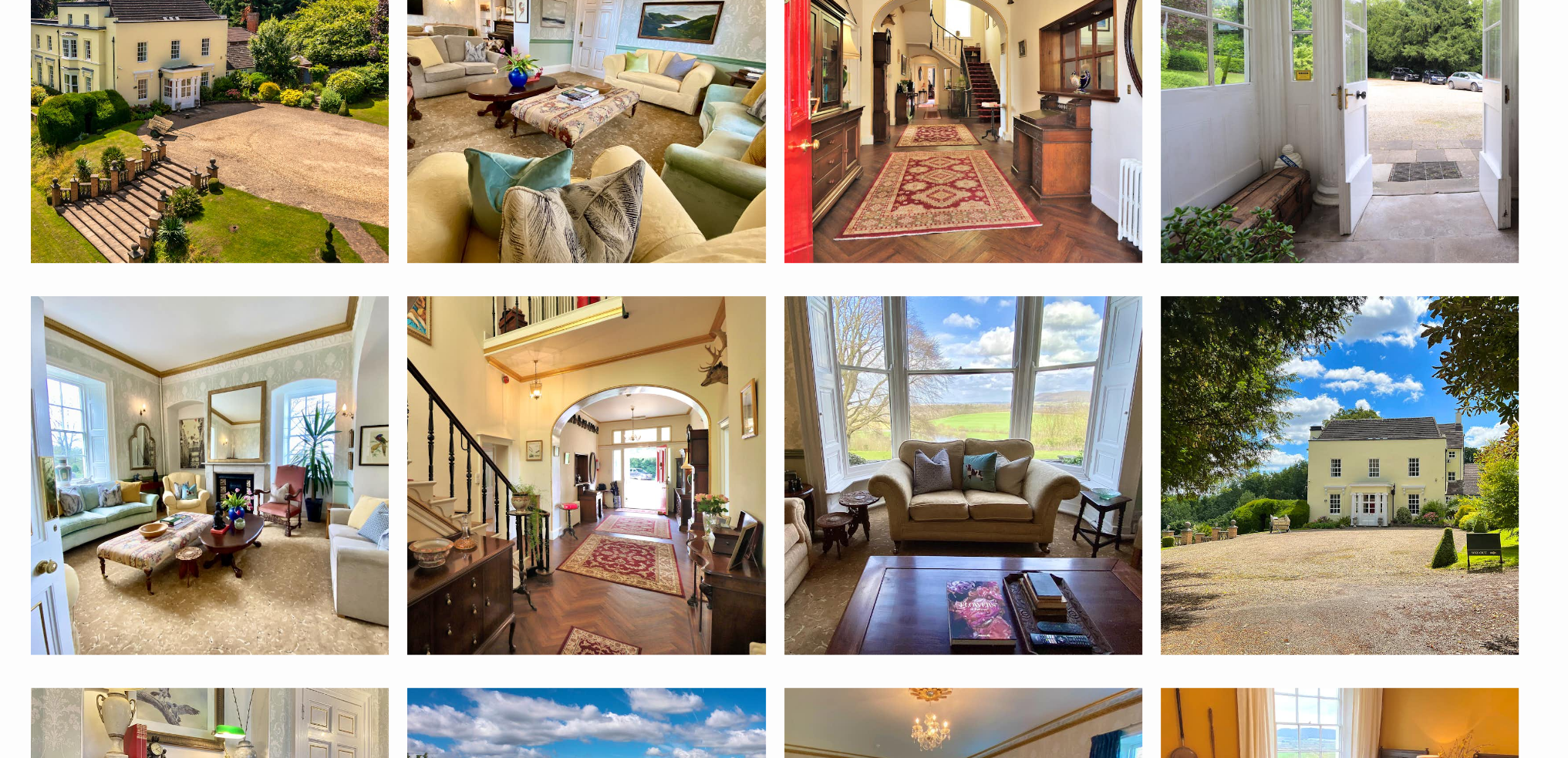
scroll to position [1002, 0]
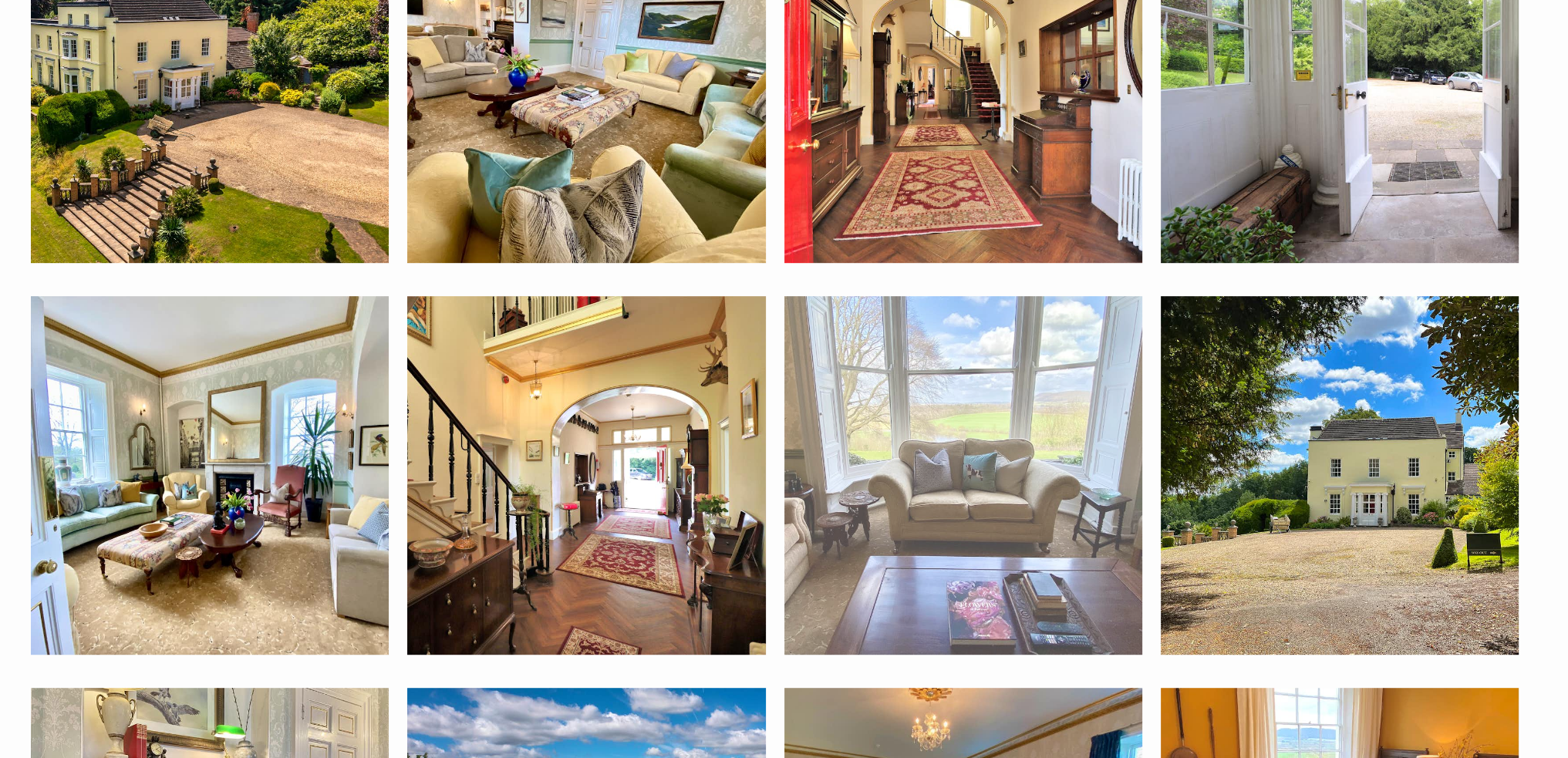
click at [981, 425] on img at bounding box center [963, 475] width 357 height 357
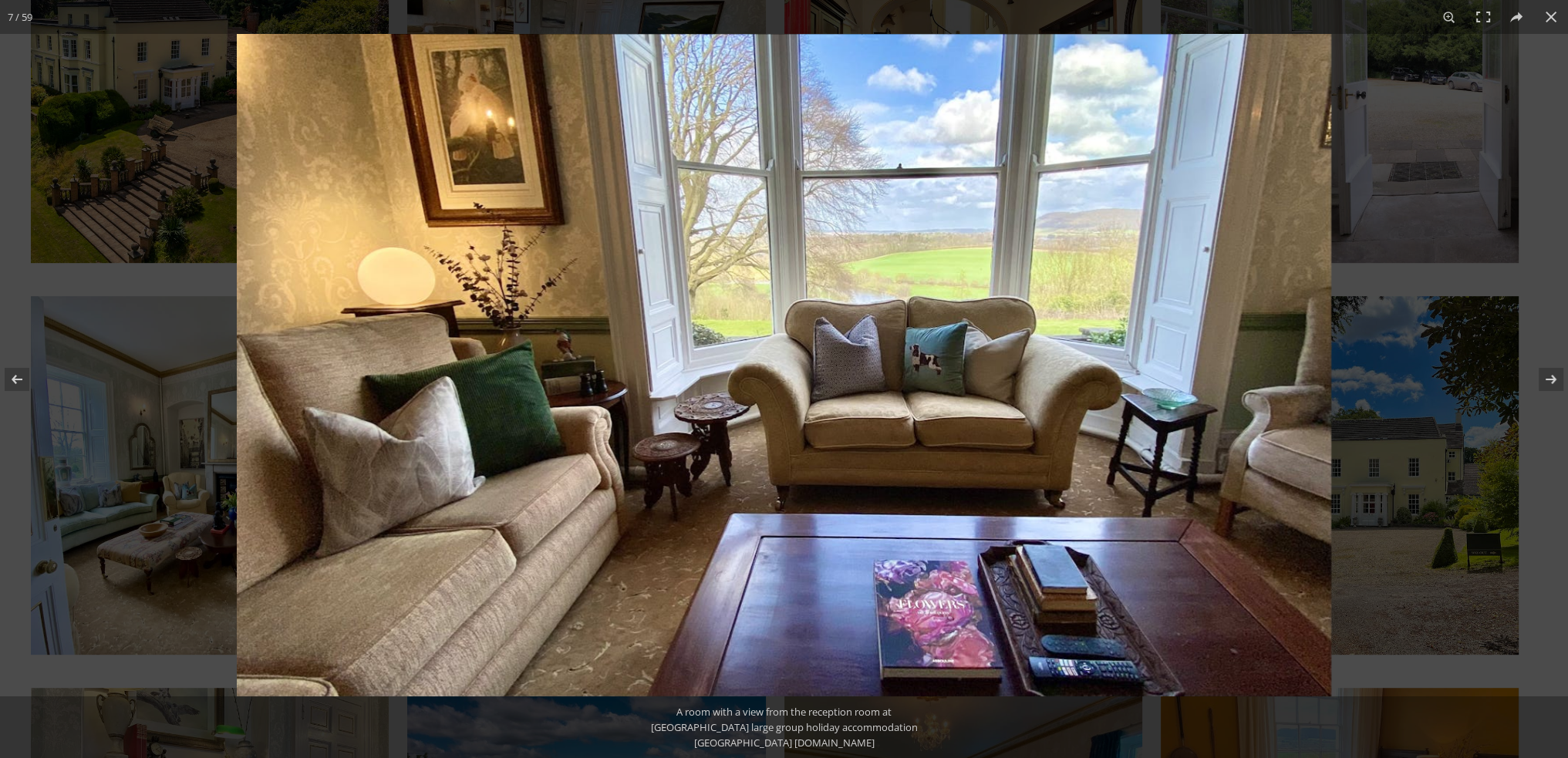
scroll to position [1038, 0]
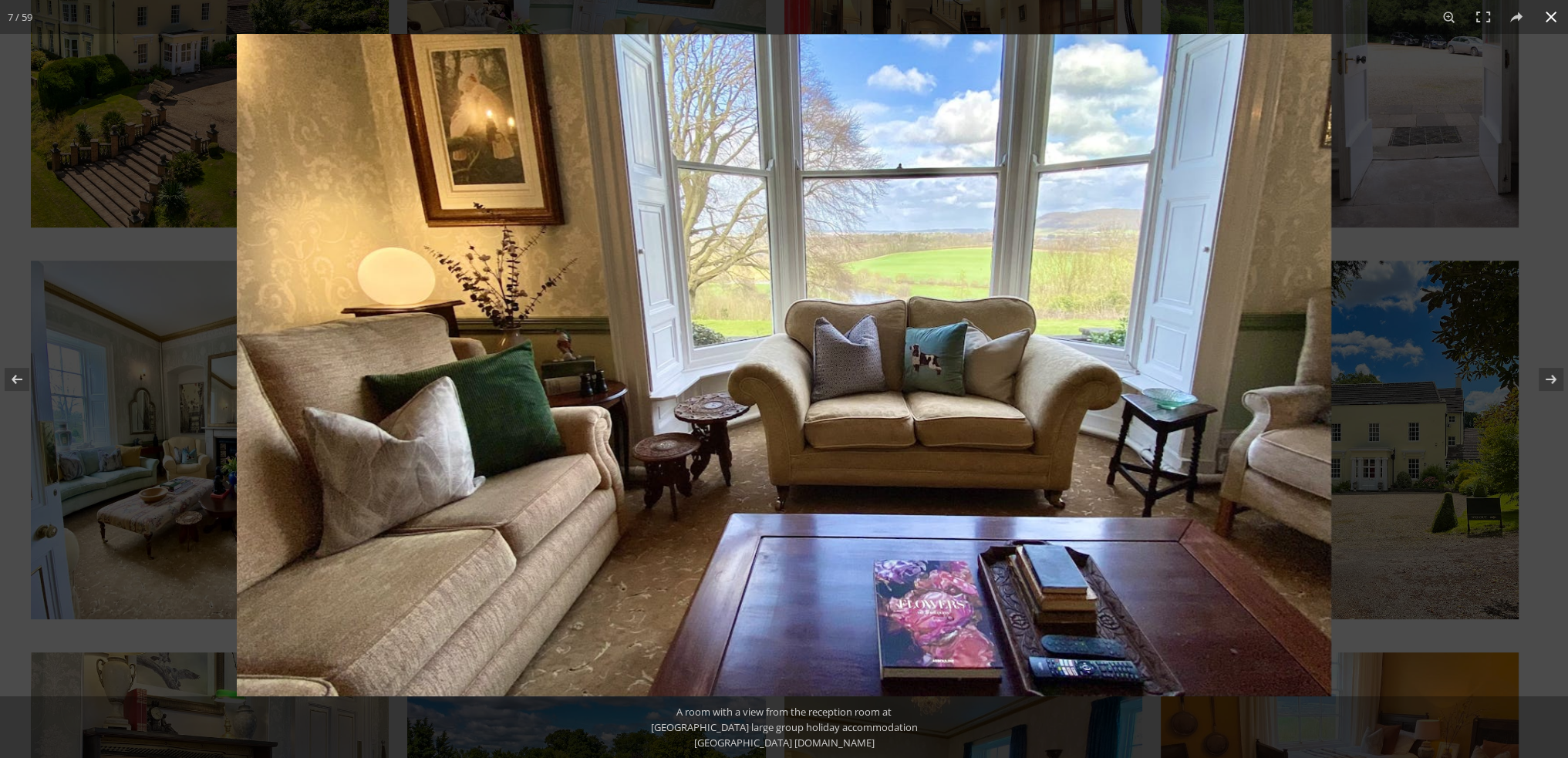
click at [1560, 20] on button at bounding box center [1551, 17] width 34 height 34
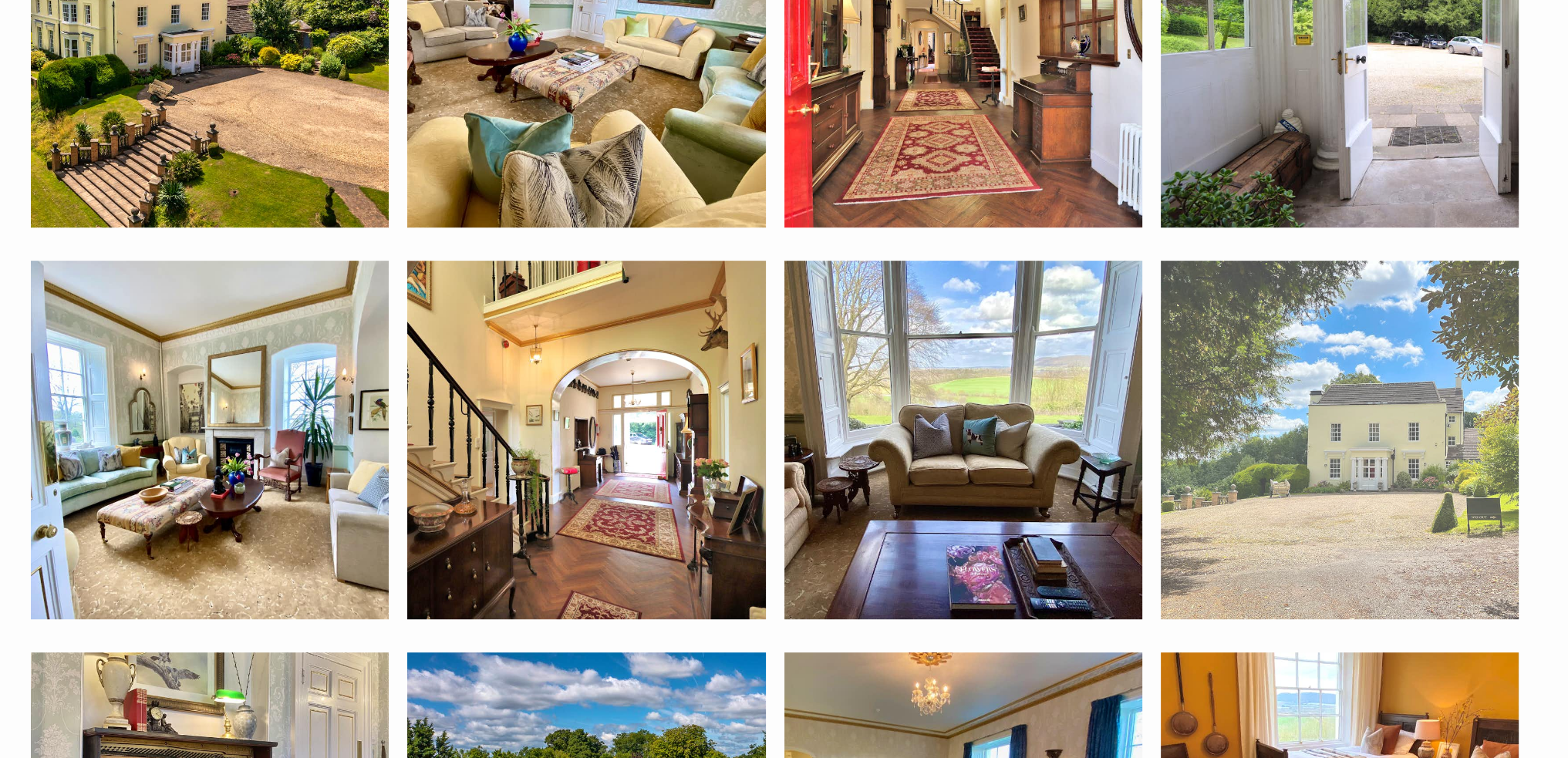
click at [1256, 507] on img at bounding box center [1339, 440] width 357 height 357
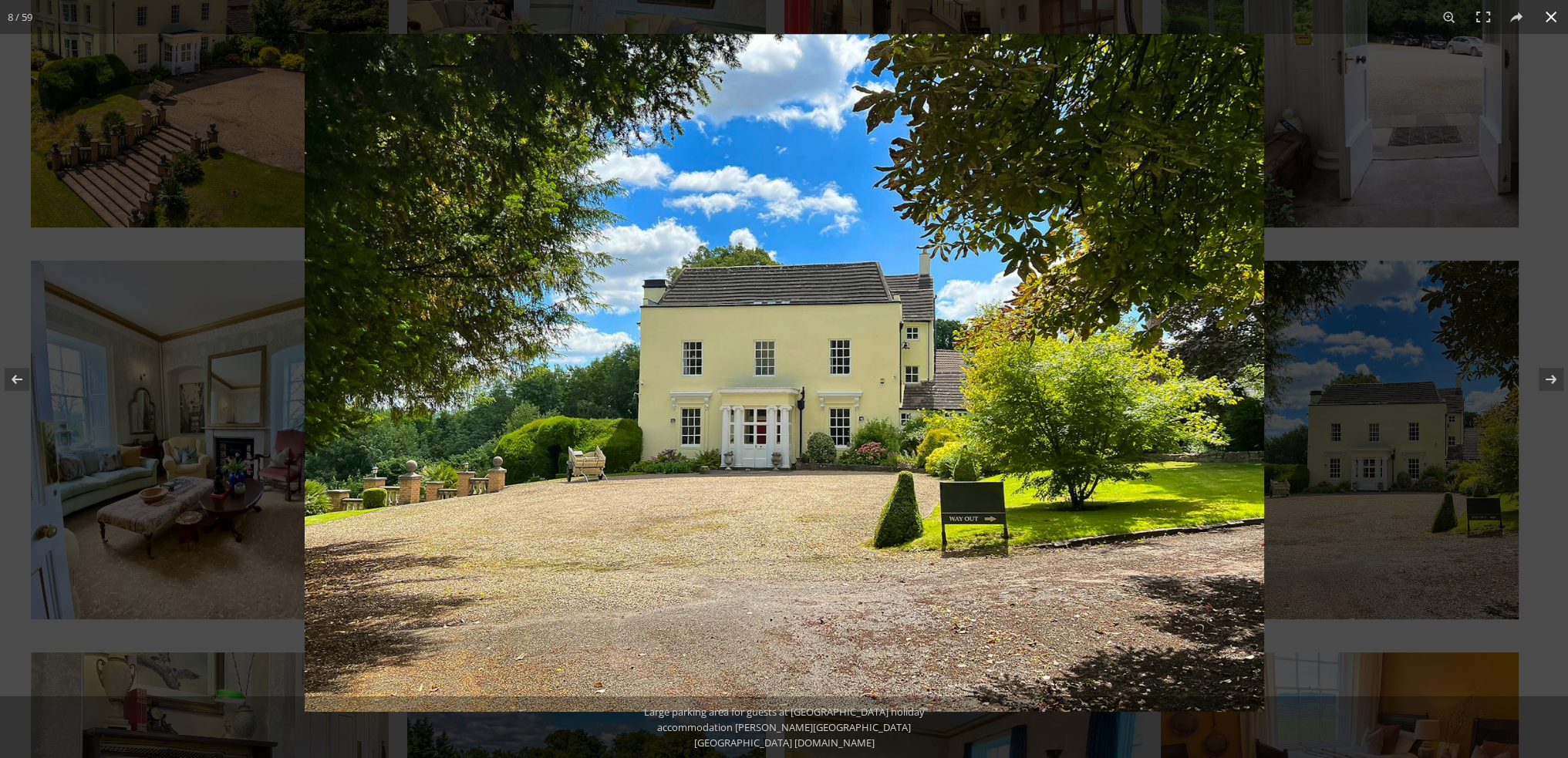
click at [1559, 17] on button at bounding box center [1551, 17] width 34 height 34
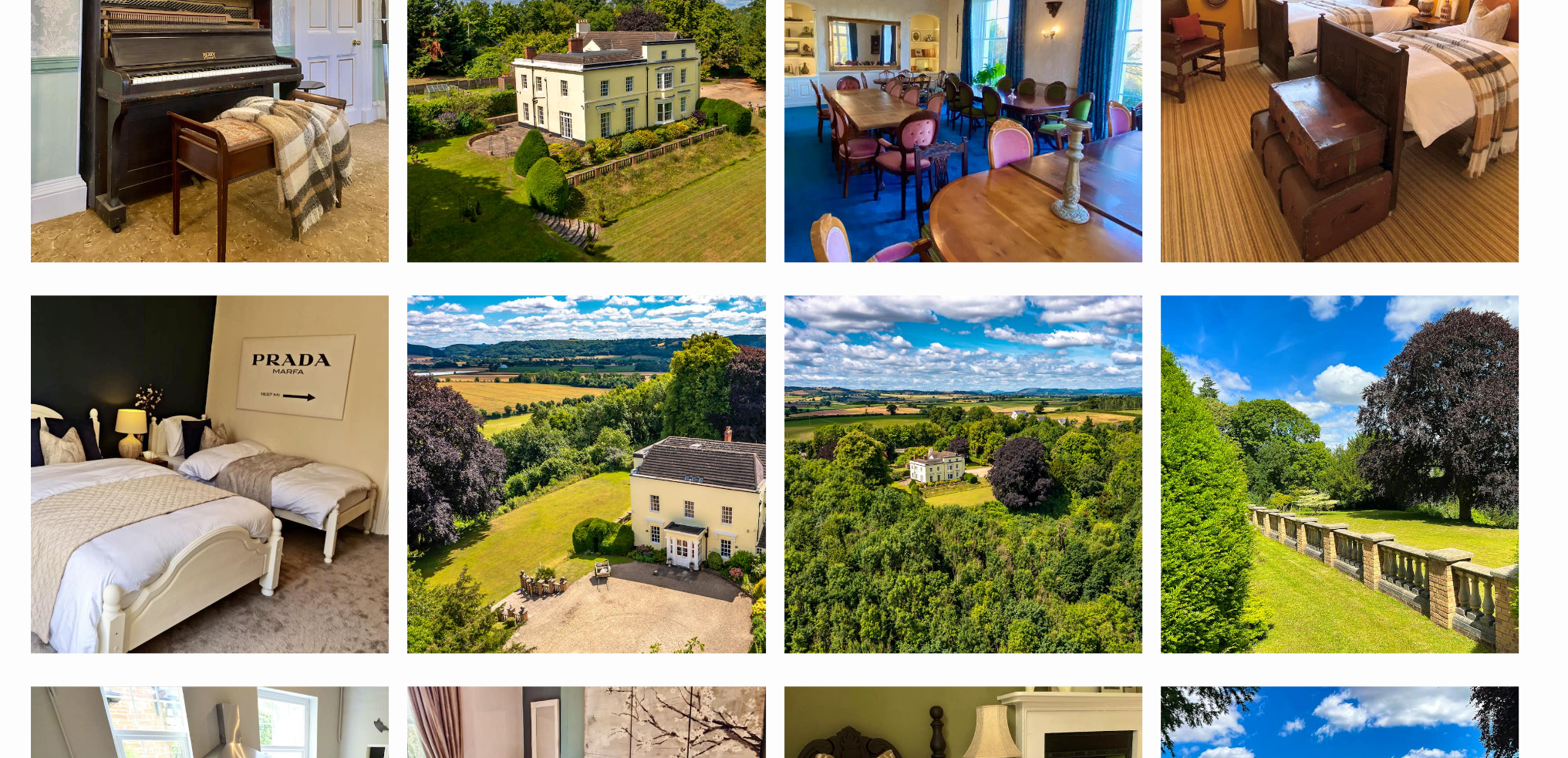
scroll to position [1886, 0]
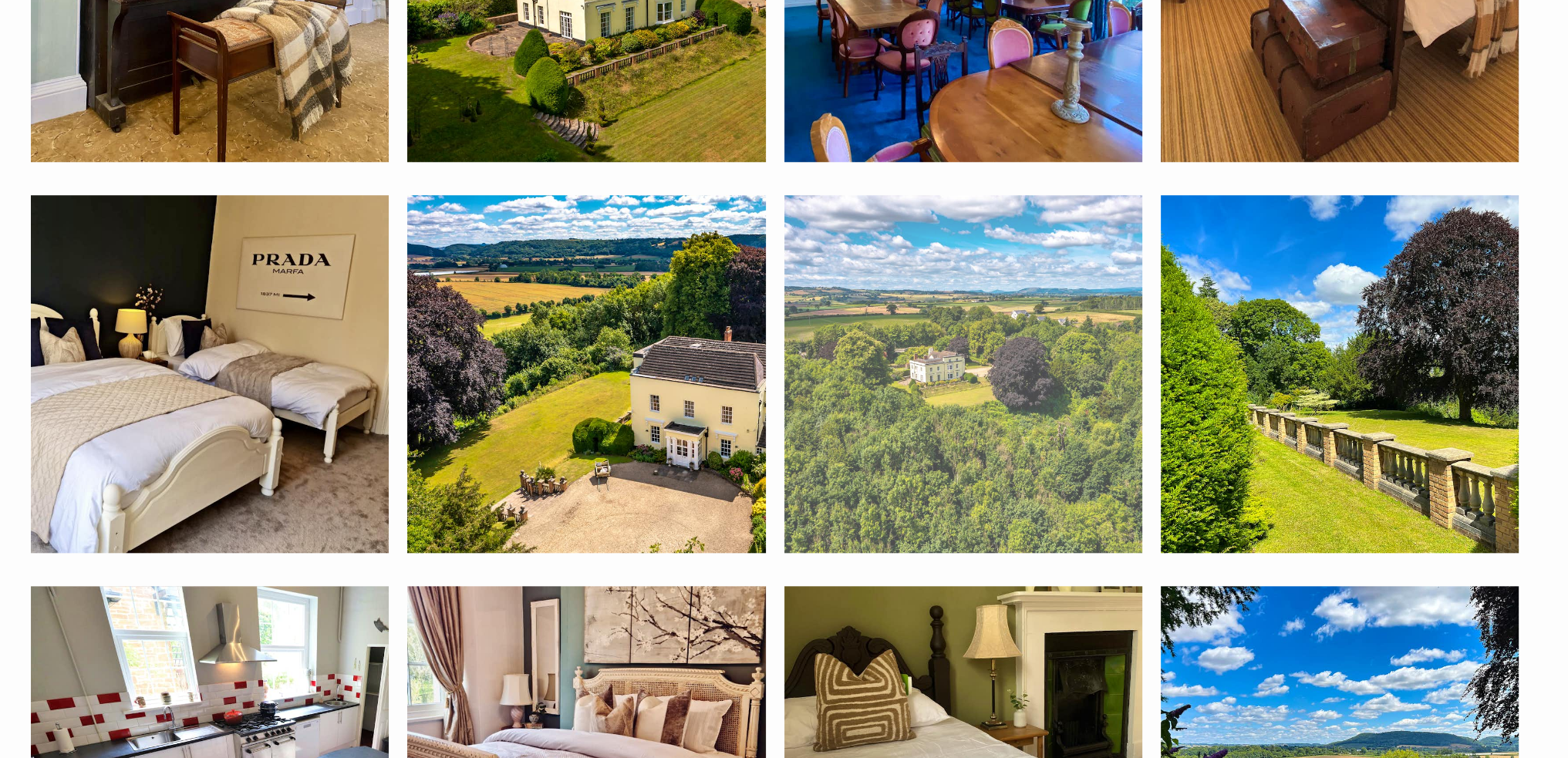
click at [902, 391] on img at bounding box center [963, 374] width 357 height 357
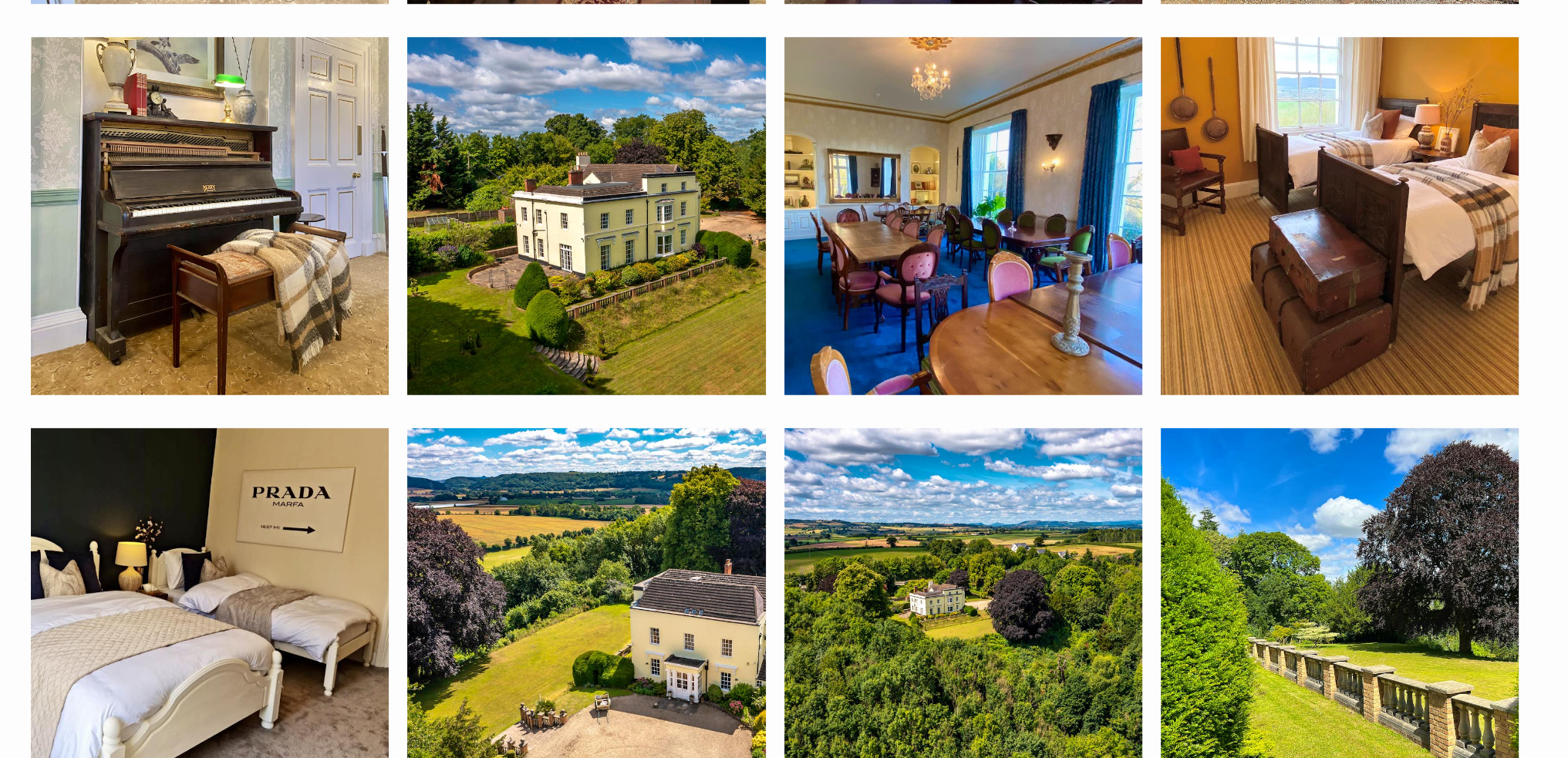
scroll to position [1655, 0]
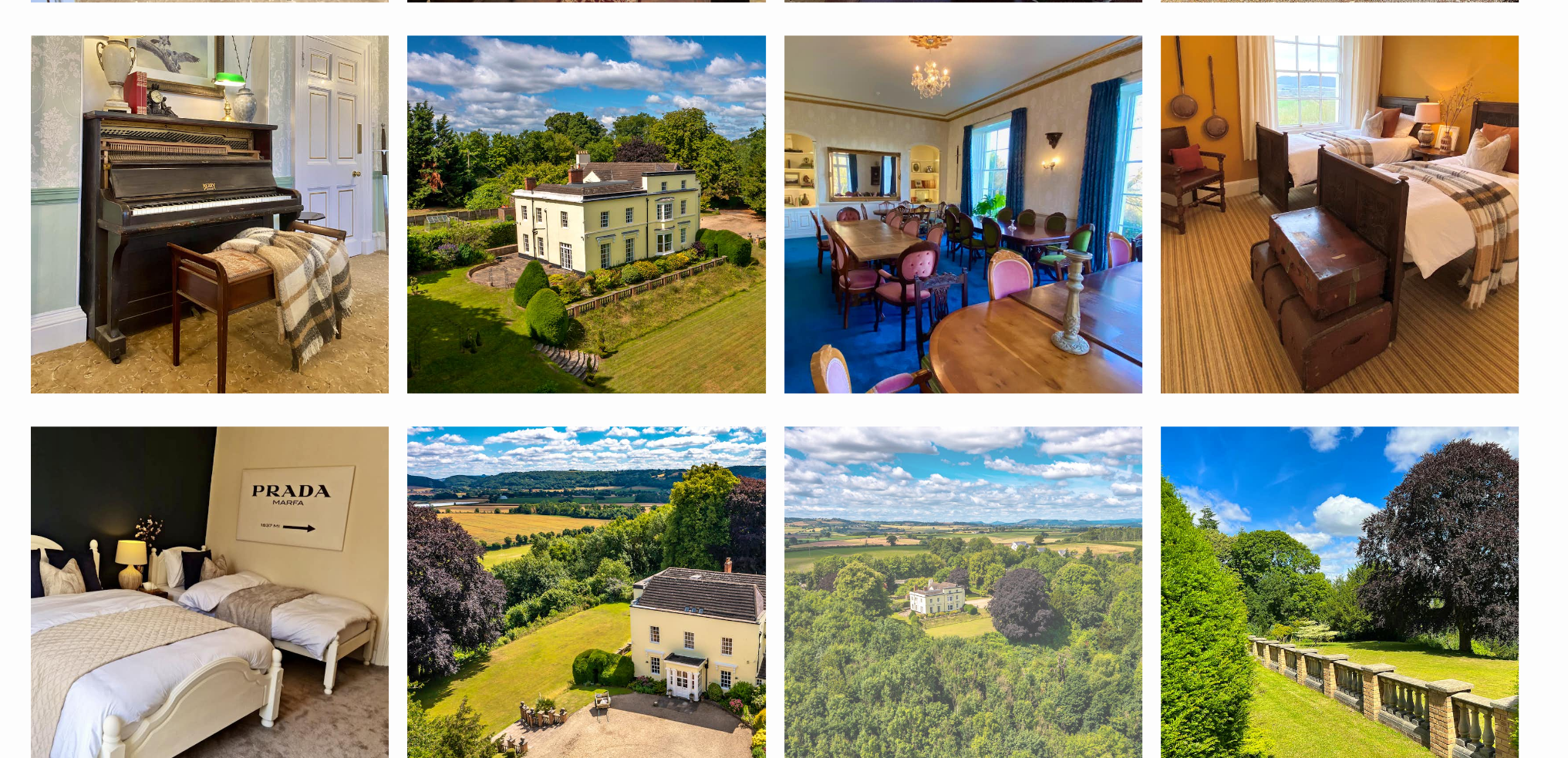
click at [954, 546] on img at bounding box center [963, 605] width 357 height 357
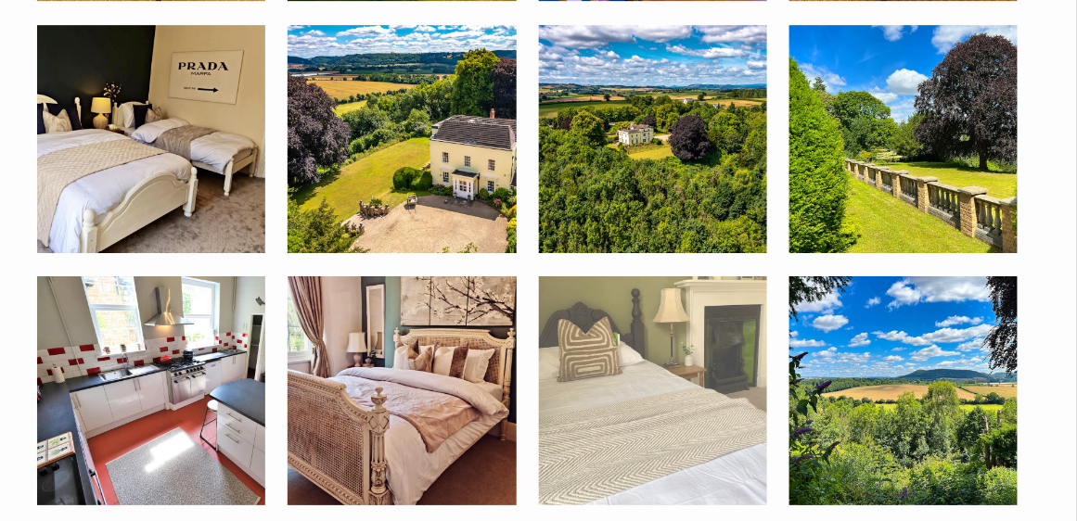
scroll to position [1502, 0]
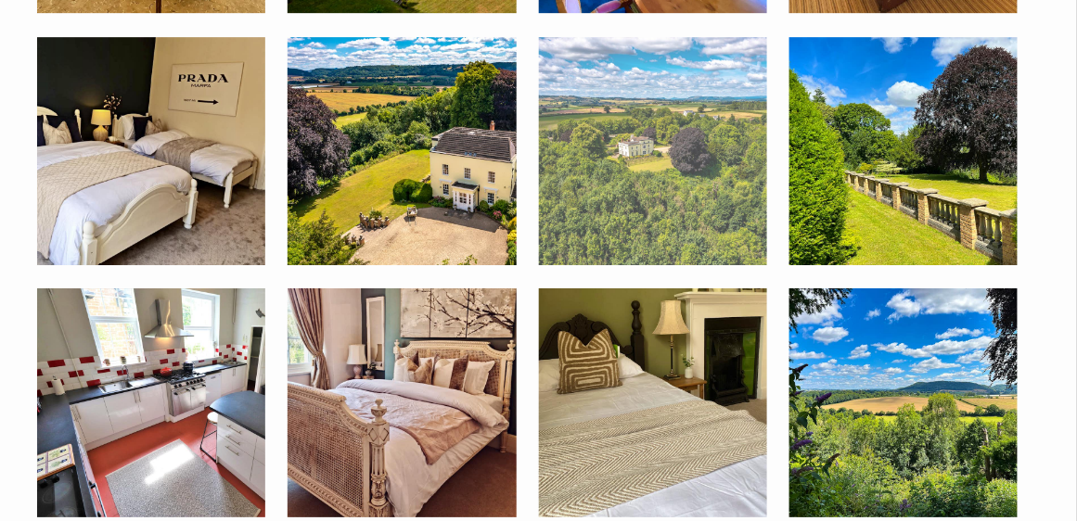
click at [658, 188] on img at bounding box center [653, 151] width 228 height 228
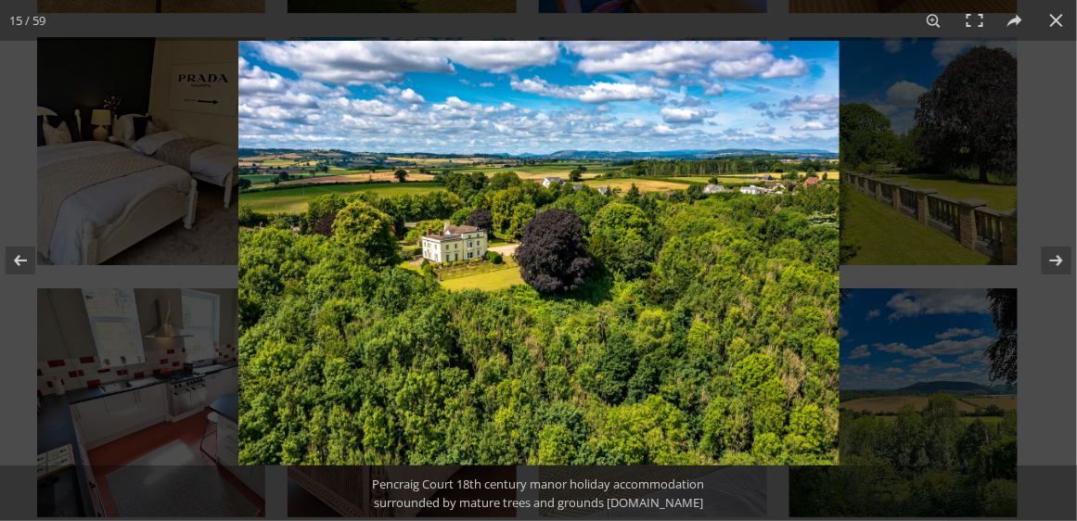
click at [593, 250] on img at bounding box center [538, 253] width 601 height 425
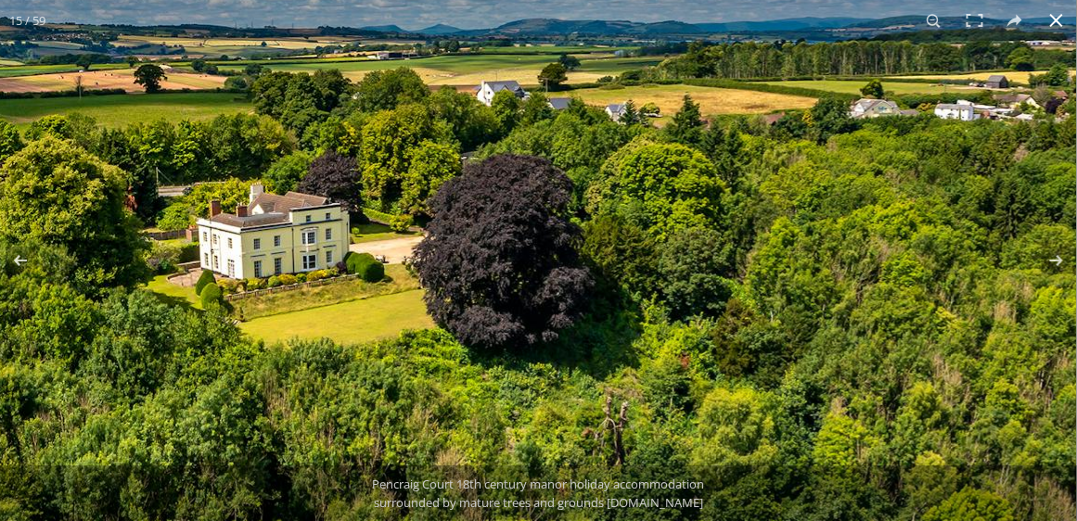
click at [1060, 21] on button at bounding box center [1056, 20] width 41 height 41
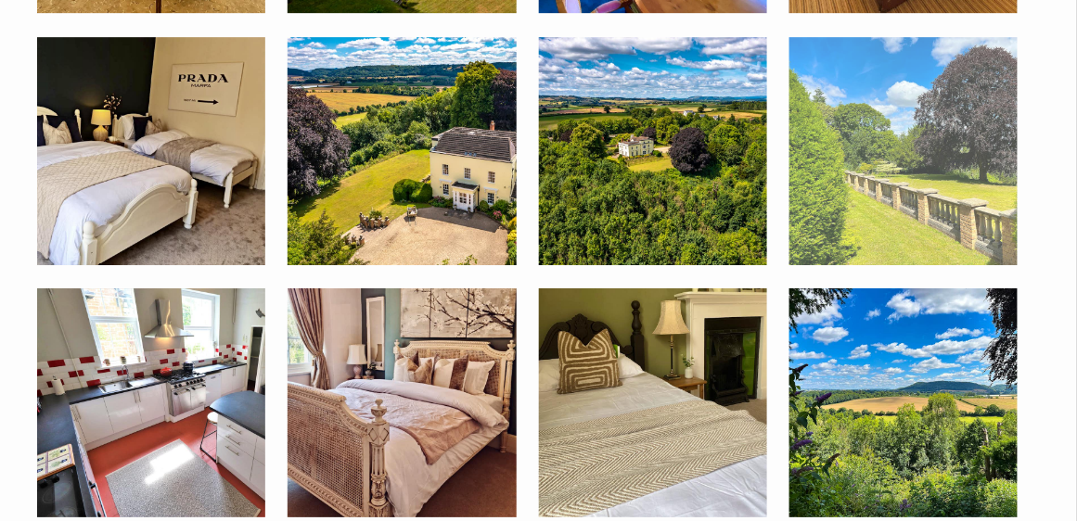
click at [906, 227] on img at bounding box center [903, 151] width 228 height 228
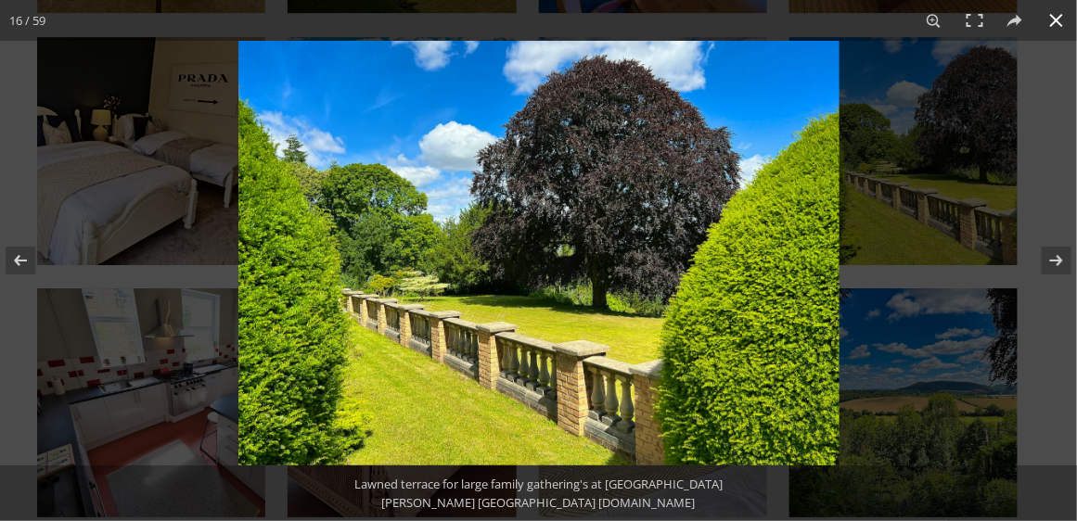
click at [1059, 13] on button at bounding box center [1056, 20] width 41 height 41
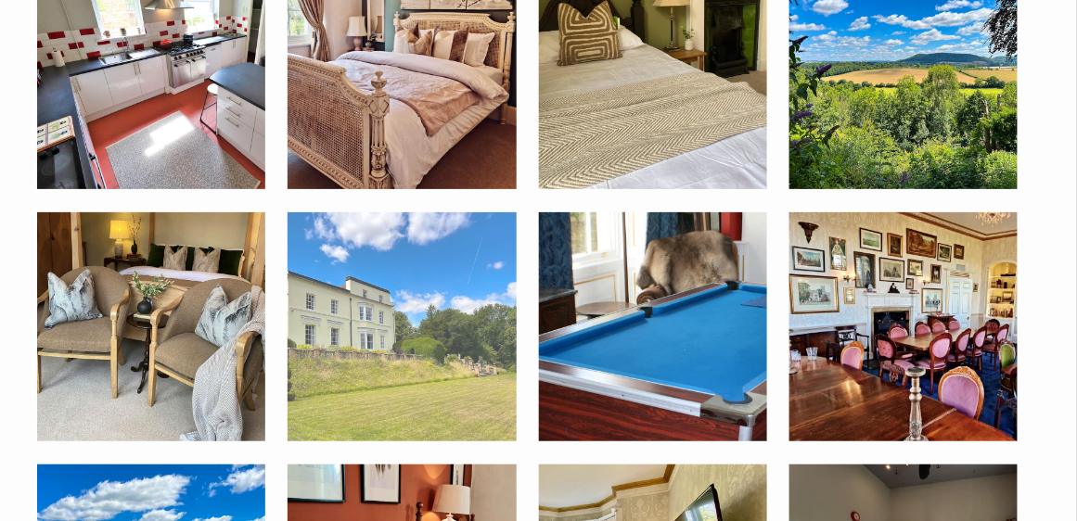
scroll to position [2032, 0]
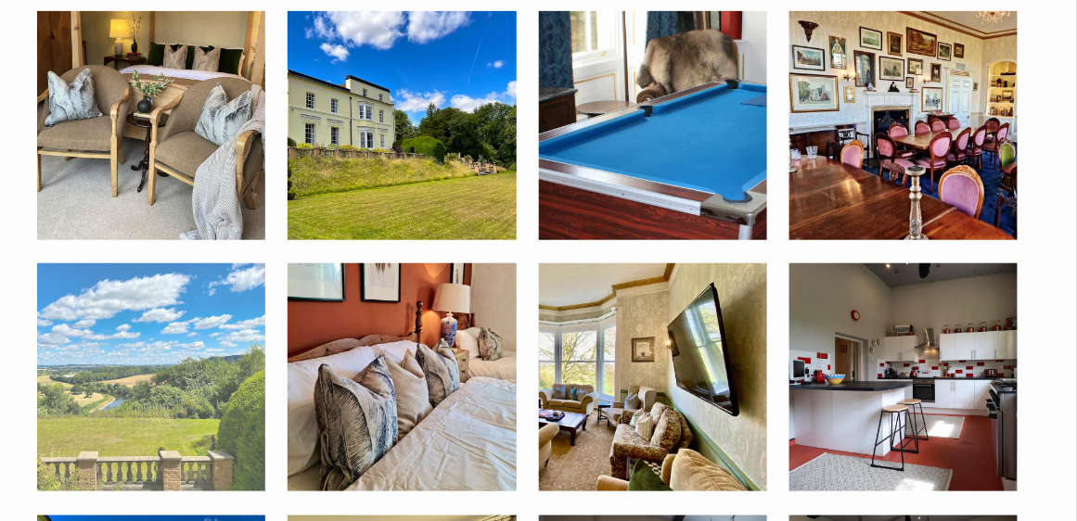
click at [110, 404] on img at bounding box center [151, 377] width 228 height 228
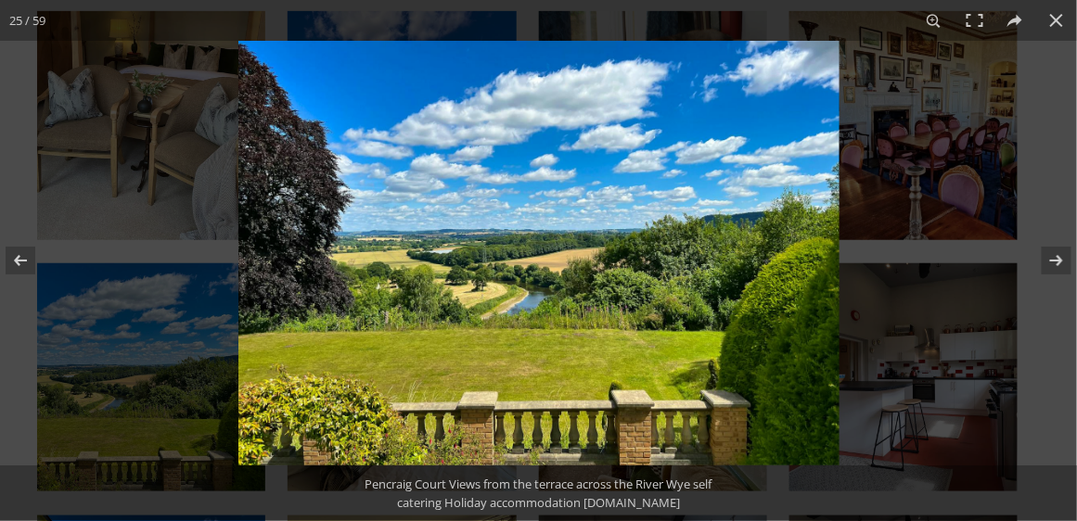
click at [528, 311] on img at bounding box center [538, 253] width 601 height 425
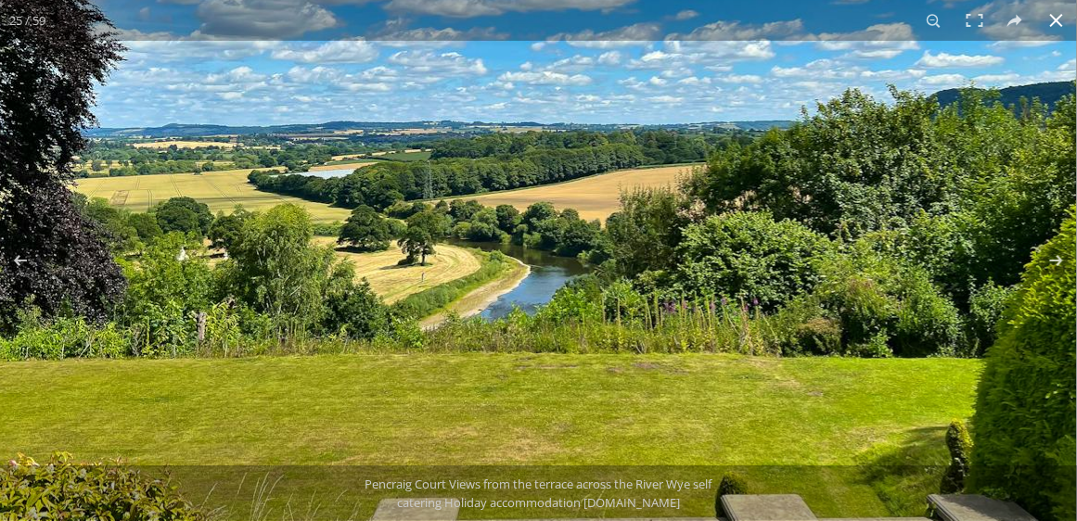
click at [1062, 25] on button at bounding box center [1056, 20] width 41 height 41
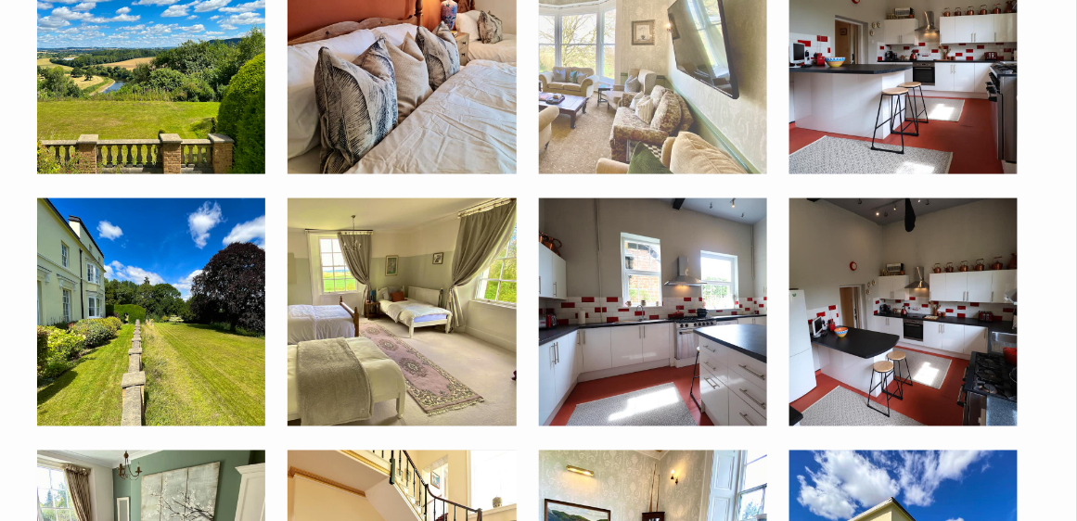
scroll to position [2403, 0]
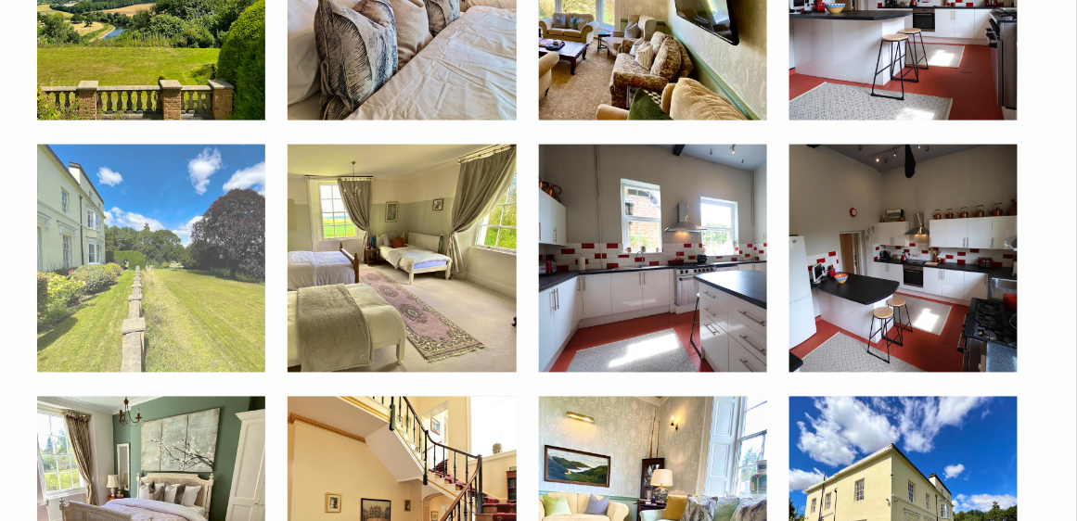
click at [216, 288] on img at bounding box center [151, 259] width 228 height 228
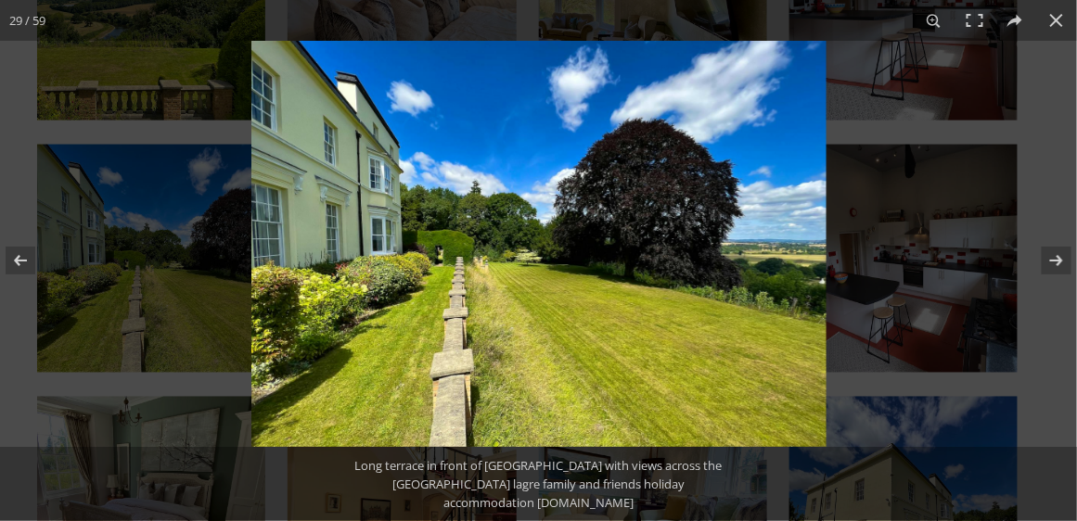
click at [558, 282] on img at bounding box center [538, 244] width 575 height 406
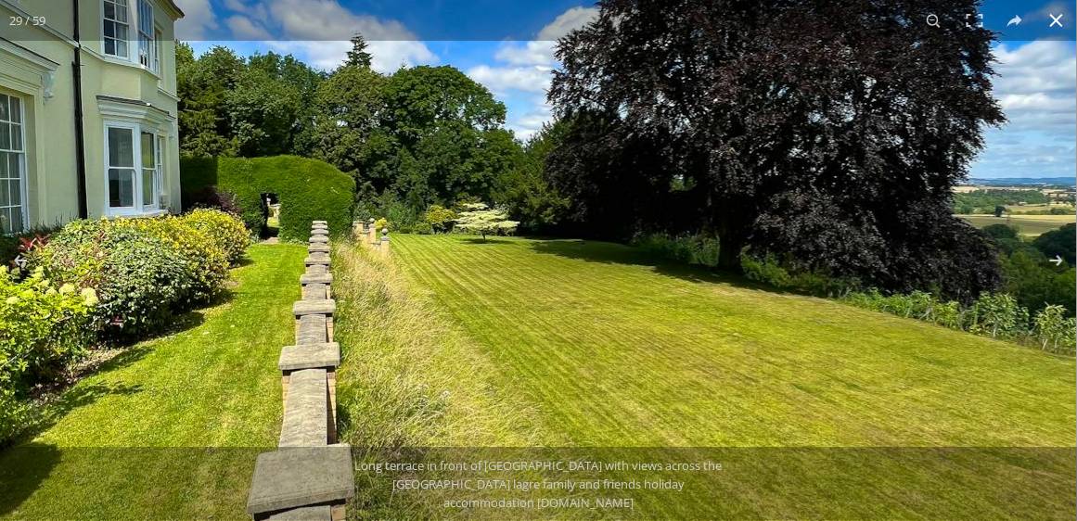
click at [1059, 25] on button at bounding box center [1056, 20] width 41 height 41
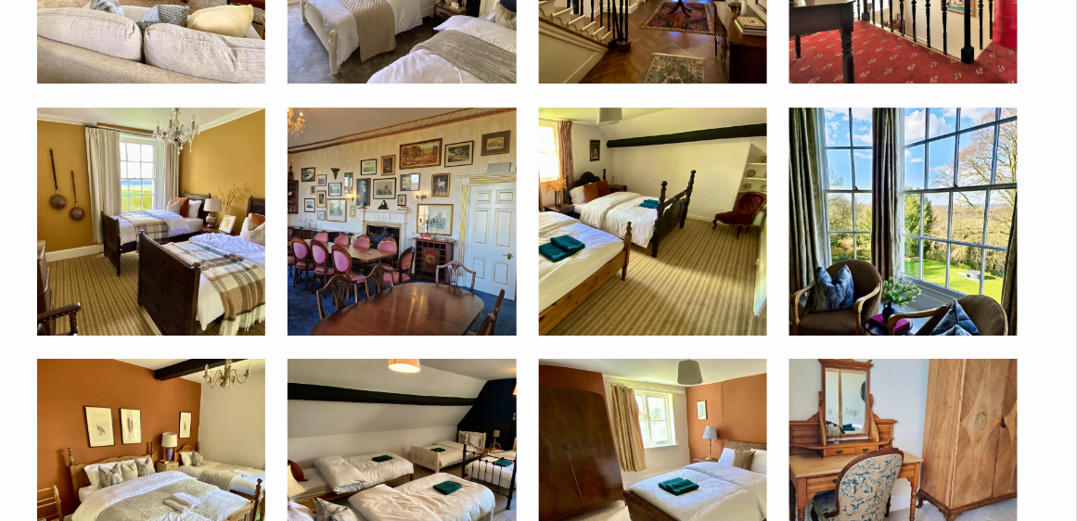
scroll to position [3198, 0]
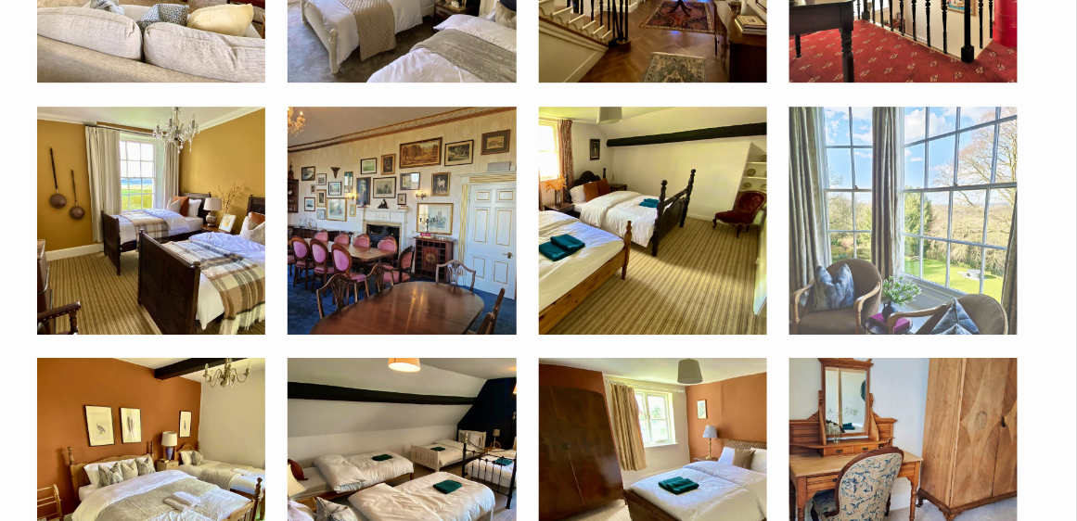
click at [910, 219] on img at bounding box center [903, 221] width 228 height 228
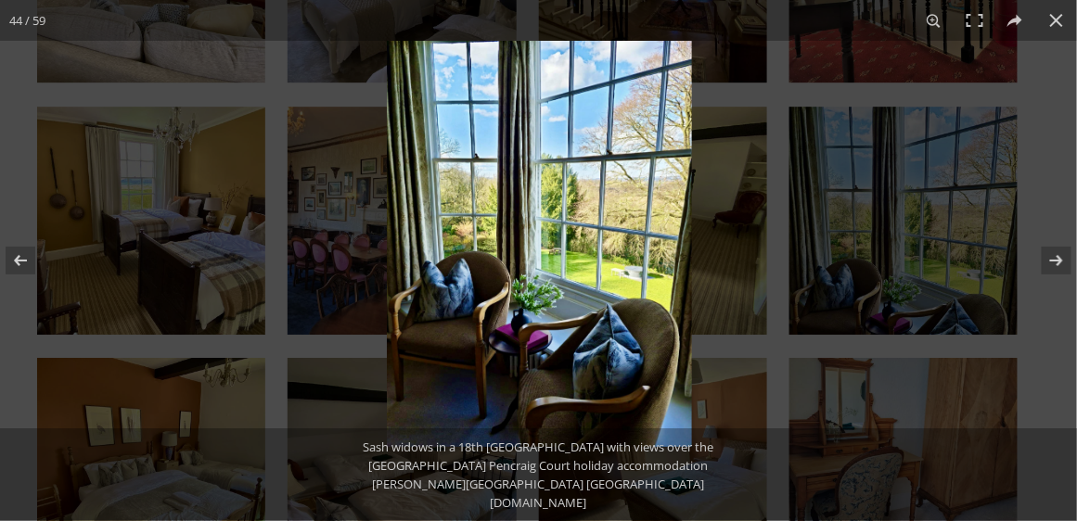
click at [639, 280] on img at bounding box center [539, 244] width 305 height 406
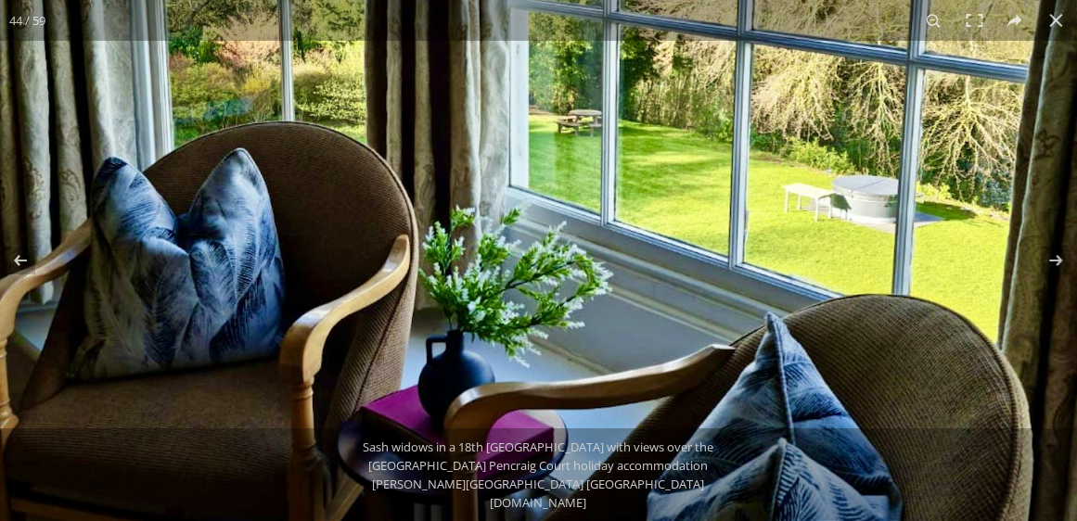
click at [458, 187] on img at bounding box center [521, 94] width 1113 height 1484
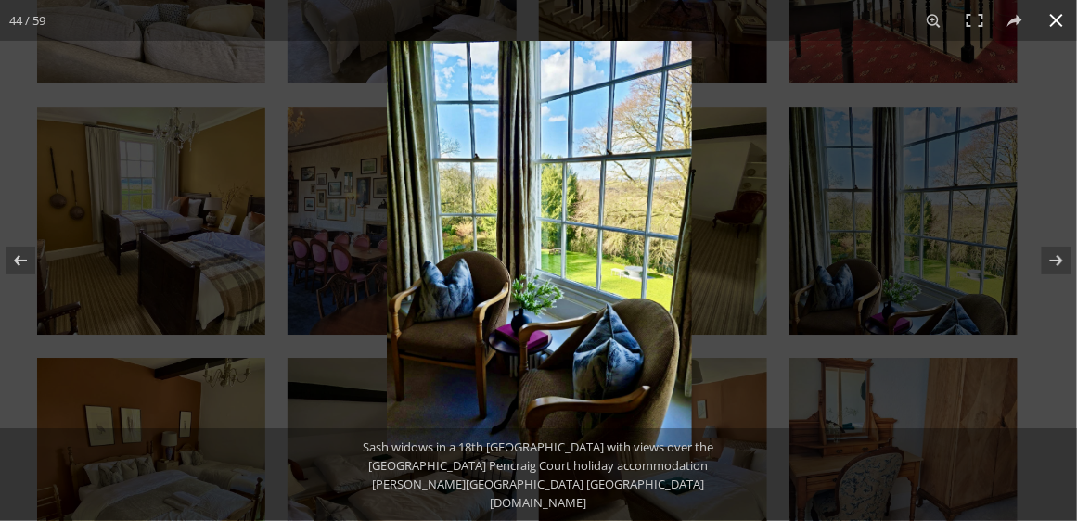
click at [1056, 20] on button at bounding box center [1056, 20] width 41 height 41
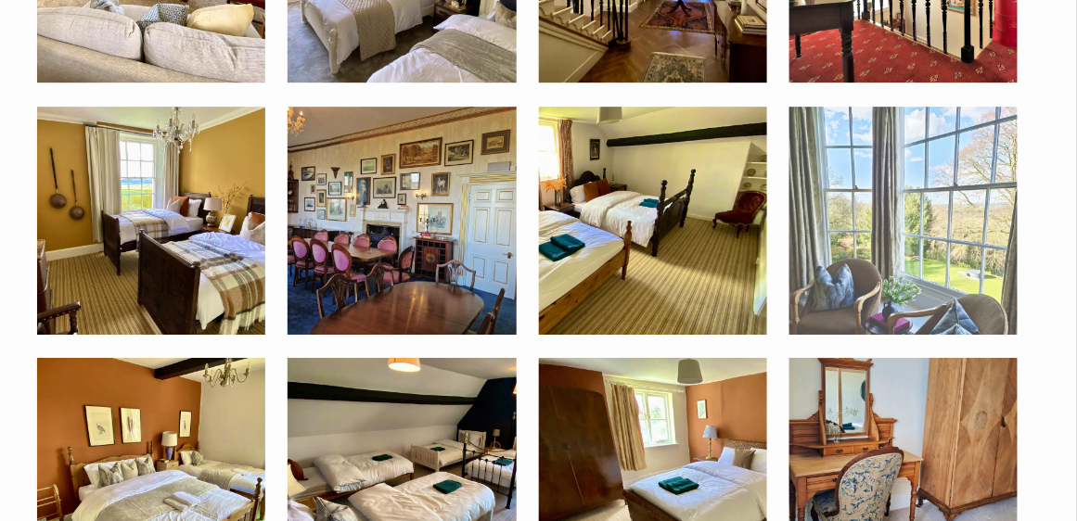
click at [844, 247] on img at bounding box center [903, 221] width 228 height 228
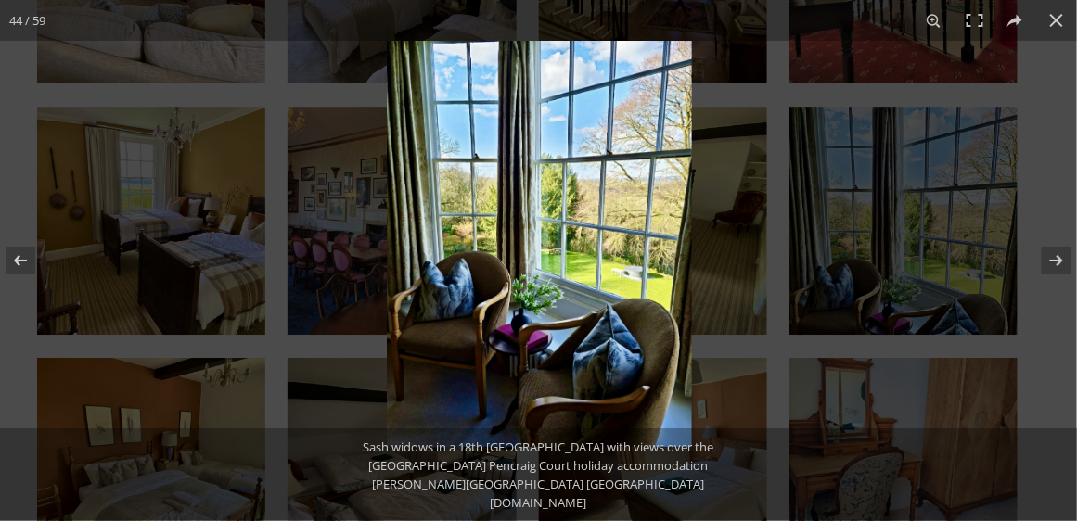
click at [628, 232] on img at bounding box center [539, 244] width 305 height 406
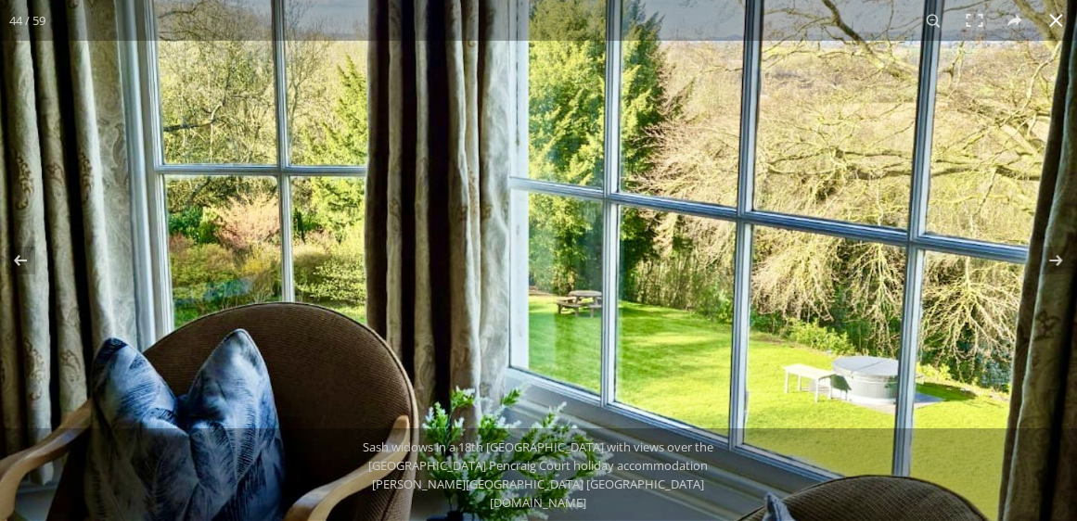
click at [1050, 19] on button at bounding box center [1056, 20] width 41 height 41
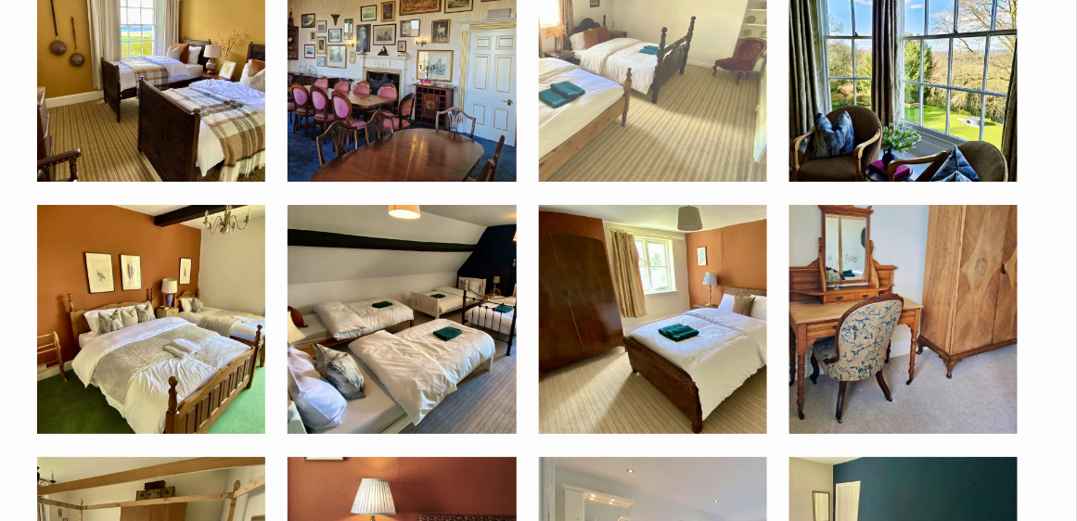
scroll to position [3410, 0]
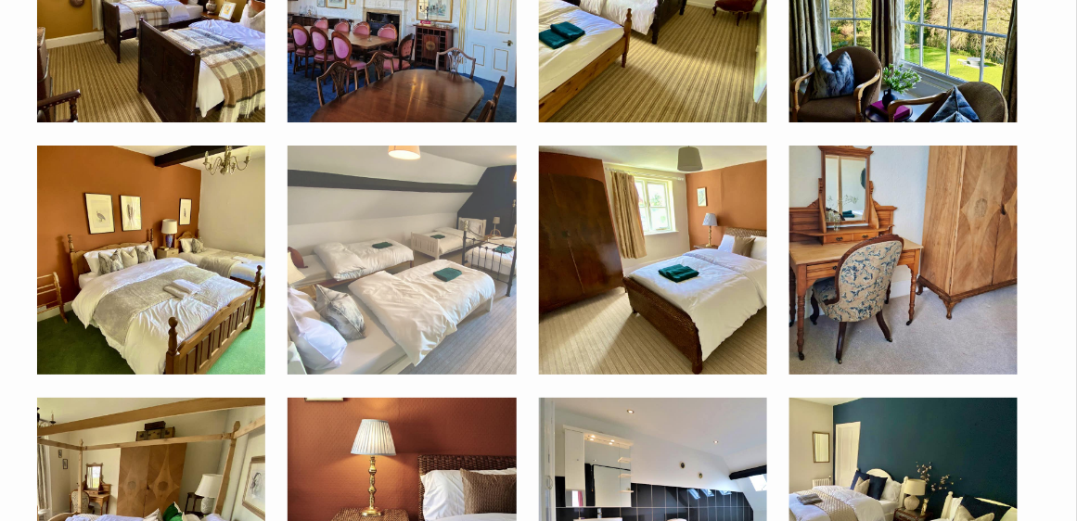
click at [391, 278] on img at bounding box center [402, 260] width 228 height 228
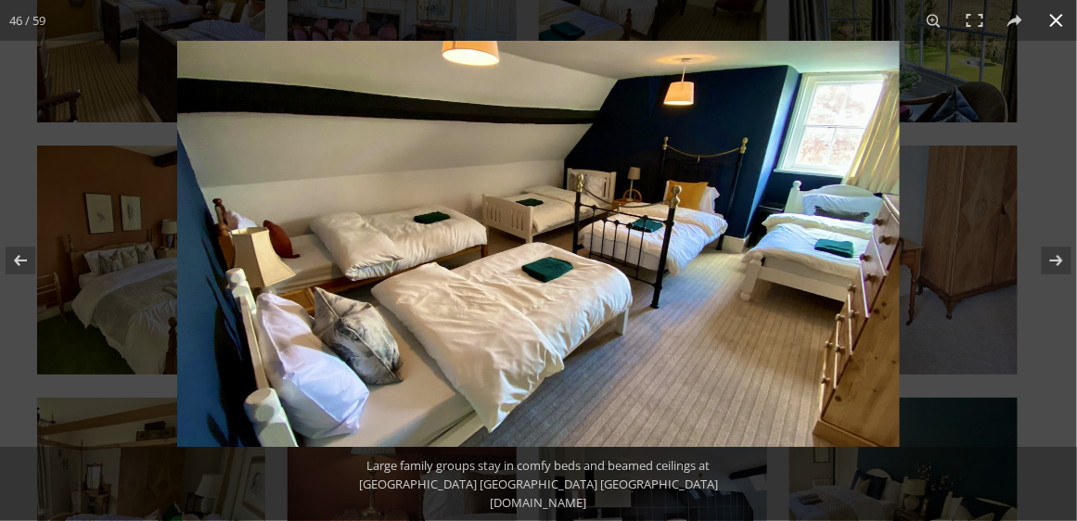
click at [1059, 21] on button at bounding box center [1056, 20] width 41 height 41
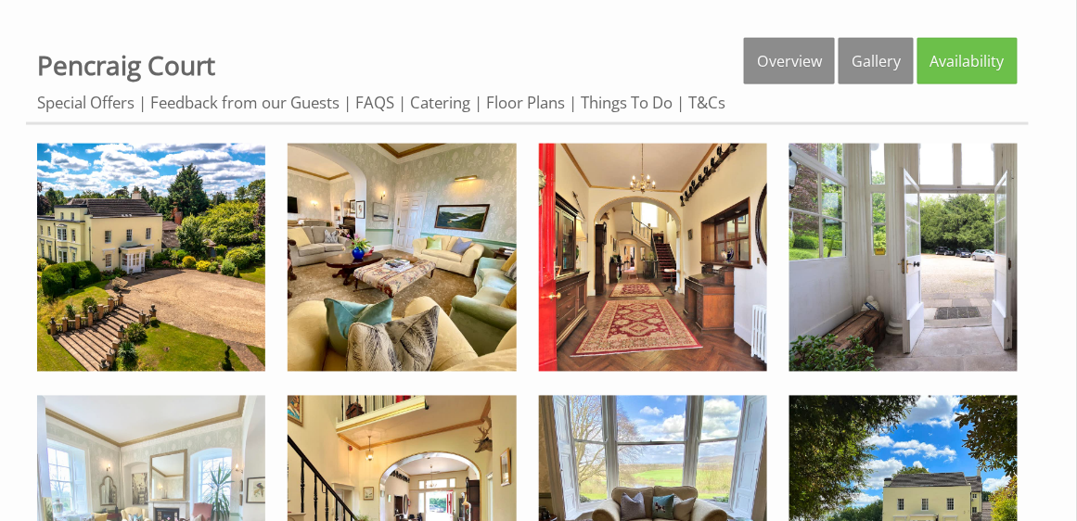
scroll to position [628, 0]
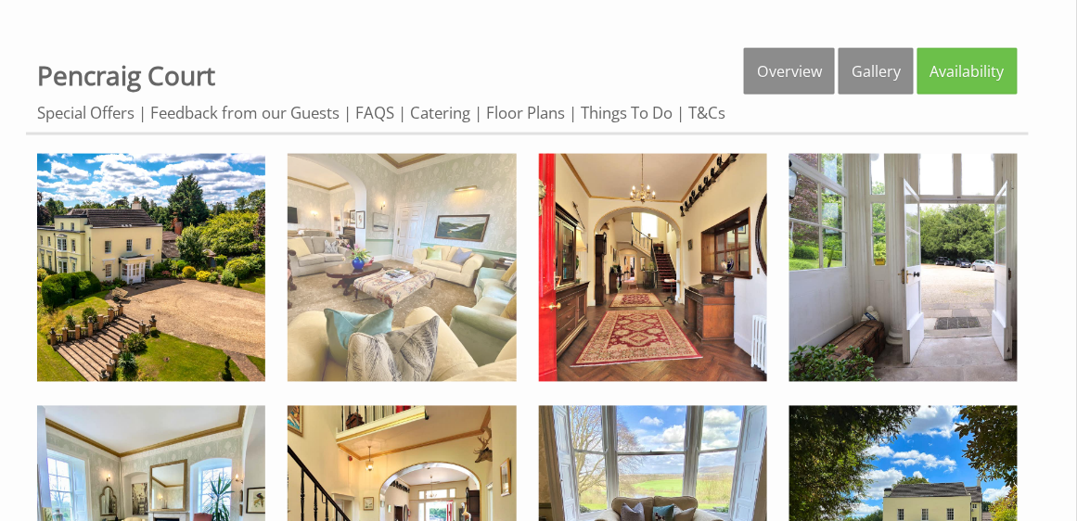
click at [383, 267] on img at bounding box center [402, 268] width 228 height 228
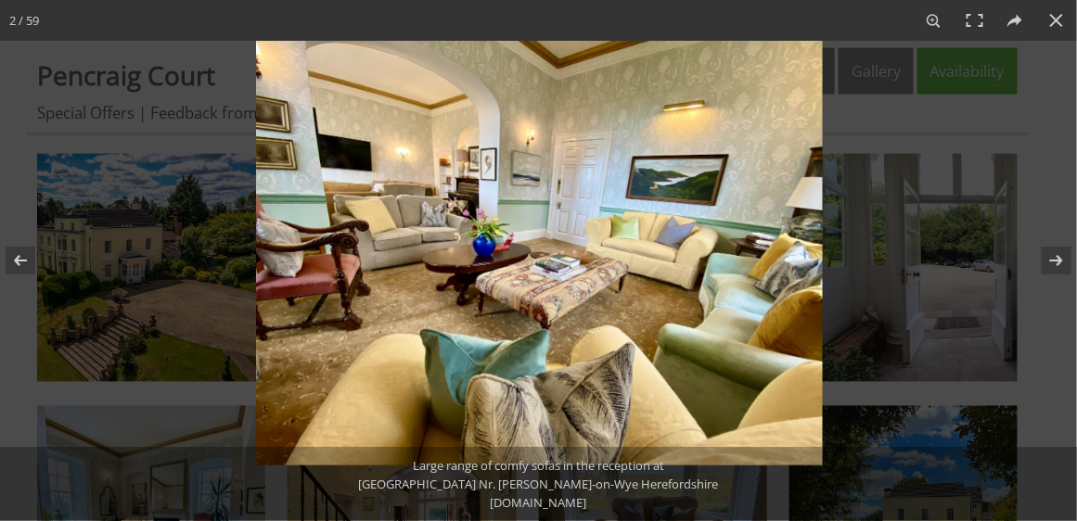
click at [396, 225] on img at bounding box center [539, 253] width 567 height 425
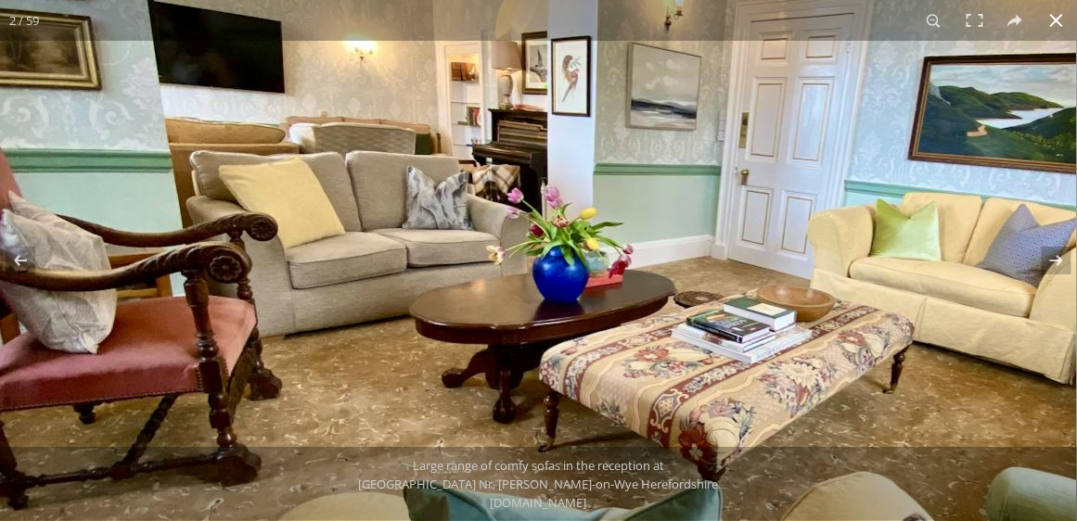
click at [1059, 19] on button at bounding box center [1056, 20] width 41 height 41
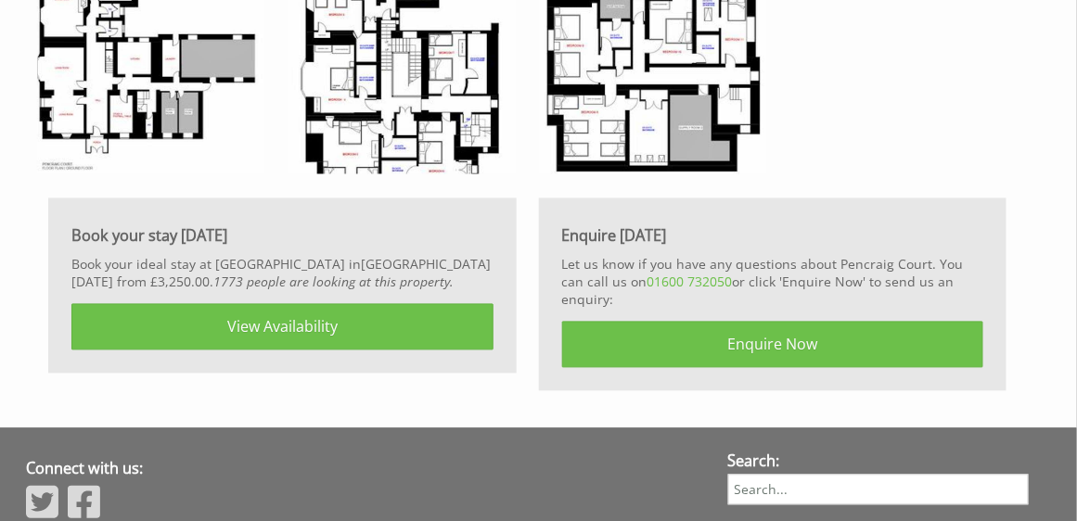
scroll to position [4657, 0]
